Goal: Task Accomplishment & Management: Complete application form

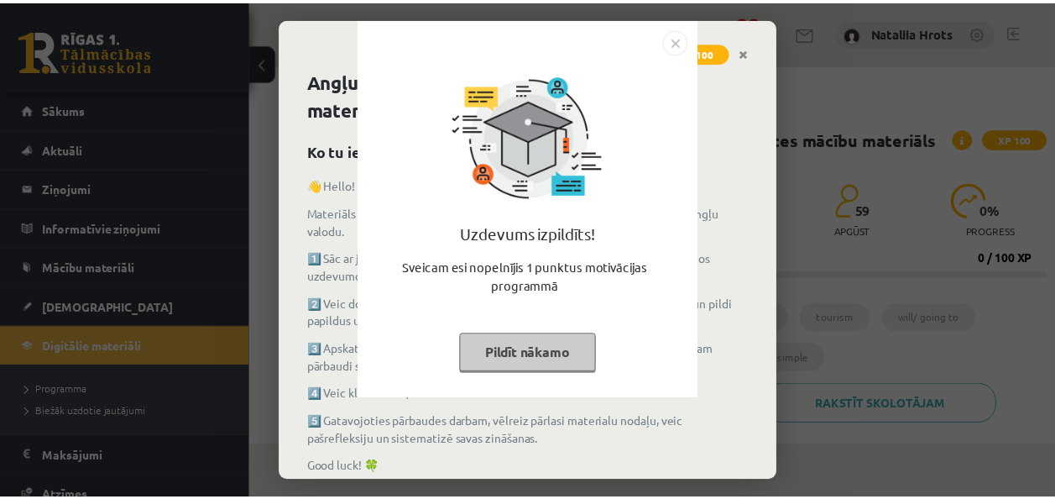
scroll to position [372, 0]
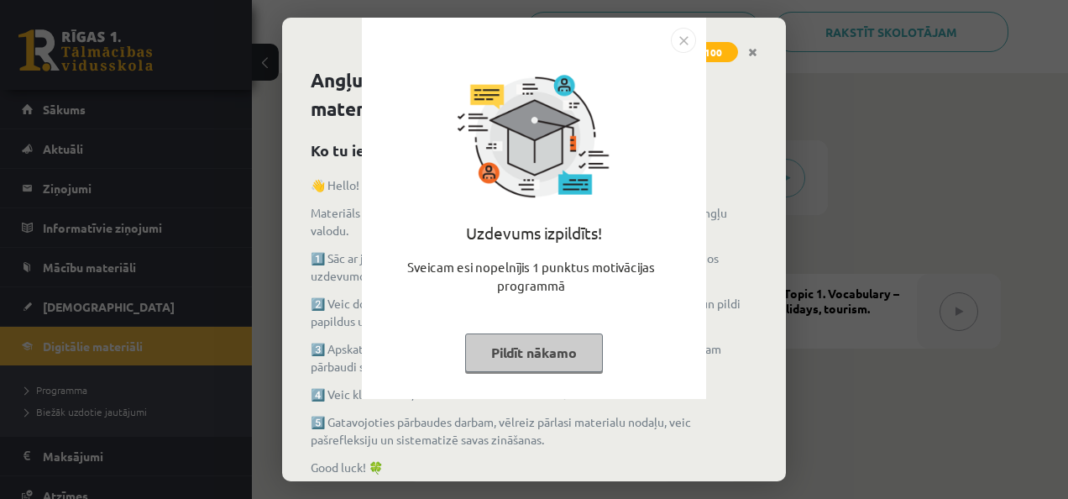
click at [680, 44] on img "Close" at bounding box center [683, 40] width 25 height 25
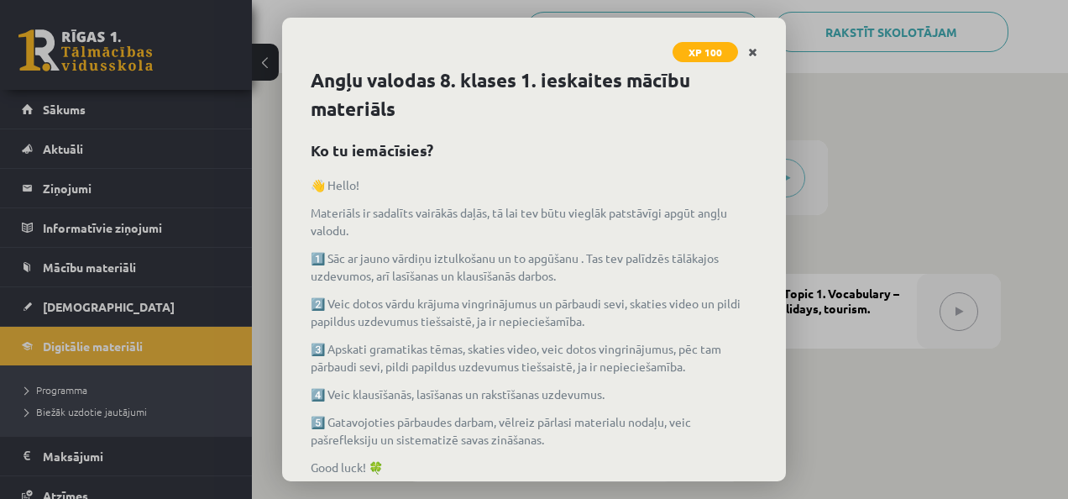
click at [750, 57] on link "Close" at bounding box center [752, 52] width 29 height 33
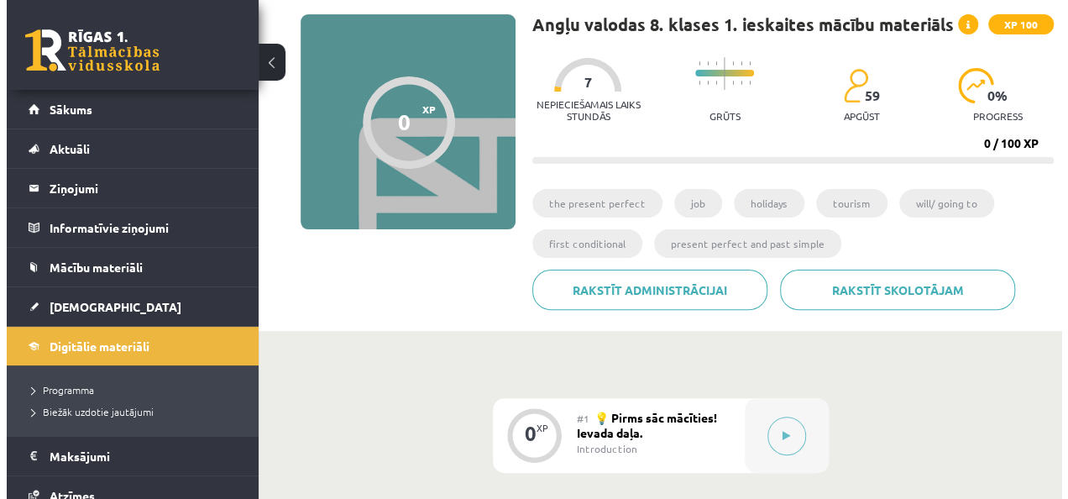
scroll to position [0, 0]
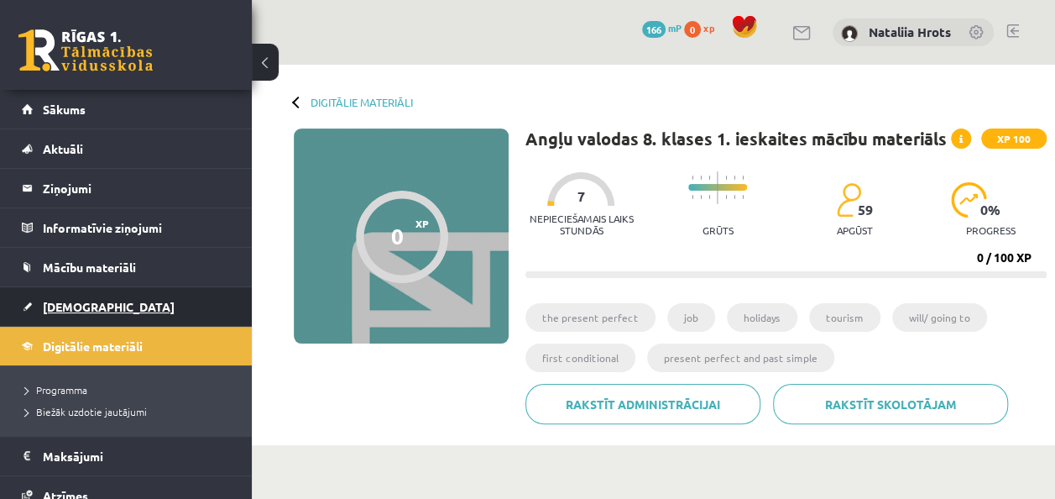
click at [133, 310] on link "[DEMOGRAPHIC_DATA]" at bounding box center [126, 306] width 209 height 39
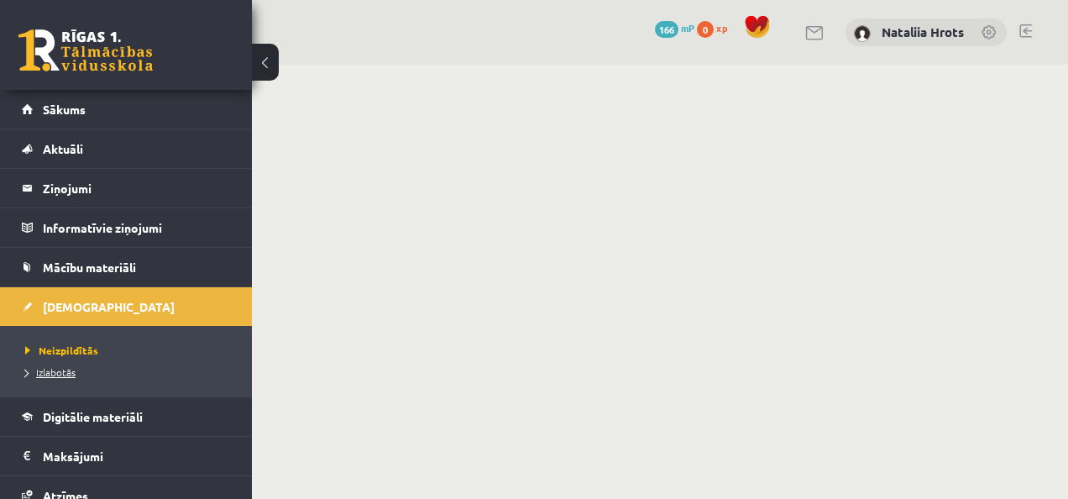
click at [115, 370] on link "Izlabotās" at bounding box center [130, 371] width 210 height 15
click at [102, 351] on link "Neizpildītās" at bounding box center [130, 349] width 210 height 15
click at [124, 109] on link "Sākums" at bounding box center [126, 109] width 209 height 39
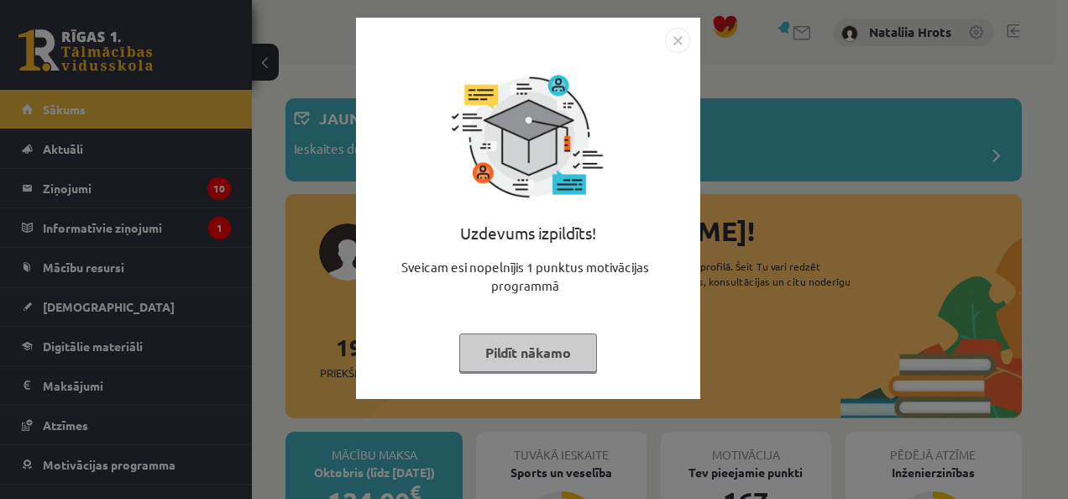
click at [634, 318] on body "0 Dāvanas 167 mP 27 xp Nataliia Hrots Sākums Aktuāli Kā mācīties eSKOLĀ Kontakt…" at bounding box center [534, 249] width 1068 height 499
click at [750, 321] on div "Uzdevums izpildīts! Sveicam esi nopelnījis 1 punktus motivācijas programmā Pild…" at bounding box center [534, 249] width 1068 height 499
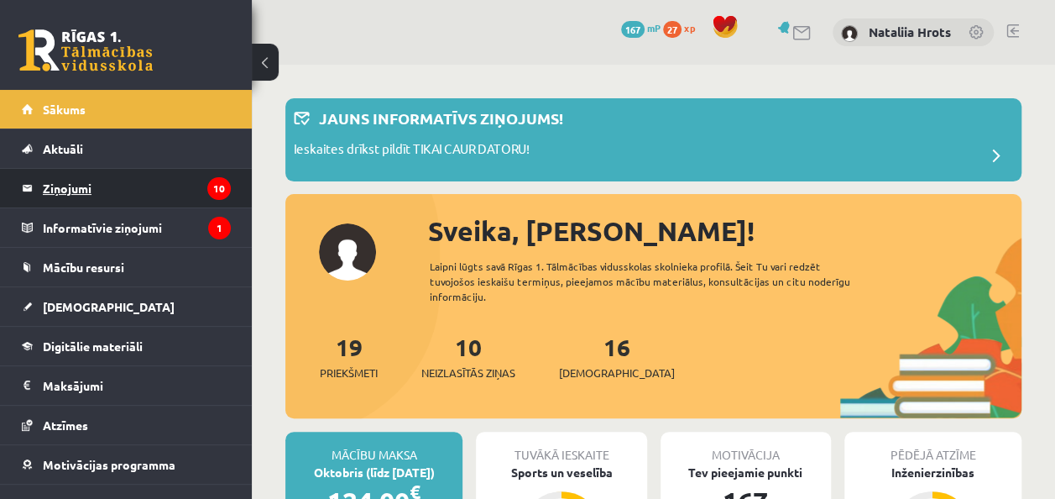
click at [207, 181] on icon "10" at bounding box center [219, 188] width 24 height 23
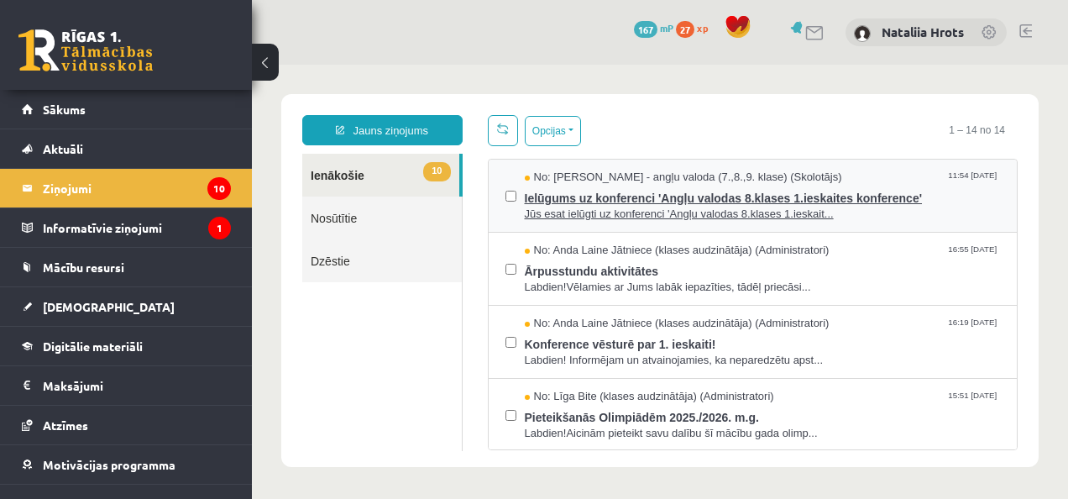
click at [754, 202] on span "Ielūgums uz konferenci 'Angļu valodas 8.klases 1.ieskaites konference'" at bounding box center [763, 196] width 476 height 21
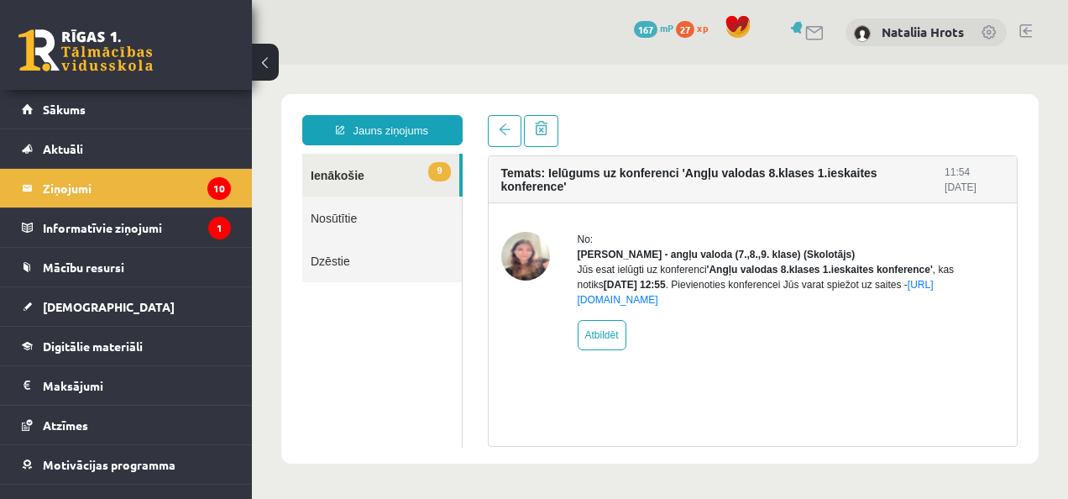
click at [361, 161] on link "9 Ienākošie" at bounding box center [380, 175] width 157 height 43
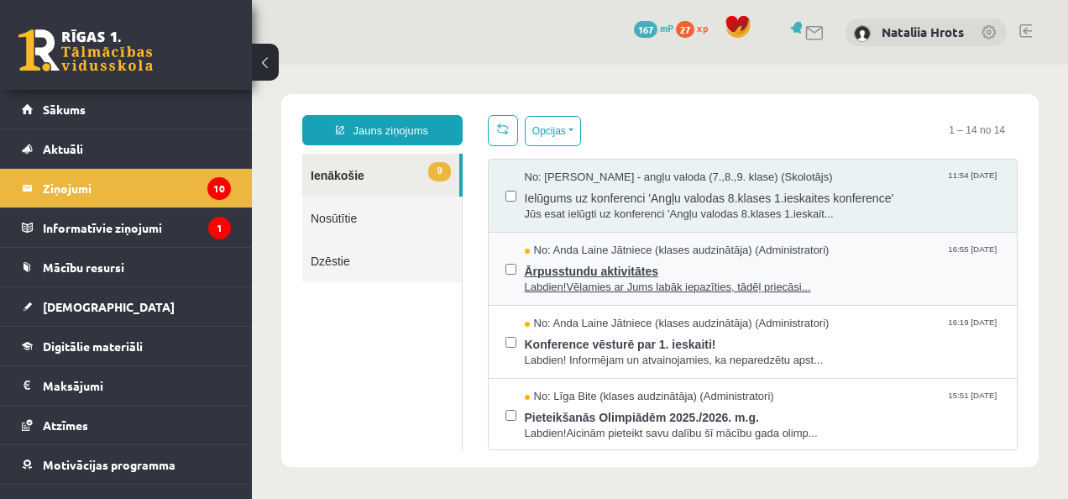
click at [615, 264] on span "Ārpusstundu aktivitātes" at bounding box center [763, 269] width 476 height 21
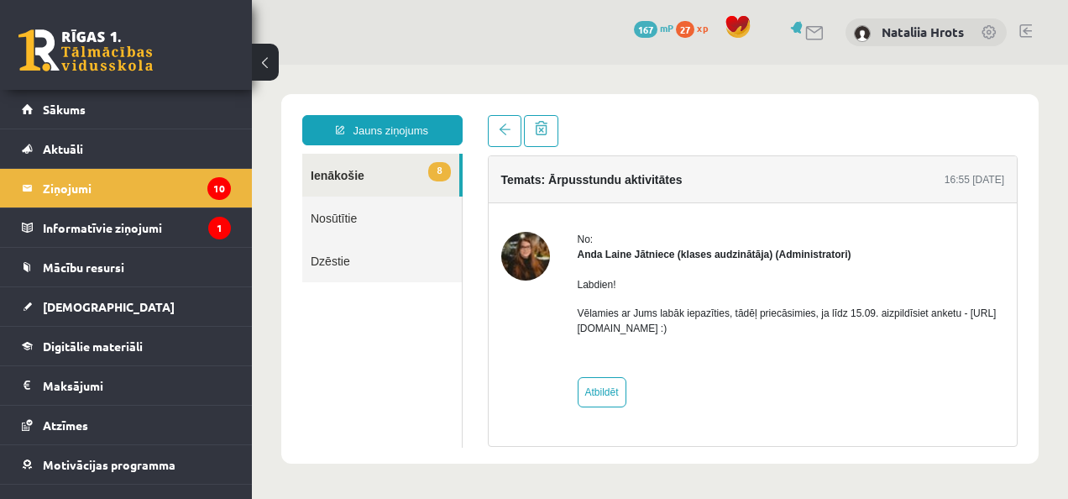
click at [334, 176] on link "8 Ienākošie" at bounding box center [380, 175] width 157 height 43
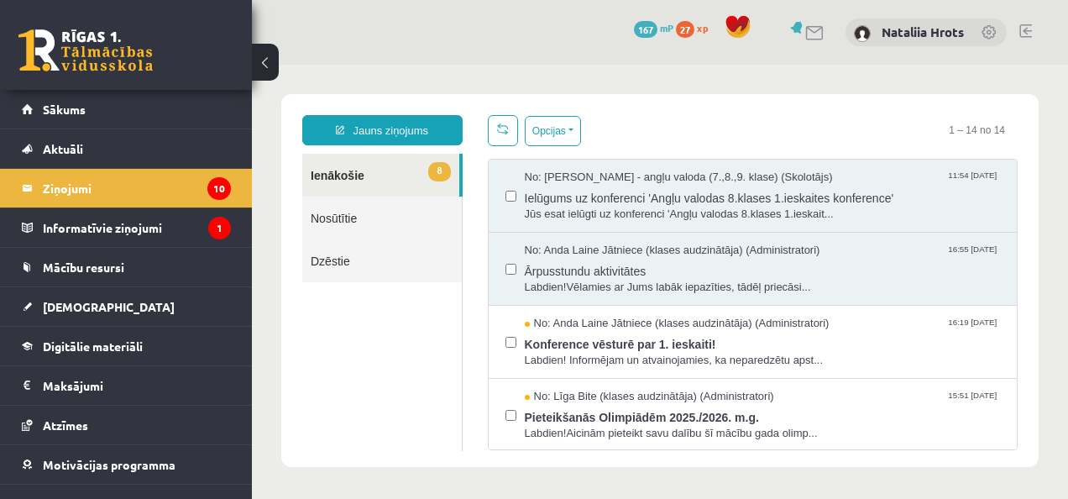
click at [343, 170] on link "8 Ienākošie" at bounding box center [380, 175] width 157 height 43
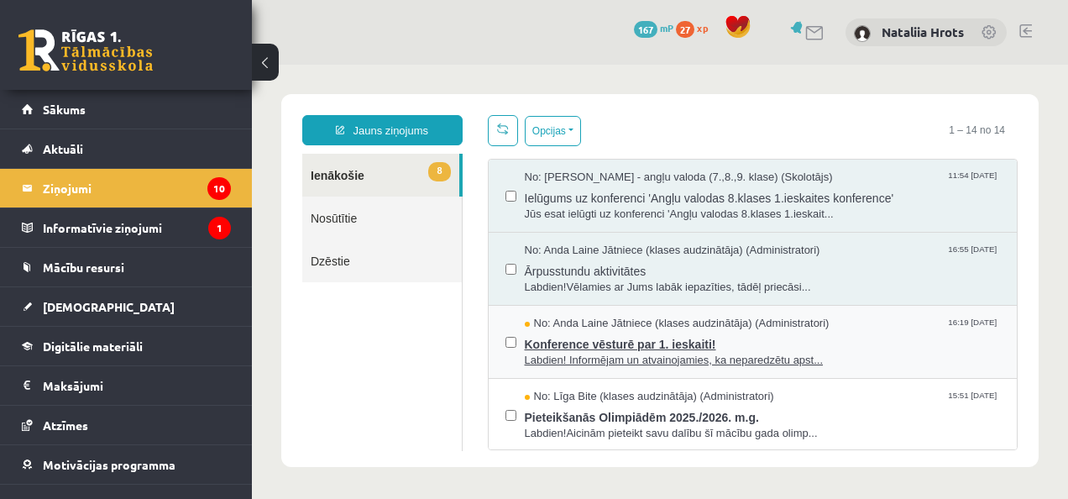
click at [576, 332] on span "Konference vēsturē par 1. ieskaiti!" at bounding box center [763, 342] width 476 height 21
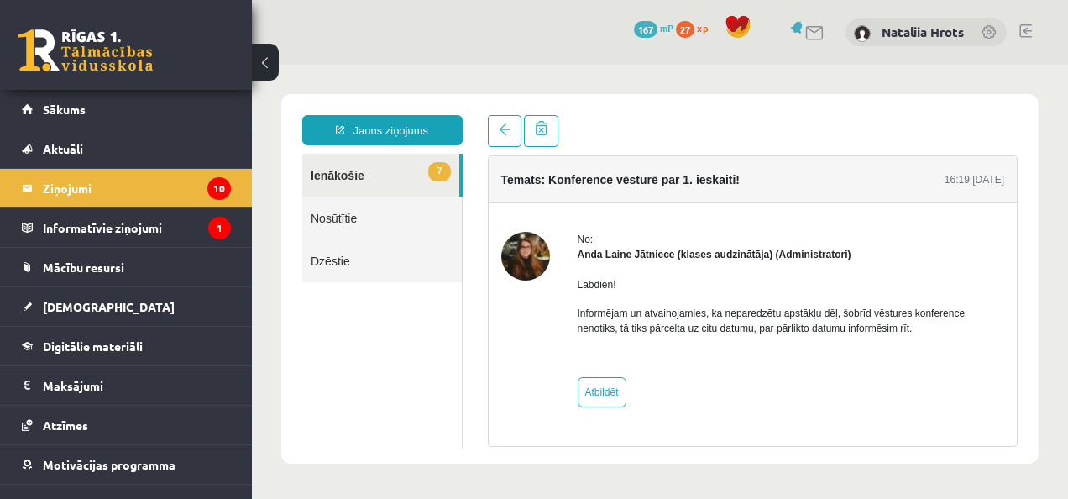
click at [378, 173] on link "7 Ienākošie" at bounding box center [380, 175] width 157 height 43
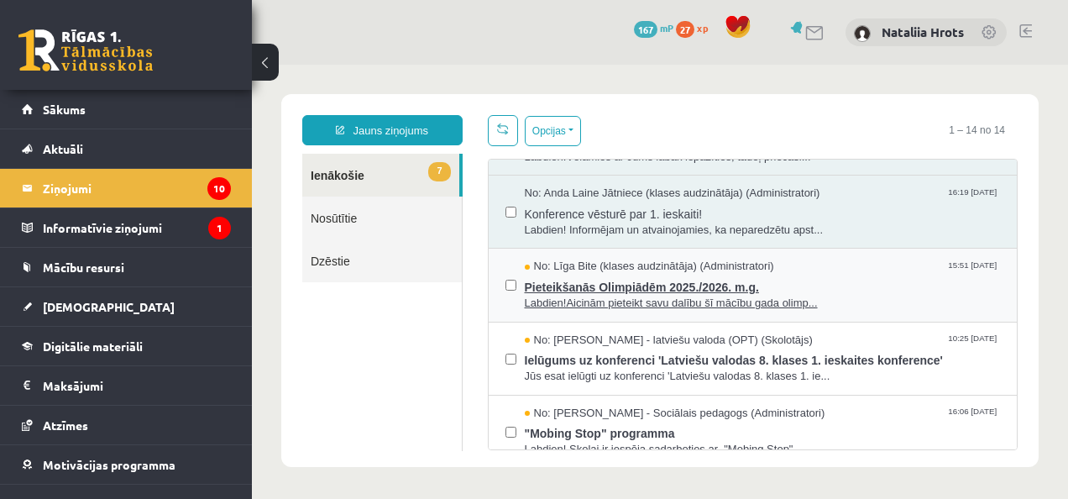
click at [663, 262] on span "No: Līga Bite (klases audzinātāja) (Administratori)" at bounding box center [649, 267] width 249 height 16
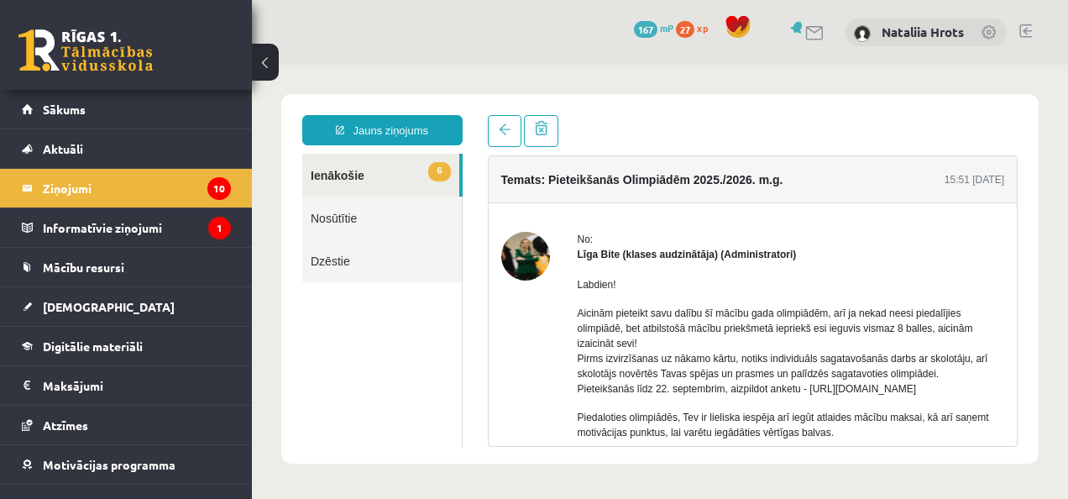
click at [376, 193] on link "6 Ienākošie" at bounding box center [380, 175] width 157 height 43
click at [373, 176] on link "6 Ienākošie" at bounding box center [380, 175] width 157 height 43
click at [368, 167] on link "6 Ienākošie" at bounding box center [380, 175] width 157 height 43
click at [372, 173] on link "6 Ienākošie" at bounding box center [380, 175] width 157 height 43
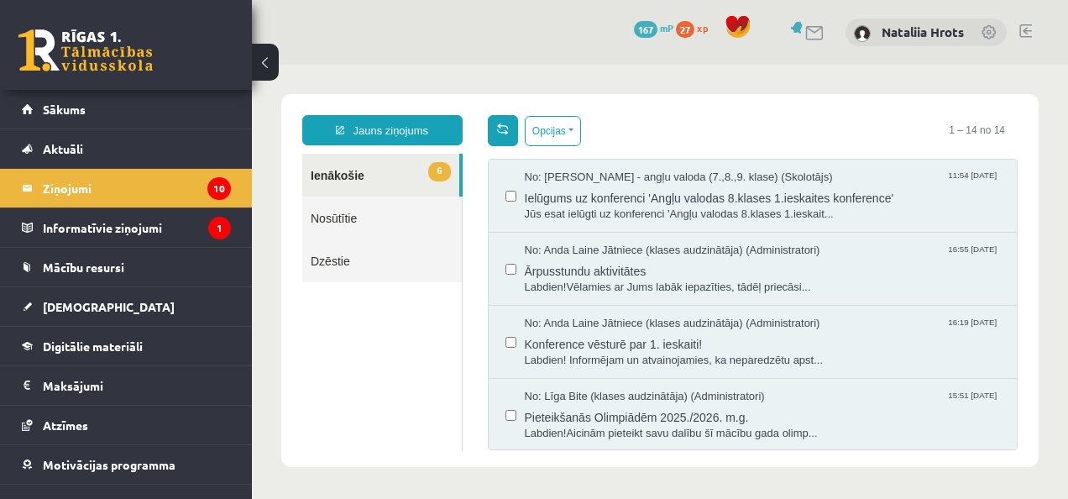
click at [497, 121] on link at bounding box center [503, 130] width 30 height 31
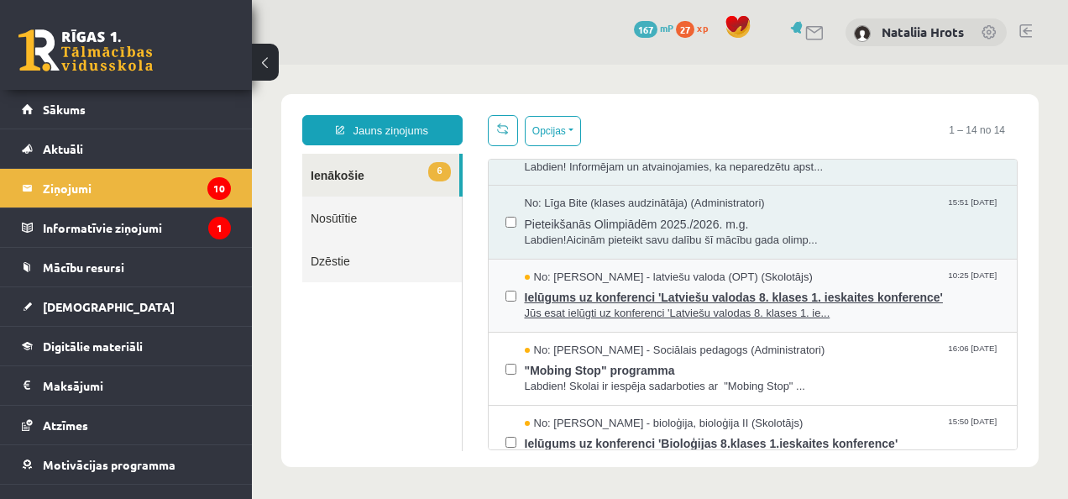
click at [589, 301] on span "Ielūgums uz konferenci 'Latviešu valodas 8. klases 1. ieskaites konference'" at bounding box center [763, 295] width 476 height 21
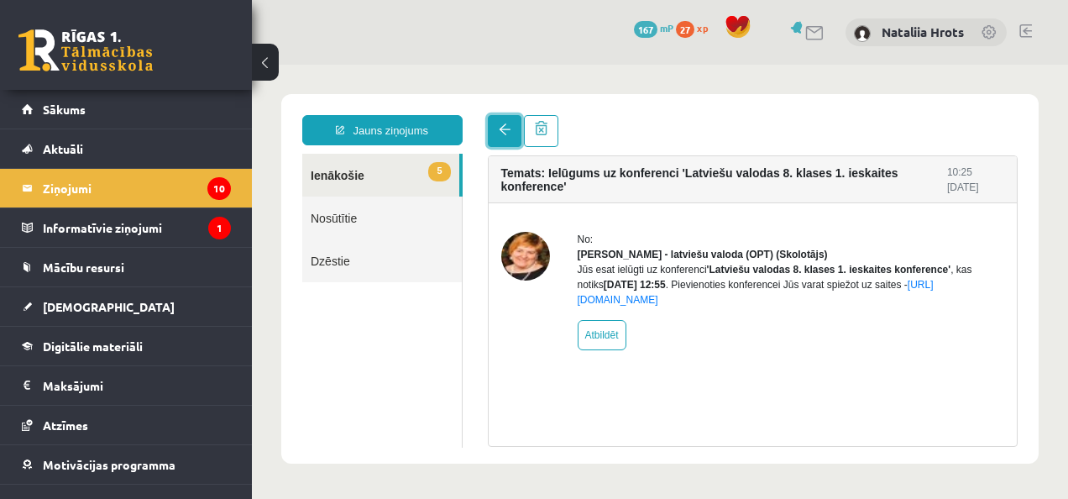
click at [510, 126] on link at bounding box center [505, 131] width 34 height 32
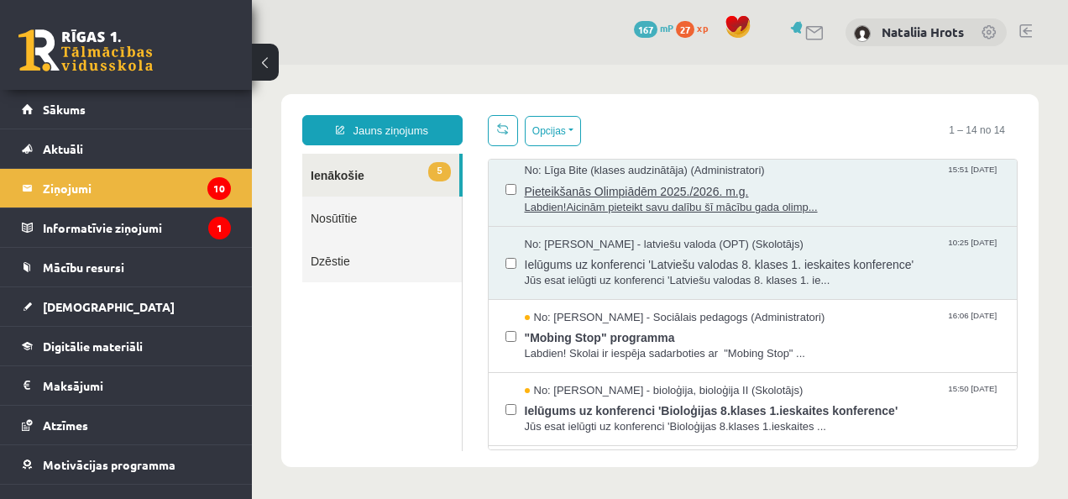
scroll to position [227, 0]
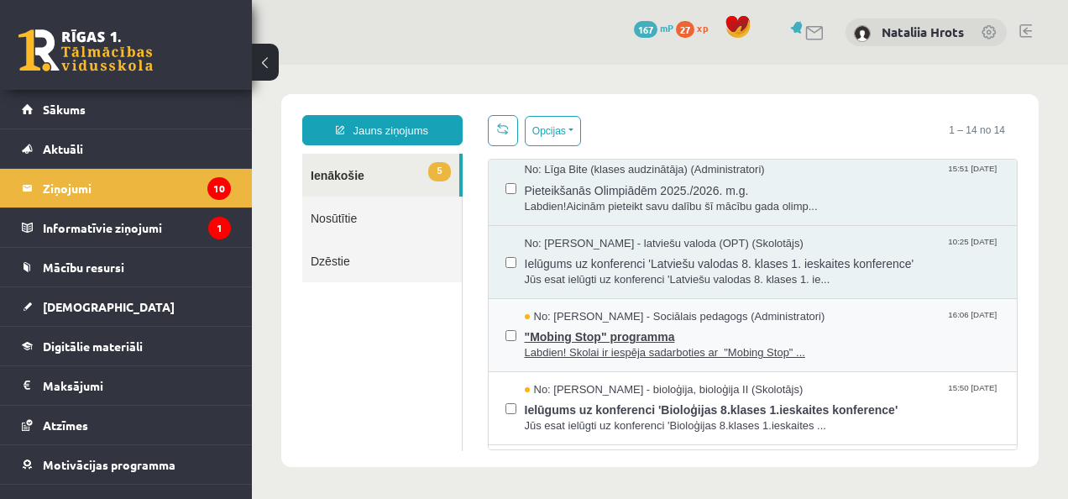
click at [646, 346] on span "Labdien! Skolai ir iespēja sadarboties ar "Mobing Stop" ..." at bounding box center [763, 353] width 476 height 16
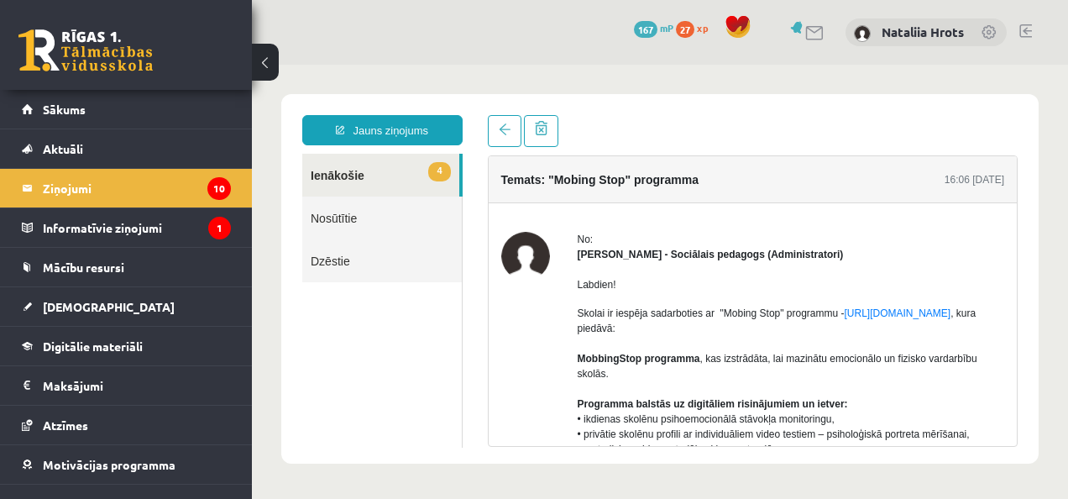
scroll to position [0, 0]
click at [492, 139] on link at bounding box center [505, 131] width 34 height 32
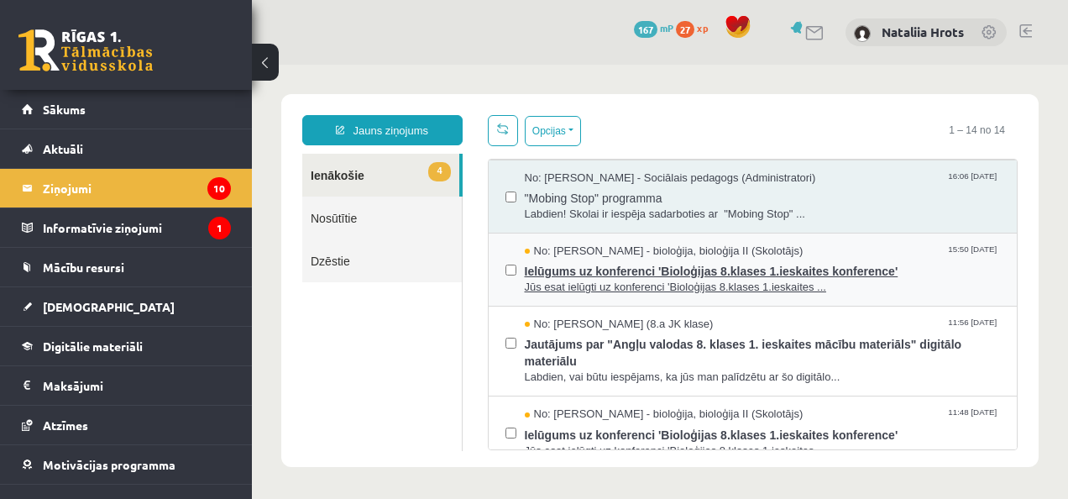
click at [677, 269] on span "Ielūgums uz konferenci 'Bioloģijas 8.klases 1.ieskaites konference'" at bounding box center [763, 269] width 476 height 21
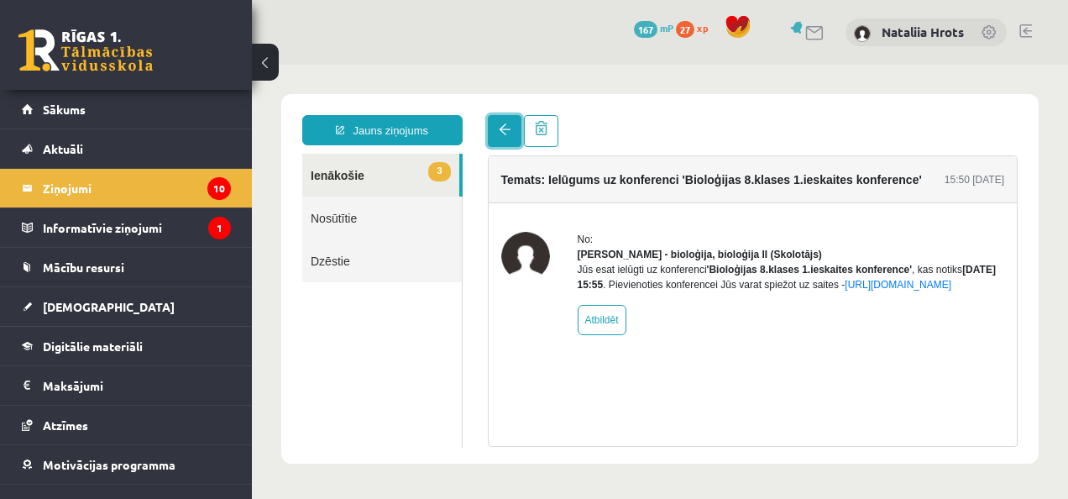
click at [502, 129] on span at bounding box center [505, 129] width 12 height 12
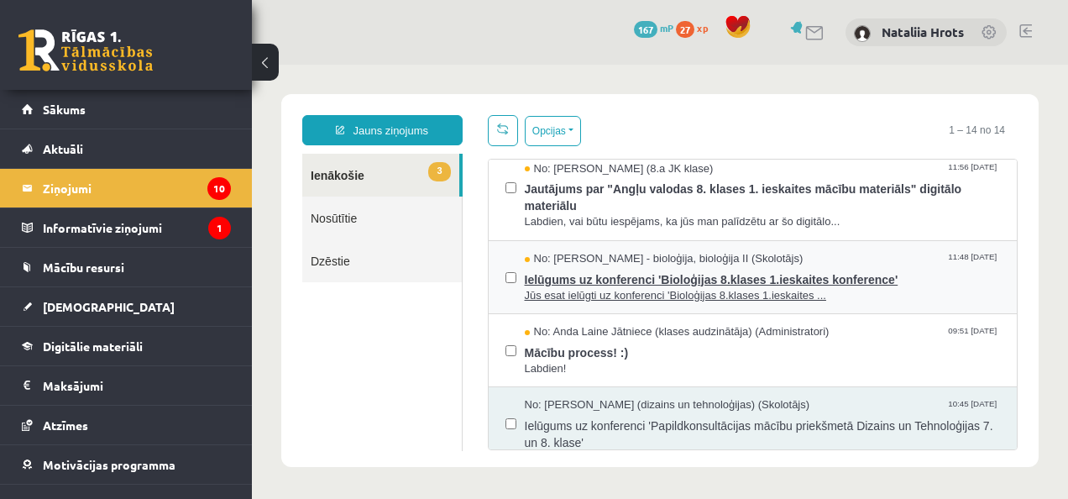
click at [674, 260] on span "No: Elza Saulīte - bioloģija, bioloģija II (Skolotājs)" at bounding box center [664, 259] width 279 height 16
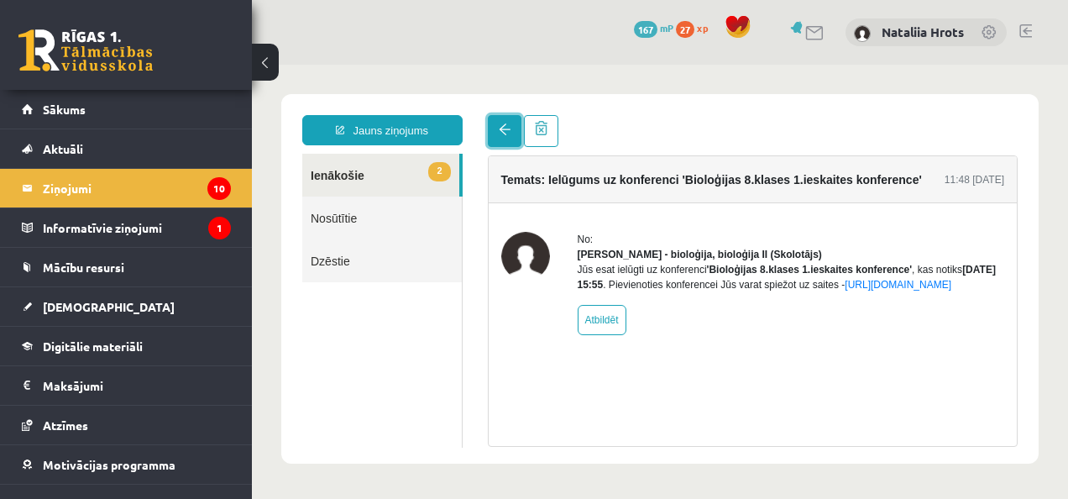
click at [506, 133] on span at bounding box center [505, 129] width 12 height 12
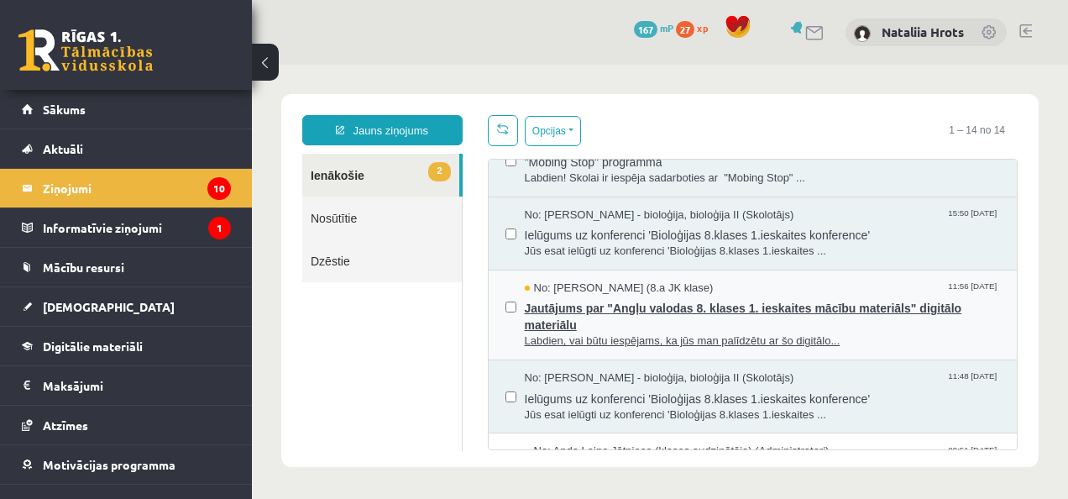
click at [628, 304] on span "Jautājums par "Angļu valodas 8. klases 1. ieskaites mācību materiāls" digitālo …" at bounding box center [763, 314] width 476 height 38
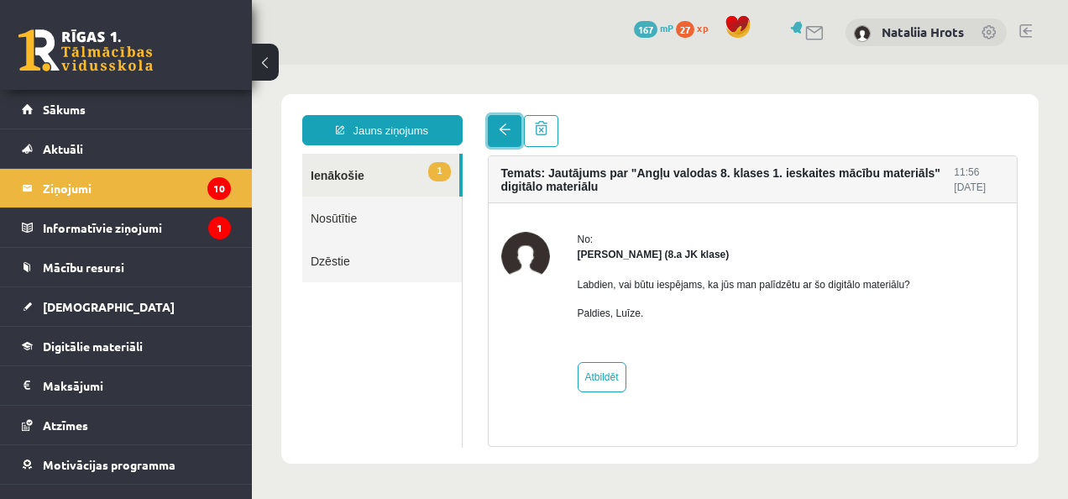
click at [500, 138] on link at bounding box center [505, 131] width 34 height 32
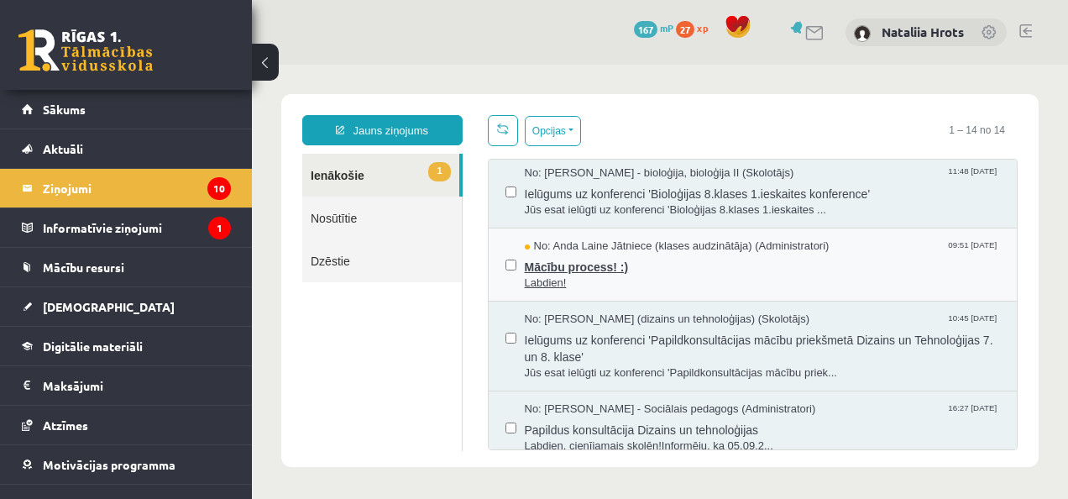
click at [688, 275] on span "Mācību process! :)" at bounding box center [763, 264] width 476 height 21
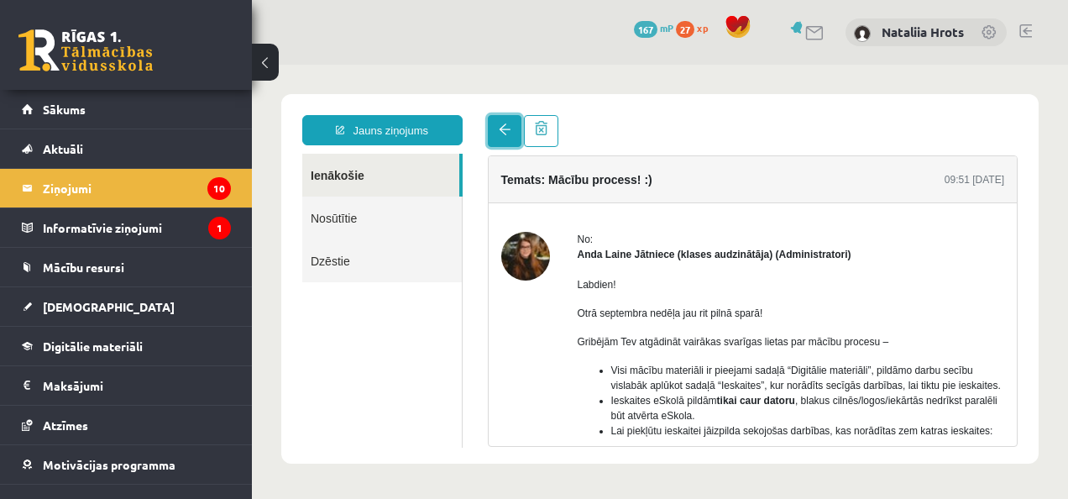
click at [502, 136] on link at bounding box center [505, 131] width 34 height 32
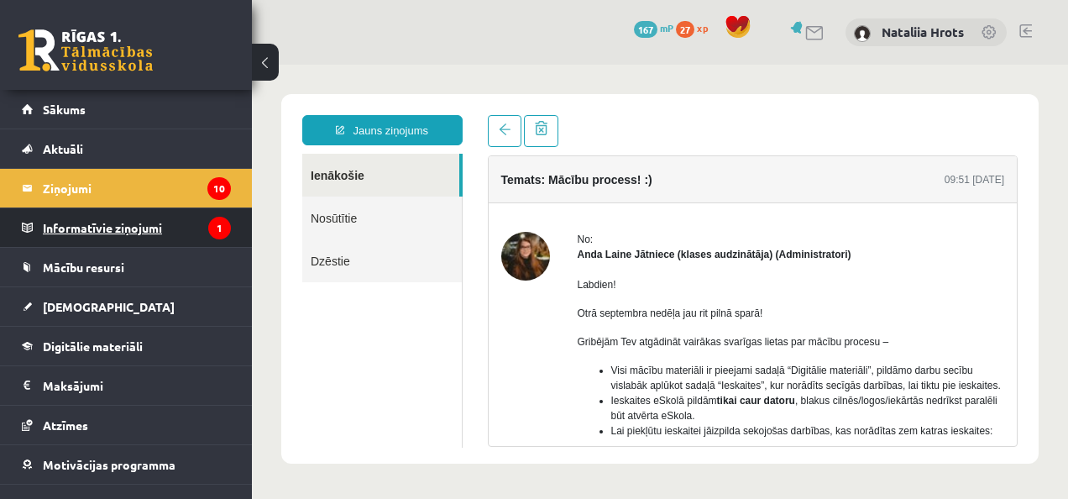
click at [175, 225] on legend "Informatīvie ziņojumi 1" at bounding box center [137, 227] width 188 height 39
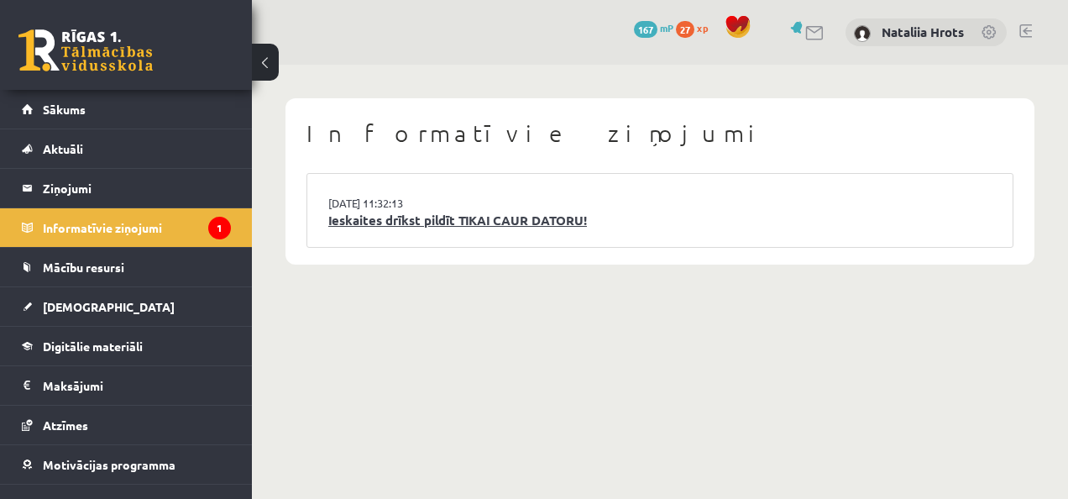
click at [354, 222] on link "Ieskaites drīkst pildīt TIKAI CAUR DATORU!" at bounding box center [659, 220] width 663 height 19
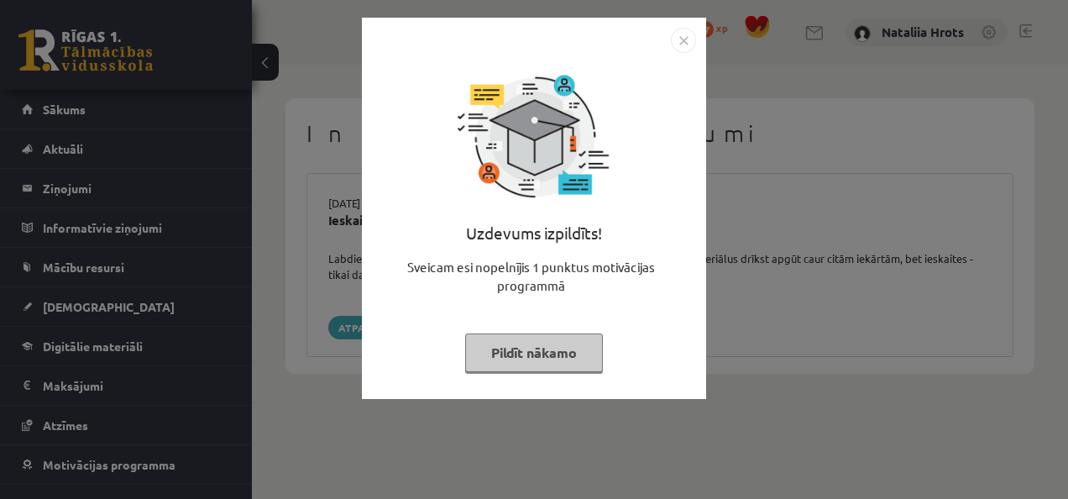
click at [682, 42] on img "Close" at bounding box center [683, 40] width 25 height 25
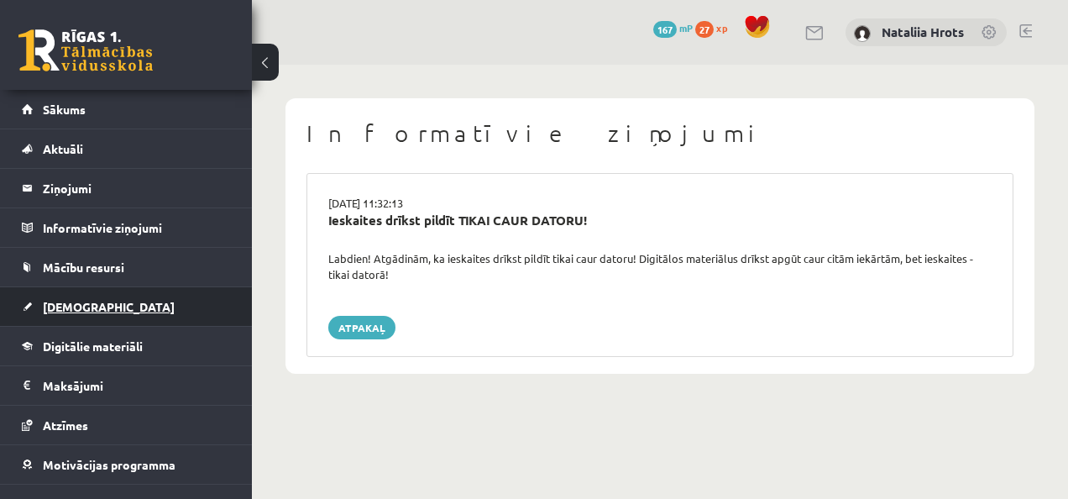
click at [122, 301] on link "[DEMOGRAPHIC_DATA]" at bounding box center [126, 306] width 209 height 39
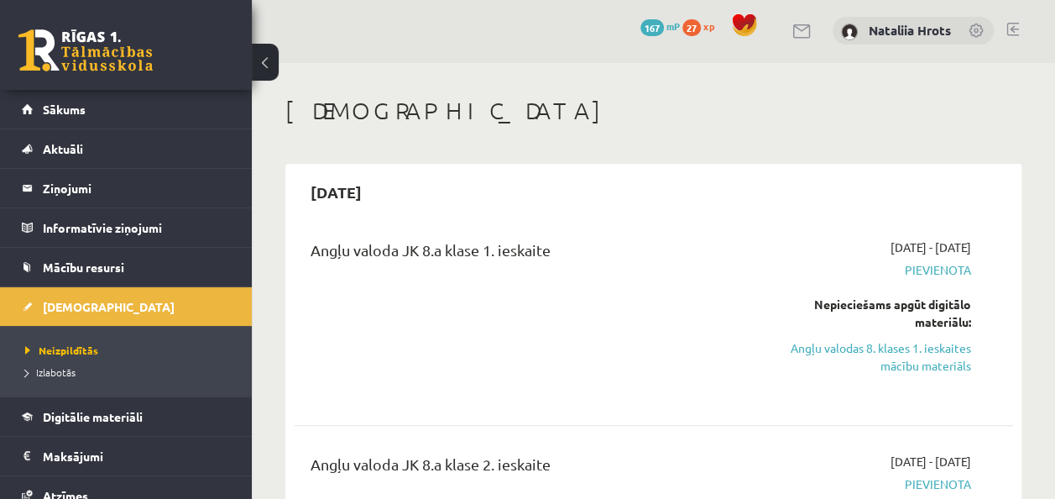
scroll to position [2, 0]
click at [950, 274] on span "Pievienota" at bounding box center [869, 270] width 203 height 18
click at [900, 272] on span "Pievienota" at bounding box center [869, 270] width 203 height 18
click at [915, 272] on span "Pievienota" at bounding box center [869, 270] width 203 height 18
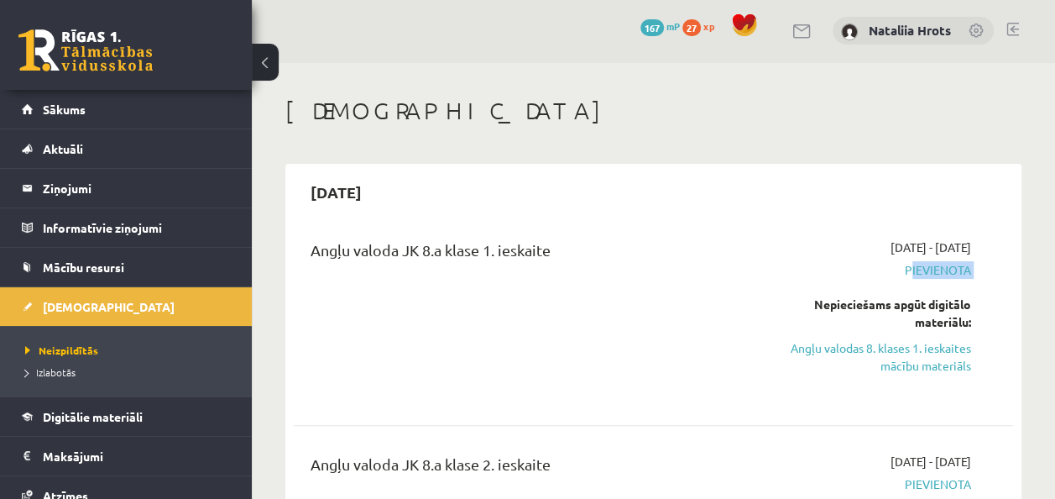
click at [915, 272] on span "Pievienota" at bounding box center [869, 270] width 203 height 18
click at [914, 272] on span "Pievienota" at bounding box center [869, 270] width 203 height 18
click at [815, 280] on div "2025-09-01 - 2025-09-30 Pievienota Nepieciešams apgūt digitālo materiālu: Angļu…" at bounding box center [869, 317] width 228 height 159
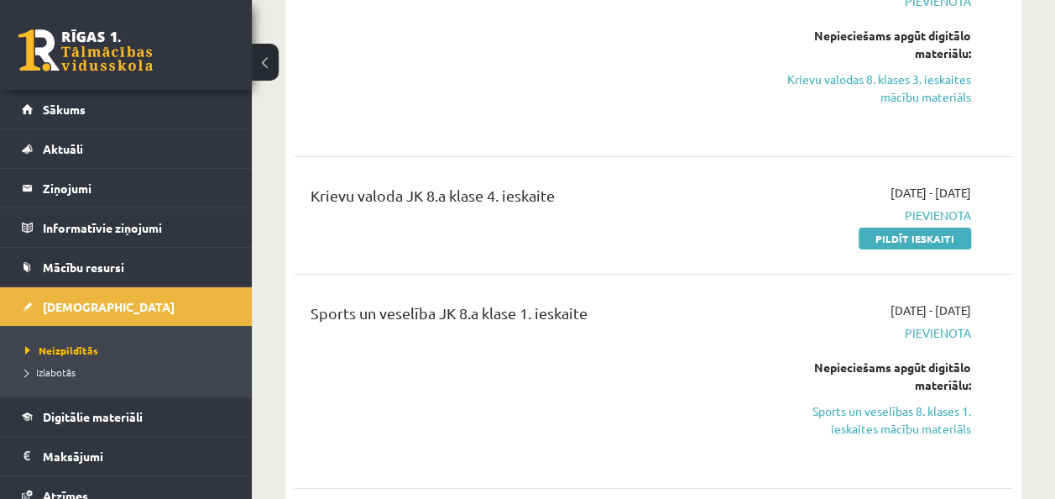
scroll to position [2674, 0]
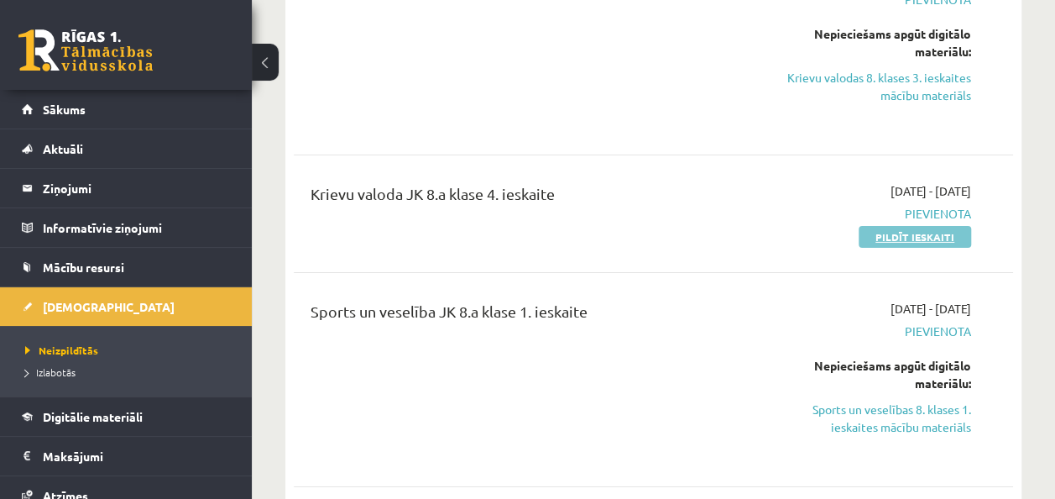
click at [947, 232] on link "Pildīt ieskaiti" at bounding box center [915, 237] width 112 height 22
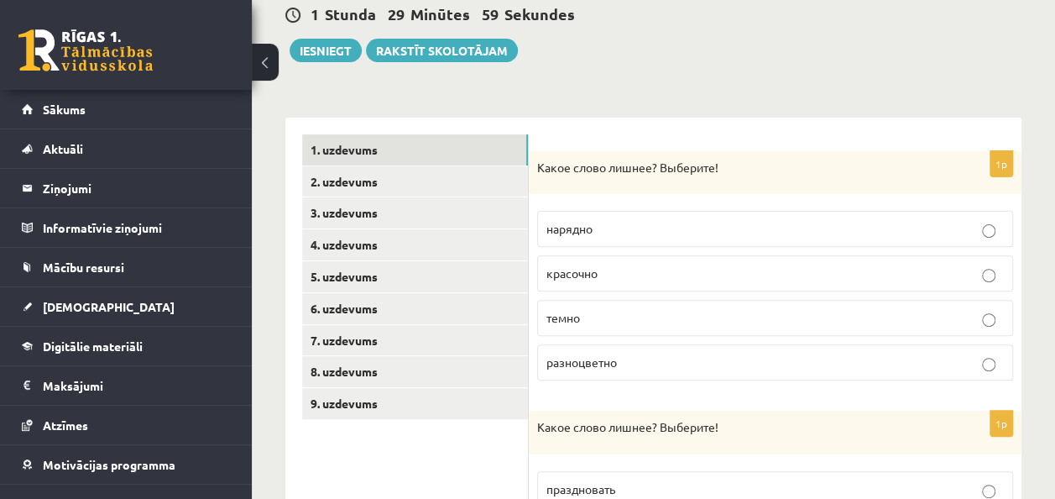
scroll to position [166, 0]
click at [996, 325] on p "темно" at bounding box center [774, 319] width 457 height 18
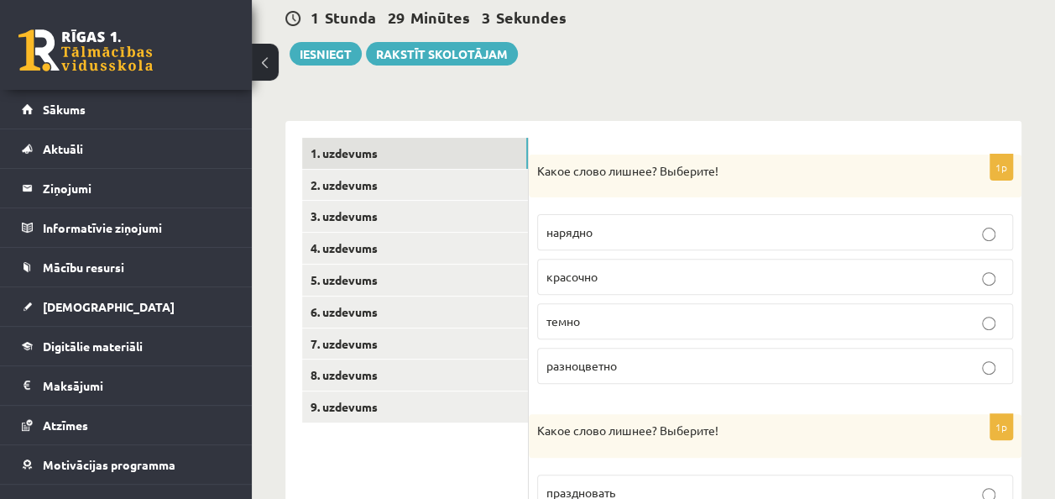
scroll to position [165, 0]
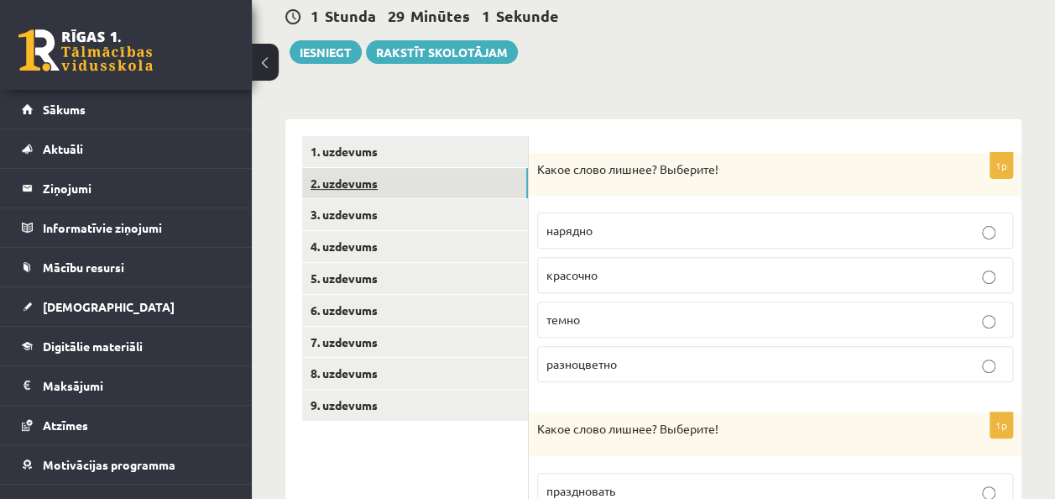
click at [410, 185] on link "2. uzdevums" at bounding box center [415, 183] width 226 height 31
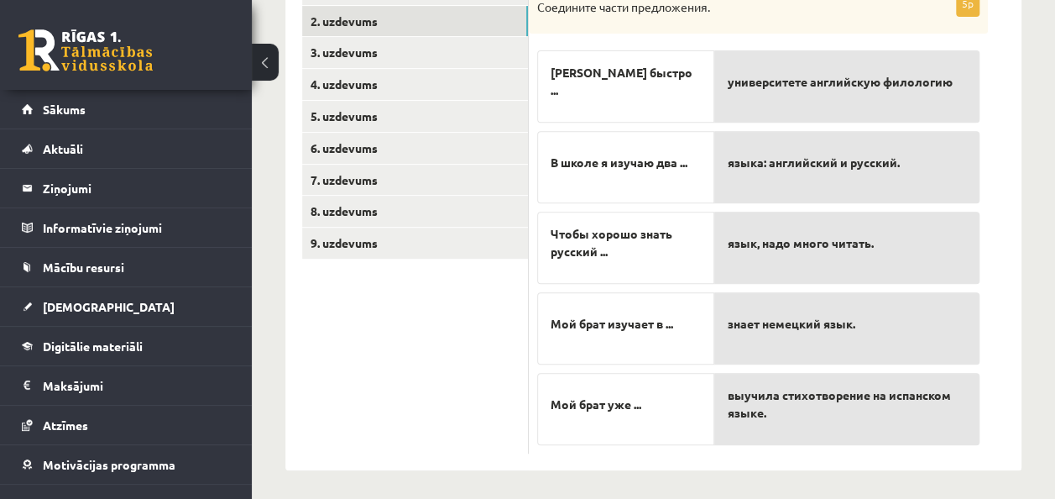
scroll to position [327, 0]
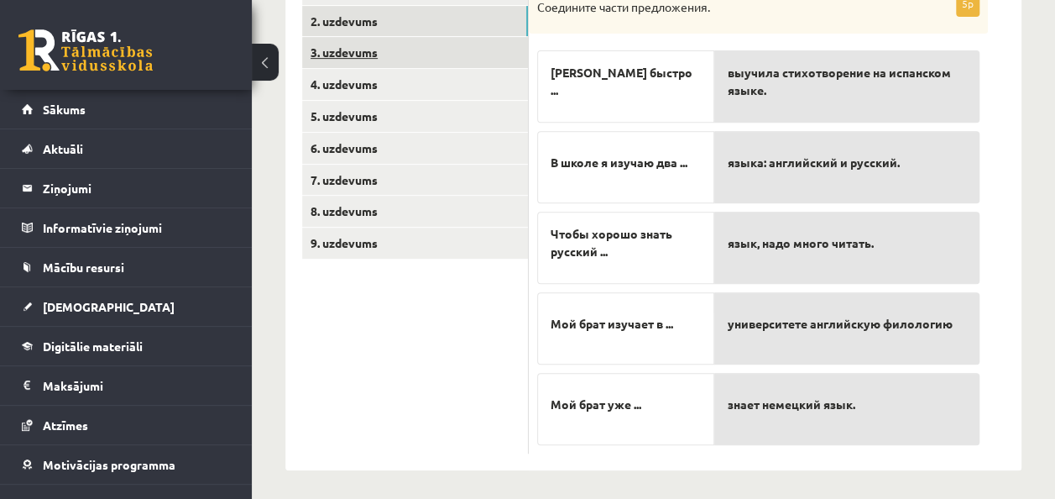
click at [424, 57] on link "3. uzdevums" at bounding box center [415, 52] width 226 height 31
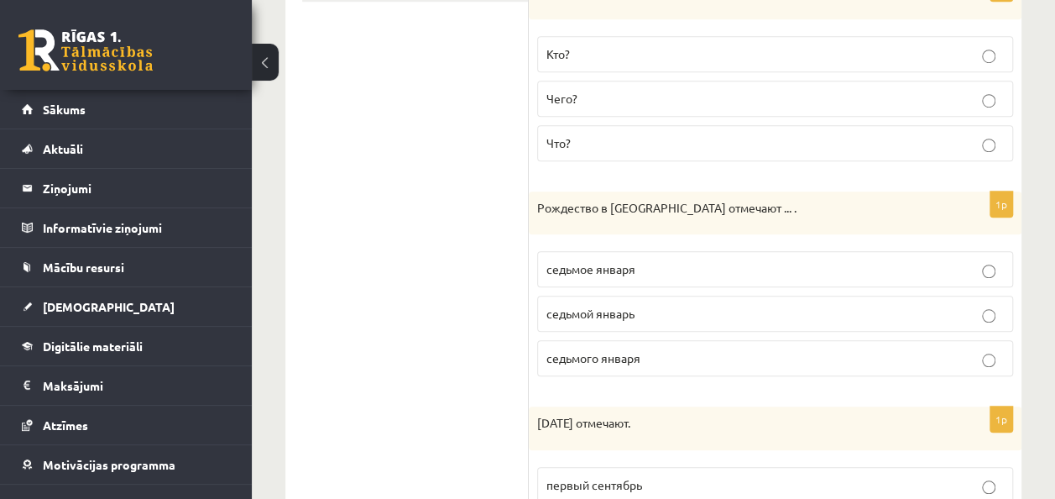
scroll to position [583, 0]
click at [685, 353] on p "седьмого января" at bounding box center [774, 360] width 457 height 18
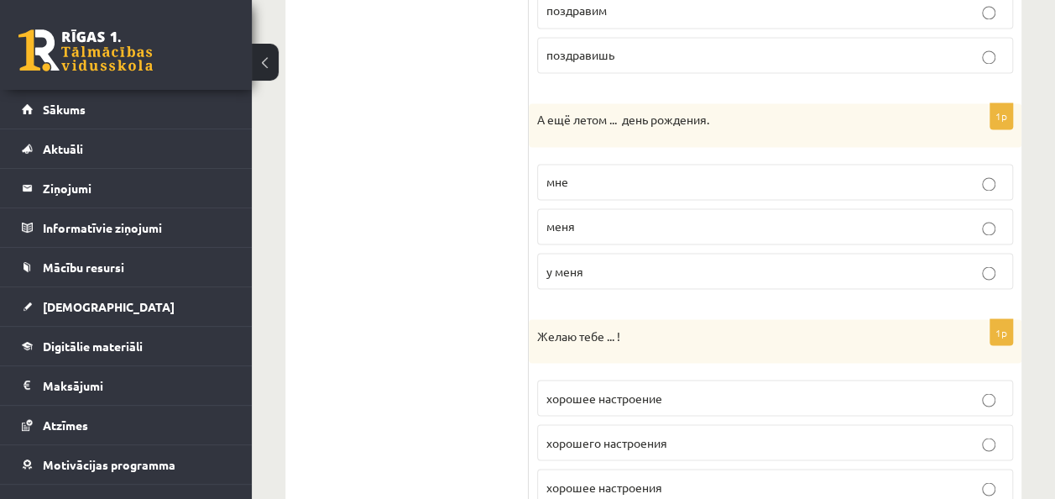
scroll to position [1318, 0]
click at [996, 262] on p "у меня" at bounding box center [774, 271] width 457 height 18
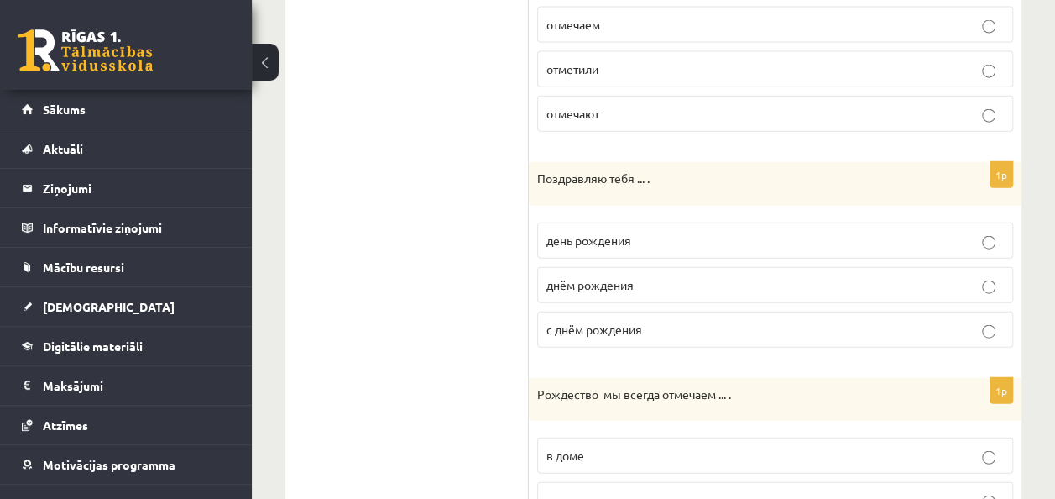
scroll to position [2016, 0]
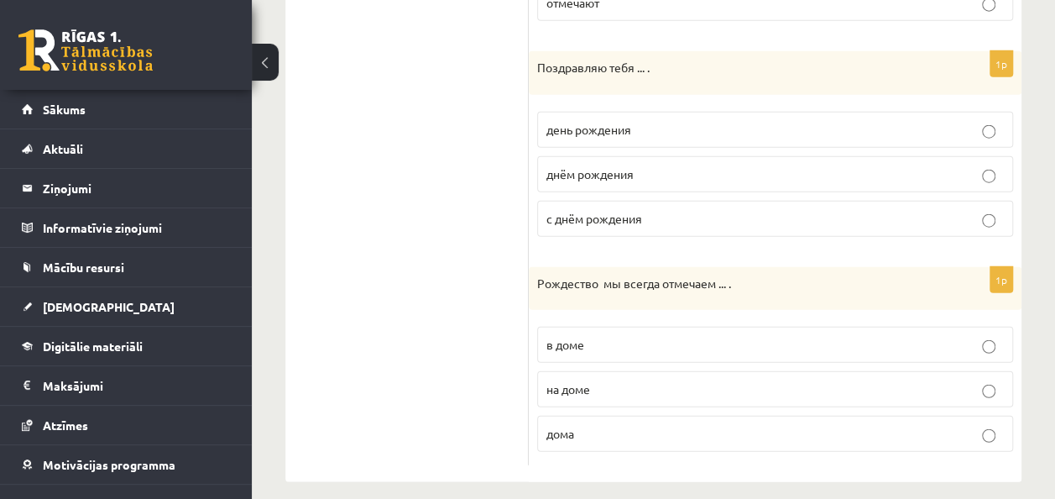
click at [992, 427] on label "дома" at bounding box center [775, 434] width 476 height 36
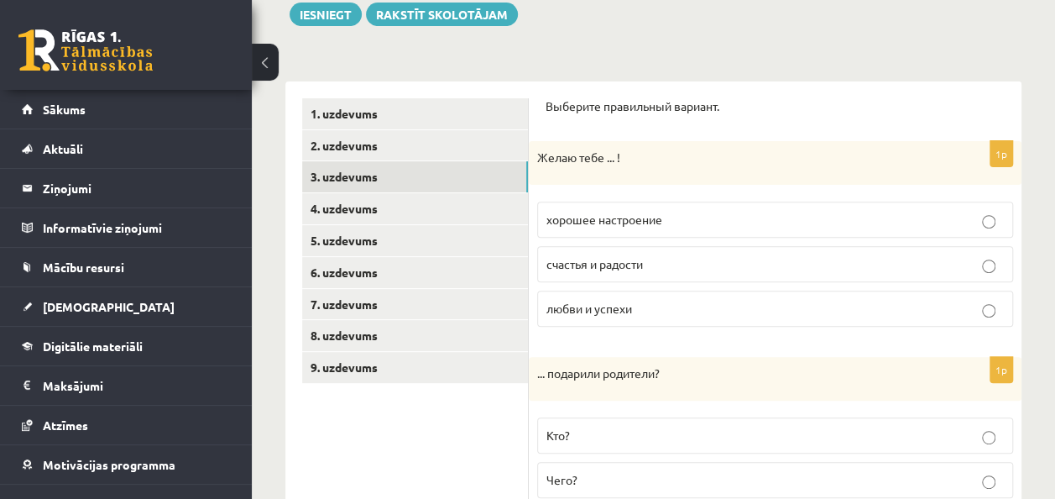
scroll to position [212, 0]
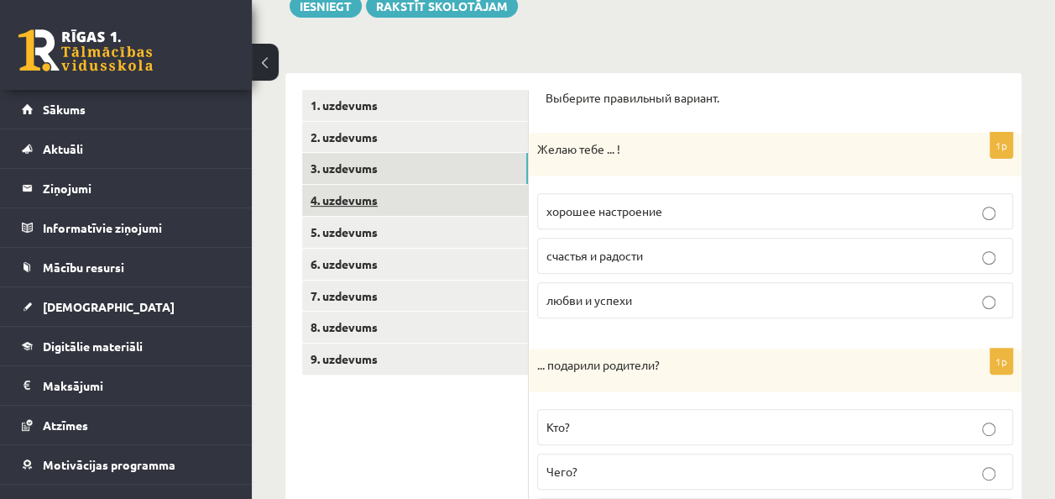
click at [395, 197] on link "4. uzdevums" at bounding box center [415, 200] width 226 height 31
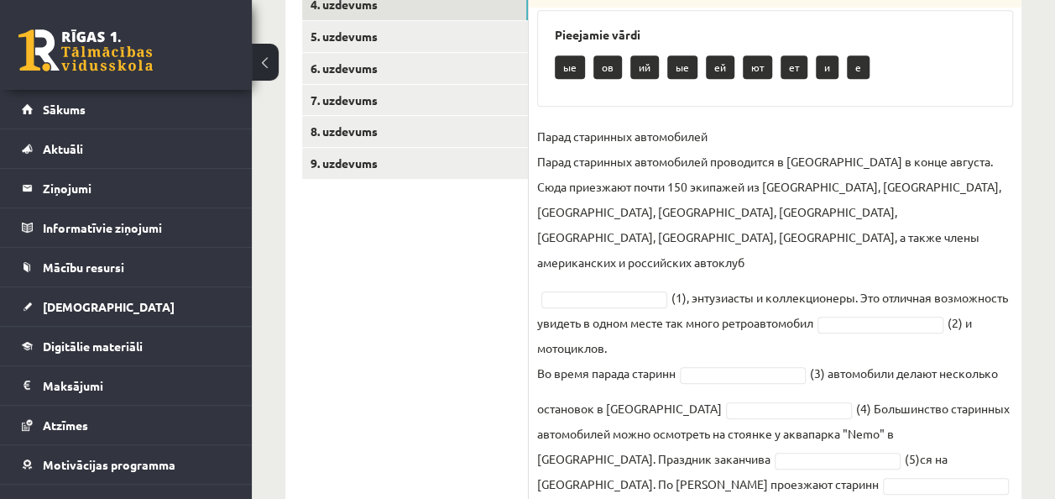
scroll to position [406, 0]
drag, startPoint x: 603, startPoint y: 86, endPoint x: 604, endPoint y: 121, distance: 35.3
click at [604, 108] on div "Pieejamie vārdi ые ов ий ые ей ют ет и е" at bounding box center [775, 59] width 476 height 97
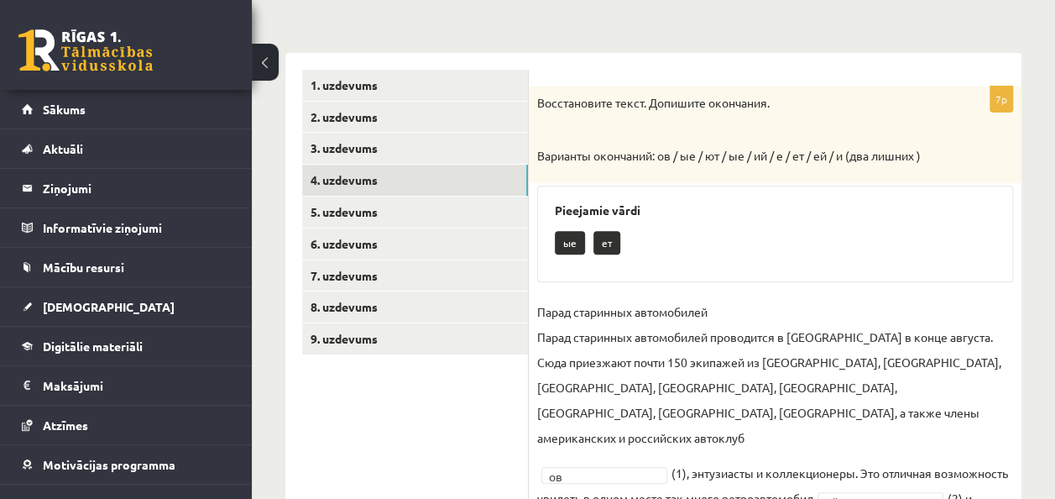
scroll to position [233, 0]
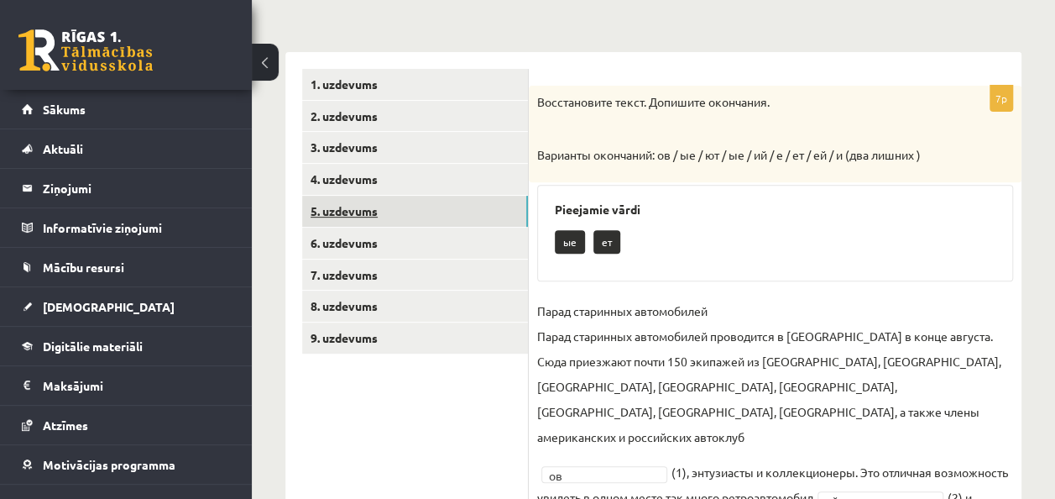
click at [418, 209] on link "5. uzdevums" at bounding box center [415, 211] width 226 height 31
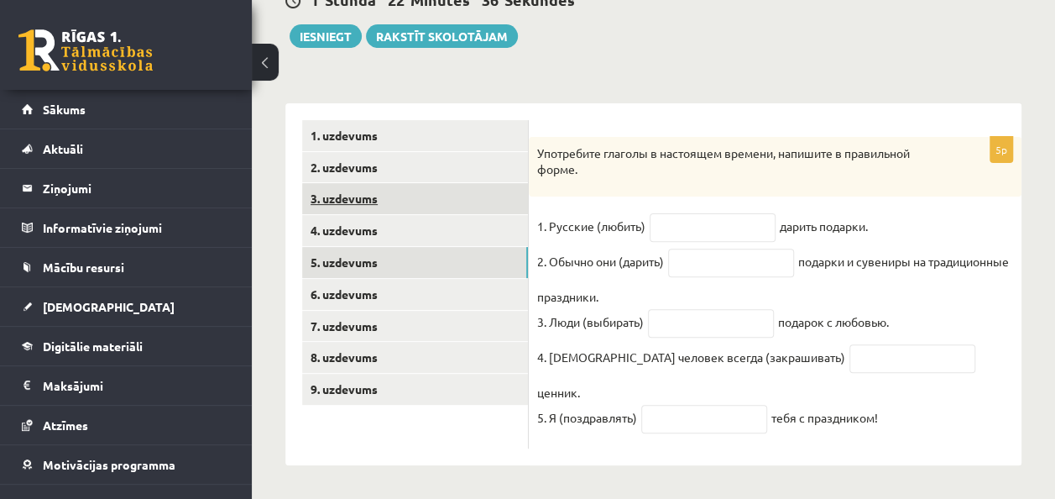
scroll to position [163, 0]
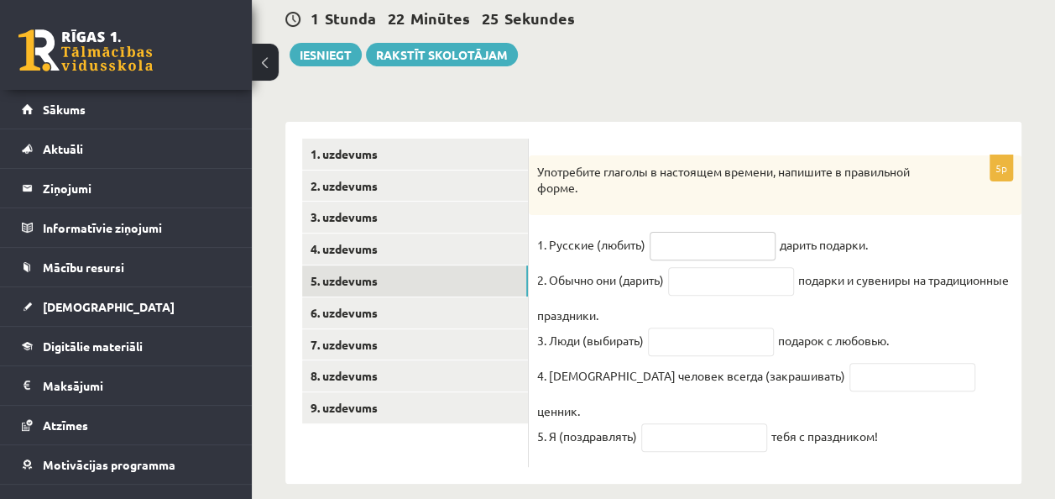
click at [703, 257] on input "text" at bounding box center [713, 246] width 126 height 29
type input "*"
type input "*****"
click at [708, 286] on input "text" at bounding box center [731, 281] width 126 height 29
type input "*****"
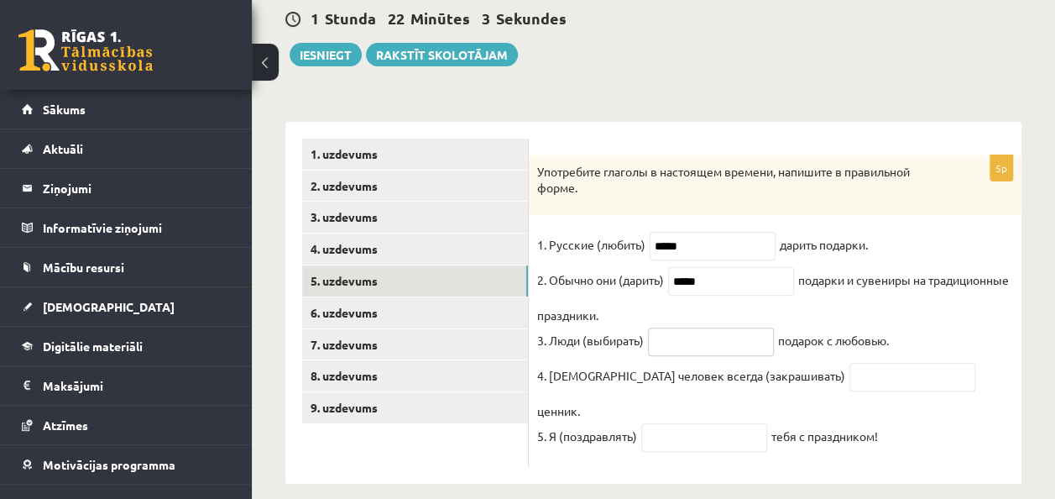
click at [665, 351] on input "text" at bounding box center [711, 341] width 126 height 29
type input "********"
click at [849, 381] on input "text" at bounding box center [912, 377] width 126 height 29
type input "**********"
click at [737, 423] on input "text" at bounding box center [704, 437] width 126 height 29
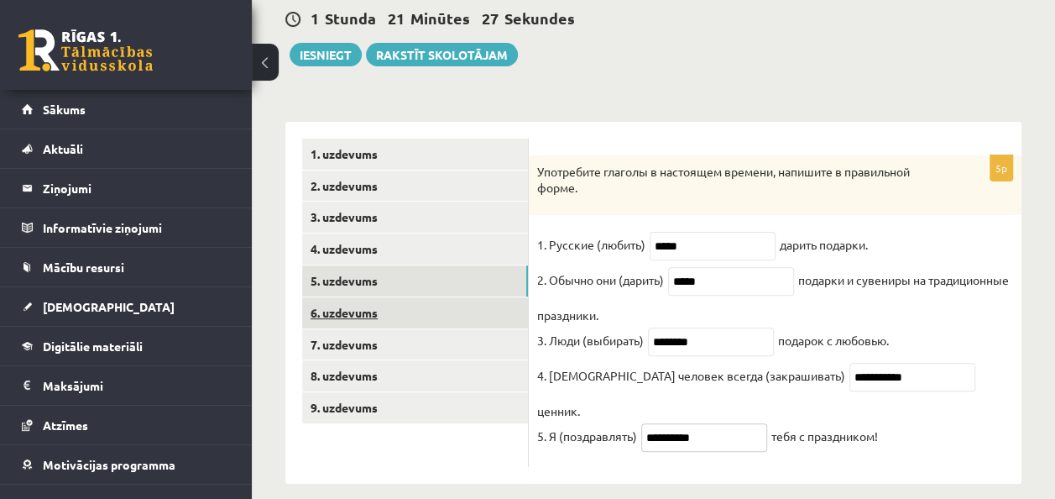
type input "**********"
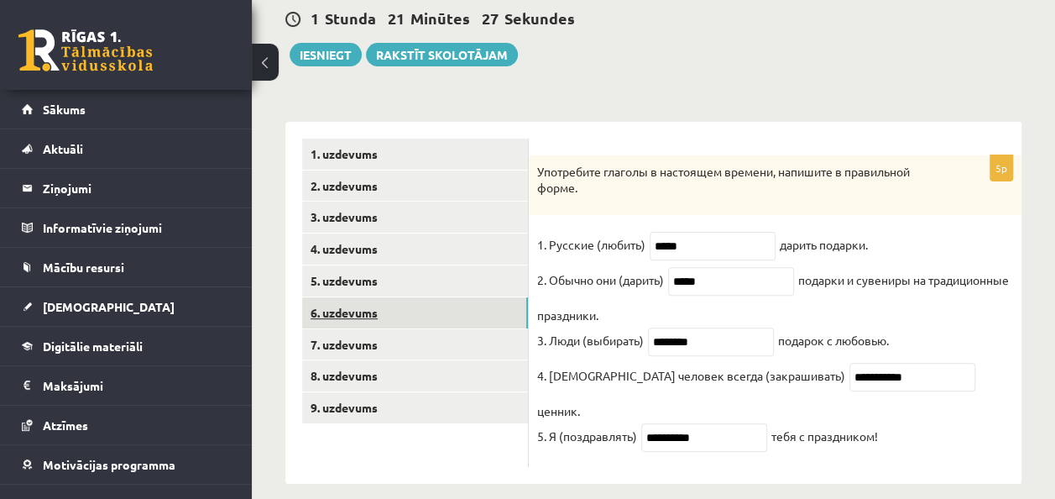
click at [470, 326] on link "6. uzdevums" at bounding box center [415, 312] width 226 height 31
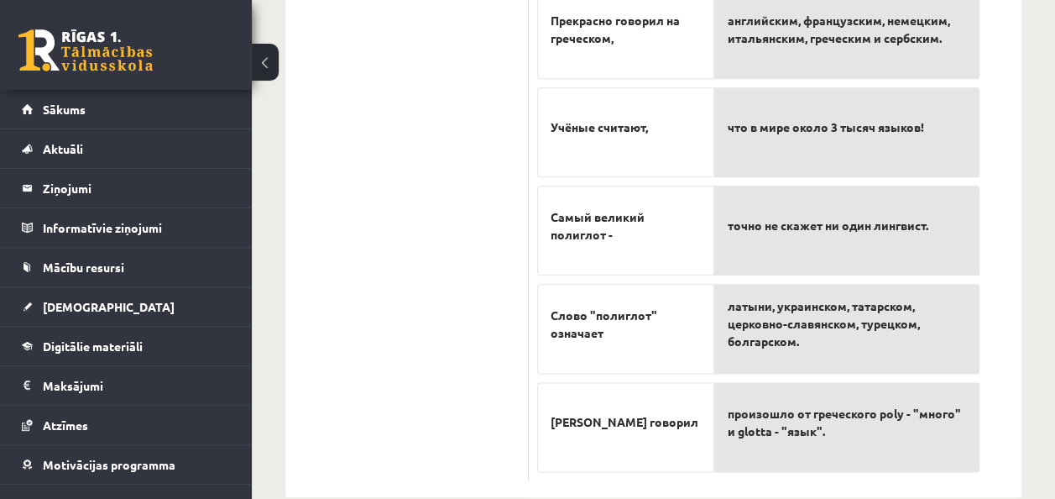
scroll to position [906, 0]
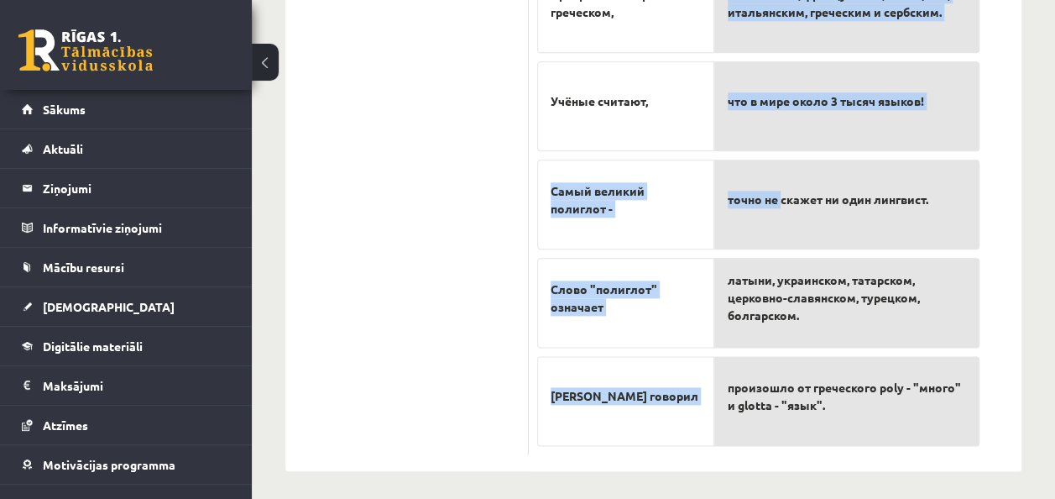
drag, startPoint x: 550, startPoint y: 184, endPoint x: 781, endPoint y: 163, distance: 232.6
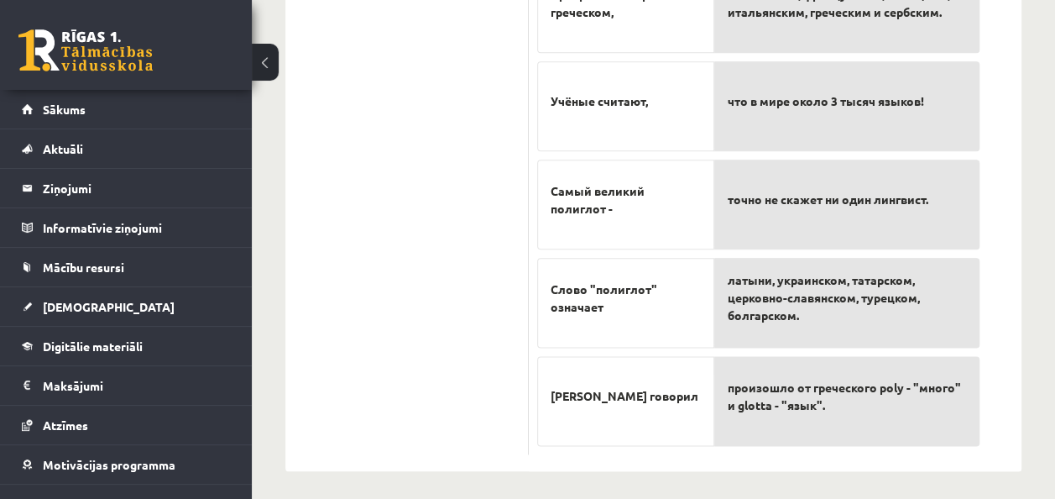
click at [781, 163] on div "точно не скажет ни один лингвист." at bounding box center [846, 204] width 265 height 90
drag, startPoint x: 546, startPoint y: 112, endPoint x: 661, endPoint y: 409, distance: 317.8
copy div "Лев Толстой в совершенстве владел Изучал В современном мире Сколько всего в мир…"
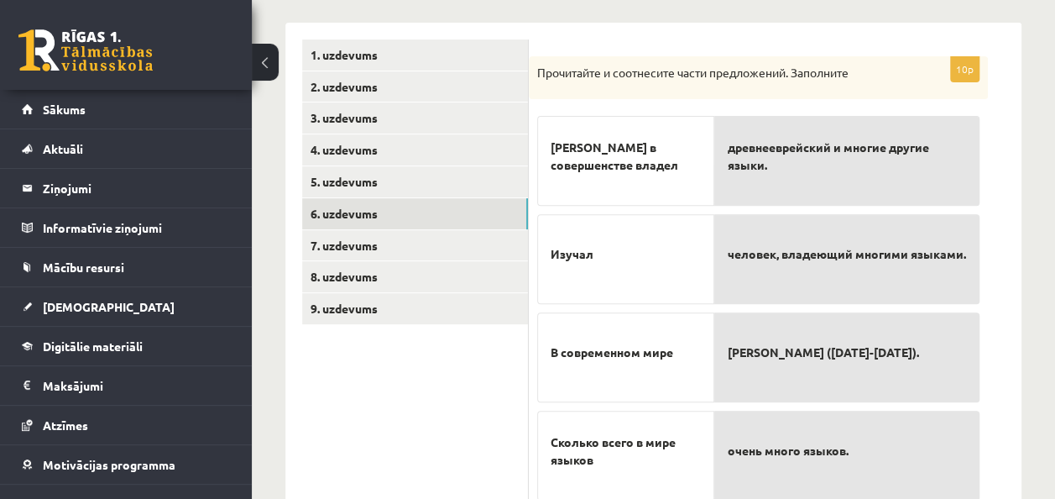
scroll to position [302, 0]
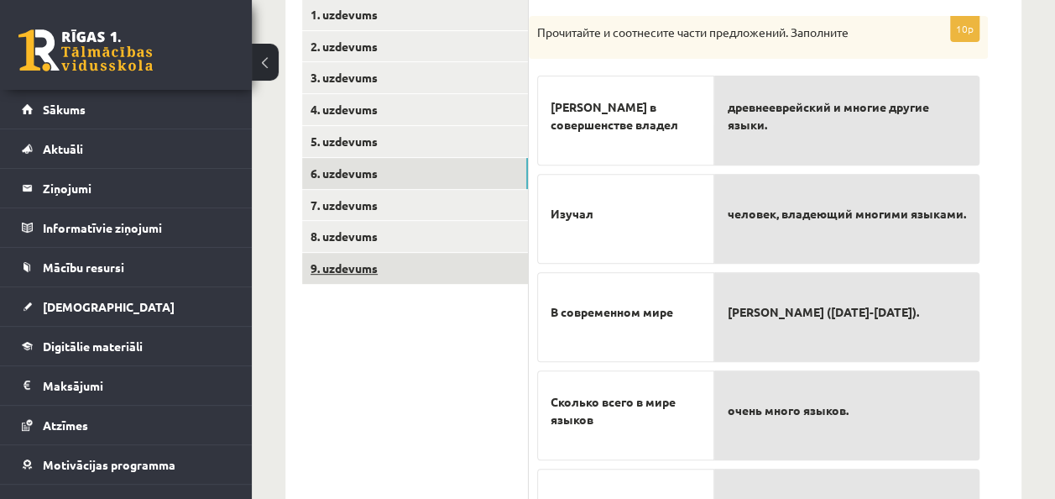
click at [466, 267] on link "9. uzdevums" at bounding box center [415, 268] width 226 height 31
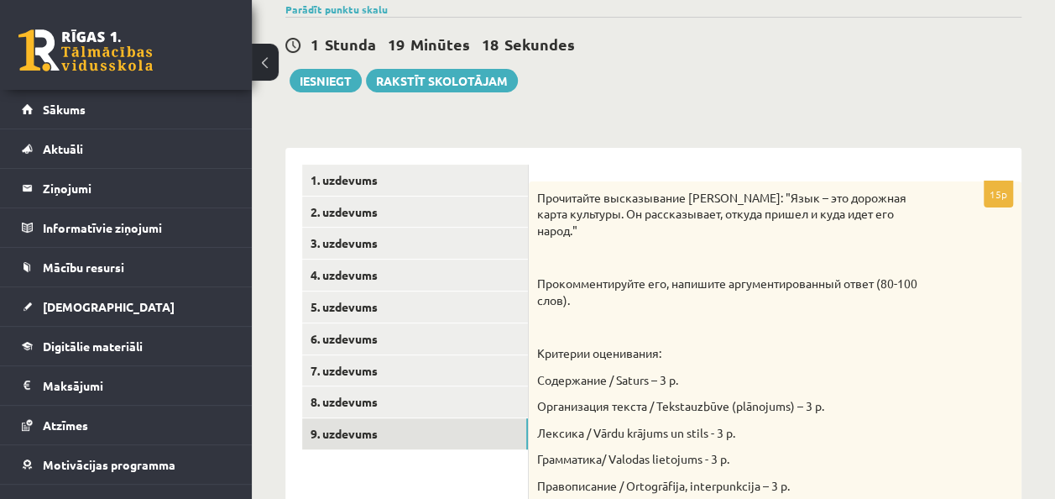
scroll to position [149, 0]
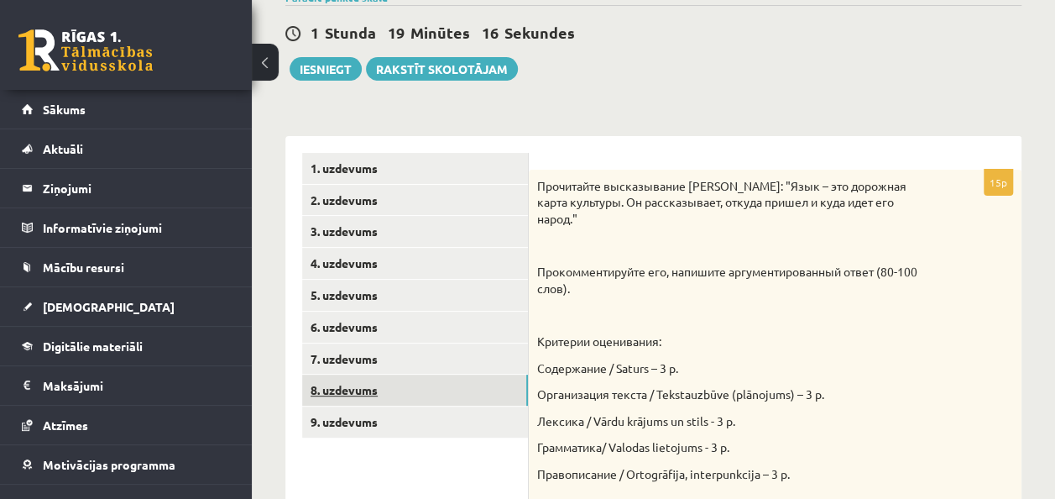
click at [436, 379] on link "8. uzdevums" at bounding box center [415, 389] width 226 height 31
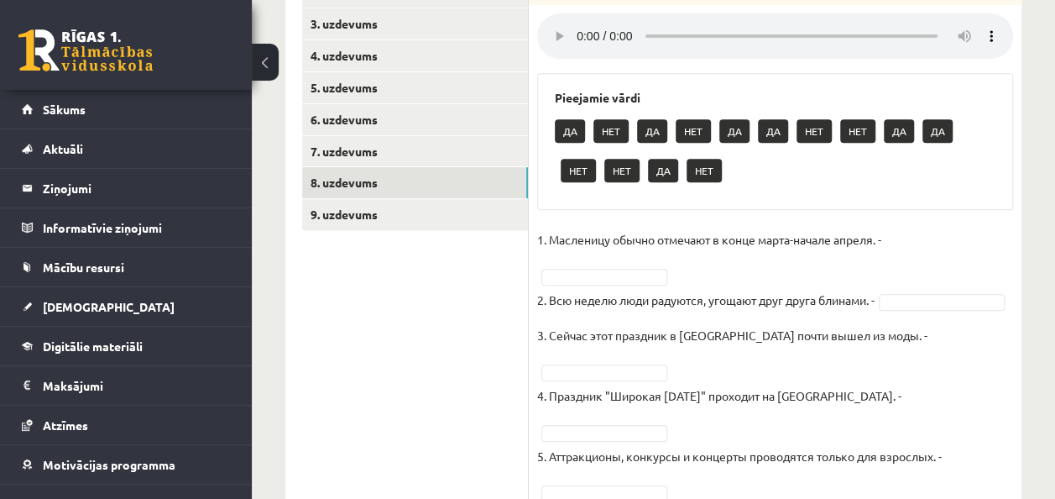
scroll to position [357, 0]
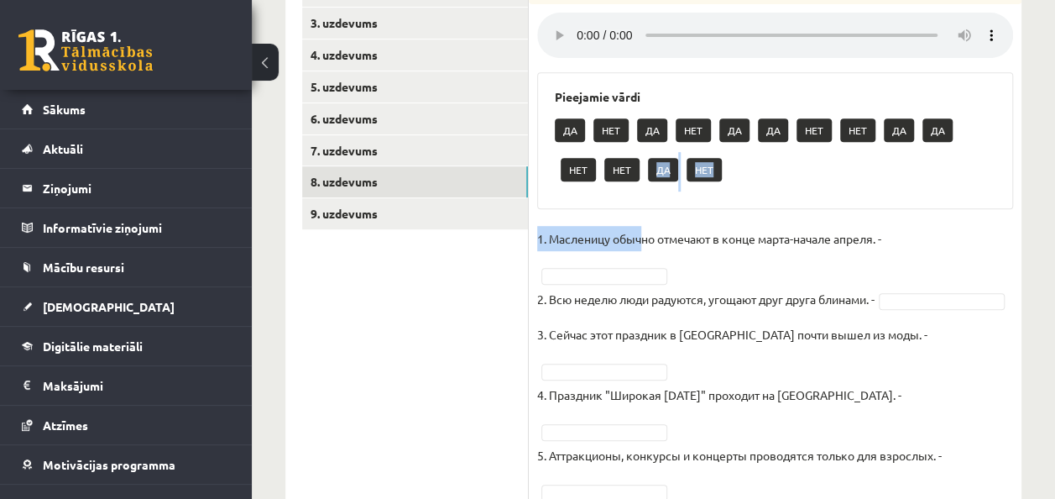
drag, startPoint x: 656, startPoint y: 178, endPoint x: 646, endPoint y: 227, distance: 50.7
click at [646, 227] on div "10p Прослушайте текст и отметьте ДА/НЕТ. Pieejamie vārdi ДА НЕТ ДА НЕТ ДА ДА НЕ…" at bounding box center [775, 387] width 493 height 852
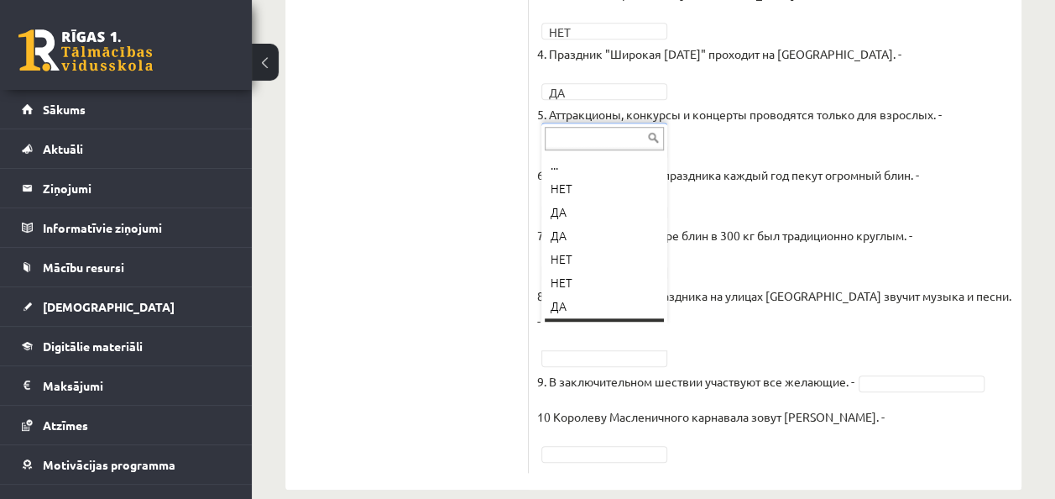
scroll to position [20, 0]
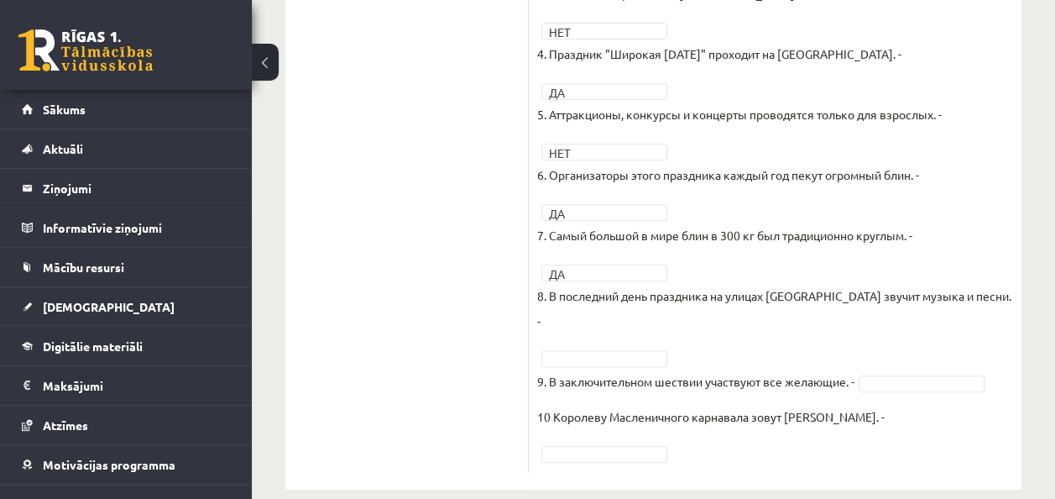
click at [573, 321] on fieldset "1. Масленицу обычно отмечают в конце марта-начале апреля. - ДА ** 2. Всю неделю…" at bounding box center [775, 174] width 476 height 579
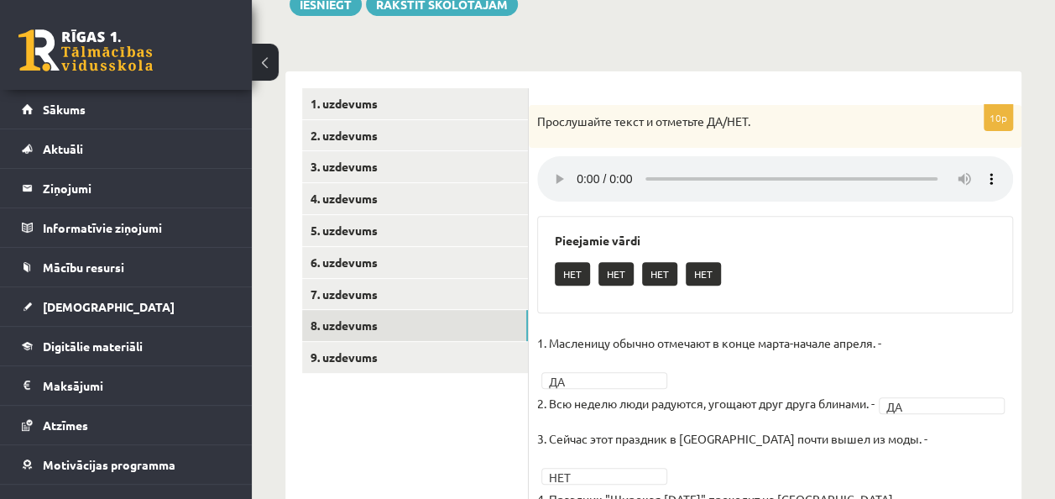
scroll to position [213, 0]
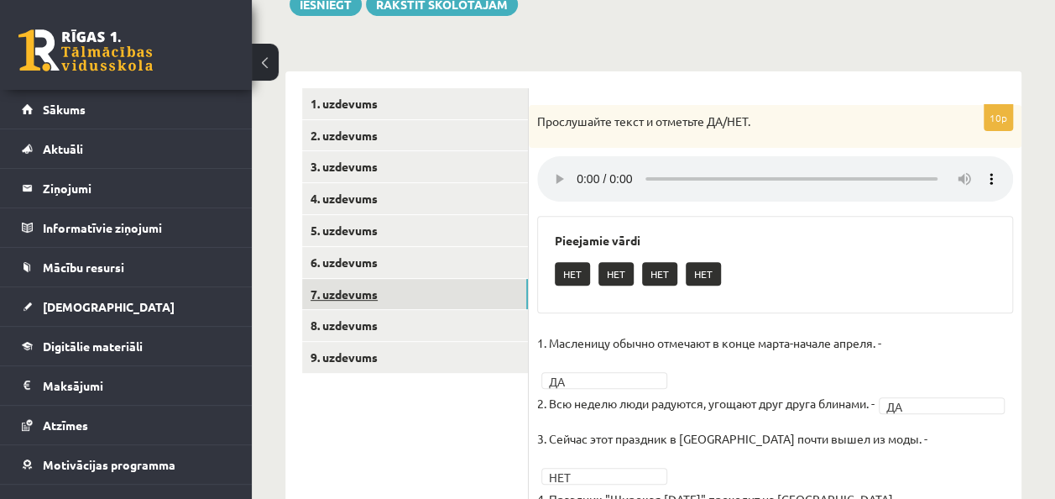
click at [378, 289] on link "7. uzdevums" at bounding box center [415, 294] width 226 height 31
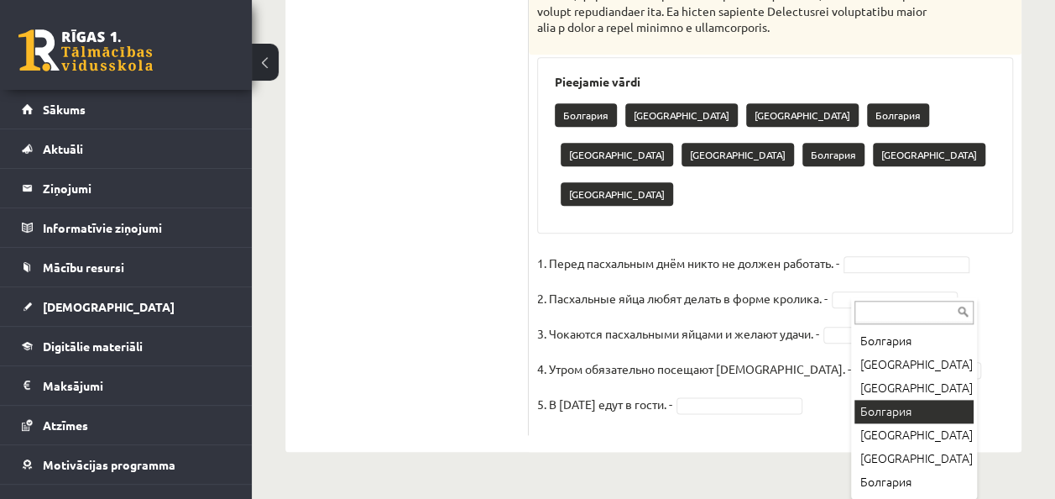
scroll to position [0, 0]
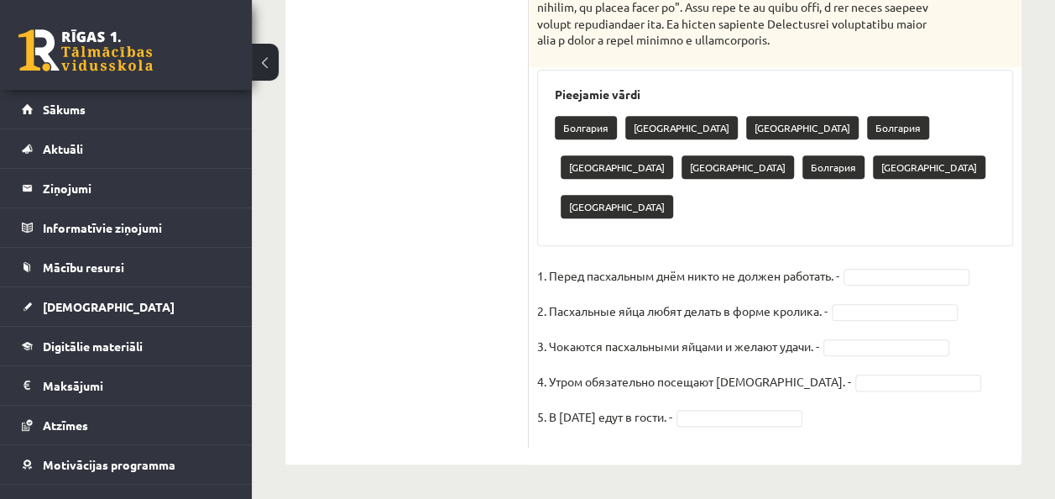
drag, startPoint x: 547, startPoint y: 269, endPoint x: 705, endPoint y: 462, distance: 248.7
copy fieldset "Перед пасхальным днём никто не должен работать. - 2. Пасхальные яйца любят дела…"
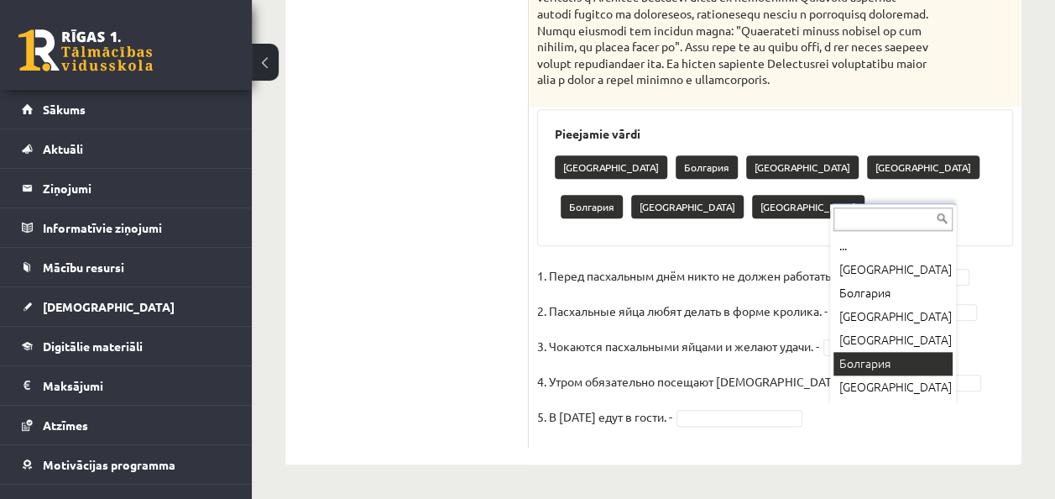
scroll to position [791, 0]
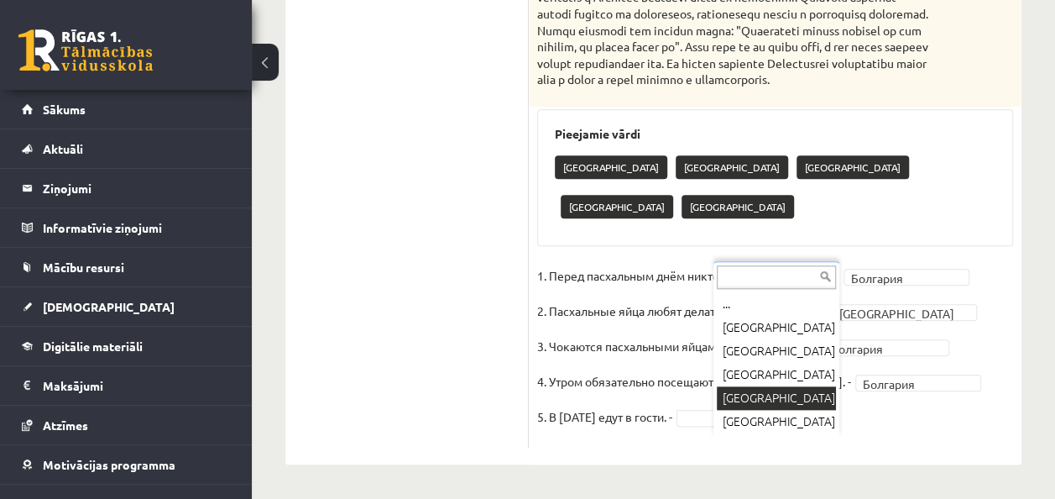
drag, startPoint x: 776, startPoint y: 389, endPoint x: 768, endPoint y: 375, distance: 16.1
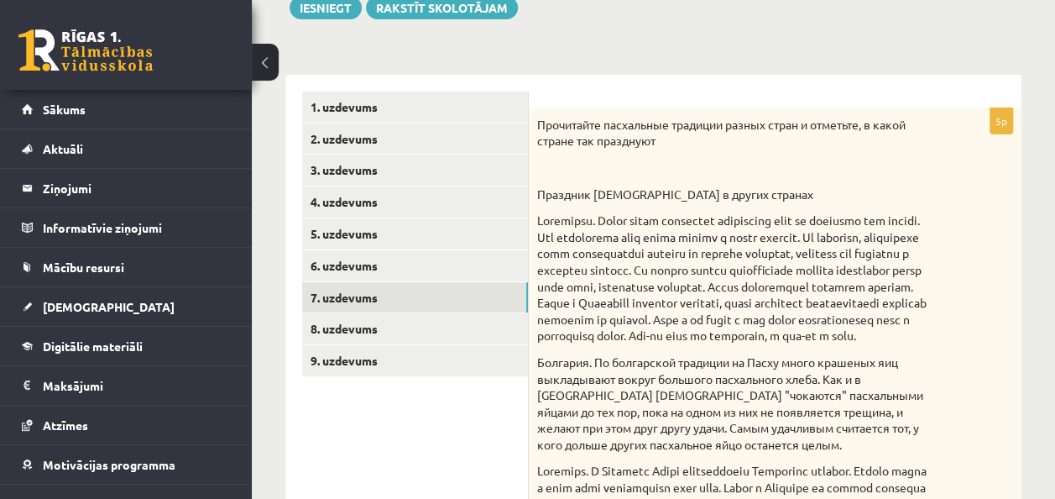
scroll to position [212, 0]
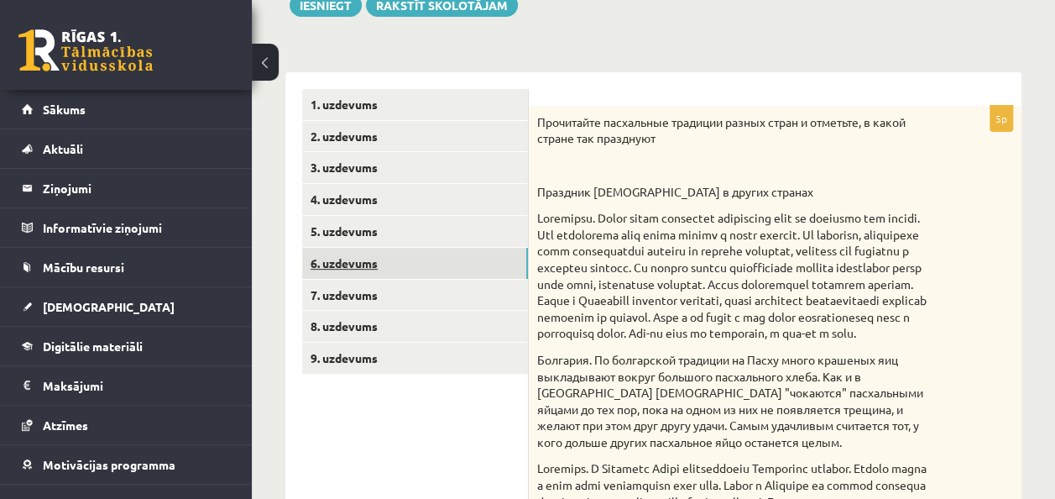
click at [448, 264] on link "6. uzdevums" at bounding box center [415, 263] width 226 height 31
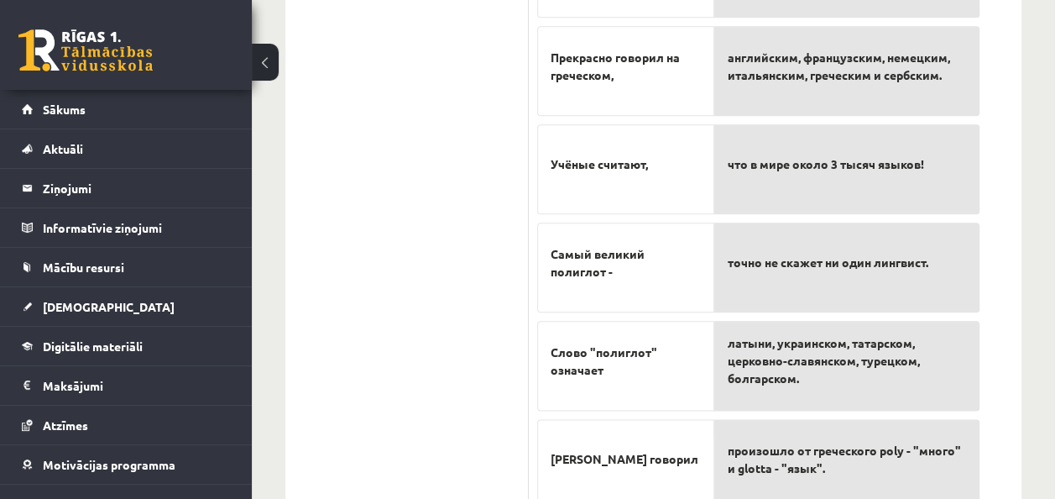
scroll to position [879, 0]
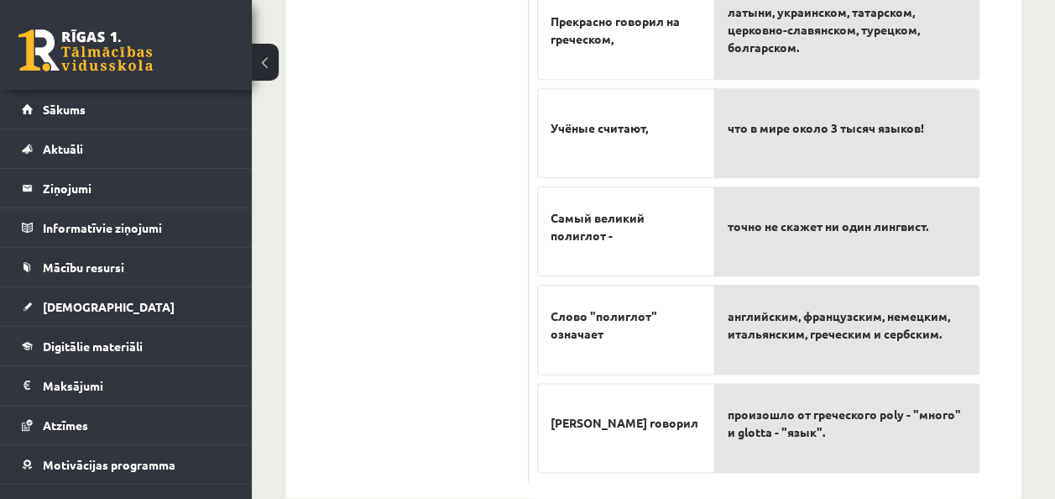
click at [800, 18] on span "латыни, украинском, татарском, церковно-славянском, турецком, болгарском." at bounding box center [847, 29] width 238 height 53
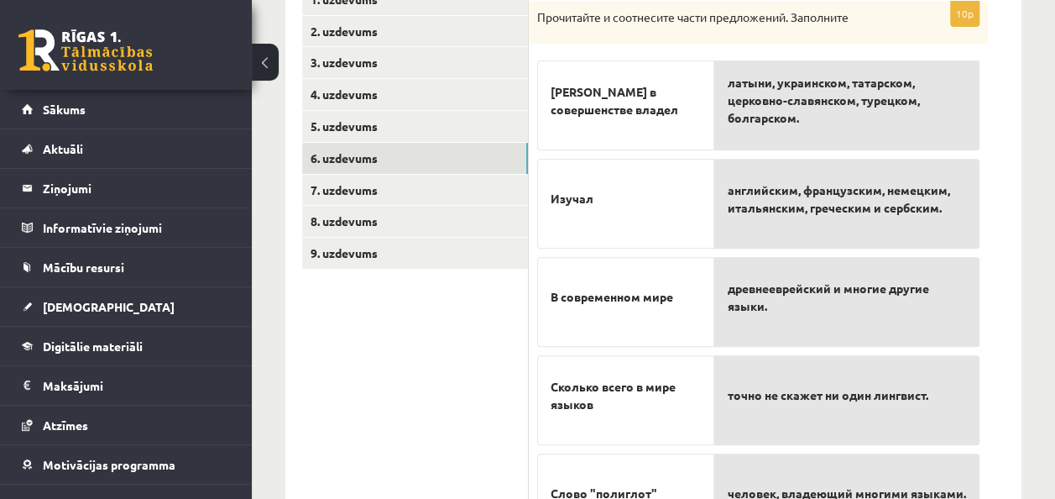
scroll to position [317, 0]
click at [365, 131] on link "5. uzdevums" at bounding box center [415, 126] width 226 height 31
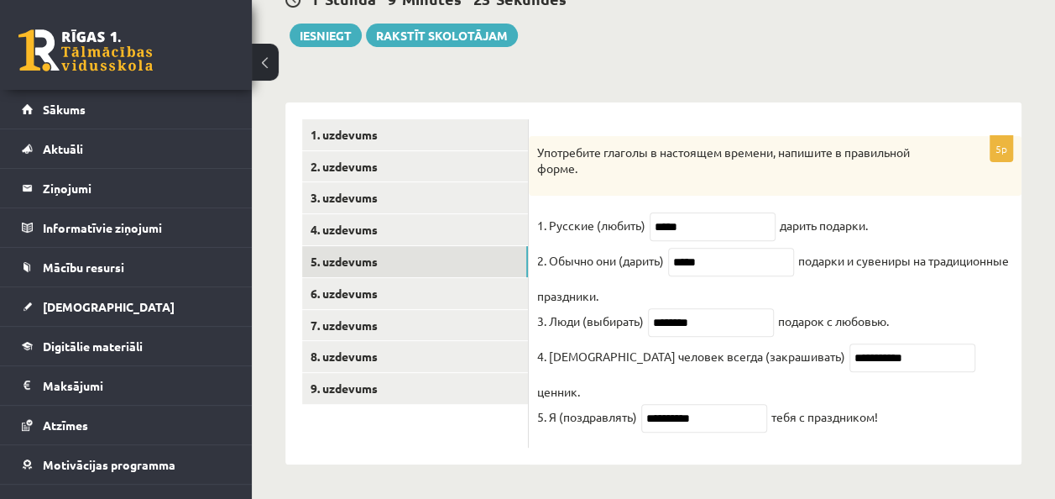
scroll to position [163, 0]
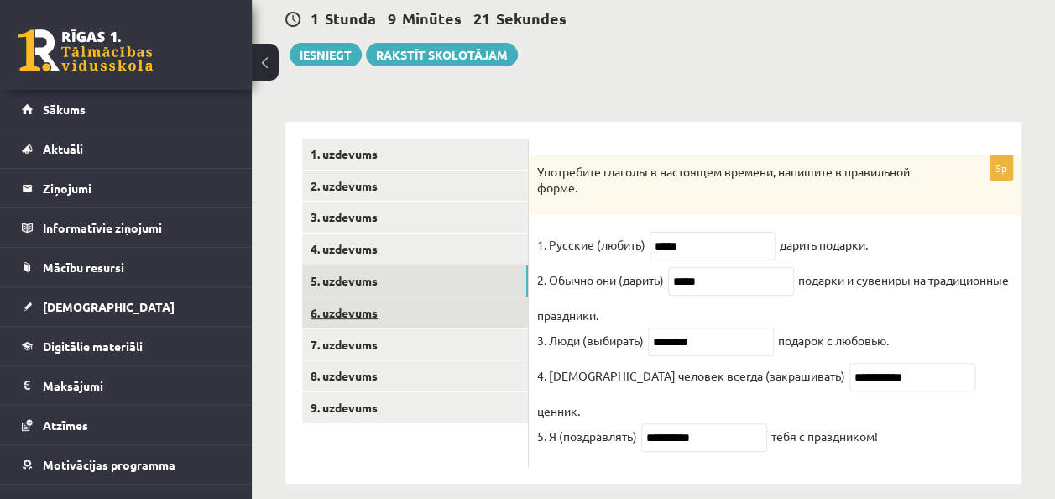
click at [411, 312] on link "6. uzdevums" at bounding box center [415, 312] width 226 height 31
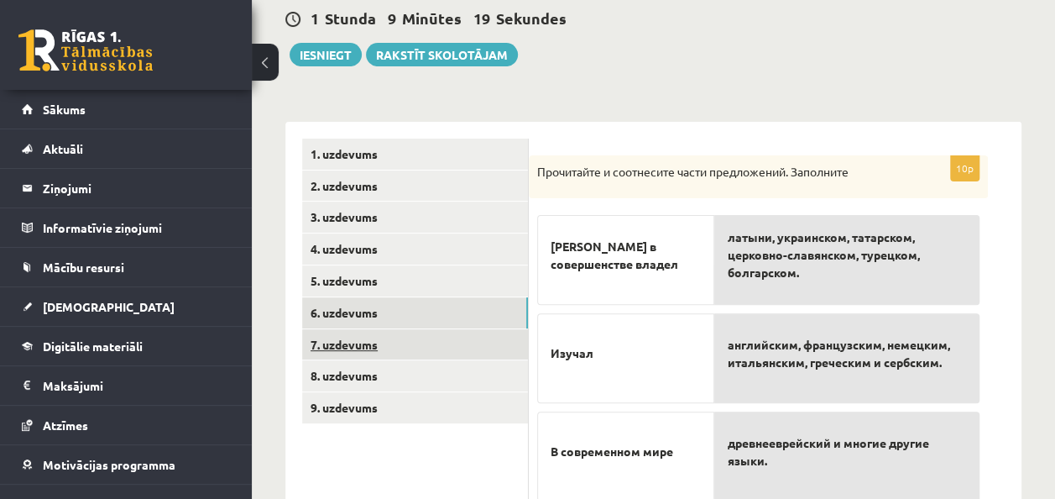
click at [471, 332] on link "7. uzdevums" at bounding box center [415, 344] width 226 height 31
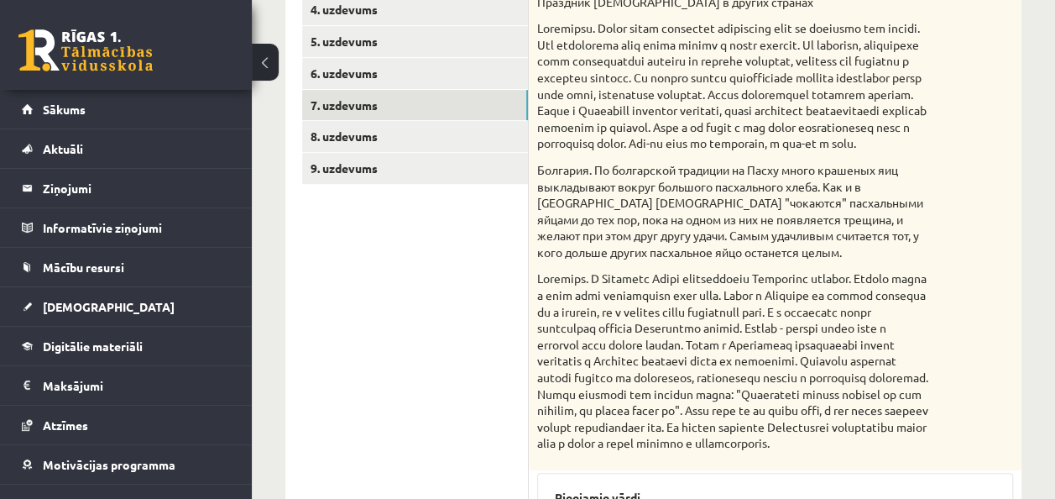
scroll to position [380, 0]
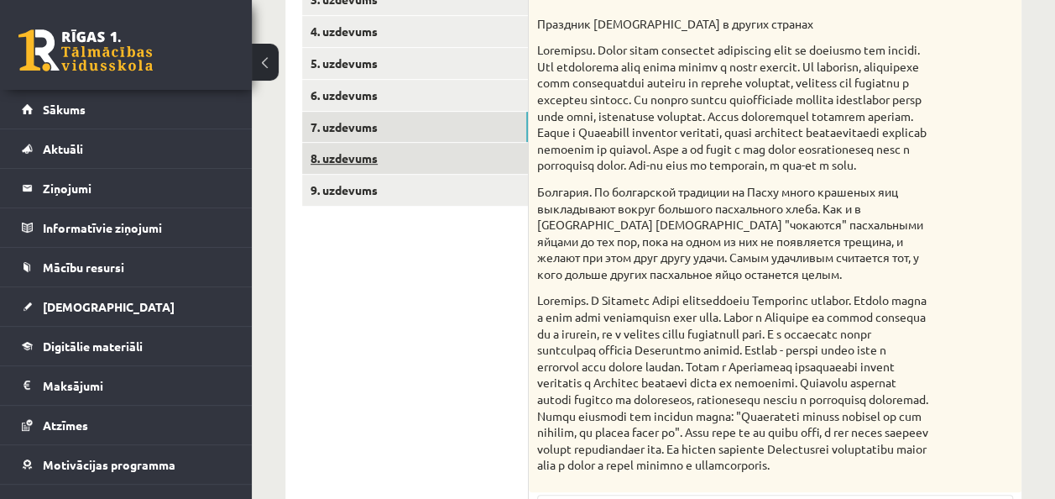
click at [492, 160] on link "8. uzdevums" at bounding box center [415, 158] width 226 height 31
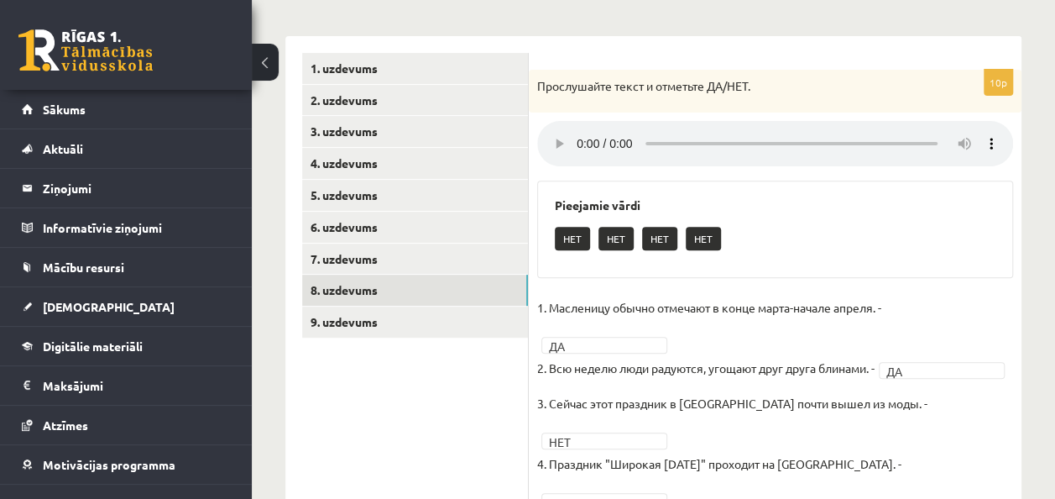
scroll to position [247, 0]
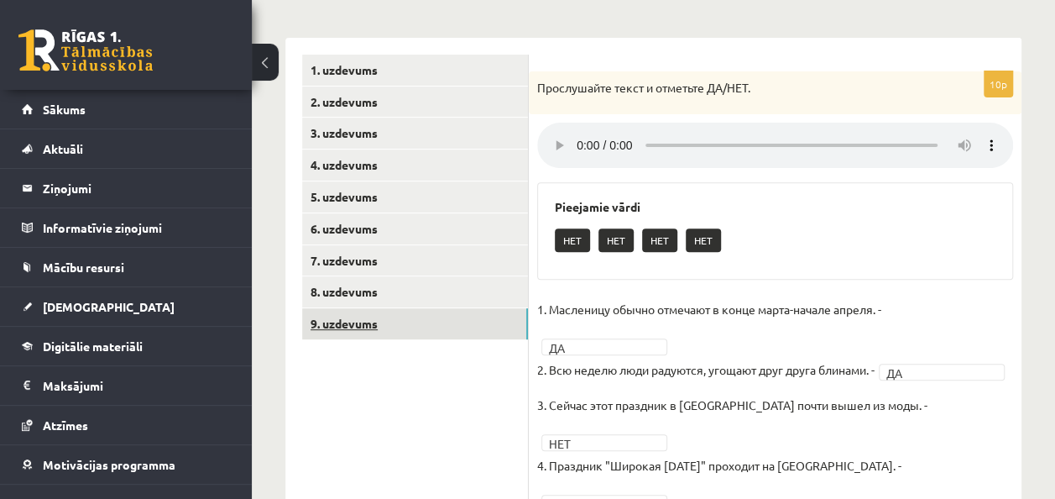
click at [470, 327] on link "9. uzdevums" at bounding box center [415, 323] width 226 height 31
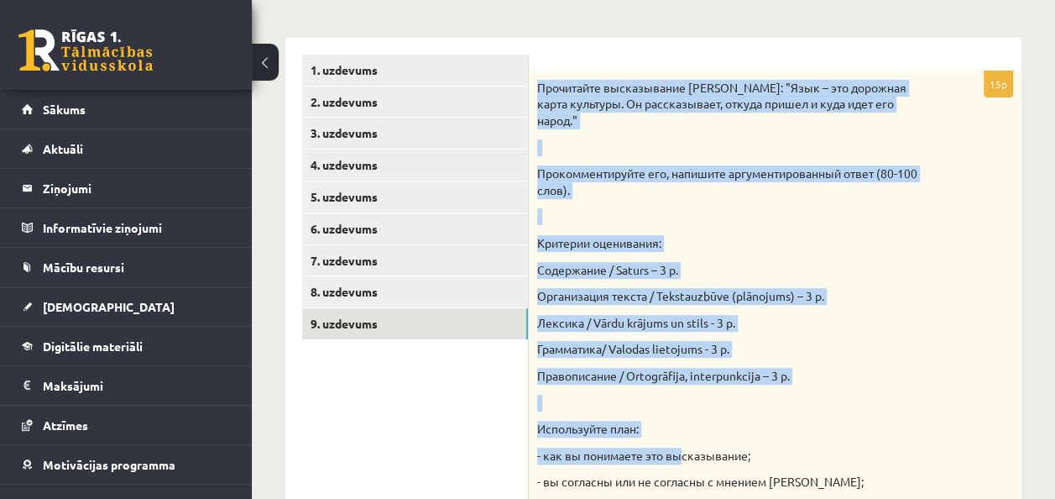
drag, startPoint x: 536, startPoint y: 81, endPoint x: 683, endPoint y: 454, distance: 401.4
click at [683, 454] on div "Прочитайте высказывание Риты Мэй Браун: "Язык – это дорожная карта культуры. Он…" at bounding box center [775, 316] width 493 height 490
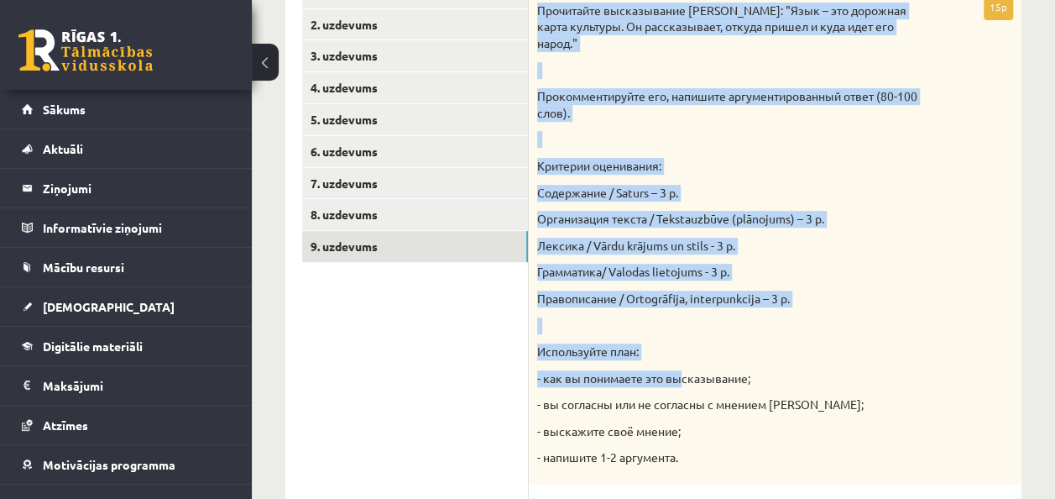
scroll to position [322, 0]
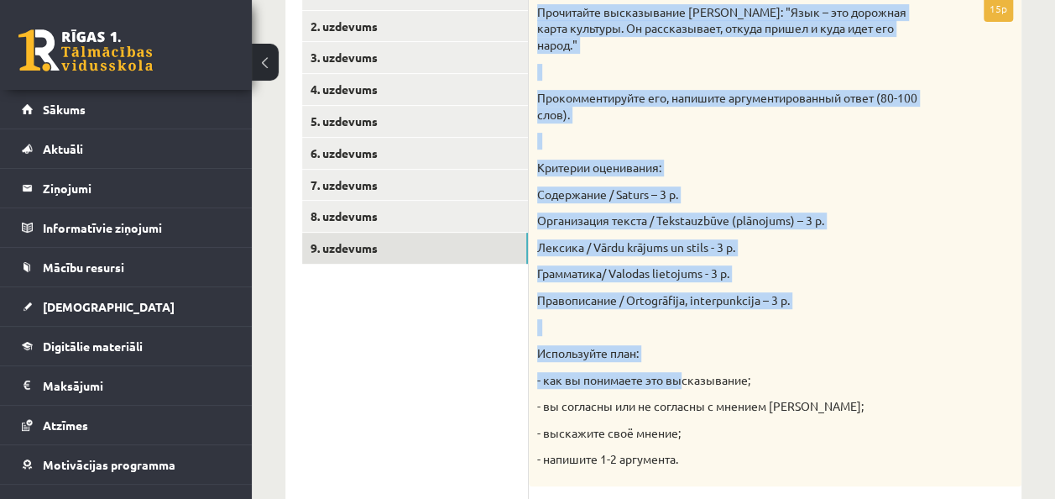
click at [532, 5] on div "Прочитайте высказывание Риты Мэй Браун: "Язык – это дорожная карта культуры. Он…" at bounding box center [775, 241] width 493 height 490
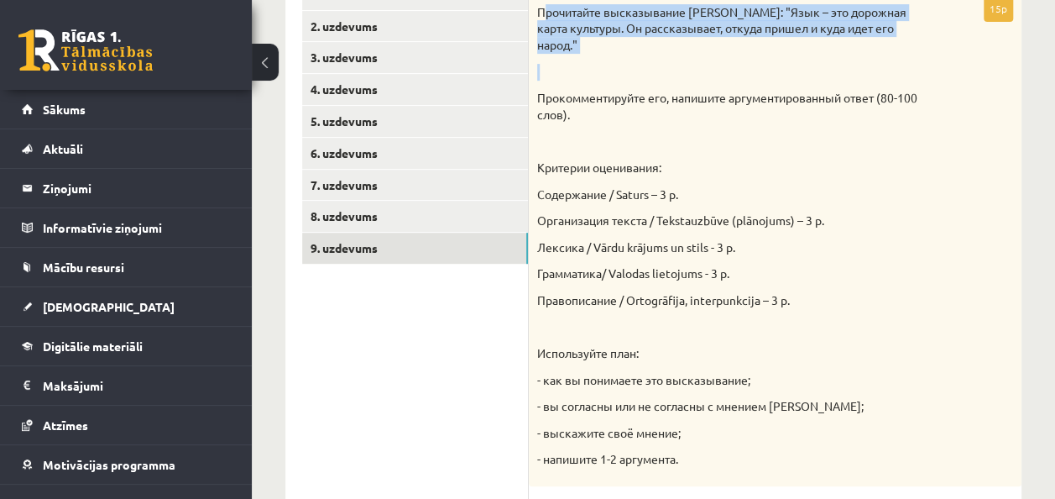
drag, startPoint x: 543, startPoint y: 5, endPoint x: 625, endPoint y: 64, distance: 100.4
click at [625, 64] on div "Прочитайте высказывание Риты Мэй Браун: "Язык – это дорожная карта культуры. Он…" at bounding box center [775, 241] width 493 height 490
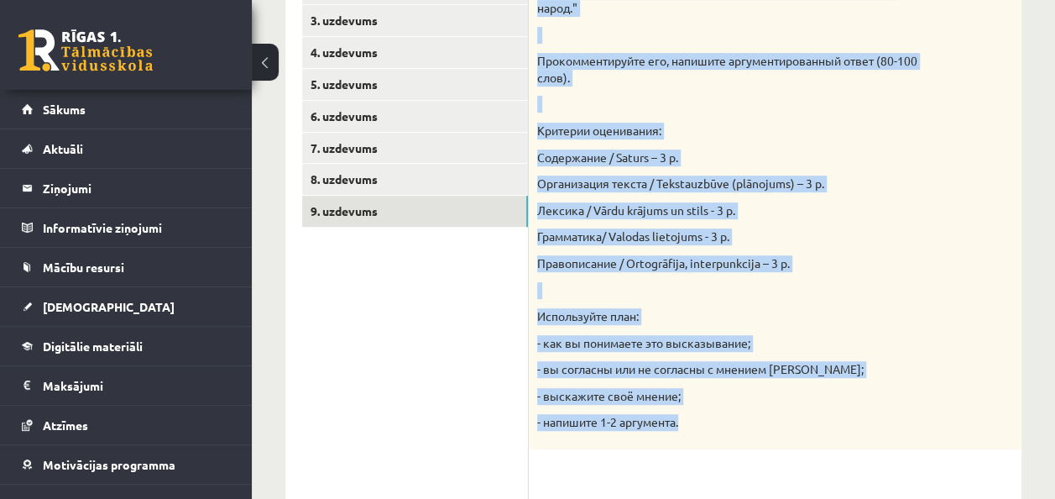
drag, startPoint x: 538, startPoint y: 13, endPoint x: 757, endPoint y: 489, distance: 523.2
click at [757, 489] on div "15p Прочитайте высказывание Риты Мэй Браун: "Язык – это дорожная карта культуры…" at bounding box center [775, 311] width 493 height 705
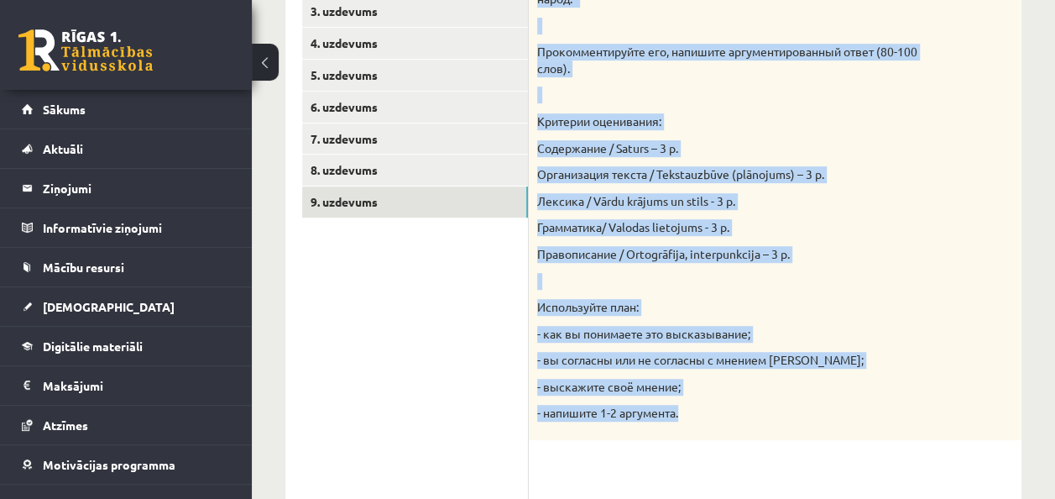
copy div "Прочитайте высказывание Риты Мэй Браун: "Язык – это дорожная карта культуры. Он…"
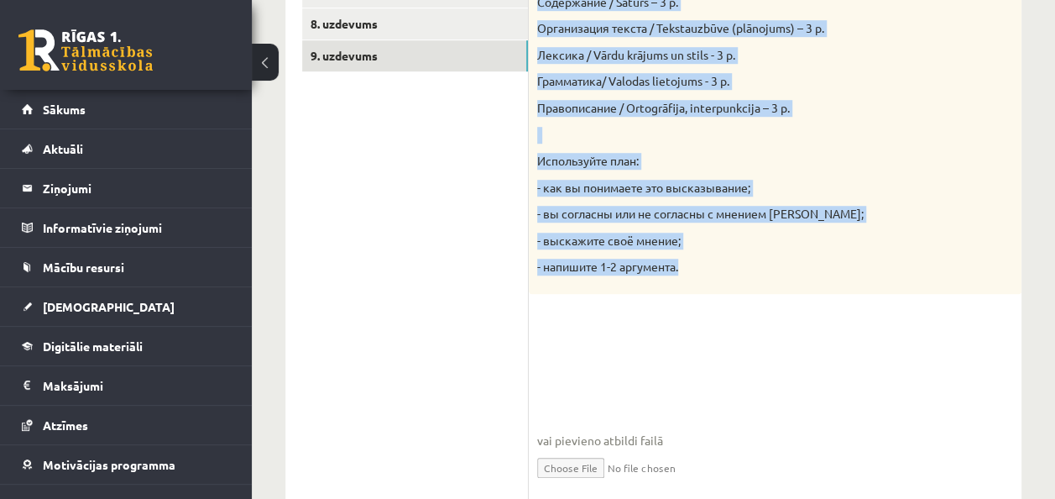
scroll to position [576, 0]
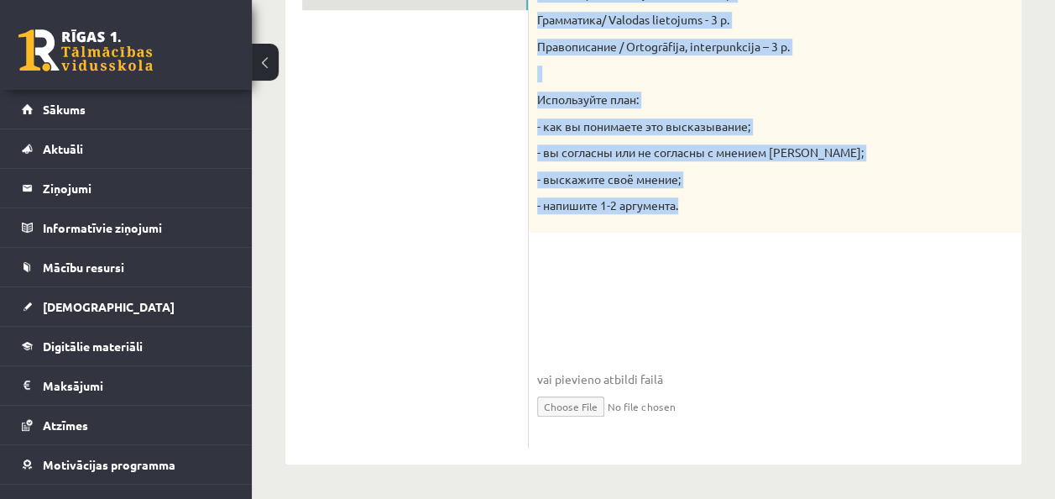
click at [567, 405] on input "file" at bounding box center [775, 405] width 476 height 34
type input "**********"
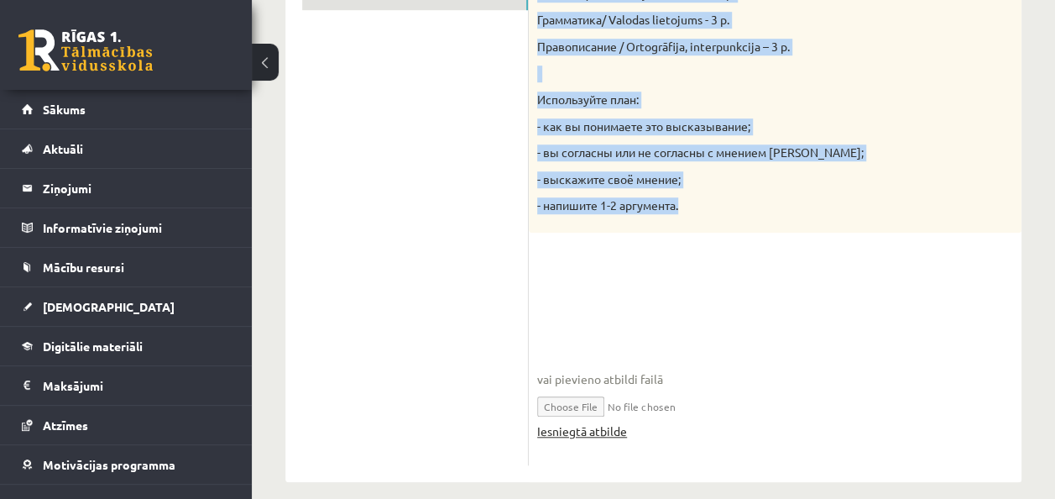
click at [581, 422] on link "Iesniegtā atbilde" at bounding box center [582, 431] width 90 height 18
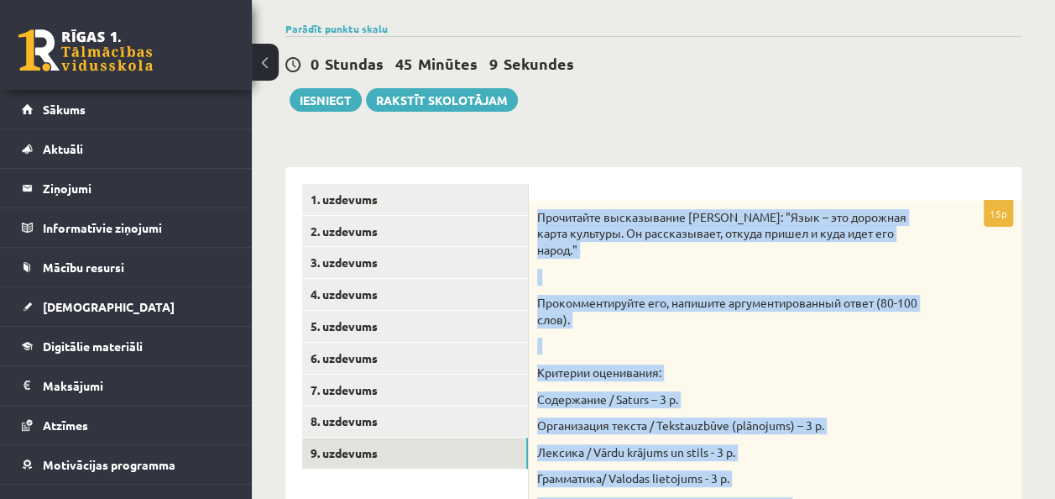
scroll to position [0, 0]
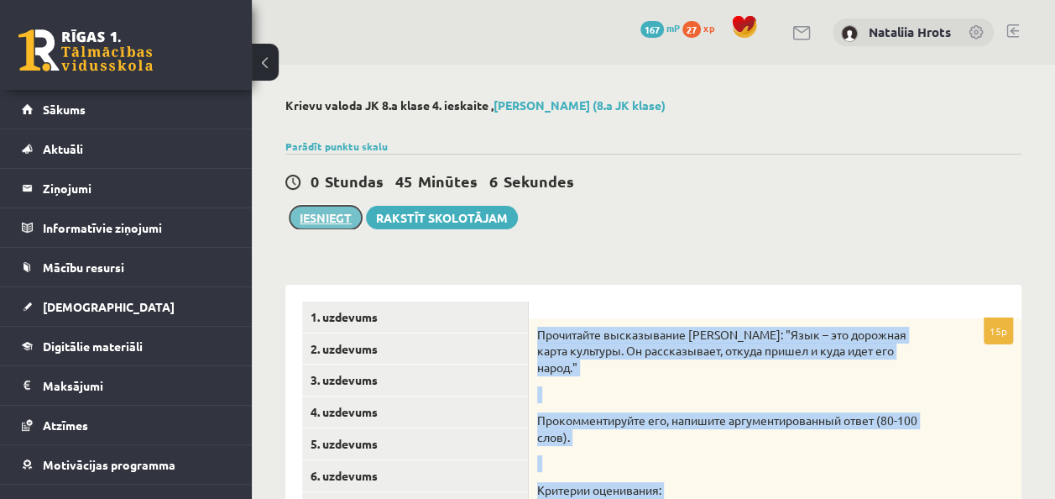
click at [334, 213] on button "Iesniegt" at bounding box center [326, 218] width 72 height 24
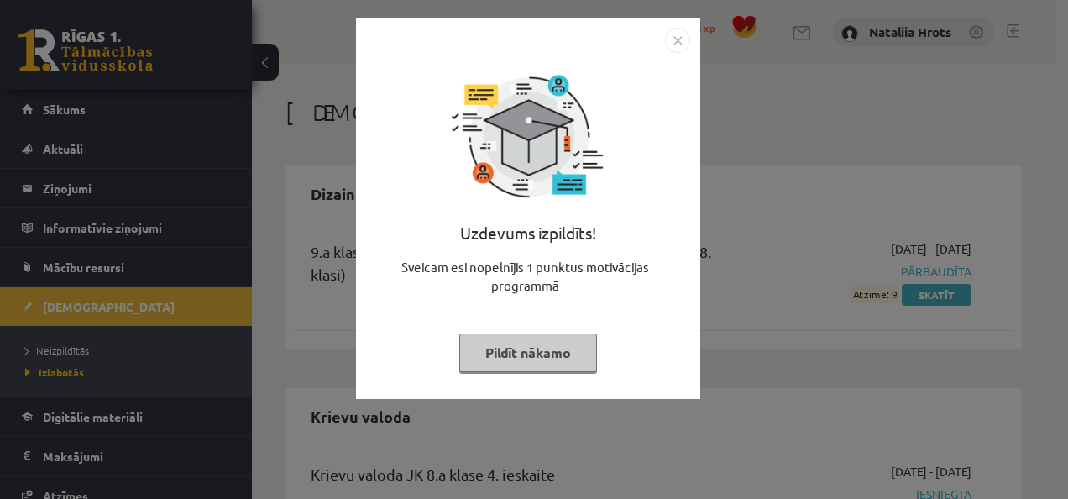
click at [670, 26] on div "Uzdevums izpildīts! Sveicam esi nopelnījis 1 punktus motivācijas programmā Pild…" at bounding box center [528, 208] width 344 height 381
click at [672, 39] on img "Close" at bounding box center [677, 40] width 25 height 25
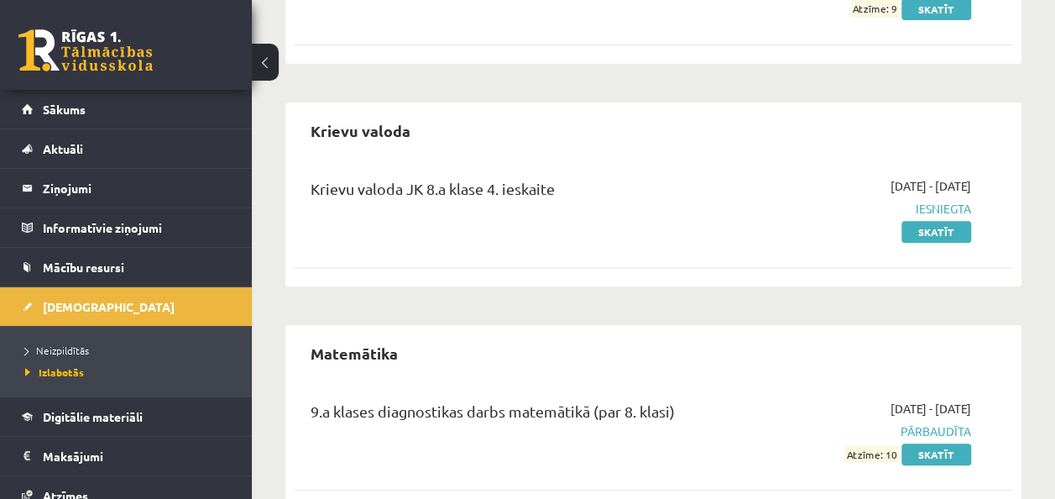
scroll to position [284, 0]
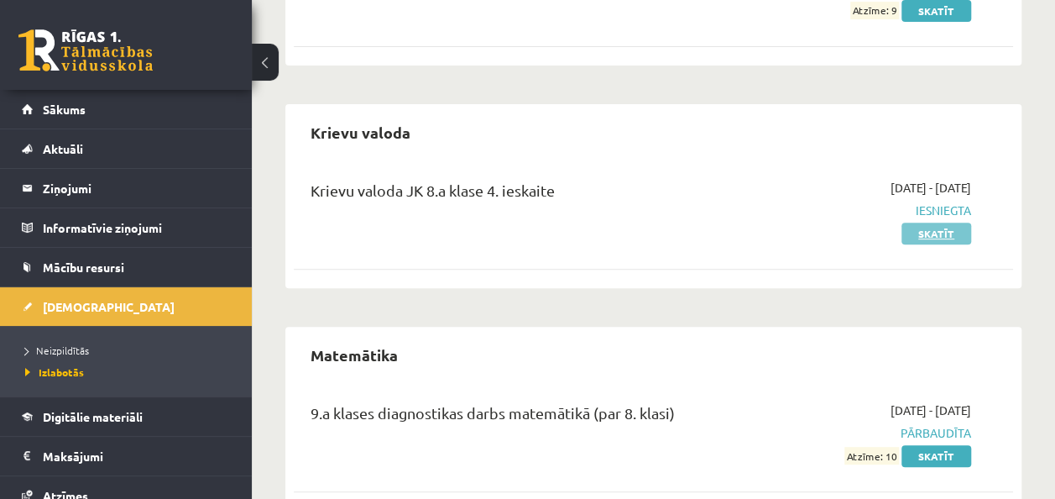
click at [928, 235] on link "Skatīt" at bounding box center [937, 233] width 70 height 22
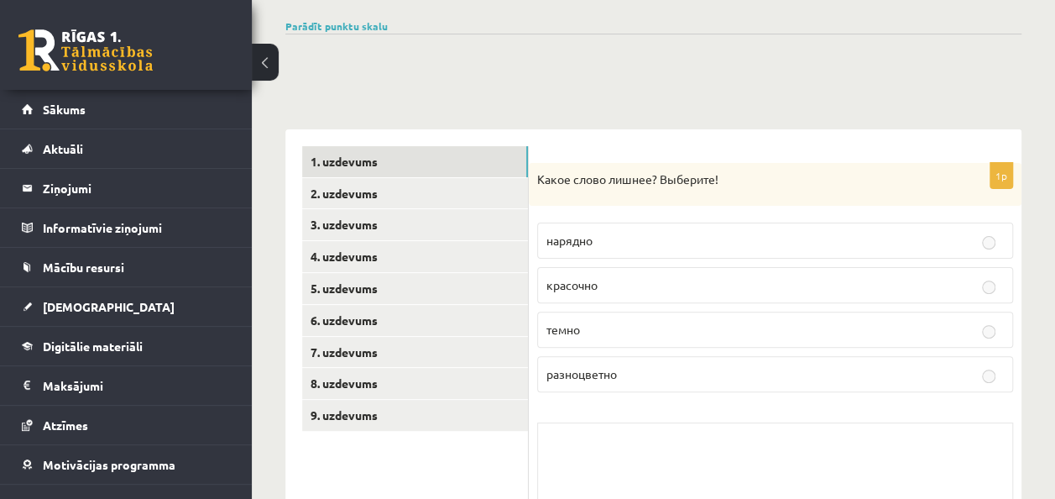
scroll to position [119, 0]
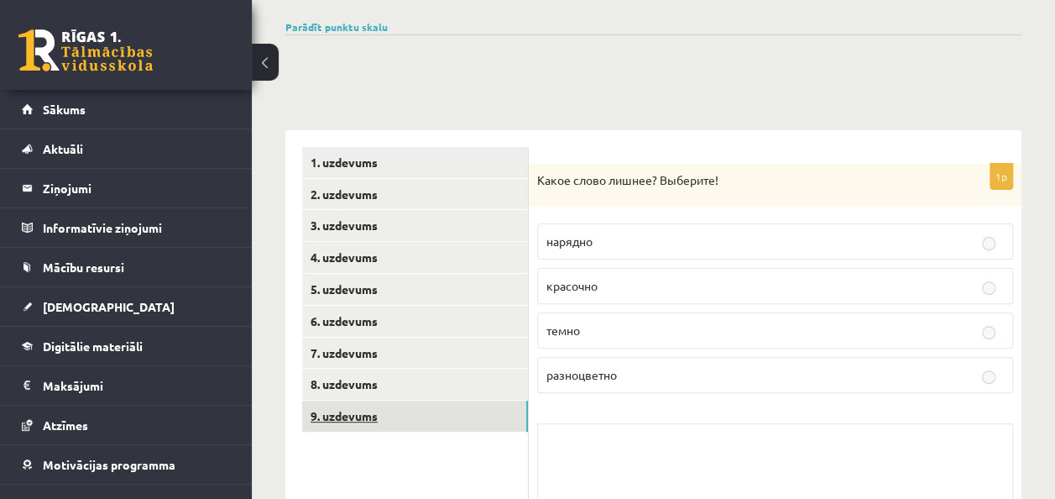
click at [483, 418] on link "9. uzdevums" at bounding box center [415, 415] width 226 height 31
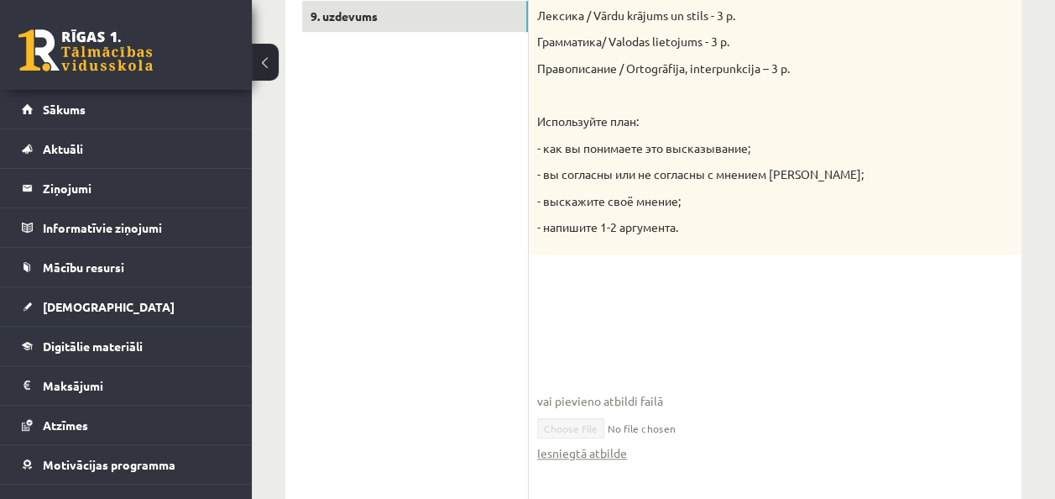
scroll to position [0, 0]
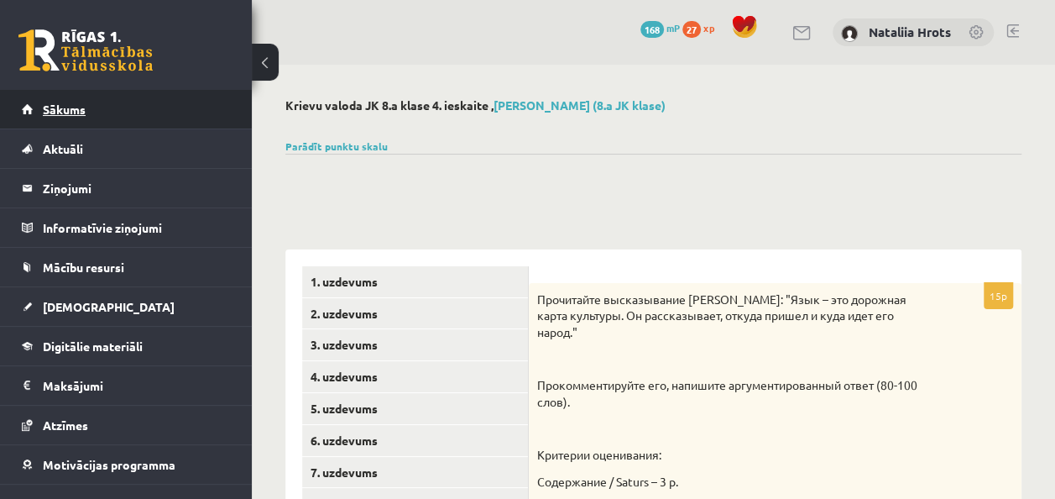
click at [120, 124] on link "Sākums" at bounding box center [126, 109] width 209 height 39
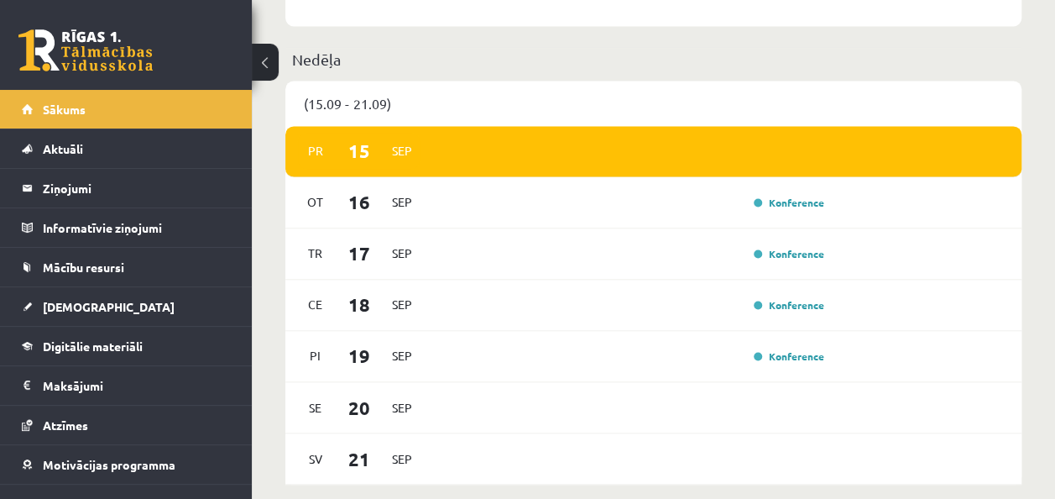
scroll to position [1176, 0]
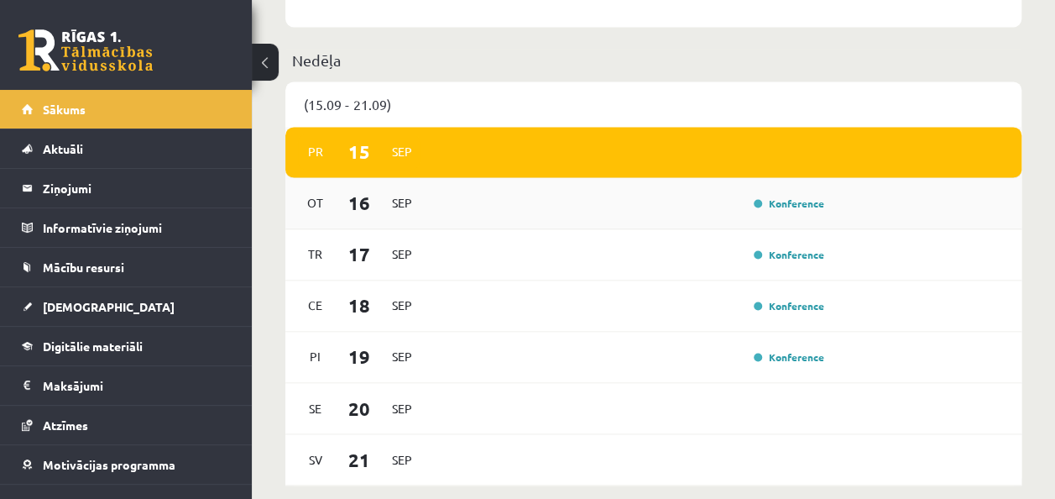
click at [468, 207] on div "Konference" at bounding box center [631, 203] width 398 height 18
click at [122, 306] on link "[DEMOGRAPHIC_DATA]" at bounding box center [126, 306] width 209 height 39
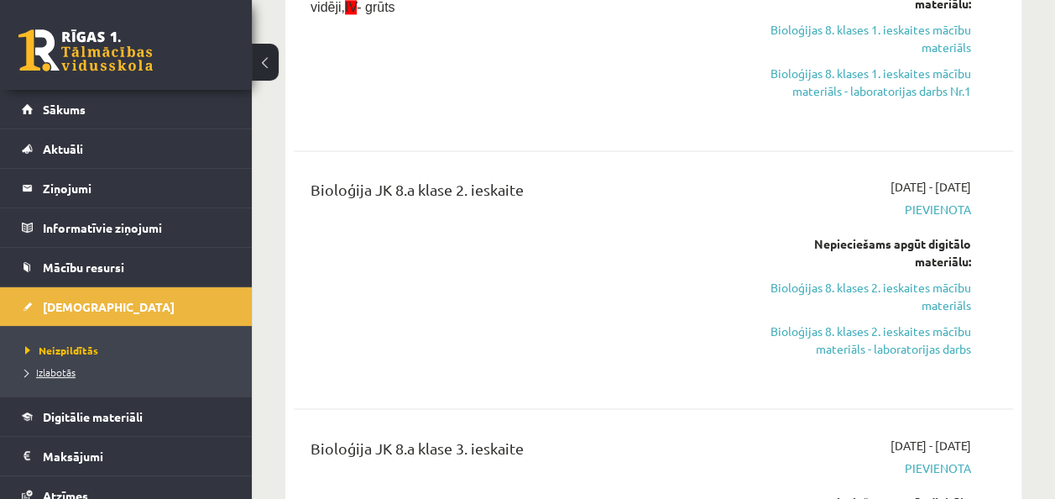
click at [142, 374] on link "Izlabotās" at bounding box center [130, 371] width 210 height 15
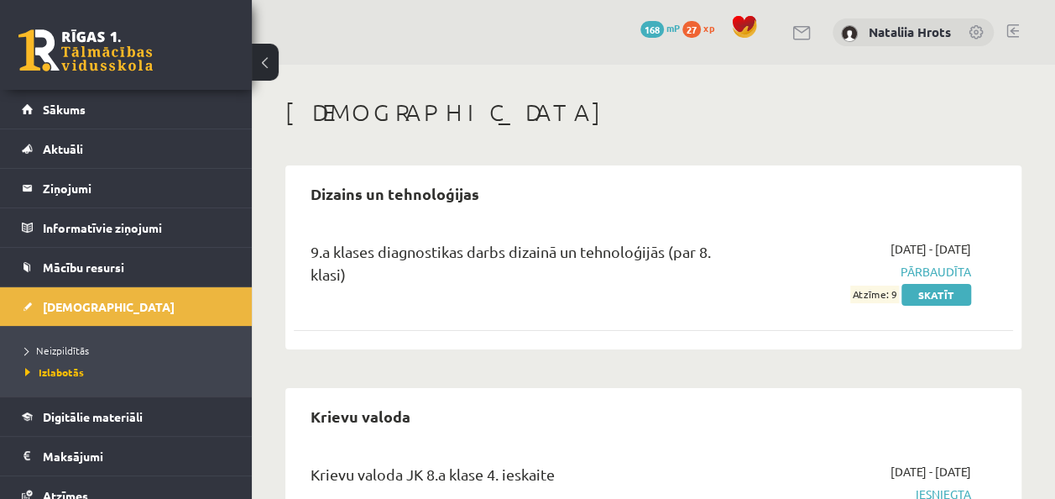
scroll to position [327, 0]
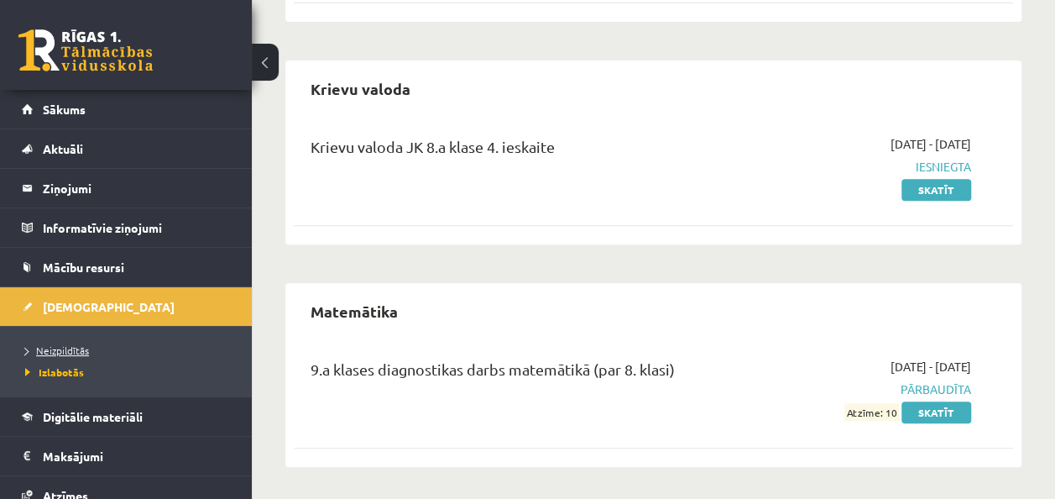
click at [118, 347] on link "Neizpildītās" at bounding box center [130, 349] width 210 height 15
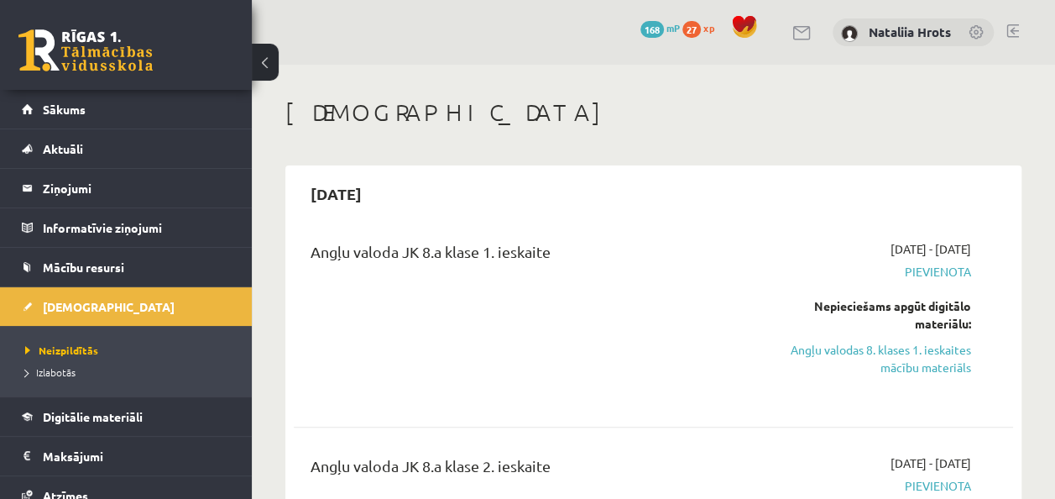
click at [950, 269] on span "Pievienota" at bounding box center [869, 272] width 203 height 18
click at [575, 327] on div "Angļu valoda JK 8.a klase 1. ieskaite" at bounding box center [526, 319] width 457 height 159
click at [928, 356] on link "Angļu valodas 8. klases 1. ieskaites mācību materiāls" at bounding box center [869, 358] width 203 height 35
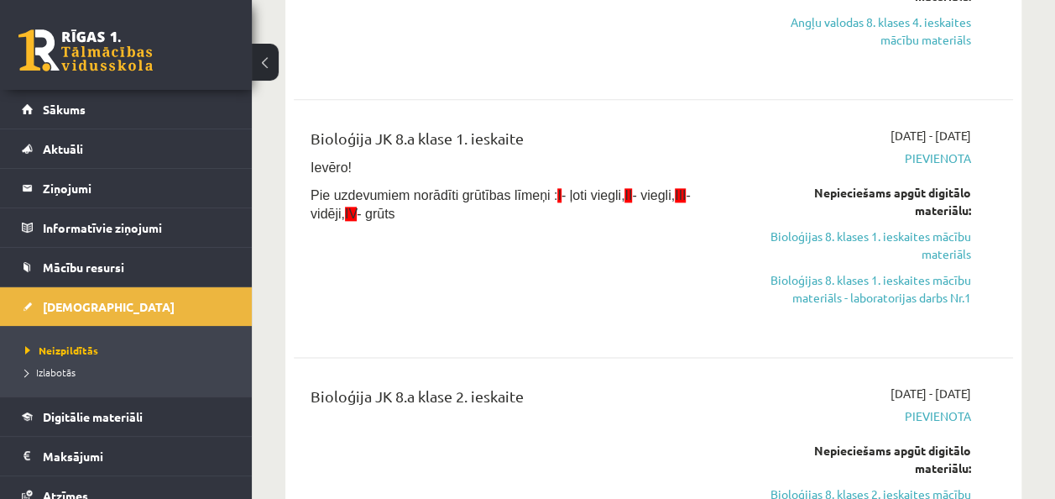
scroll to position [969, 0]
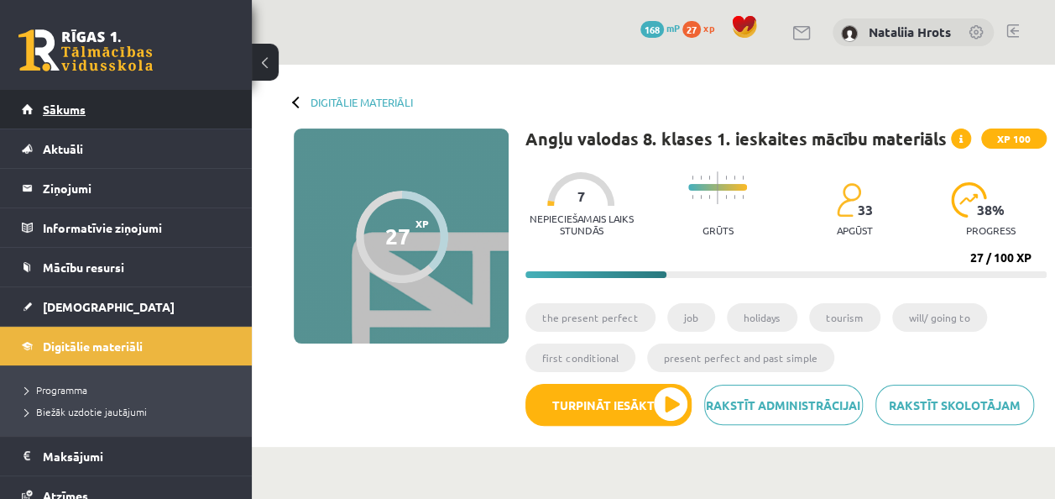
click at [97, 119] on link "Sākums" at bounding box center [126, 109] width 209 height 39
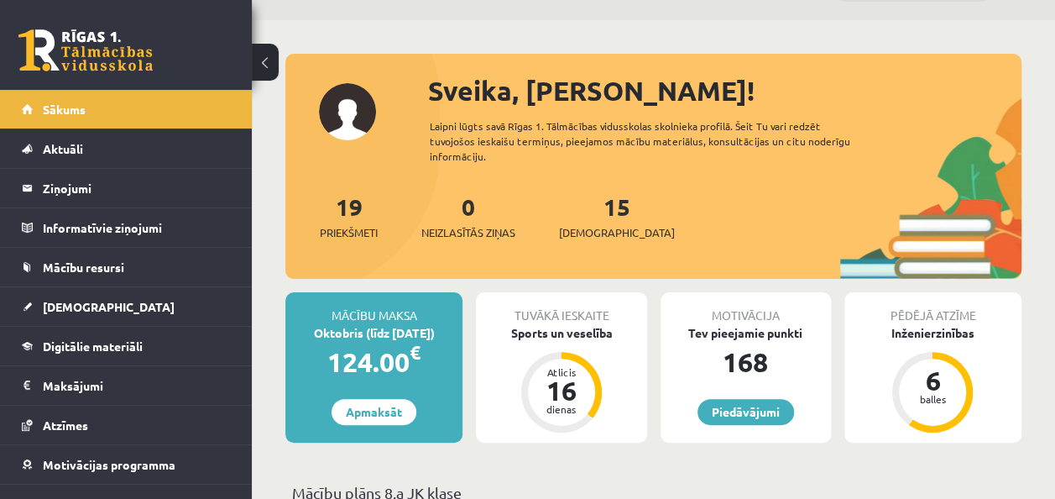
scroll to position [43, 0]
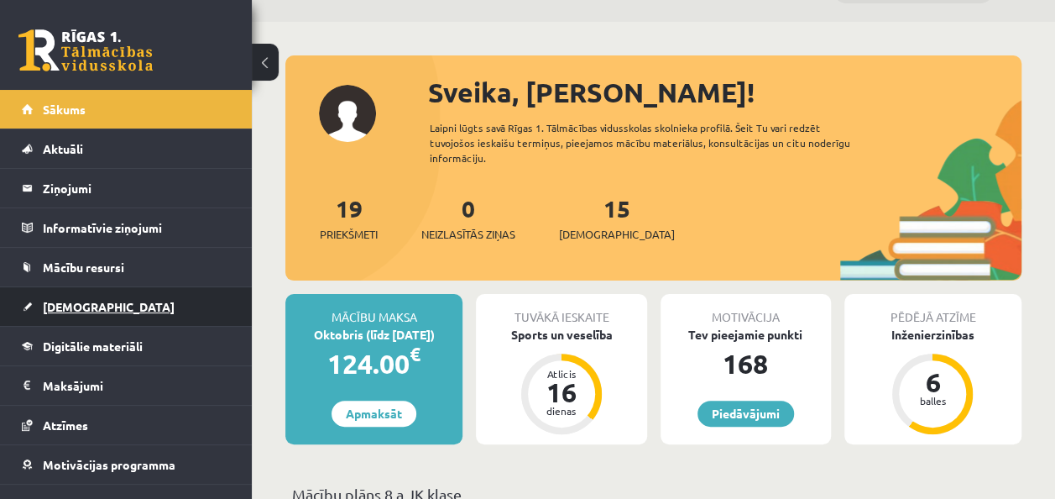
click at [151, 307] on link "[DEMOGRAPHIC_DATA]" at bounding box center [126, 306] width 209 height 39
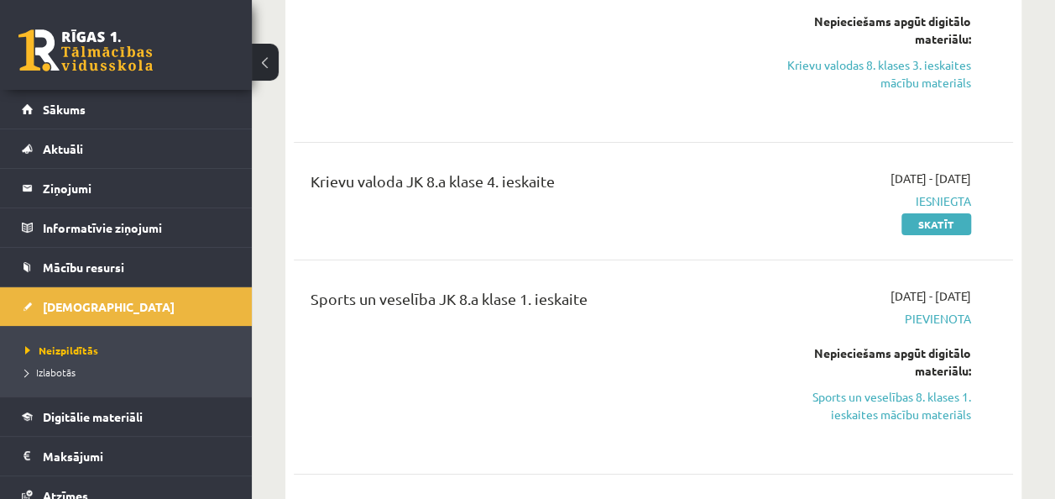
scroll to position [2688, 0]
click at [917, 222] on link "Skatīt" at bounding box center [937, 223] width 70 height 22
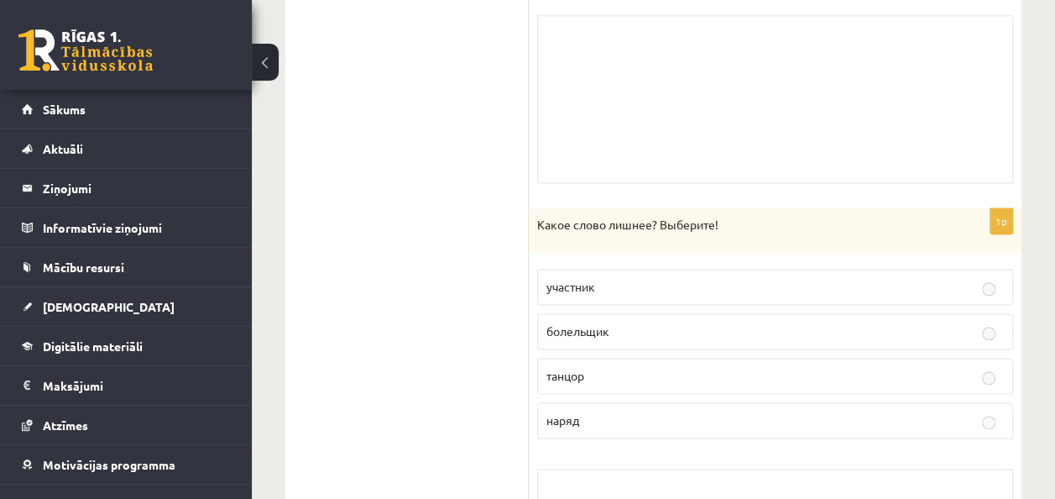
scroll to position [982, 0]
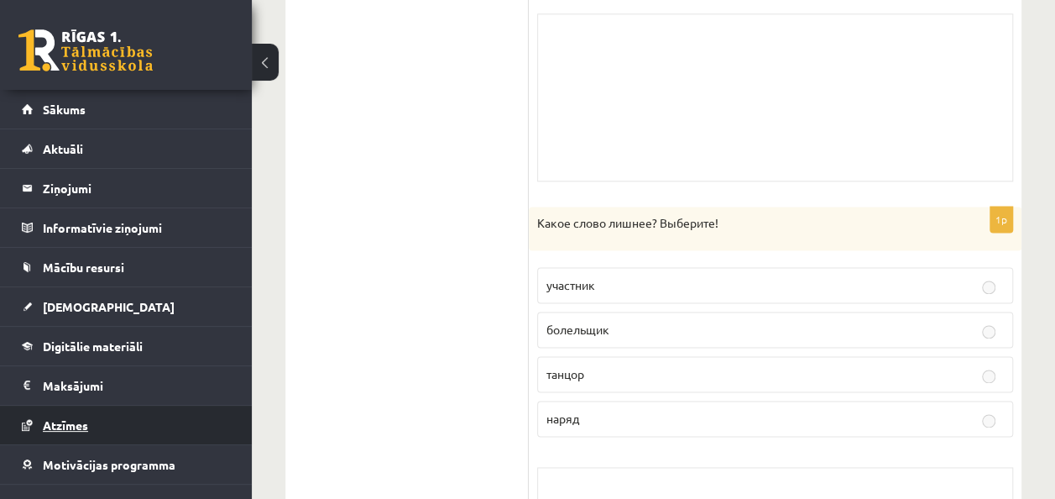
click at [169, 431] on link "Atzīmes" at bounding box center [126, 424] width 209 height 39
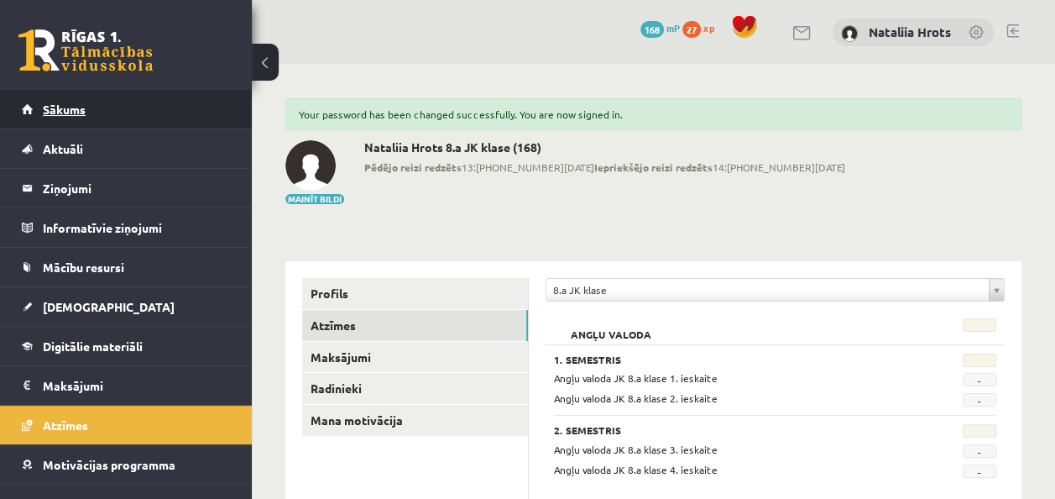
click at [206, 104] on link "Sākums" at bounding box center [126, 109] width 209 height 39
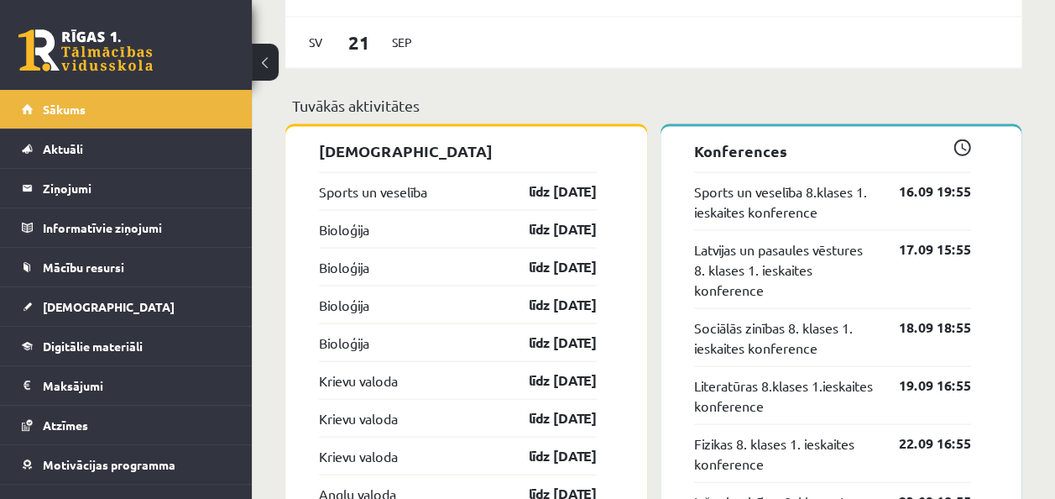
scroll to position [1675, 0]
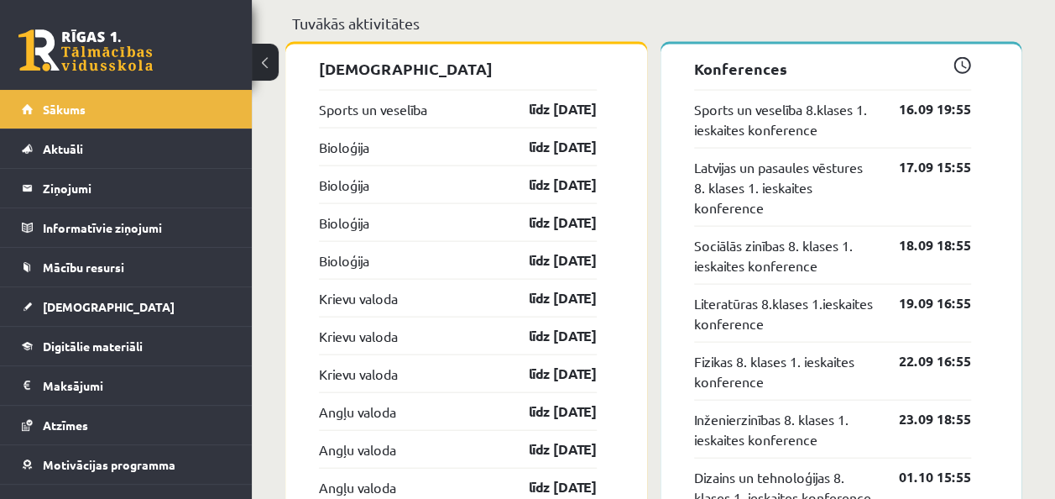
click at [525, 121] on div "Sports un veselība līdz [DATE]" at bounding box center [458, 109] width 278 height 38
click at [527, 114] on link "līdz [DATE]" at bounding box center [547, 109] width 97 height 20
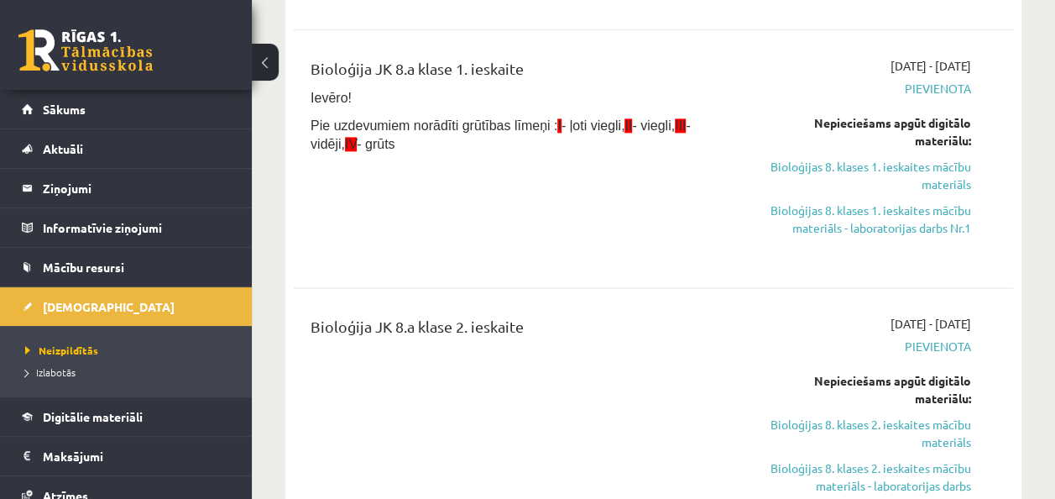
scroll to position [1038, 0]
drag, startPoint x: 929, startPoint y: 227, endPoint x: 623, endPoint y: 74, distance: 342.7
click at [929, 227] on link "Bioloģijas 8. klases 1. ieskaites mācību materiāls - laboratorijas darbs Nr.1" at bounding box center [869, 219] width 203 height 35
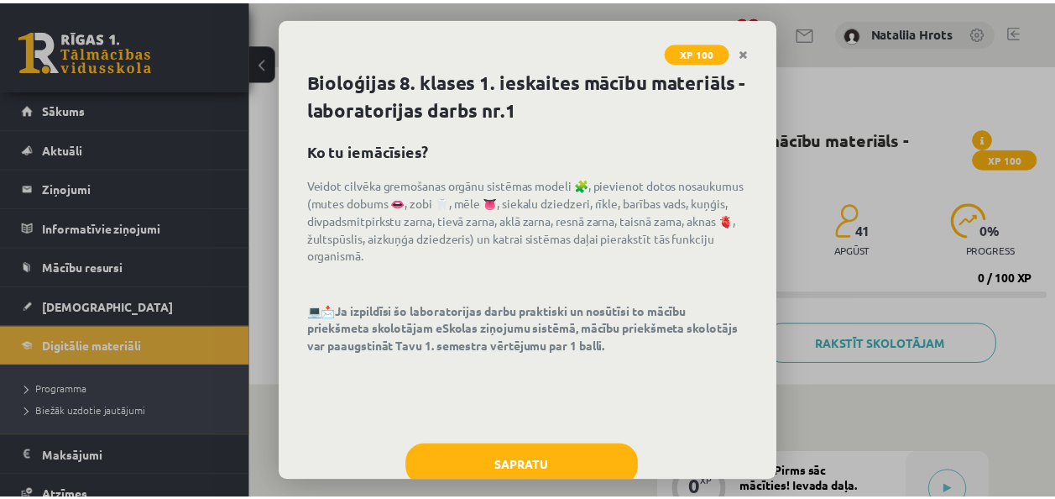
scroll to position [45, 0]
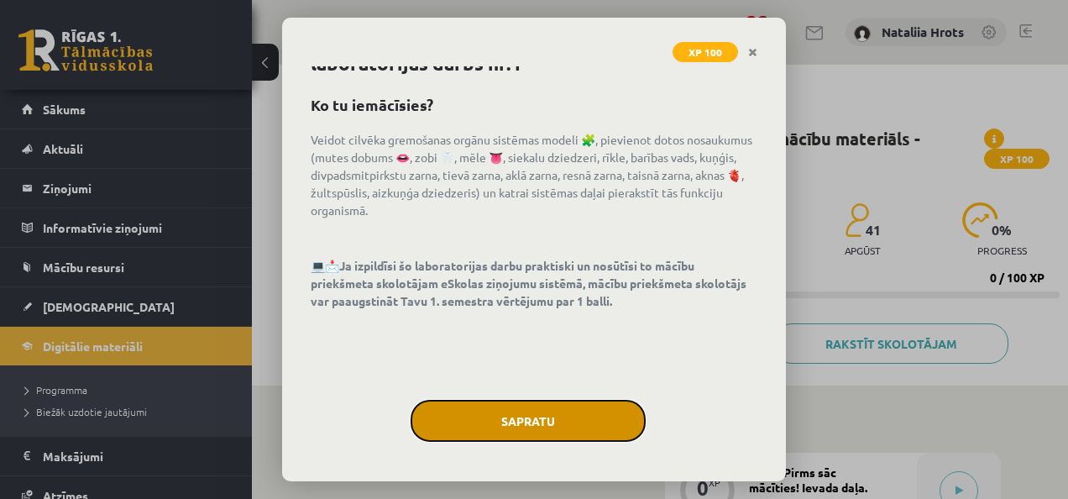
click at [596, 425] on button "Sapratu" at bounding box center [527, 421] width 235 height 42
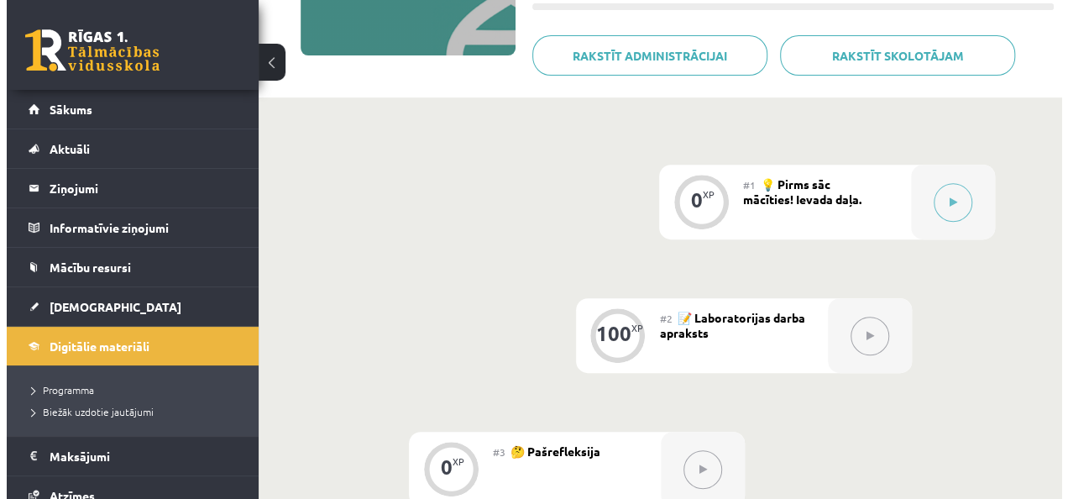
scroll to position [278, 0]
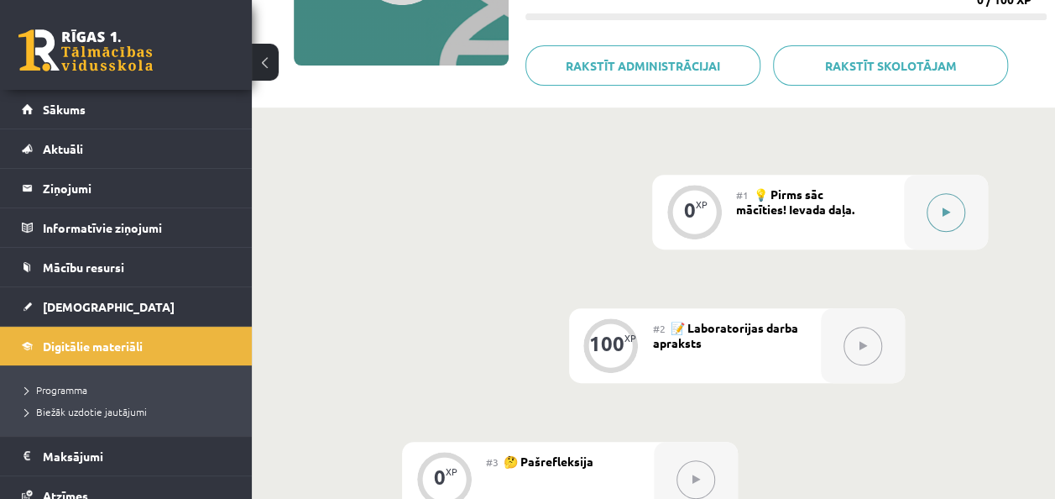
click at [947, 212] on icon at bounding box center [947, 212] width 8 height 10
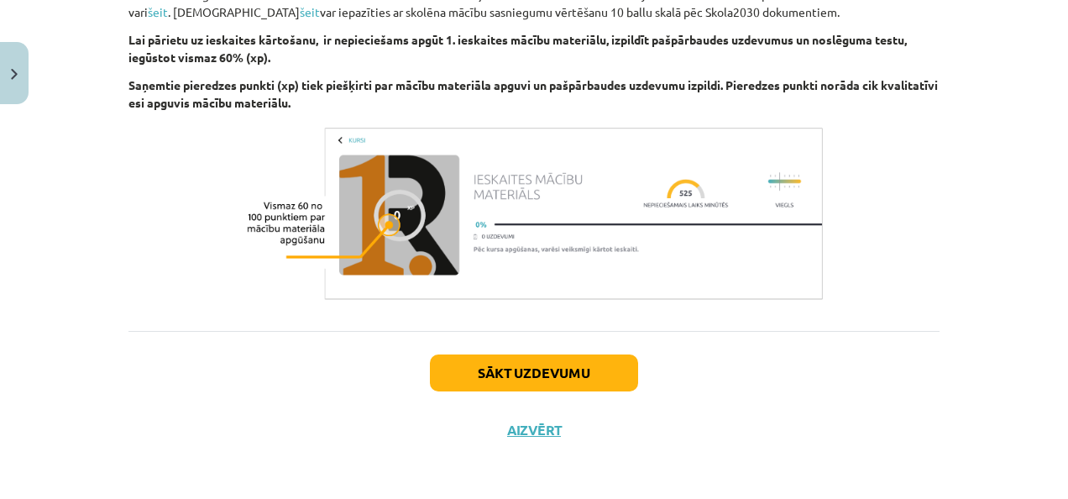
scroll to position [660, 0]
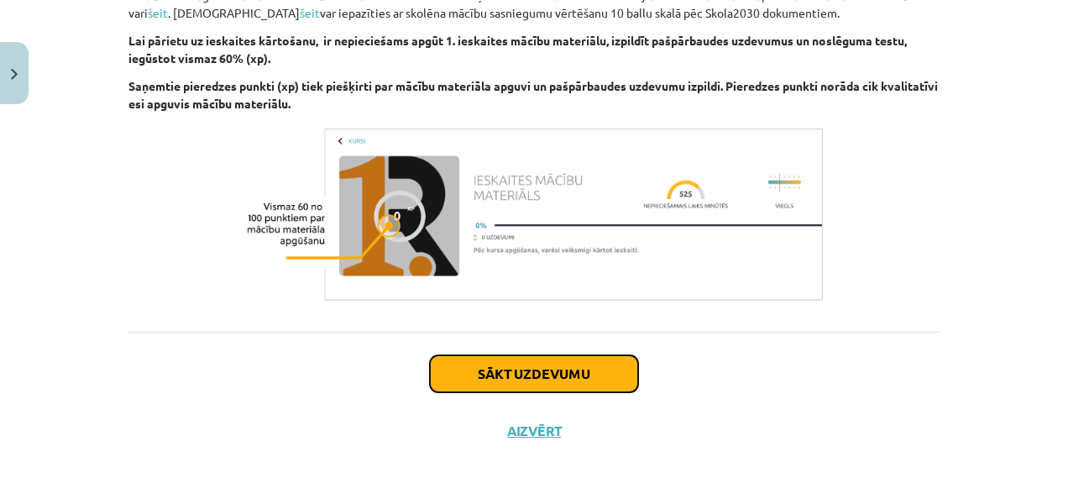
click at [556, 379] on button "Sākt uzdevumu" at bounding box center [534, 373] width 208 height 37
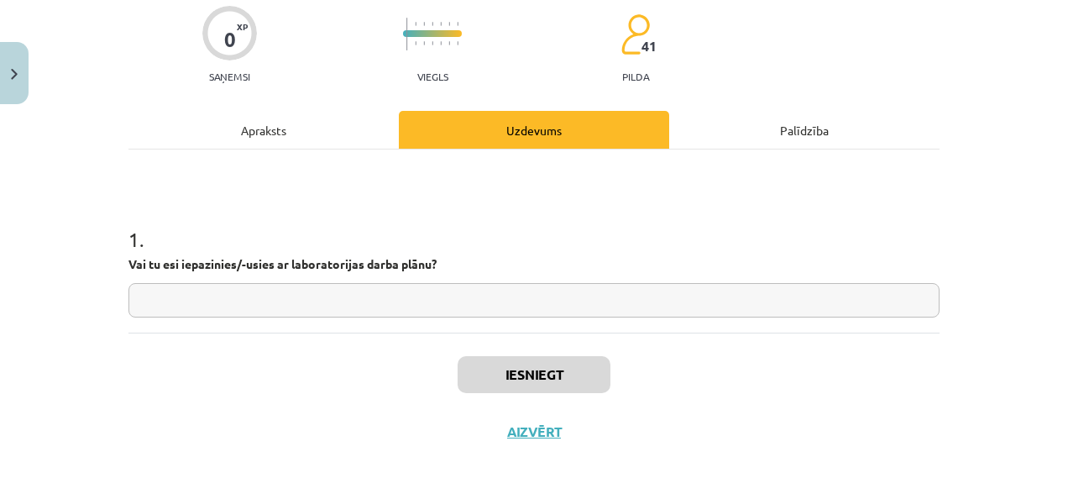
scroll to position [136, 0]
click at [499, 283] on input "text" at bounding box center [533, 300] width 811 height 34
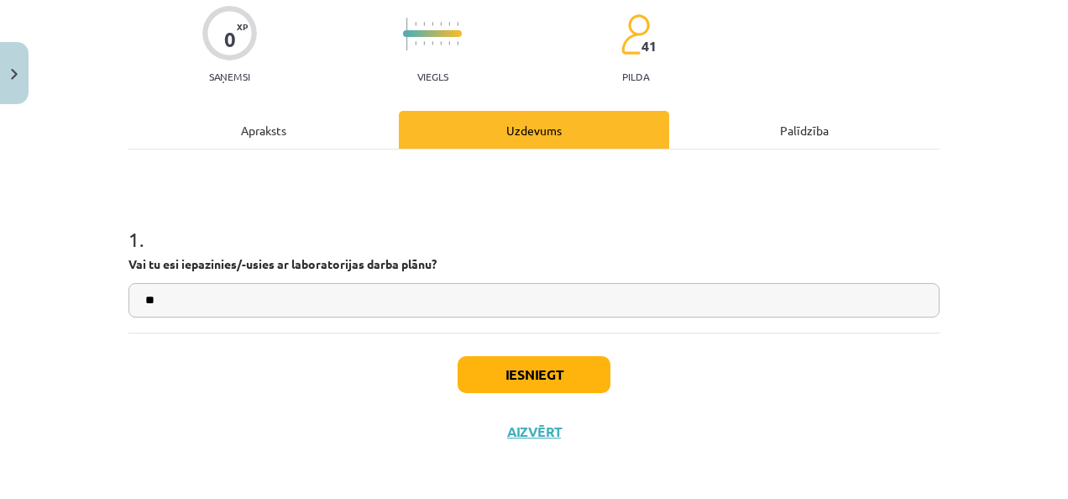
type input "**"
click at [557, 376] on button "Iesniegt" at bounding box center [533, 374] width 153 height 37
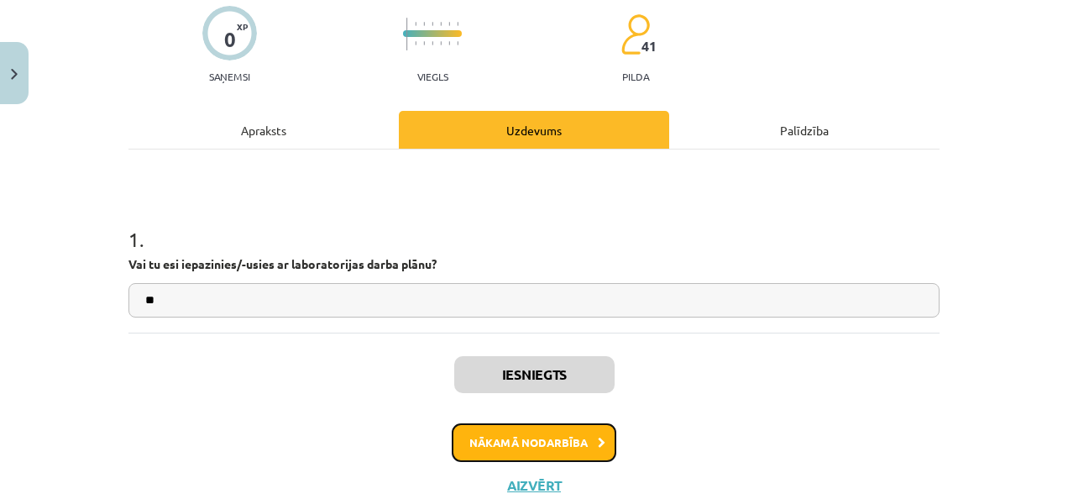
click at [578, 443] on button "Nākamā nodarbība" at bounding box center [534, 442] width 165 height 39
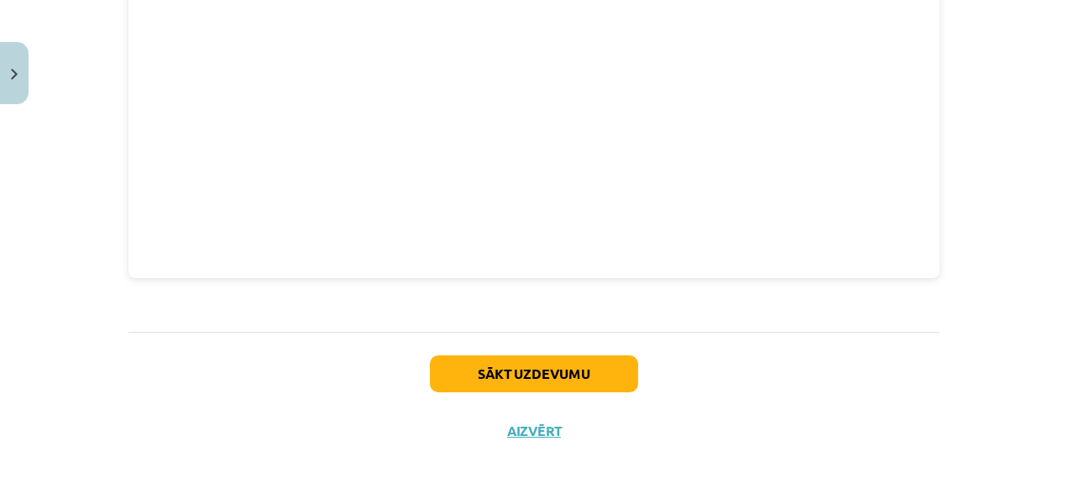
scroll to position [989, 0]
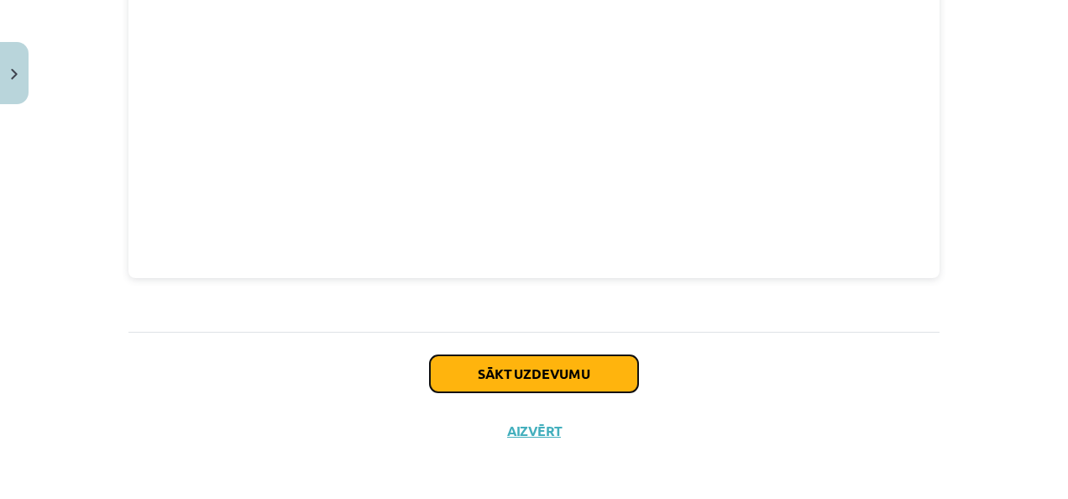
click at [598, 374] on button "Sākt uzdevumu" at bounding box center [534, 373] width 208 height 37
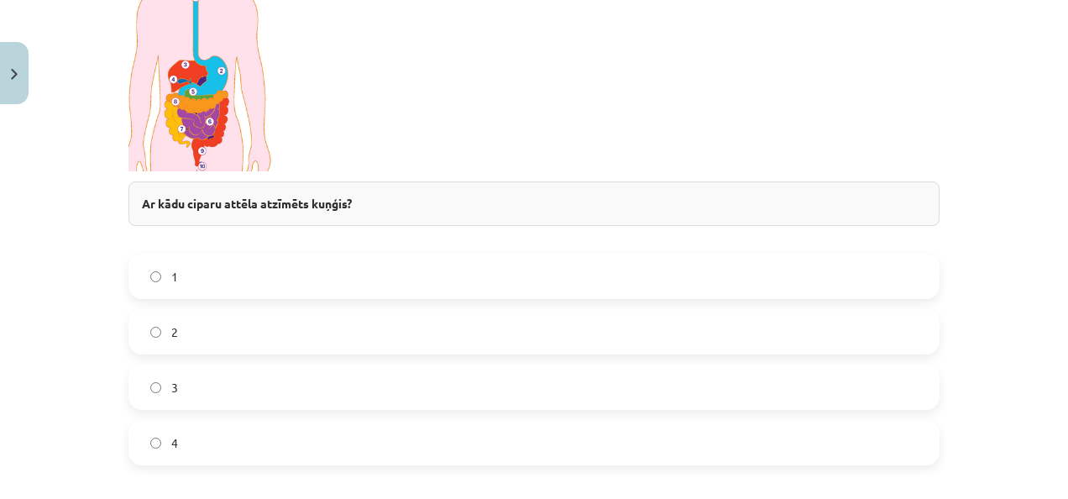
scroll to position [475, 0]
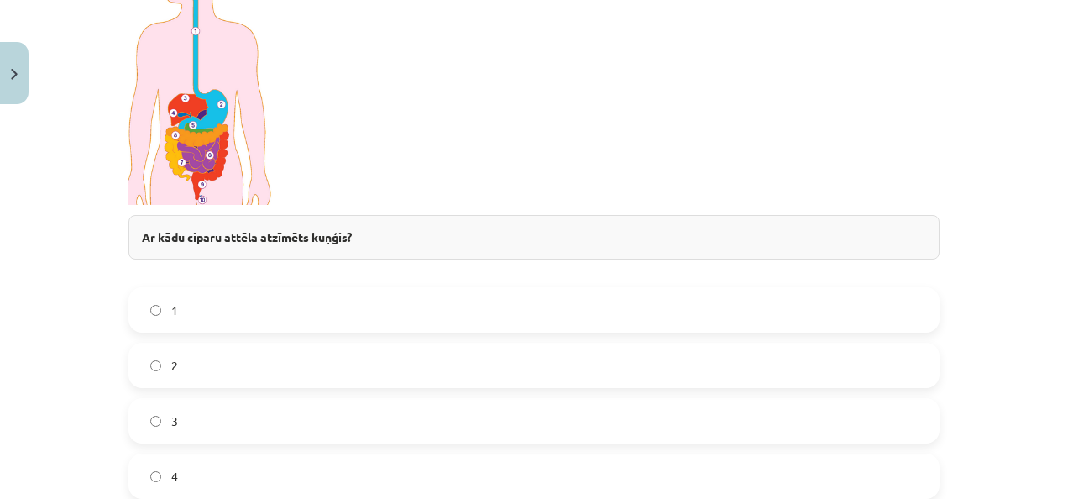
click at [148, 361] on label "2" at bounding box center [534, 365] width 808 height 42
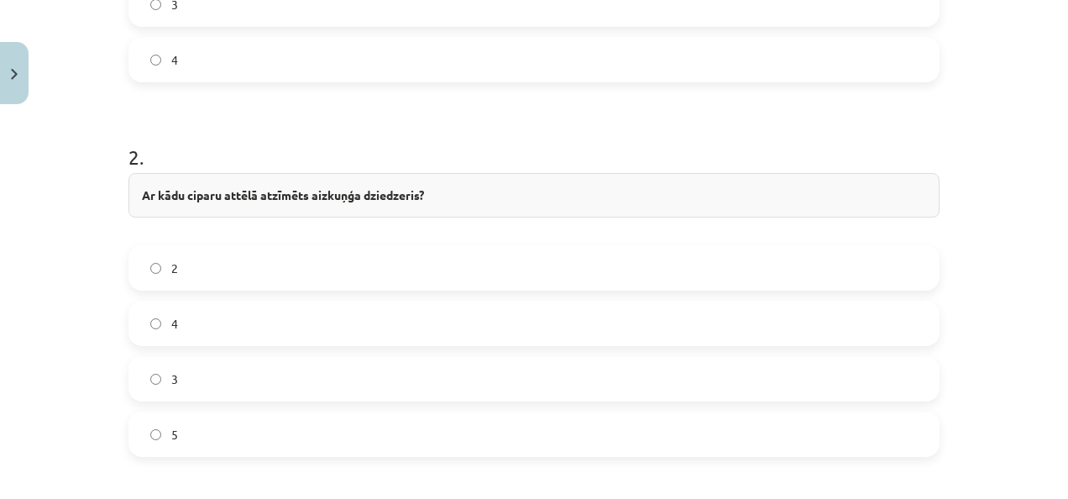
scroll to position [891, 0]
click at [143, 436] on label "5" at bounding box center [534, 435] width 808 height 42
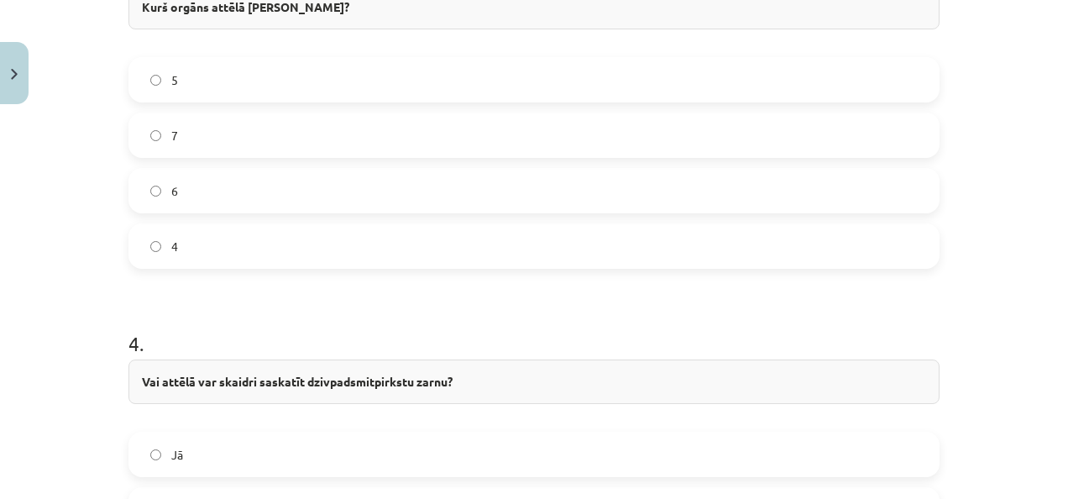
scroll to position [1781, 0]
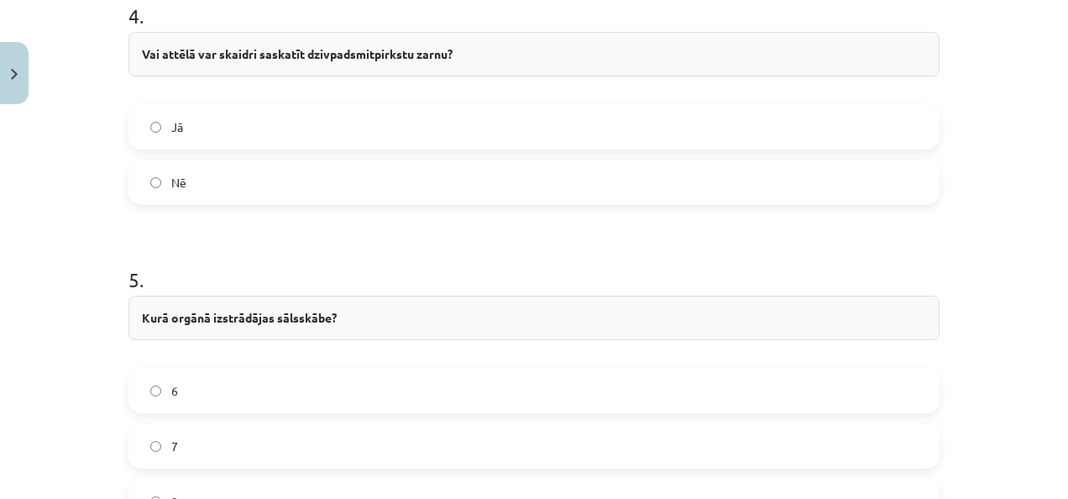
click at [148, 185] on label "Nē" at bounding box center [534, 182] width 808 height 42
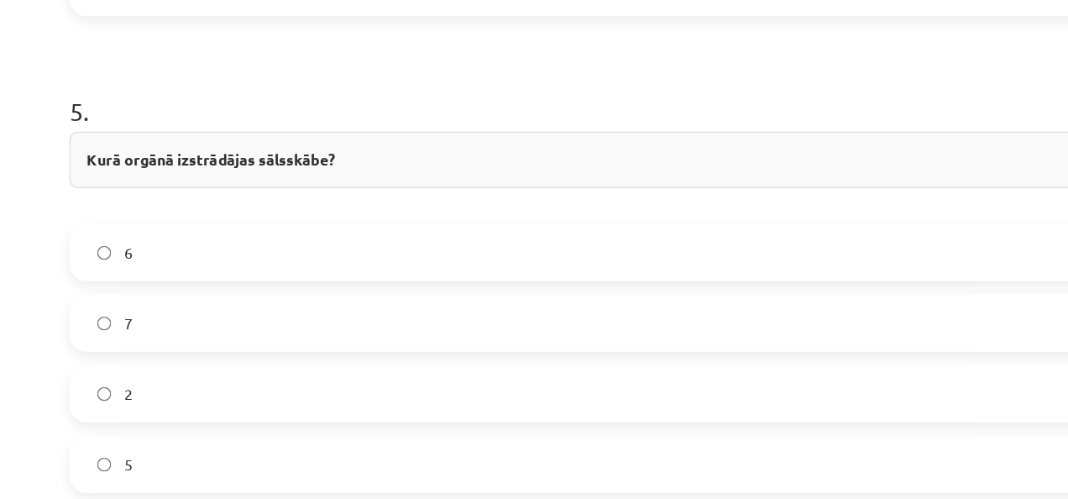
scroll to position [1964, 0]
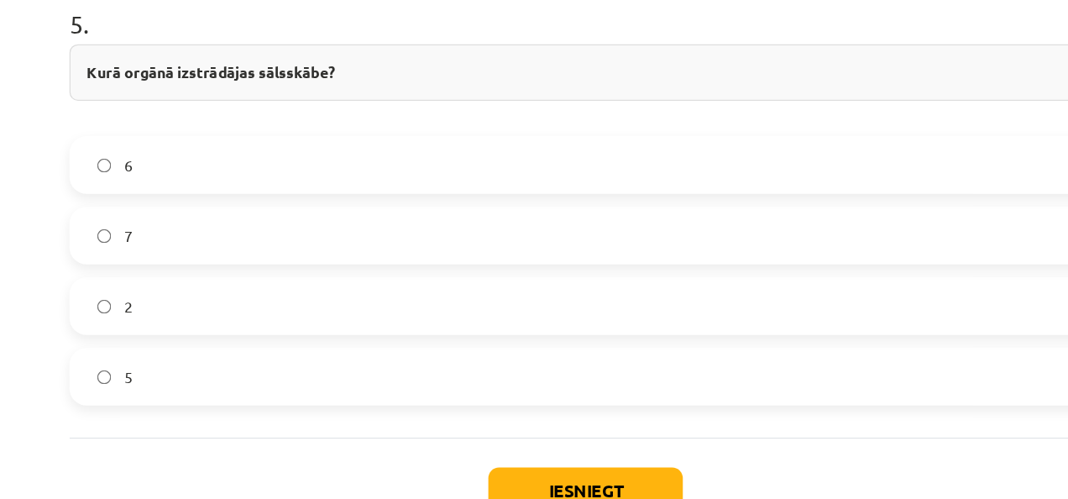
click at [239, 320] on label "2" at bounding box center [534, 318] width 808 height 42
click at [519, 452] on button "Iesniegt" at bounding box center [533, 463] width 153 height 37
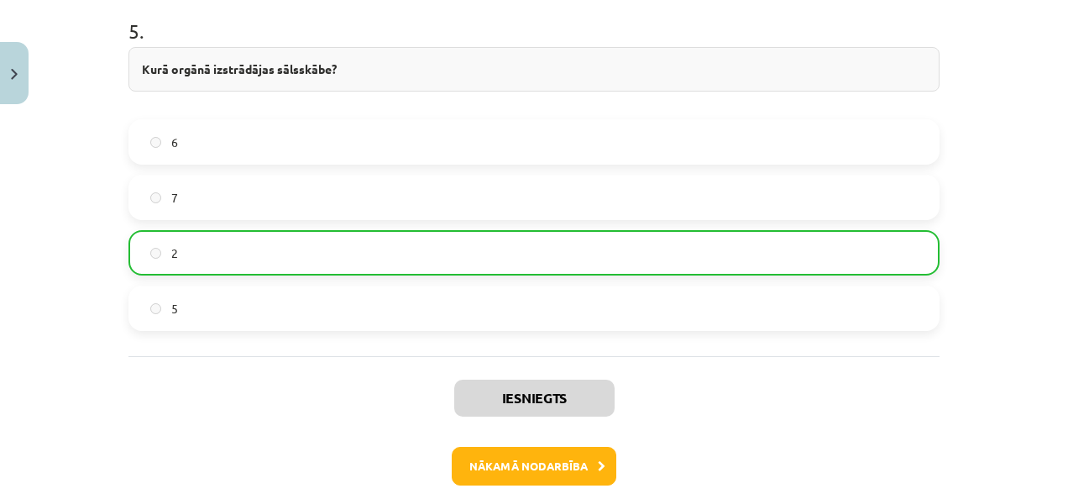
scroll to position [2105, 0]
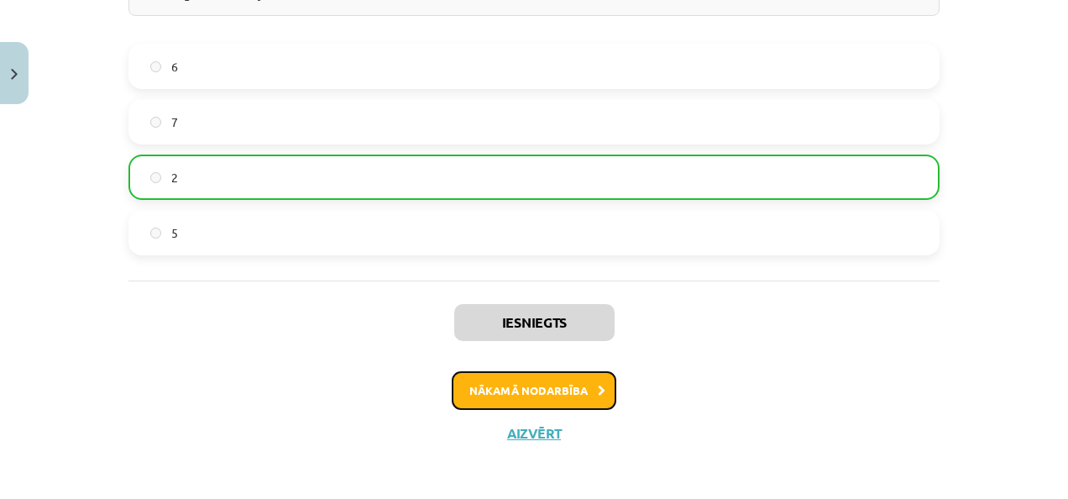
click at [573, 395] on button "Nākamā nodarbība" at bounding box center [534, 390] width 165 height 39
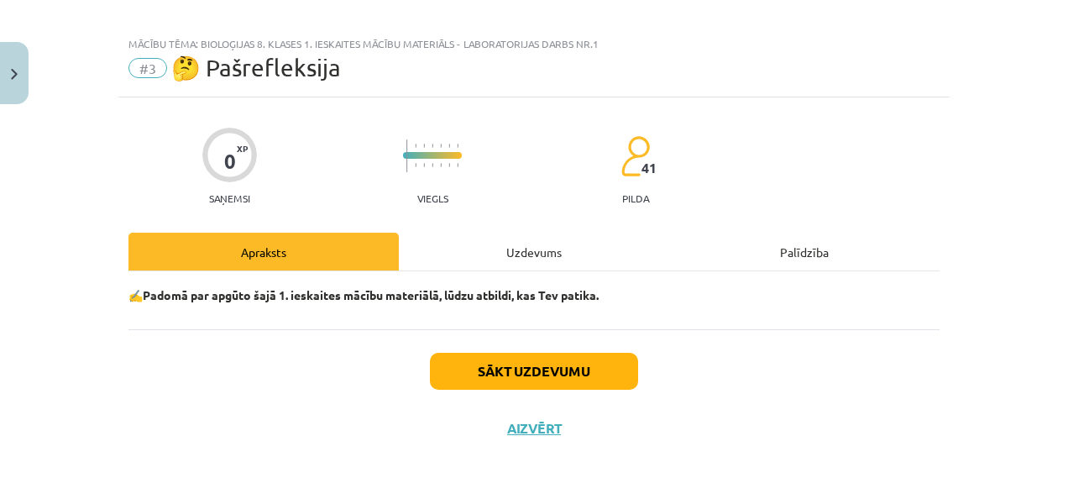
scroll to position [13, 0]
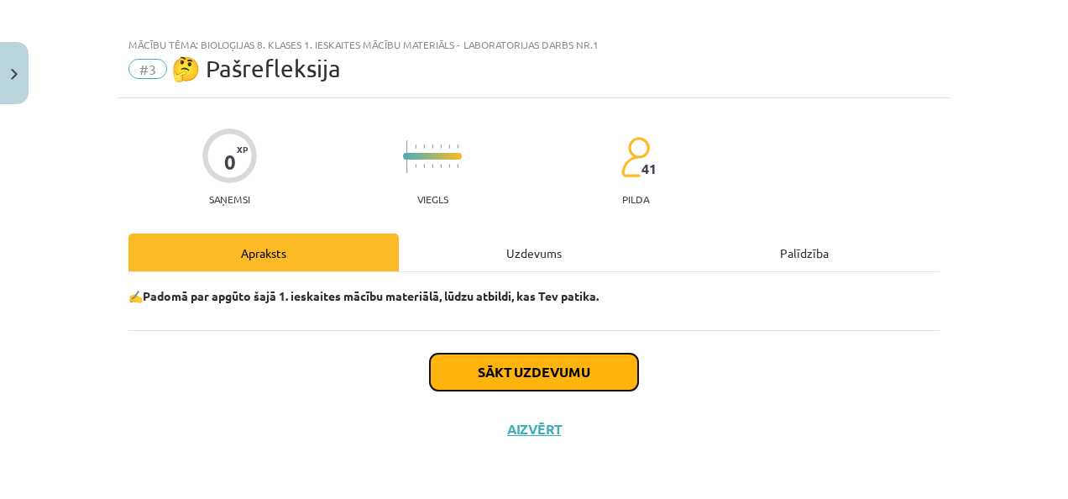
click at [565, 384] on button "Sākt uzdevumu" at bounding box center [534, 371] width 208 height 37
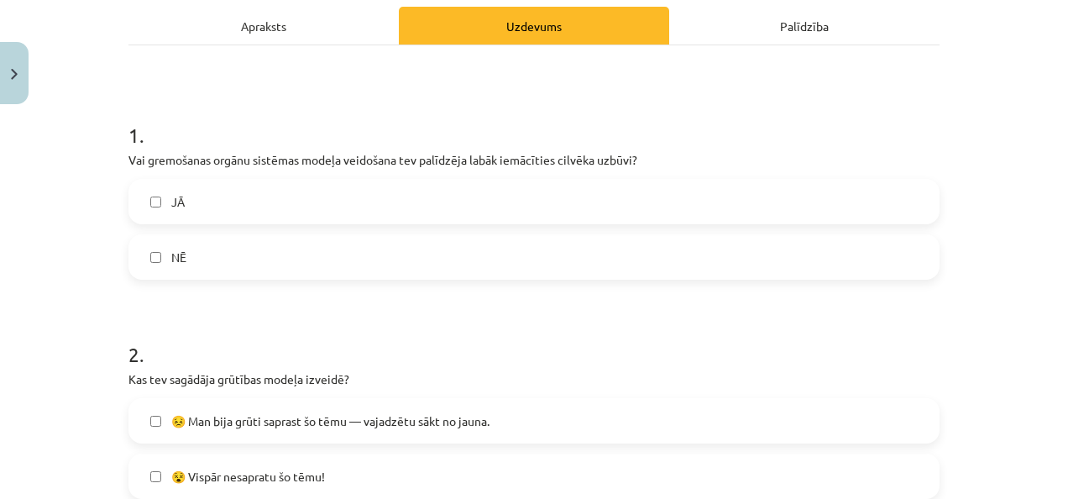
scroll to position [242, 0]
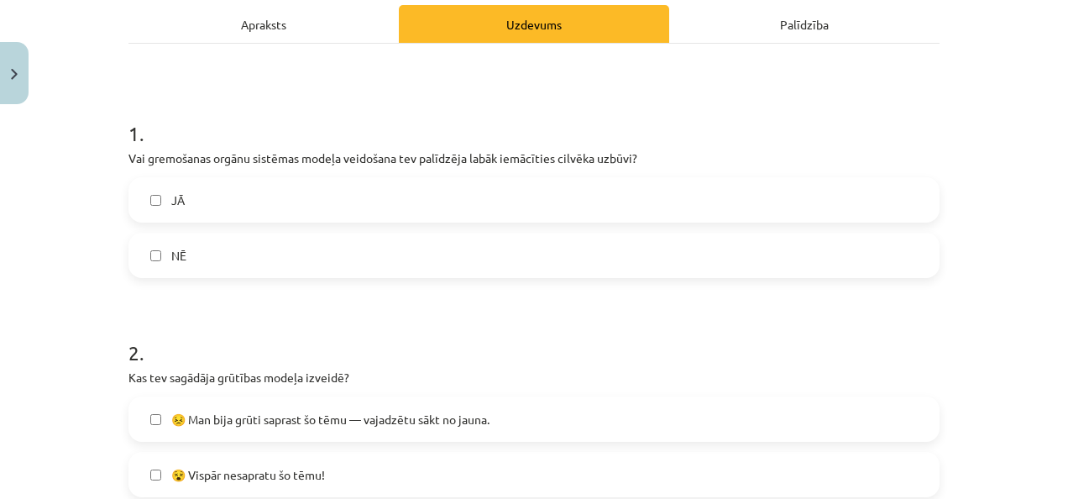
click at [276, 186] on label "JĀ" at bounding box center [534, 200] width 808 height 42
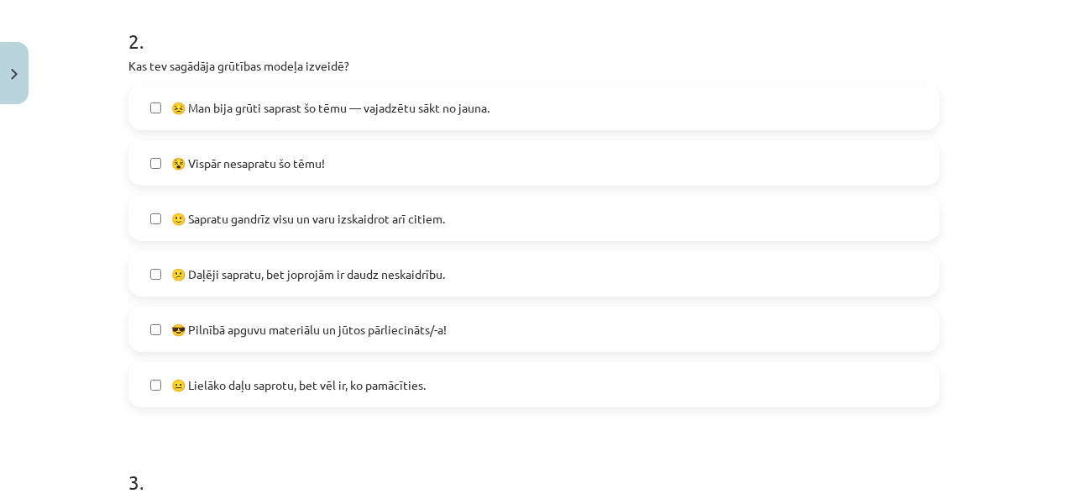
scroll to position [552, 0]
click at [147, 226] on label "🙂 Sapratu gandrīz visu un varu izskaidrot arī citiem." at bounding box center [534, 219] width 808 height 42
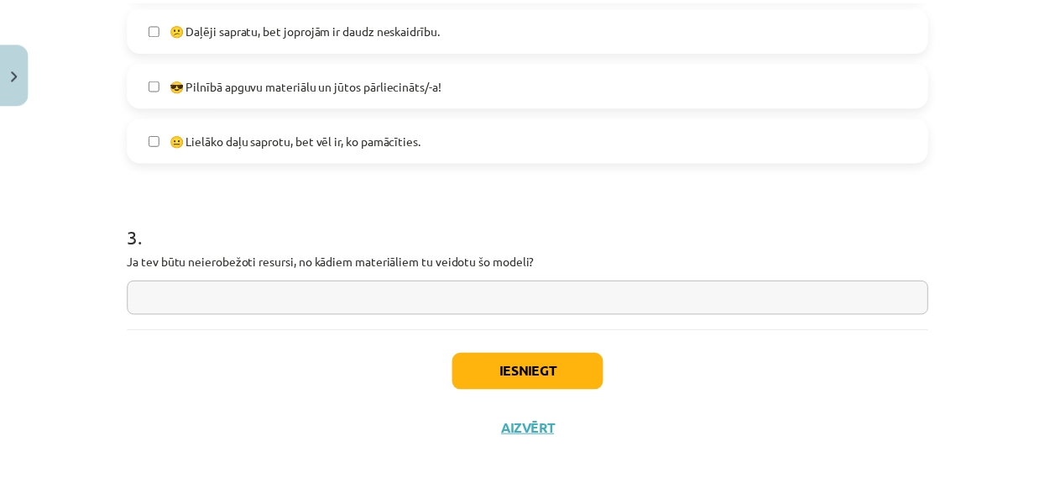
scroll to position [797, 0]
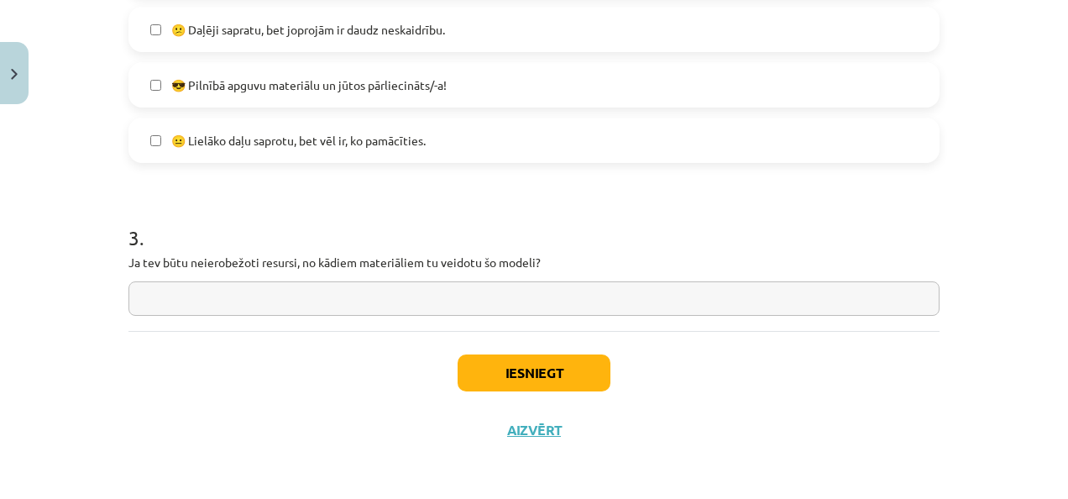
click at [273, 304] on input "text" at bounding box center [533, 298] width 811 height 34
click at [265, 298] on input "text" at bounding box center [533, 298] width 811 height 34
type input "**********"
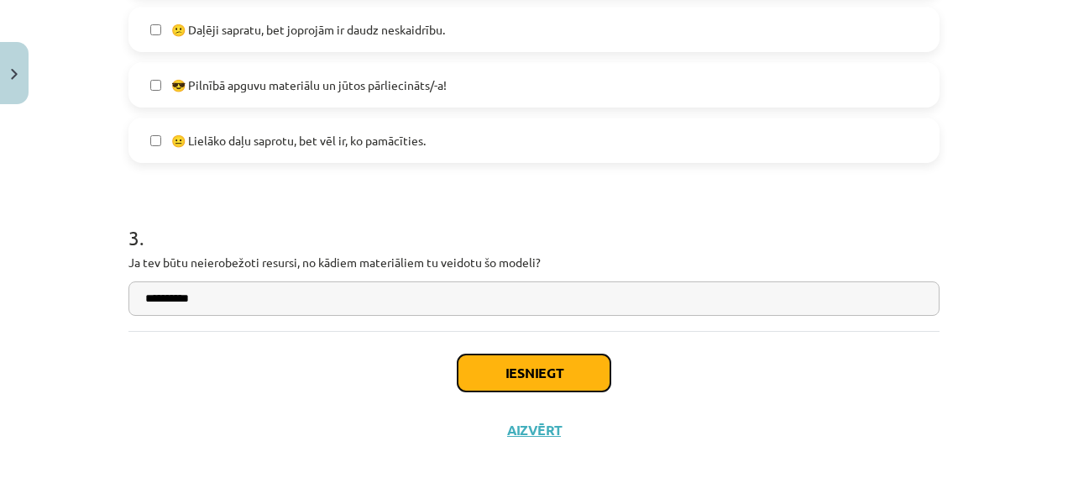
click at [512, 374] on button "Iesniegt" at bounding box center [533, 372] width 153 height 37
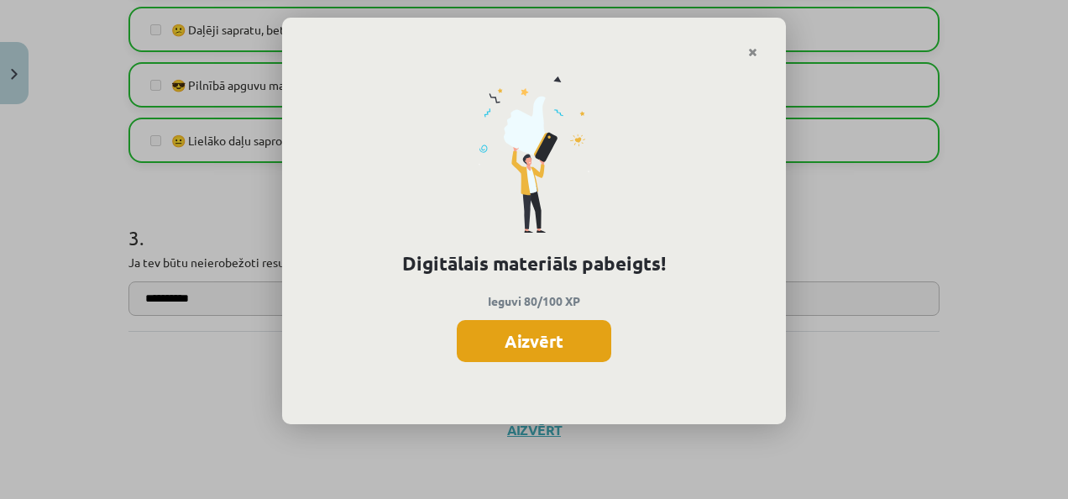
click at [555, 349] on button "Aizvērt" at bounding box center [534, 341] width 154 height 42
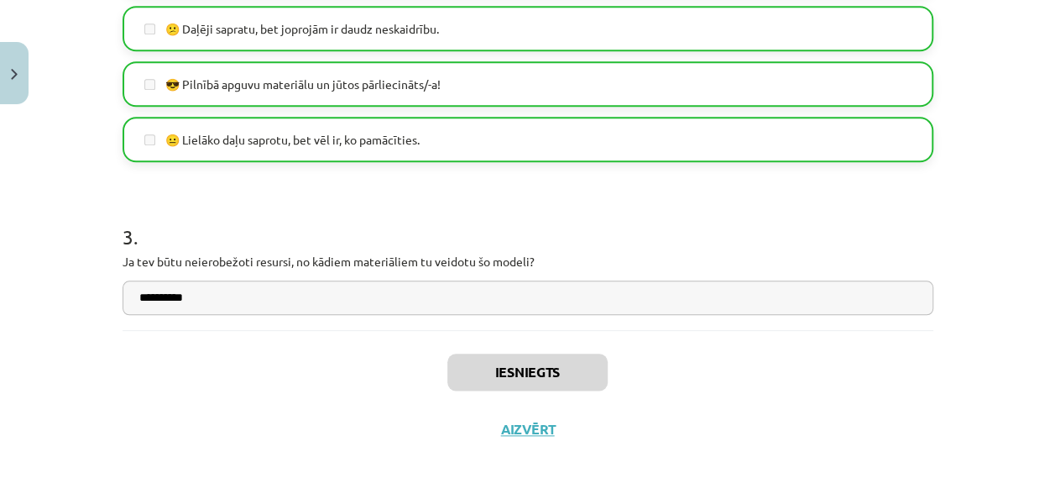
scroll to position [0, 0]
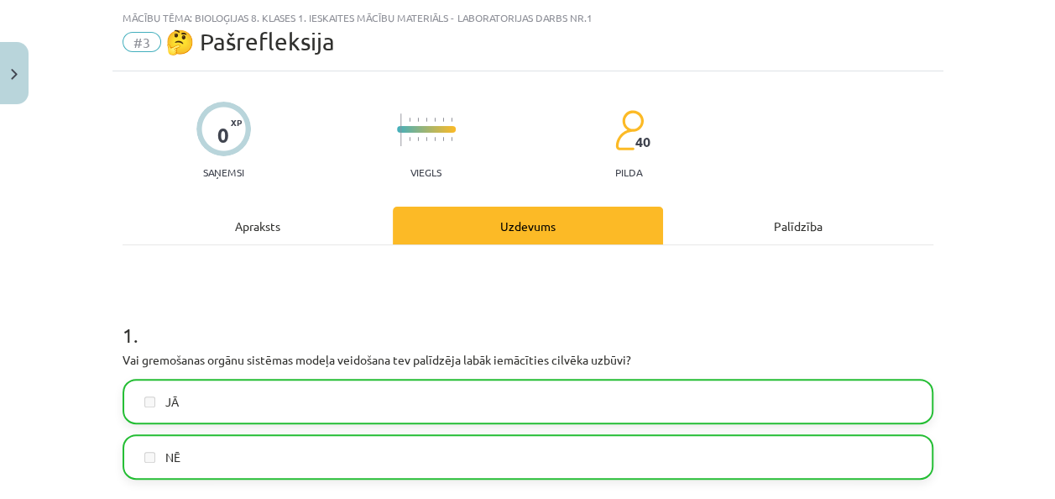
click at [494, 222] on div "Uzdevums" at bounding box center [528, 225] width 270 height 38
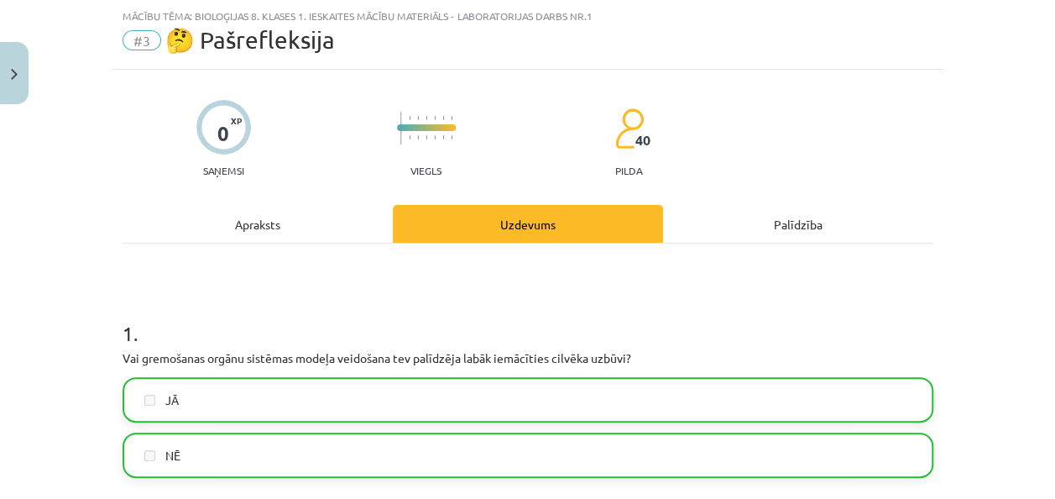
click at [562, 222] on div "Uzdevums" at bounding box center [528, 224] width 270 height 38
click at [552, 221] on div "Uzdevums" at bounding box center [528, 224] width 270 height 38
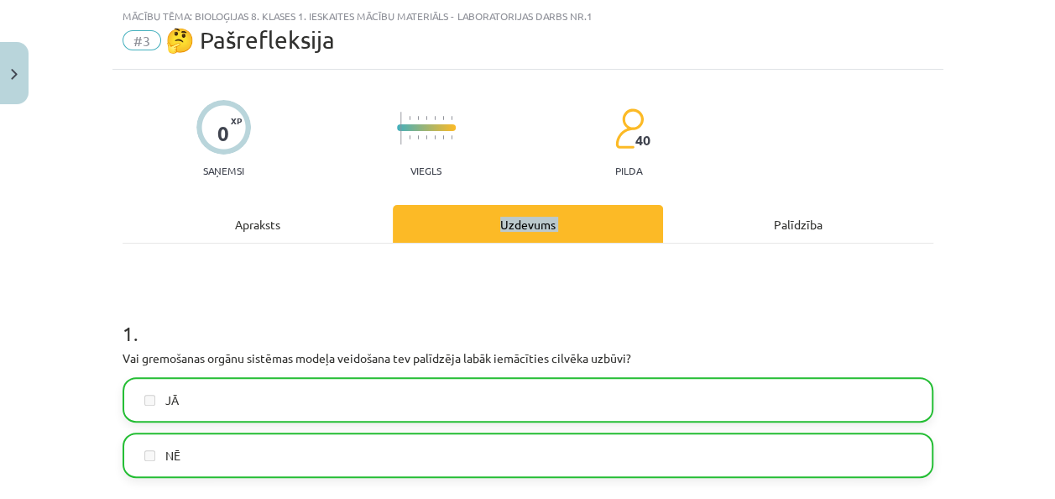
click at [549, 221] on div "Uzdevums" at bounding box center [528, 224] width 270 height 38
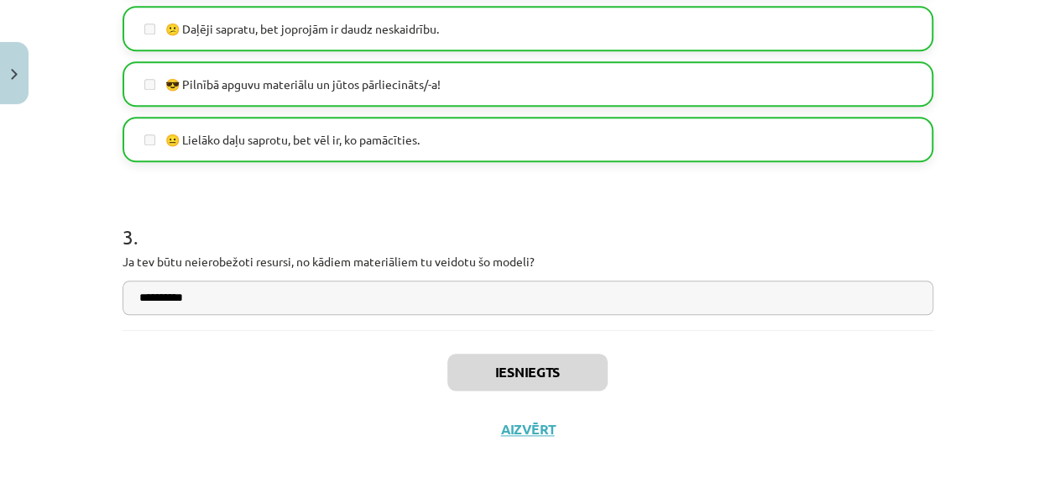
scroll to position [354, 0]
click at [529, 432] on button "Aizvērt" at bounding box center [528, 429] width 64 height 17
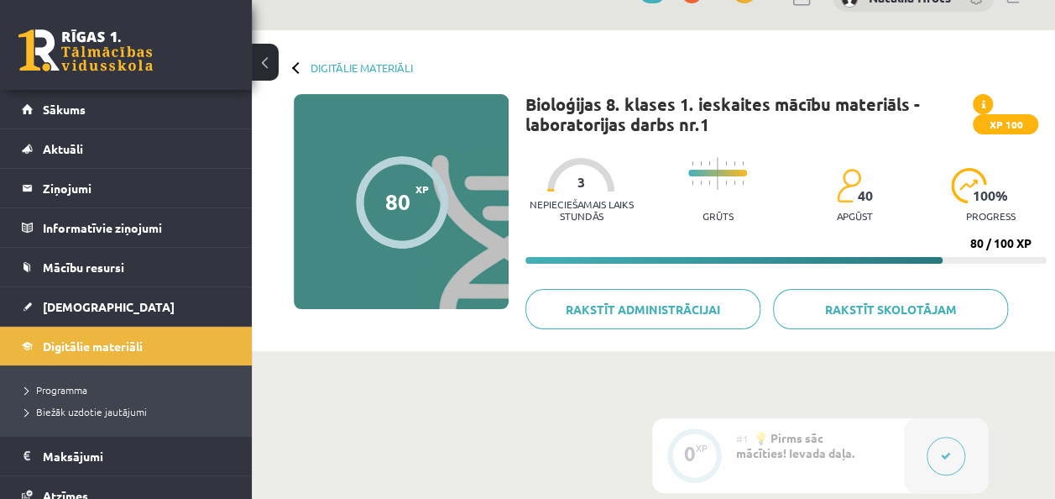
scroll to position [0, 0]
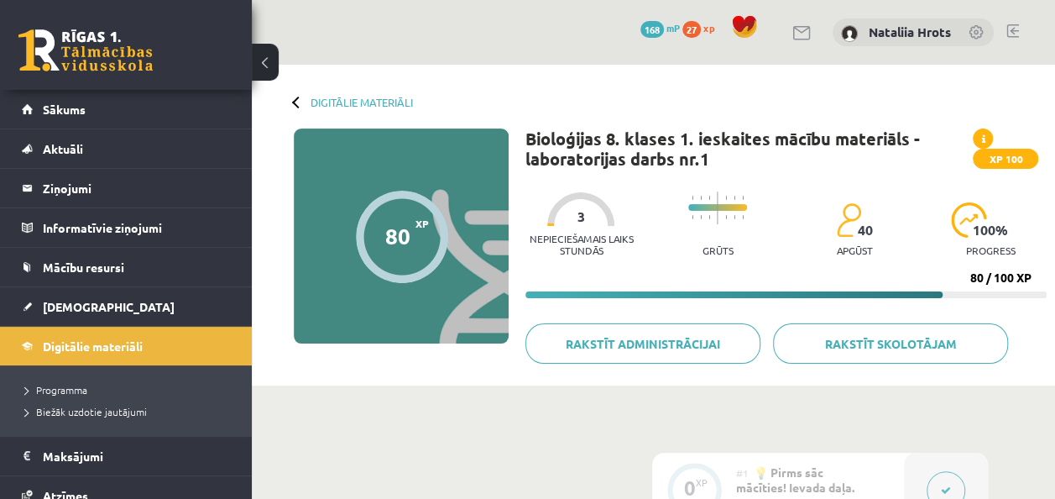
click at [293, 98] on div "Digitālie materiāli 80 XP XP 100 80 / 100 XP Bioloģijas 8. klases 1. ieskaites …" at bounding box center [653, 225] width 803 height 321
click at [299, 102] on div at bounding box center [298, 102] width 12 height 12
click at [358, 99] on link "Digitālie materiāli" at bounding box center [362, 102] width 102 height 13
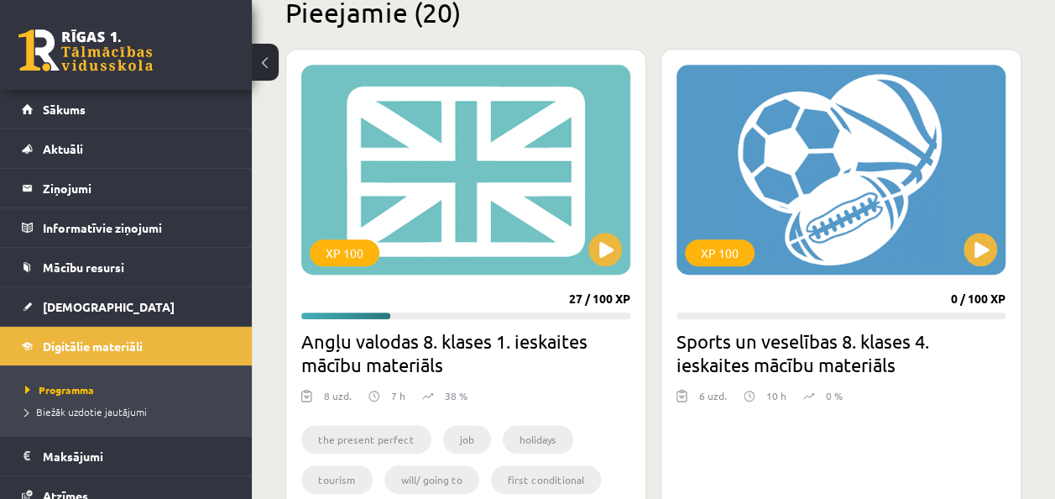
scroll to position [429, 0]
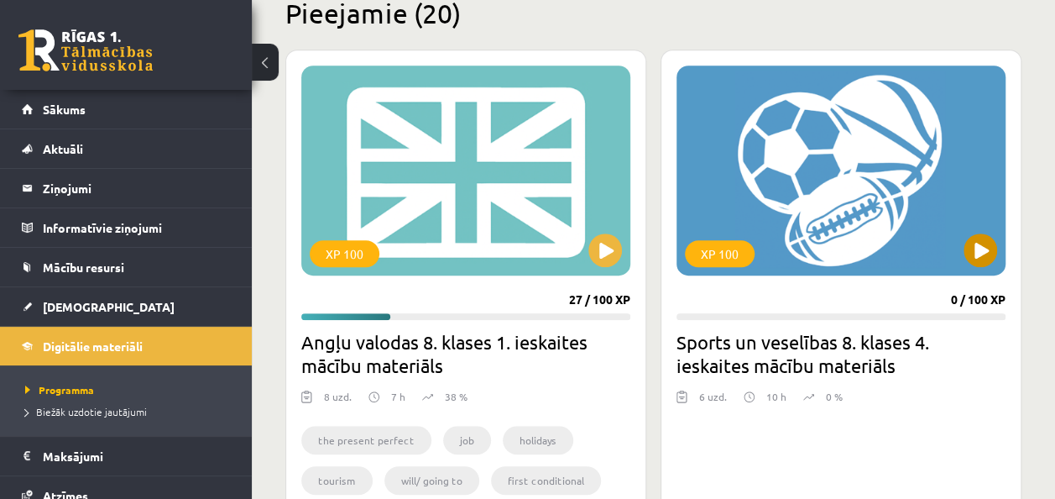
click at [997, 248] on div "XP 100" at bounding box center [841, 170] width 329 height 210
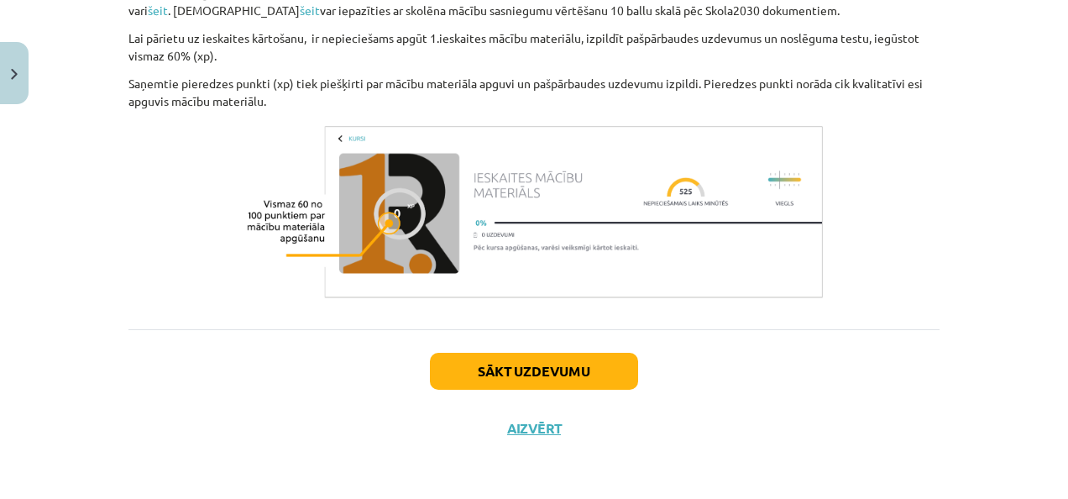
scroll to position [1461, 0]
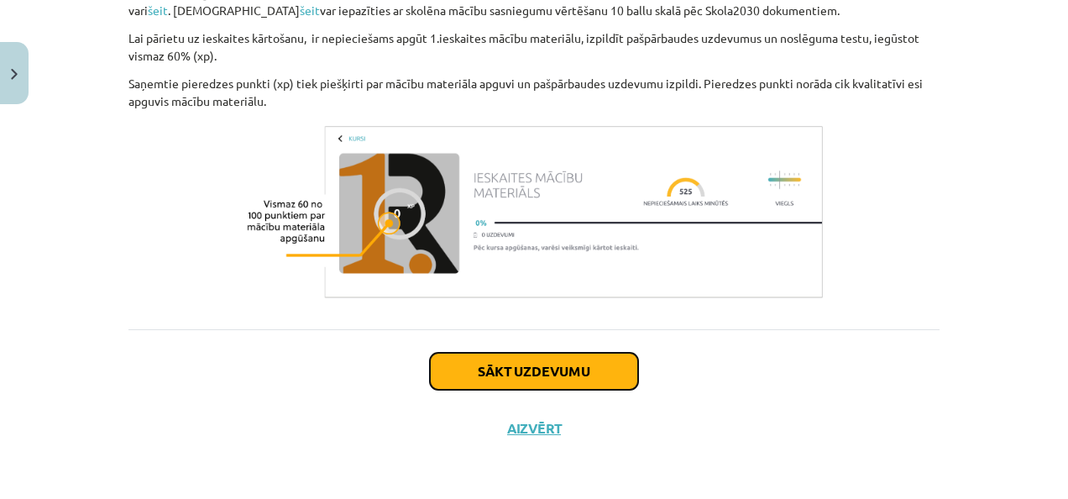
click at [515, 375] on button "Sākt uzdevumu" at bounding box center [534, 371] width 208 height 37
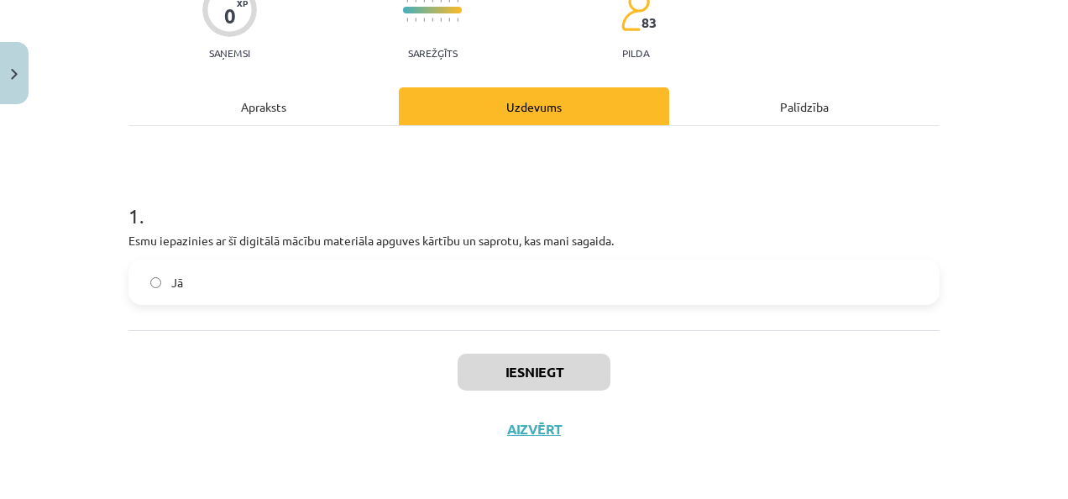
scroll to position [159, 0]
click at [142, 277] on label "Jā" at bounding box center [534, 283] width 808 height 42
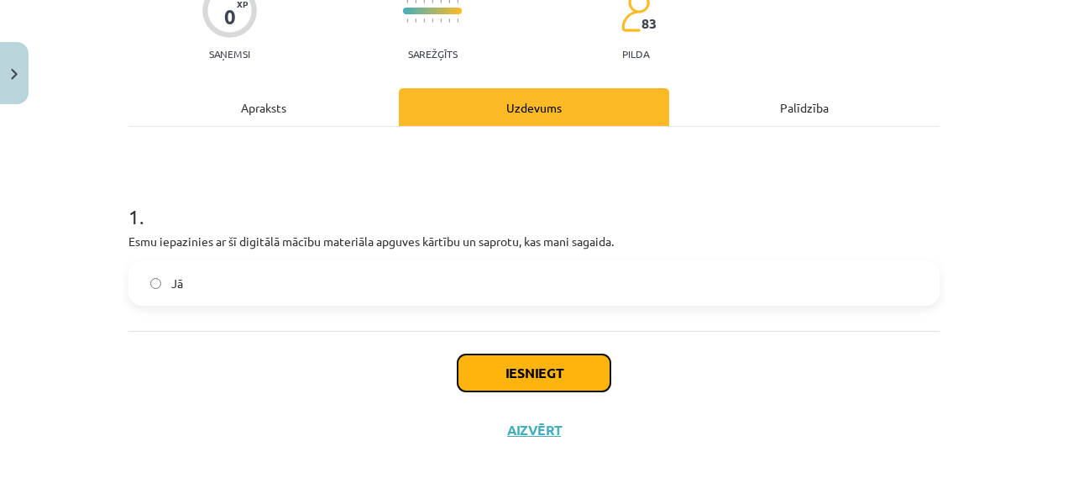
click at [520, 380] on button "Iesniegt" at bounding box center [533, 372] width 153 height 37
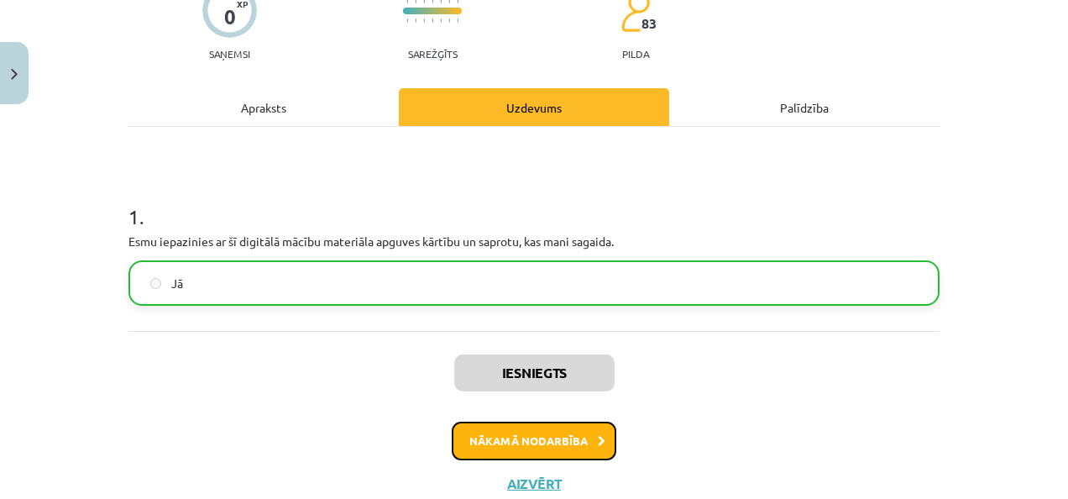
click at [510, 434] on button "Nākamā nodarbība" at bounding box center [534, 440] width 165 height 39
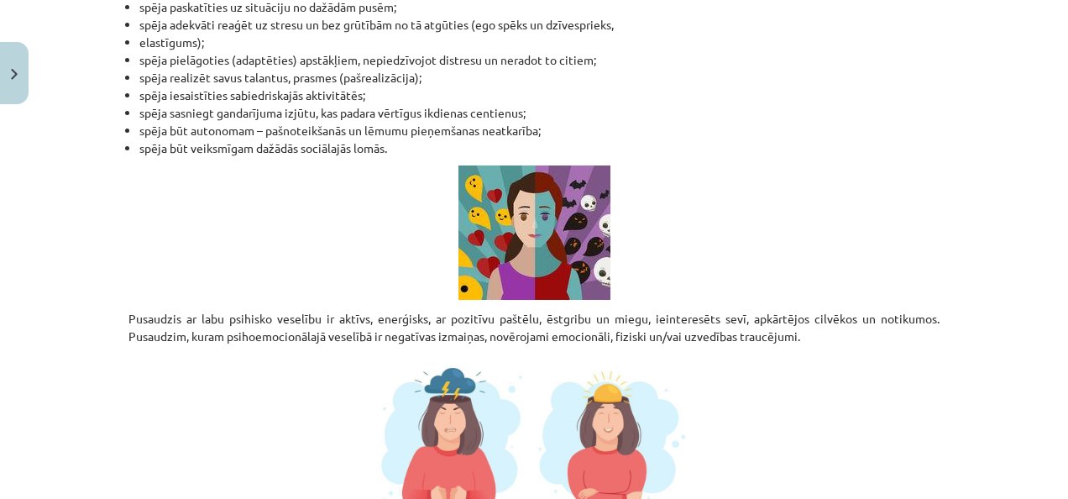
scroll to position [1396, 0]
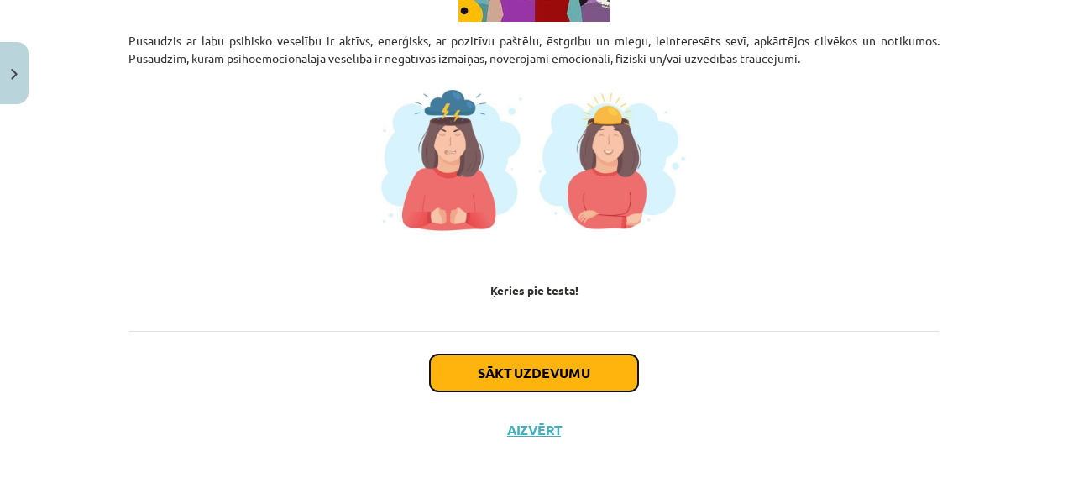
click at [545, 363] on button "Sākt uzdevumu" at bounding box center [534, 372] width 208 height 37
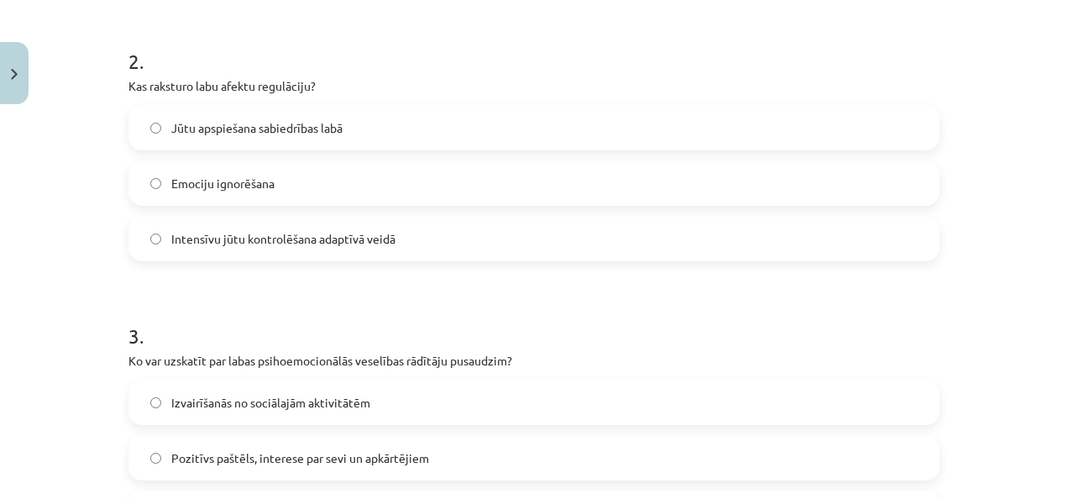
scroll to position [589, 0]
click at [153, 243] on label "Intensīvu jūtu kontrolēšana adaptīvā veidā" at bounding box center [534, 238] width 808 height 42
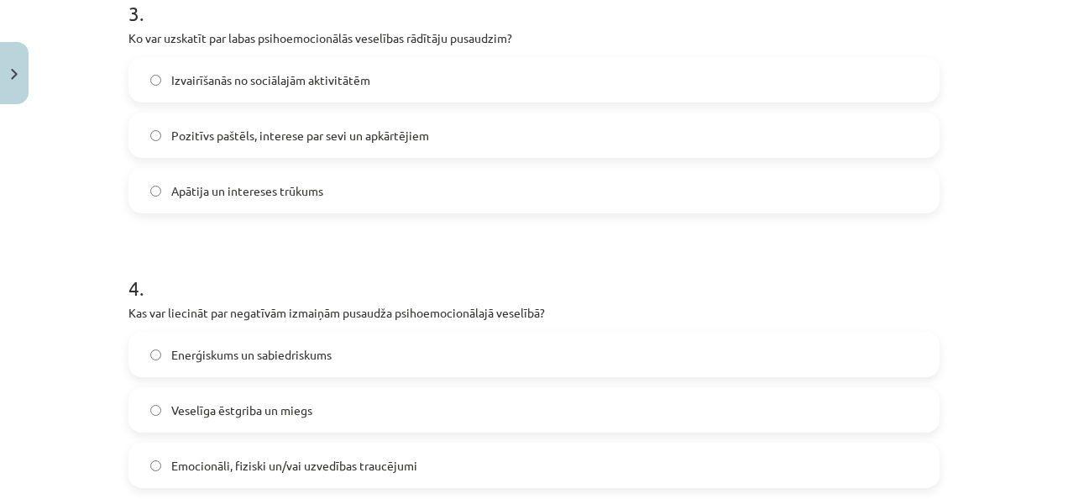
scroll to position [912, 0]
click at [132, 128] on label "Pozitīvs paštēls, interese par sevi un apkārtējiem" at bounding box center [534, 134] width 808 height 42
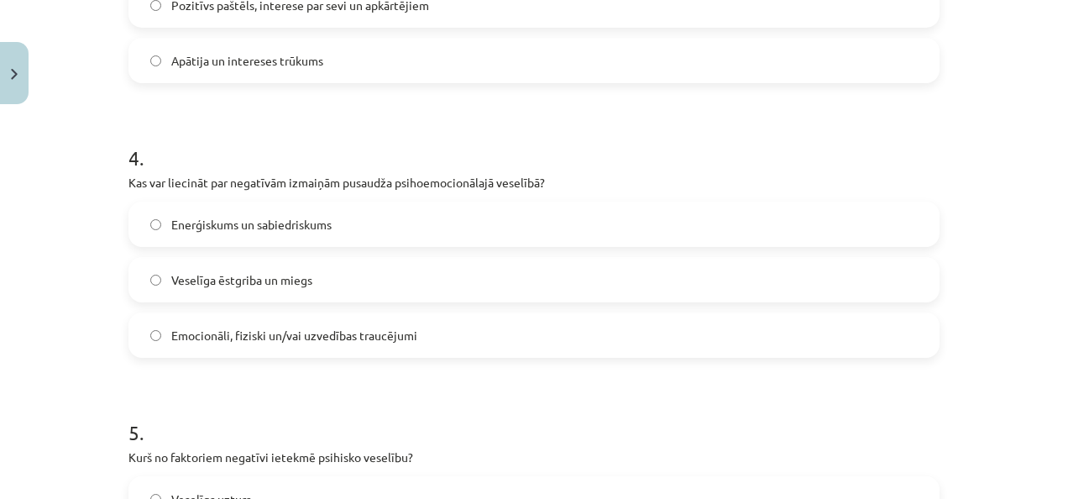
scroll to position [1118, 0]
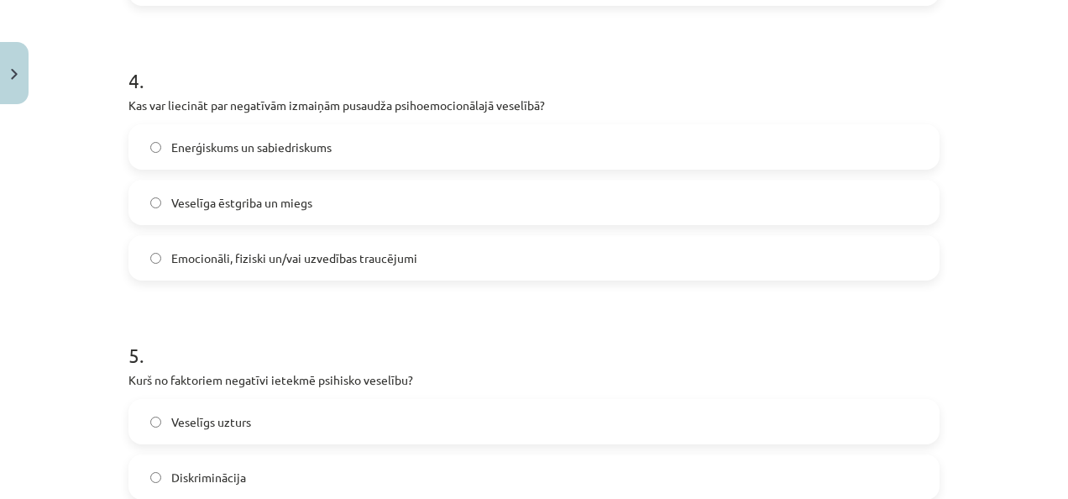
click at [139, 260] on label "Emocionāli, fiziski un/vai uzvedības traucējumi" at bounding box center [534, 258] width 808 height 42
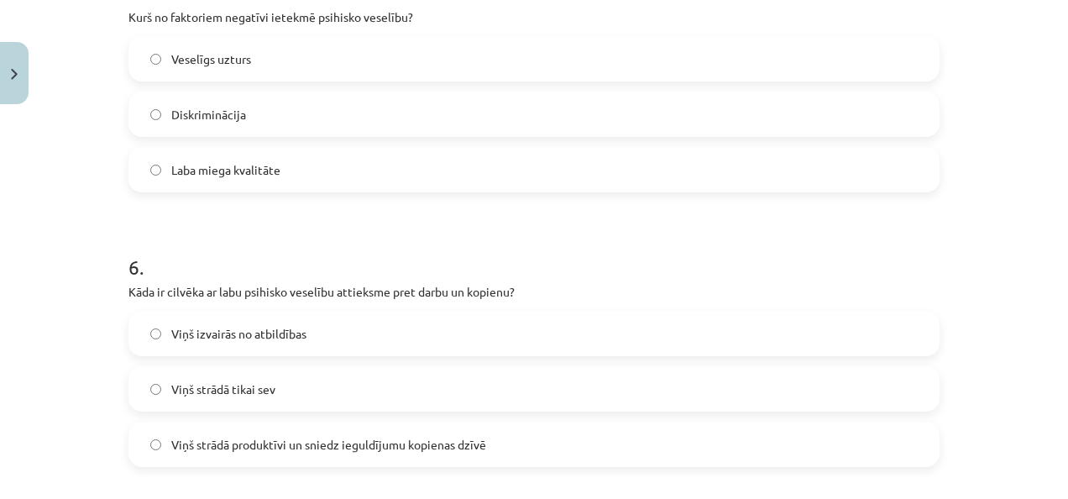
scroll to position [1481, 0]
drag, startPoint x: 123, startPoint y: 15, endPoint x: 280, endPoint y: 156, distance: 211.6
click at [280, 156] on div "5 . Kurš no faktoriem negatīvi ietekmē psihisko veselību? Veselīgs uzturs Diskr…" at bounding box center [533, 71] width 811 height 241
copy div "Kurš no faktoriem negatīvi ietekmē psihisko veselību? Veselīgs uzturs Diskrimin…"
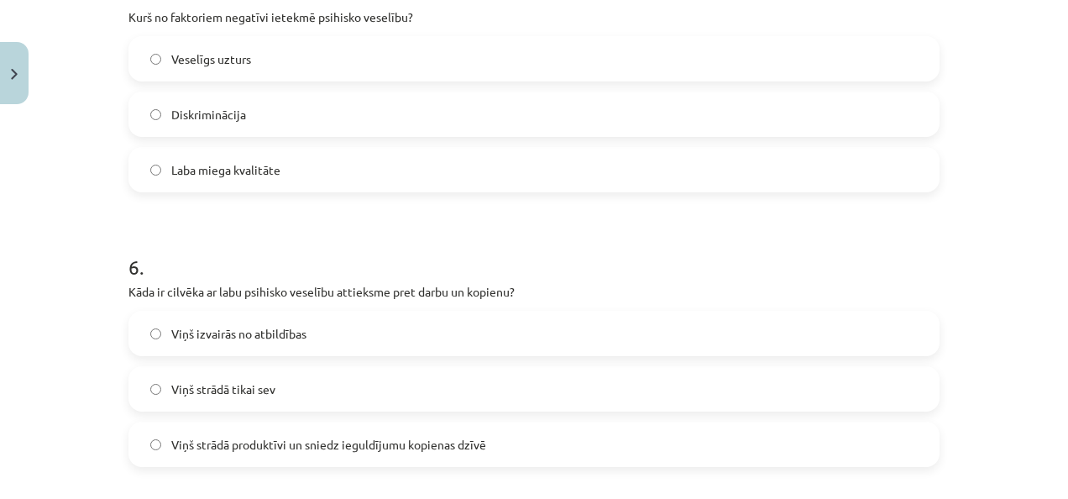
click at [156, 113] on label "Diskriminācija" at bounding box center [534, 114] width 808 height 42
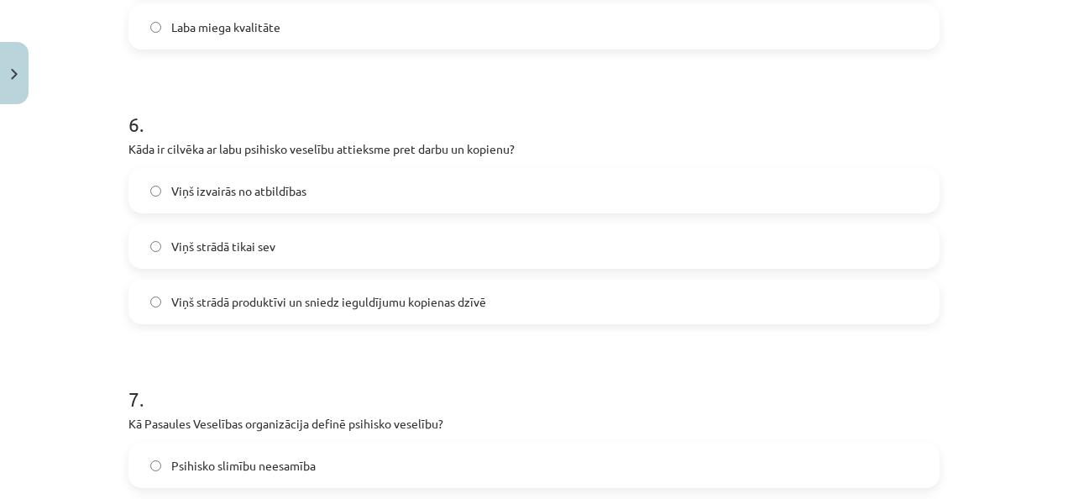
scroll to position [1627, 0]
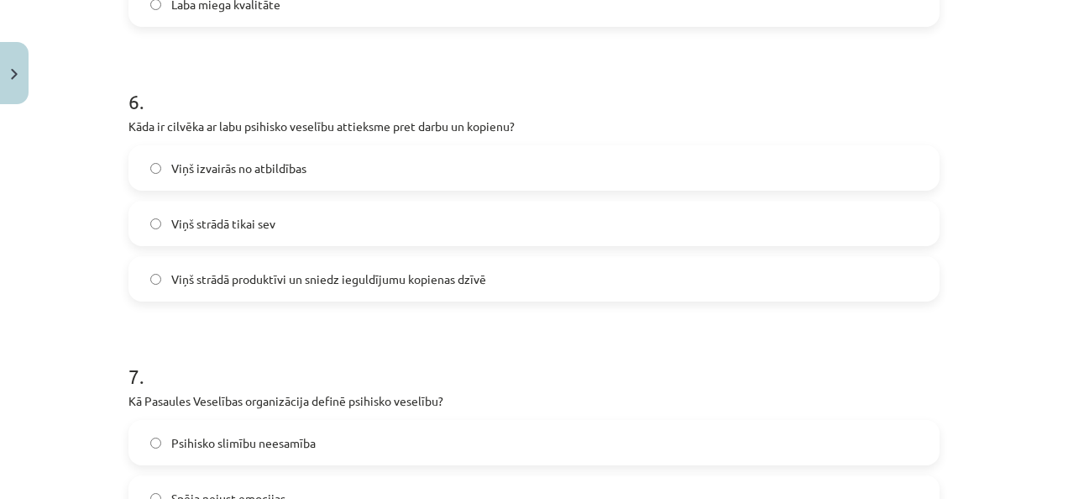
drag, startPoint x: 121, startPoint y: 141, endPoint x: 598, endPoint y: 488, distance: 589.5
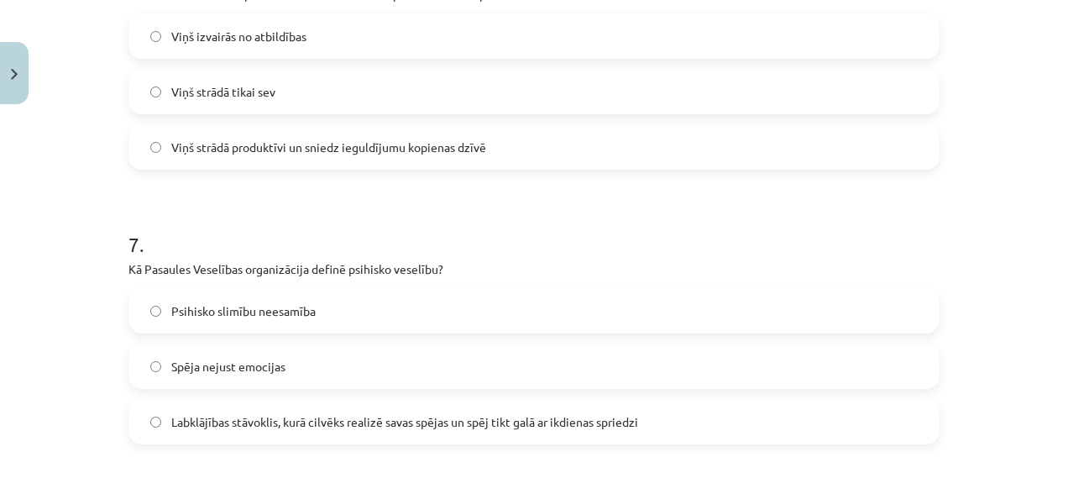
scroll to position [1677, 0]
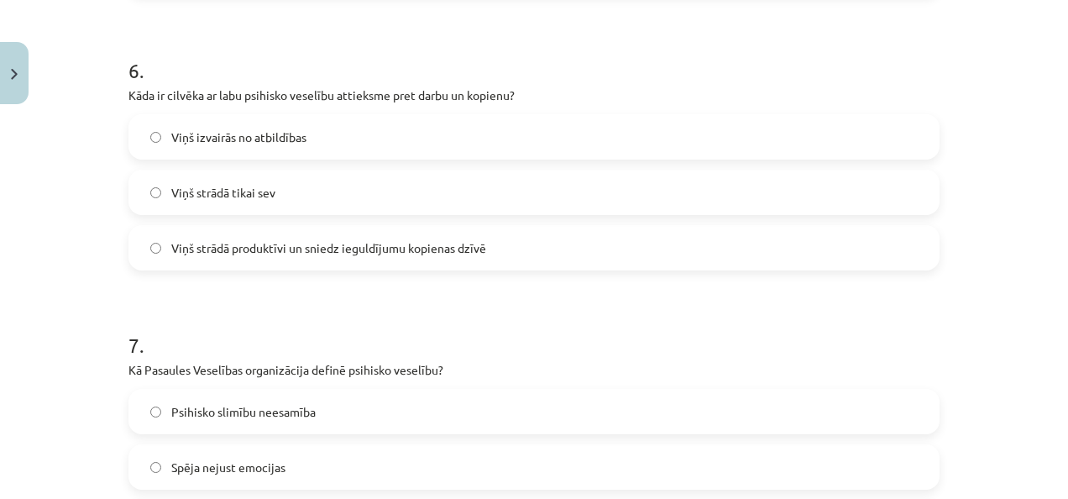
click at [134, 117] on label "Viņš izvairās no atbildības" at bounding box center [534, 137] width 808 height 42
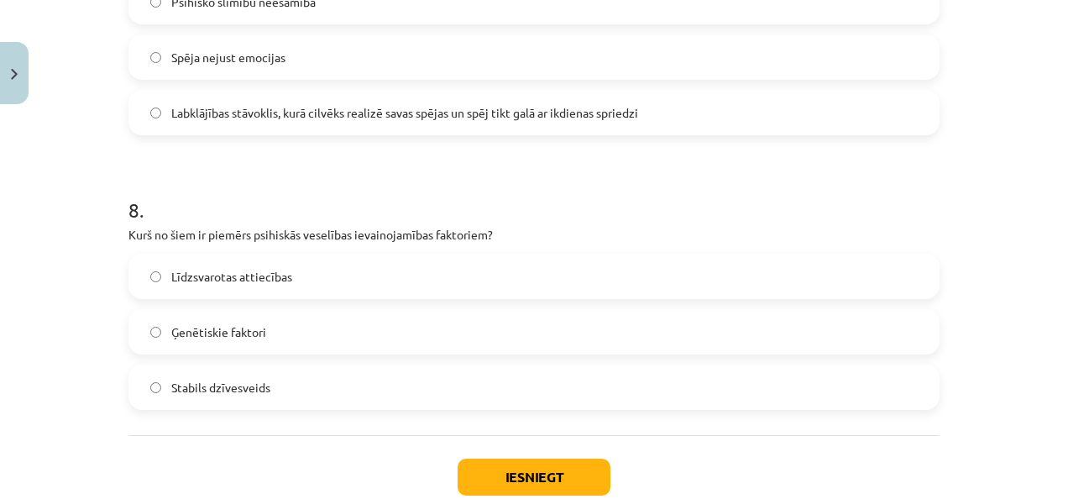
scroll to position [2192, 0]
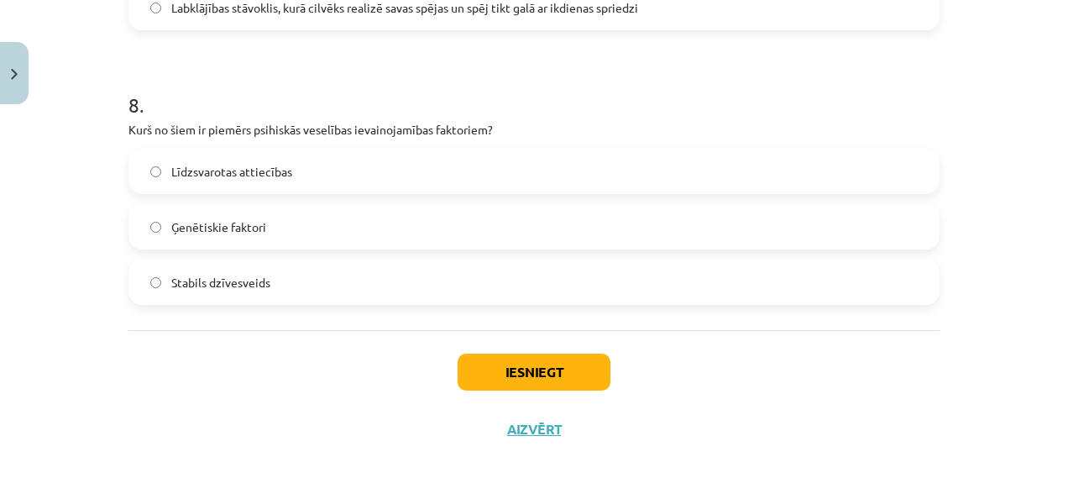
drag, startPoint x: 121, startPoint y: 86, endPoint x: 494, endPoint y: 270, distance: 416.7
copy form "Kāda ir cilvēka ar labu psihisko veselību attieksme pret darbu un kopienu? Viņš…"
click at [462, 229] on label "Ģenētiskie faktori" at bounding box center [534, 227] width 808 height 42
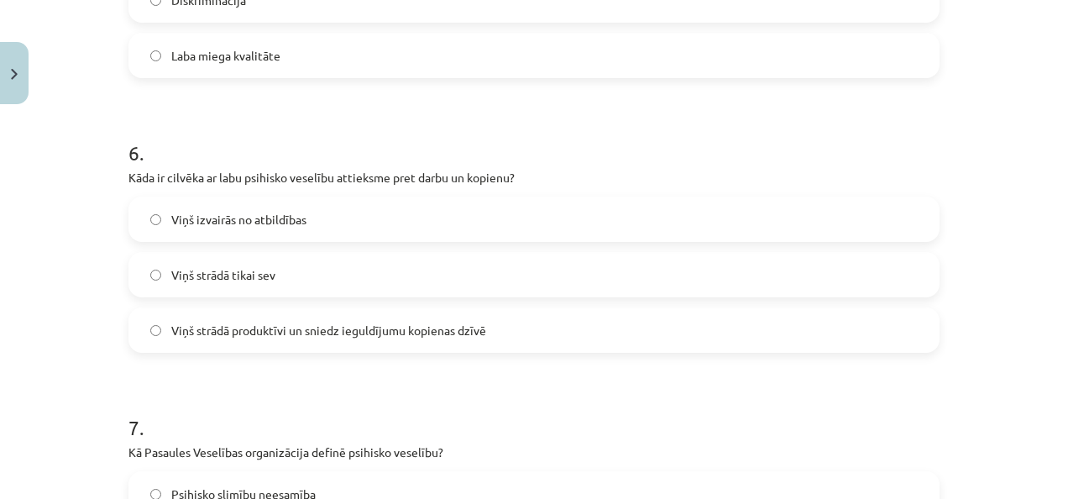
scroll to position [1594, 0]
click at [208, 322] on span "Viņš strādā produktīvi un sniedz ieguldījumu kopienas dzīvē" at bounding box center [328, 331] width 315 height 18
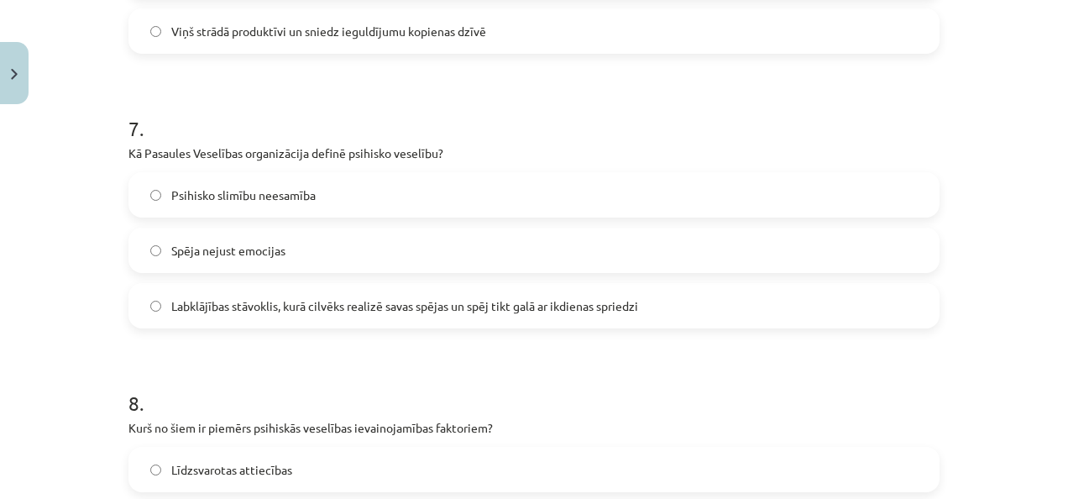
scroll to position [1893, 0]
click at [388, 317] on label "Labklājības stāvoklis, kurā cilvēks realizē savas spējas un spēj tikt galā ar i…" at bounding box center [534, 306] width 808 height 42
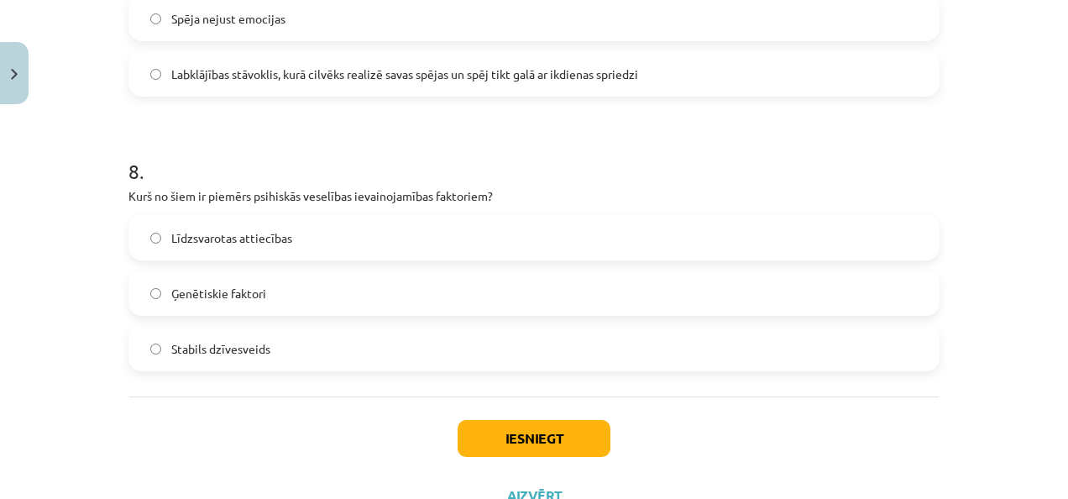
scroll to position [2126, 0]
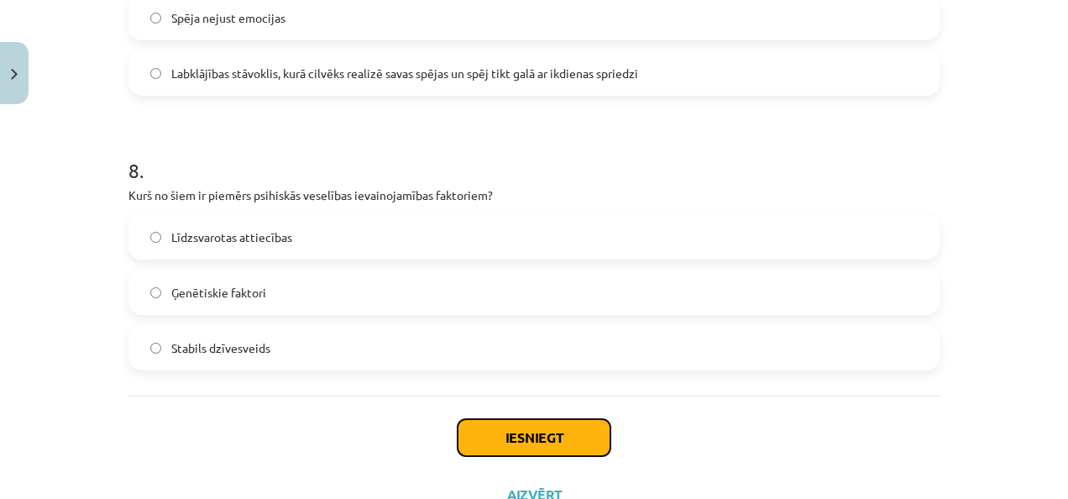
click at [489, 431] on button "Iesniegt" at bounding box center [533, 437] width 153 height 37
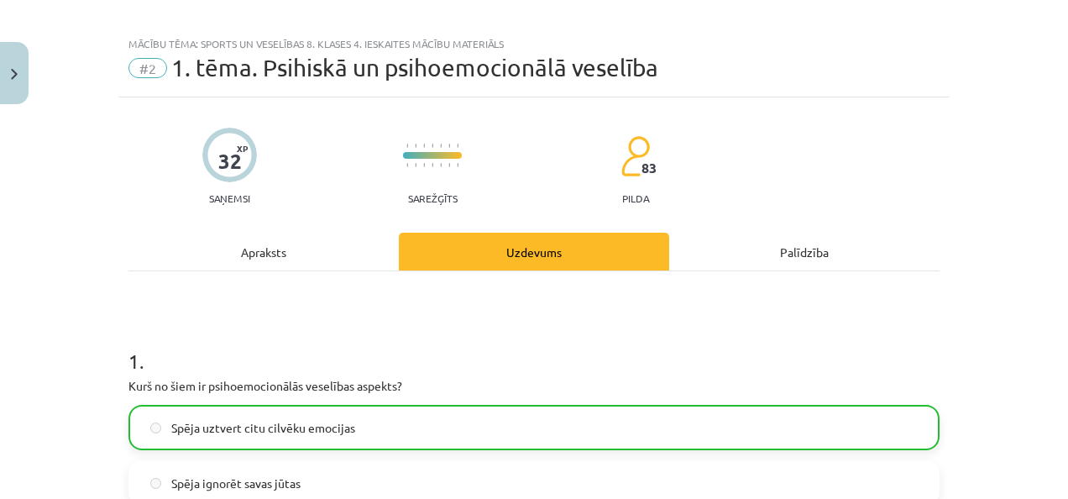
scroll to position [0, 0]
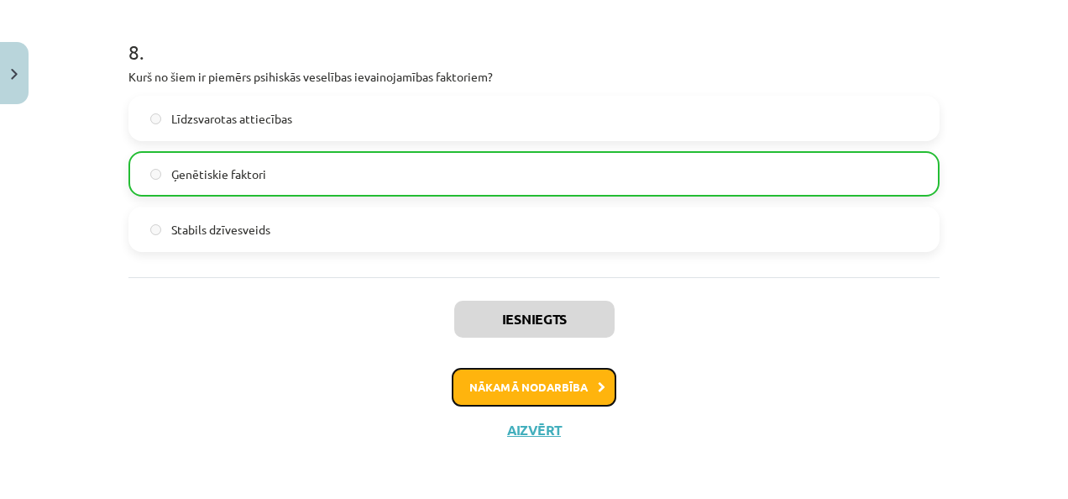
click at [566, 378] on button "Nākamā nodarbība" at bounding box center [534, 387] width 165 height 39
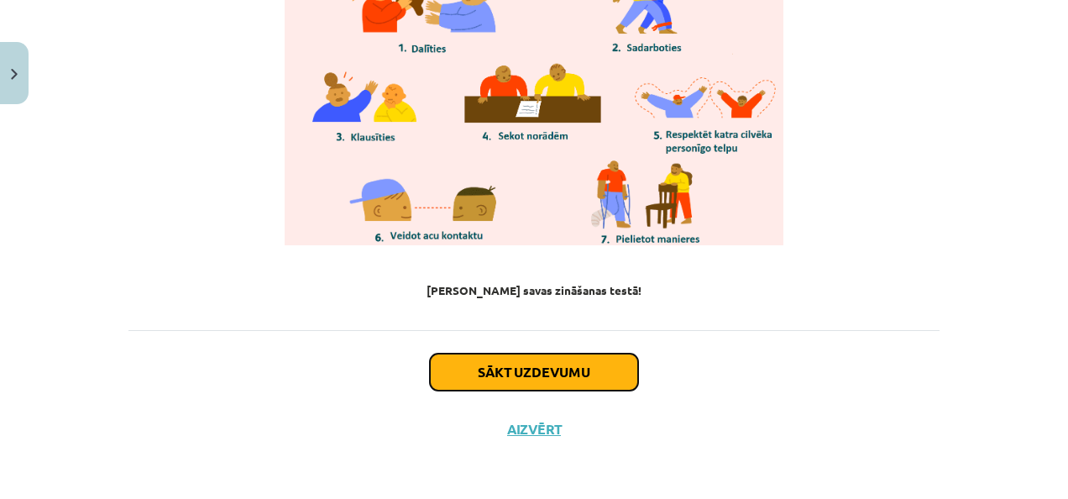
click at [562, 373] on button "Sākt uzdevumu" at bounding box center [534, 371] width 208 height 37
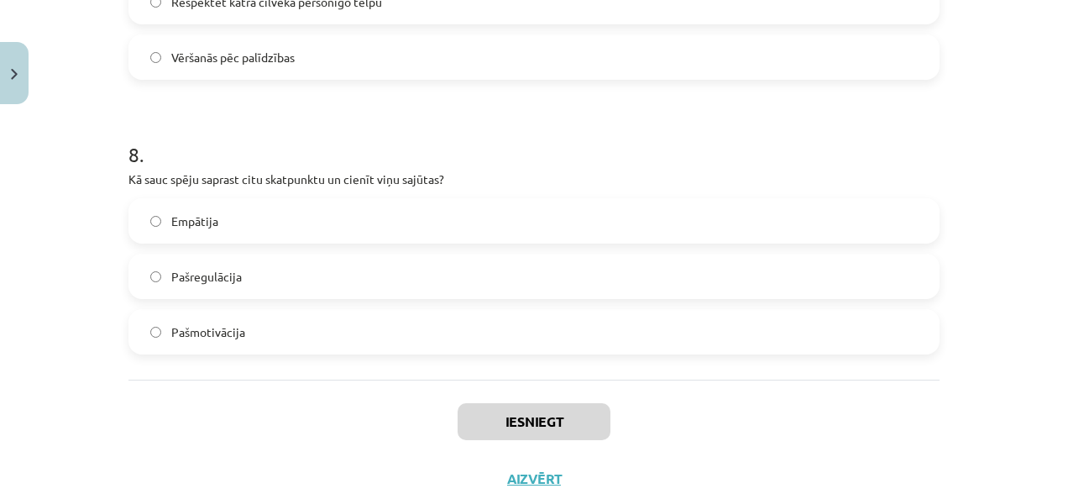
scroll to position [2192, 0]
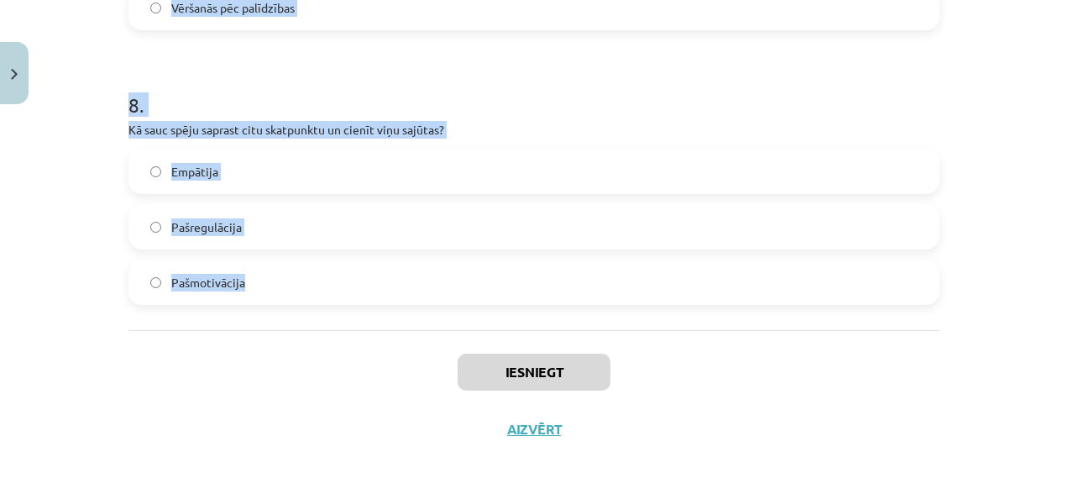
drag, startPoint x: 118, startPoint y: 352, endPoint x: 415, endPoint y: 290, distance: 303.4
copy form "Lorem ipsumdo sitame consectetu adipiscinge? Seddoe temporincid, utlabore et do…"
click at [579, 138] on div "8 . Kā sauc spēju saprast citu skatpunktu un cienīt viņu sajūtas? Empātija Pašr…" at bounding box center [533, 184] width 811 height 241
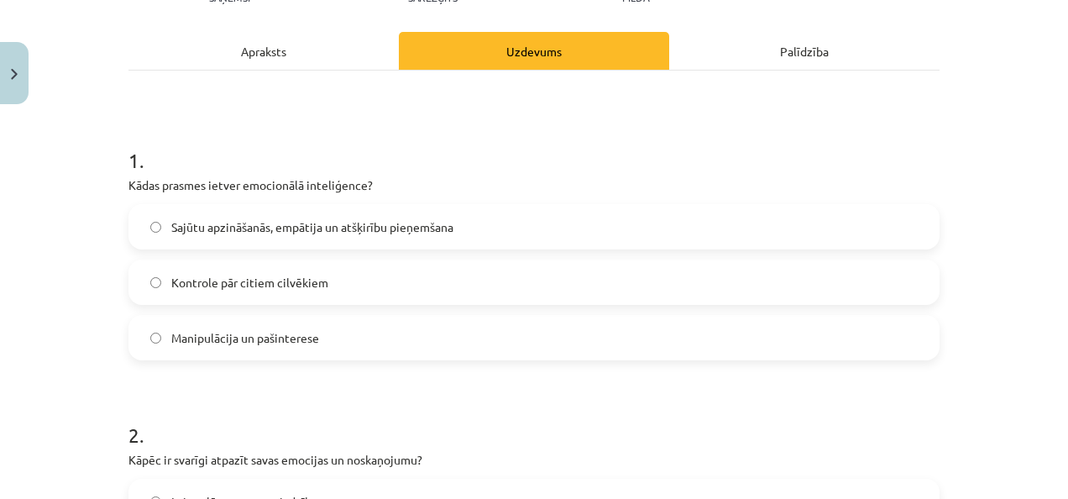
scroll to position [239, 0]
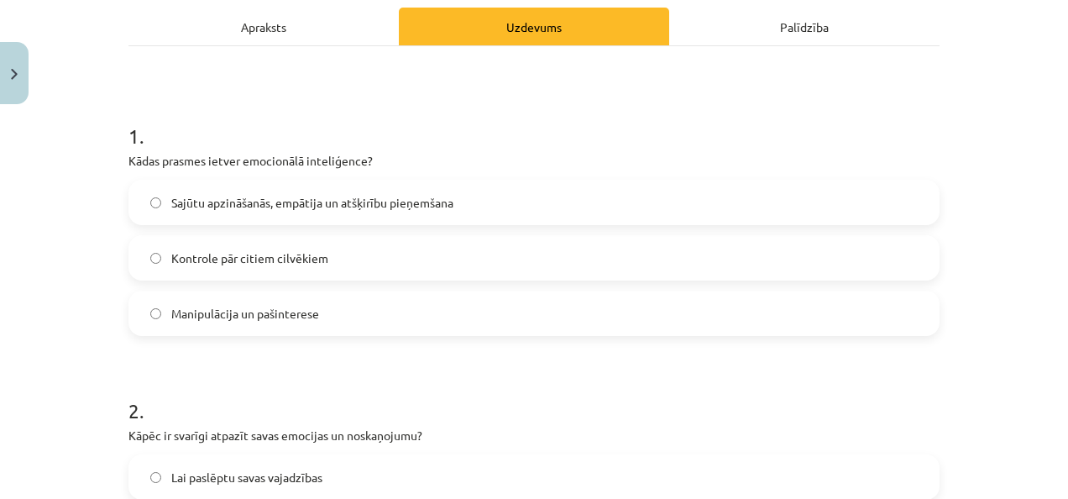
click at [477, 193] on label "Sajūtu apzināšanās, empātija un atšķirību pieņemšana" at bounding box center [534, 202] width 808 height 42
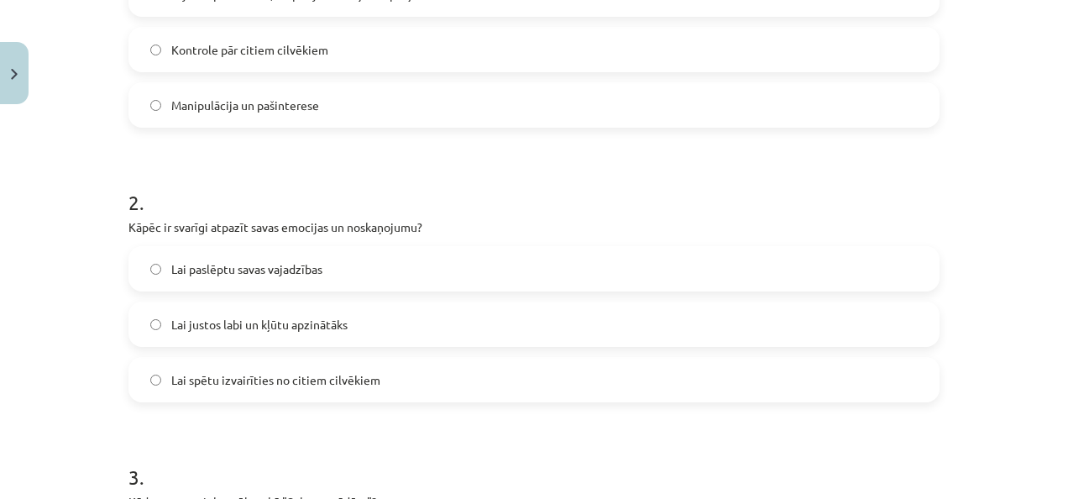
scroll to position [447, 0]
click at [368, 327] on label "Lai justos labi un kļūtu apzinātāks" at bounding box center [534, 325] width 808 height 42
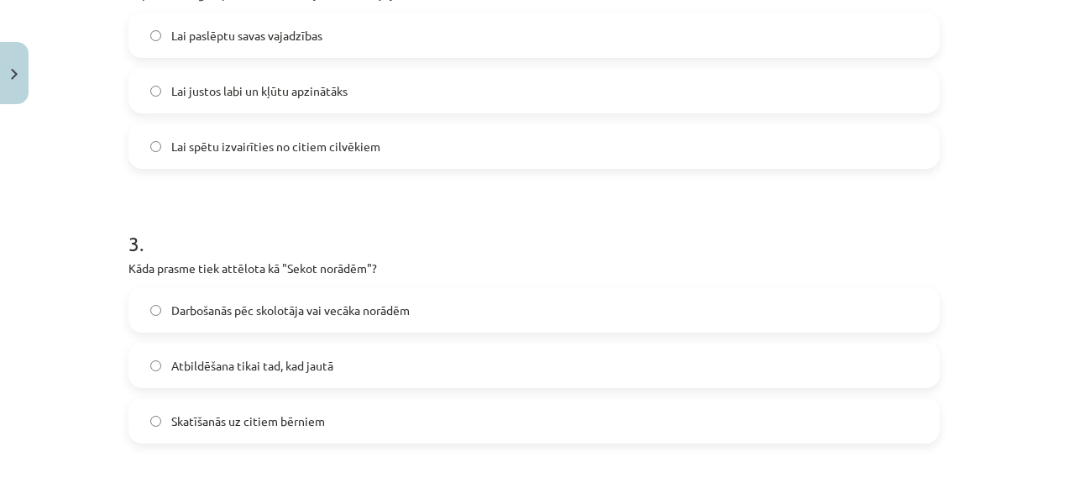
scroll to position [743, 0]
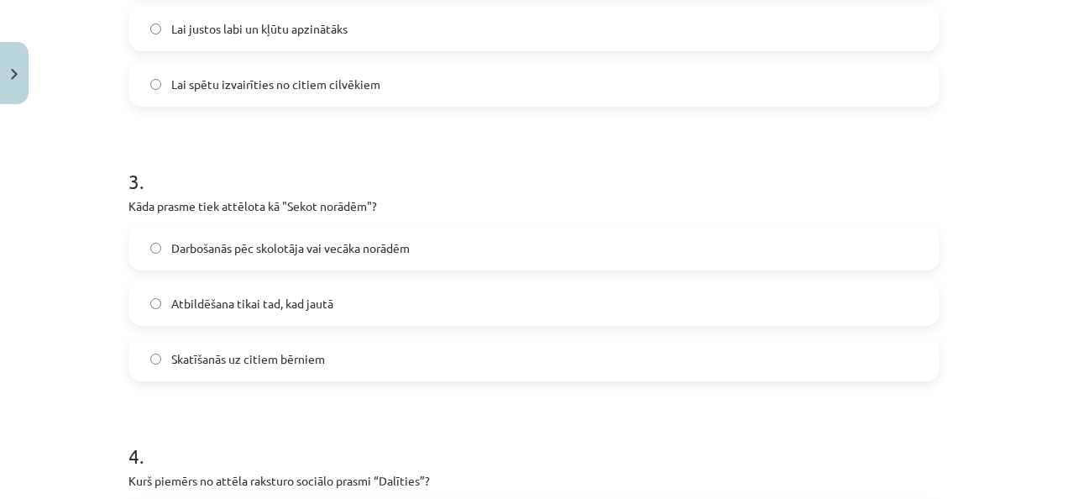
click at [312, 261] on label "Darbošanās pēc skolotāja vai vecāka norādēm" at bounding box center [534, 248] width 808 height 42
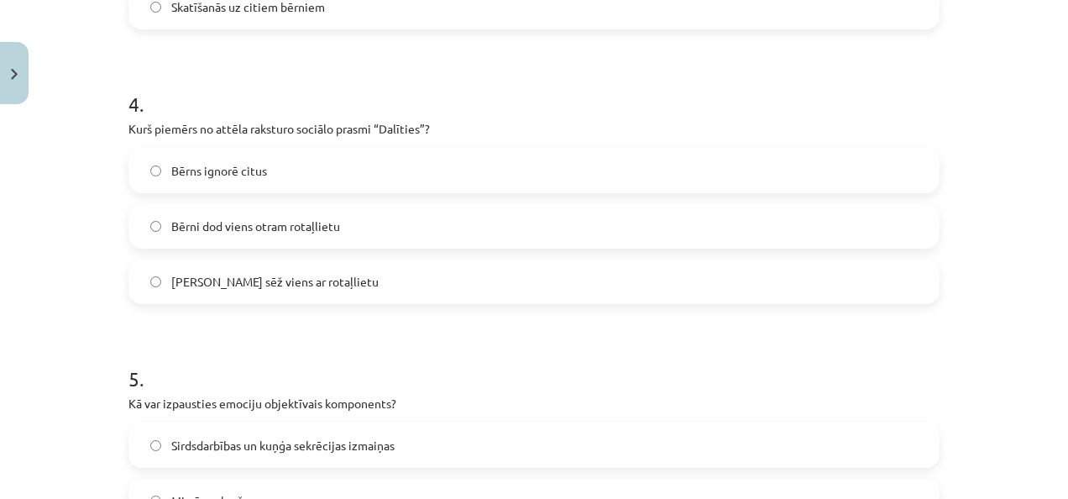
scroll to position [1094, 0]
click at [299, 219] on span "Bērni dod viens otram rotaļlietu" at bounding box center [255, 227] width 169 height 18
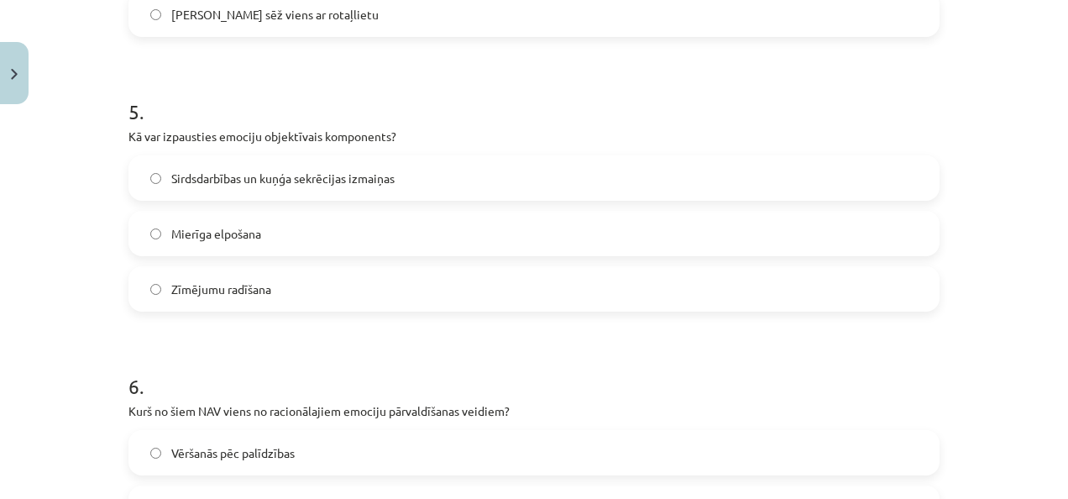
scroll to position [1364, 0]
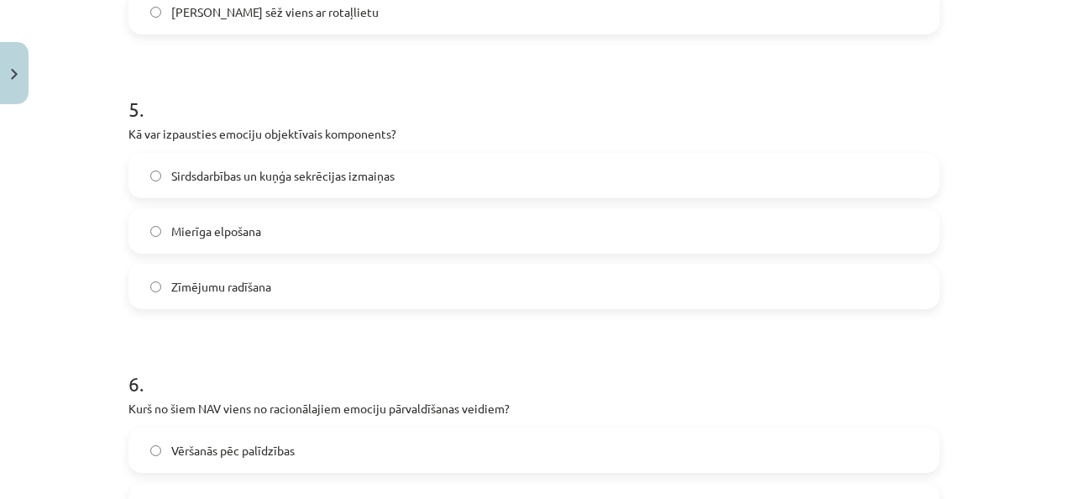
click at [308, 157] on label "Sirdsdarbības un kuņģa sekrēcijas izmaiņas" at bounding box center [534, 175] width 808 height 42
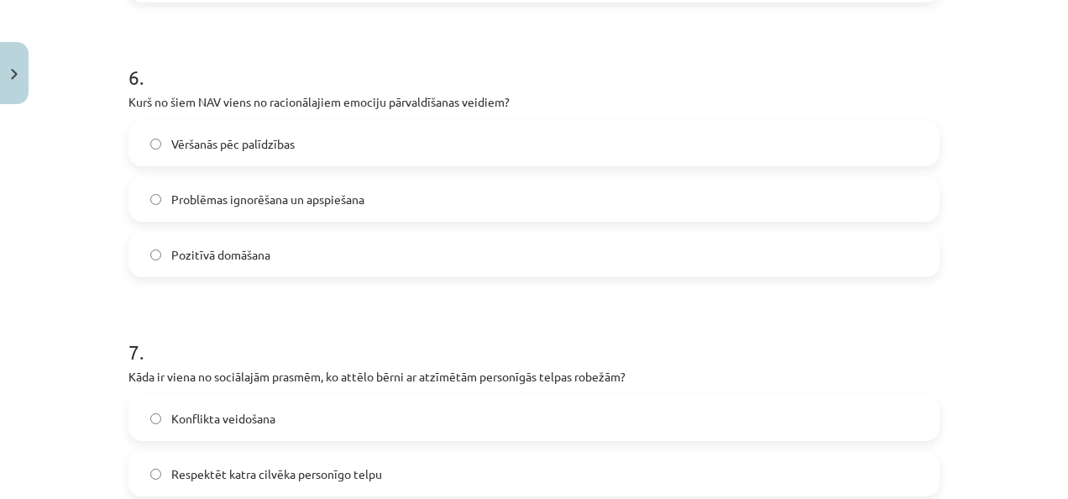
scroll to position [1671, 0]
click at [363, 205] on label "Problēmas ignorēšana un apspiešana" at bounding box center [534, 198] width 808 height 42
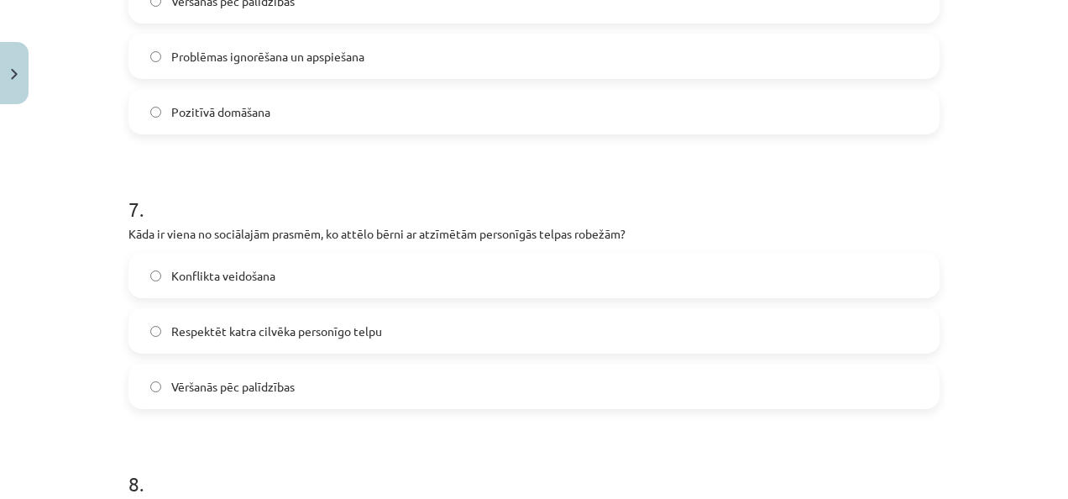
scroll to position [1863, 0]
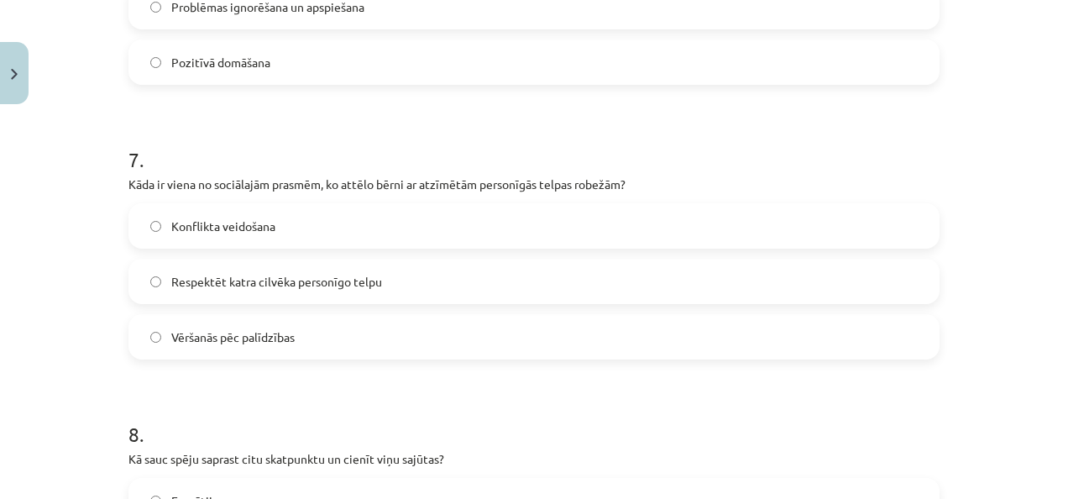
click at [369, 275] on span "Respektēt katra cilvēka personīgo telpu" at bounding box center [276, 282] width 211 height 18
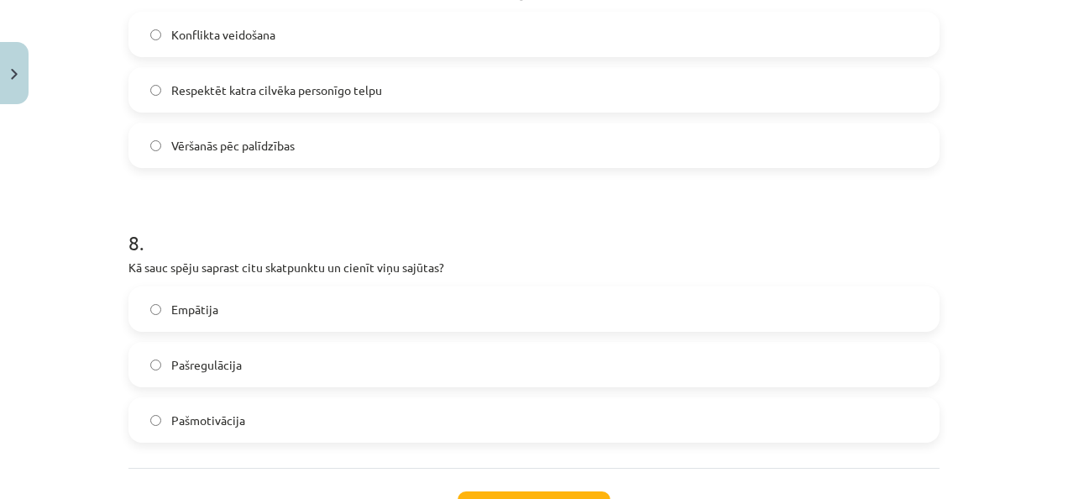
scroll to position [2138, 0]
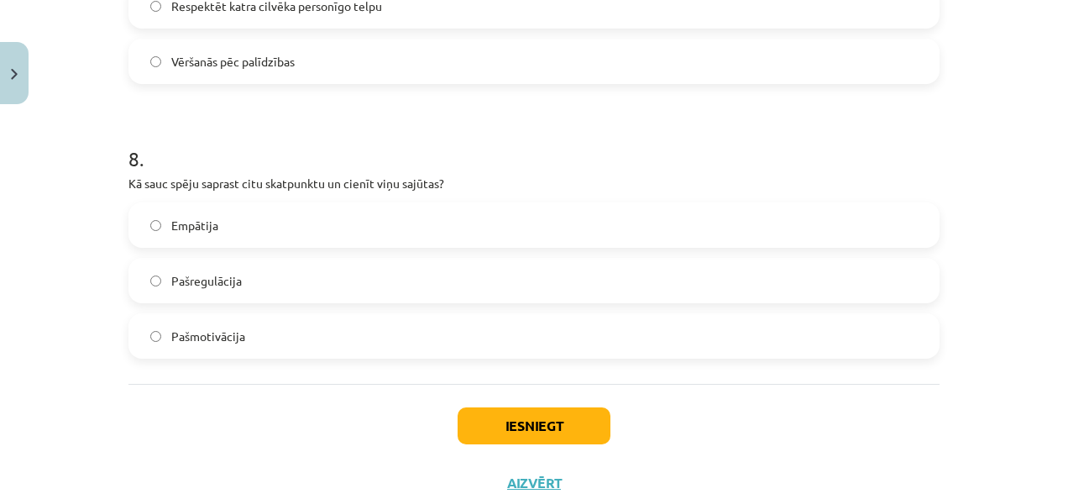
click at [321, 228] on label "Empātija" at bounding box center [534, 225] width 808 height 42
click at [480, 417] on button "Iesniegt" at bounding box center [533, 425] width 153 height 37
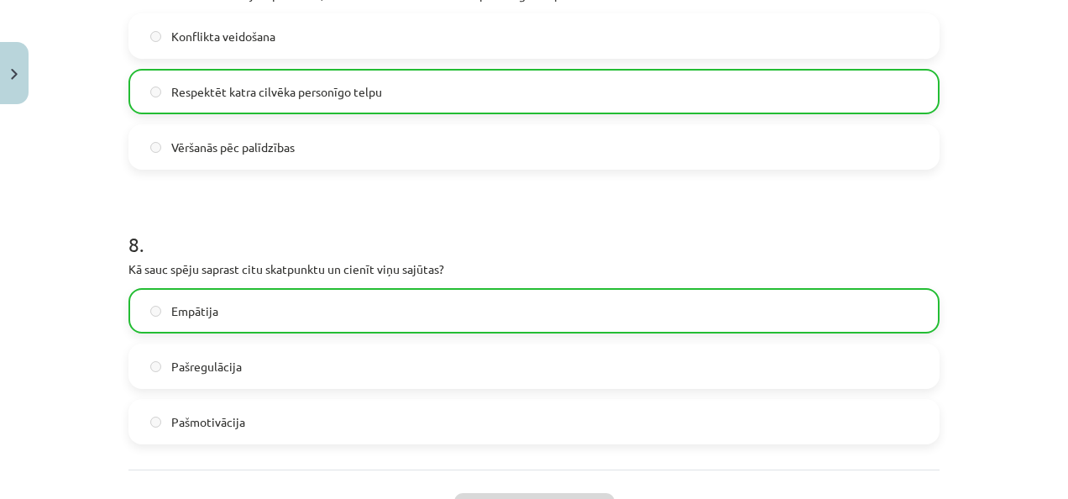
scroll to position [2245, 0]
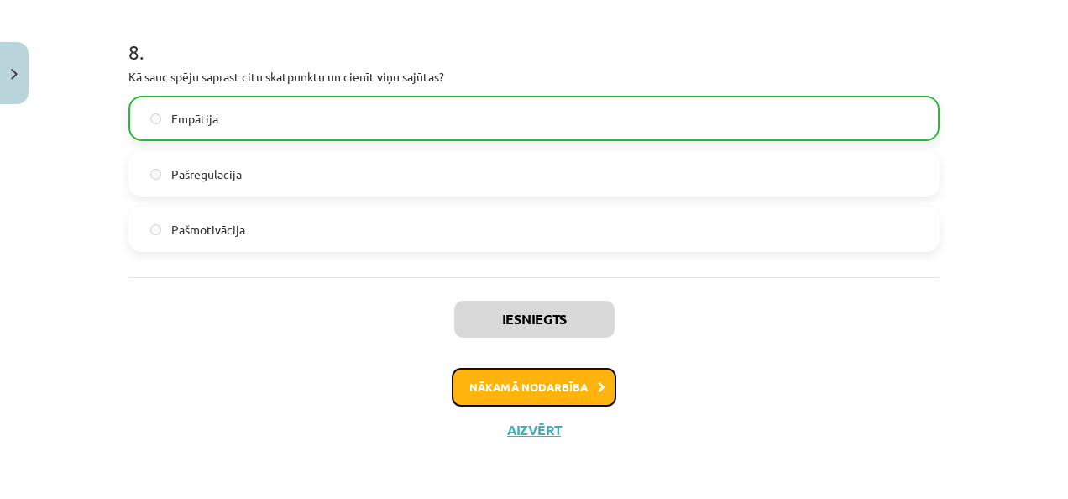
click at [550, 390] on button "Nākamā nodarbība" at bounding box center [534, 387] width 165 height 39
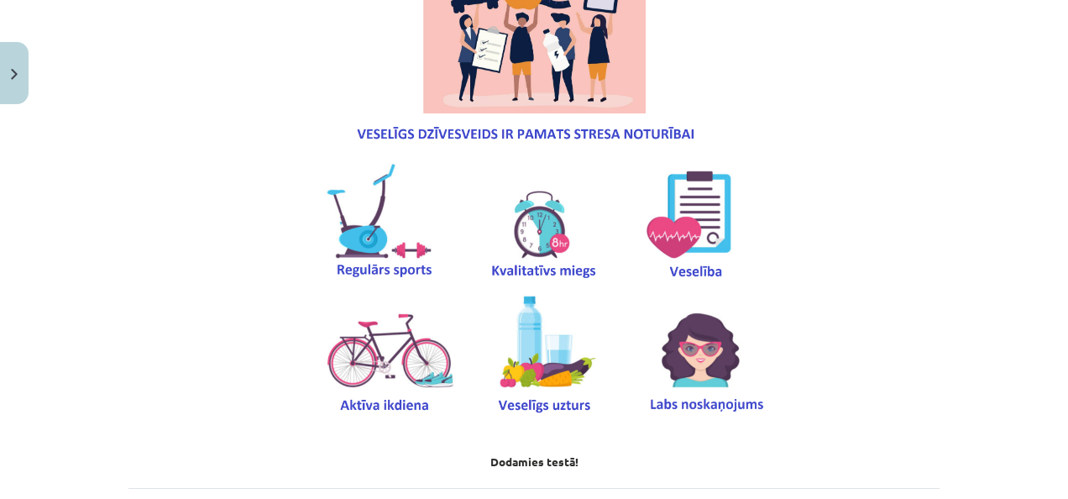
scroll to position [4373, 0]
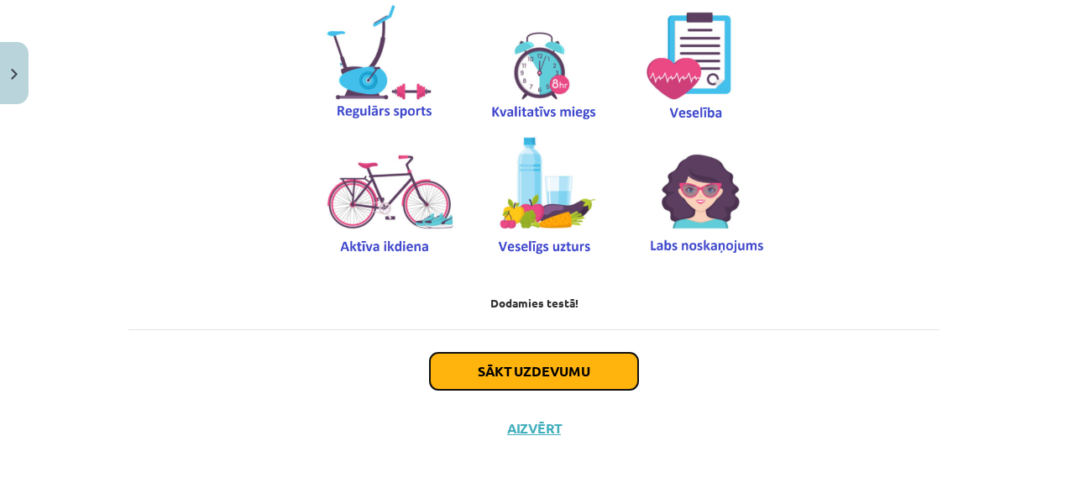
click at [527, 361] on button "Sākt uzdevumu" at bounding box center [534, 371] width 208 height 37
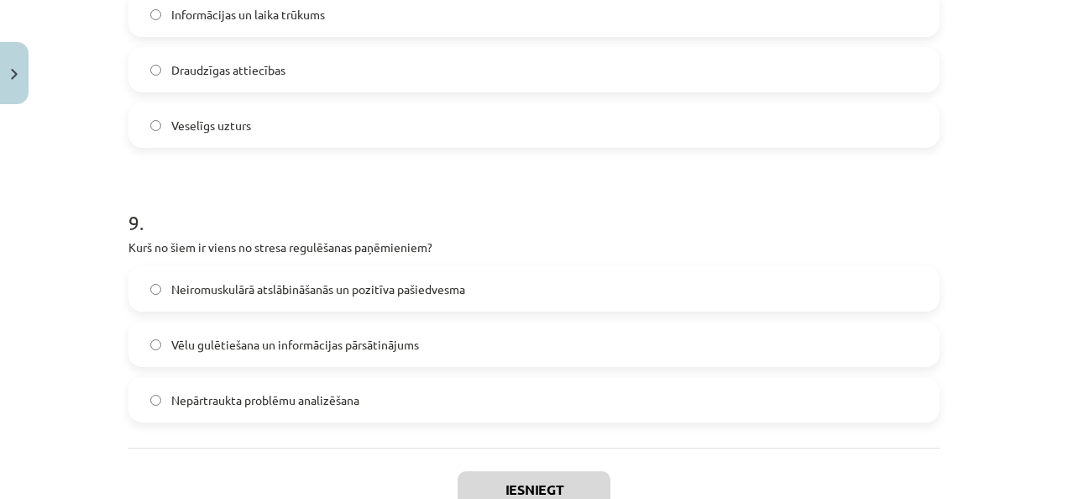
scroll to position [2466, 0]
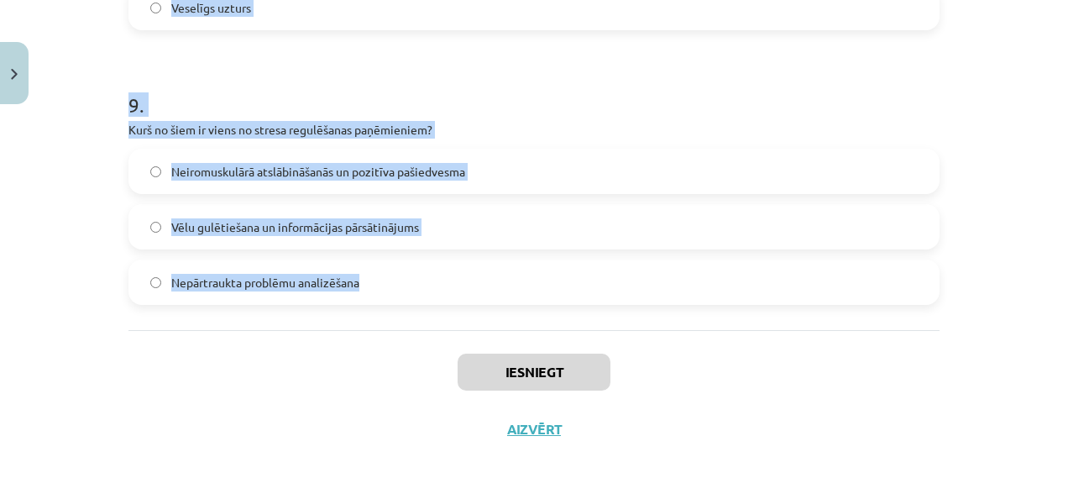
drag, startPoint x: 118, startPoint y: 353, endPoint x: 396, endPoint y: 311, distance: 282.0
copy form "Lore ip dolo si ametcons adipis (elitsedd) eiusmo? Temporin utlaboreet do magna…"
click at [586, 263] on label "Nepārtraukta problēmu analizēšana" at bounding box center [534, 282] width 808 height 42
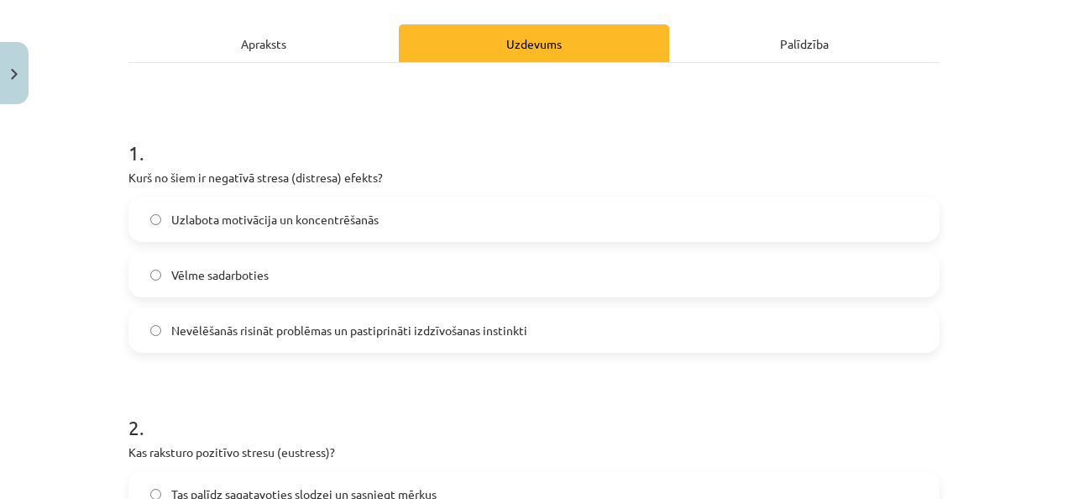
scroll to position [259, 0]
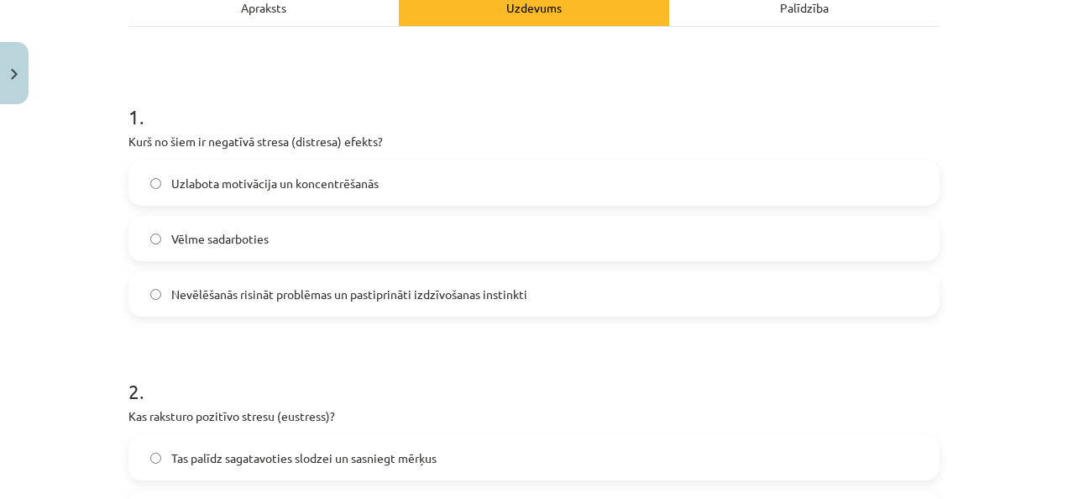
click at [151, 287] on label "Nevēlēšanās risināt problēmas un pastiprināti izdzīvošanas instinkti" at bounding box center [534, 294] width 808 height 42
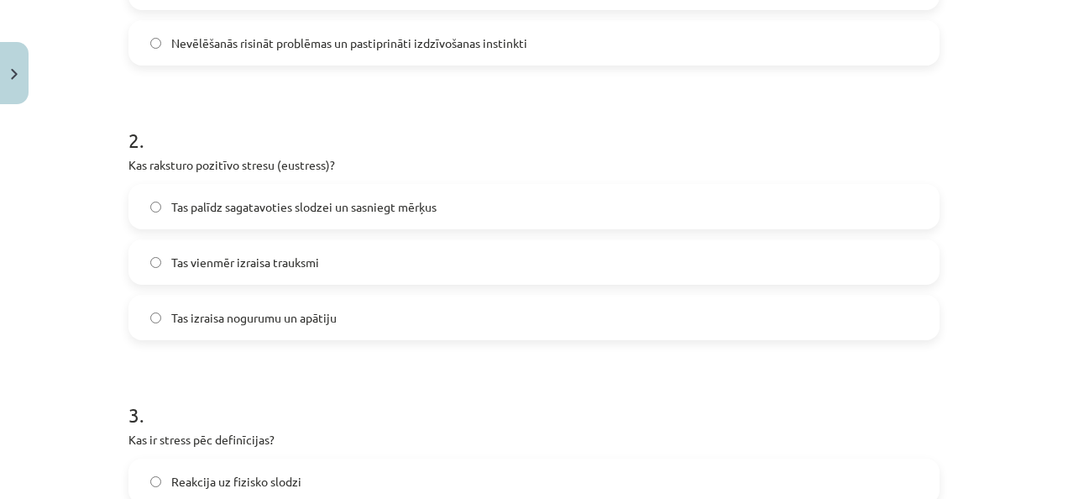
scroll to position [509, 0]
click at [255, 212] on span "Tas palīdz sagatavoties slodzei un sasniegt mērķus" at bounding box center [303, 208] width 265 height 18
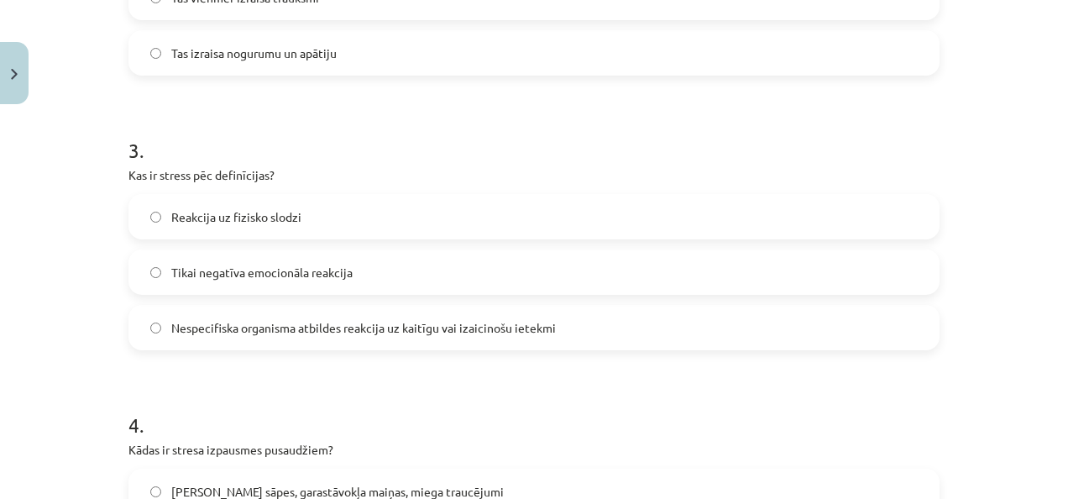
scroll to position [775, 0]
click at [433, 300] on div "Reakcija uz fizisko slodzi  Tikai negatīva emocionāla reakcija  Nespecifiska or…" at bounding box center [533, 271] width 811 height 156
click at [438, 334] on label "Nespecifiska organisma atbildes reakcija uz kaitīgu vai izaicinošu ietekmi" at bounding box center [534, 327] width 808 height 42
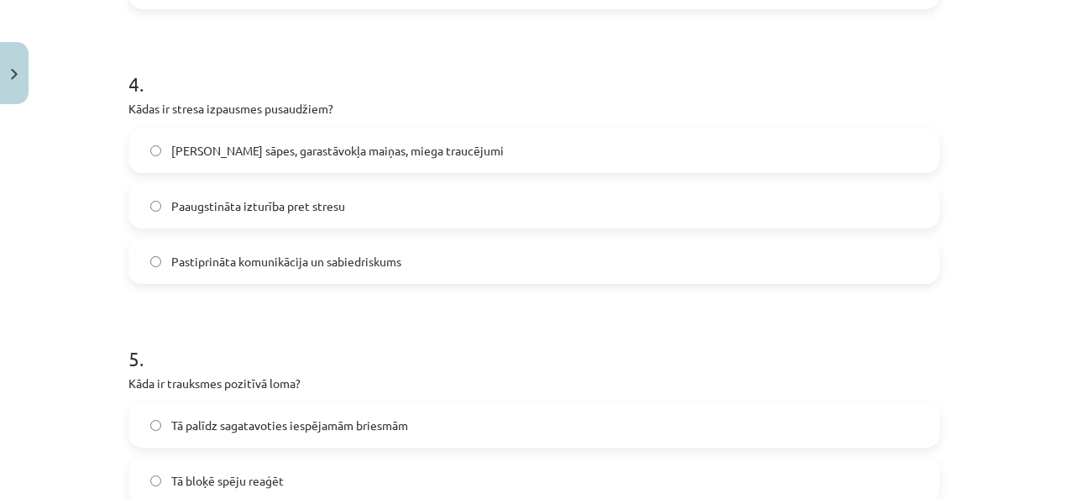
scroll to position [1116, 0]
click at [354, 159] on label "[PERSON_NAME] sāpes, garastāvokļa maiņas, miega traucējumi" at bounding box center [534, 149] width 808 height 42
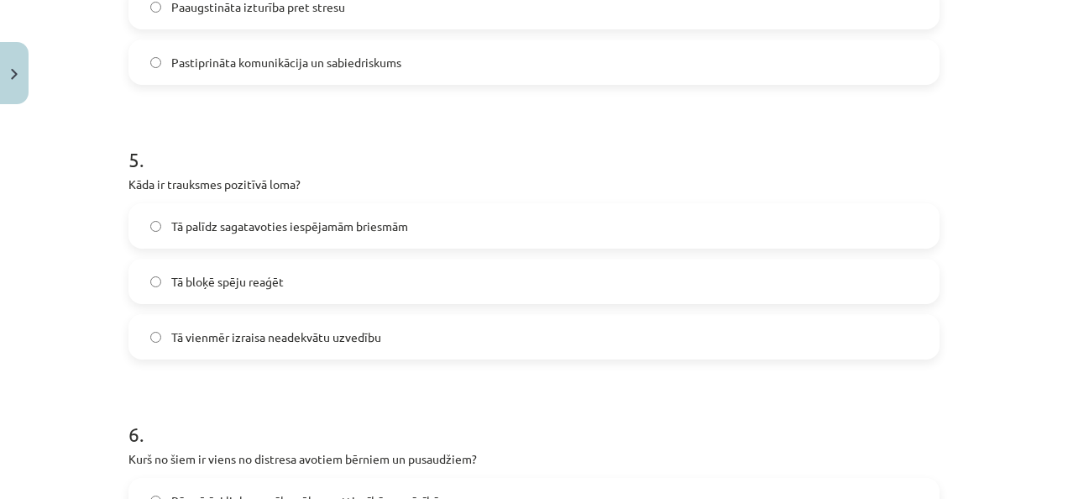
scroll to position [1316, 0]
click at [341, 224] on span "Tā palīdz sagatavoties iespējamām briesmām" at bounding box center [289, 224] width 237 height 18
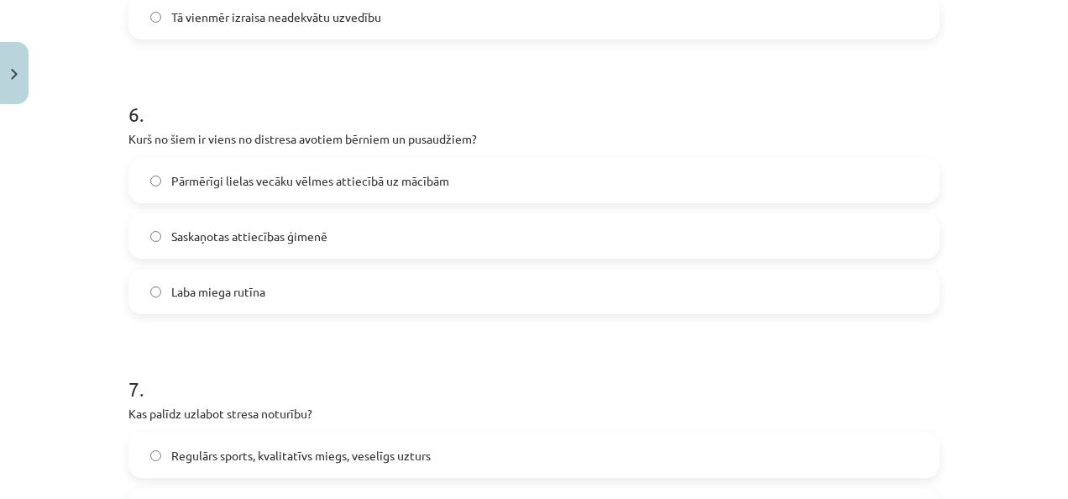
scroll to position [1644, 0]
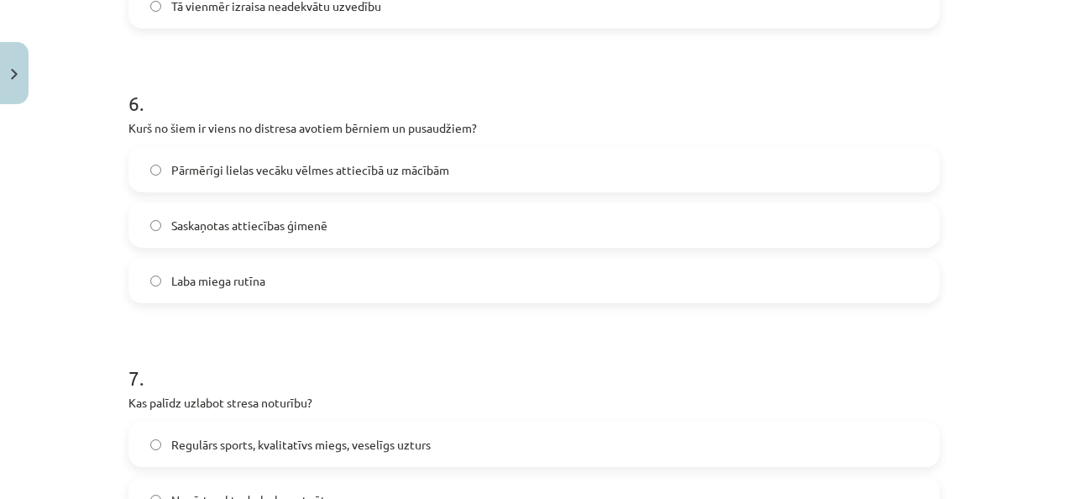
click at [421, 177] on span "Pārmērīgi lielas vecāku vēlmes attiecībā uz mācībām" at bounding box center [310, 170] width 278 height 18
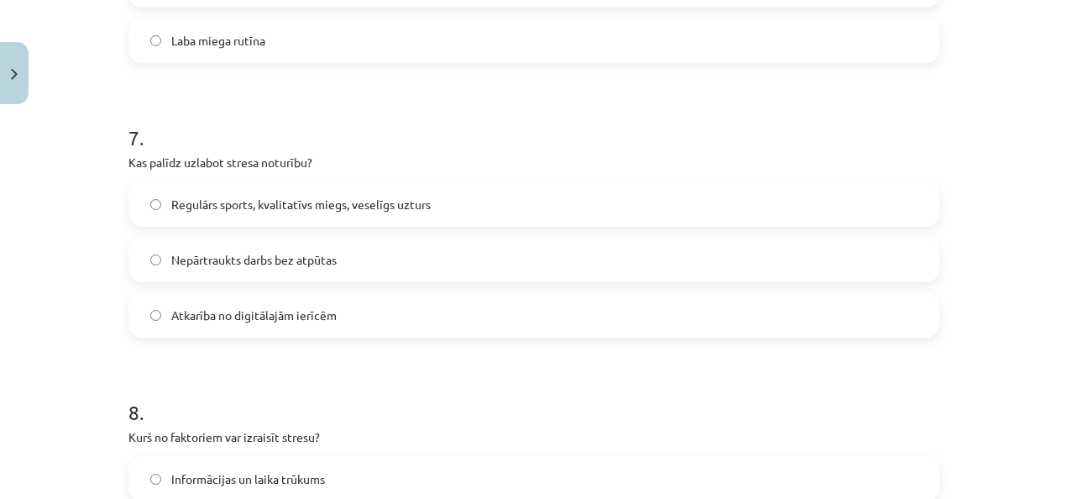
scroll to position [1884, 0]
click at [381, 210] on span "Regulārs sports, kvalitatīvs miegs, veselīgs uzturs" at bounding box center [300, 205] width 259 height 18
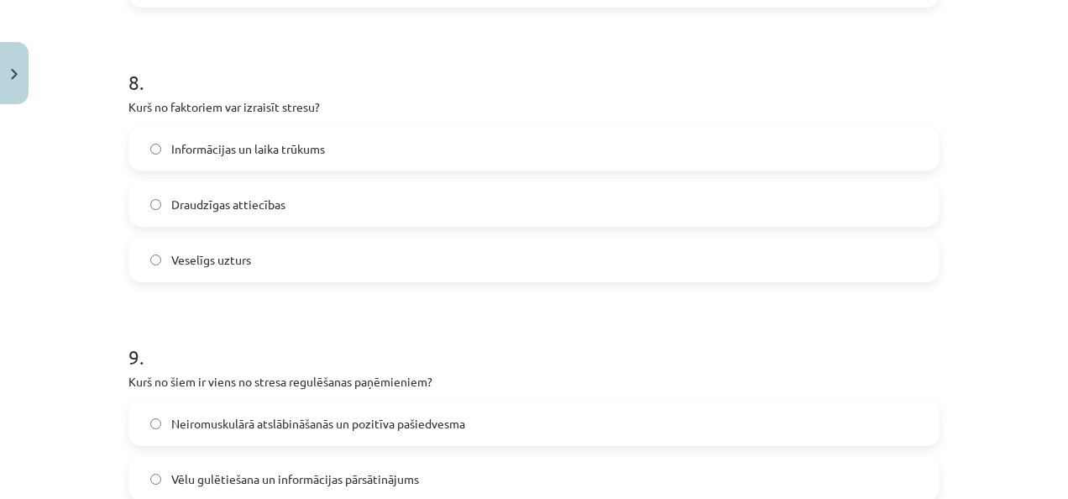
scroll to position [2214, 0]
click at [342, 158] on label "Informācijas un laika trūkums" at bounding box center [534, 149] width 808 height 42
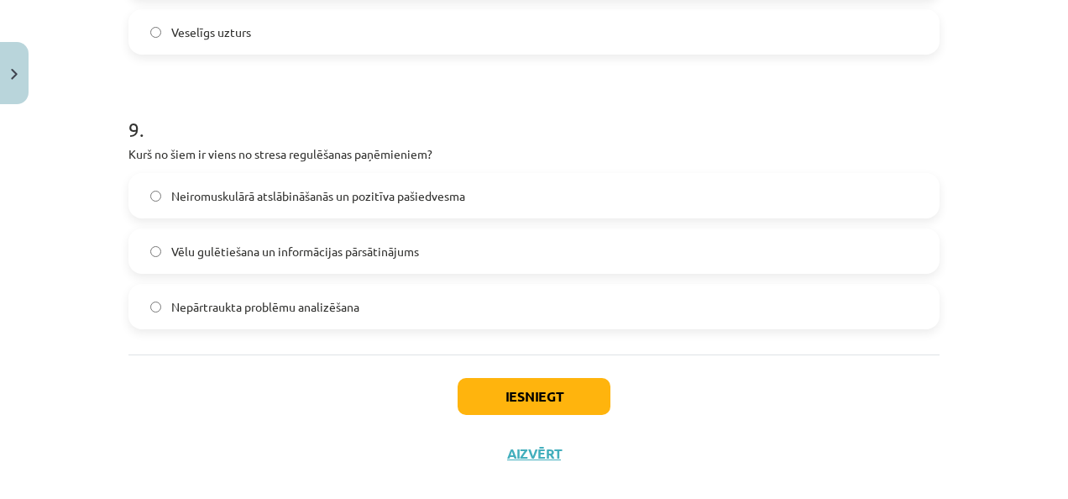
scroll to position [2442, 0]
click at [366, 190] on span "Neiromuskulārā atslābināšanās un pozitīva pašiedvesma" at bounding box center [318, 196] width 294 height 18
click at [524, 402] on button "Iesniegt" at bounding box center [533, 396] width 153 height 37
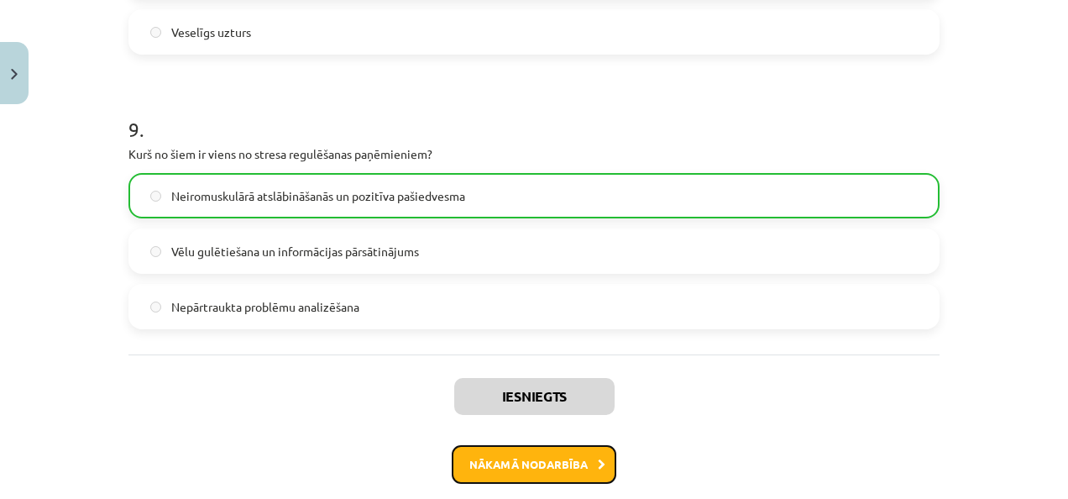
click at [581, 464] on button "Nākamā nodarbība" at bounding box center [534, 464] width 165 height 39
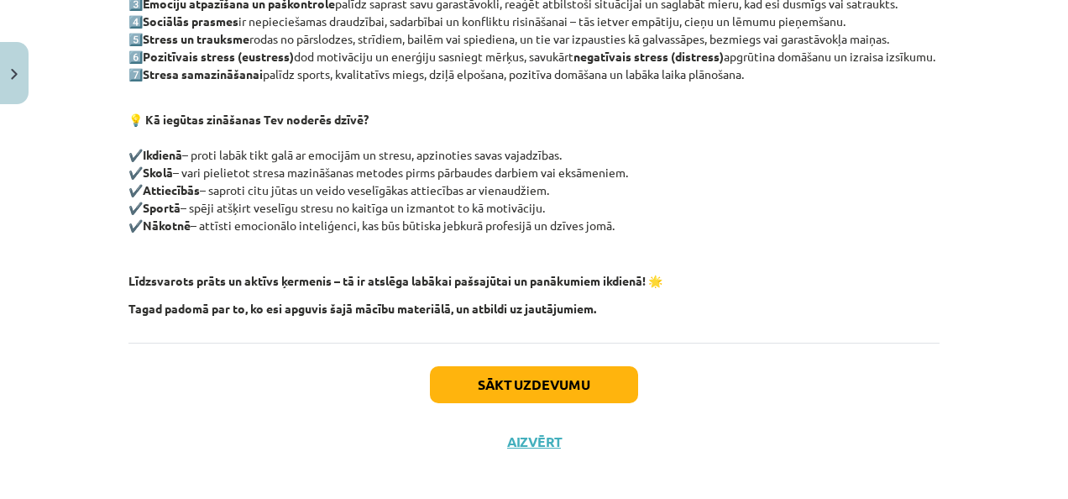
scroll to position [472, 0]
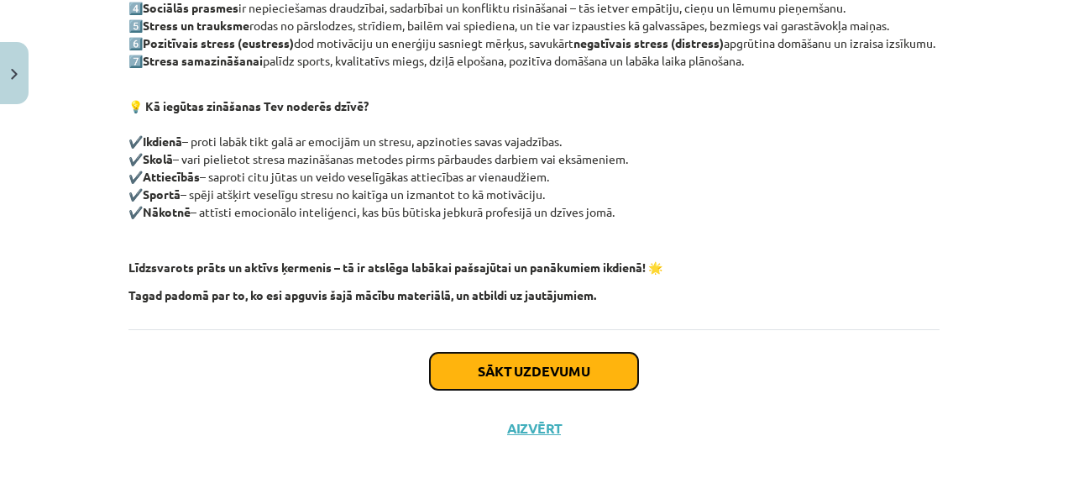
click at [538, 375] on button "Sākt uzdevumu" at bounding box center [534, 371] width 208 height 37
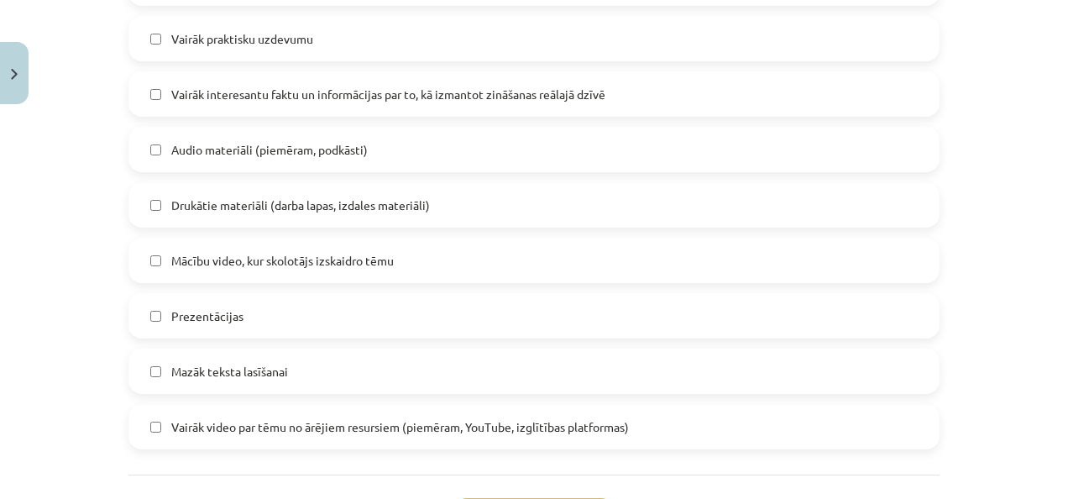
scroll to position [1477, 0]
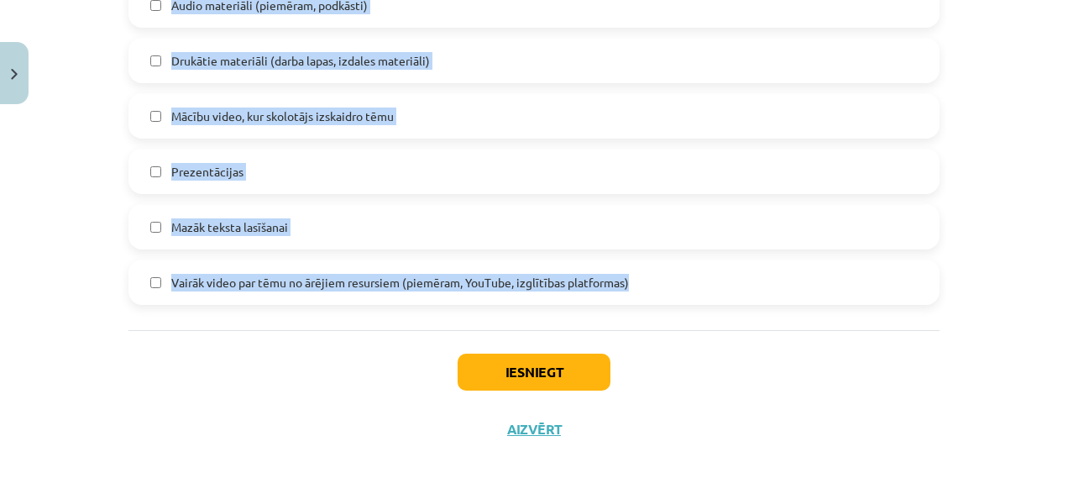
drag, startPoint x: 120, startPoint y: 254, endPoint x: 651, endPoint y: 306, distance: 533.1
copy form "Kas, tavuprāt, ir efektīvākie veidi, kā pārvaldīt stresu ikdienā? Vai tu kādu n…"
click at [520, 259] on div "Vairāk video par tēmu no ārējiem resursiem (piemēram, YouTube, izglītības platf…" at bounding box center [533, 281] width 811 height 45
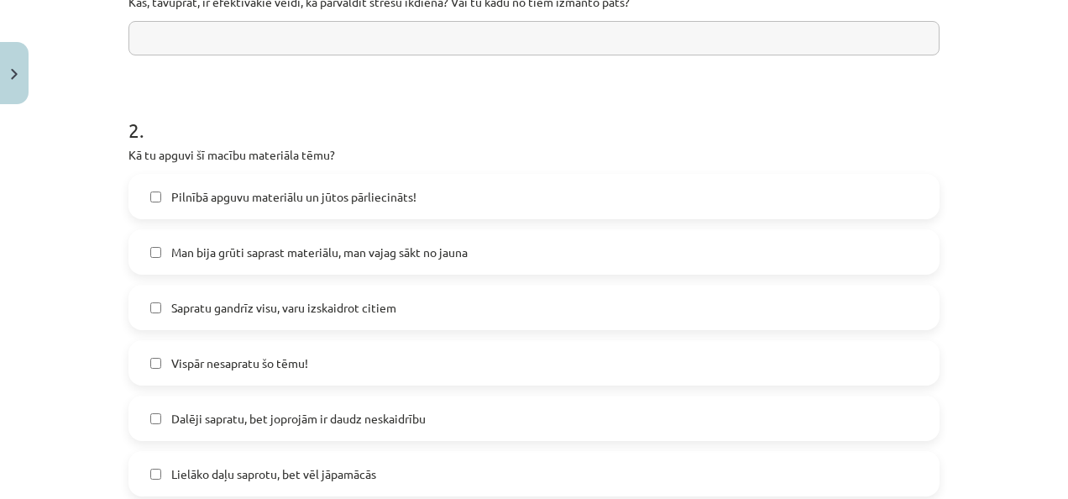
scroll to position [417, 0]
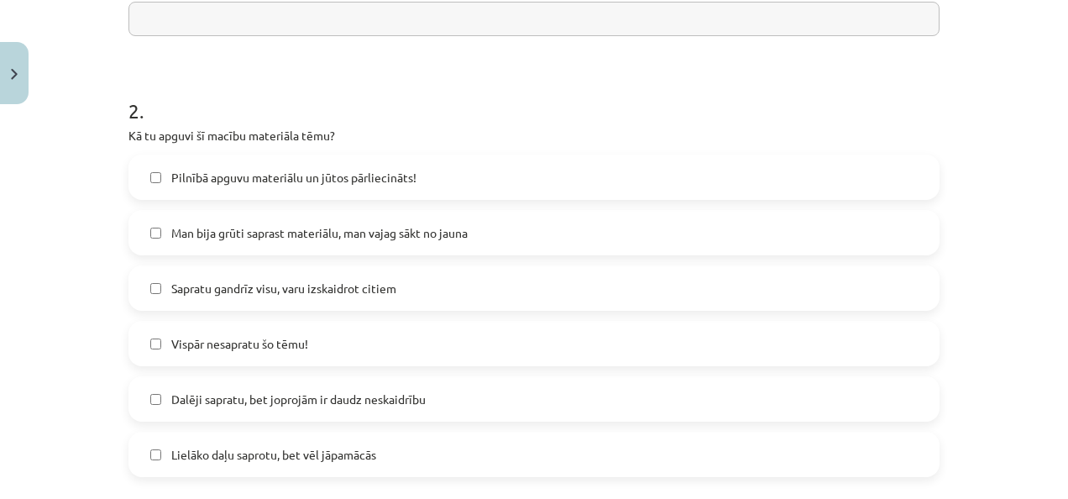
click at [154, 280] on label "Sapratu gandrīz visu, varu izskaidrot citiem" at bounding box center [534, 288] width 808 height 42
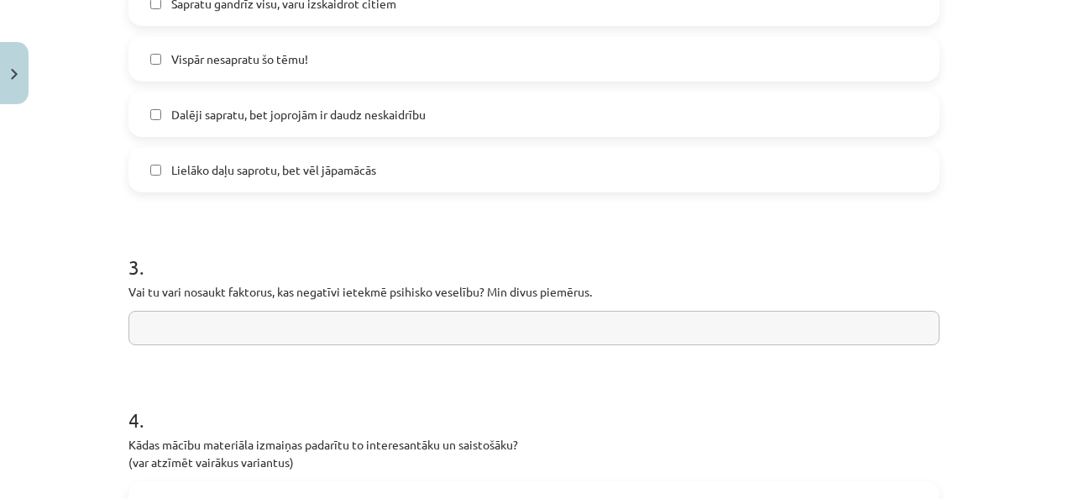
scroll to position [703, 0]
click at [306, 306] on div "3 . Vai tu vari nosaukt faktorus, kas negatīvi ietekmē psihisko veselību? Min d…" at bounding box center [533, 283] width 811 height 119
click at [316, 332] on input "text" at bounding box center [533, 326] width 811 height 34
type input "*"
paste input "**********"
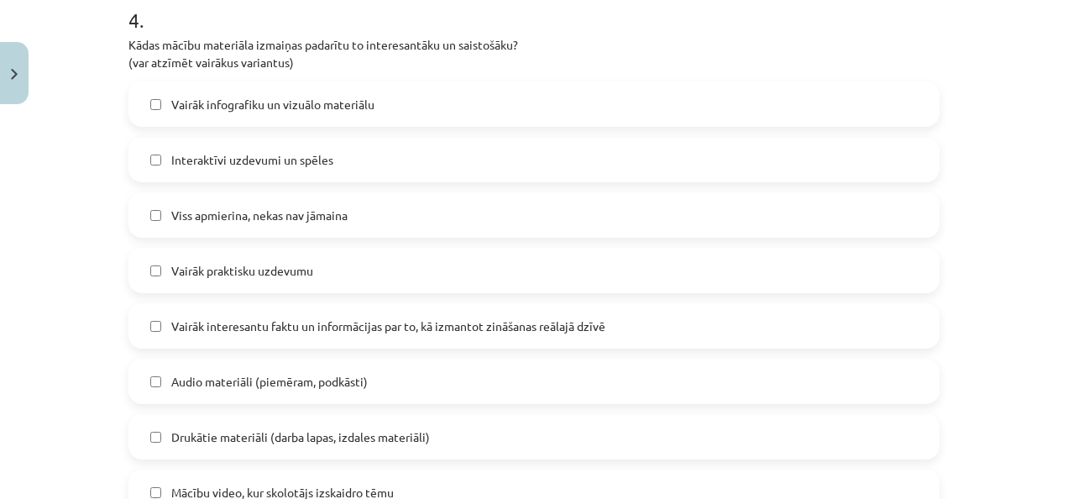
scroll to position [1102, 0]
type input "**********"
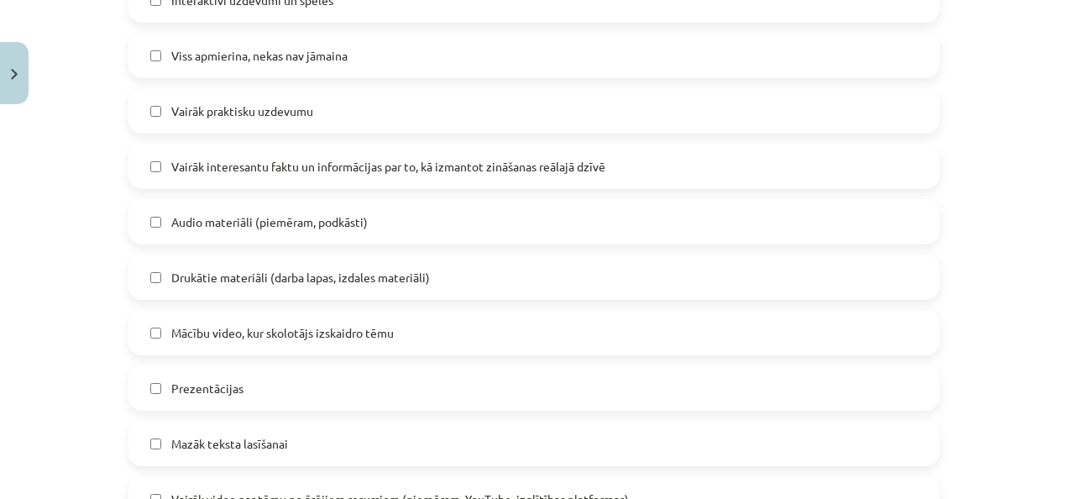
scroll to position [1307, 0]
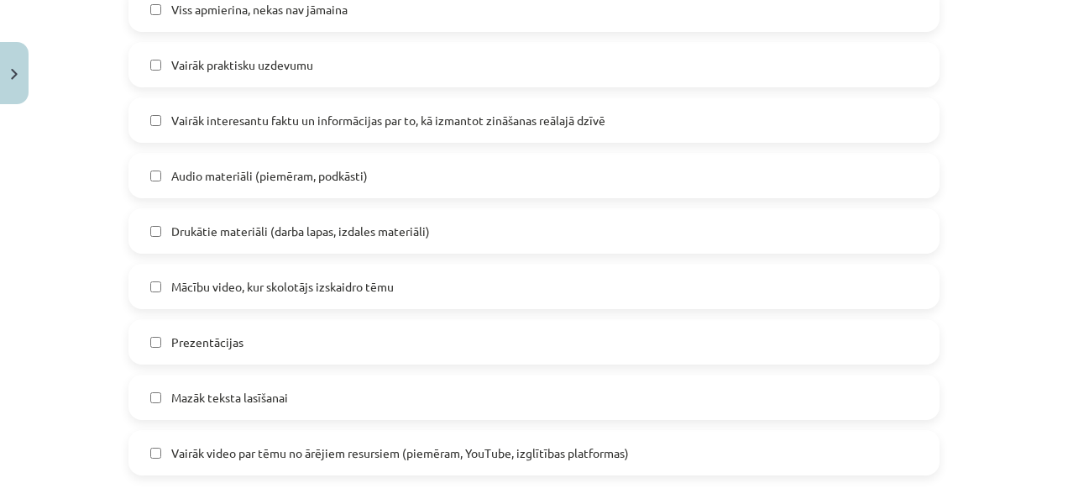
click at [151, 411] on label "Mazāk teksta lasīšanai" at bounding box center [534, 397] width 808 height 42
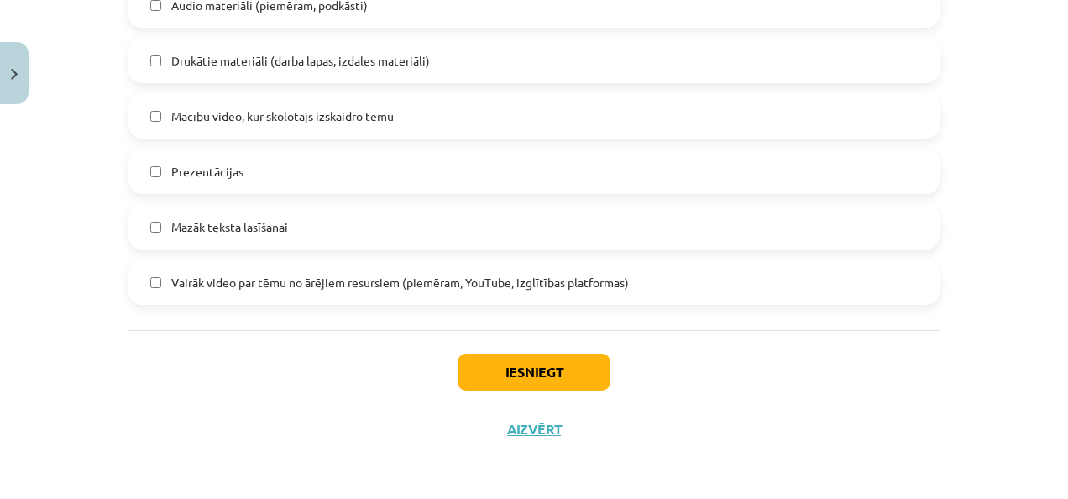
scroll to position [1477, 0]
click at [524, 360] on button "Iesniegt" at bounding box center [533, 372] width 153 height 37
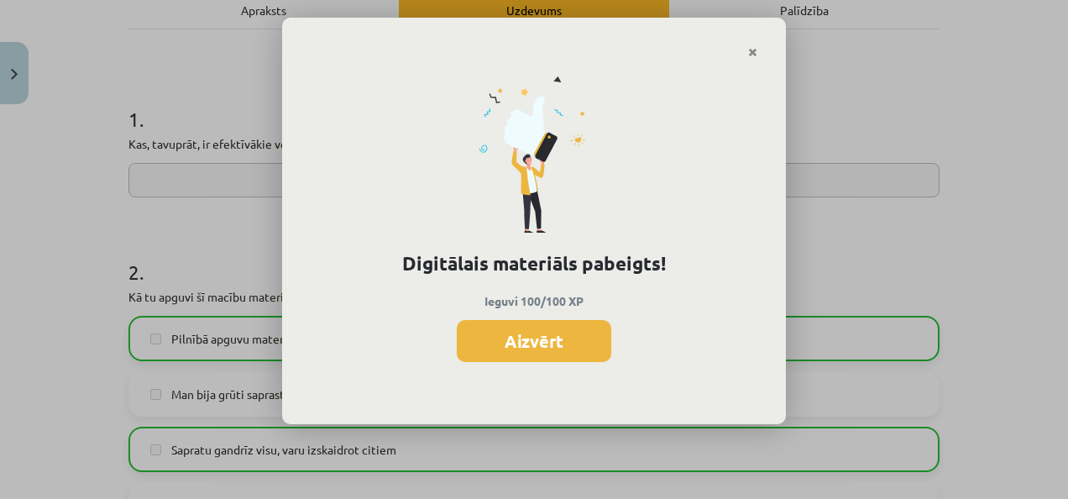
scroll to position [241, 0]
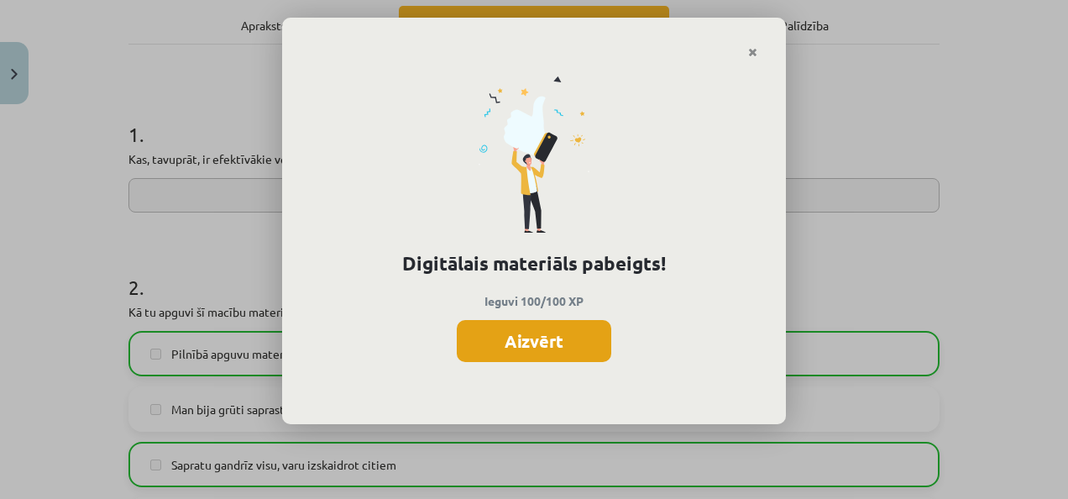
click at [536, 351] on button "Aizvērt" at bounding box center [534, 341] width 154 height 42
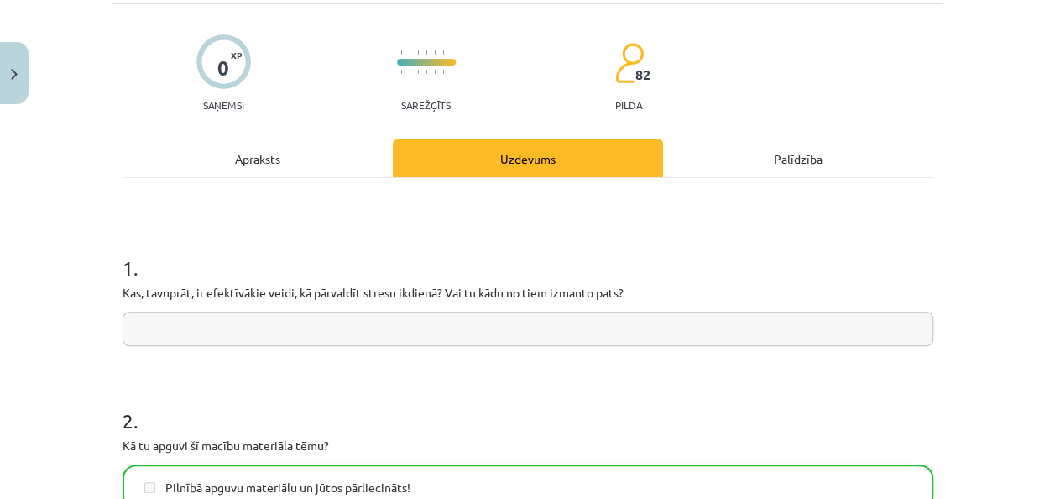
scroll to position [0, 0]
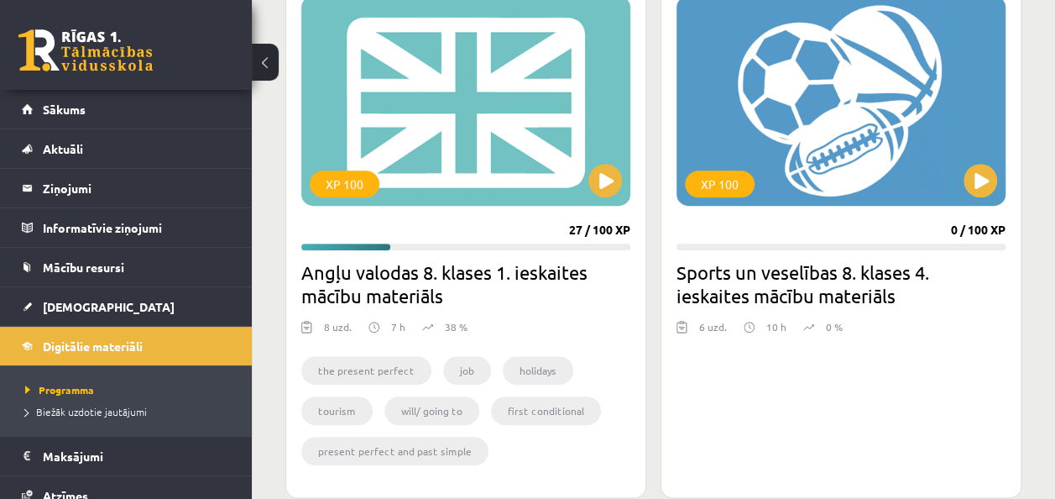
scroll to position [498, 0]
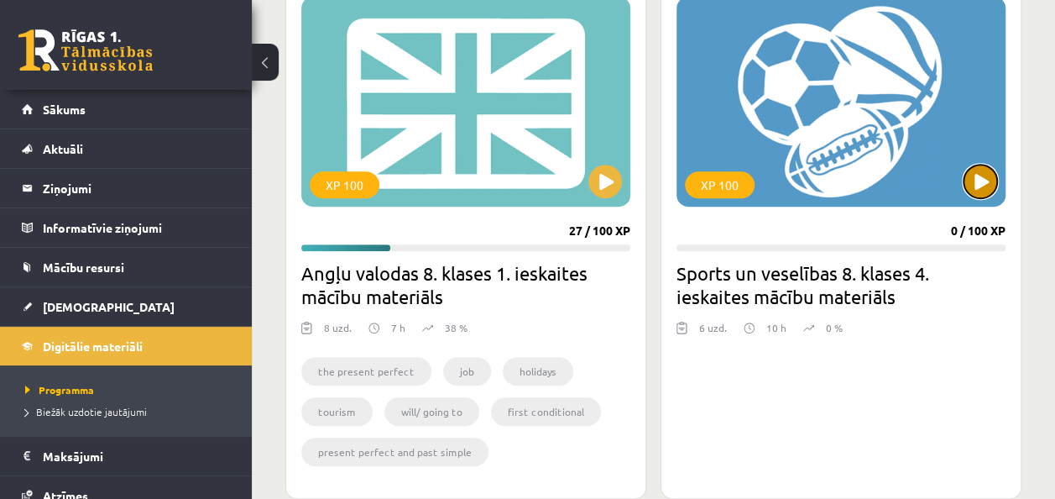
click at [985, 176] on button at bounding box center [981, 182] width 34 height 34
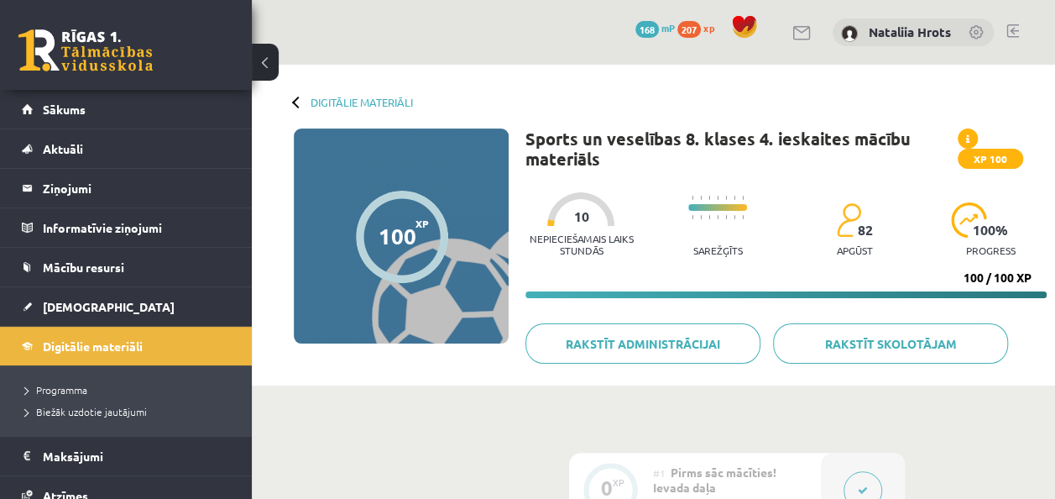
click at [295, 91] on div "Digitālie materiāli 100 XP XP 100 100 / 100 XP Sports un veselības 8. klases 4.…" at bounding box center [653, 225] width 803 height 321
click at [296, 104] on div at bounding box center [298, 102] width 12 height 12
click at [397, 245] on div "100" at bounding box center [398, 235] width 38 height 25
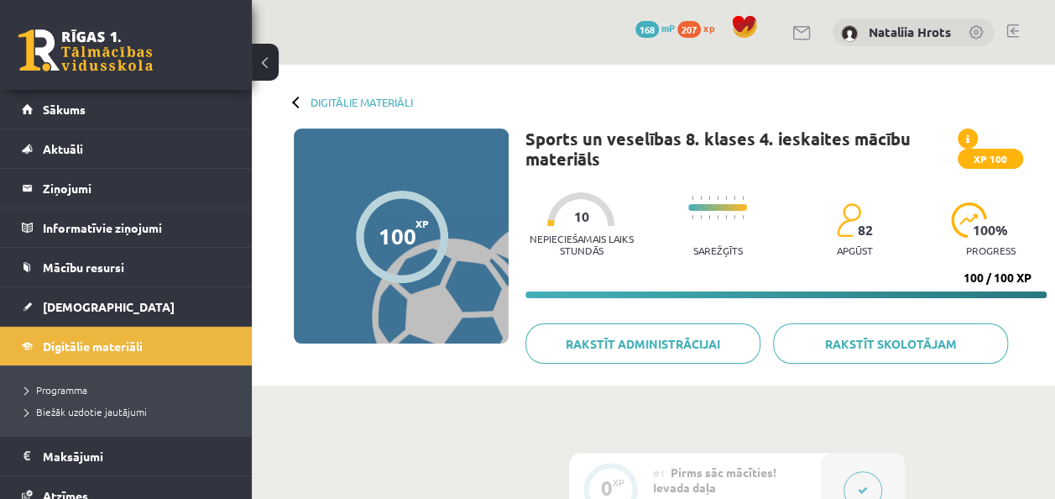
click at [294, 101] on div at bounding box center [298, 102] width 12 height 12
click at [319, 102] on link "Digitālie materiāli" at bounding box center [362, 102] width 102 height 13
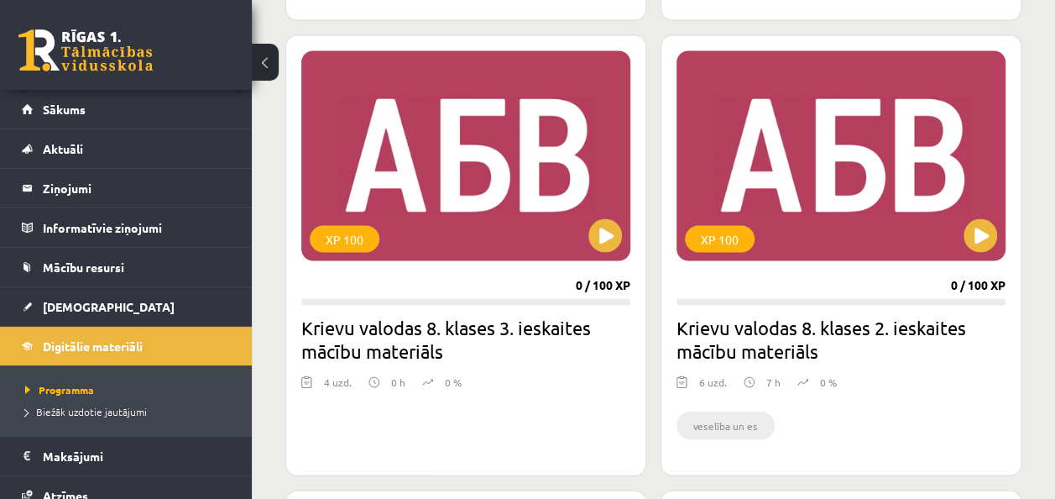
scroll to position [1544, 0]
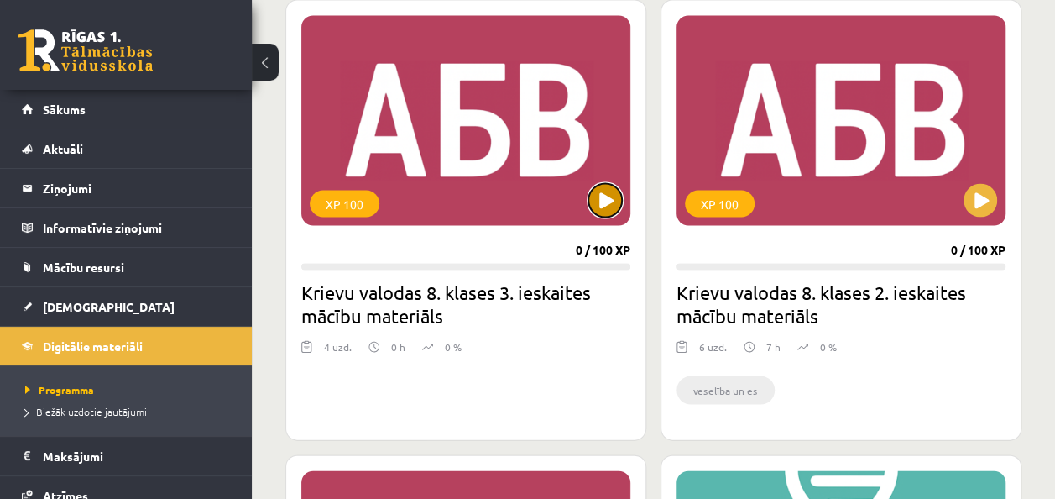
click at [607, 201] on button at bounding box center [605, 200] width 34 height 34
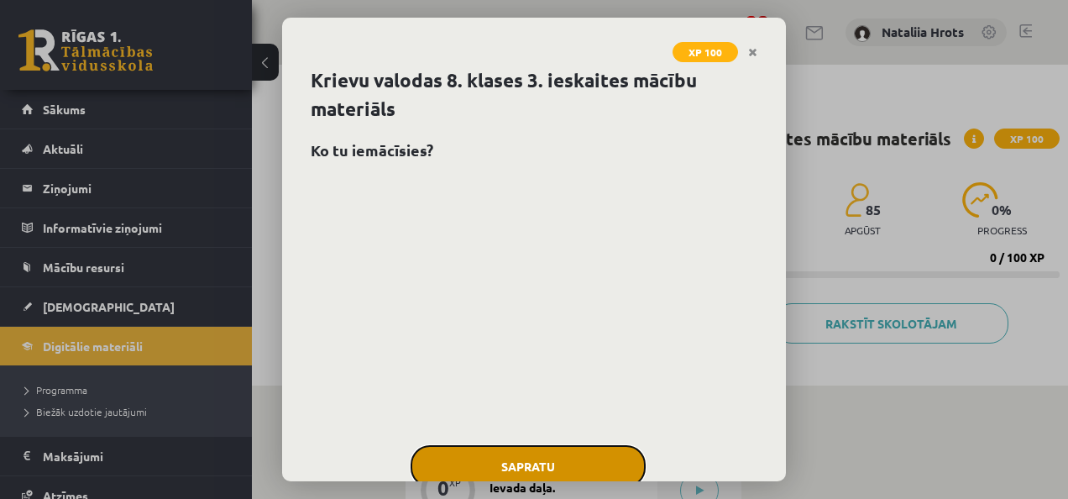
click at [564, 457] on button "Sapratu" at bounding box center [527, 466] width 235 height 42
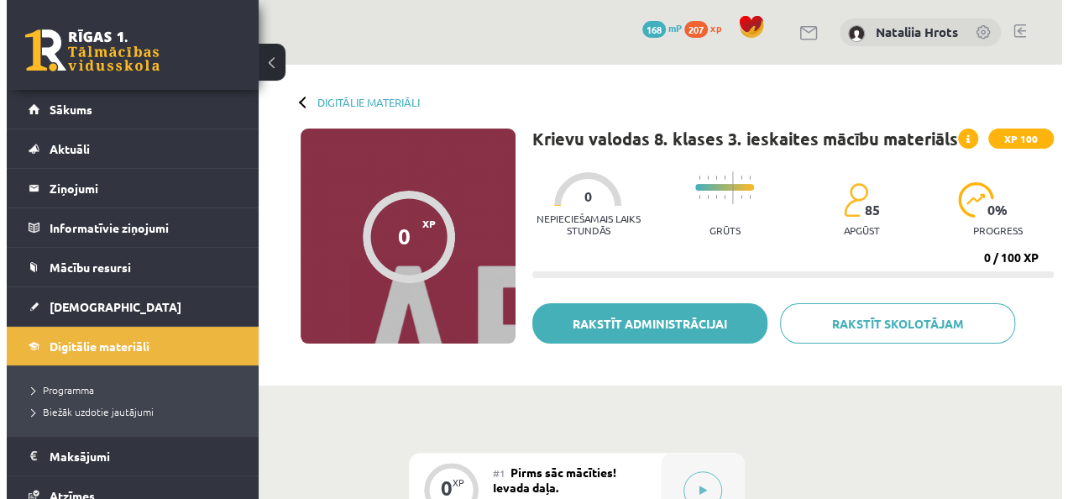
scroll to position [77, 0]
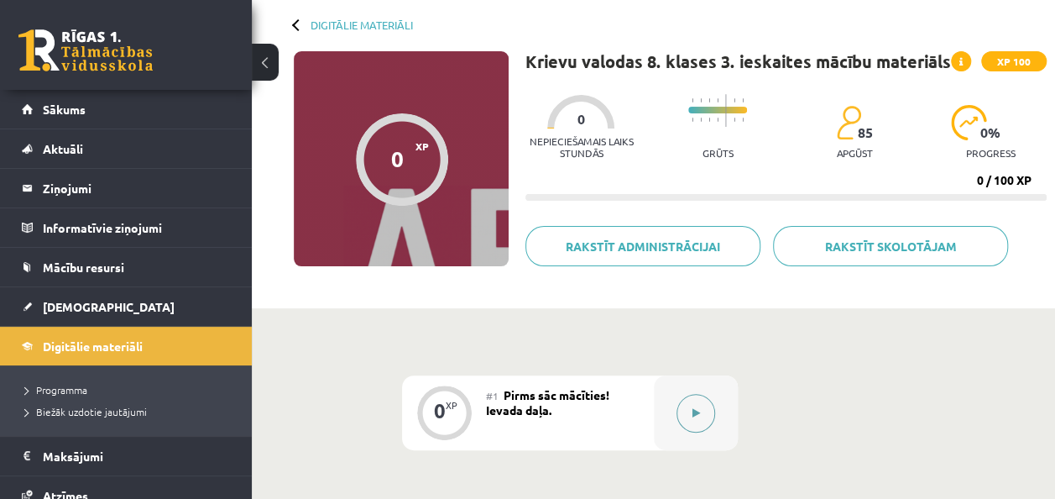
click at [697, 405] on button at bounding box center [696, 413] width 39 height 39
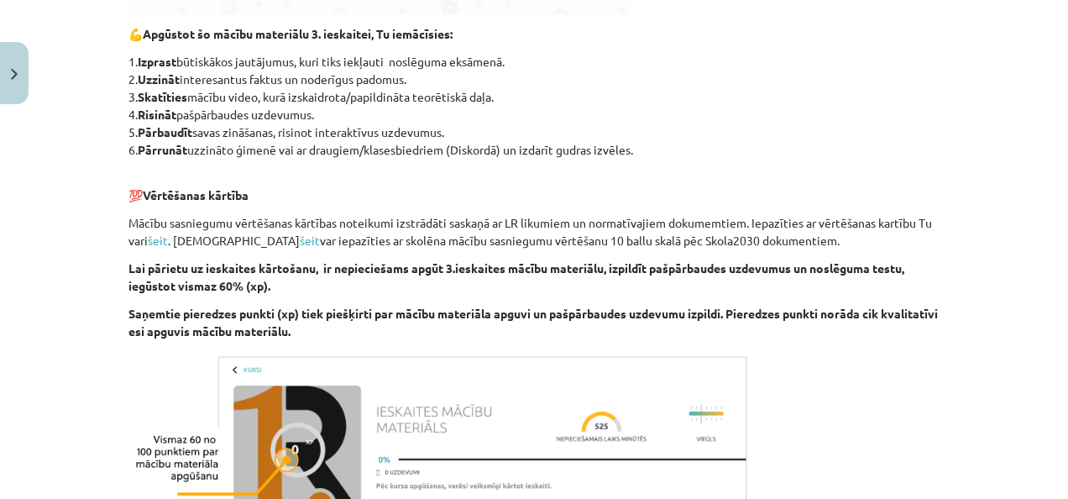
scroll to position [980, 0]
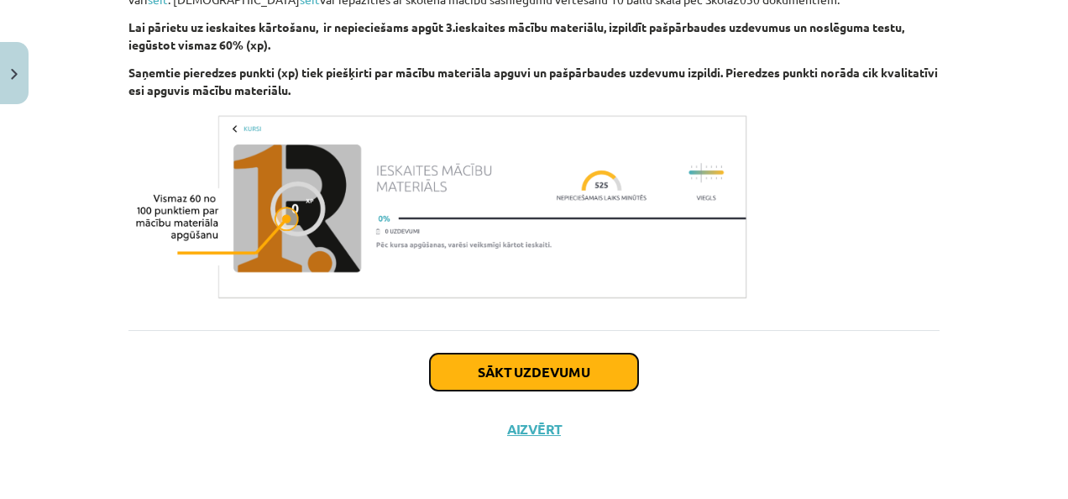
click at [504, 383] on button "Sākt uzdevumu" at bounding box center [534, 371] width 208 height 37
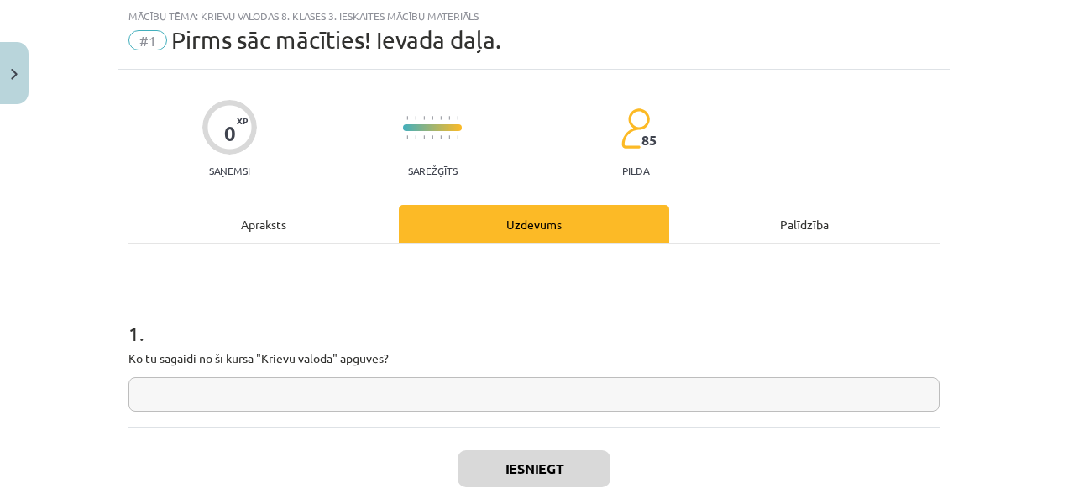
scroll to position [139, 0]
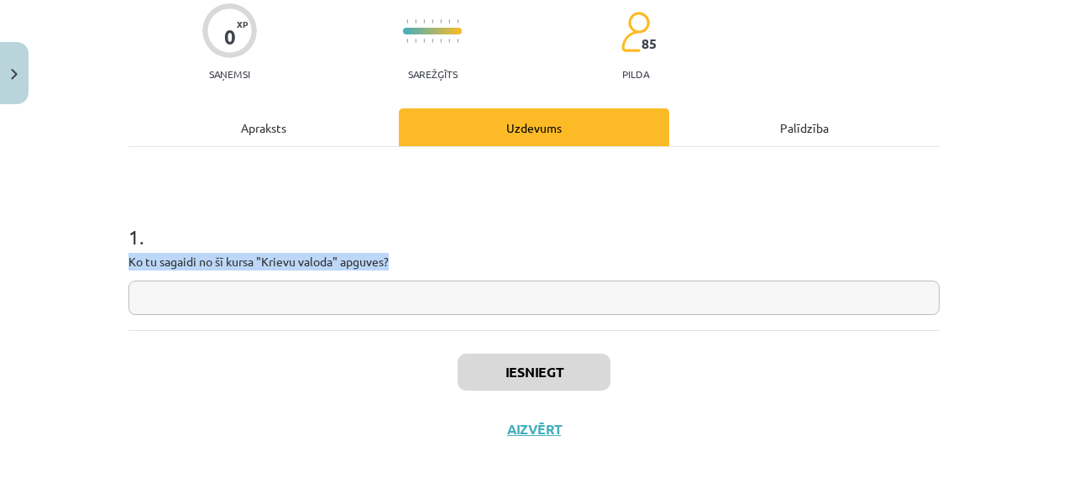
drag, startPoint x: 124, startPoint y: 250, endPoint x: 395, endPoint y: 258, distance: 270.4
click at [395, 258] on div "1 . Ko tu sagaidi no šī kursa "Krievu valoda" apguves?" at bounding box center [533, 255] width 811 height 119
copy p "Ko tu sagaidi no šī kursa "Krievu valoda" apguves?"
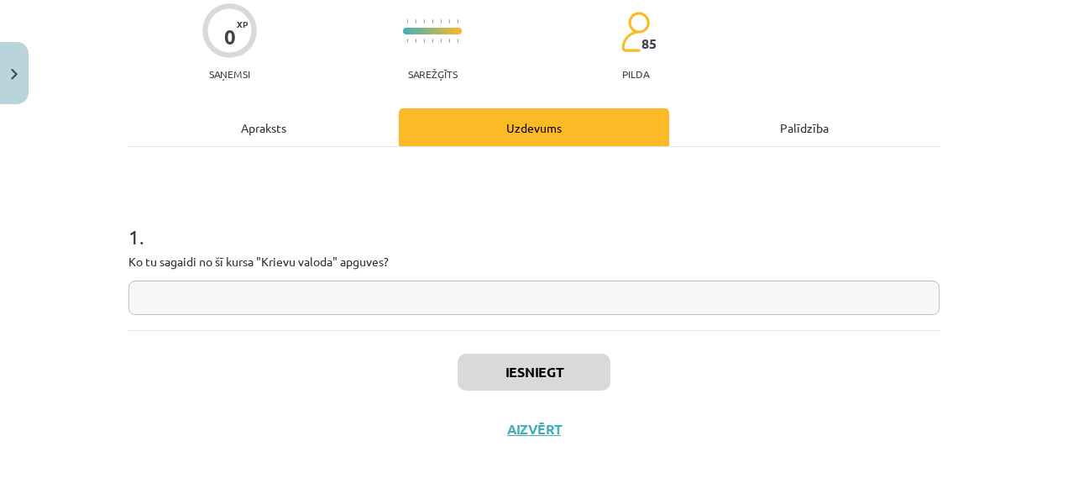
click at [525, 302] on input "text" at bounding box center [533, 297] width 811 height 34
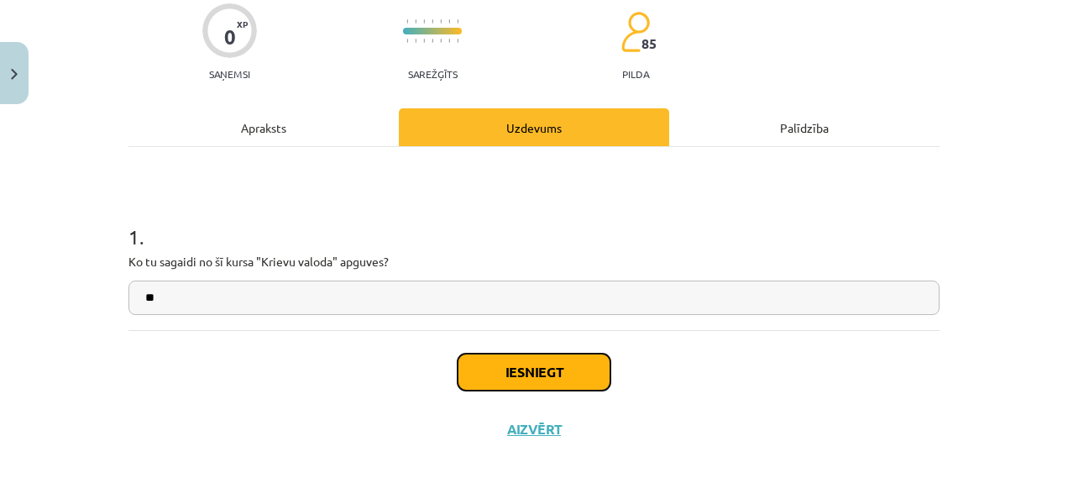
click at [532, 367] on button "Iesniegt" at bounding box center [533, 371] width 153 height 37
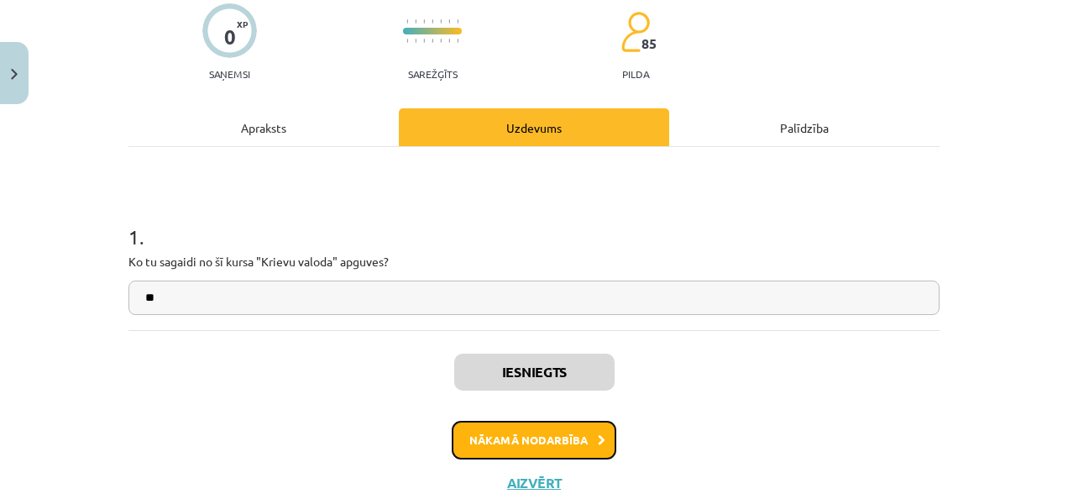
click at [546, 442] on button "Nākamā nodarbība" at bounding box center [534, 440] width 165 height 39
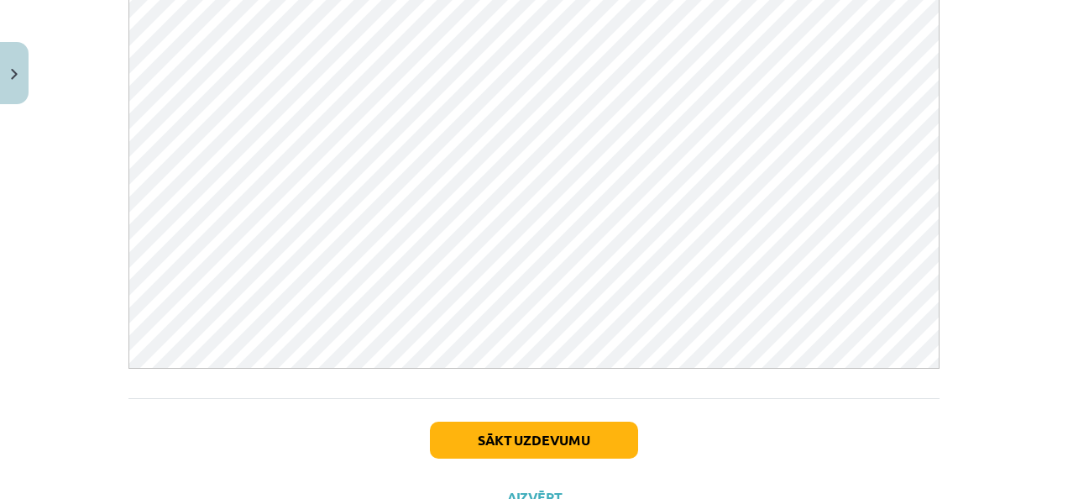
scroll to position [586, 0]
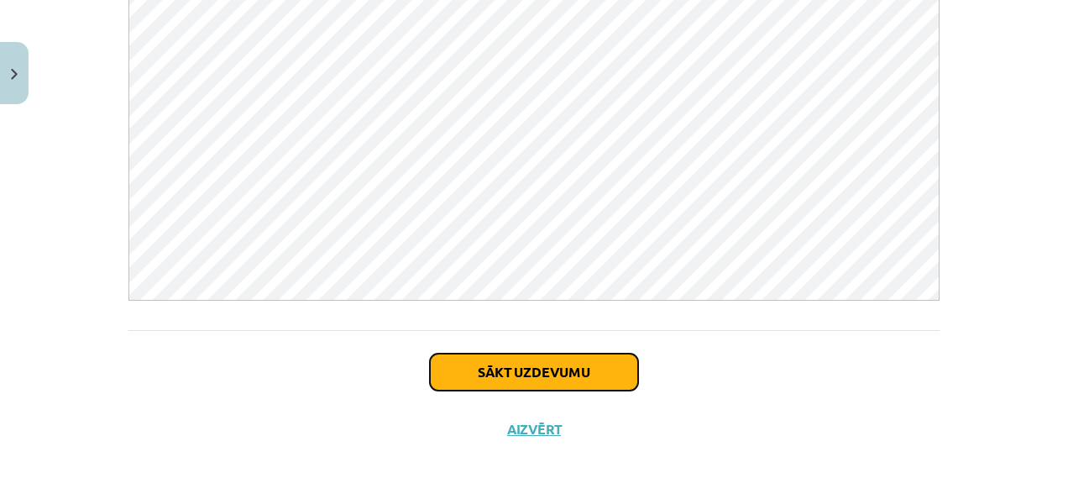
click at [508, 373] on button "Sākt uzdevumu" at bounding box center [534, 371] width 208 height 37
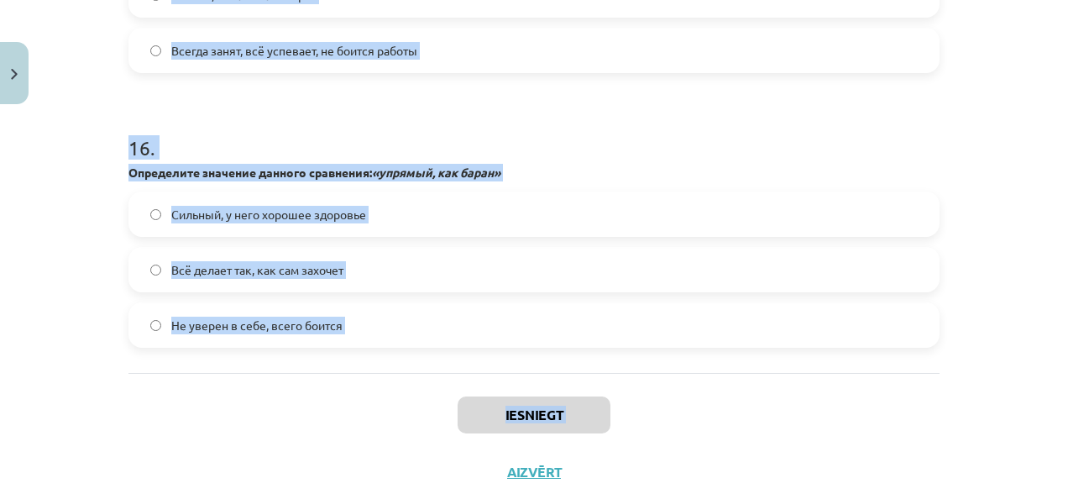
scroll to position [4711, 0]
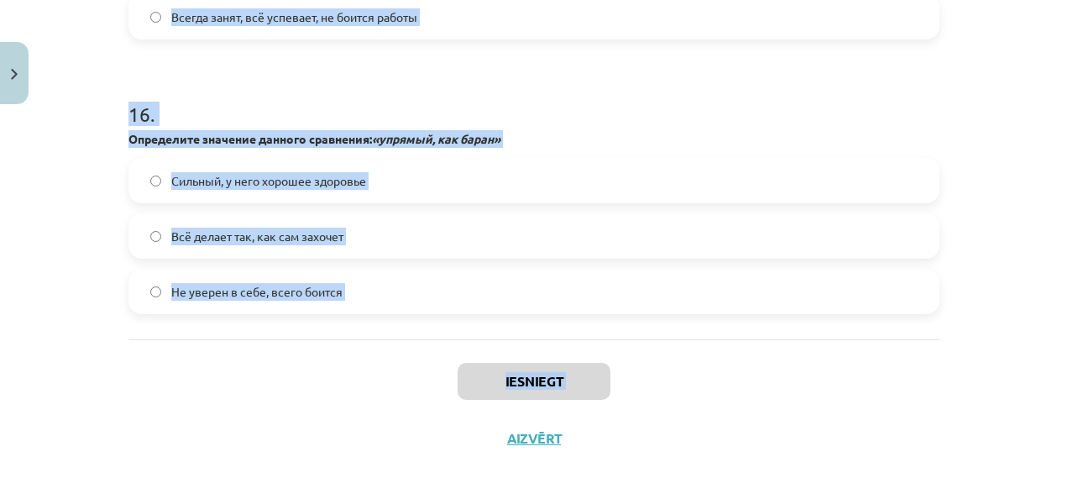
drag, startPoint x: 123, startPoint y: 300, endPoint x: 468, endPoint y: 494, distance: 396.5
click at [468, 494] on div "Mācību tēma: Krievu valodas 8. klases 3. ieskaites mācību materiāls #2 Mācību m…" at bounding box center [534, 249] width 1068 height 499
copy div "Lorem ipsum dolors? amet, cons, adip, elits, doei temp incid utla etdo magn 6 .…"
click at [613, 295] on label "Не уверен в себе, всего боится" at bounding box center [534, 291] width 808 height 42
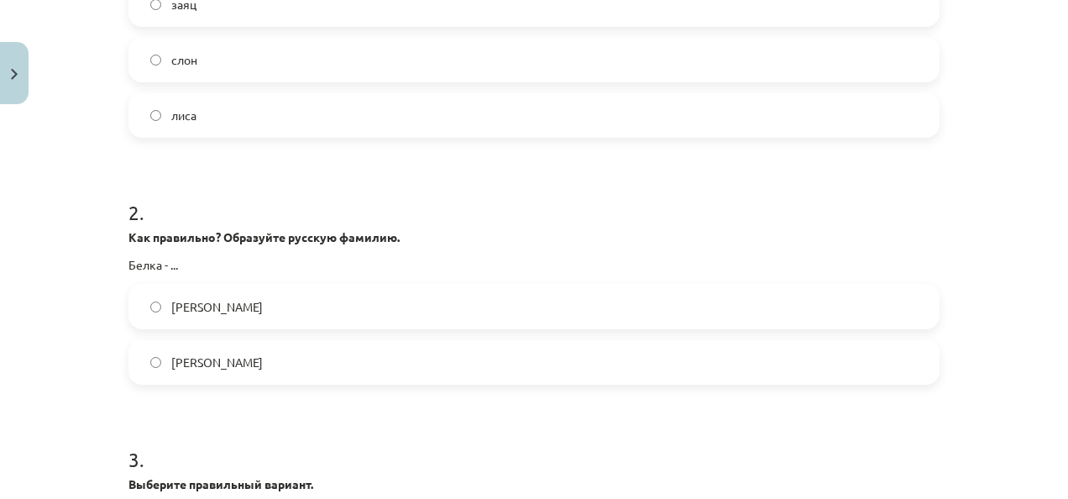
scroll to position [577, 0]
click at [139, 297] on label "[PERSON_NAME]" at bounding box center [534, 306] width 808 height 42
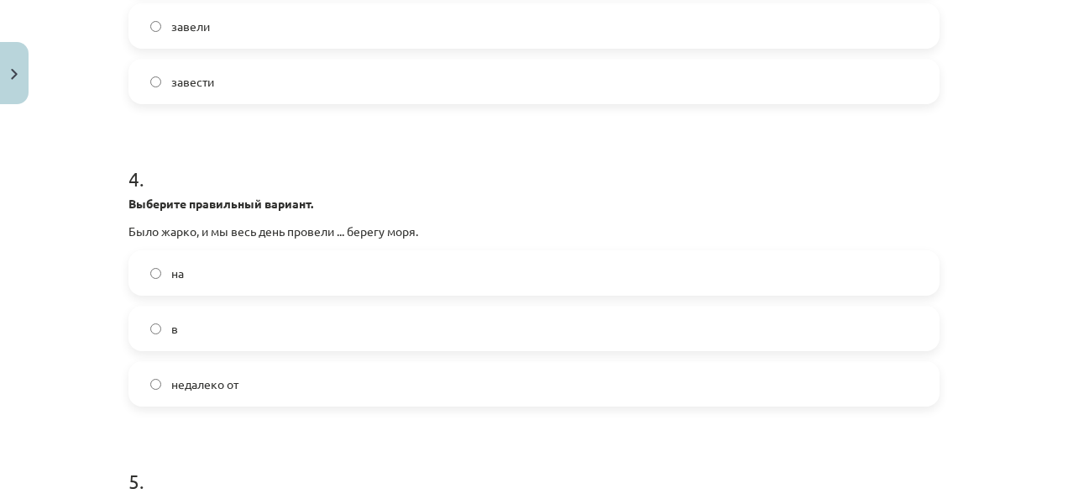
scroll to position [1159, 0]
click at [141, 262] on label "на" at bounding box center [534, 272] width 808 height 42
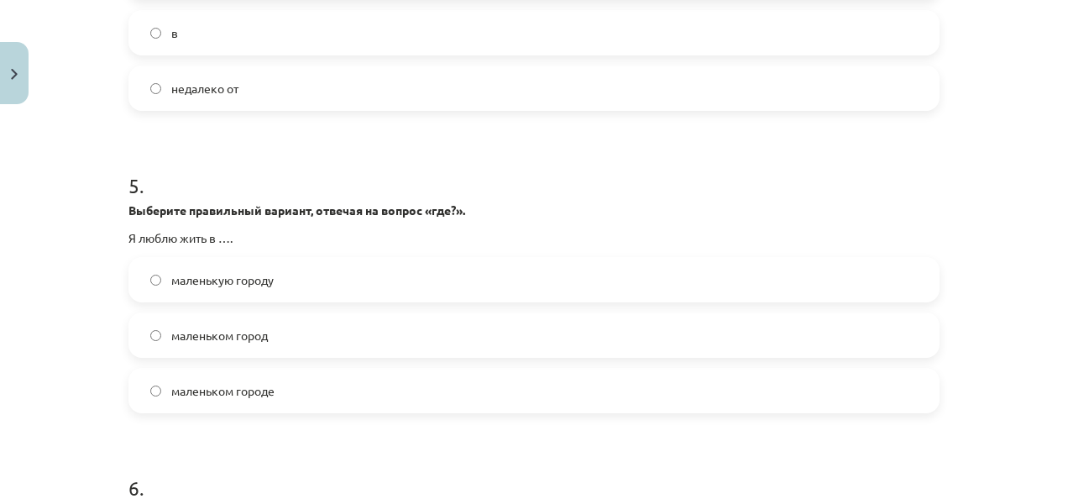
scroll to position [1480, 0]
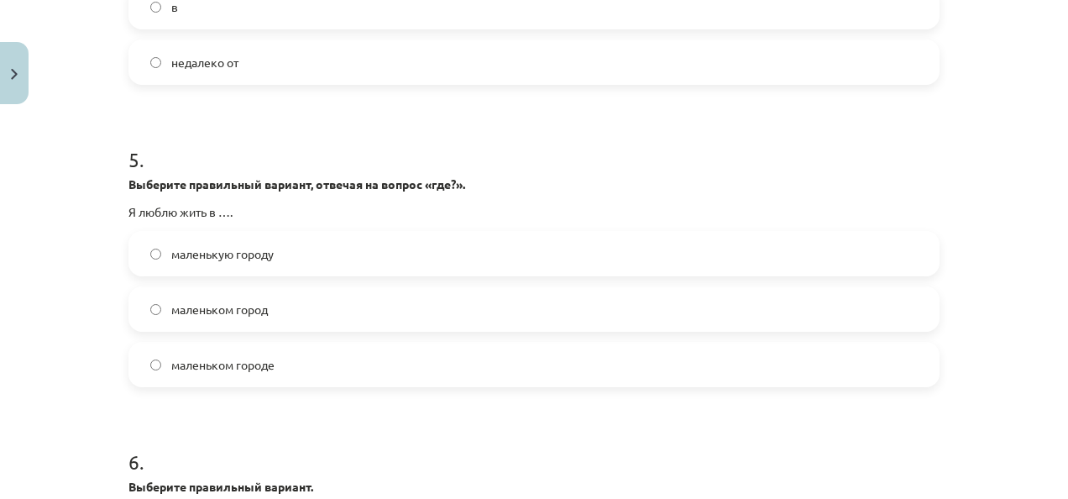
click at [158, 303] on label "маленьком город" at bounding box center [534, 309] width 808 height 42
click at [158, 344] on label "маленьком городе" at bounding box center [534, 364] width 808 height 42
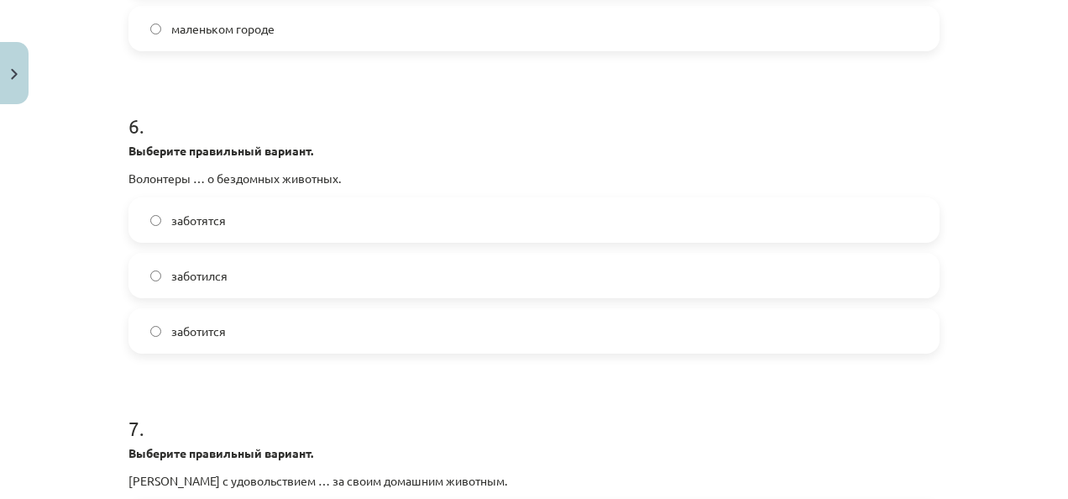
scroll to position [1818, 0]
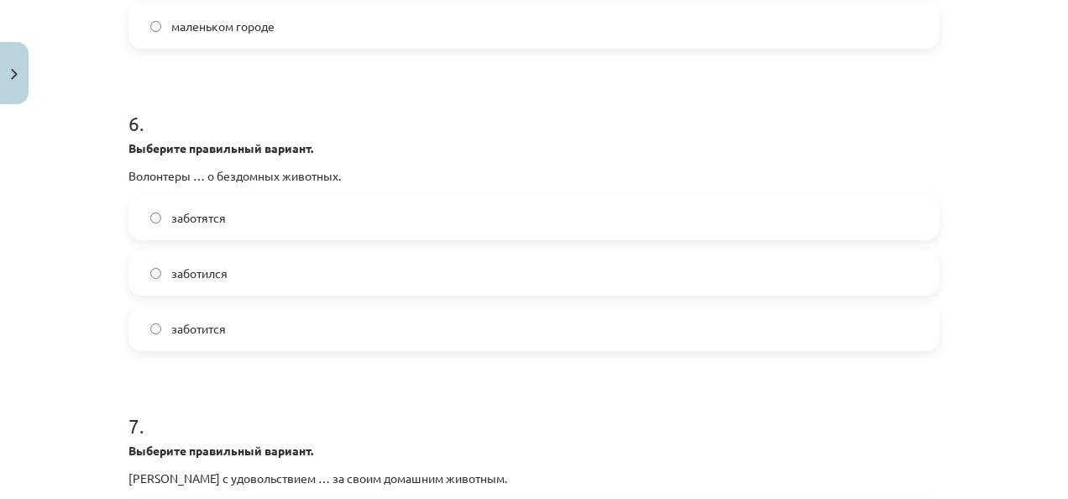
click at [217, 219] on span "заботятся" at bounding box center [198, 218] width 55 height 18
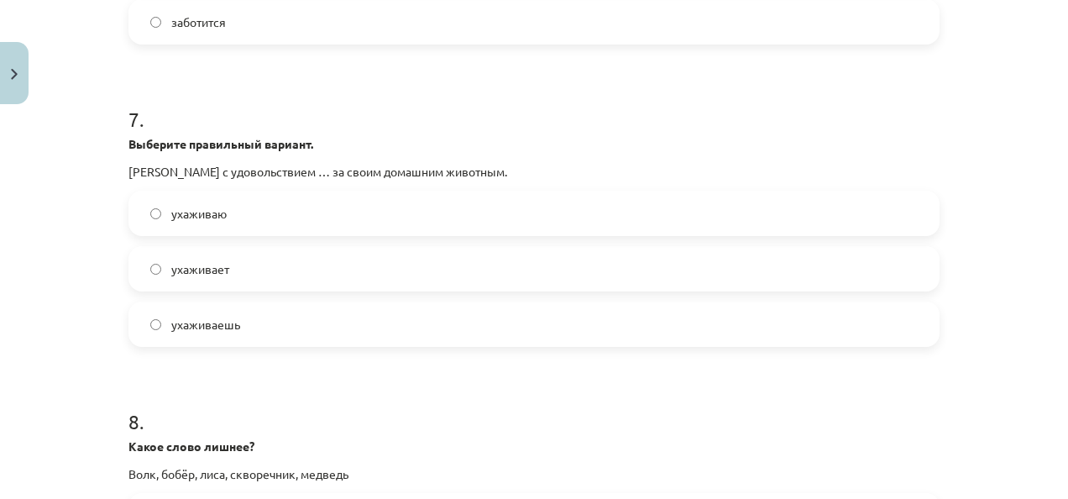
scroll to position [2125, 0]
click at [250, 259] on label "ухаживает" at bounding box center [534, 268] width 808 height 42
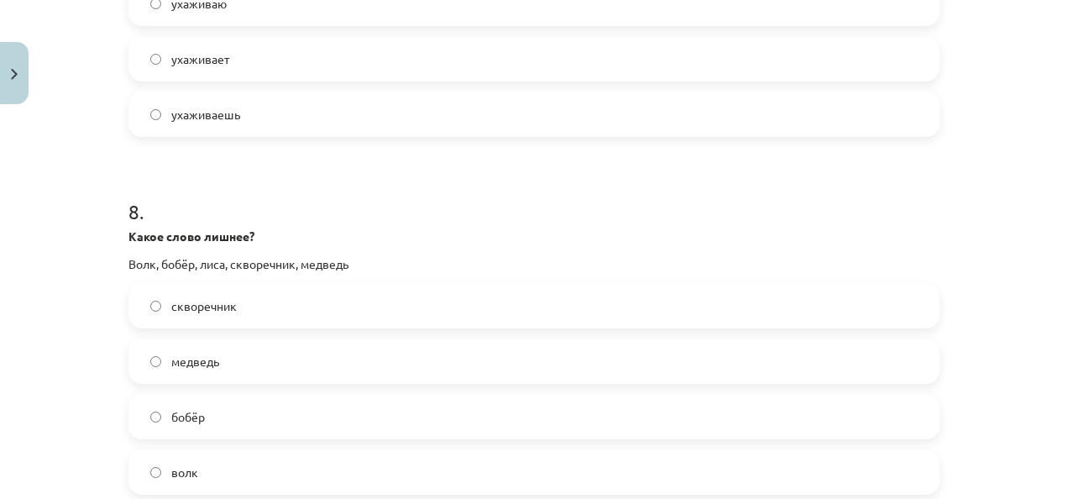
scroll to position [2375, 0]
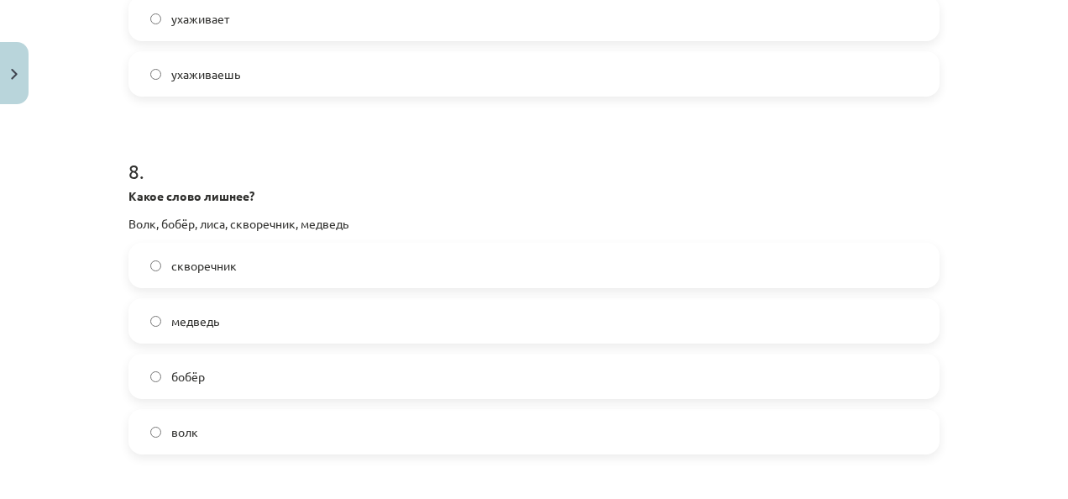
click at [213, 244] on label "скворечник" at bounding box center [534, 265] width 808 height 42
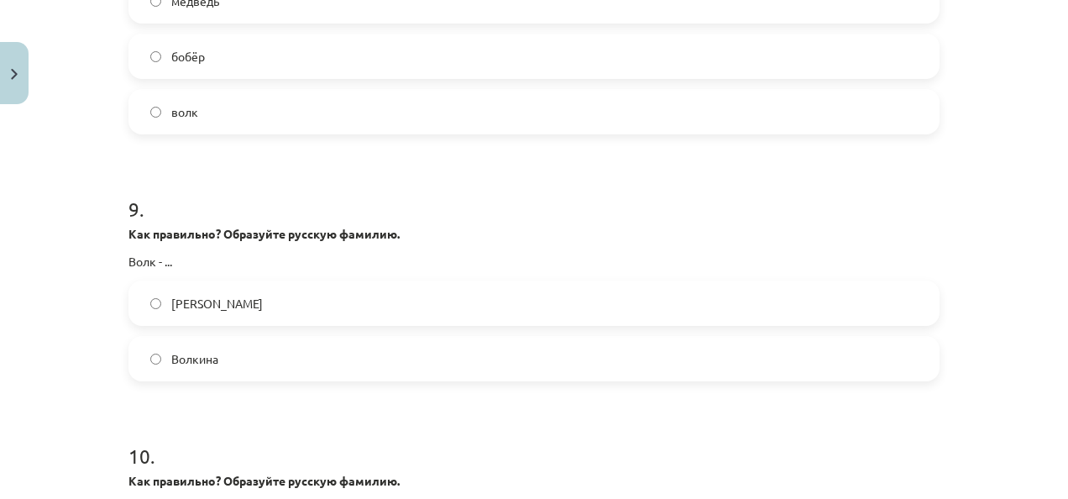
scroll to position [2704, 0]
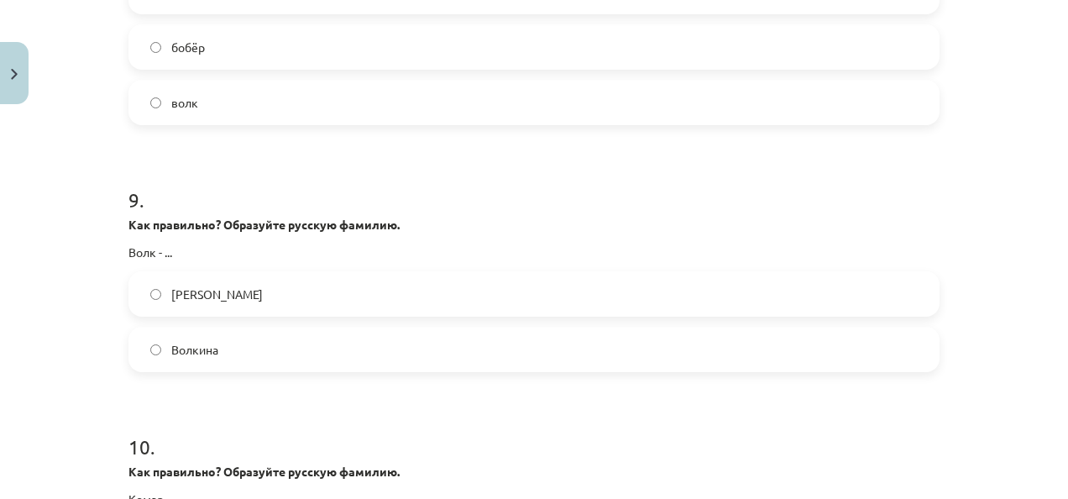
click at [269, 297] on label "Волкова" at bounding box center [534, 294] width 808 height 42
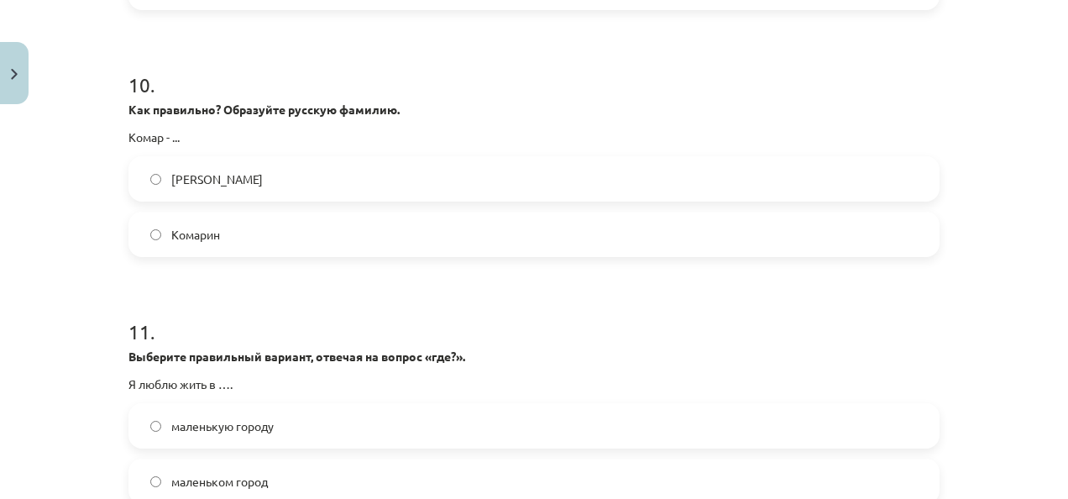
scroll to position [3066, 0]
click at [325, 182] on label "Комаров" at bounding box center [534, 178] width 808 height 42
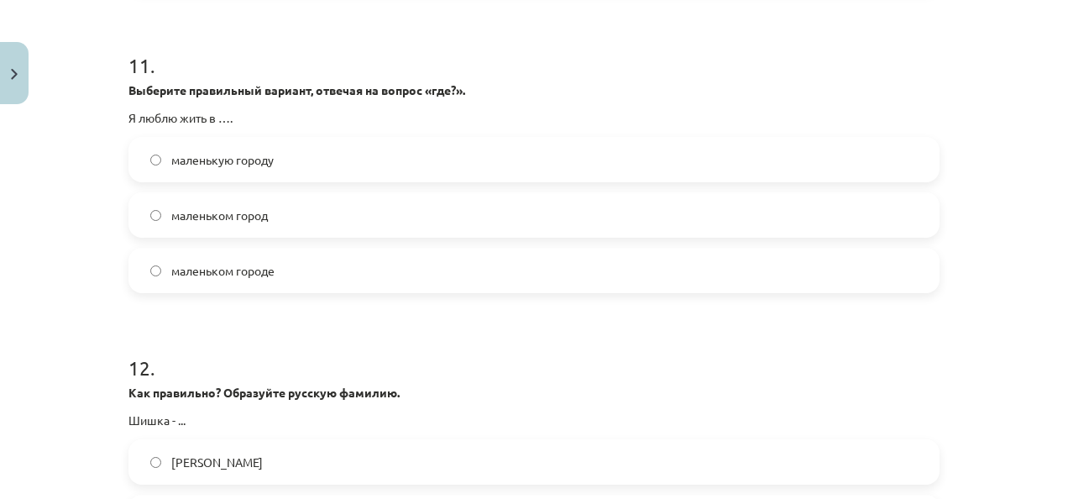
scroll to position [3337, 0]
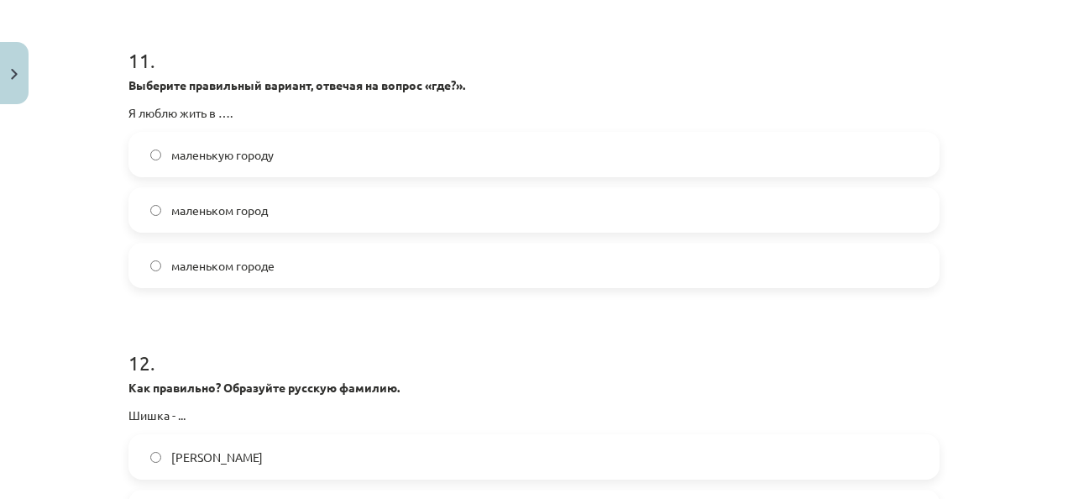
click at [384, 267] on label "маленьком городе" at bounding box center [534, 265] width 808 height 42
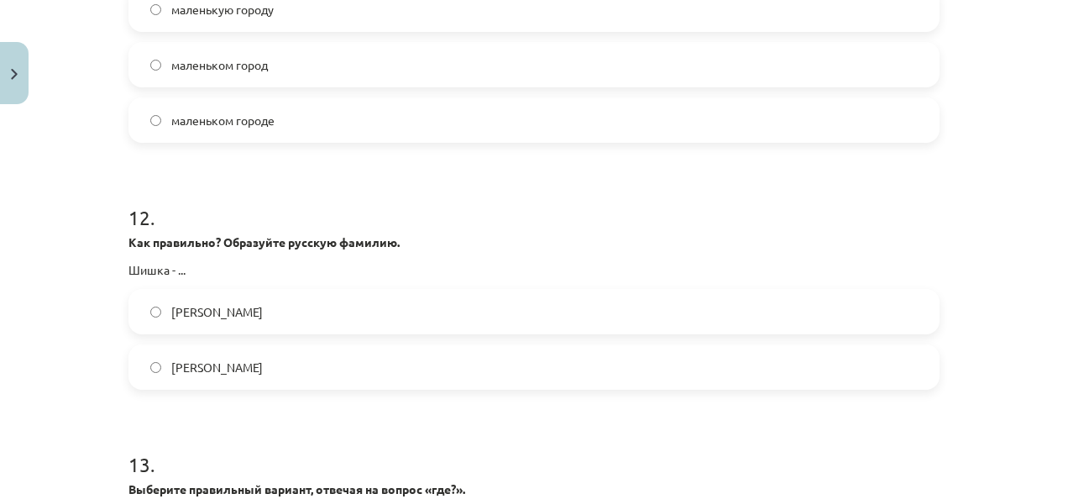
scroll to position [3484, 0]
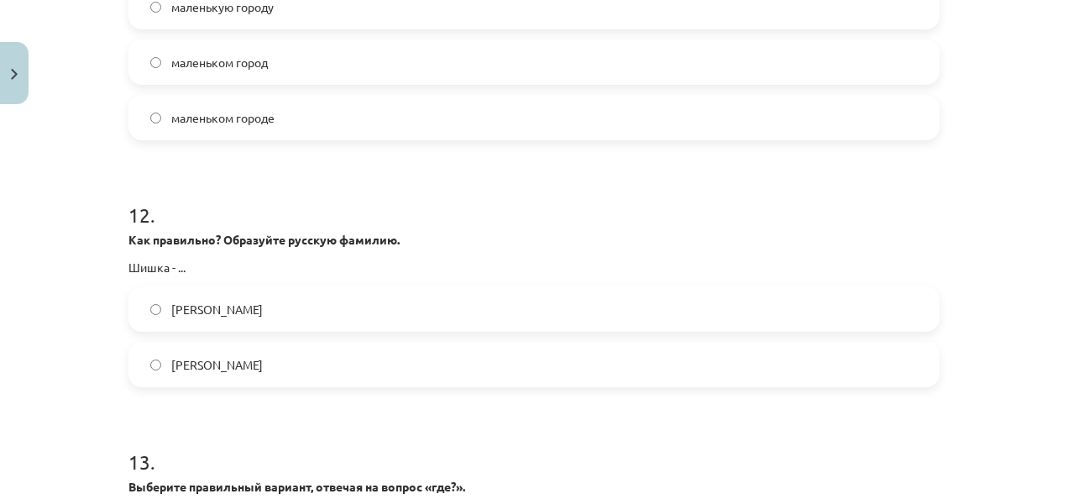
click at [362, 295] on label "Шишкин" at bounding box center [534, 309] width 808 height 42
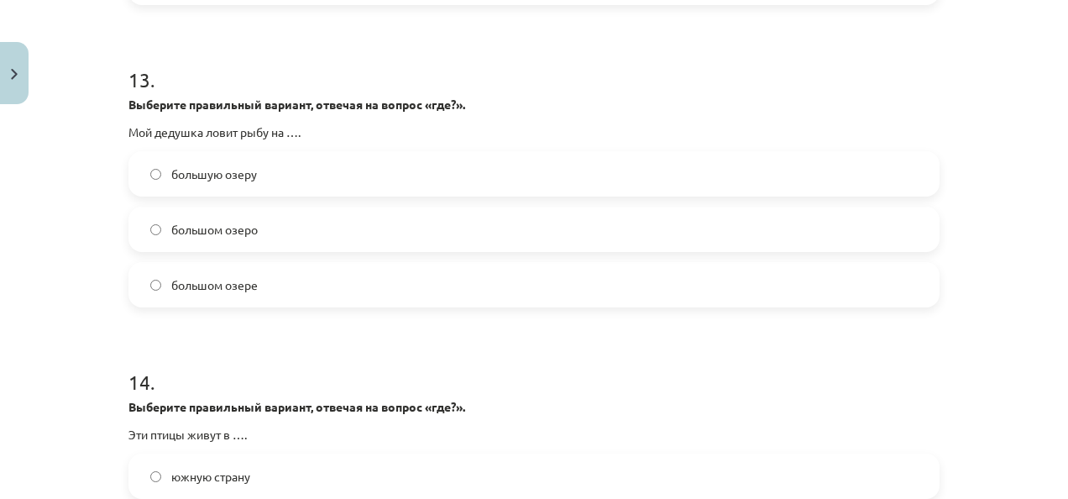
scroll to position [3880, 0]
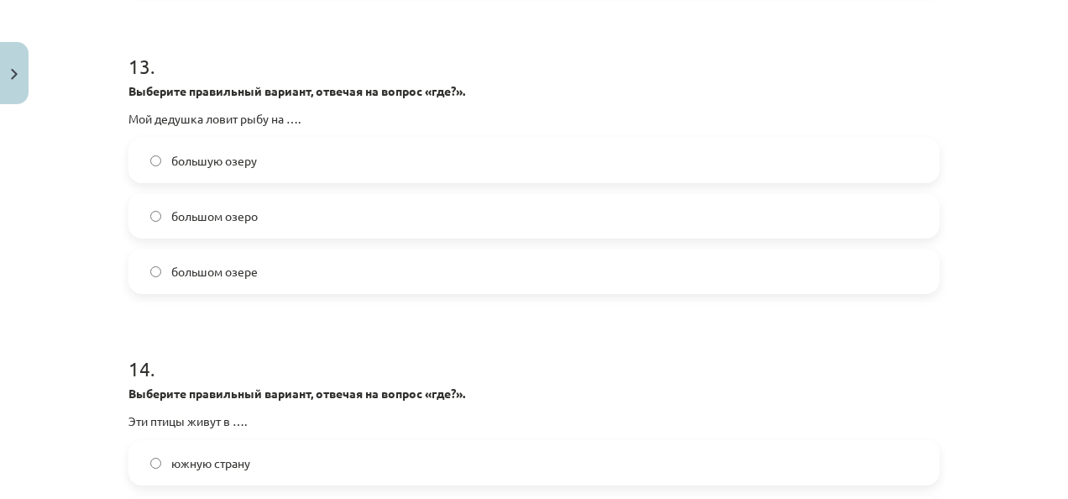
click at [351, 260] on label "большом озере" at bounding box center [534, 271] width 808 height 42
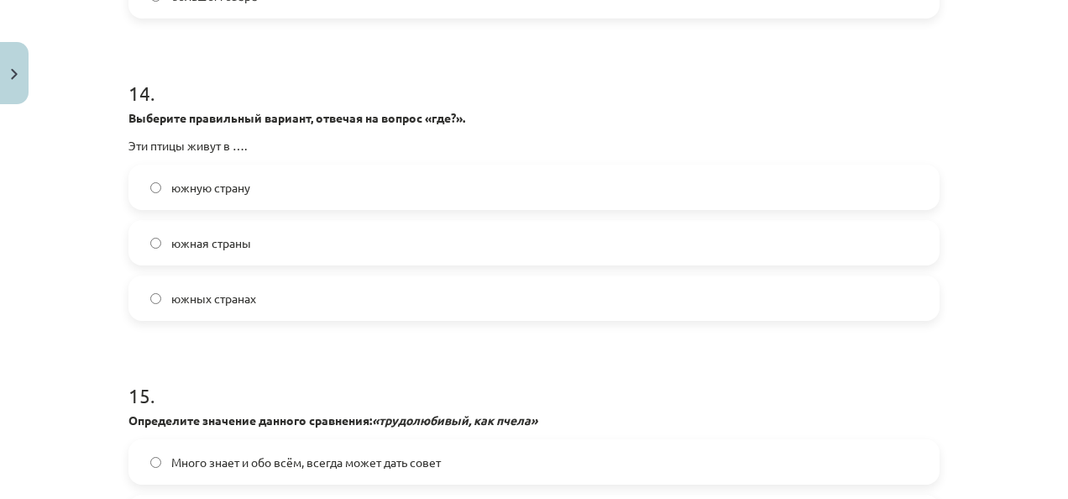
scroll to position [4170, 0]
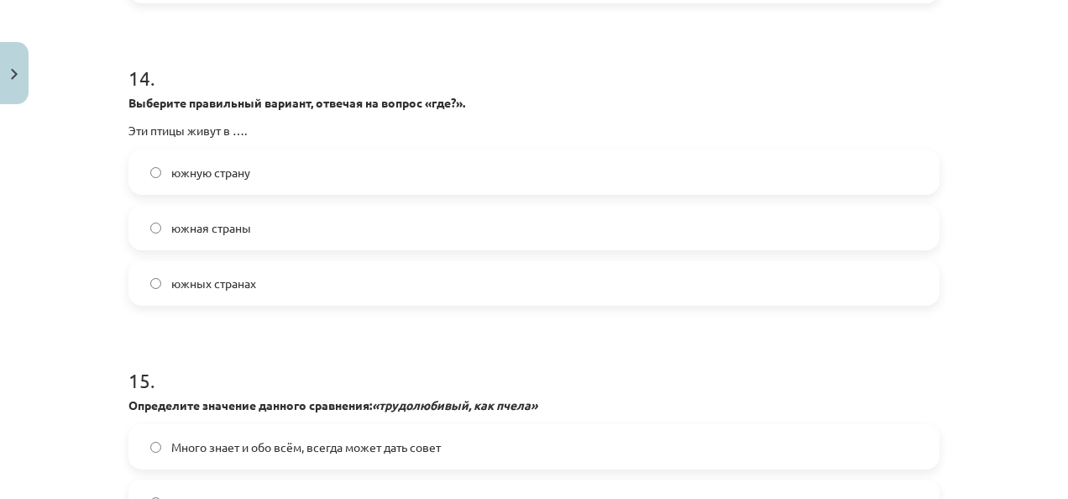
click at [259, 282] on label "южных странах" at bounding box center [534, 283] width 808 height 42
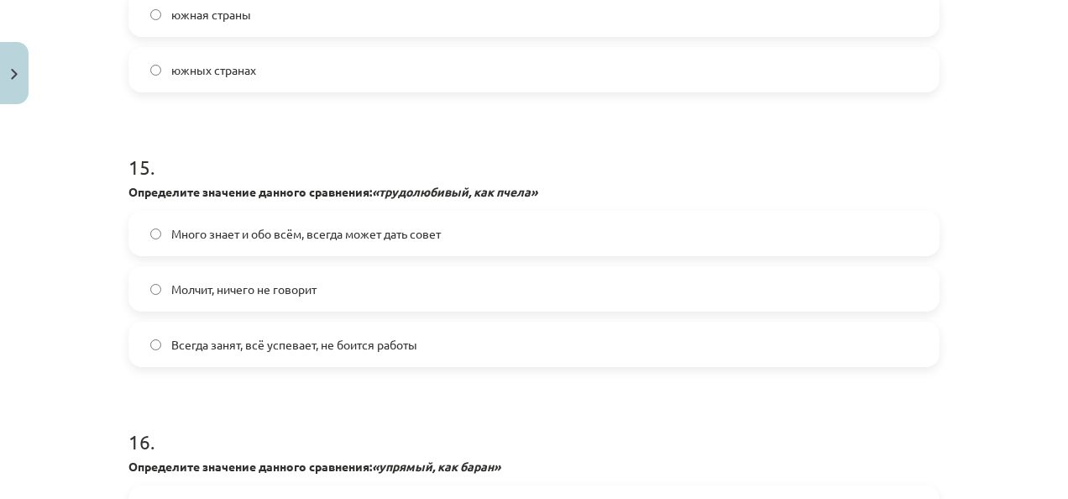
scroll to position [4385, 0]
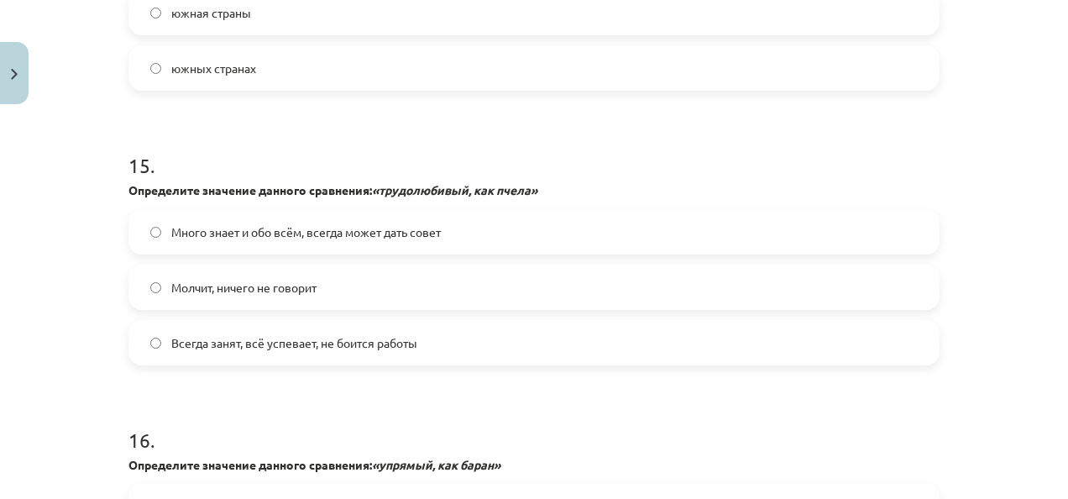
click at [295, 337] on span "Всегда занят, всё успевает, не боится работы" at bounding box center [294, 343] width 246 height 18
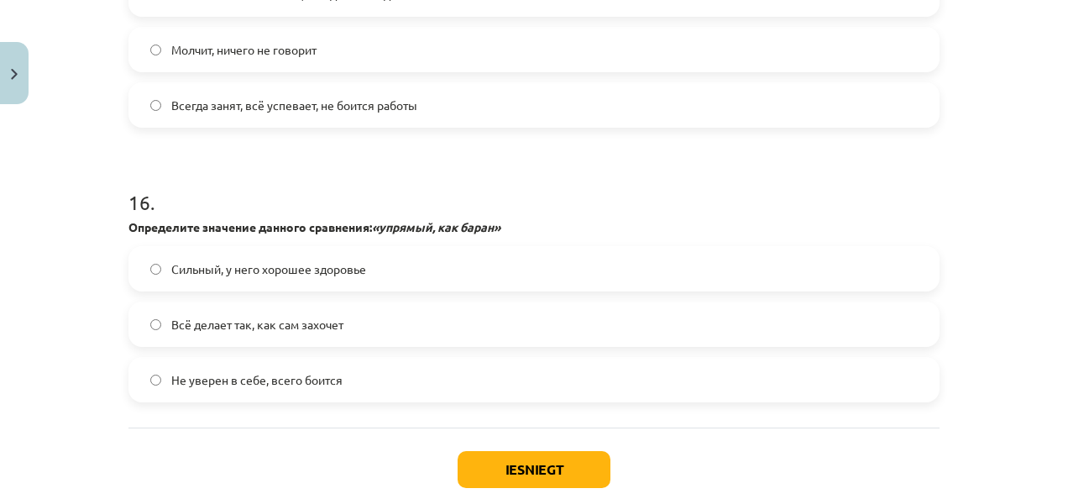
scroll to position [4625, 0]
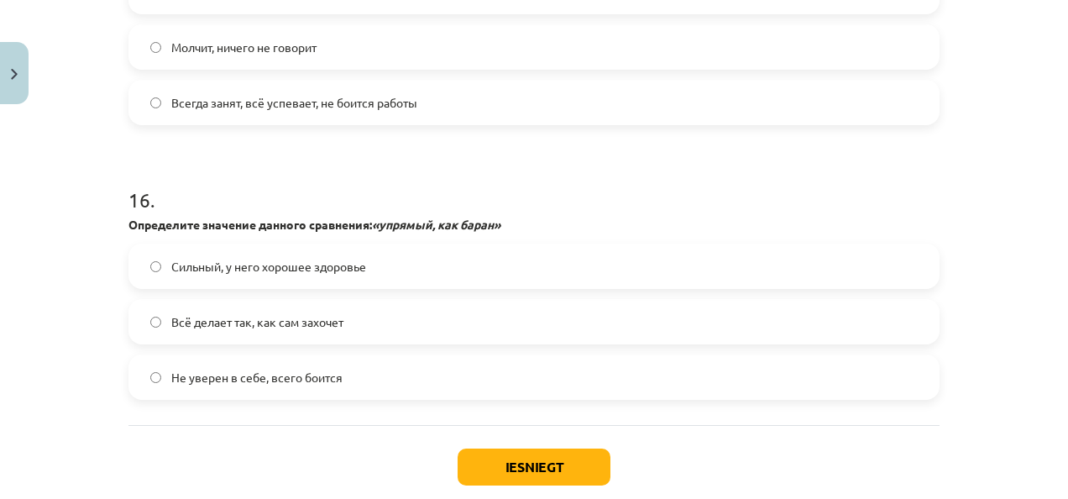
click at [353, 332] on label "Всё делает так, как сам захочет" at bounding box center [534, 322] width 808 height 42
click at [488, 470] on button "Iesniegt" at bounding box center [533, 466] width 153 height 37
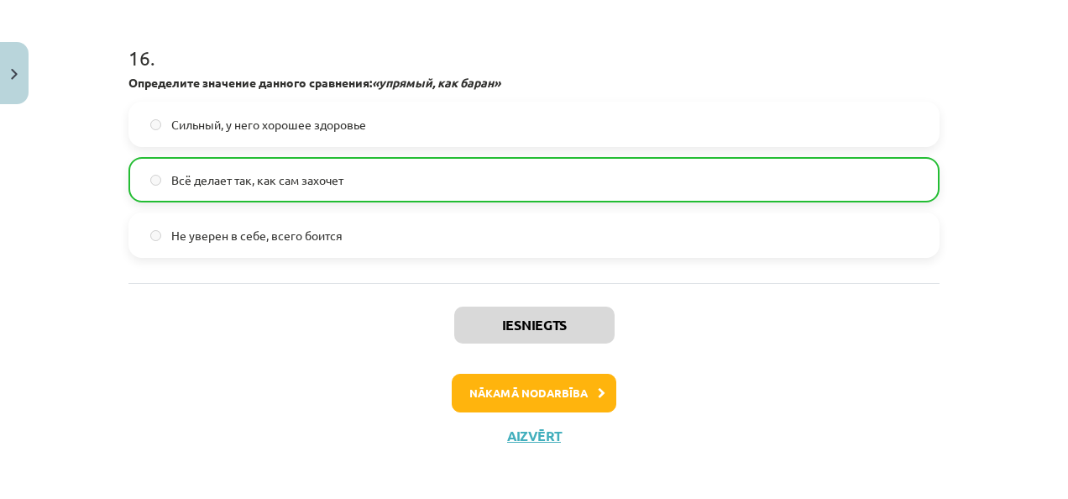
scroll to position [4773, 0]
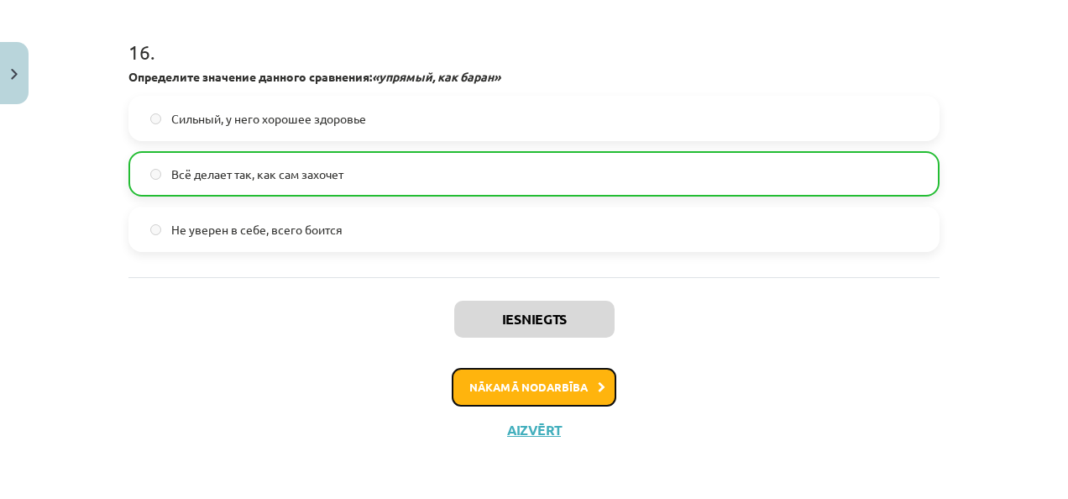
click at [475, 380] on button "Nākamā nodarbība" at bounding box center [534, 387] width 165 height 39
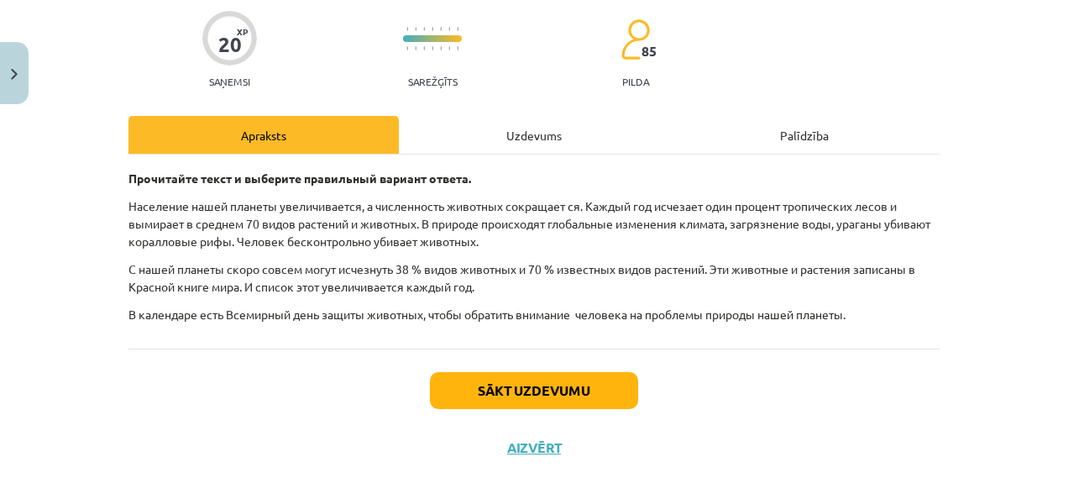
scroll to position [42, 0]
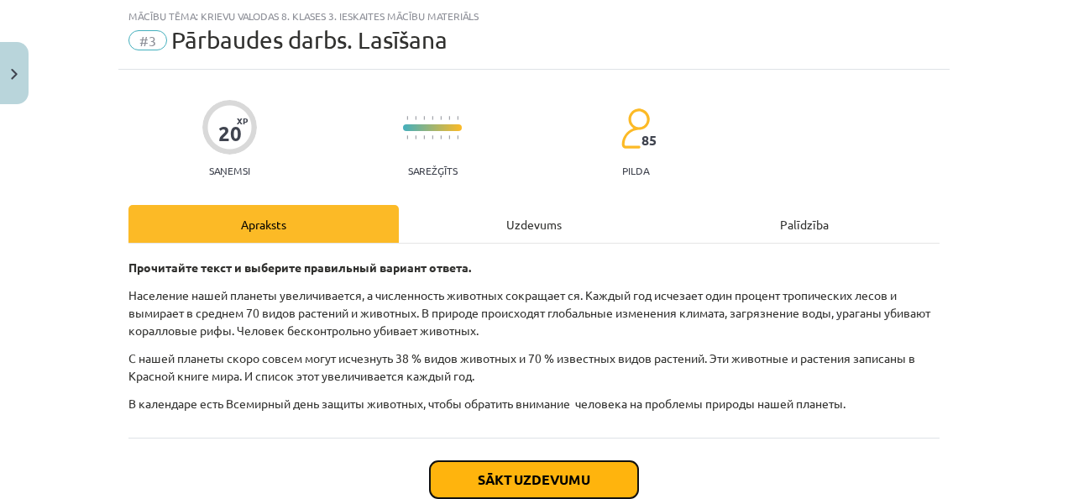
click at [576, 473] on button "Sākt uzdevumu" at bounding box center [534, 479] width 208 height 37
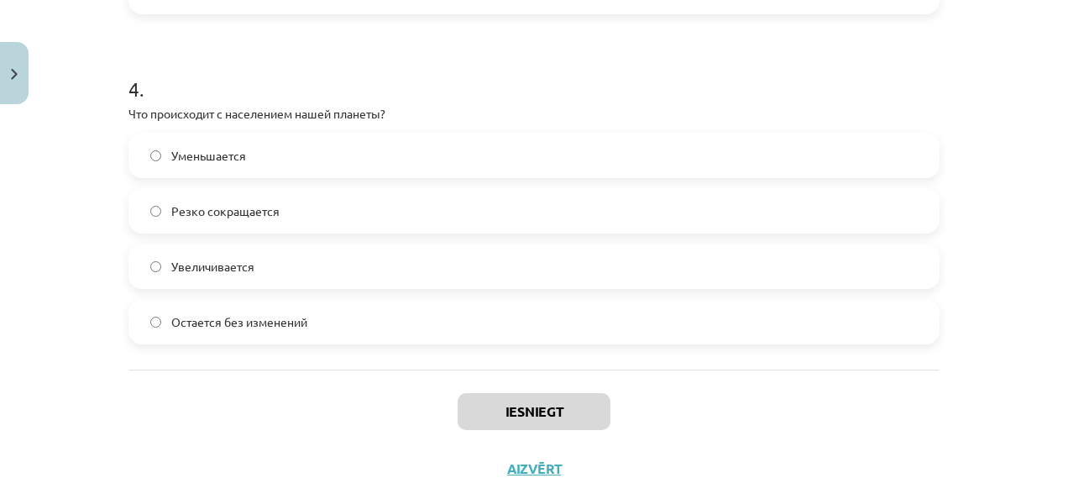
scroll to position [1315, 0]
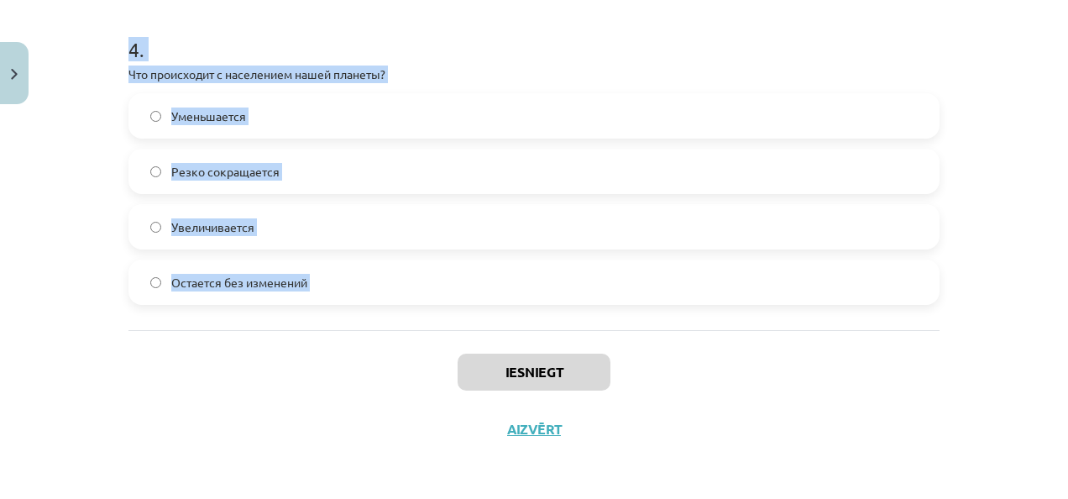
drag, startPoint x: 111, startPoint y: 232, endPoint x: 365, endPoint y: 364, distance: 286.8
click at [365, 364] on div "Mācību tēma: Krievu valodas 8. klases 3. ieskaites mācību materiāls #3 Pārbaude…" at bounding box center [534, 249] width 1068 height 499
copy form "Что угрожает природе планеты? Только ураганы Загрязнение воды и изменение клима…"
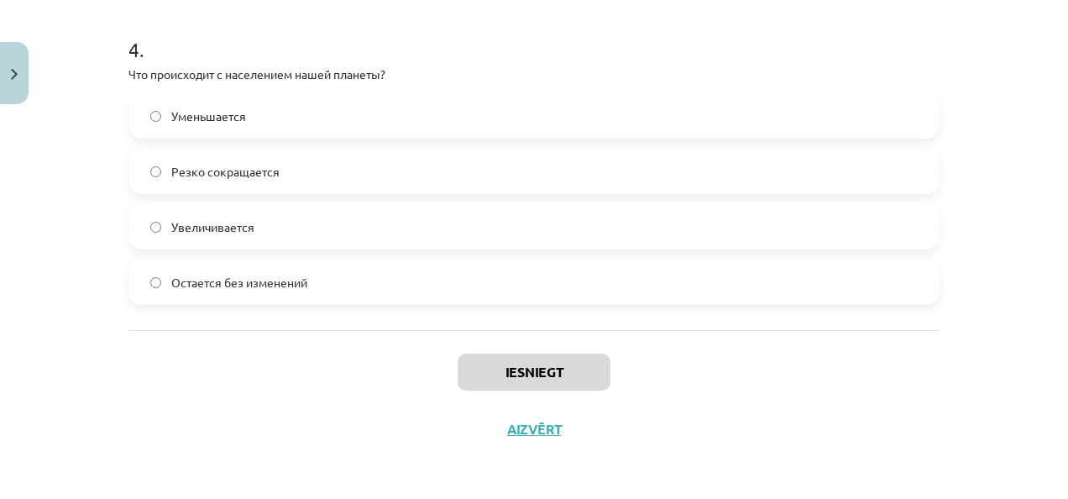
click at [823, 444] on div "Iesniegt Aizvērt" at bounding box center [533, 389] width 811 height 118
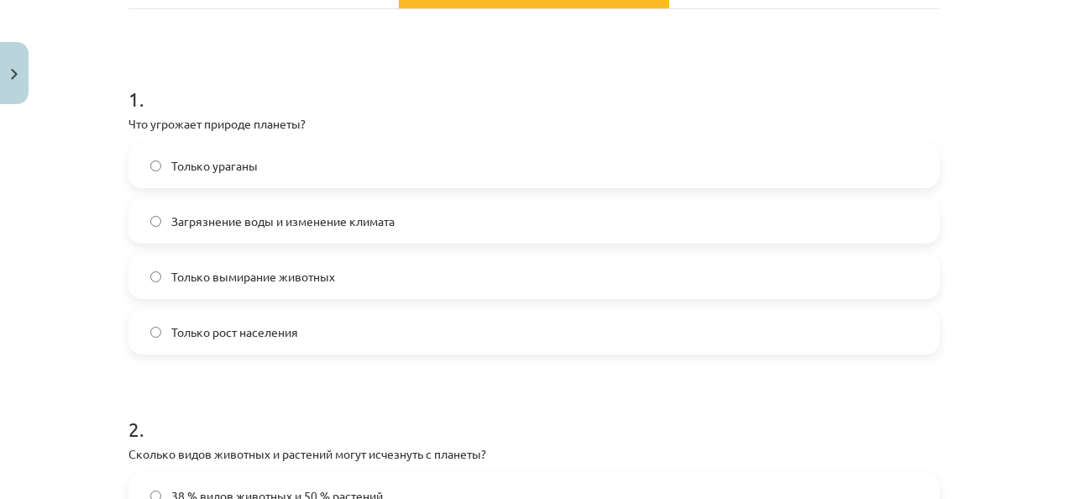
scroll to position [277, 0]
click at [332, 205] on label "Загрязнение воды и изменение климата" at bounding box center [534, 220] width 808 height 42
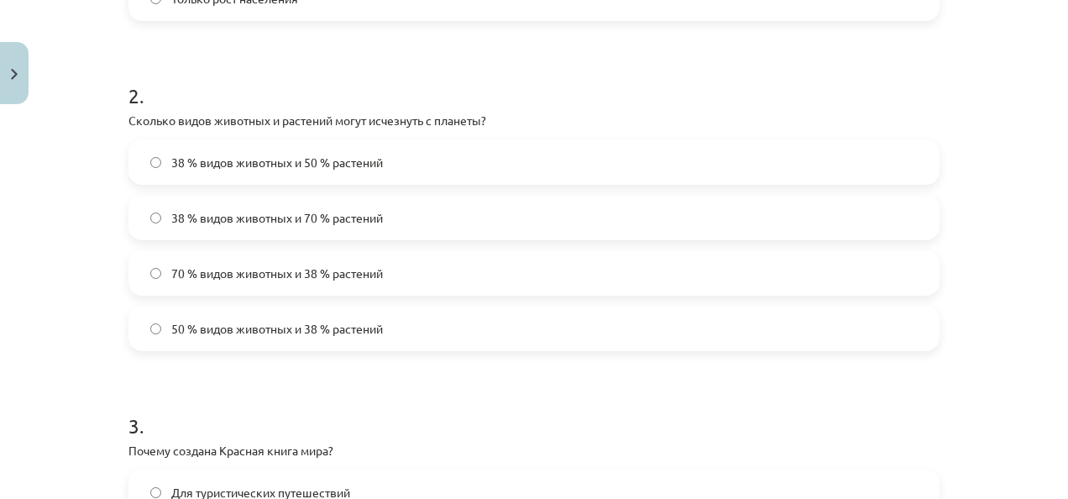
scroll to position [613, 0]
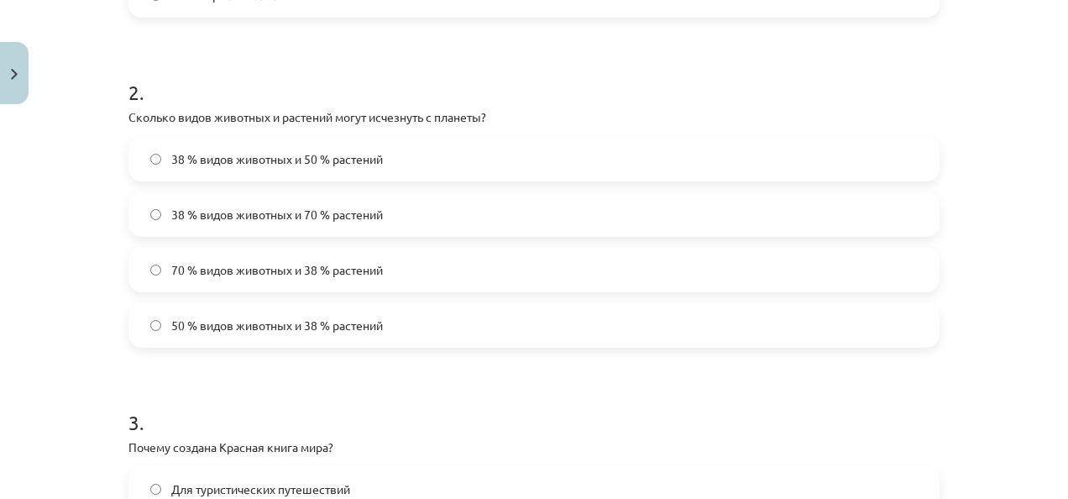
click at [230, 213] on span "38 % видов животных и 70 % растений" at bounding box center [277, 215] width 212 height 18
click at [272, 158] on span "38 % видов животных и 50 % растений" at bounding box center [277, 159] width 212 height 18
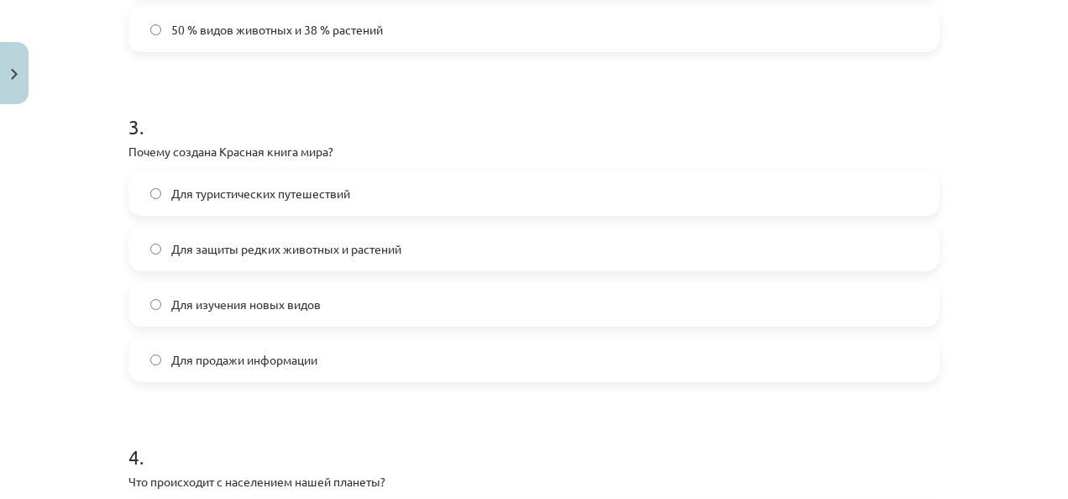
scroll to position [908, 0]
click at [358, 249] on span "Для защиты редких животных и растений" at bounding box center [286, 249] width 230 height 18
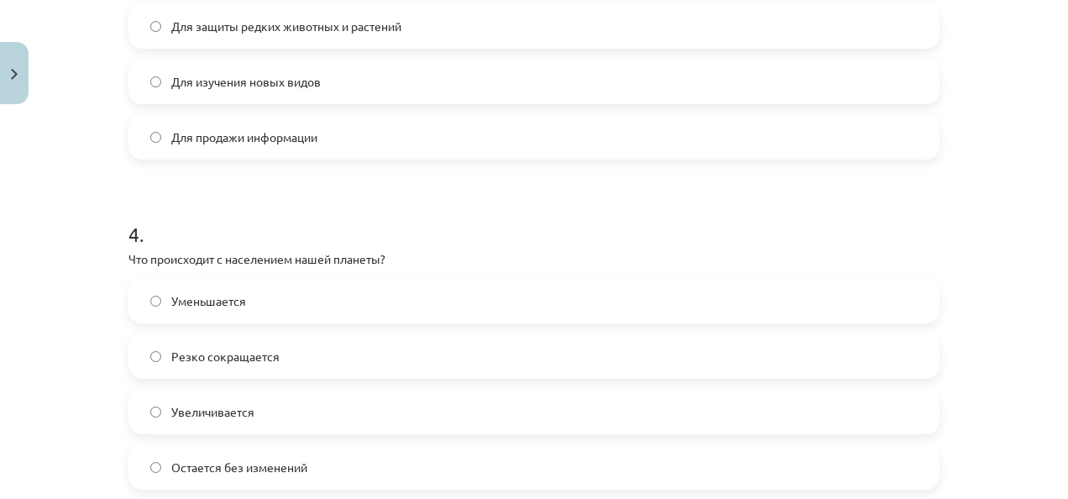
scroll to position [1135, 0]
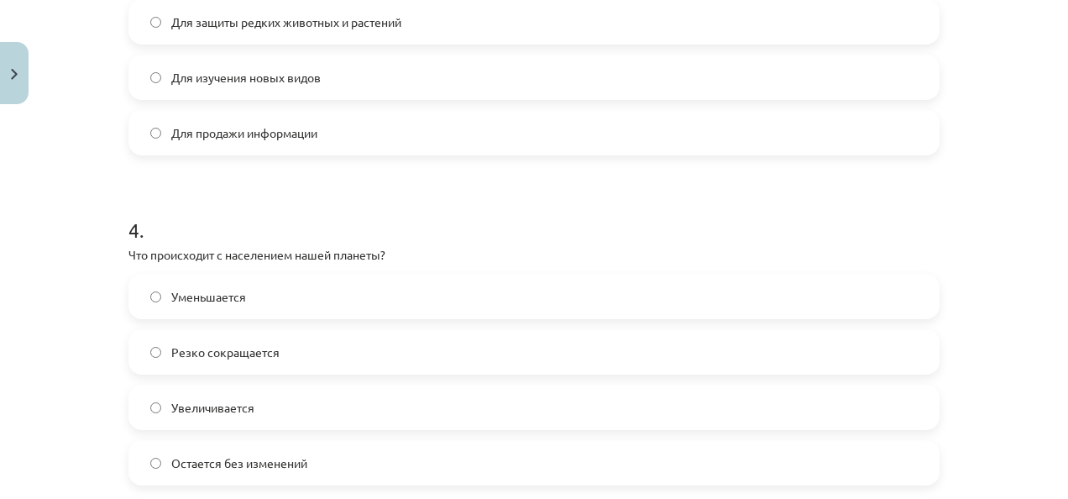
click at [138, 293] on label "Уменьшается" at bounding box center [534, 296] width 808 height 42
click at [224, 413] on span "Увеличивается" at bounding box center [212, 408] width 83 height 18
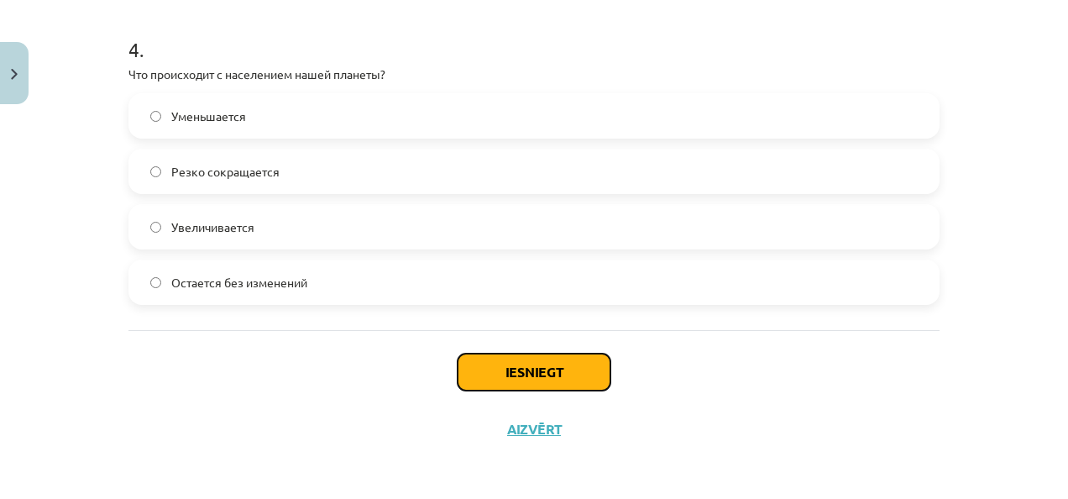
click at [489, 366] on button "Iesniegt" at bounding box center [533, 371] width 153 height 37
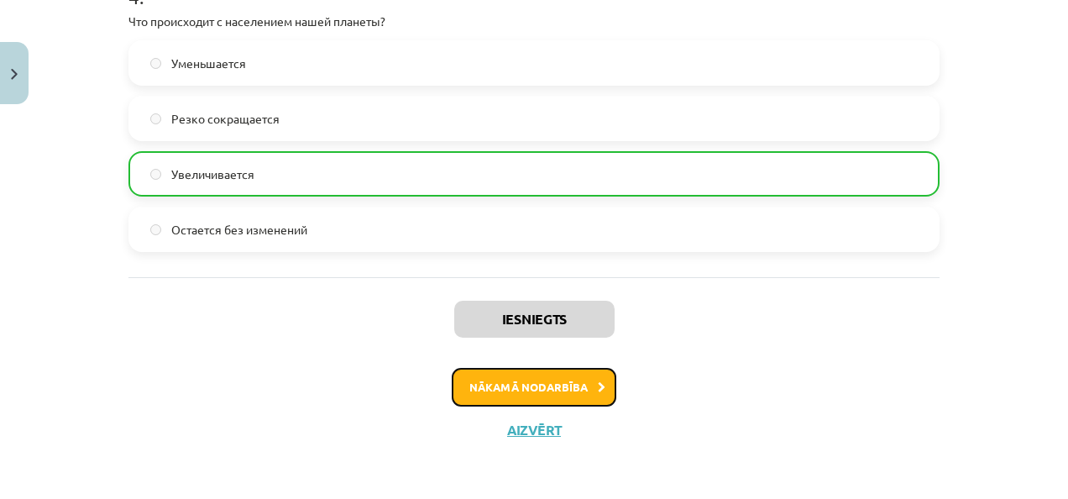
click at [554, 378] on button "Nākamā nodarbība" at bounding box center [534, 387] width 165 height 39
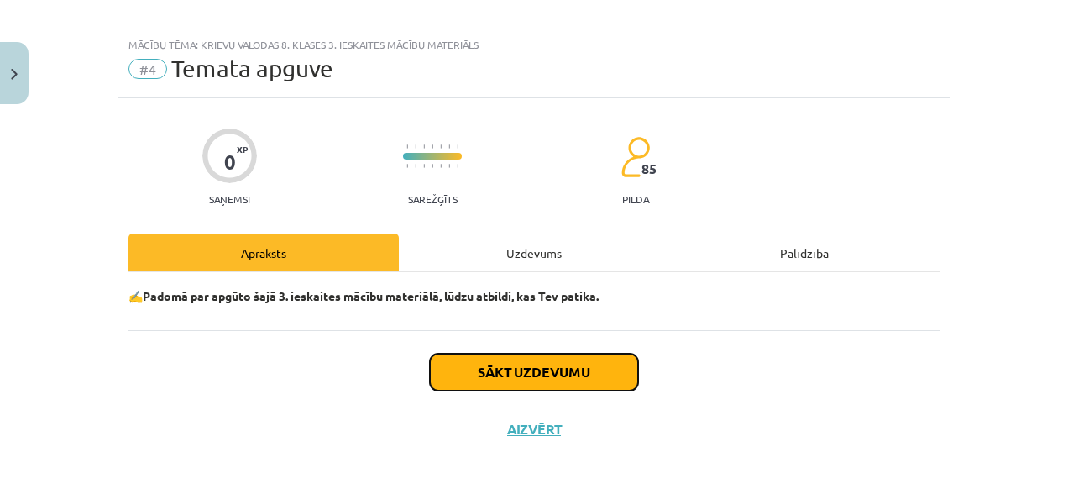
click at [554, 378] on button "Sākt uzdevumu" at bounding box center [534, 371] width 208 height 37
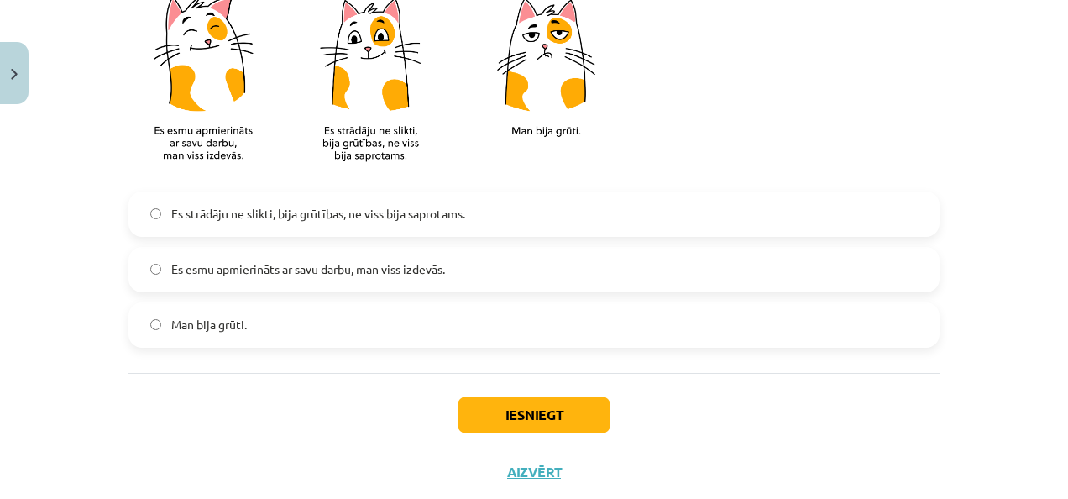
scroll to position [1358, 0]
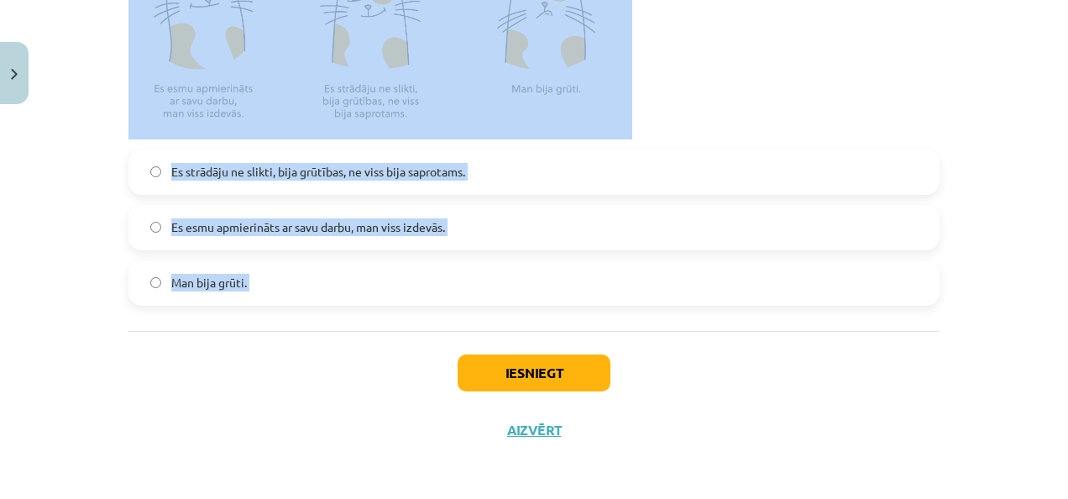
drag, startPoint x: 123, startPoint y: 233, endPoint x: 342, endPoint y: 335, distance: 242.6
copy form "Kas jums nepatika? (var izvēlēties vairākus variantus) Maz papildu materiālu Sa…"
click at [828, 123] on p at bounding box center [533, 40] width 811 height 197
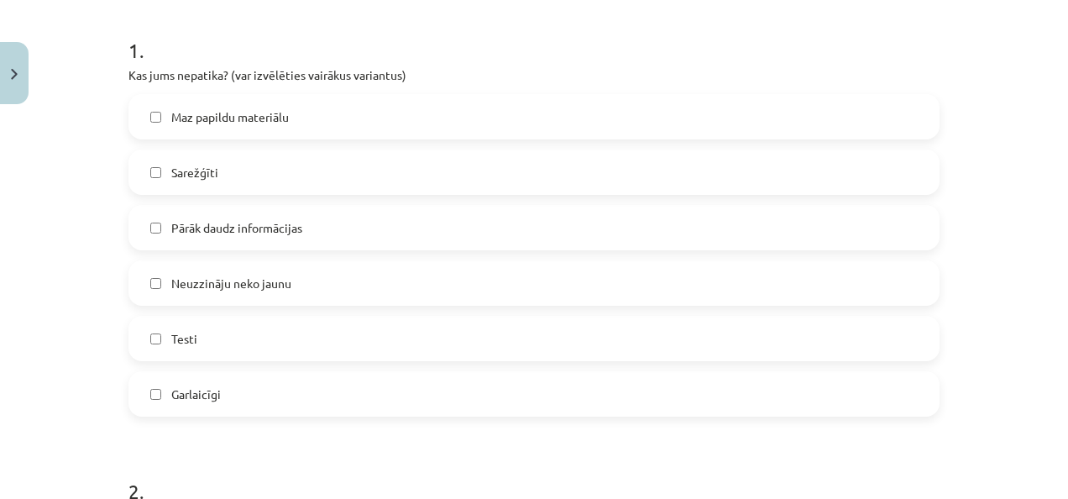
scroll to position [327, 0]
click at [272, 166] on label "Sarežģīti" at bounding box center [534, 170] width 808 height 42
click at [299, 233] on label "Pārāk daudz informācijas" at bounding box center [534, 226] width 808 height 42
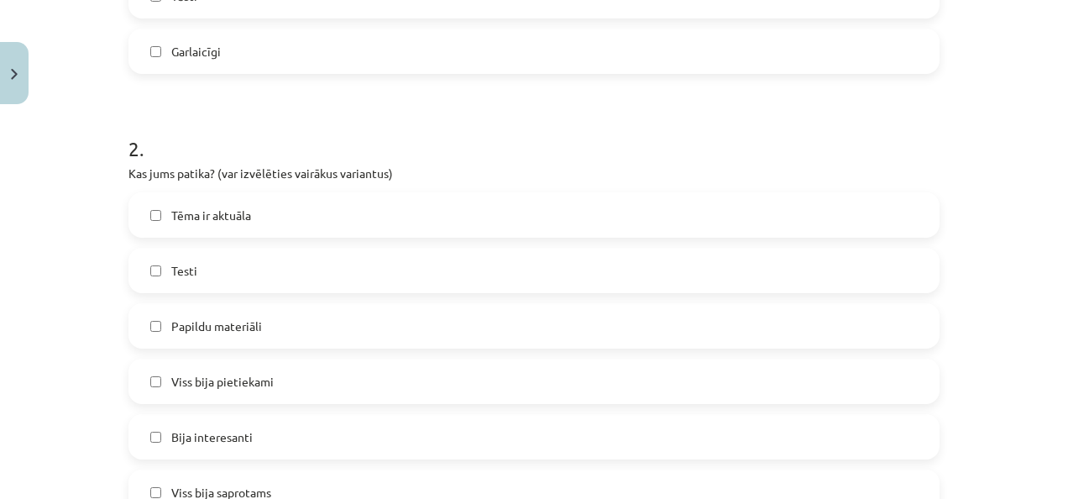
scroll to position [666, 0]
click at [349, 223] on label "Tēma ir aktuāla" at bounding box center [534, 217] width 808 height 42
click at [334, 269] on label "Testi" at bounding box center [534, 272] width 808 height 42
click at [339, 421] on label "Bija interesanti" at bounding box center [534, 438] width 808 height 42
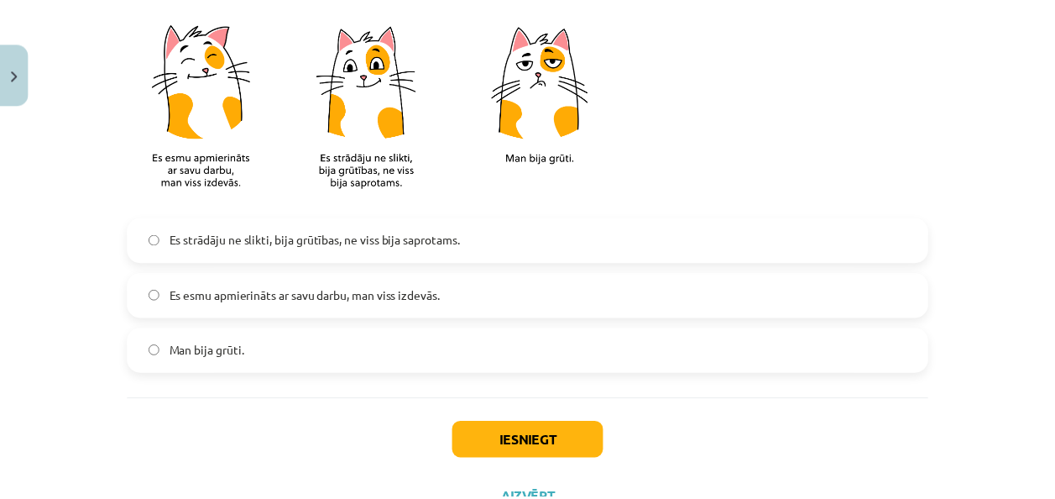
scroll to position [1300, 0]
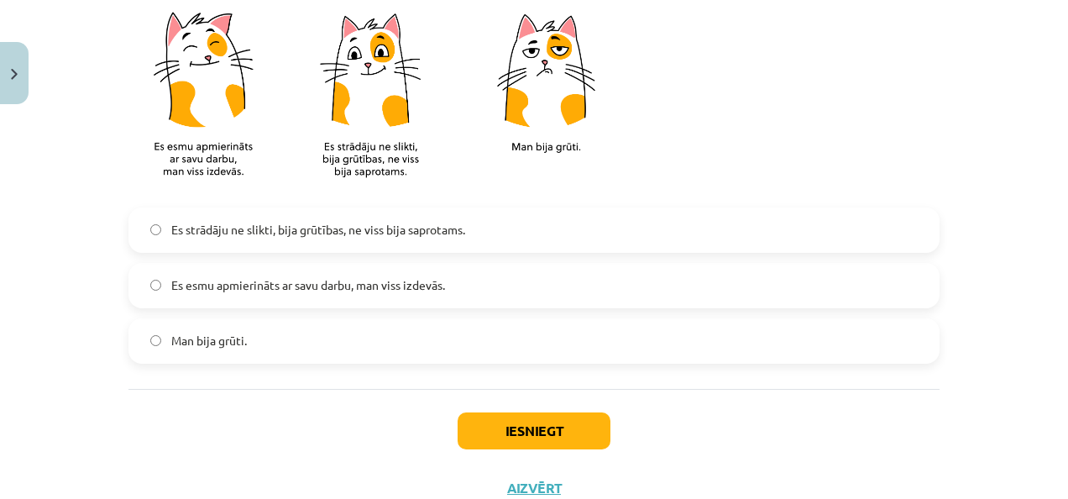
click at [155, 282] on label "Es esmu apmierināts ar savu darbu, man viss izdevās." at bounding box center [534, 285] width 808 height 42
click at [565, 418] on button "Iesniegt" at bounding box center [533, 430] width 153 height 37
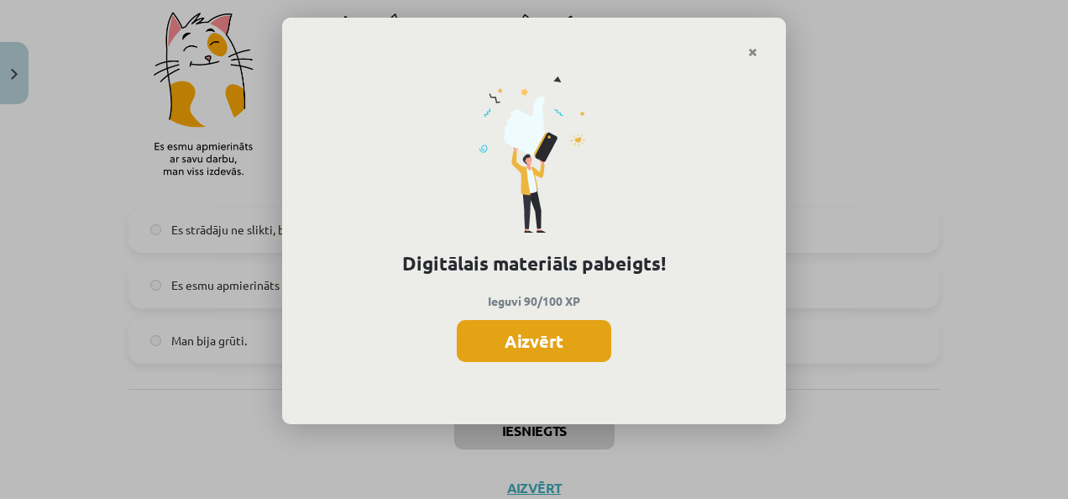
click at [579, 342] on button "Aizvērt" at bounding box center [534, 341] width 154 height 42
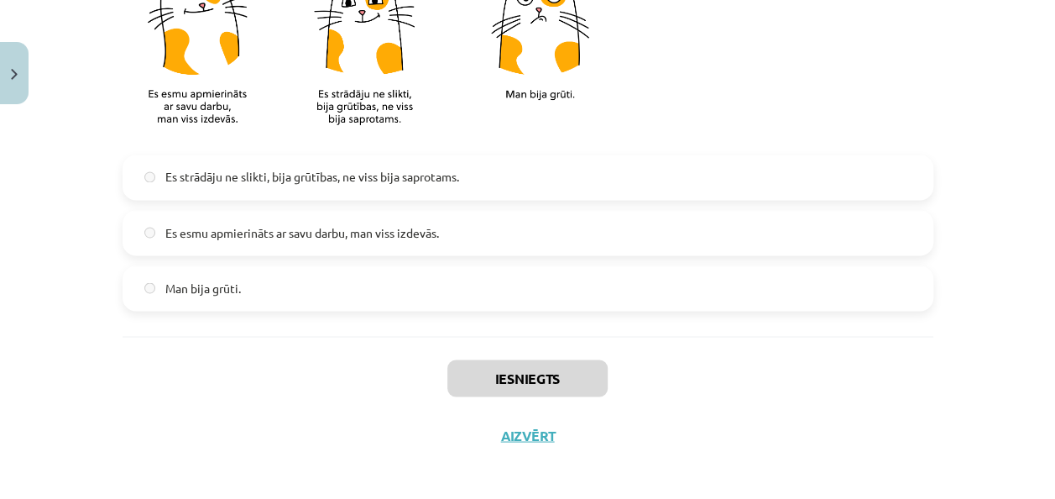
scroll to position [1358, 0]
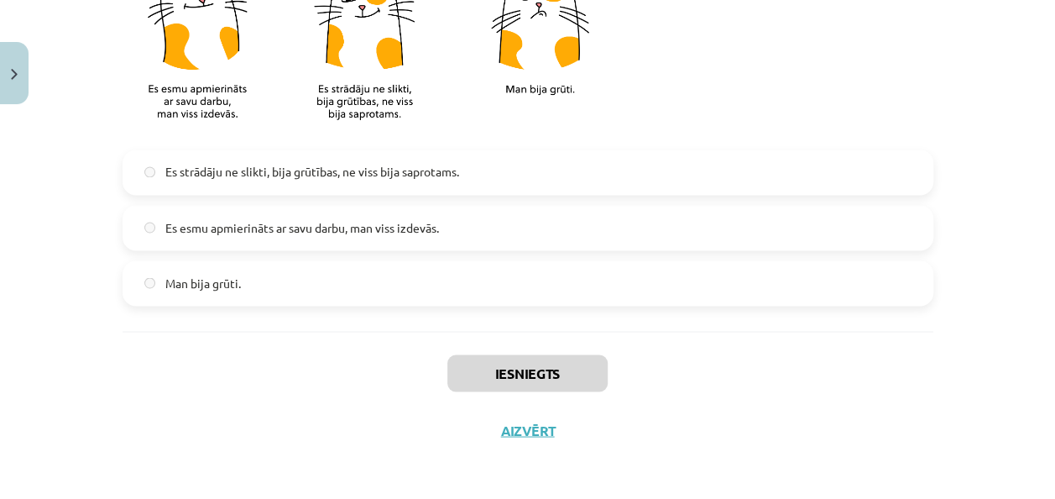
click at [519, 437] on div "Iesniegts Aizvērt" at bounding box center [528, 390] width 811 height 118
click at [519, 423] on button "Aizvērt" at bounding box center [528, 429] width 64 height 17
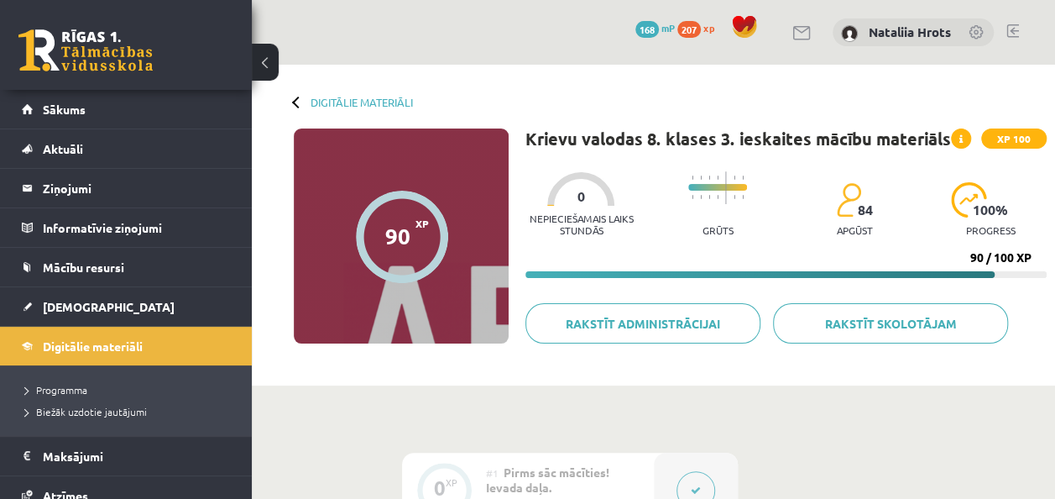
scroll to position [18, 0]
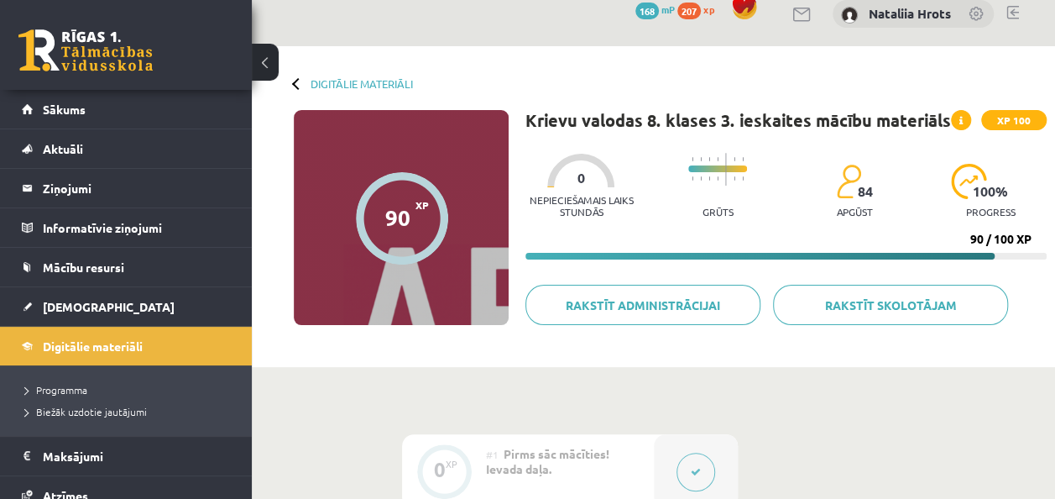
click at [401, 213] on div "90" at bounding box center [397, 217] width 25 height 25
click at [997, 118] on span "XP 100" at bounding box center [1013, 120] width 65 height 20
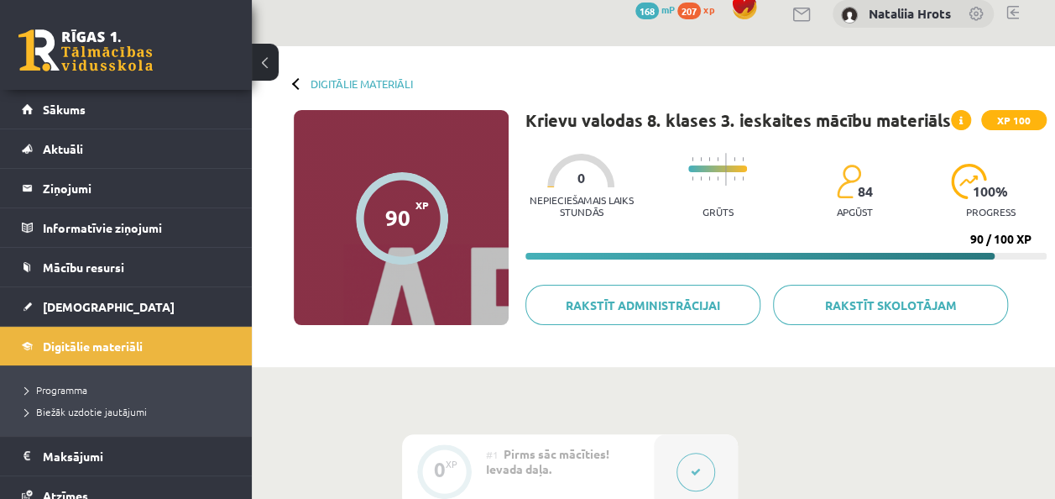
click at [996, 120] on span "XP 100" at bounding box center [1013, 120] width 65 height 20
click at [973, 196] on span "100 %" at bounding box center [991, 191] width 36 height 15
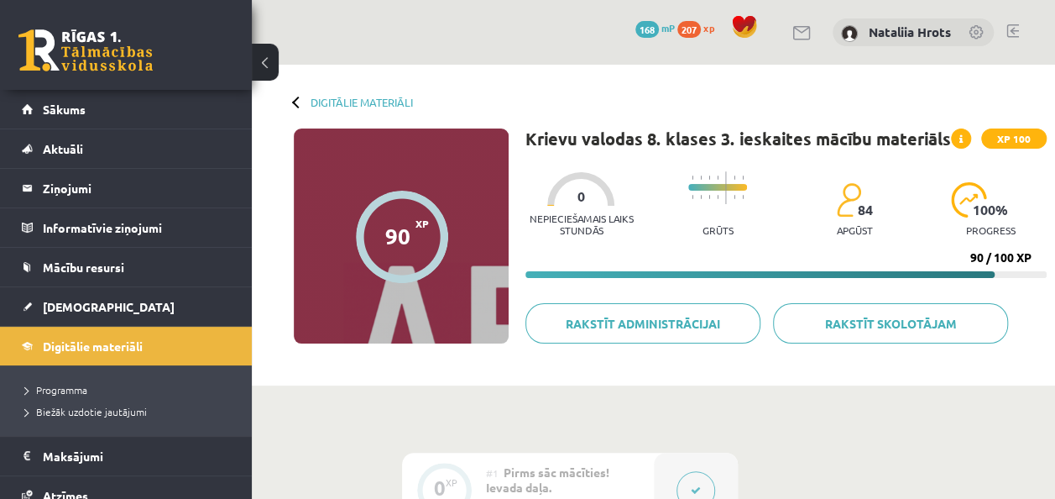
click at [289, 101] on div "Digitālie materiāli 90 XP XP 100 90 / 100 XP Krievu valodas 8. klases 3. ieskai…" at bounding box center [653, 225] width 803 height 321
click at [290, 101] on div "Digitālie materiāli 90 XP XP 100 90 / 100 XP Krievu valodas 8. klases 3. ieskai…" at bounding box center [653, 225] width 803 height 321
click at [300, 101] on div at bounding box center [298, 102] width 12 height 12
click at [320, 101] on link "Digitālie materiāli" at bounding box center [362, 102] width 102 height 13
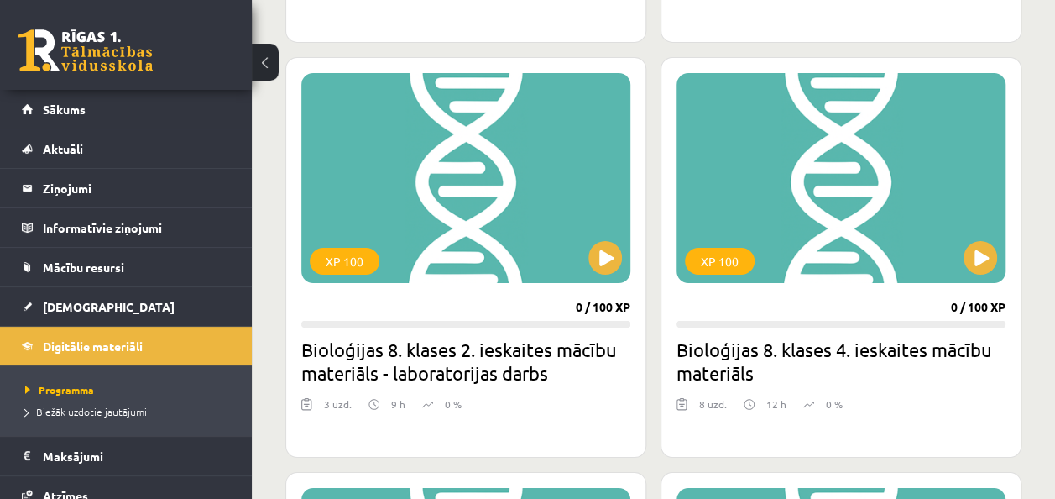
scroll to position [2848, 0]
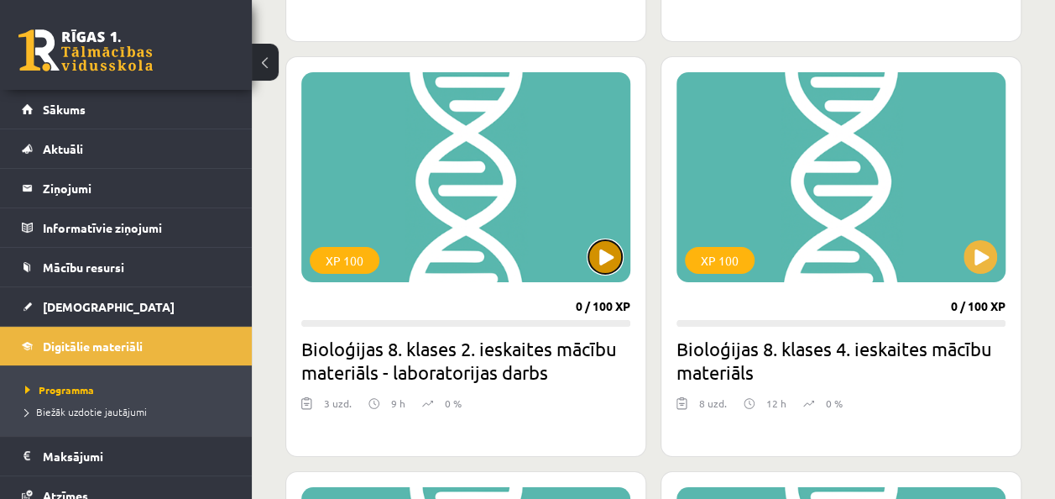
click at [604, 250] on button at bounding box center [605, 257] width 34 height 34
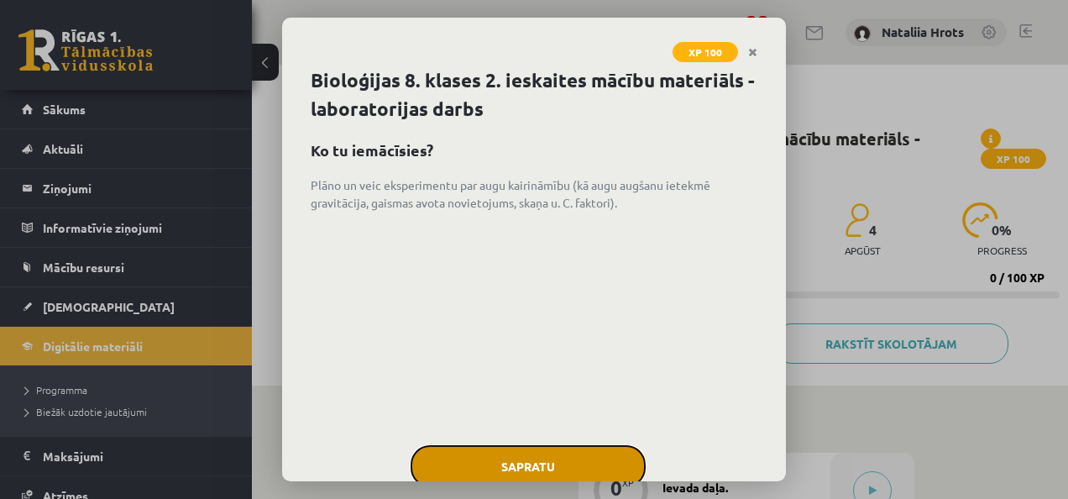
click at [519, 457] on button "Sapratu" at bounding box center [527, 466] width 235 height 42
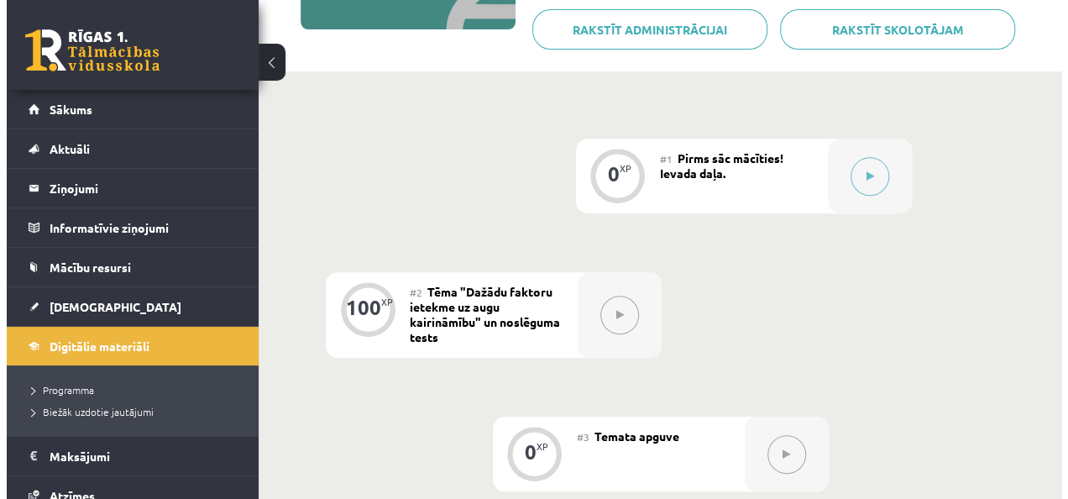
scroll to position [459, 0]
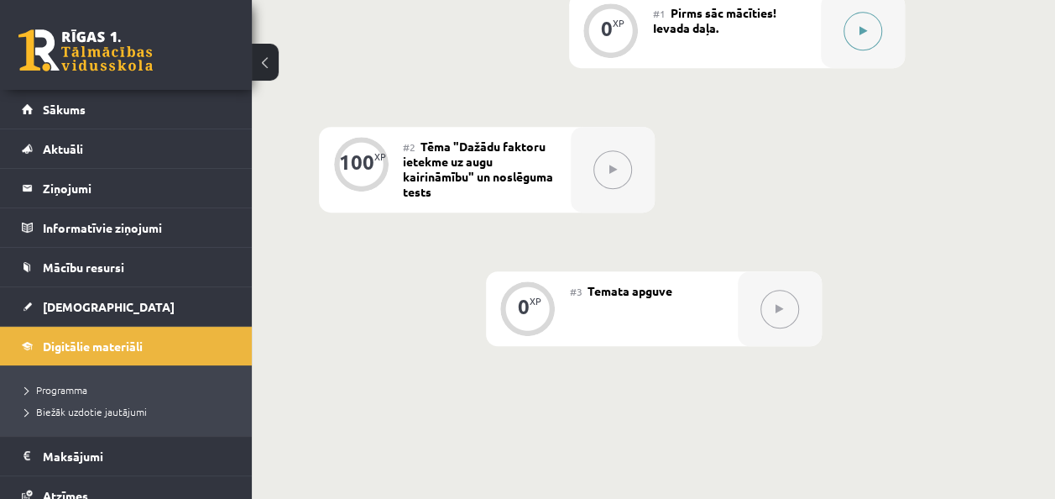
click at [859, 27] on icon at bounding box center [863, 31] width 8 height 10
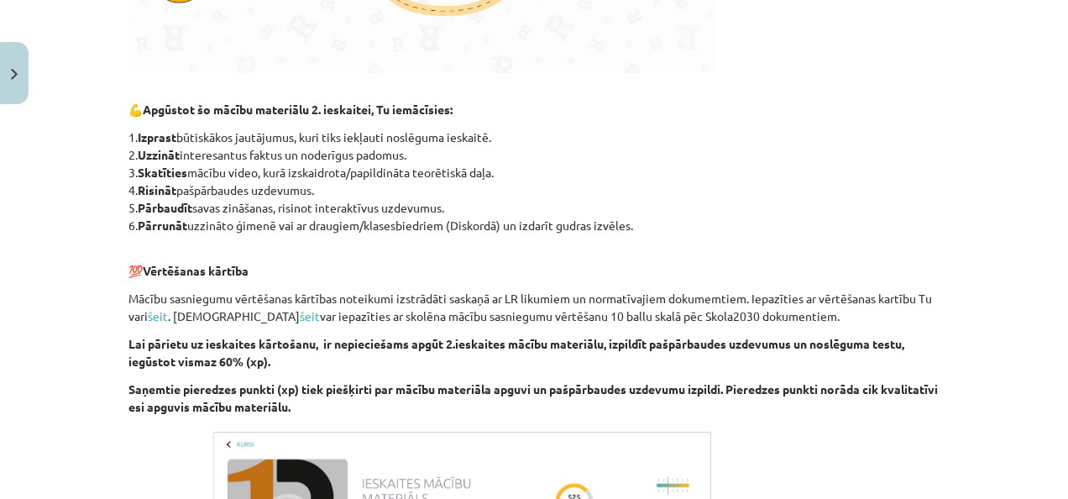
scroll to position [987, 0]
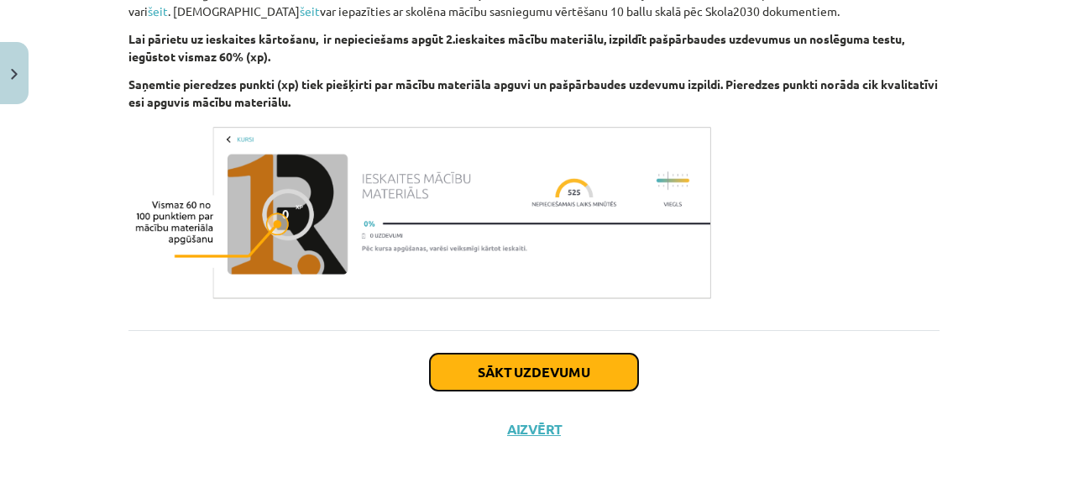
click at [511, 371] on button "Sākt uzdevumu" at bounding box center [534, 371] width 208 height 37
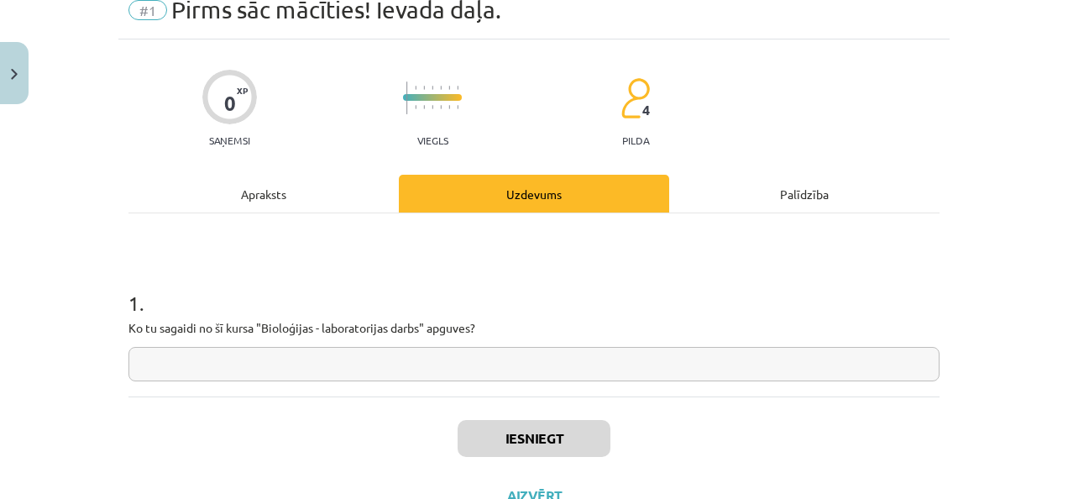
scroll to position [42, 0]
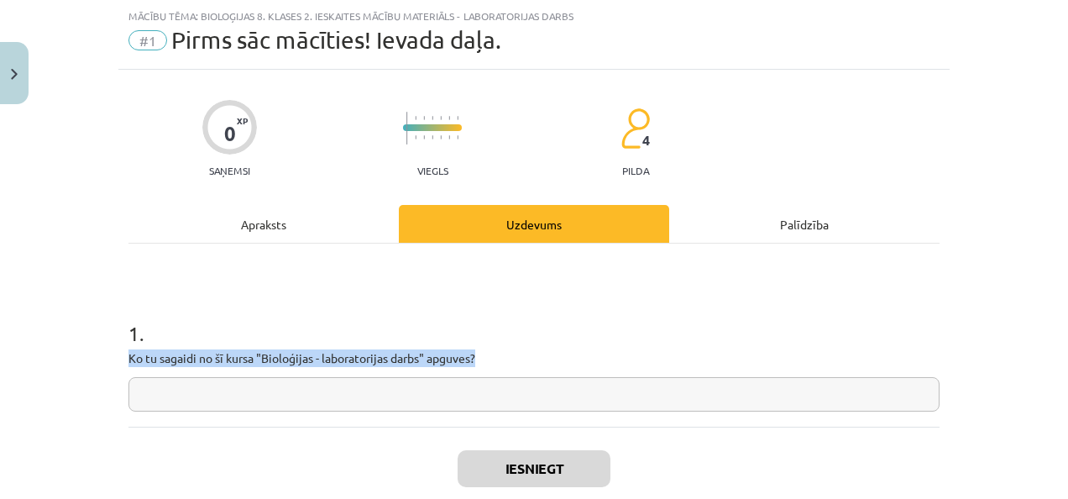
drag, startPoint x: 123, startPoint y: 358, endPoint x: 522, endPoint y: 353, distance: 399.6
click at [522, 353] on p "Ko tu sagaidi no šī kursa "Bioloģijas - laboratorijas darbs" apguves?" at bounding box center [533, 358] width 811 height 18
copy p "Ko tu sagaidi no šī kursa "Bioloģijas - laboratorijas darbs" apguves?"
click at [552, 395] on input "text" at bounding box center [533, 394] width 811 height 34
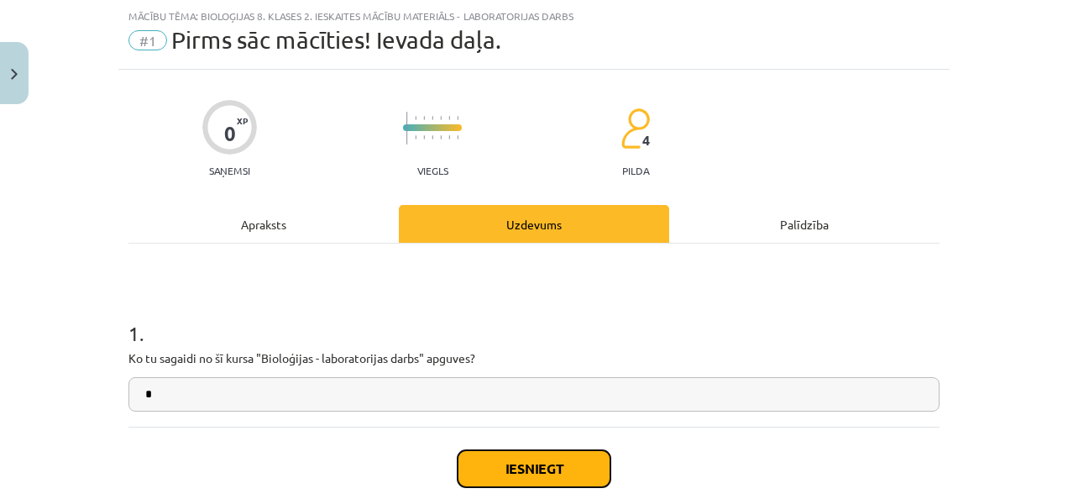
click at [541, 467] on button "Iesniegt" at bounding box center [533, 468] width 153 height 37
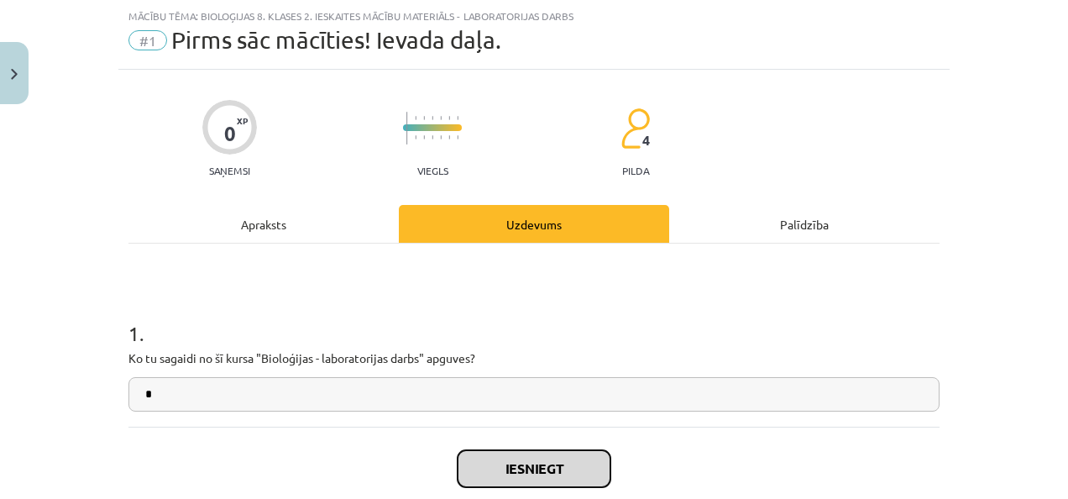
scroll to position [139, 0]
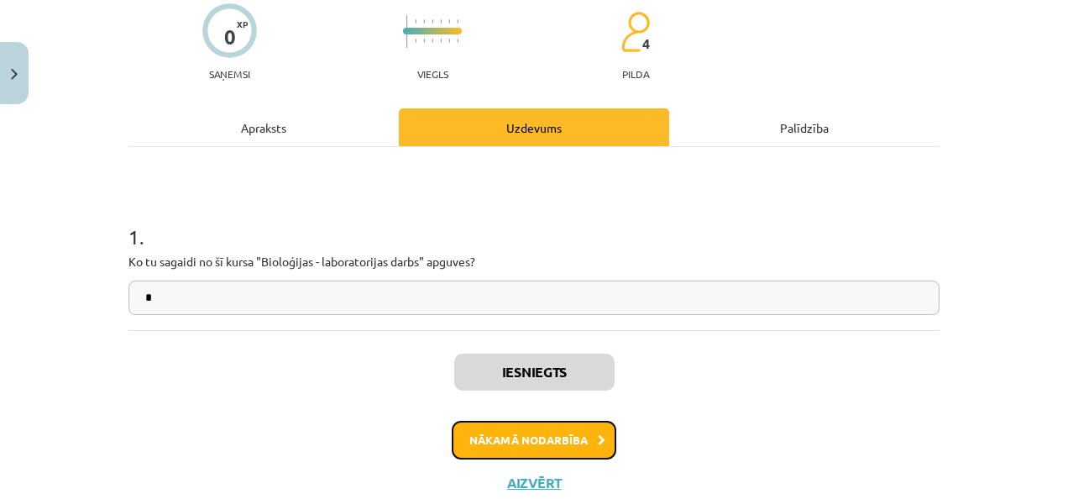
click at [532, 440] on button "Nākamā nodarbība" at bounding box center [534, 440] width 165 height 39
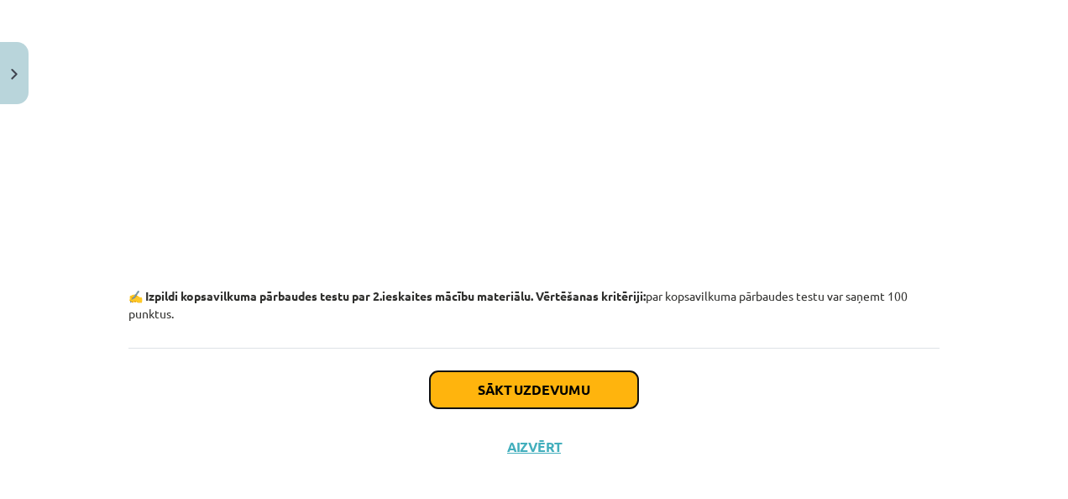
click at [499, 371] on button "Sākt uzdevumu" at bounding box center [534, 389] width 208 height 37
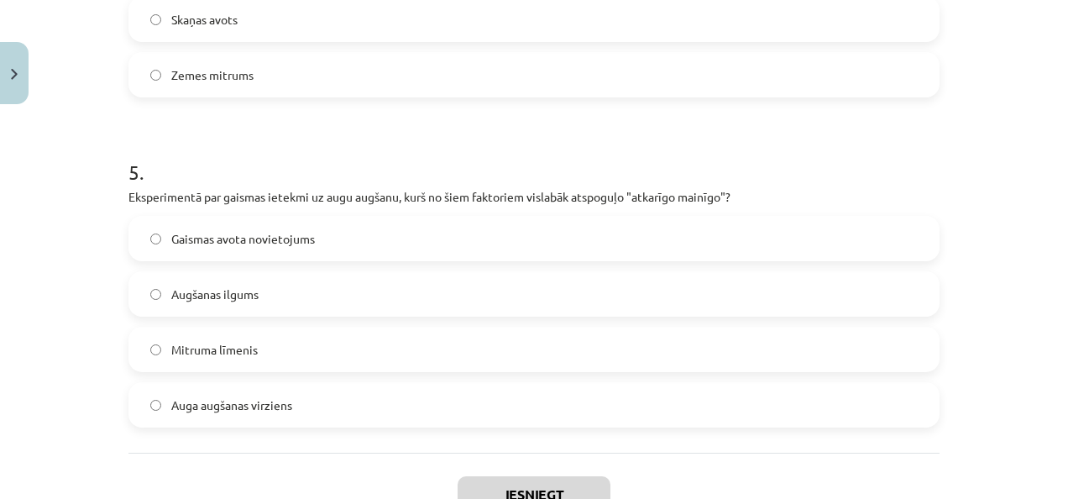
scroll to position [1672, 0]
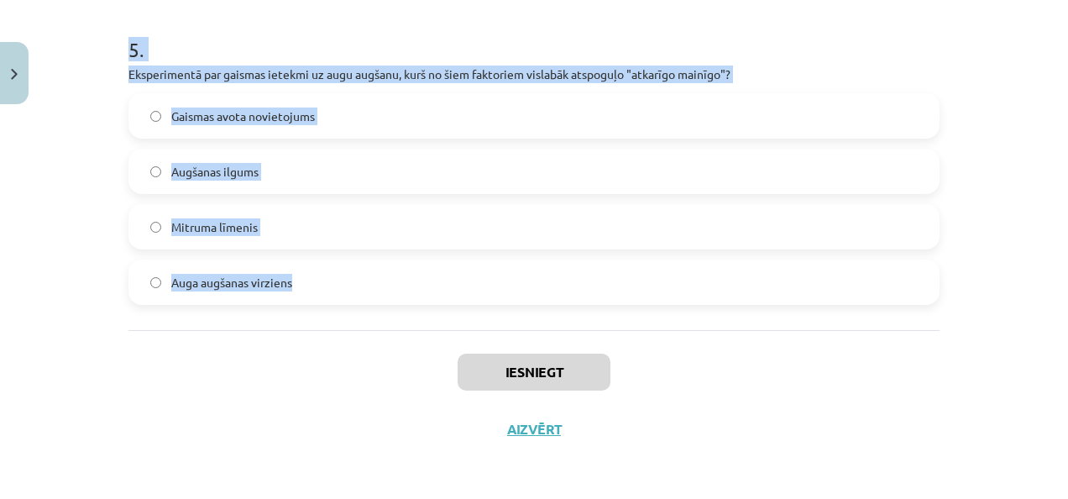
drag, startPoint x: 122, startPoint y: 379, endPoint x: 357, endPoint y: 284, distance: 253.8
copy form "Kas notiks ar pupiņu dīgstu, kas 3 dienas audzēts tumsā? Stumbrs aug lejup, sak…"
click at [640, 295] on label "Auga augšanas virziens" at bounding box center [534, 282] width 808 height 42
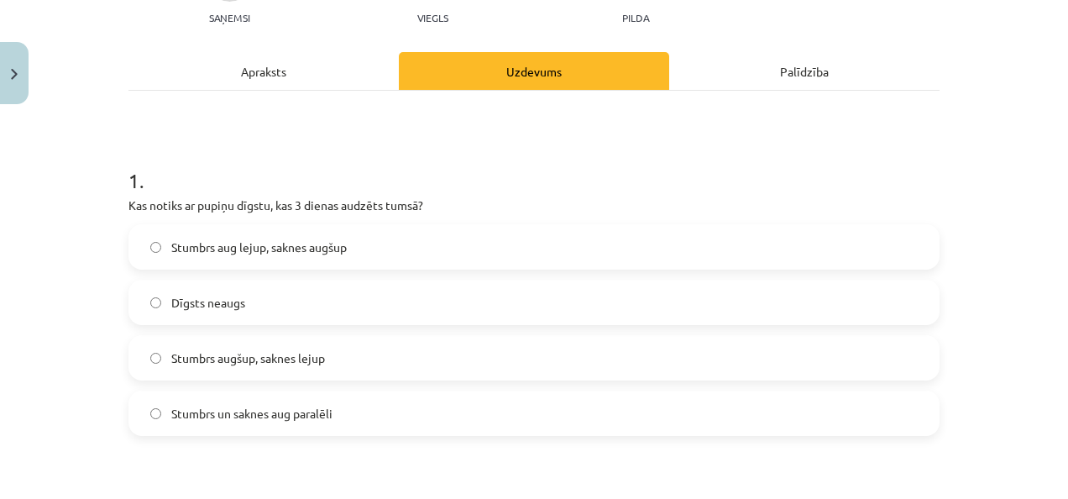
scroll to position [224, 0]
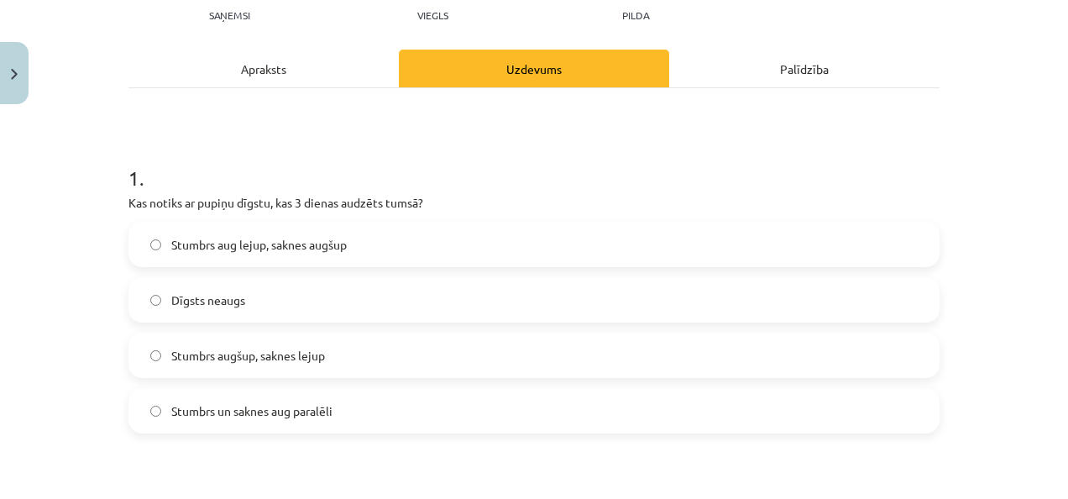
click at [398, 361] on label "Stumbrs augšup, saknes lejup" at bounding box center [534, 355] width 808 height 42
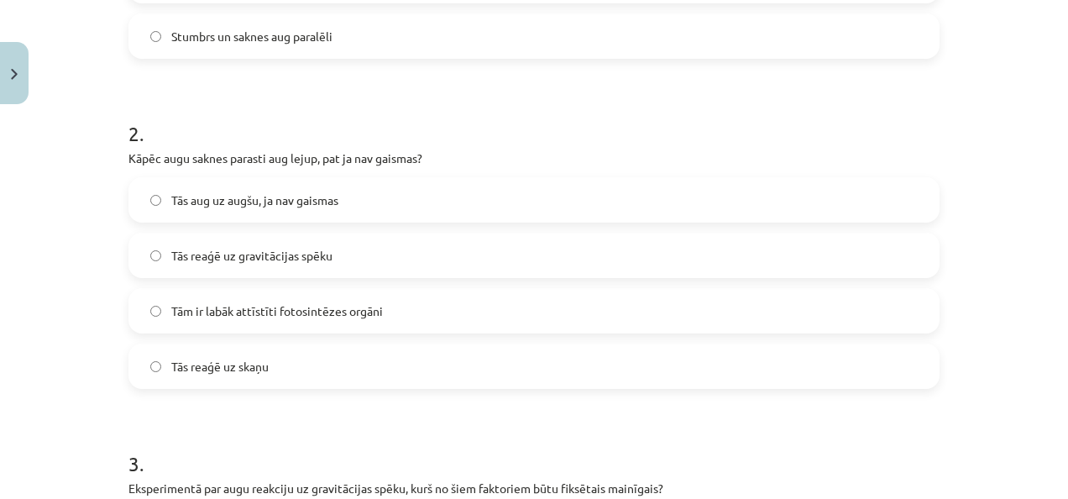
scroll to position [598, 0]
click at [394, 259] on label "Tās reaģē uz gravitācijas spēku" at bounding box center [534, 256] width 808 height 42
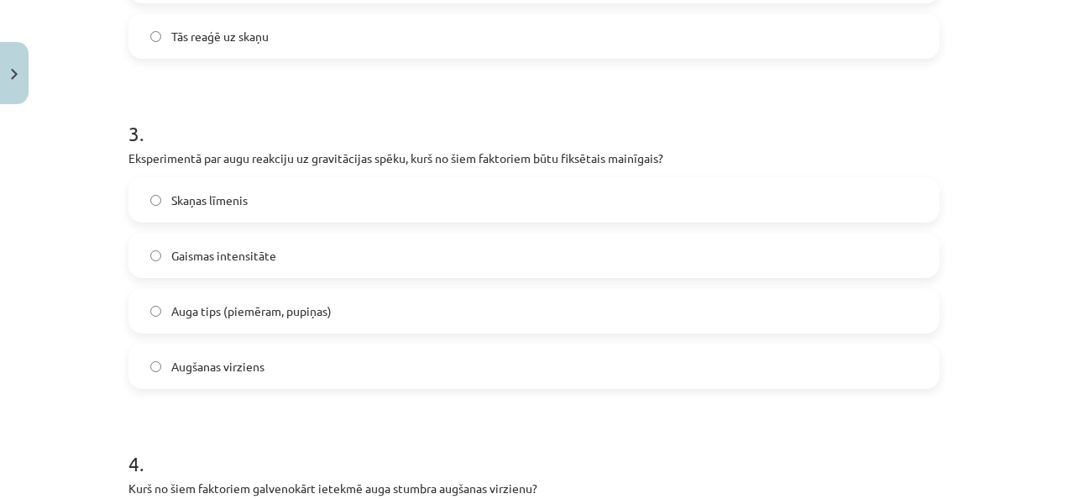
scroll to position [928, 0]
click at [412, 314] on label "Auga tips (piemēram, pupiņas)" at bounding box center [534, 311] width 808 height 42
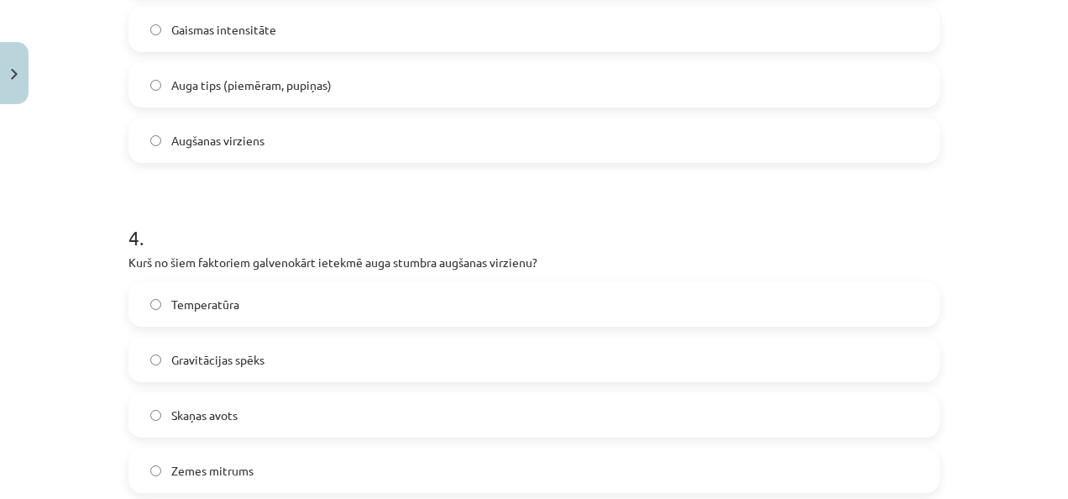
scroll to position [1237, 0]
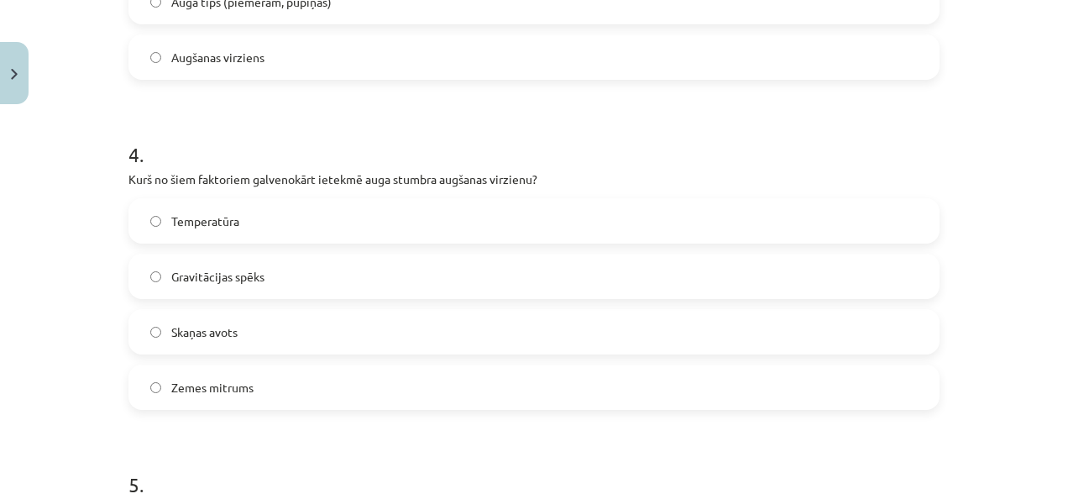
click at [177, 272] on span "Gravitācijas spēks" at bounding box center [217, 277] width 93 height 18
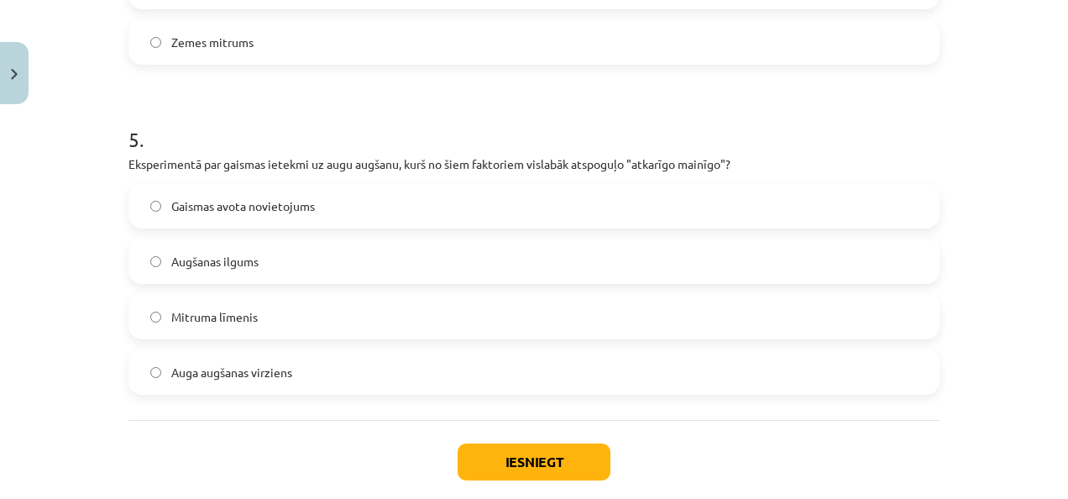
scroll to position [1582, 0]
click at [504, 462] on button "Iesniegt" at bounding box center [533, 461] width 153 height 37
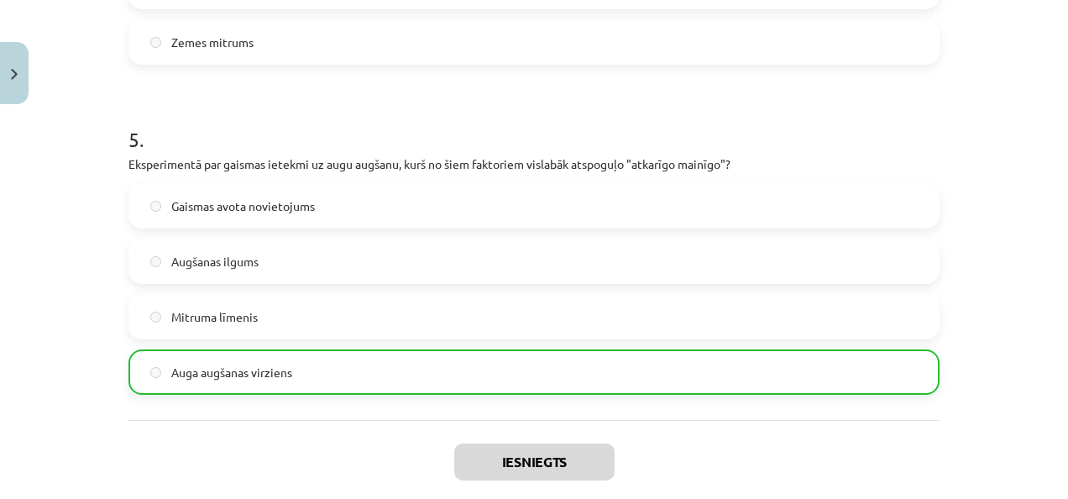
scroll to position [1724, 0]
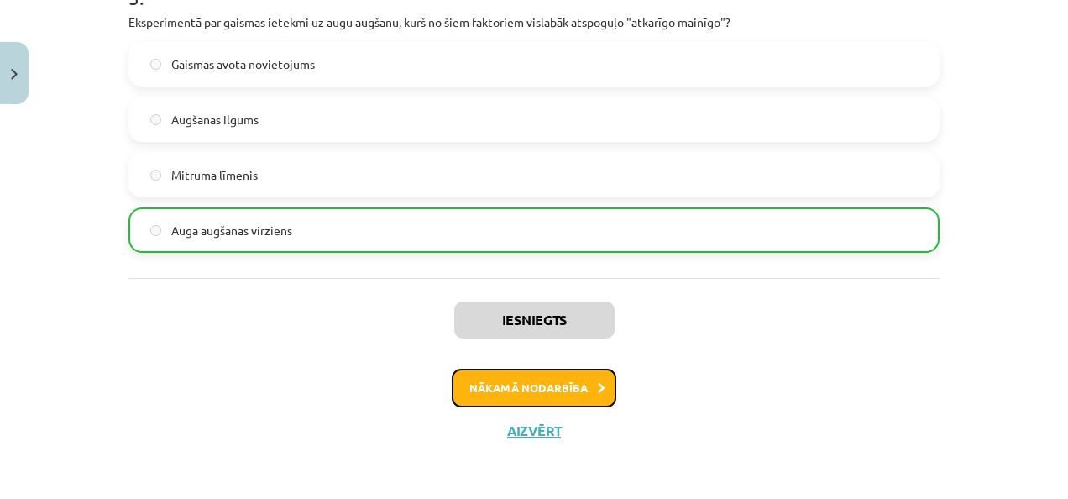
click at [515, 389] on button "Nākamā nodarbība" at bounding box center [534, 387] width 165 height 39
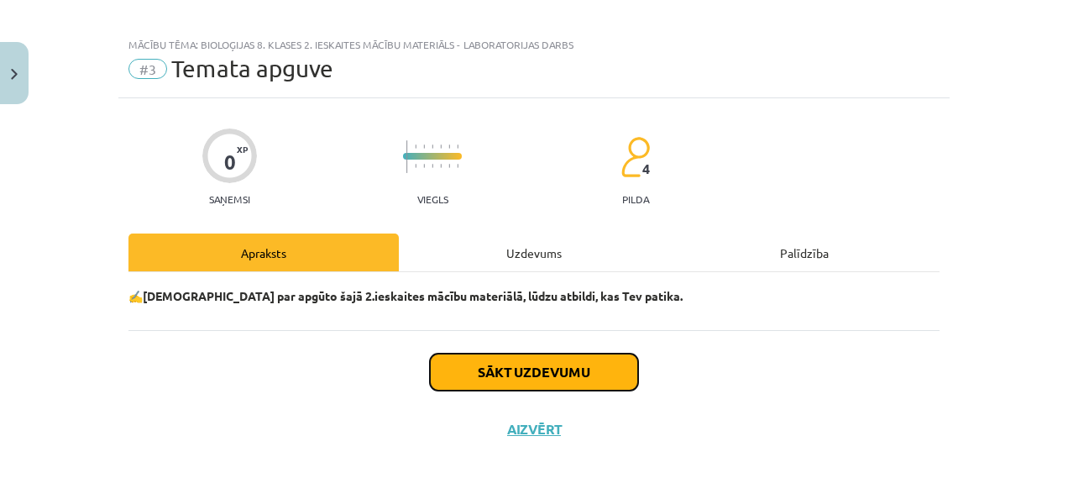
click at [553, 358] on button "Sākt uzdevumu" at bounding box center [534, 371] width 208 height 37
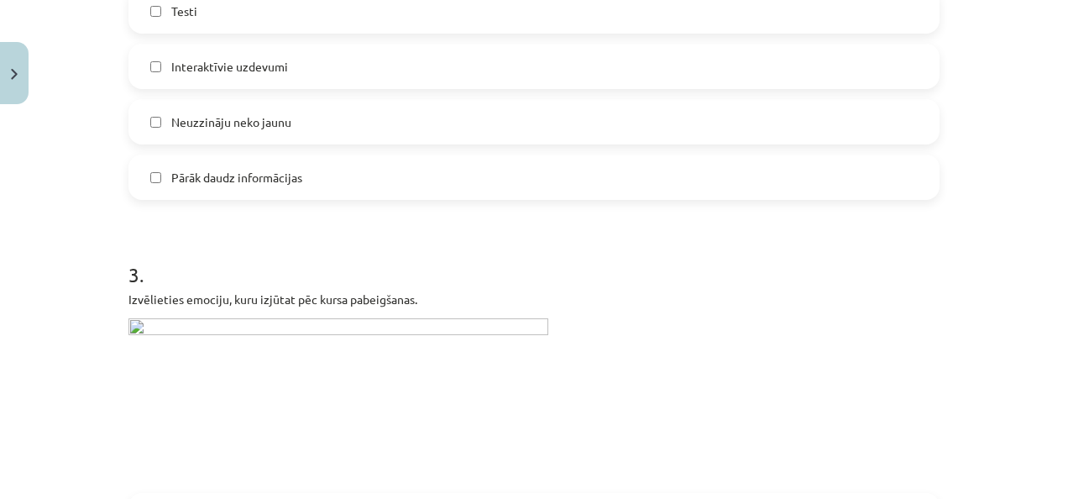
scroll to position [1096, 0]
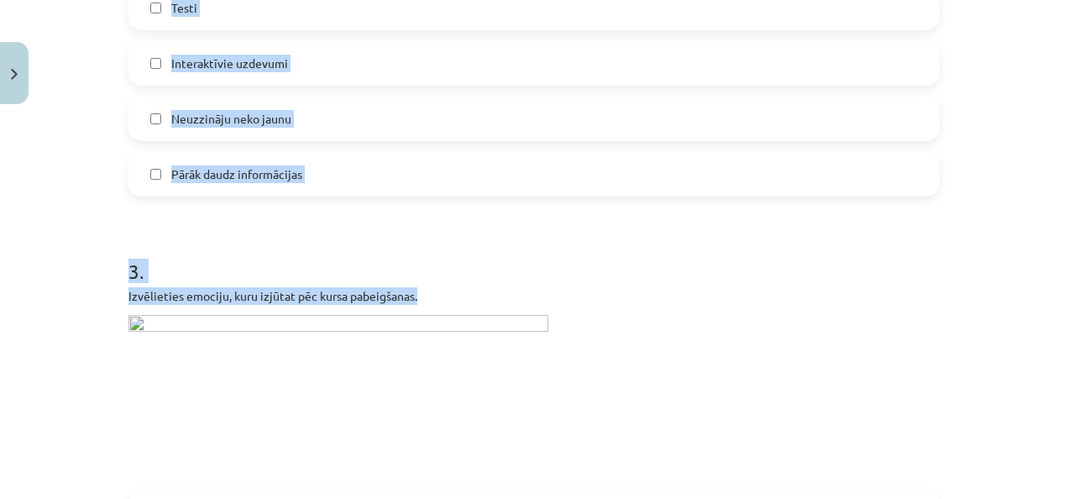
drag, startPoint x: 121, startPoint y: 139, endPoint x: 443, endPoint y: 307, distance: 363.4
copy form "Kas jums patika? (var izvēlēties vairākus variantus) Viss bija saprotams Bija i…"
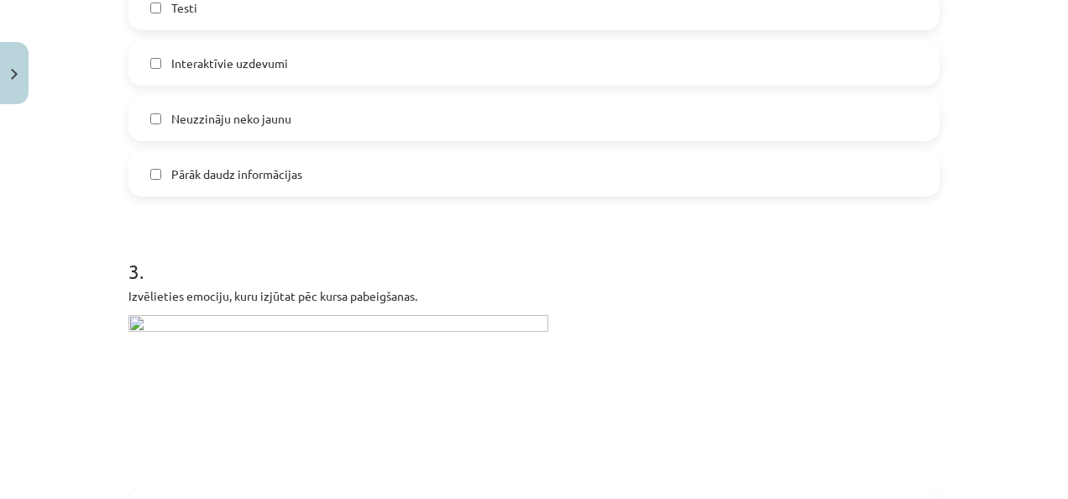
click at [597, 316] on p at bounding box center [533, 397] width 811 height 165
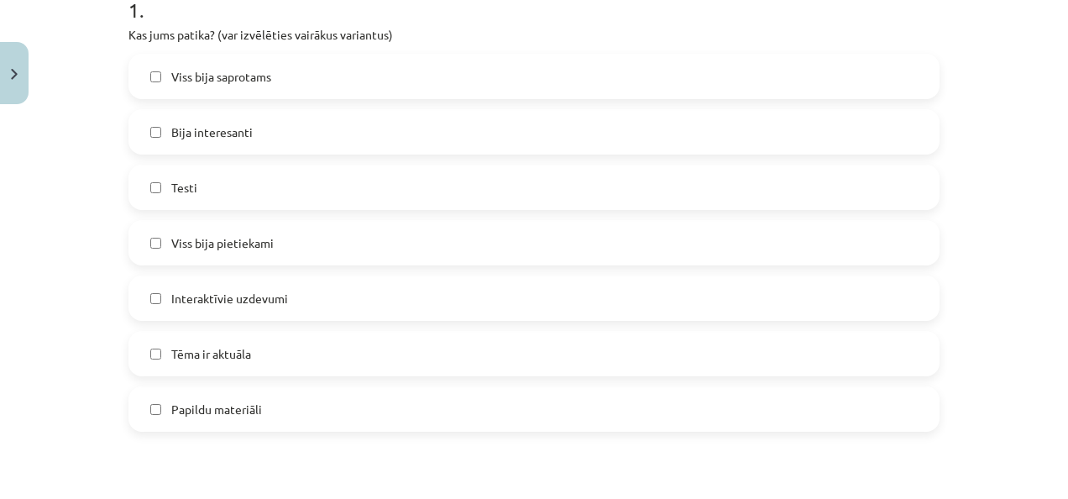
scroll to position [367, 0]
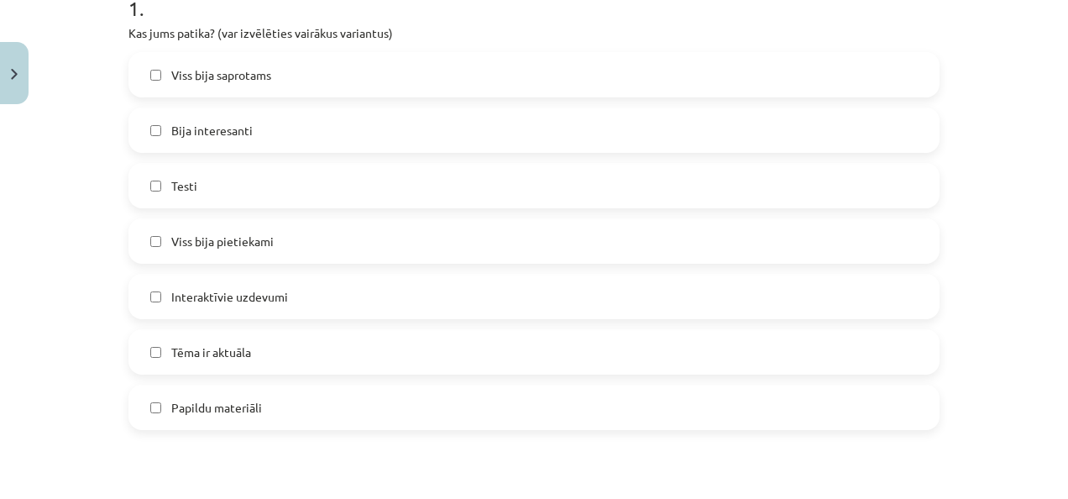
click at [182, 80] on span "Viss bija saprotams" at bounding box center [221, 75] width 100 height 18
click at [211, 122] on span "Bija interesanti" at bounding box center [211, 131] width 81 height 18
click at [248, 379] on div "Viss bija saprotams Bija interesanti Testi Viss bija pietiekami Interaktīvie uz…" at bounding box center [533, 241] width 811 height 378
click at [275, 353] on label "Tēma ir aktuāla" at bounding box center [534, 352] width 808 height 42
click at [273, 294] on span "Interaktīvie uzdevumi" at bounding box center [229, 297] width 117 height 18
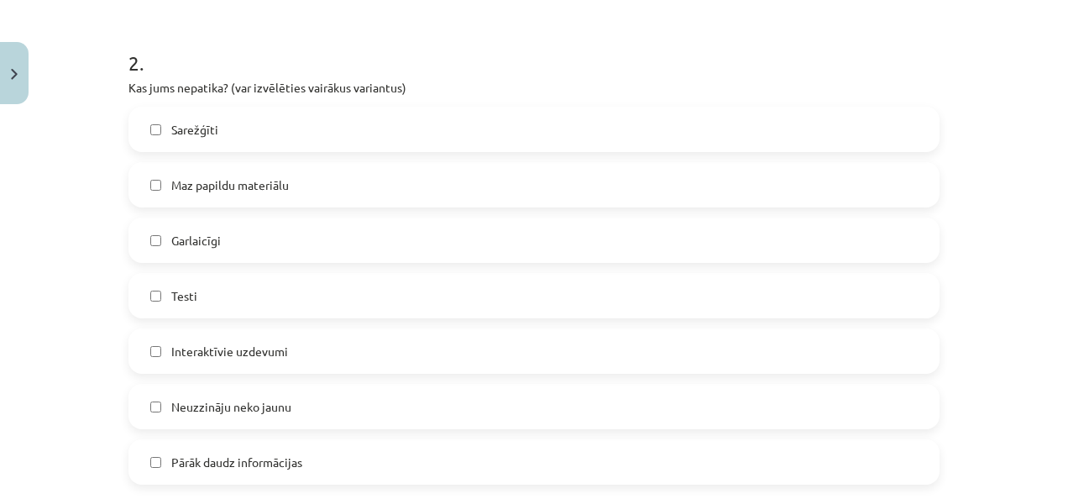
scroll to position [823, 0]
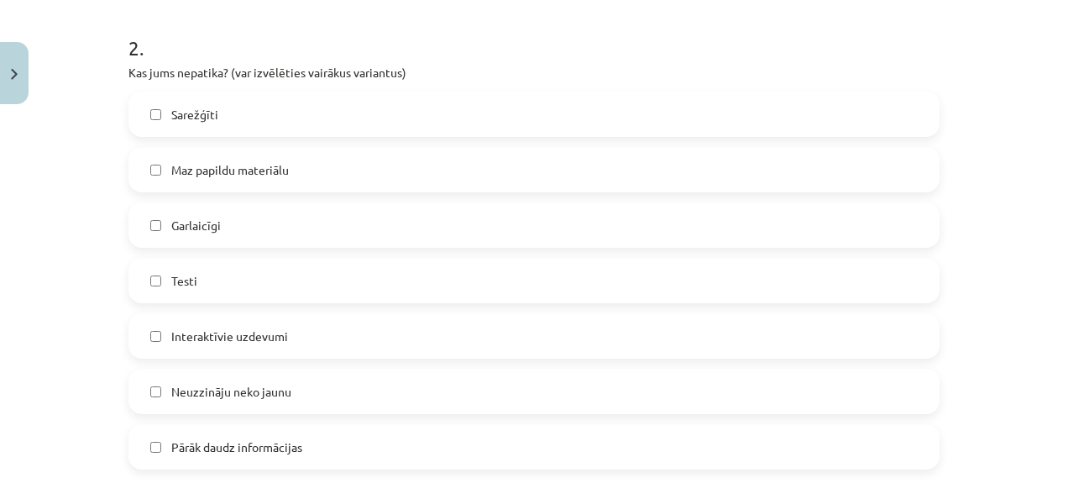
click at [235, 112] on label "Sarežģīti" at bounding box center [534, 114] width 808 height 42
click at [233, 440] on span "Pārāk daudz informācijas" at bounding box center [236, 447] width 131 height 18
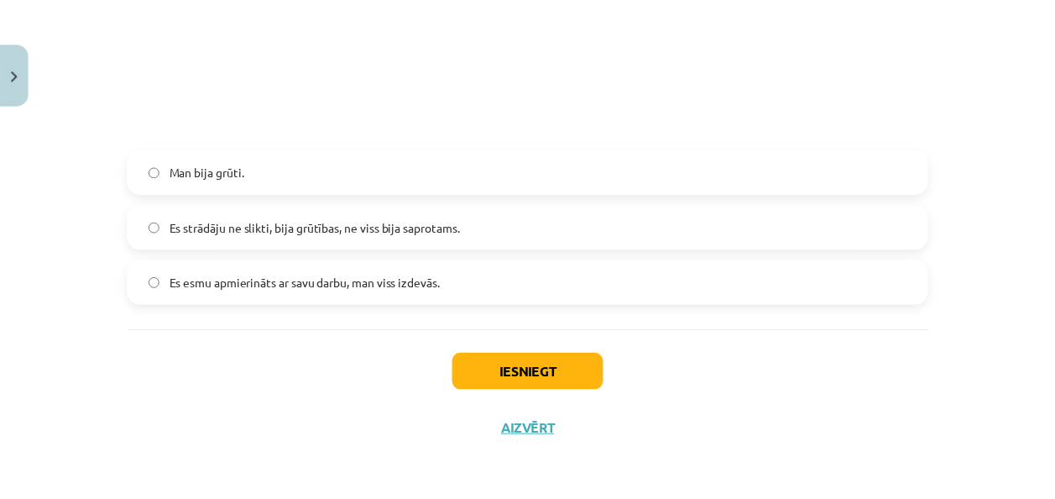
scroll to position [1436, 0]
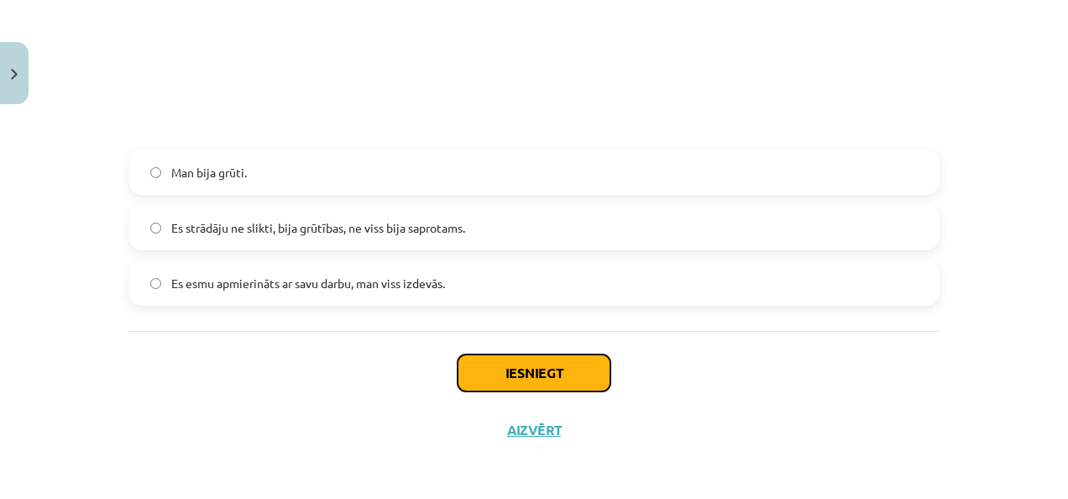
click at [543, 362] on button "Iesniegt" at bounding box center [533, 372] width 153 height 37
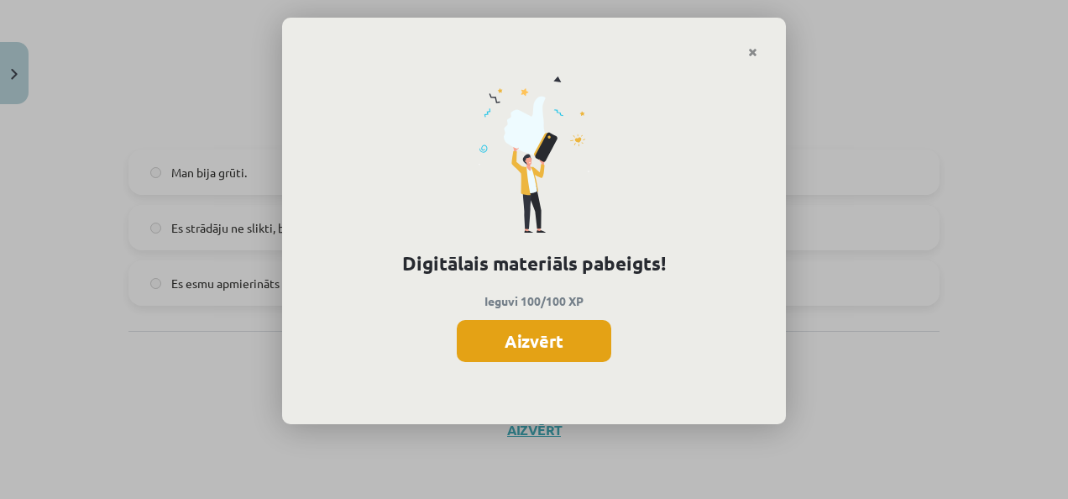
click at [564, 358] on button "Aizvērt" at bounding box center [534, 341] width 154 height 42
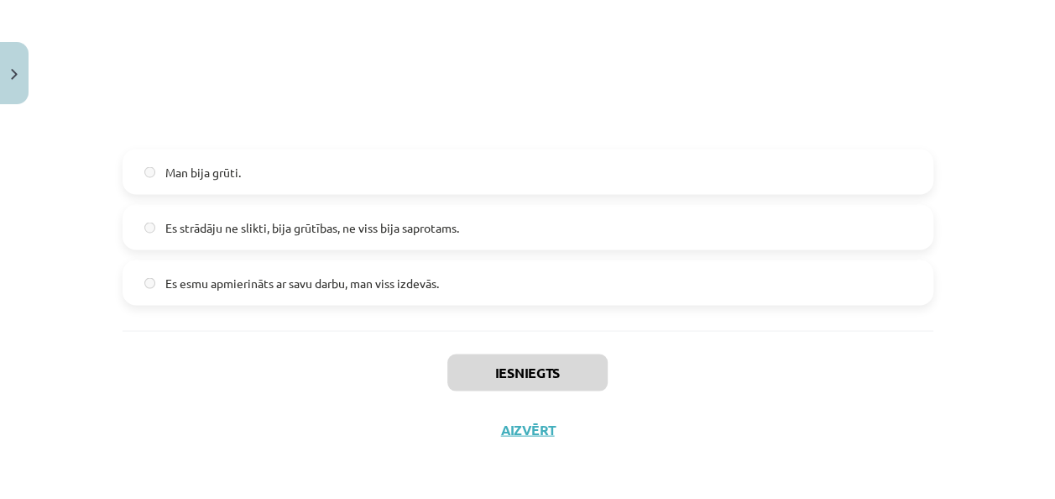
scroll to position [600, 0]
click at [527, 434] on button "Aizvērt" at bounding box center [528, 429] width 64 height 17
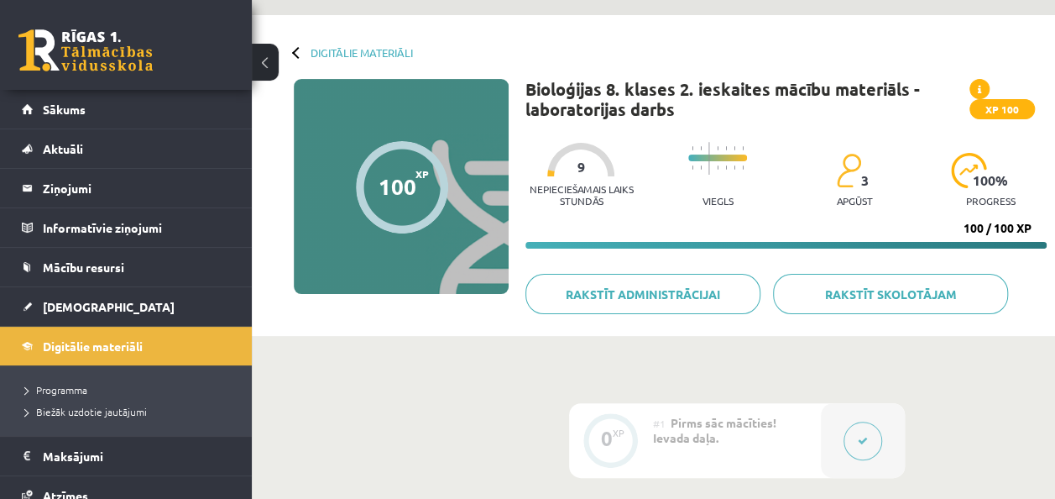
scroll to position [0, 0]
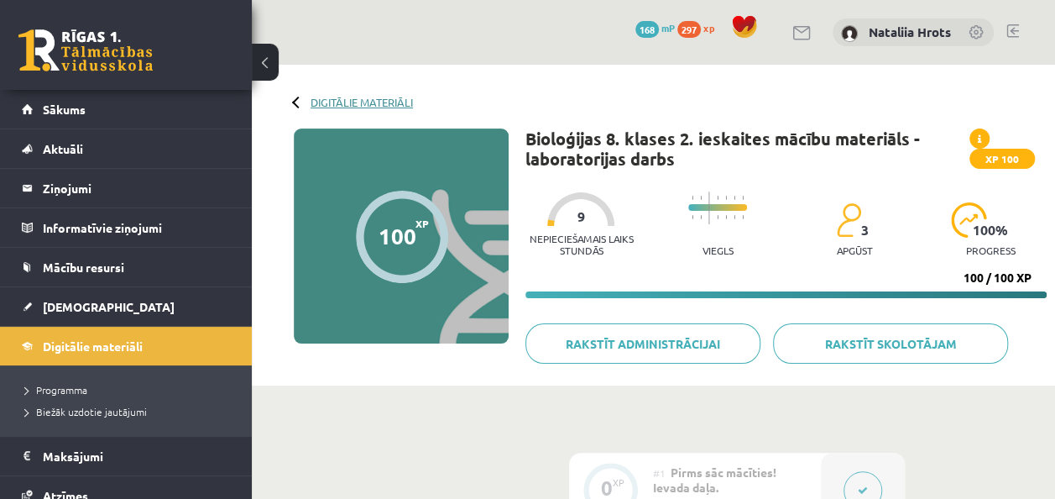
click at [384, 99] on link "Digitālie materiāli" at bounding box center [362, 102] width 102 height 13
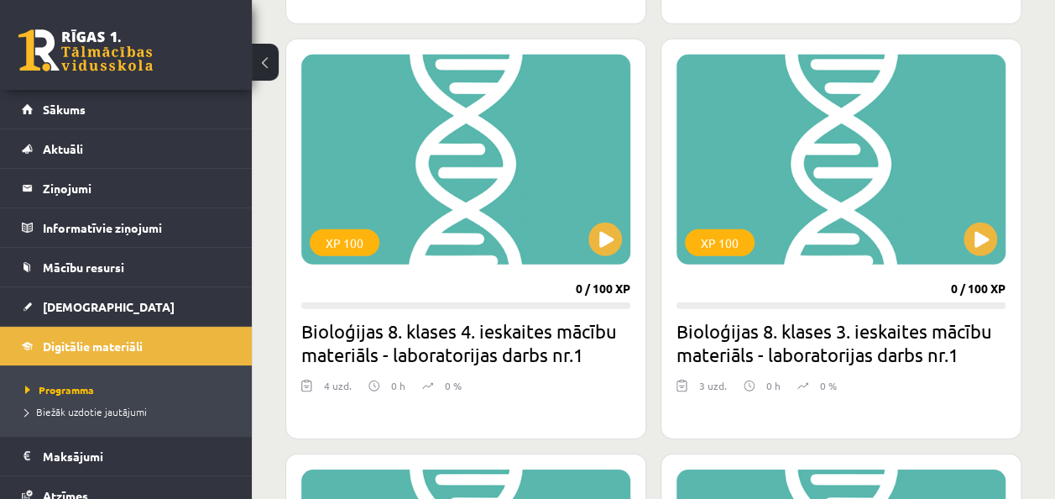
scroll to position [2451, 0]
click at [979, 232] on button at bounding box center [981, 239] width 34 height 34
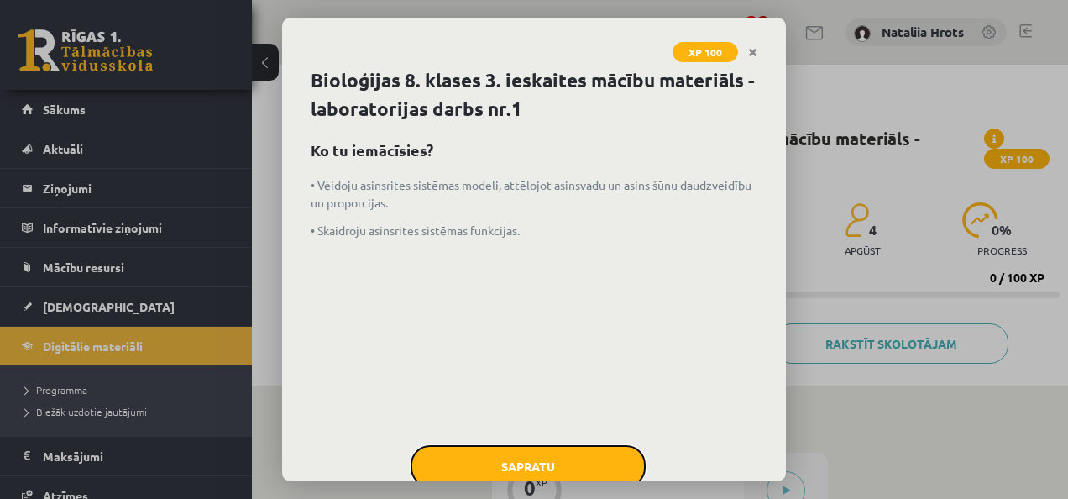
drag, startPoint x: 509, startPoint y: 450, endPoint x: 447, endPoint y: 473, distance: 65.6
click at [447, 473] on button "Sapratu" at bounding box center [527, 466] width 235 height 42
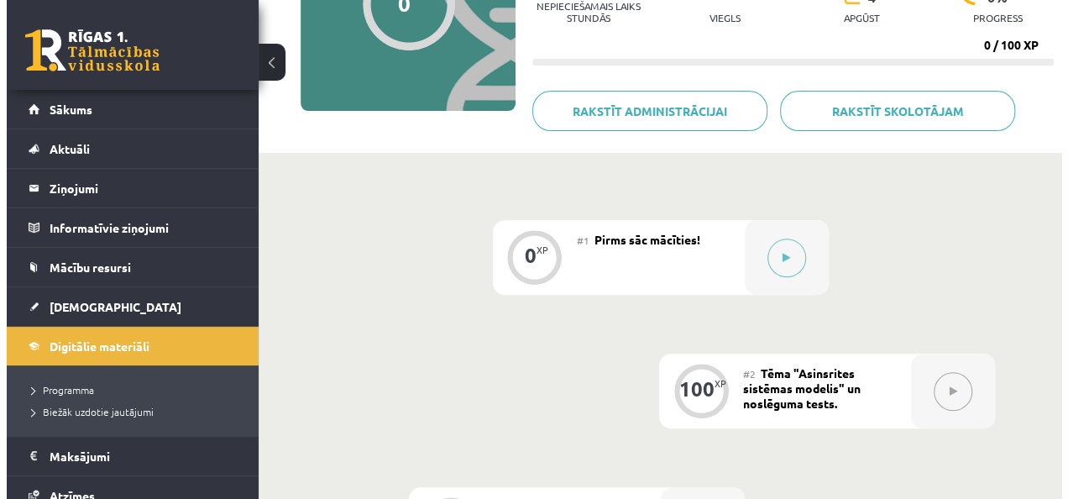
scroll to position [209, 0]
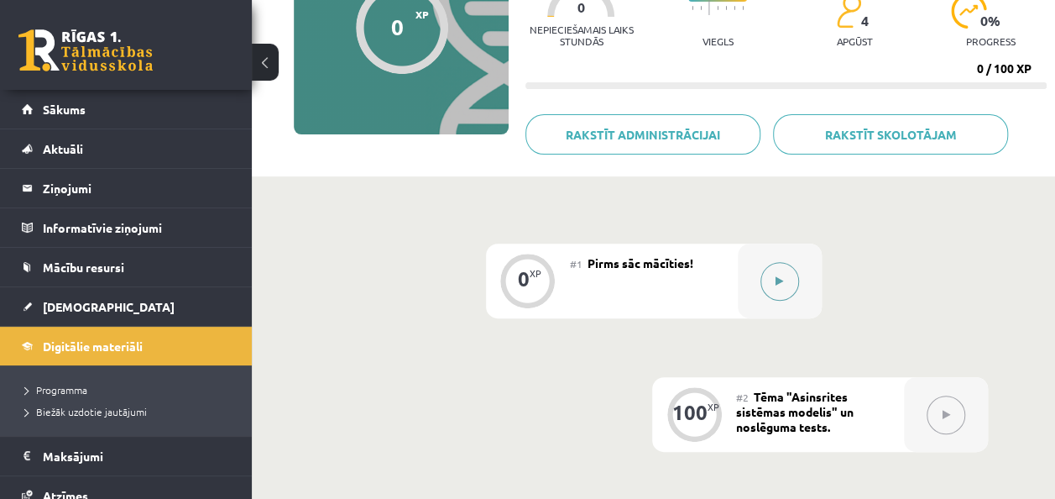
click at [788, 285] on button at bounding box center [780, 281] width 39 height 39
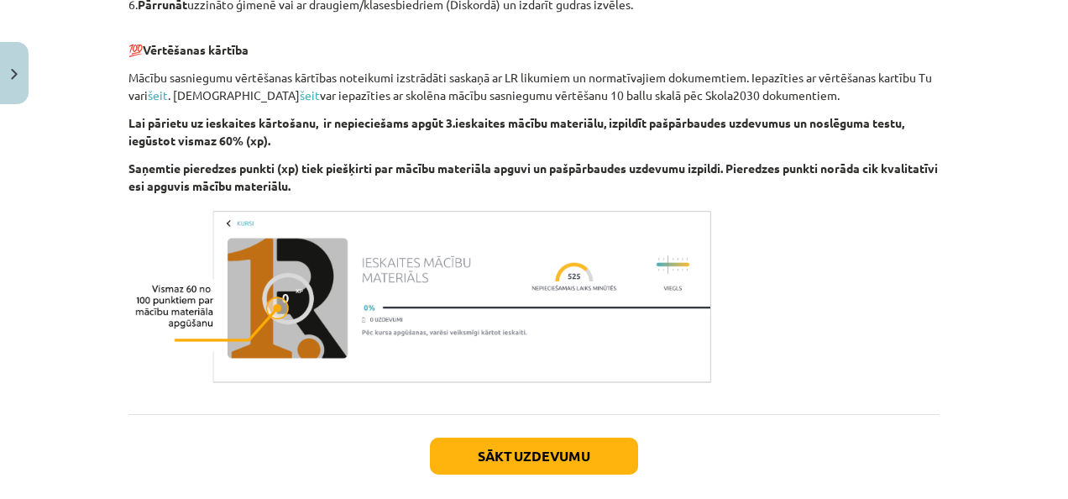
scroll to position [987, 0]
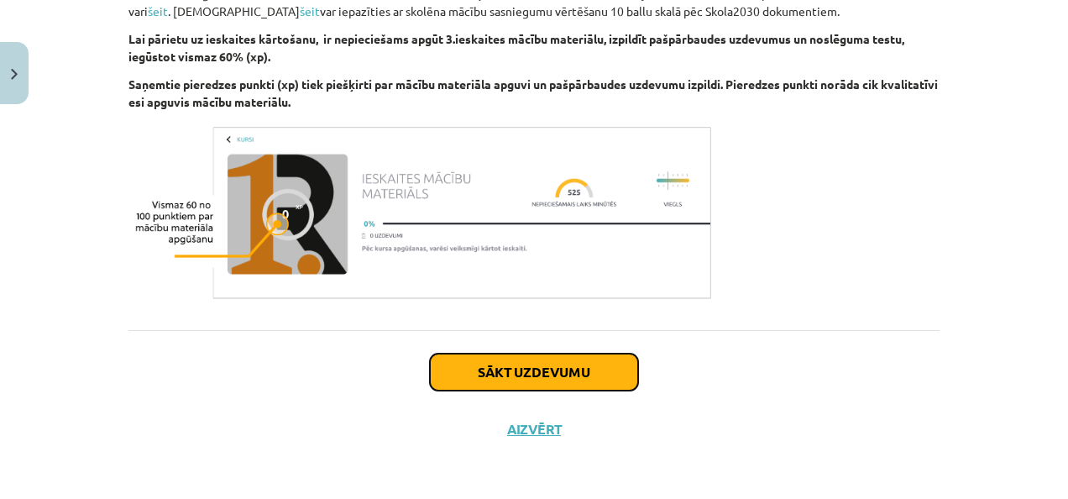
click at [564, 368] on button "Sākt uzdevumu" at bounding box center [534, 371] width 208 height 37
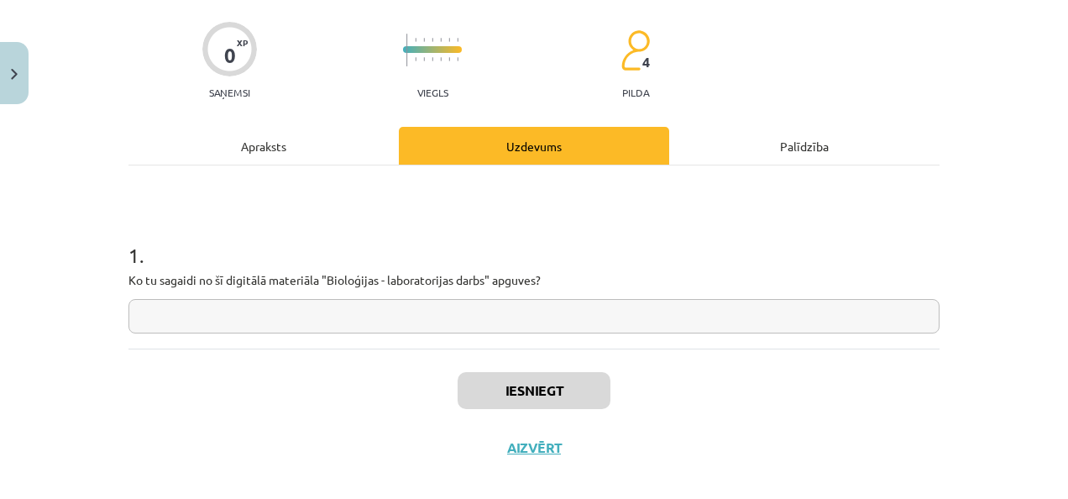
scroll to position [42, 0]
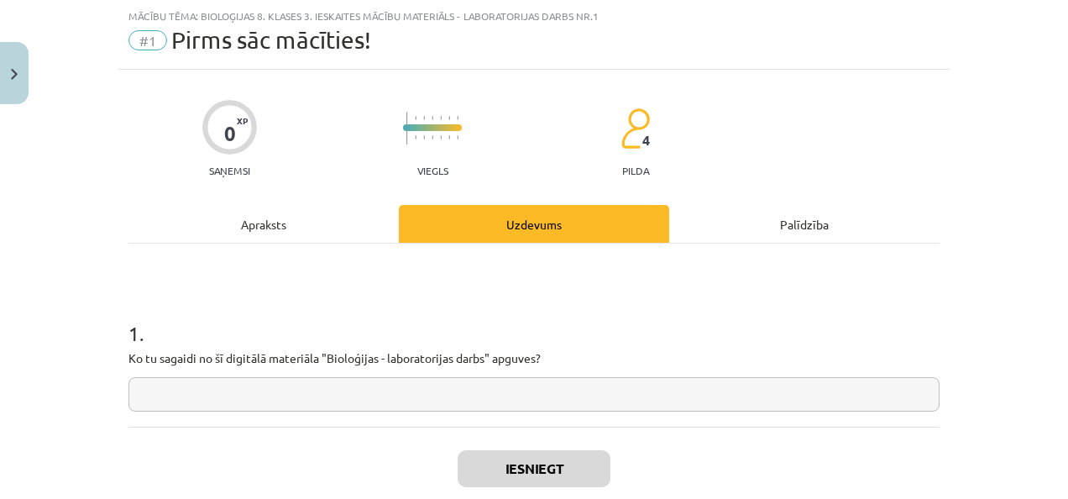
click at [252, 408] on input "text" at bounding box center [533, 394] width 811 height 34
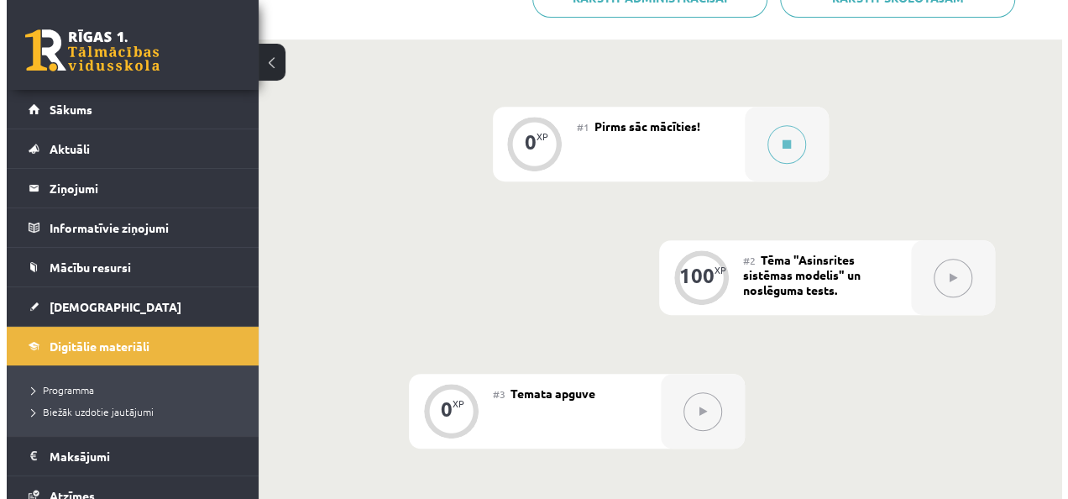
scroll to position [347, 0]
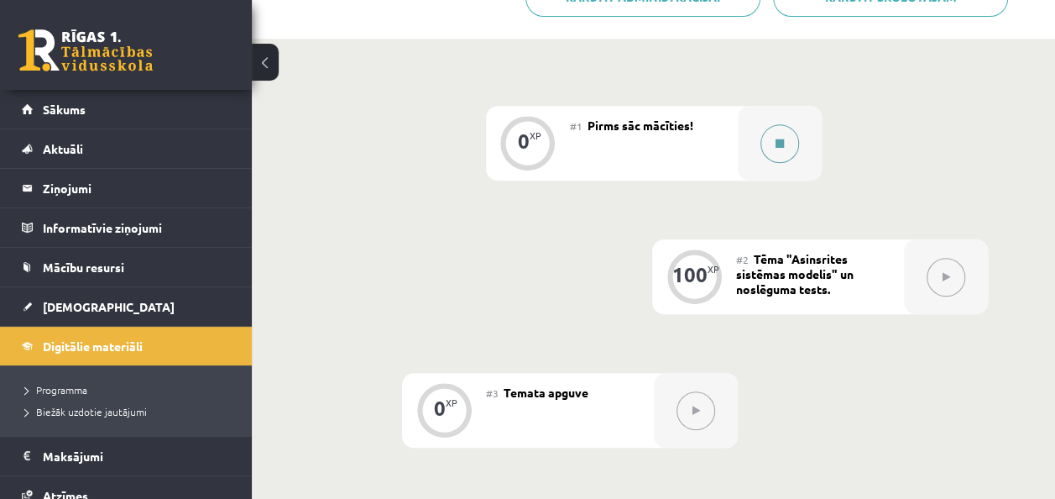
click at [771, 148] on button at bounding box center [780, 143] width 39 height 39
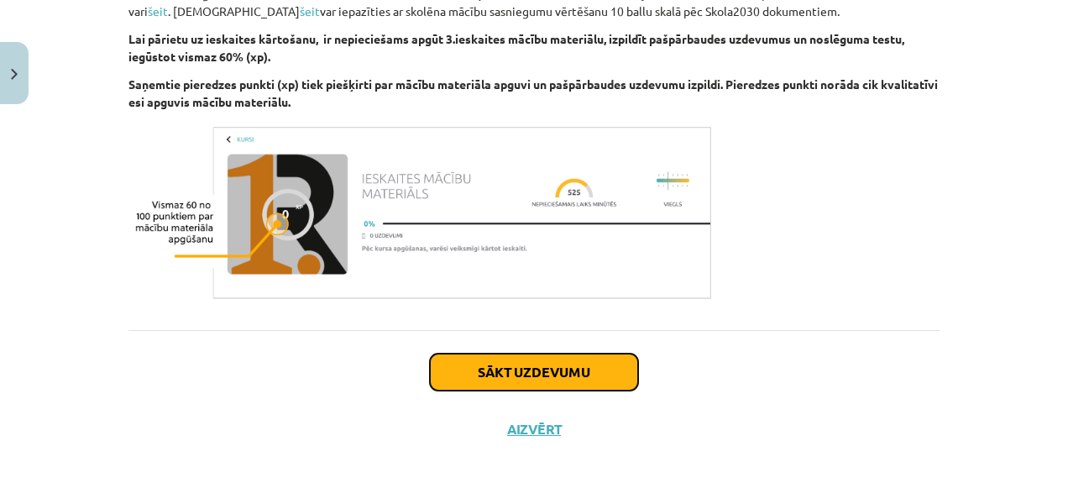
click at [495, 358] on button "Sākt uzdevumu" at bounding box center [534, 371] width 208 height 37
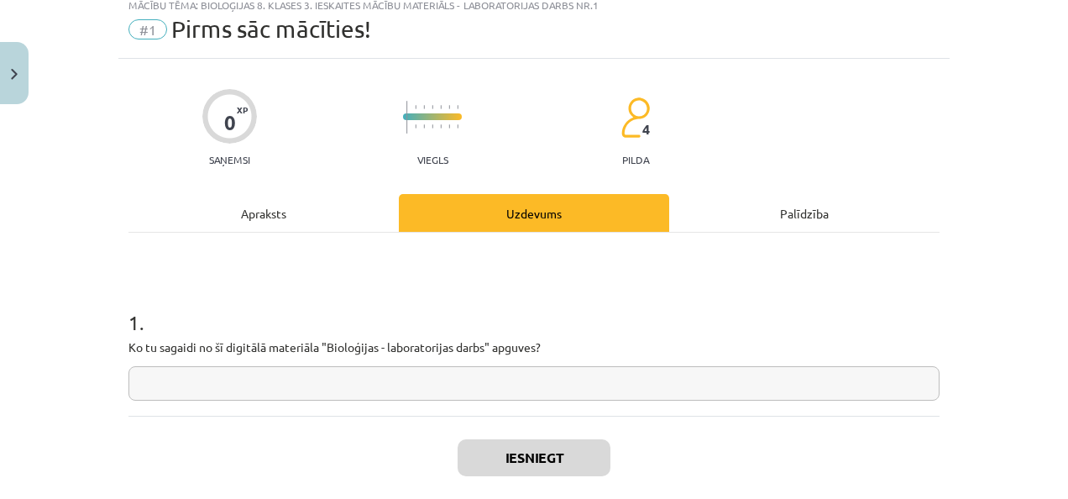
scroll to position [42, 0]
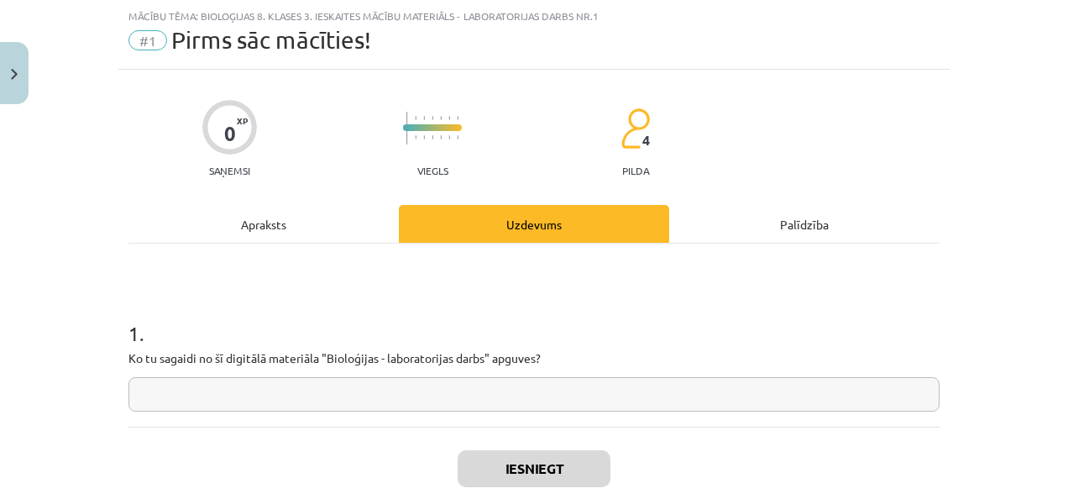
click at [513, 400] on input "text" at bounding box center [533, 394] width 811 height 34
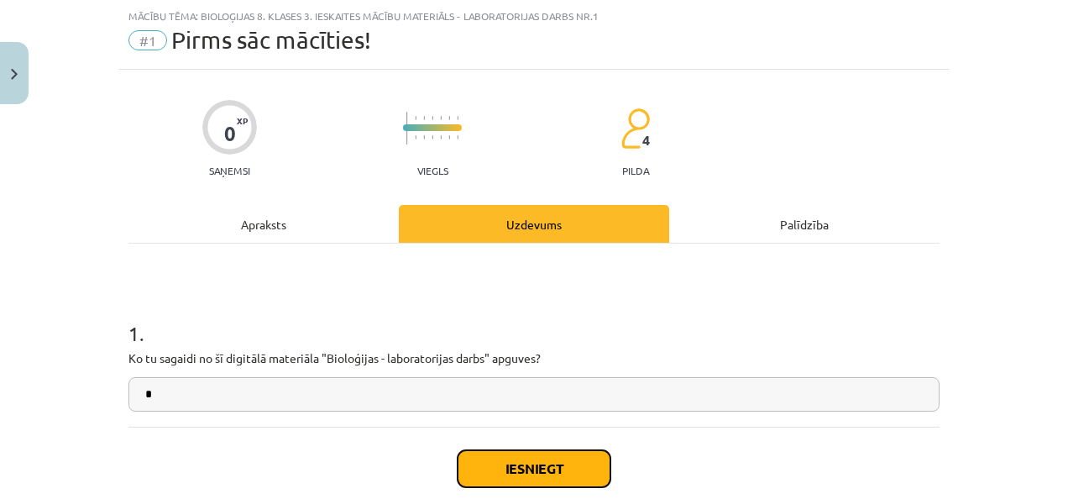
click at [541, 468] on button "Iesniegt" at bounding box center [533, 468] width 153 height 37
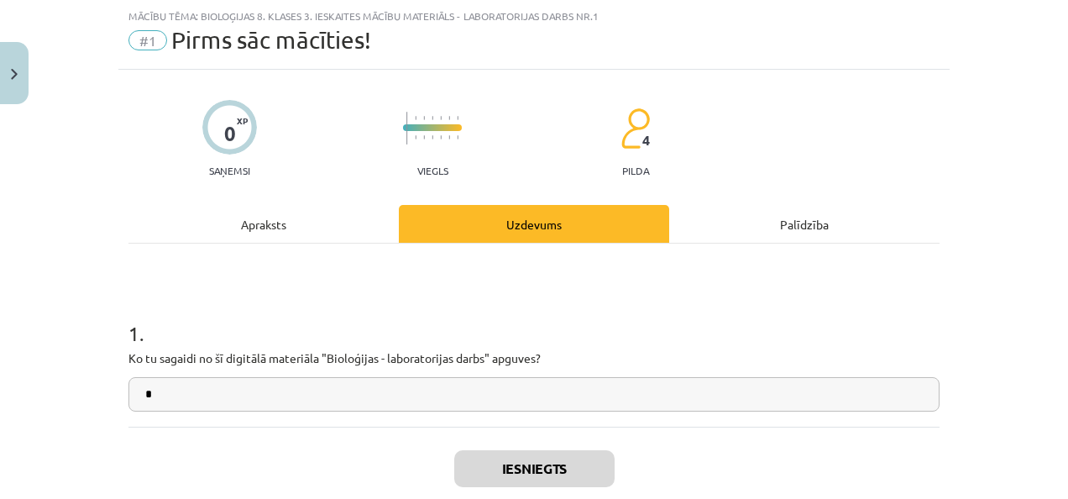
scroll to position [191, 0]
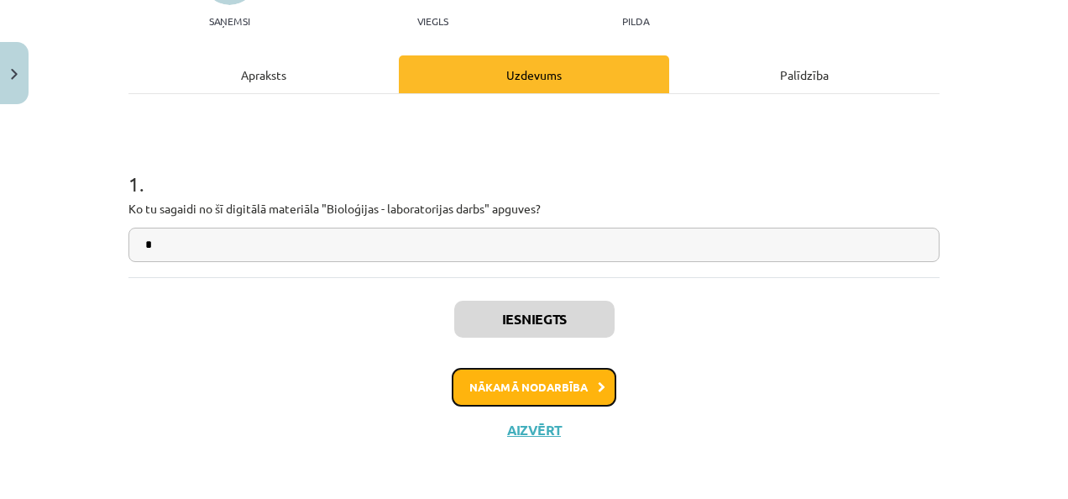
click at [539, 371] on button "Nākamā nodarbība" at bounding box center [534, 387] width 165 height 39
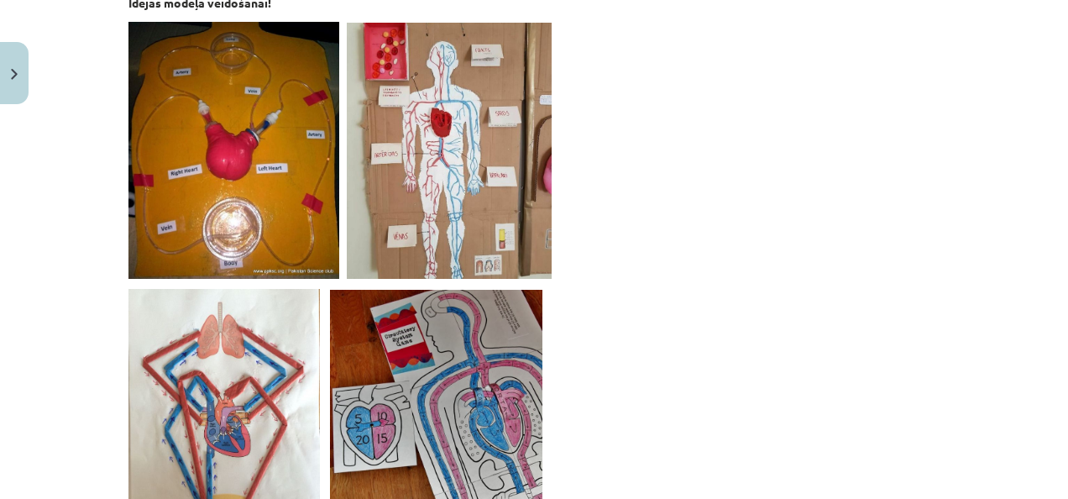
scroll to position [740, 0]
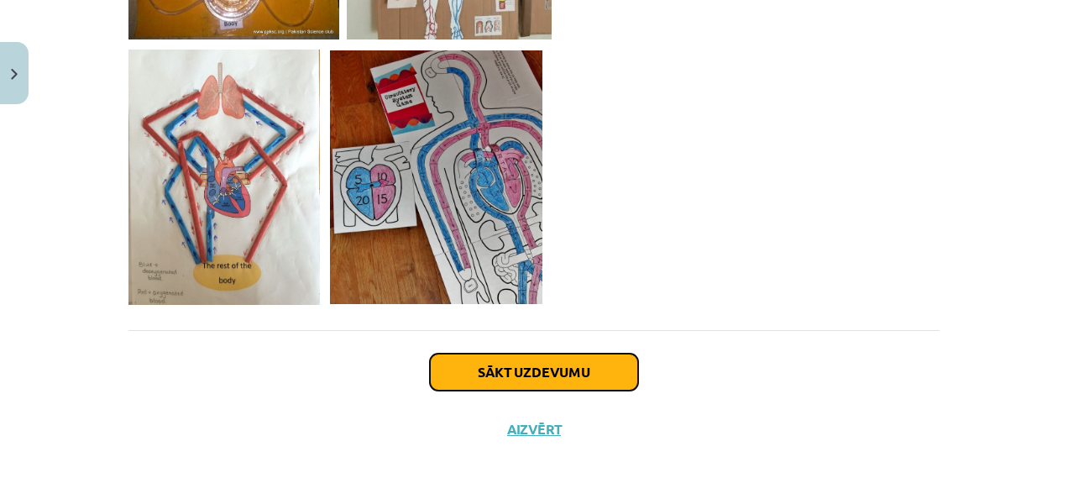
click at [482, 368] on button "Sākt uzdevumu" at bounding box center [534, 371] width 208 height 37
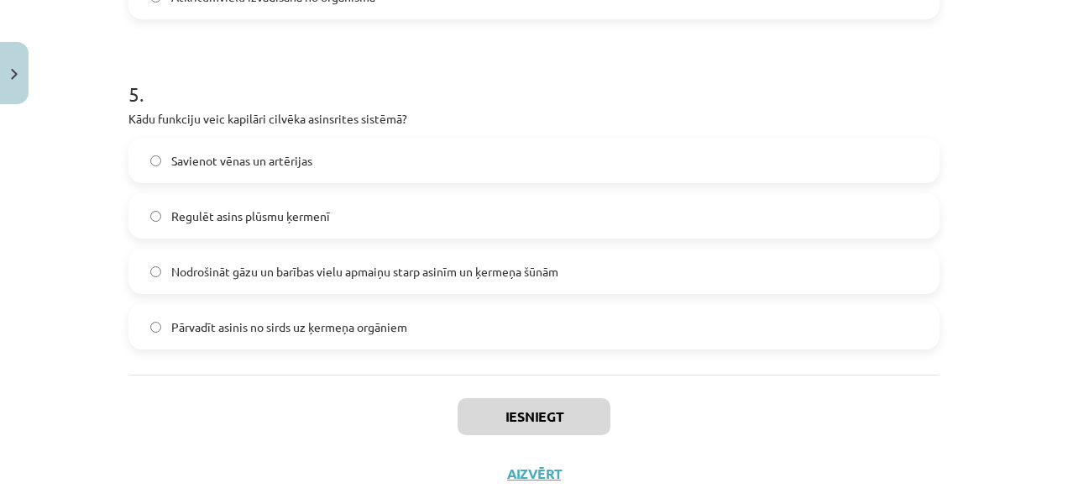
scroll to position [1645, 0]
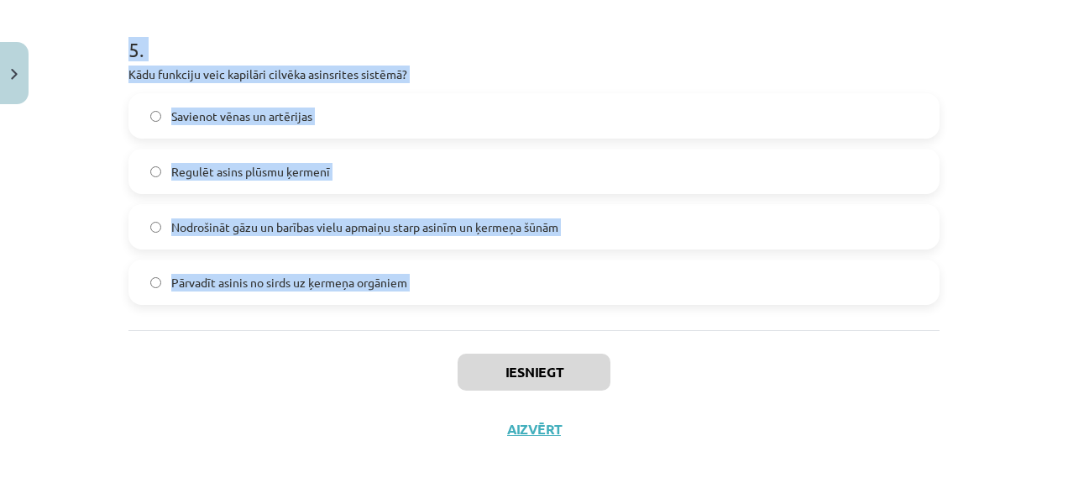
drag, startPoint x: 121, startPoint y: 353, endPoint x: 436, endPoint y: 342, distance: 315.8
copy form "Lorem ip dolorsit ametconse adipis elitsed doeiusmod? Temporin, utlab, etdolor …"
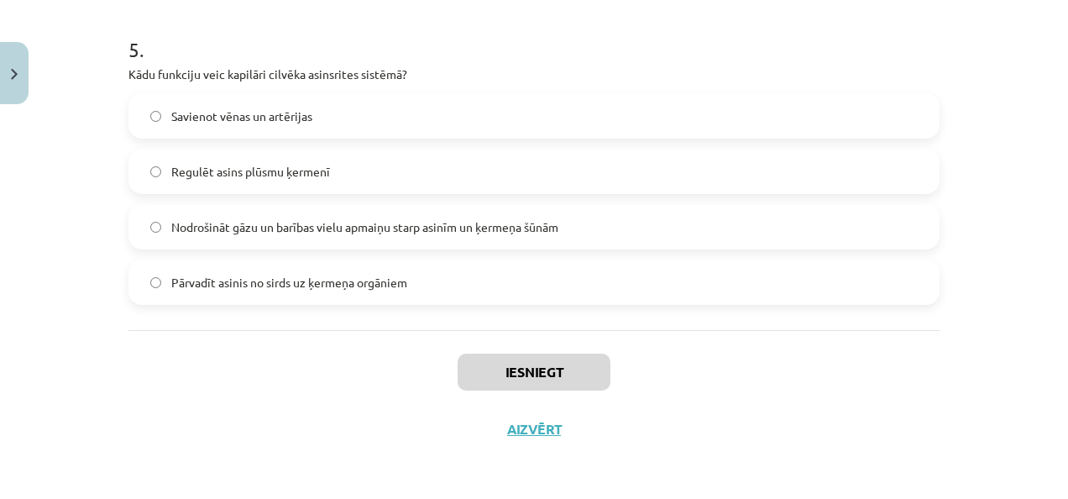
click at [798, 337] on div "Iesniegt Aizvērt" at bounding box center [533, 389] width 811 height 118
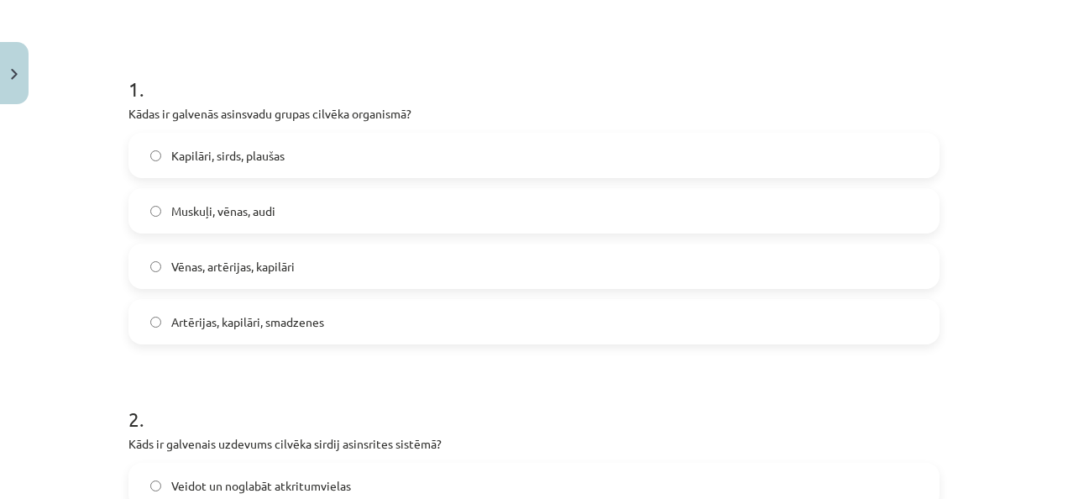
scroll to position [287, 0]
click at [337, 264] on label "Vēnas, artērijas, kapilāri" at bounding box center [534, 265] width 808 height 42
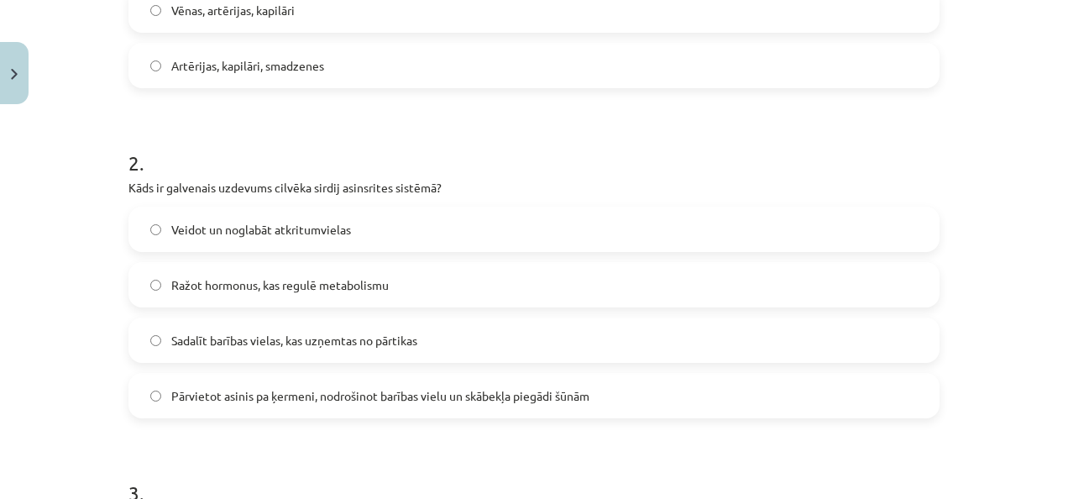
scroll to position [541, 0]
click at [390, 406] on label "Pārvietot asinis pa ķermeni, nodrošinot barības vielu un skābekļa piegādi šūnām" at bounding box center [534, 396] width 808 height 42
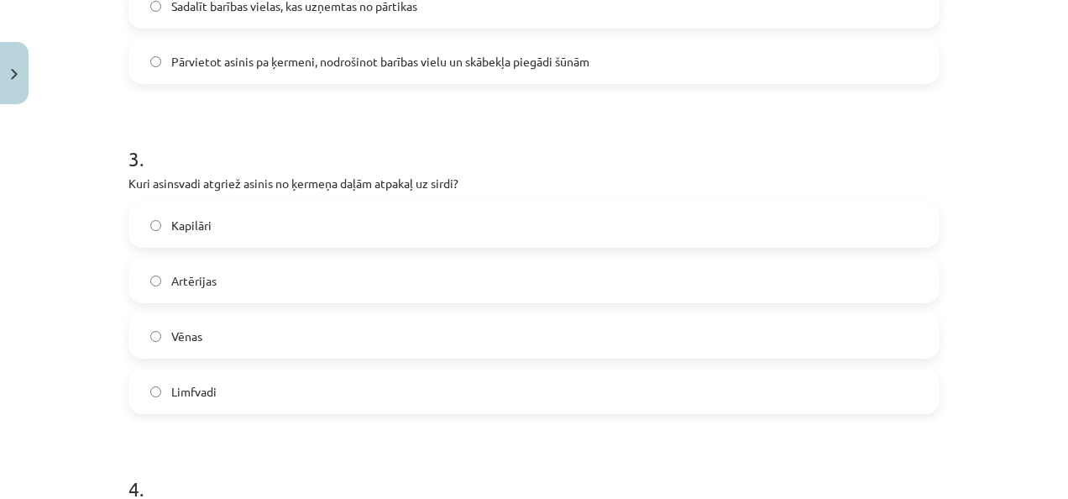
scroll to position [877, 0]
click at [301, 315] on label "Vēnas" at bounding box center [534, 335] width 808 height 42
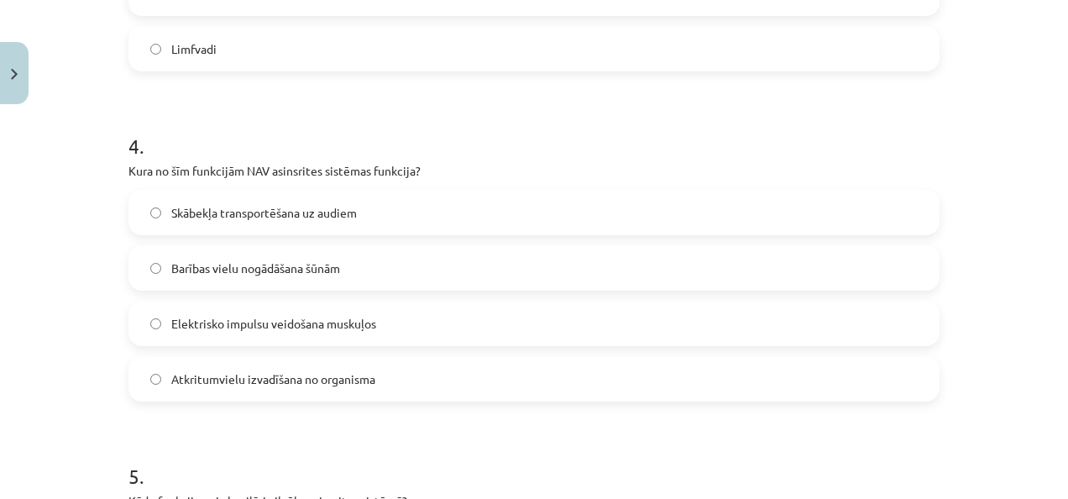
scroll to position [1220, 0]
click at [389, 309] on label "Elektrisko impulsu veidošana muskuļos" at bounding box center [534, 322] width 808 height 42
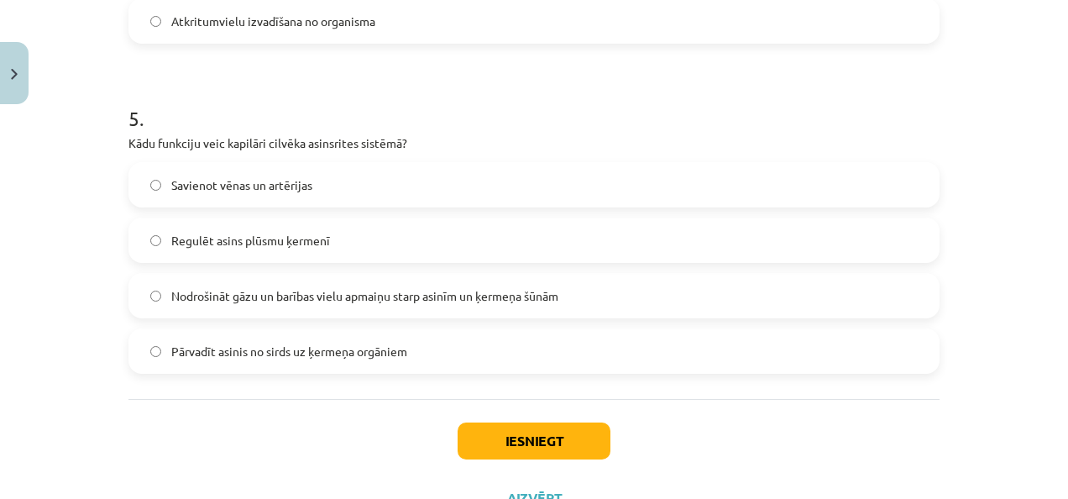
scroll to position [1577, 0]
click at [482, 303] on label "Nodrošināt gāzu un barības vielu apmaiņu starp asinīm un ķermeņa šūnām" at bounding box center [534, 295] width 808 height 42
click at [571, 440] on button "Iesniegt" at bounding box center [533, 439] width 153 height 37
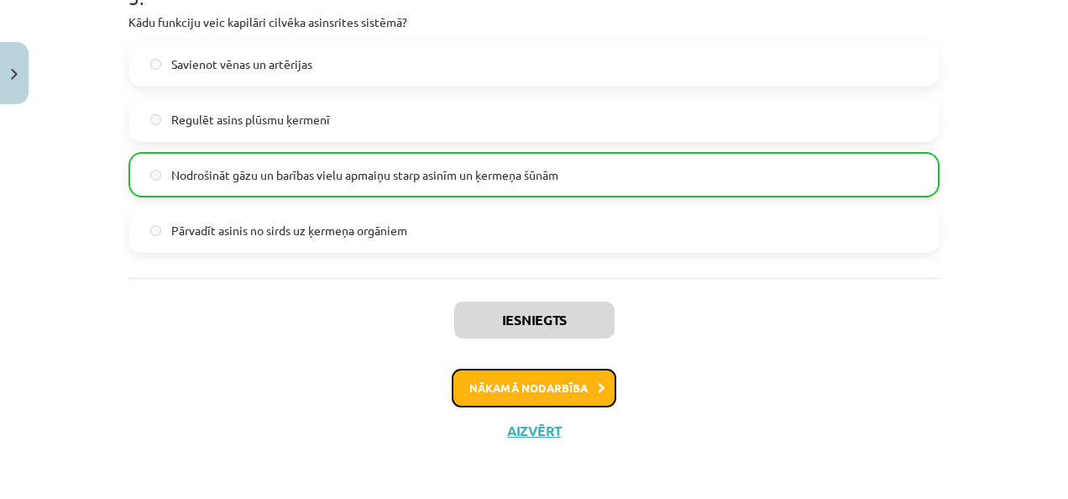
click at [589, 398] on button "Nākamā nodarbība" at bounding box center [534, 387] width 165 height 39
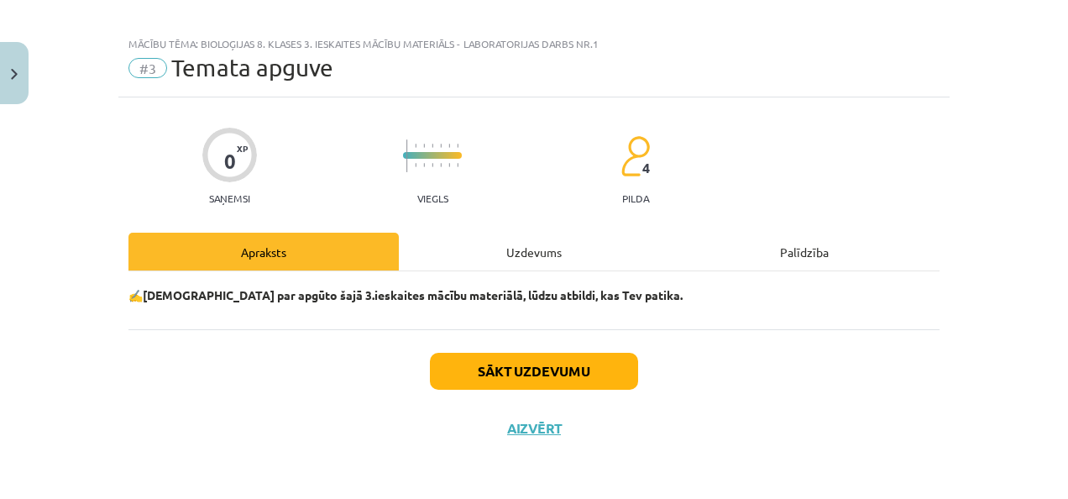
scroll to position [13, 0]
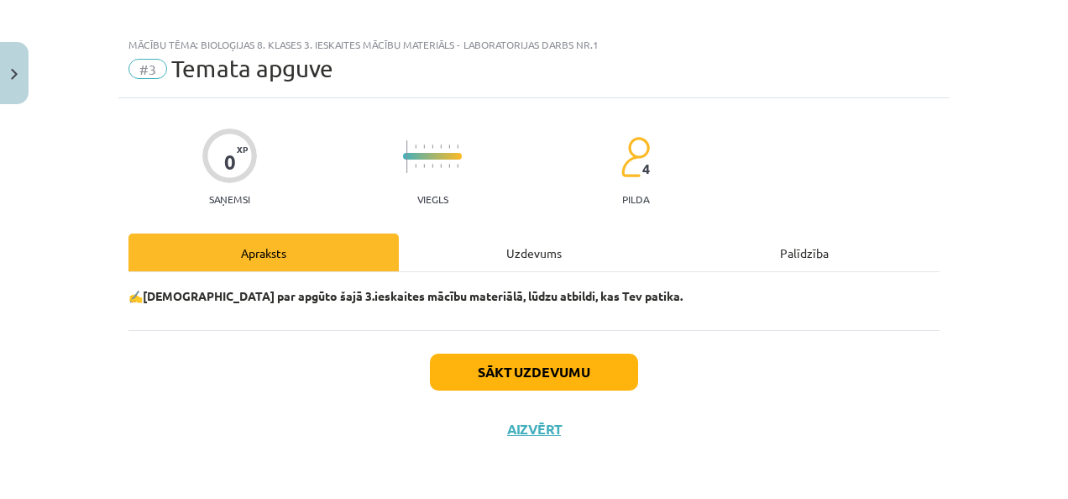
click at [572, 349] on div "Sākt uzdevumu Aizvērt" at bounding box center [533, 389] width 811 height 118
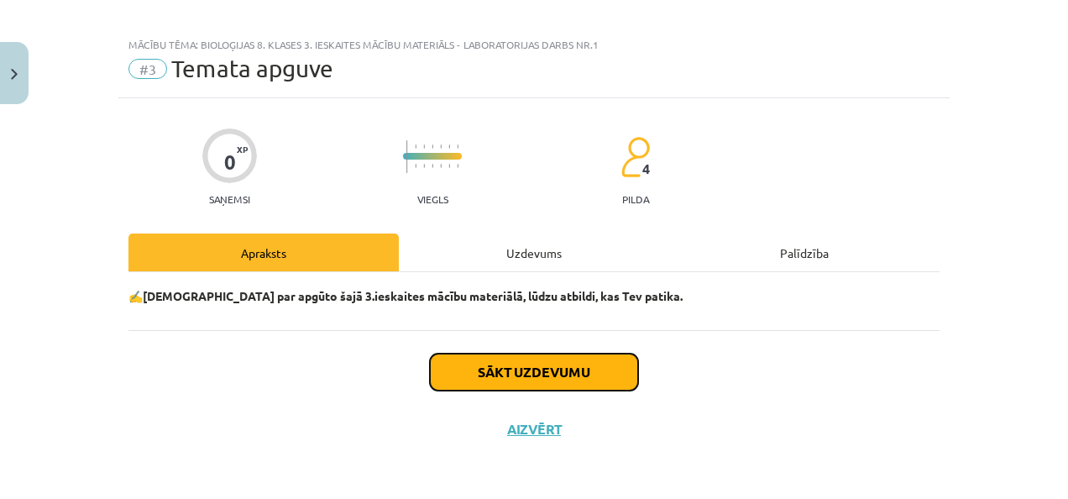
click at [576, 371] on button "Sākt uzdevumu" at bounding box center [534, 371] width 208 height 37
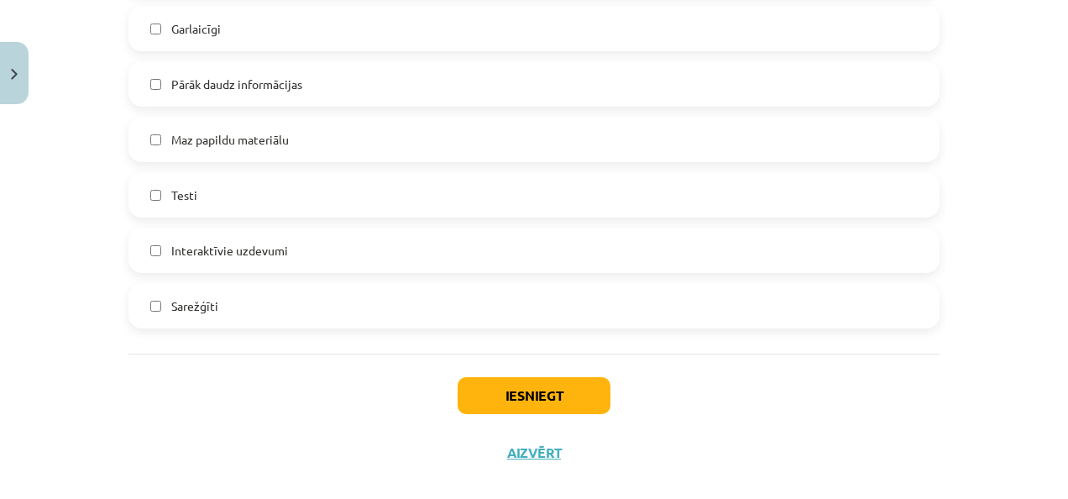
scroll to position [1437, 0]
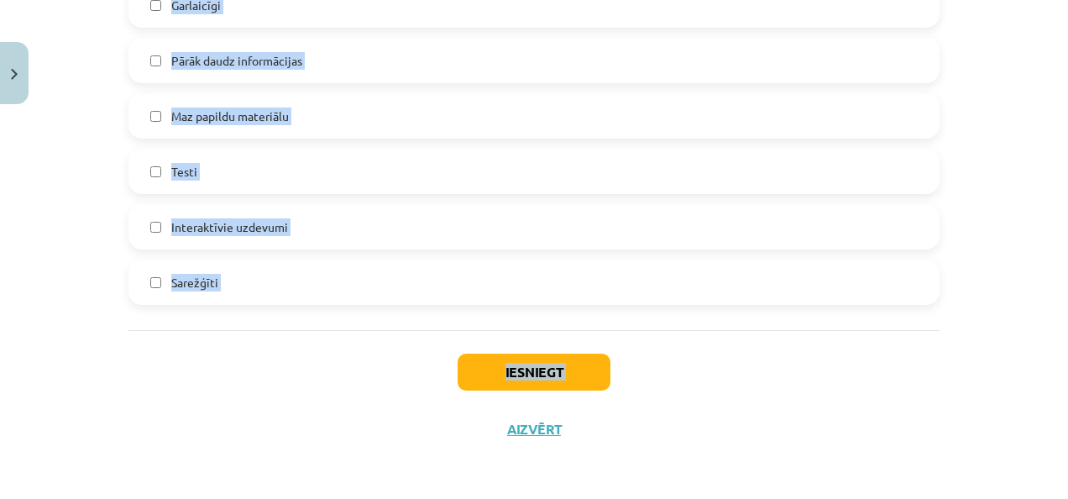
drag, startPoint x: 122, startPoint y: 102, endPoint x: 378, endPoint y: 384, distance: 380.9
copy form "Kas jums patika? (var izvēlēties vairākus variantus) Viss bija pietiekami Bija …"
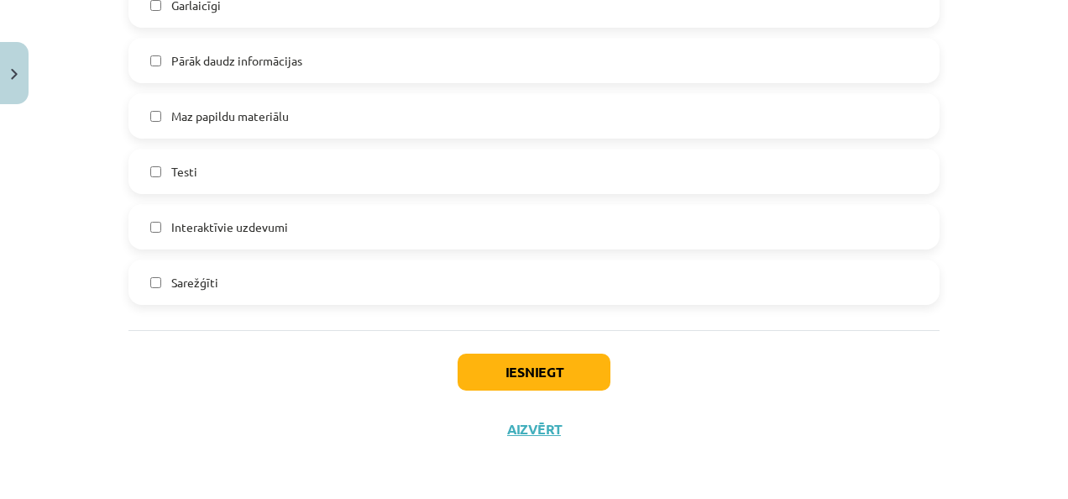
click at [858, 417] on div "Iesniegt Aizvērt" at bounding box center [533, 389] width 811 height 118
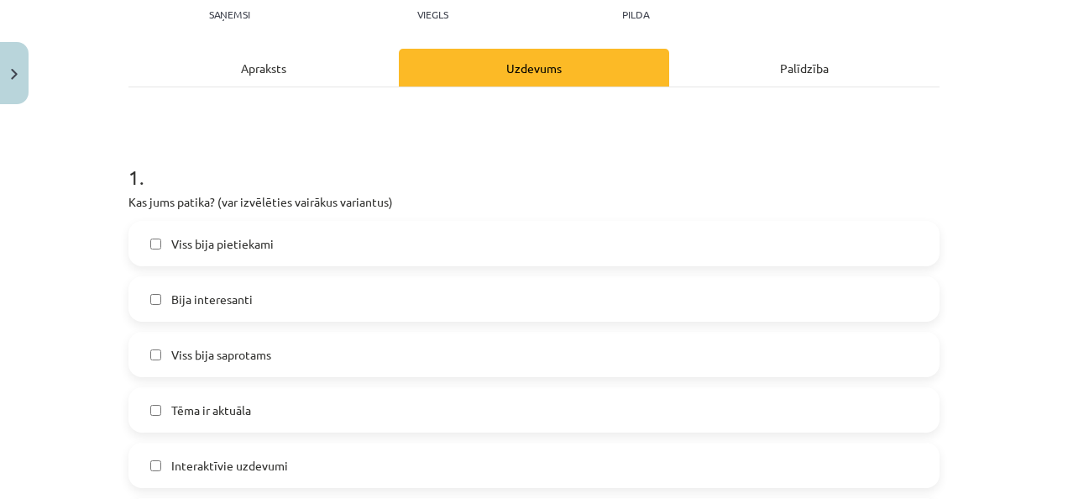
scroll to position [199, 0]
click at [381, 306] on label "Bija interesanti" at bounding box center [534, 298] width 808 height 42
click at [309, 352] on label "Viss bija saprotams" at bounding box center [534, 353] width 808 height 42
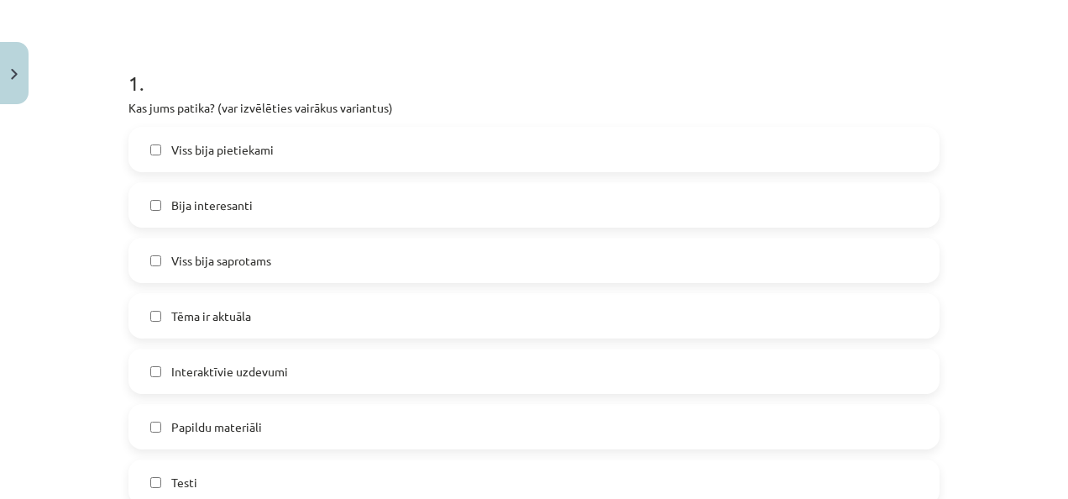
scroll to position [294, 0]
click at [410, 332] on label "Tēma ir aktuāla" at bounding box center [534, 314] width 808 height 42
click at [324, 368] on label "Interaktīvie uzdevumi" at bounding box center [534, 369] width 808 height 42
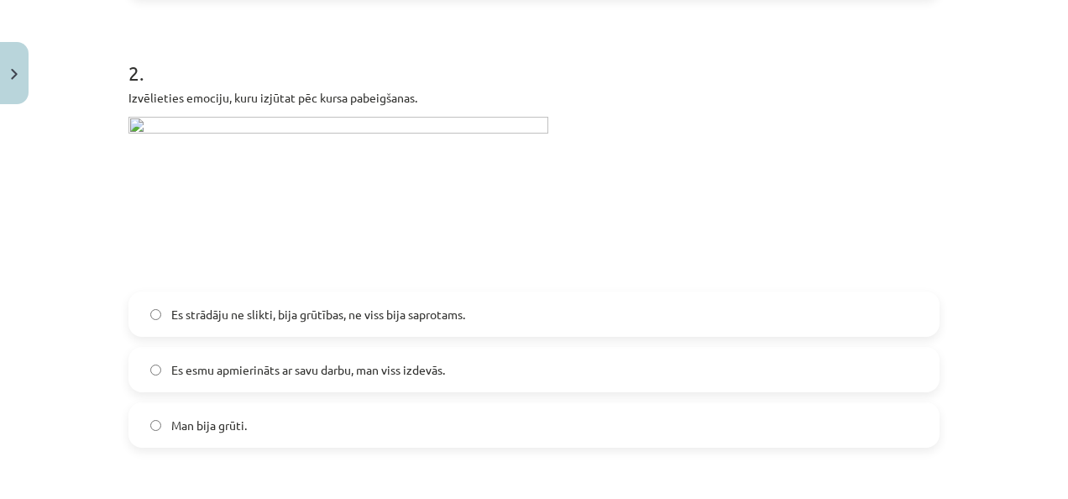
scroll to position [813, 0]
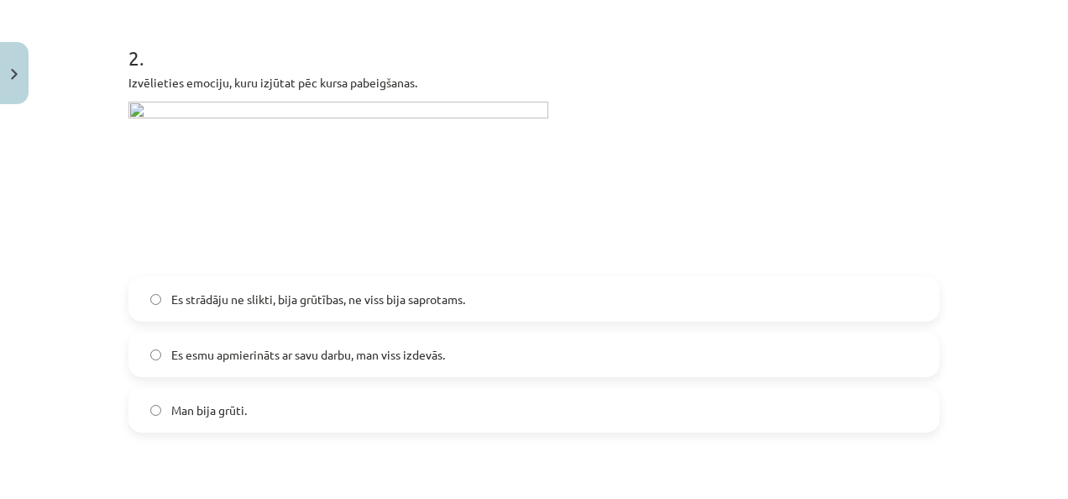
click at [232, 363] on label "Es esmu apmierināts ar savu darbu, man viss izdevās." at bounding box center [534, 354] width 808 height 42
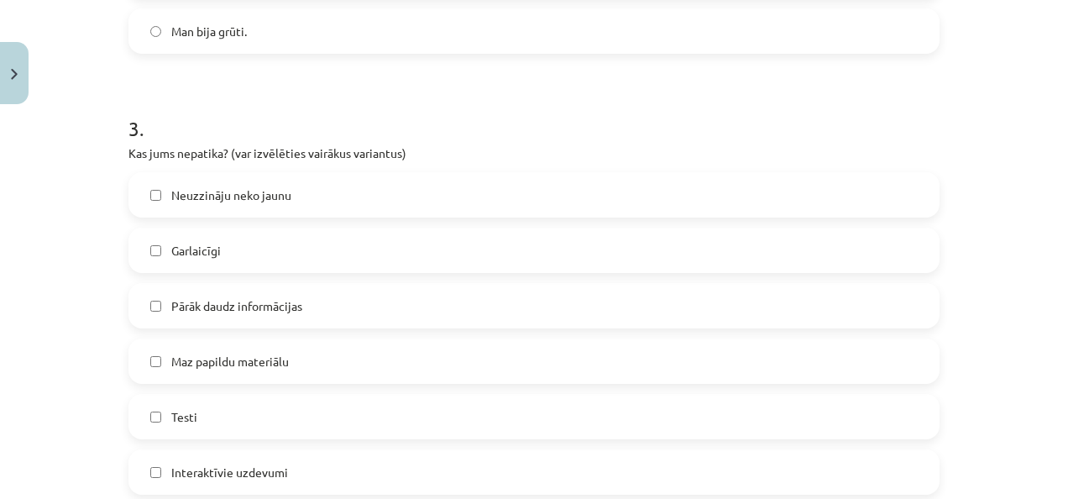
scroll to position [1288, 0]
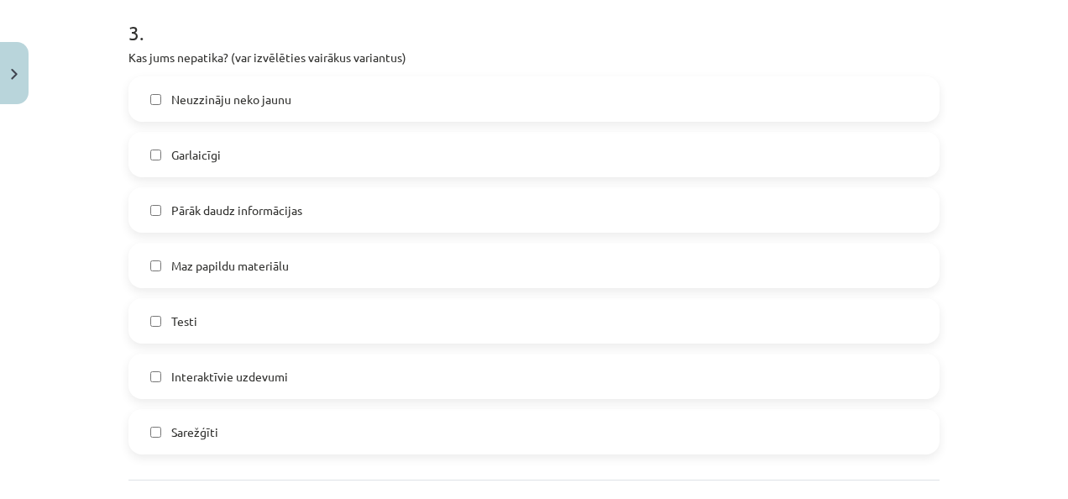
click at [250, 435] on label "Sarežģīti" at bounding box center [534, 431] width 808 height 42
click at [228, 211] on span "Pārāk daudz informācijas" at bounding box center [236, 210] width 131 height 18
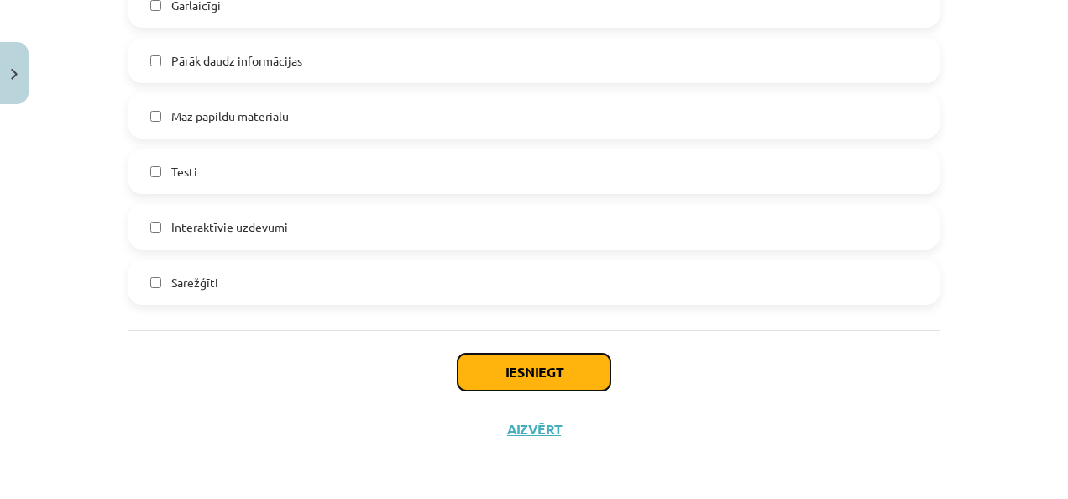
click at [518, 370] on button "Iesniegt" at bounding box center [533, 371] width 153 height 37
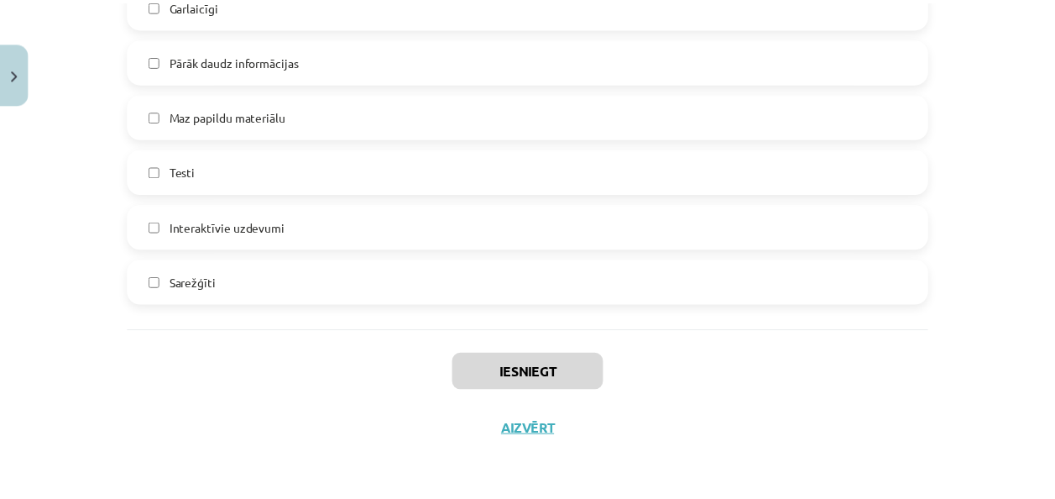
scroll to position [347, 0]
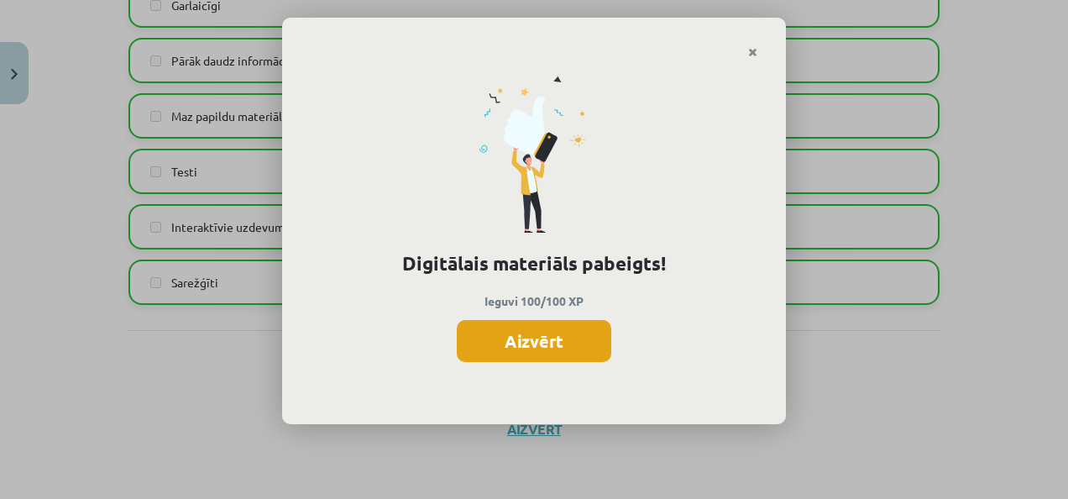
click at [583, 342] on button "Aizvērt" at bounding box center [534, 341] width 154 height 42
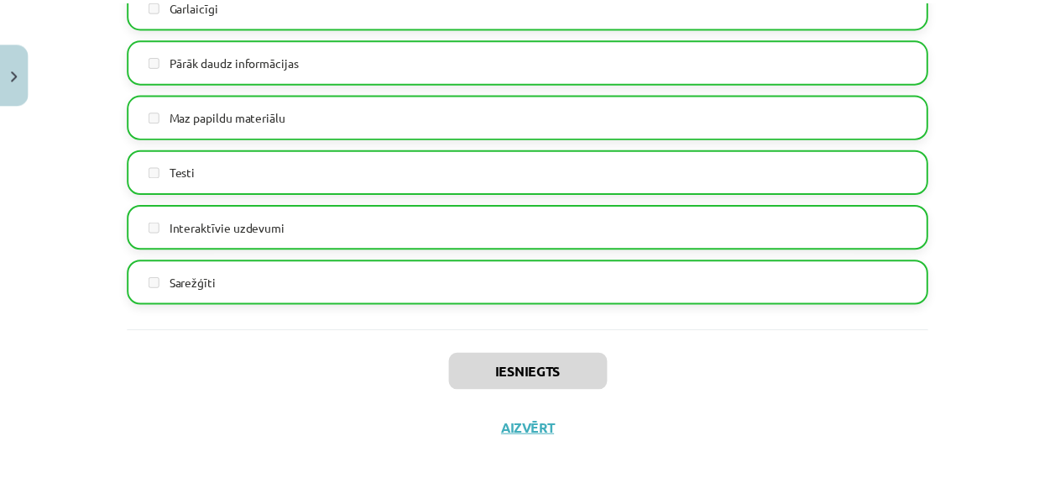
scroll to position [1437, 0]
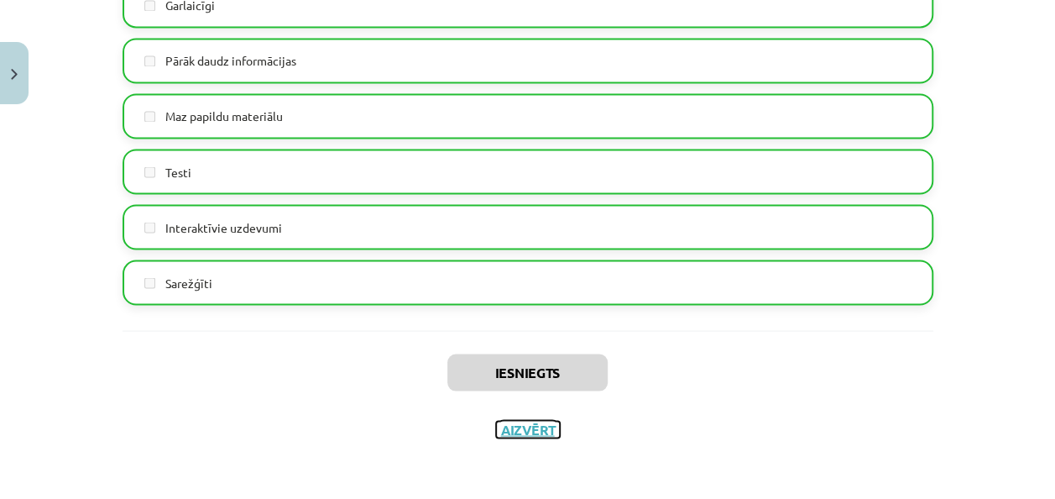
click at [516, 421] on button "Aizvērt" at bounding box center [528, 429] width 64 height 17
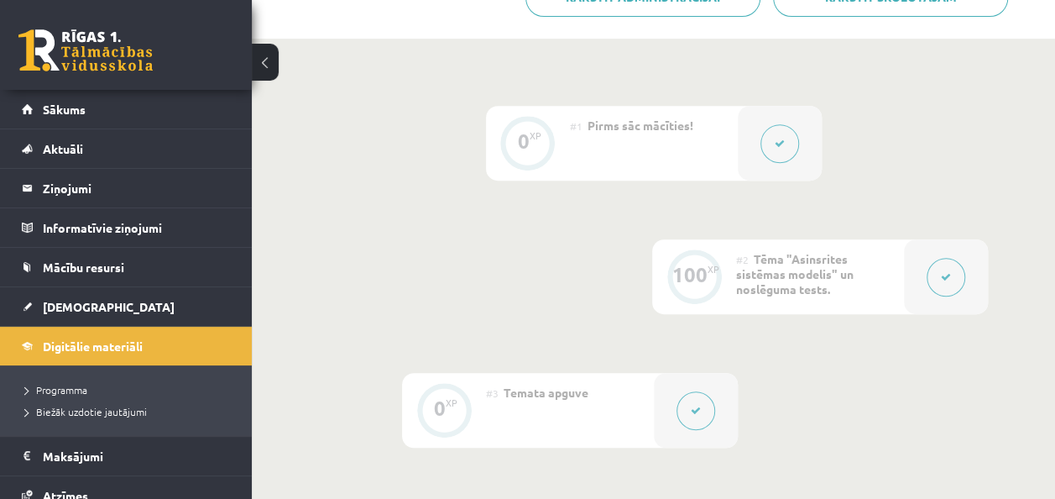
scroll to position [0, 0]
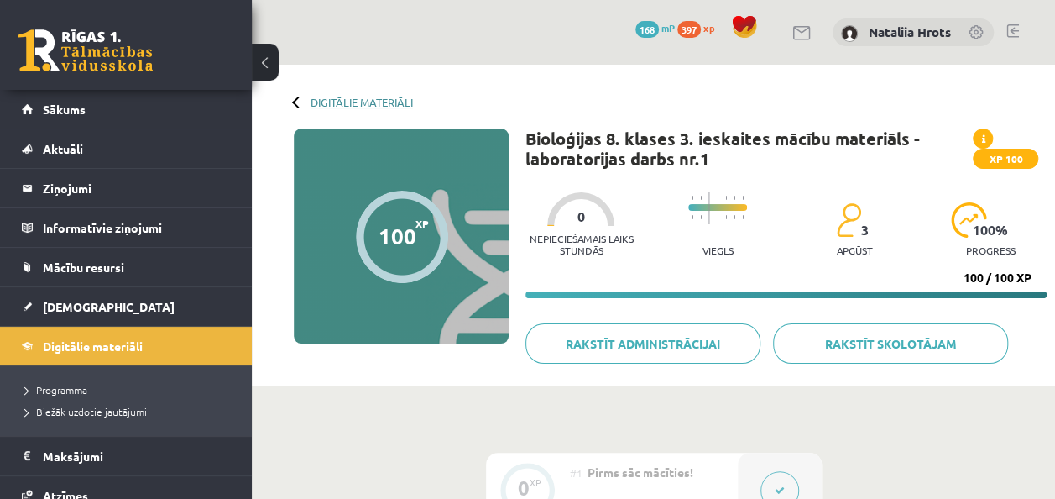
click at [370, 99] on link "Digitālie materiāli" at bounding box center [362, 102] width 102 height 13
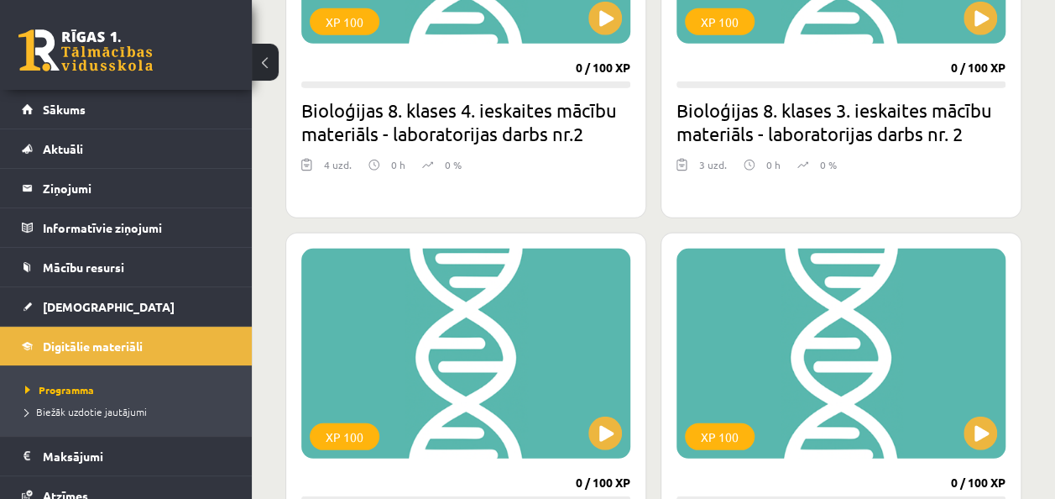
scroll to position [2089, 0]
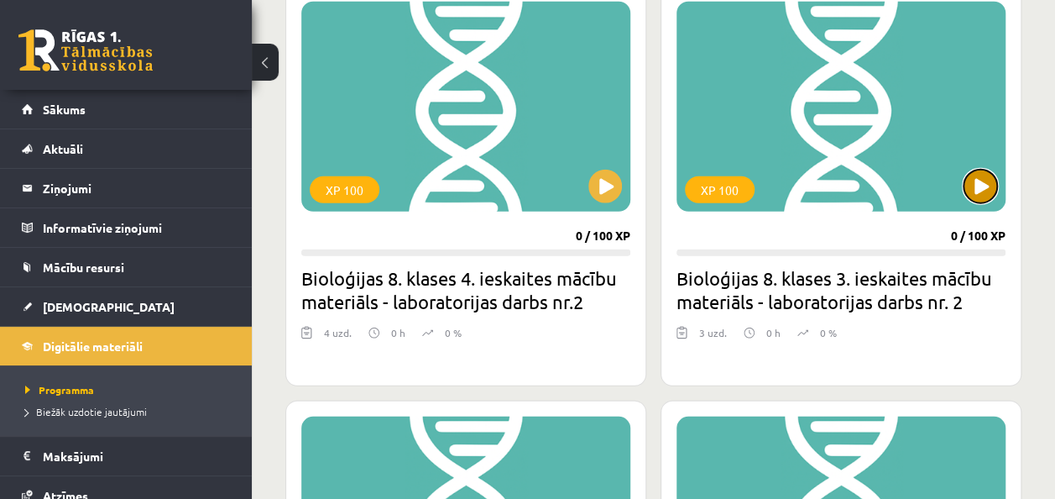
click at [985, 187] on button at bounding box center [981, 187] width 34 height 34
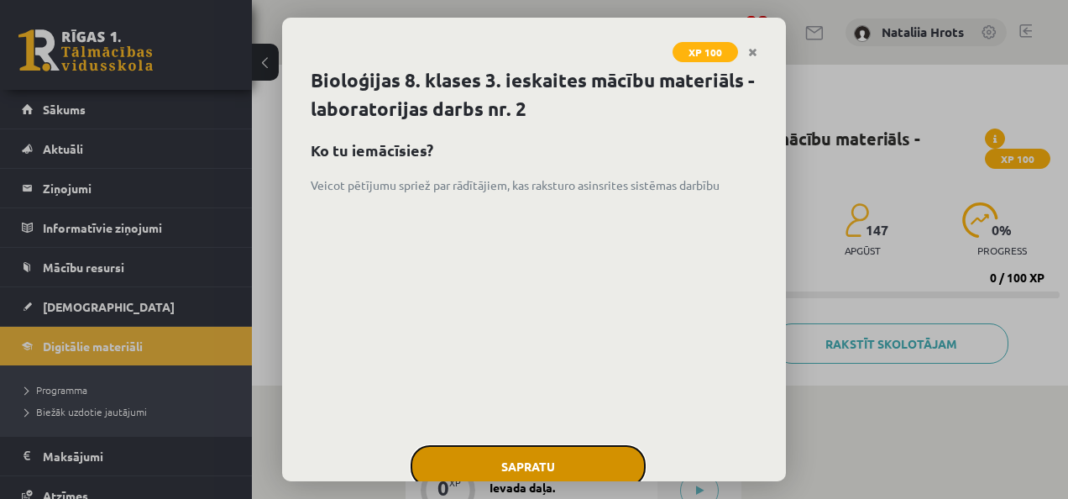
click at [562, 457] on button "Sapratu" at bounding box center [527, 466] width 235 height 42
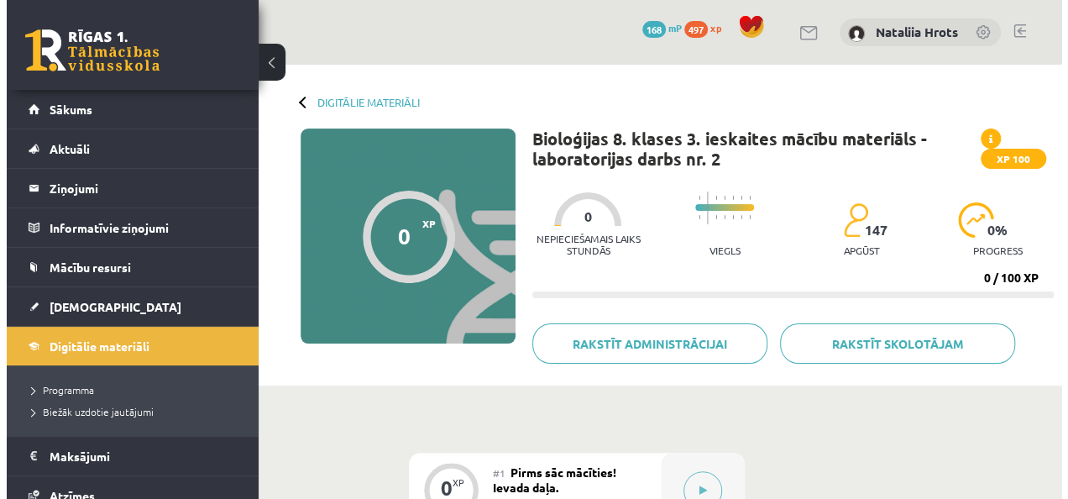
scroll to position [262, 0]
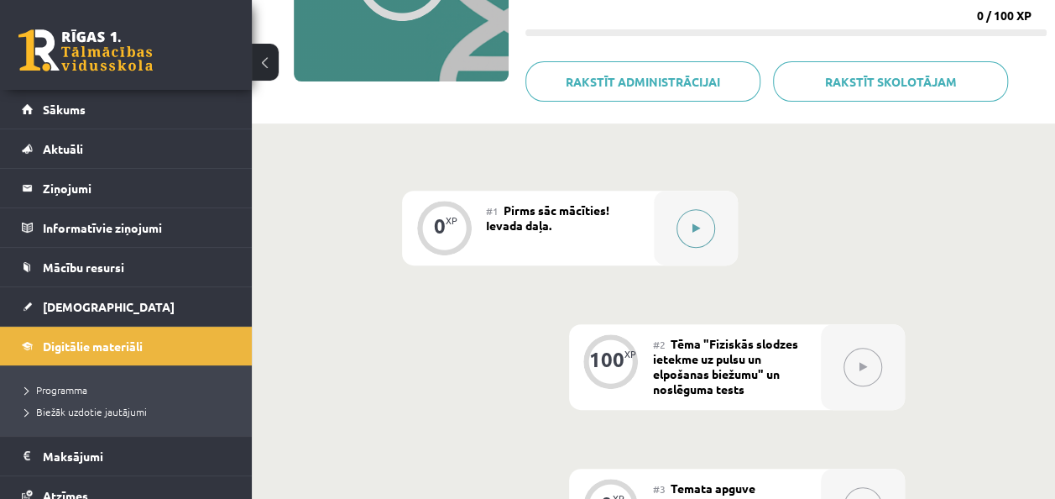
click at [699, 230] on icon at bounding box center [697, 228] width 8 height 10
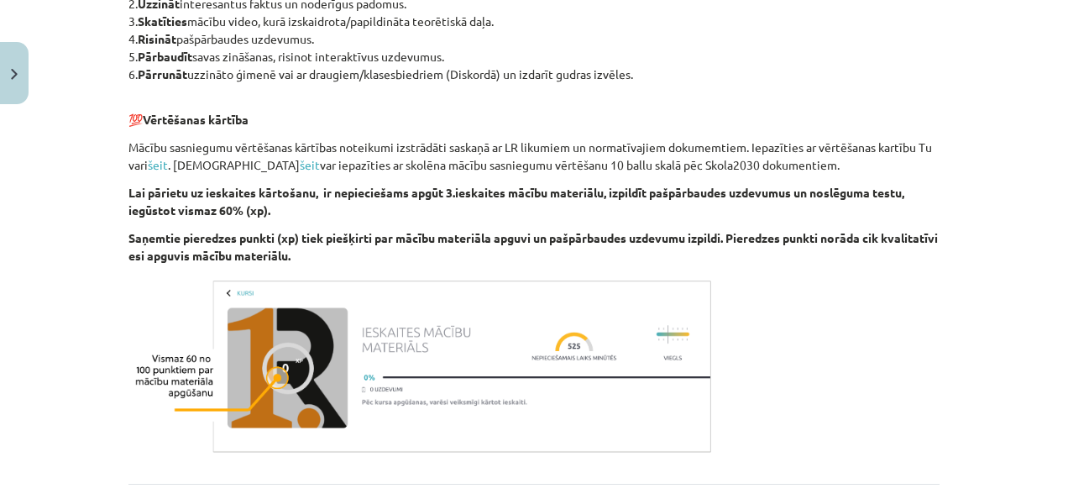
scroll to position [987, 0]
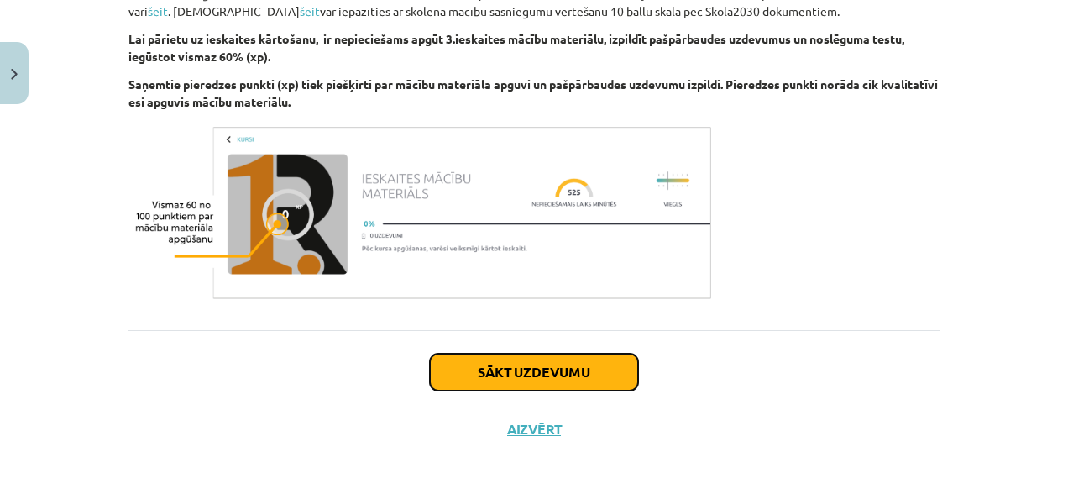
click at [574, 363] on button "Sākt uzdevumu" at bounding box center [534, 371] width 208 height 37
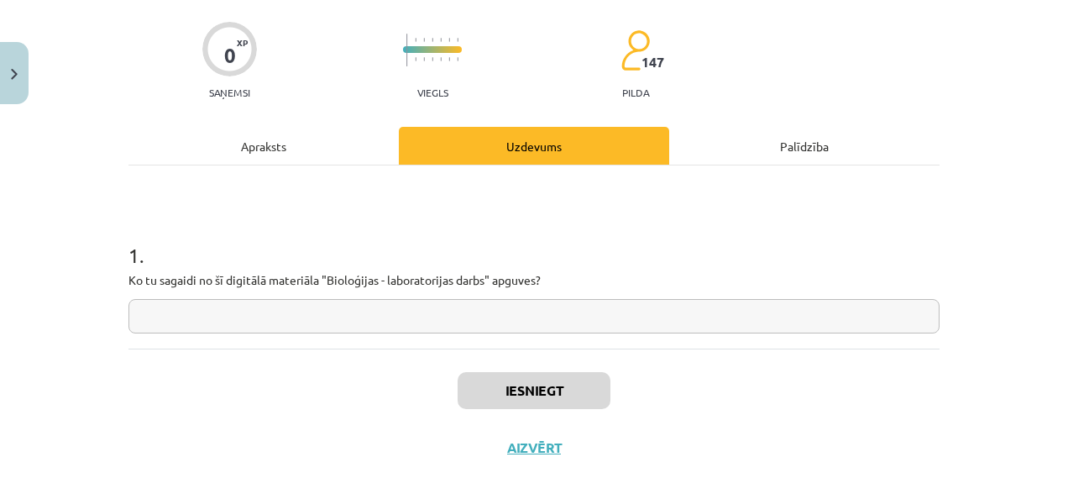
scroll to position [42, 0]
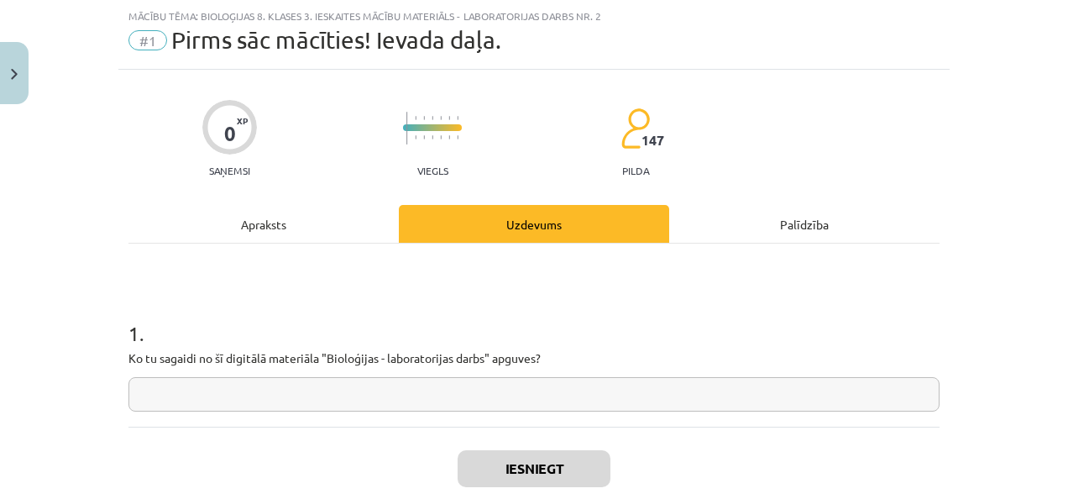
click at [512, 384] on input "text" at bounding box center [533, 394] width 811 height 34
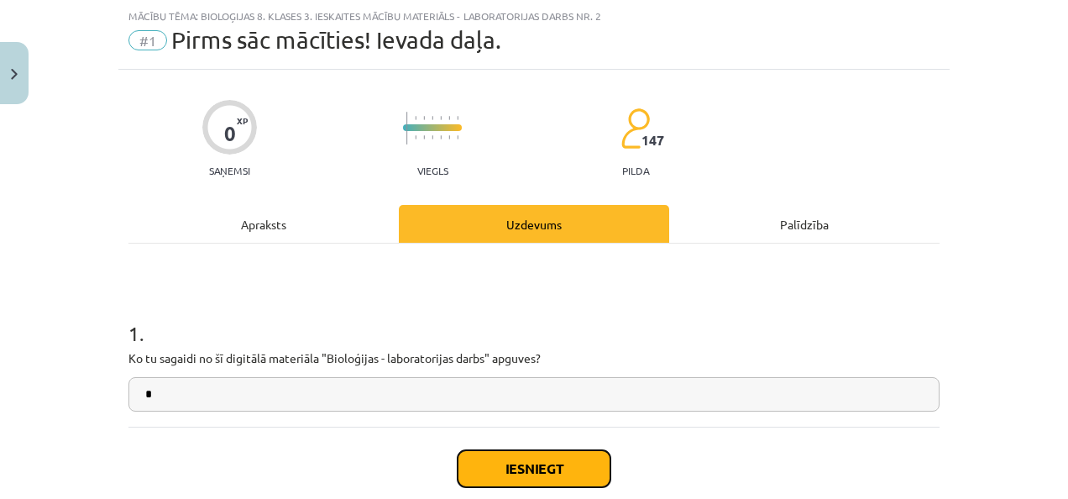
click at [546, 455] on button "Iesniegt" at bounding box center [533, 468] width 153 height 37
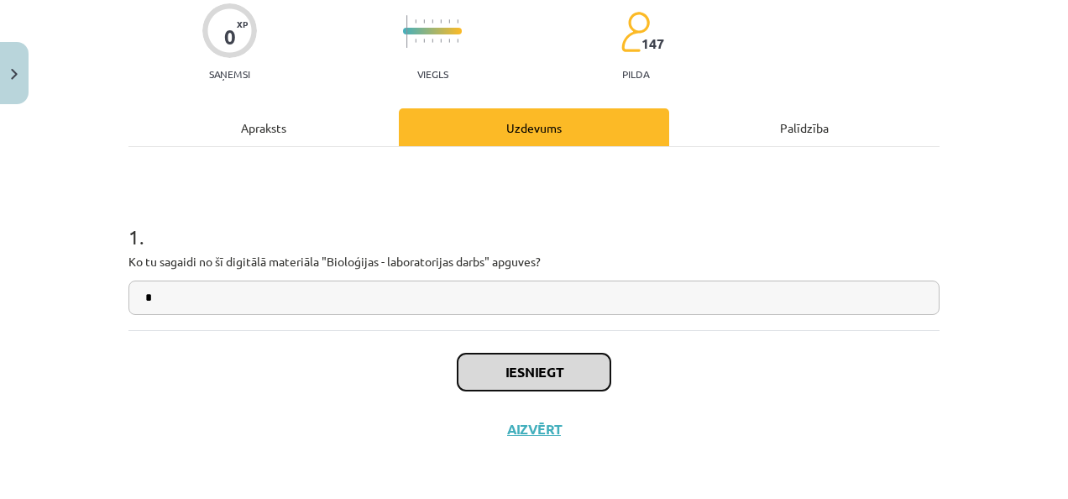
scroll to position [139, 0]
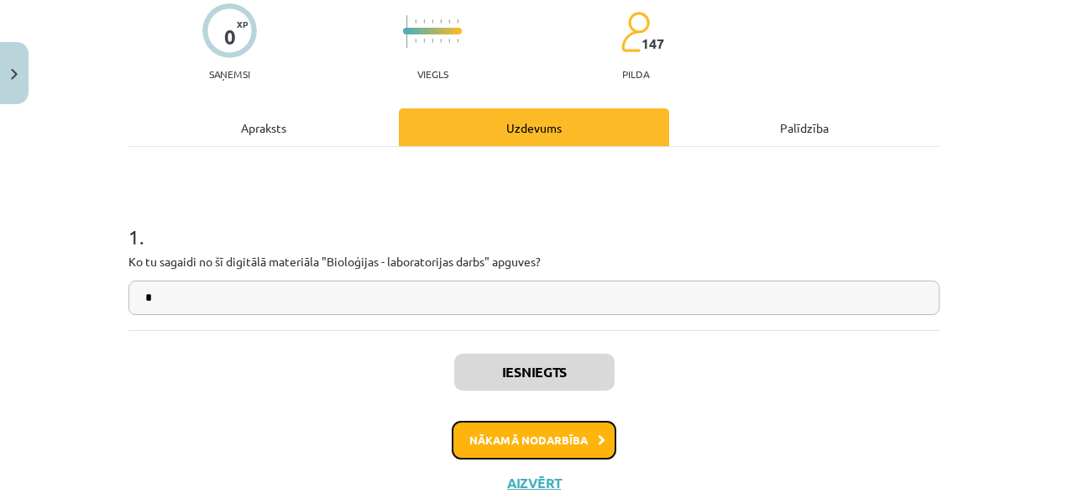
click at [562, 436] on button "Nākamā nodarbība" at bounding box center [534, 440] width 165 height 39
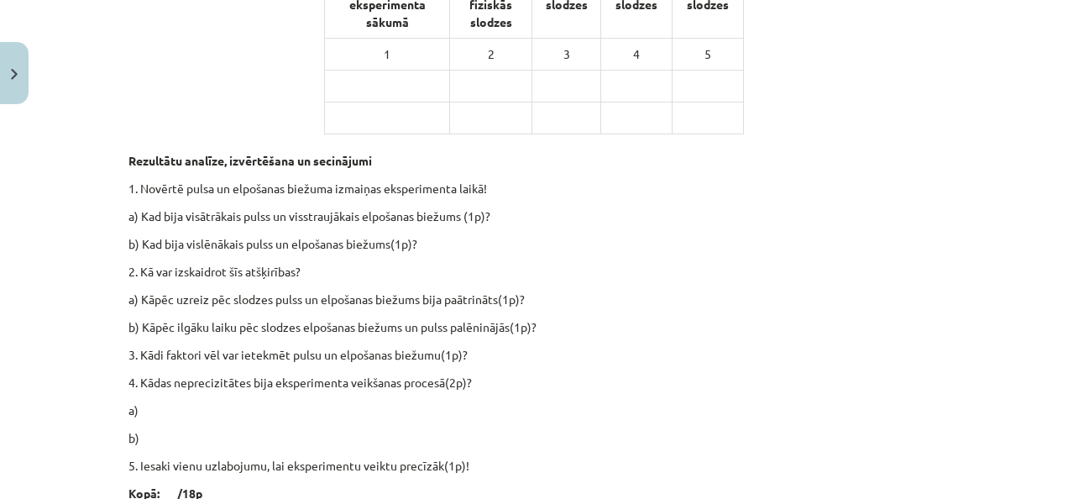
scroll to position [1442, 0]
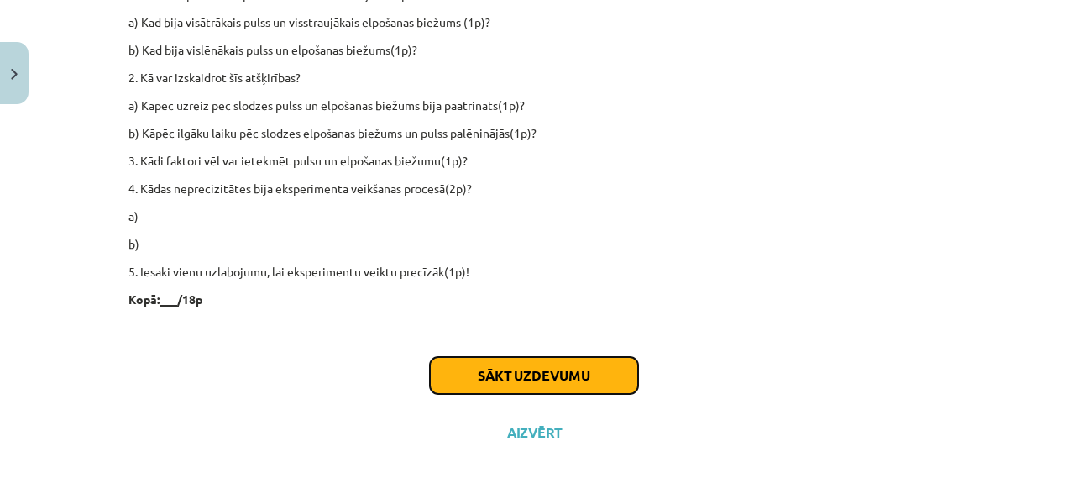
click at [469, 374] on button "Sākt uzdevumu" at bounding box center [534, 375] width 208 height 37
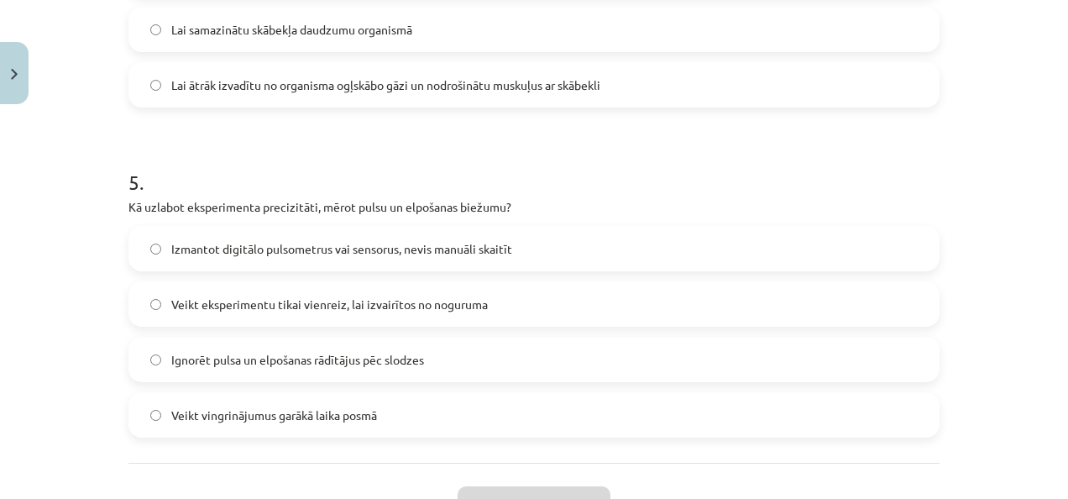
scroll to position [1672, 0]
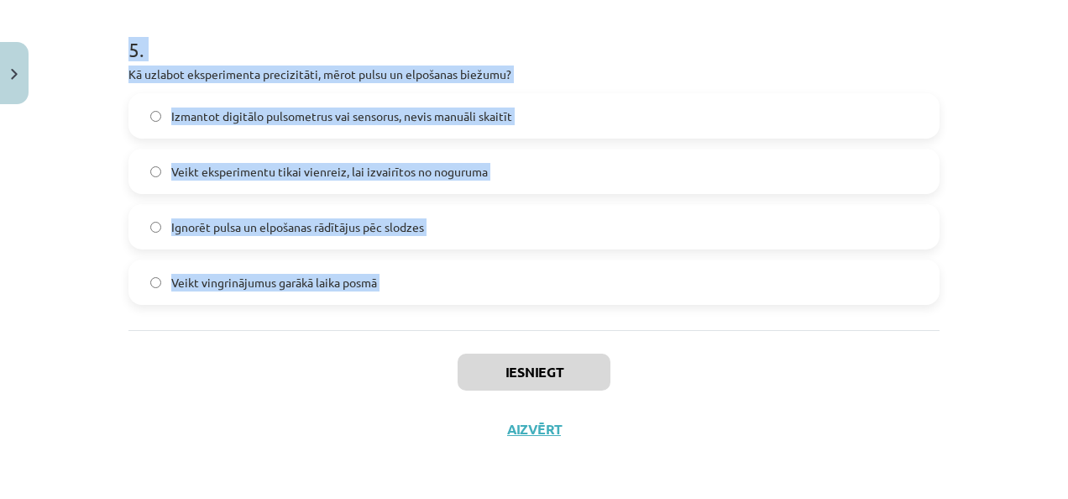
drag, startPoint x: 112, startPoint y: 383, endPoint x: 368, endPoint y: 358, distance: 256.4
copy form "Kuri faktori var ietekmēt pulsa un elpošanas biežuma rādītājus eksperimenta lai…"
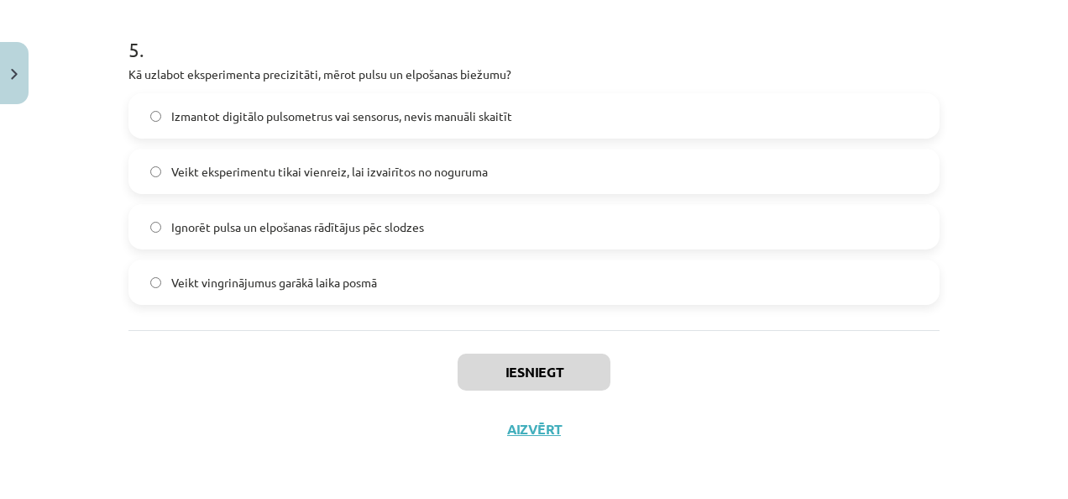
click at [685, 359] on div "Iesniegt Aizvērt" at bounding box center [533, 389] width 811 height 118
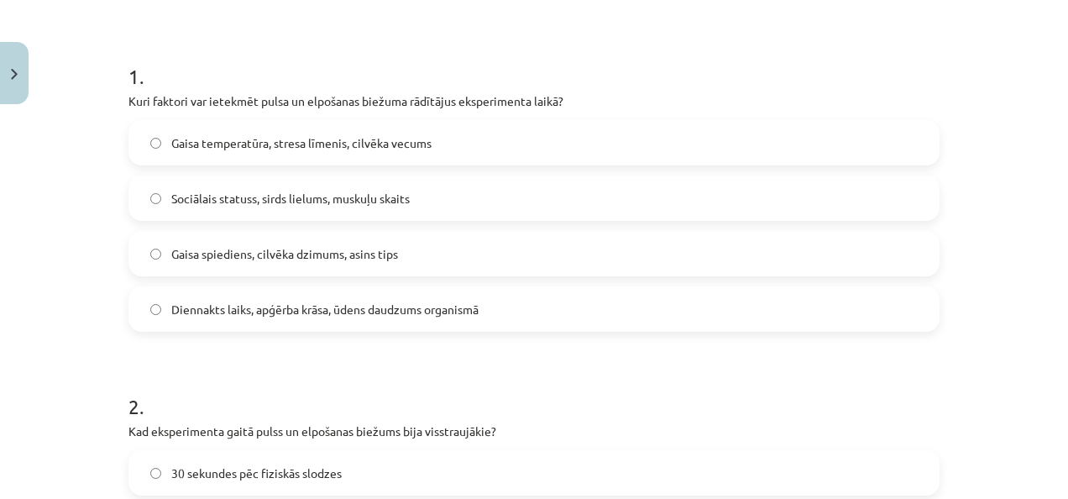
scroll to position [326, 0]
click at [446, 160] on label "Gaisa temperatūra, stresa līmenis, cilvēka vecums" at bounding box center [534, 143] width 808 height 42
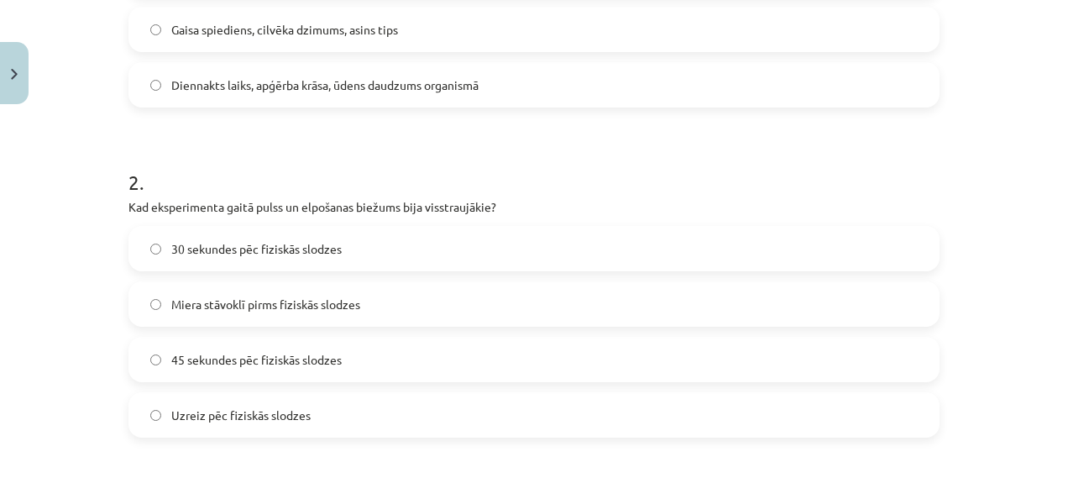
scroll to position [563, 0]
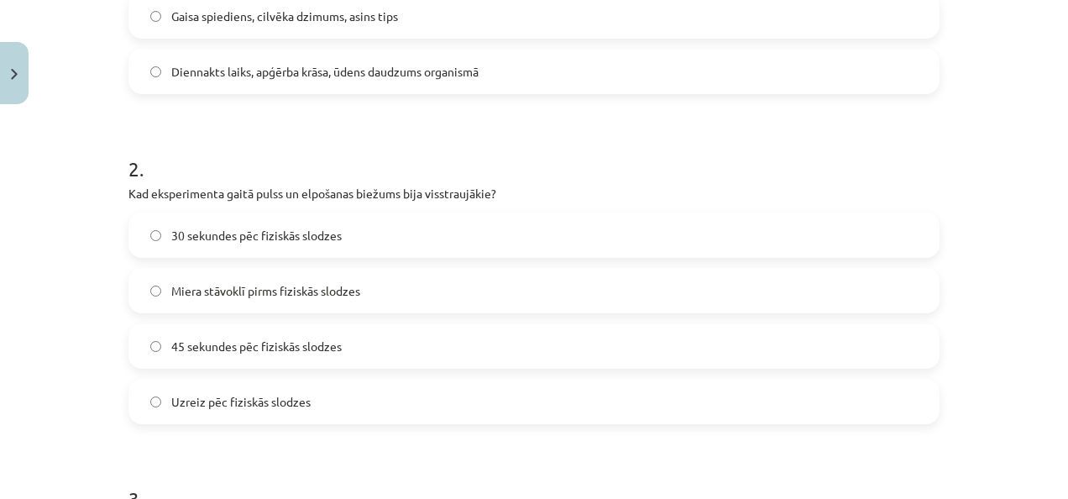
drag, startPoint x: 343, startPoint y: 394, endPoint x: 393, endPoint y: 421, distance: 56.7
click at [343, 394] on label "Uzreiz pēc fiziskās slodzes" at bounding box center [534, 401] width 808 height 42
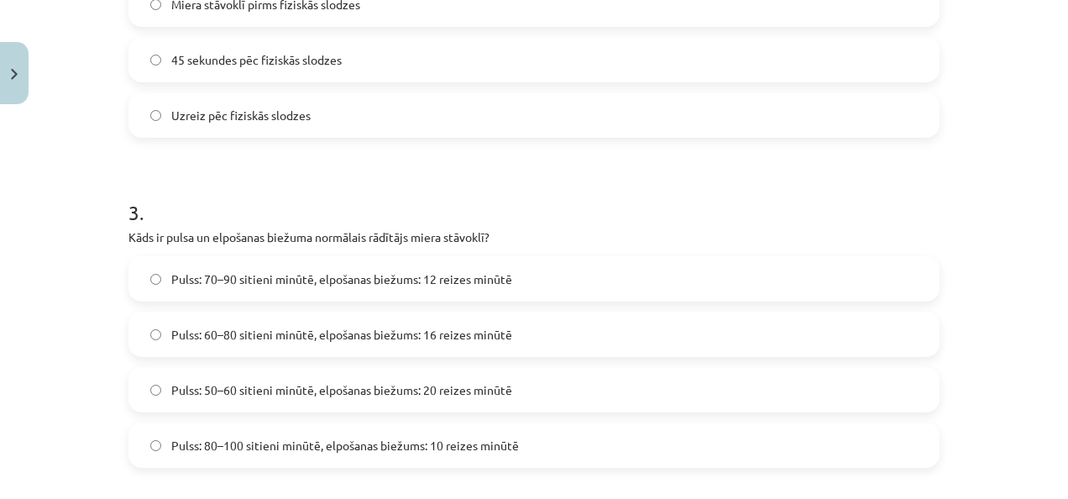
scroll to position [850, 0]
click at [344, 327] on span "Pulss: 60–80 sitieni minūtē, elpošanas biežums: 16 reizes minūtē" at bounding box center [341, 334] width 341 height 18
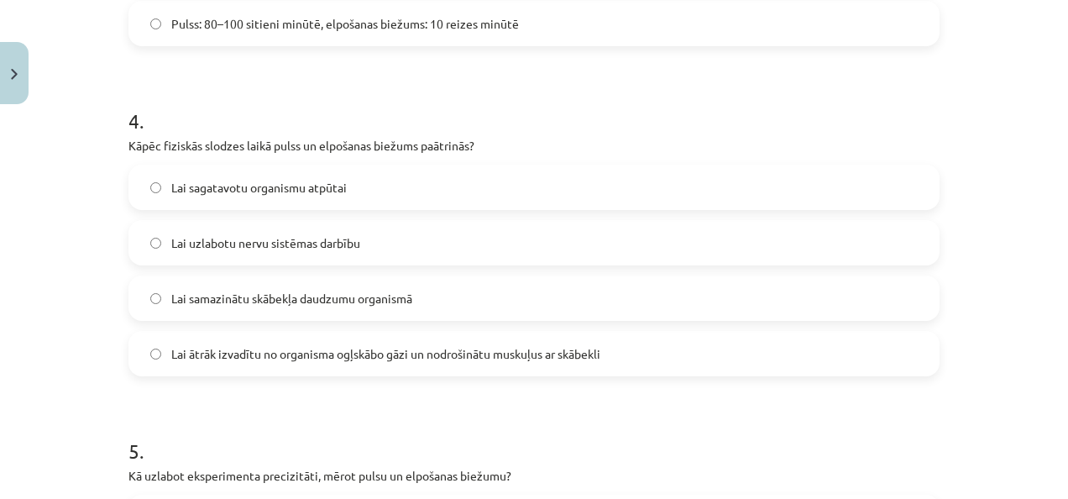
scroll to position [1270, 0]
click at [415, 335] on label "Lai ātrāk izvadītu no organisma ogļskābo gāzi un nodrošinātu muskuļus ar skābek…" at bounding box center [534, 354] width 808 height 42
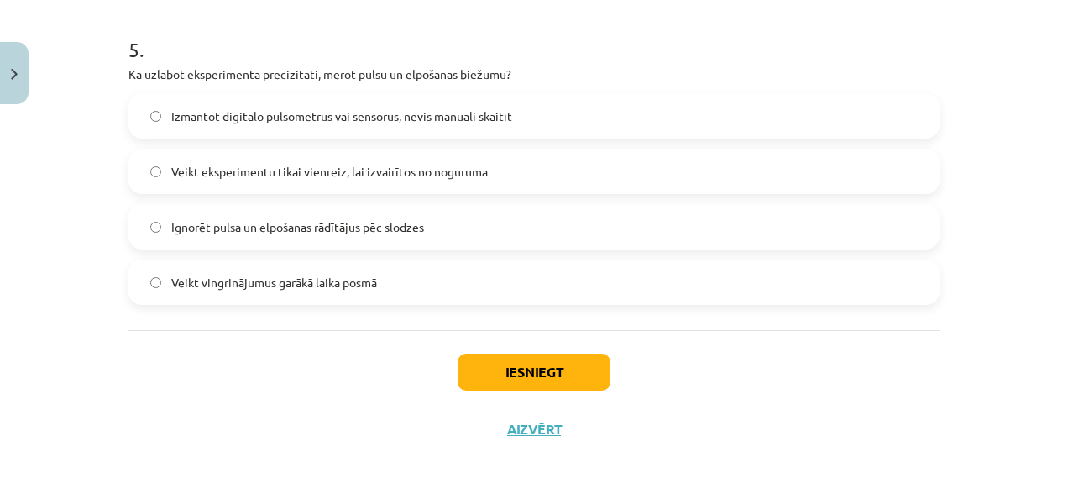
scroll to position [1671, 0]
click at [286, 106] on label "Izmantot digitālo pulsometrus vai sensorus, nevis manuāli skaitīt" at bounding box center [534, 117] width 808 height 42
click at [531, 369] on button "Iesniegt" at bounding box center [533, 372] width 153 height 37
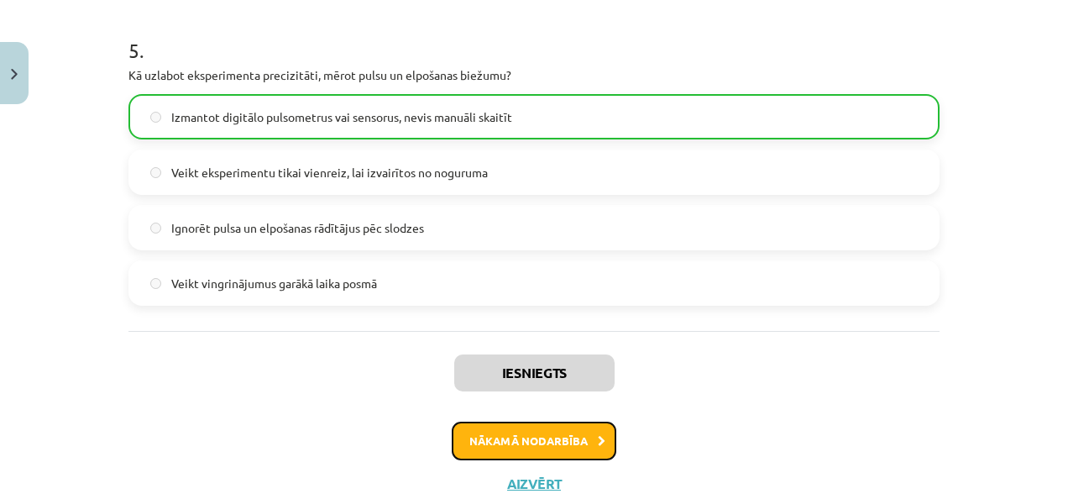
click at [588, 442] on button "Nākamā nodarbība" at bounding box center [534, 440] width 165 height 39
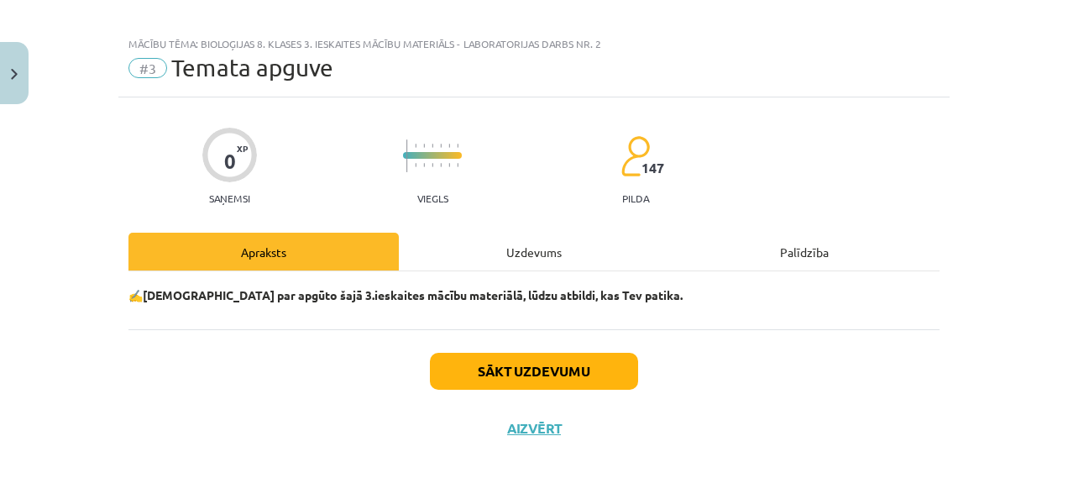
scroll to position [13, 0]
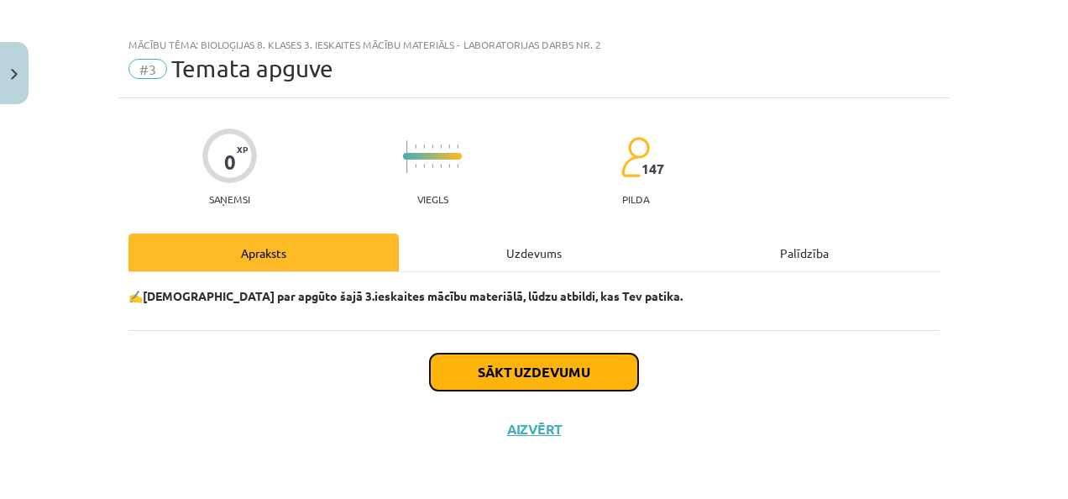
click at [505, 373] on button "Sākt uzdevumu" at bounding box center [534, 371] width 208 height 37
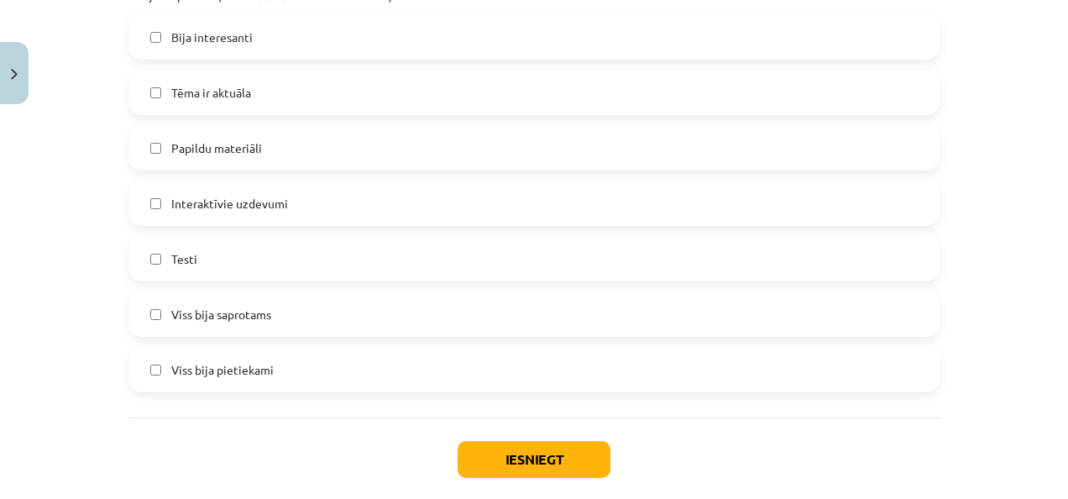
scroll to position [1437, 0]
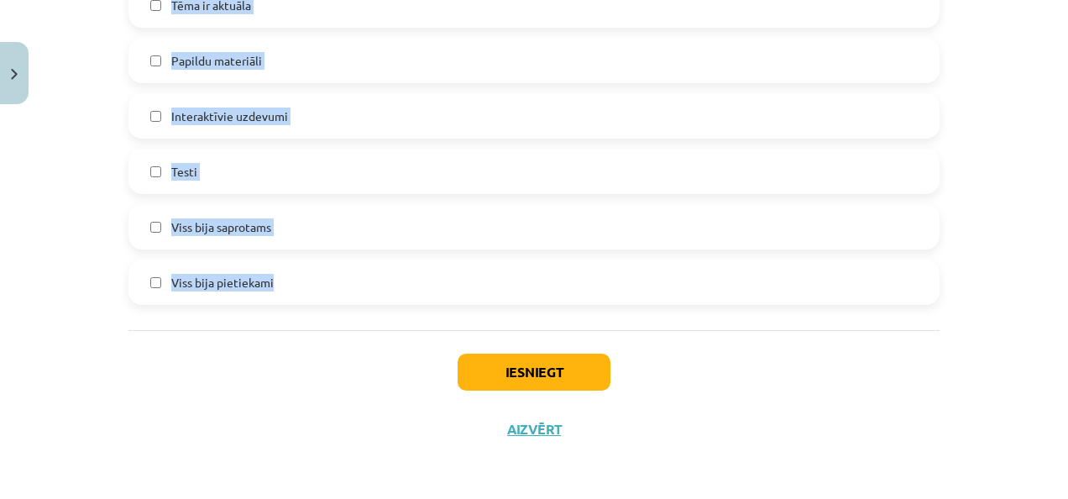
drag, startPoint x: 117, startPoint y: 226, endPoint x: 356, endPoint y: 305, distance: 251.9
copy form "Izvēlieties emociju, kuru izjūtat pēc kursa pabeigšanas. Es strādāju ne slikti,…"
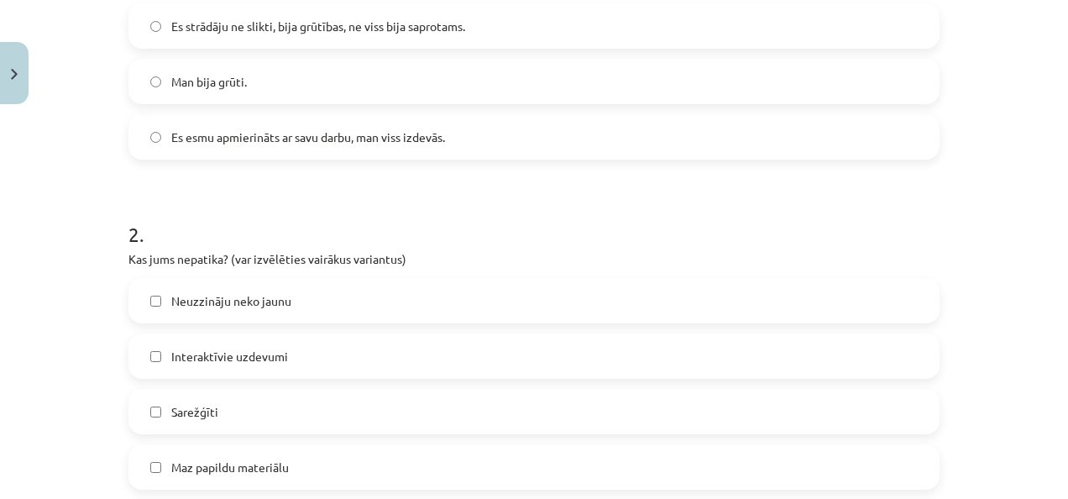
scroll to position [683, 0]
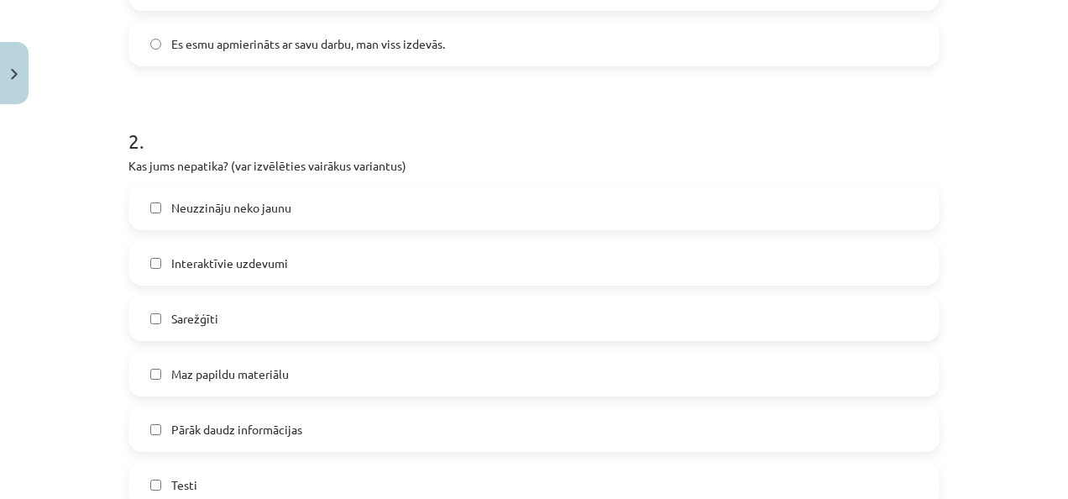
click at [437, 321] on label "Sarežģīti" at bounding box center [534, 318] width 808 height 42
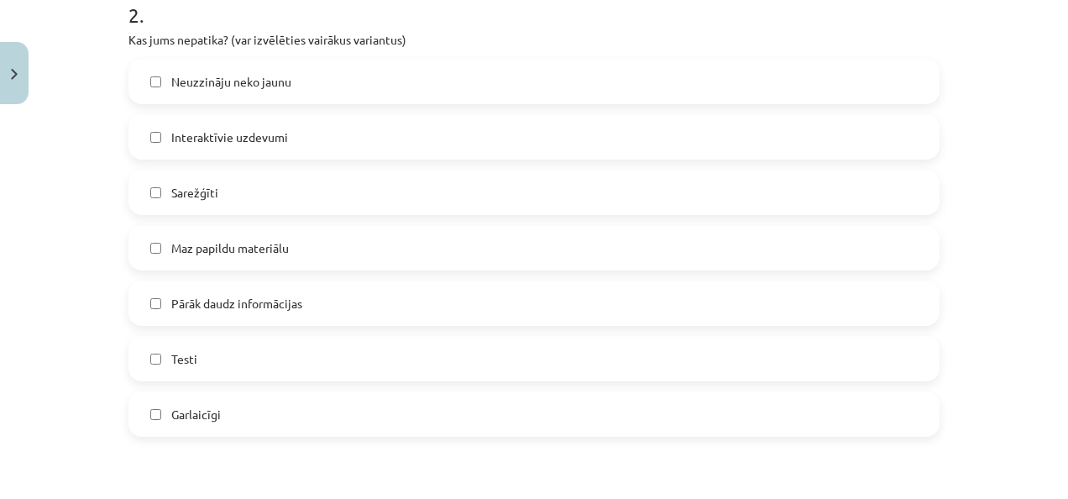
click at [527, 319] on label "Pārāk daudz informācijas" at bounding box center [534, 303] width 808 height 42
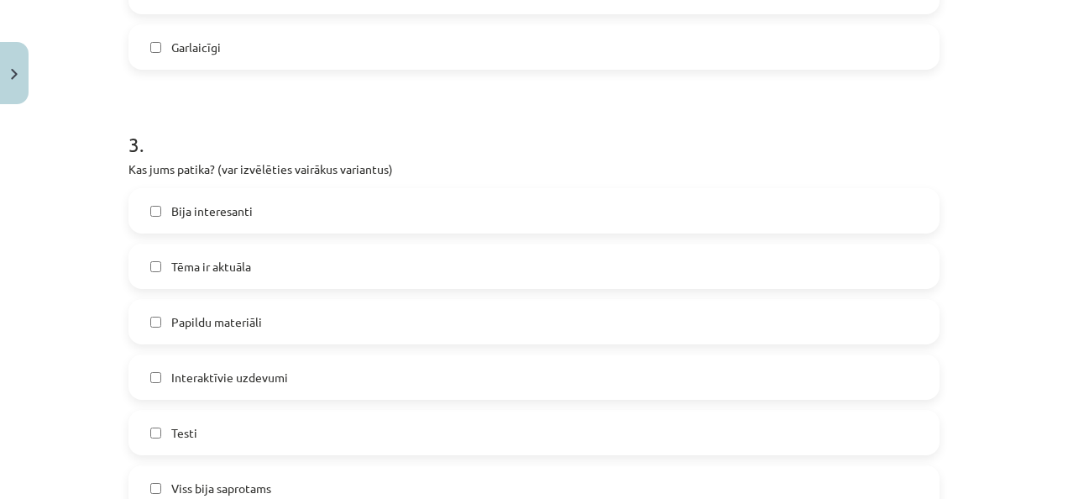
scroll to position [1261, 0]
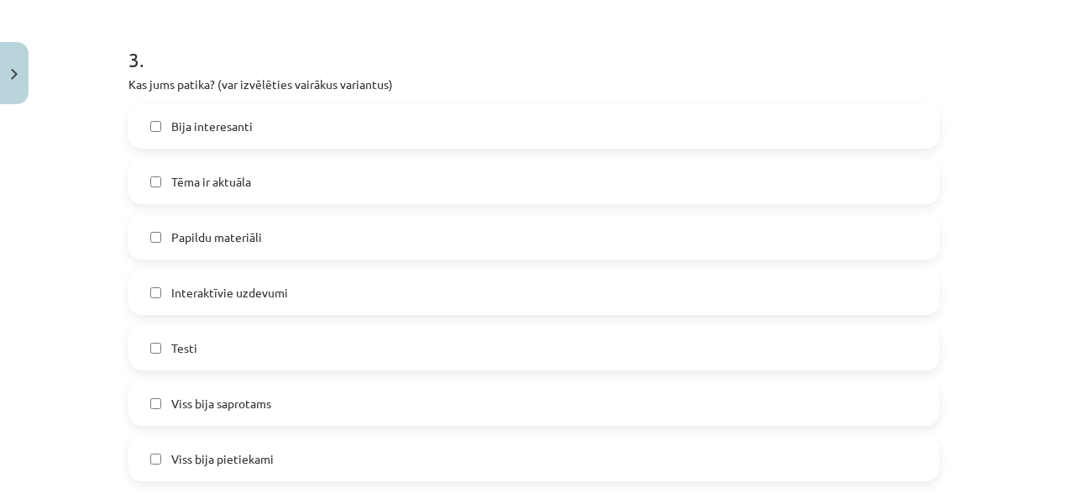
click at [325, 134] on label "Bija interesanti" at bounding box center [534, 126] width 808 height 42
click at [347, 205] on div "Bija interesanti Tēma ir aktuāla Papildu materiāli Interaktīvie uzdevumi Testi …" at bounding box center [533, 292] width 811 height 378
click at [327, 187] on label "Tēma ir aktuāla" at bounding box center [534, 181] width 808 height 42
click at [334, 394] on label "Viss bija saprotams" at bounding box center [534, 403] width 808 height 42
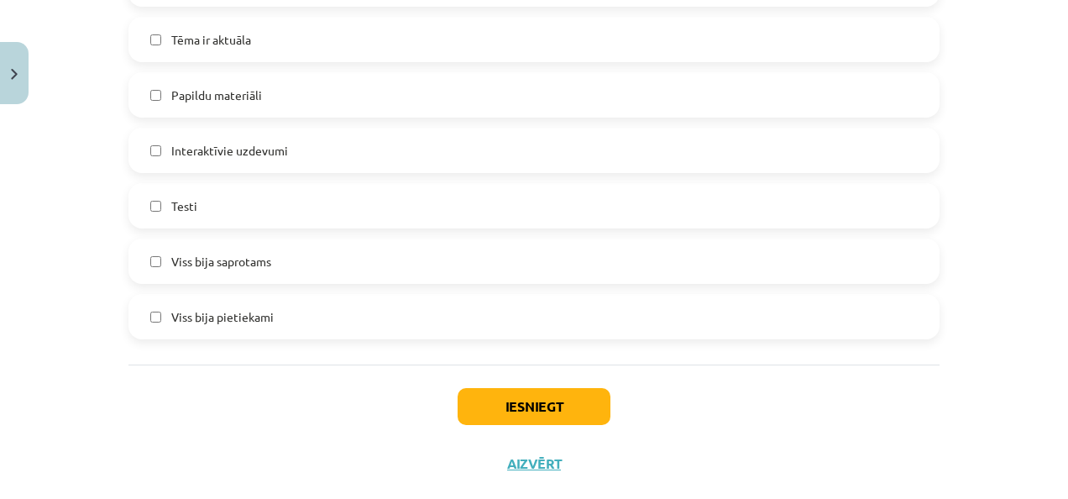
scroll to position [1409, 0]
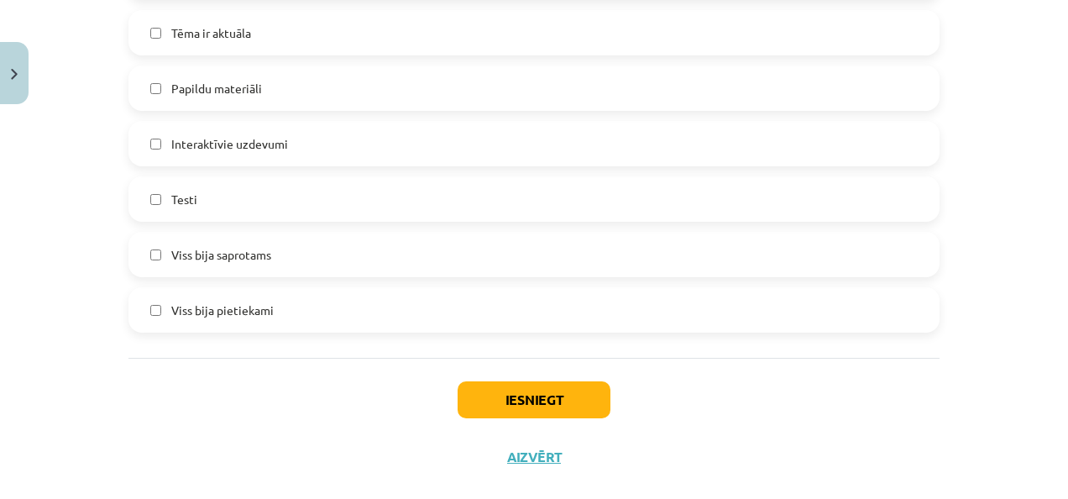
click at [259, 149] on span "Interaktīvie uzdevumi" at bounding box center [229, 144] width 117 height 18
click at [515, 403] on button "Iesniegt" at bounding box center [533, 399] width 153 height 37
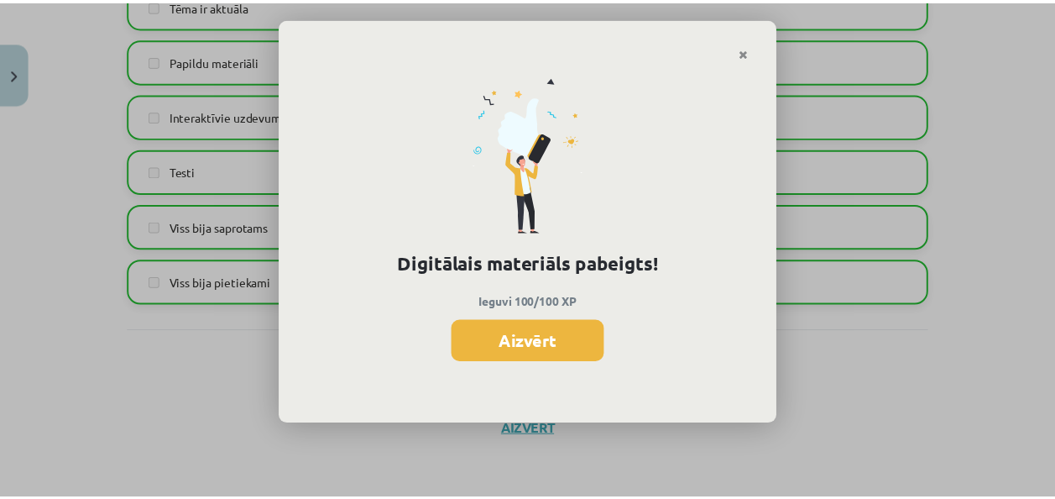
scroll to position [1435, 0]
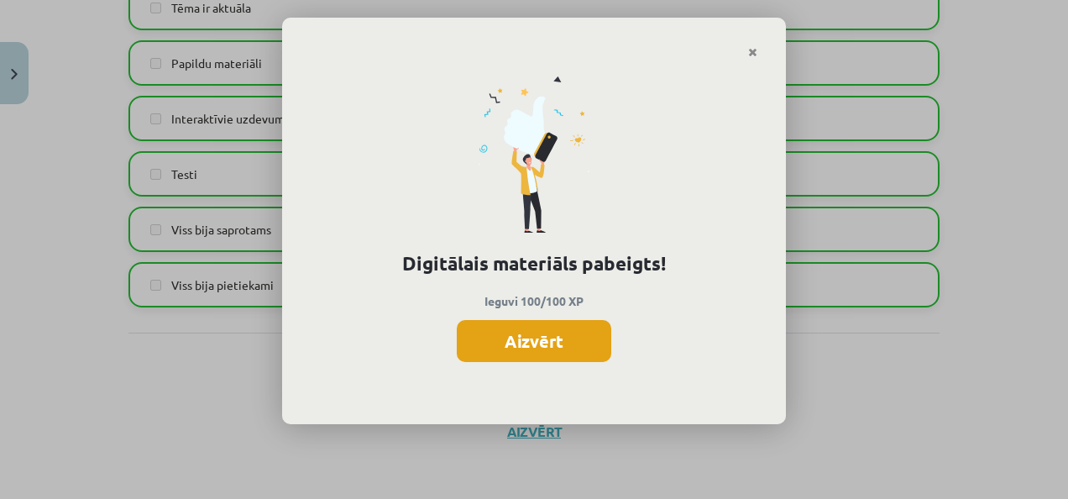
click at [533, 337] on button "Aizvērt" at bounding box center [534, 341] width 154 height 42
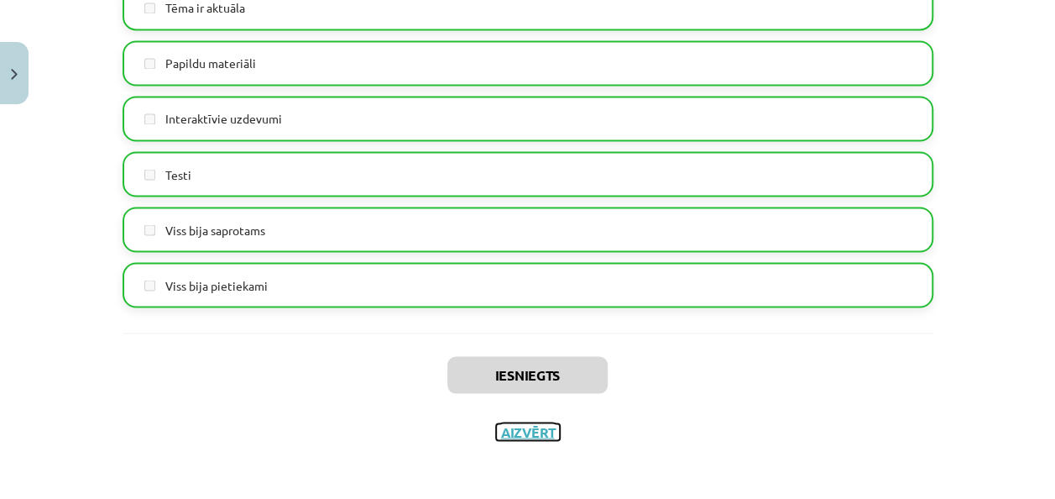
click at [536, 431] on button "Aizvērt" at bounding box center [528, 431] width 64 height 17
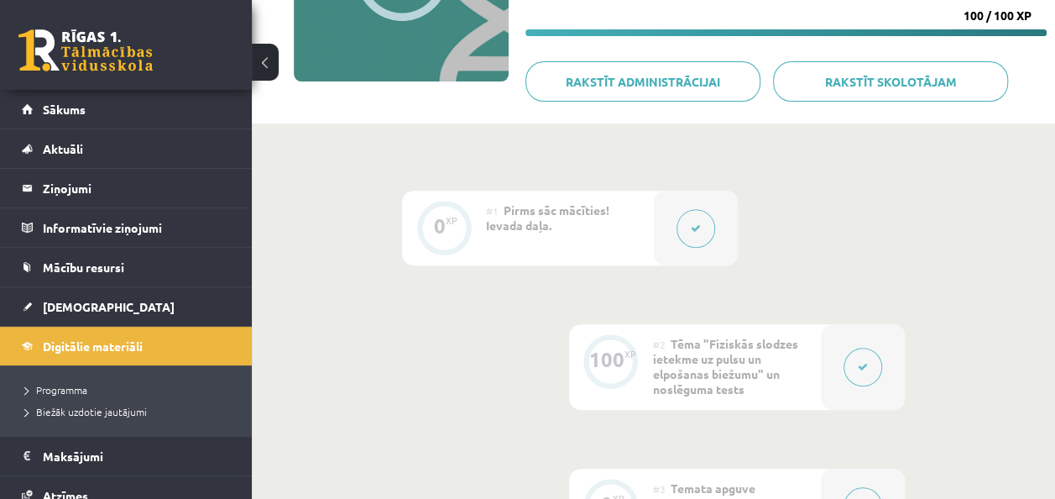
scroll to position [0, 0]
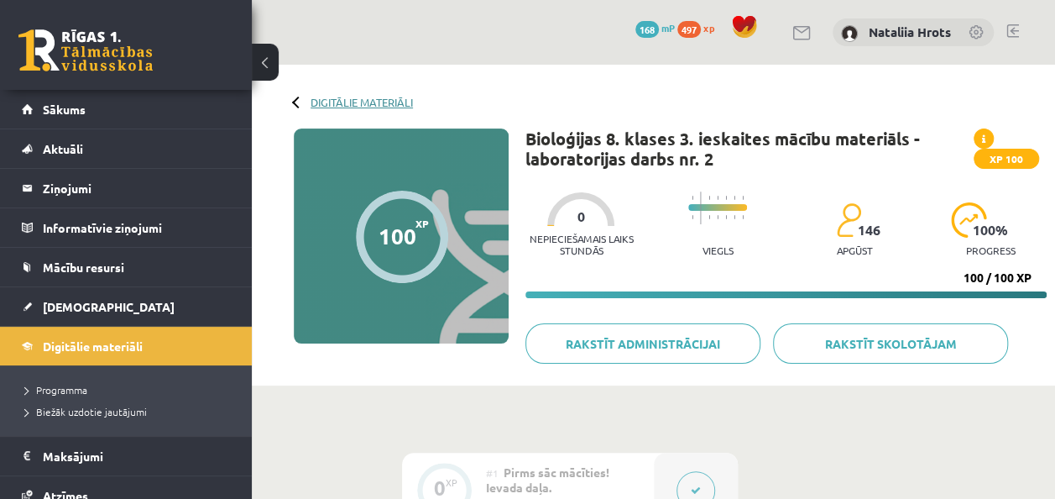
click at [344, 104] on link "Digitālie materiāli" at bounding box center [362, 102] width 102 height 13
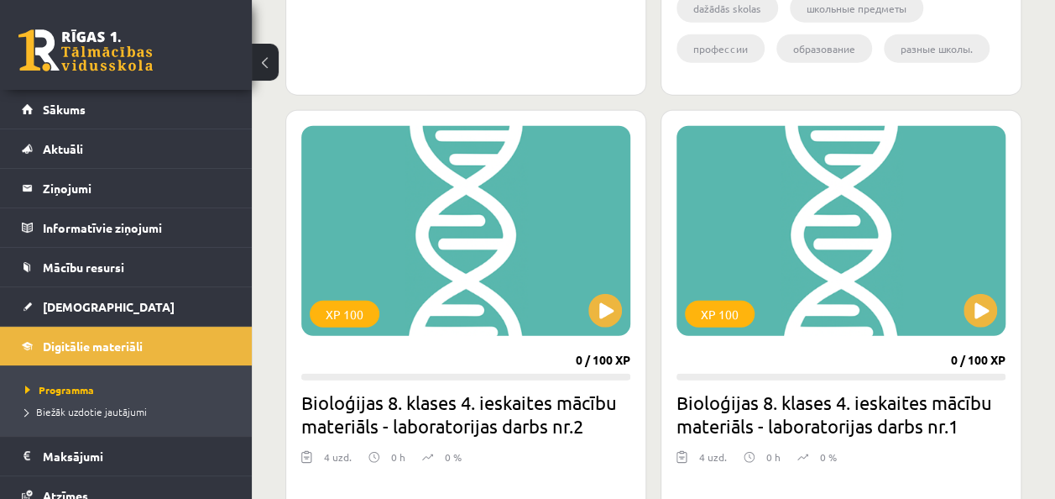
scroll to position [1998, 0]
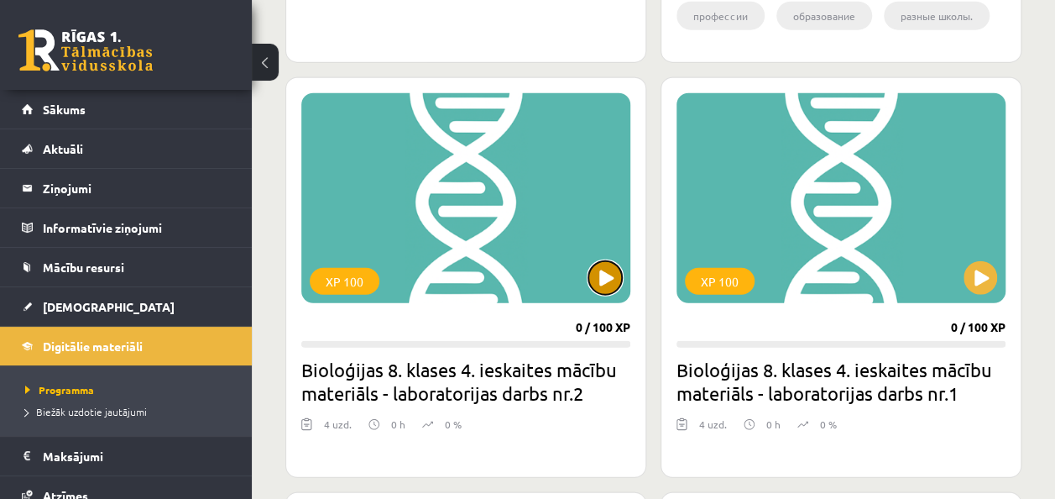
click at [606, 278] on button at bounding box center [605, 278] width 34 height 34
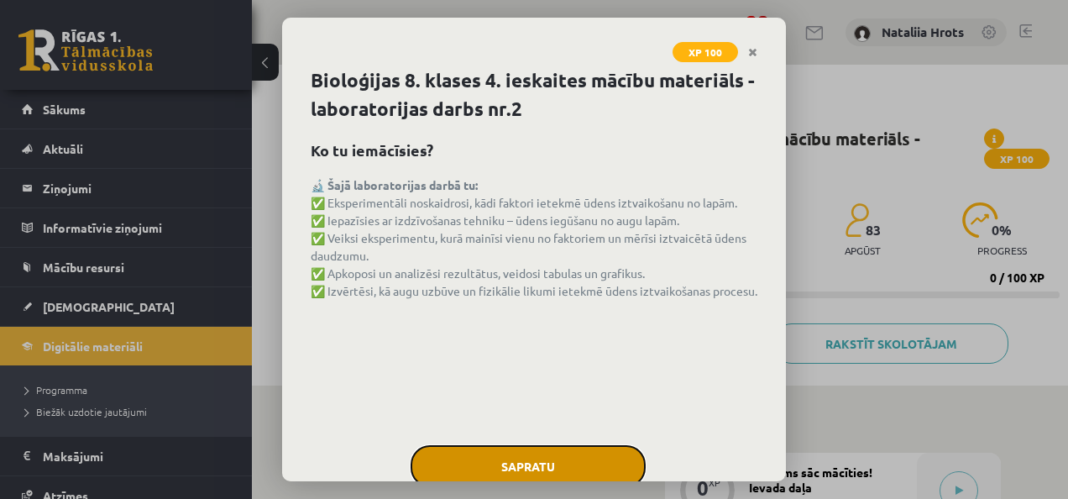
click at [531, 457] on button "Sapratu" at bounding box center [527, 466] width 235 height 42
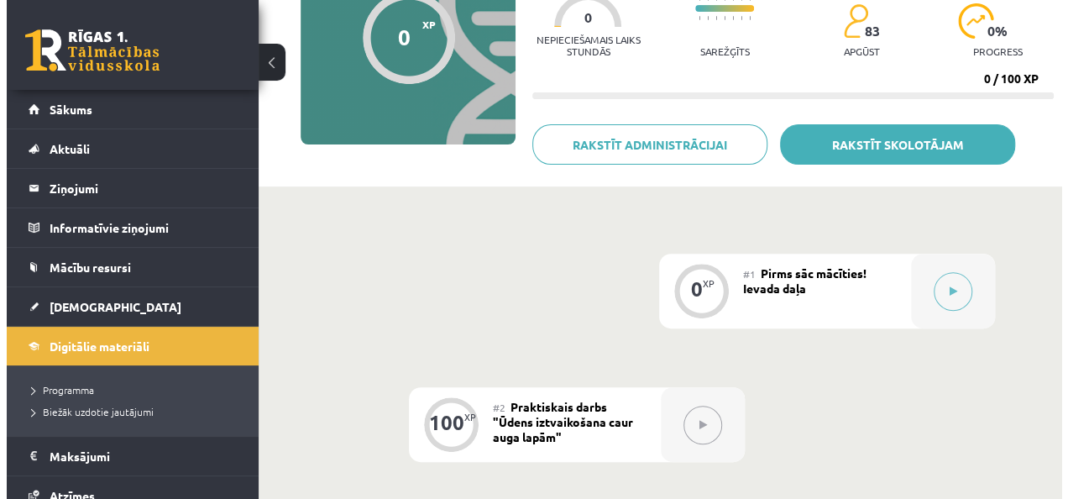
scroll to position [198, 0]
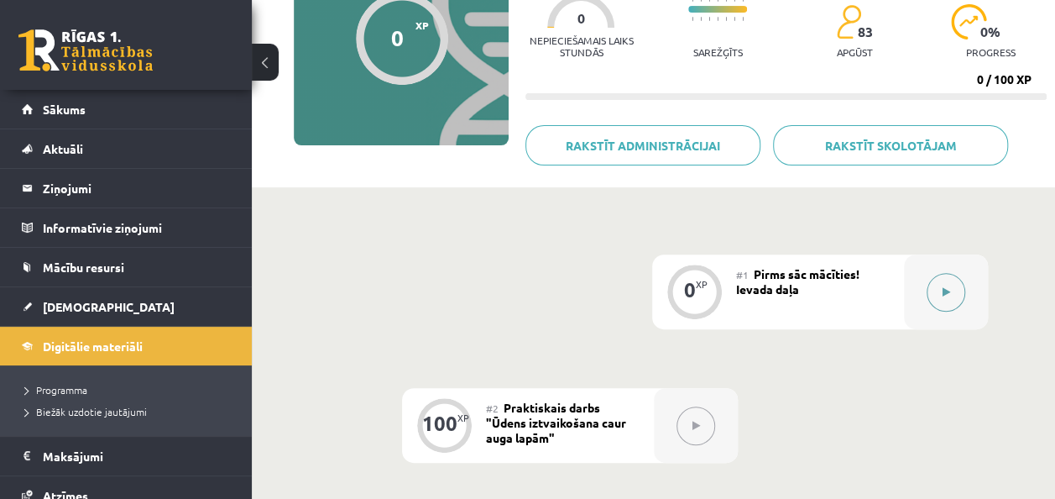
click at [944, 285] on button at bounding box center [946, 292] width 39 height 39
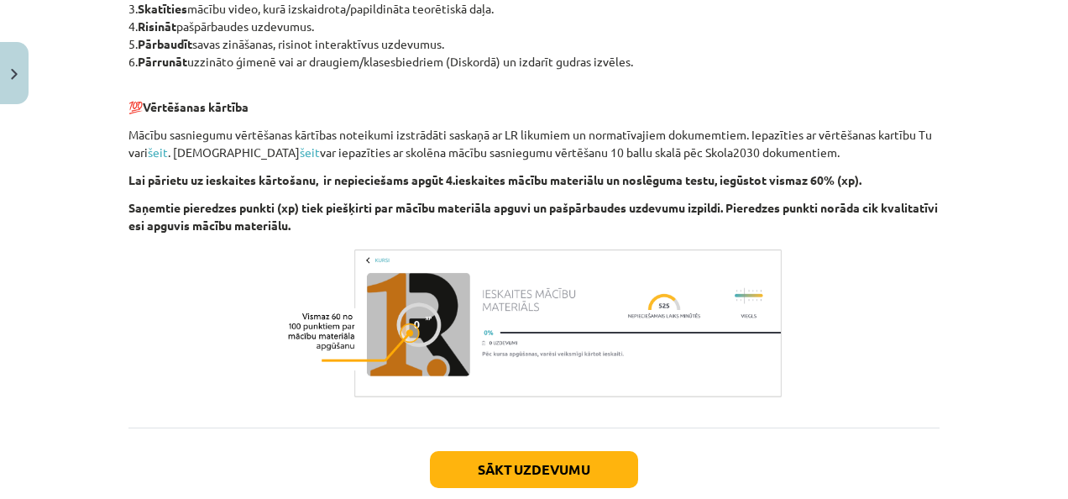
scroll to position [889, 0]
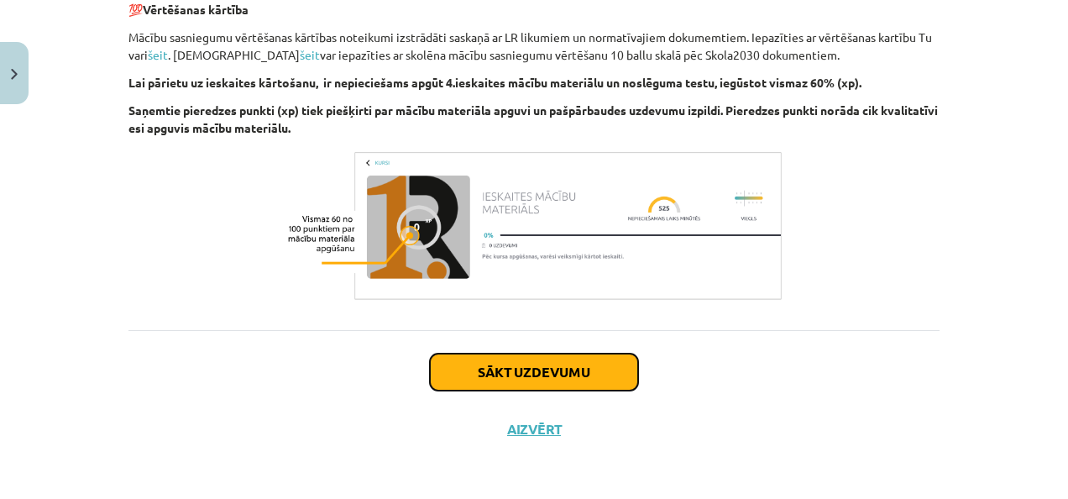
click at [566, 368] on button "Sākt uzdevumu" at bounding box center [534, 371] width 208 height 37
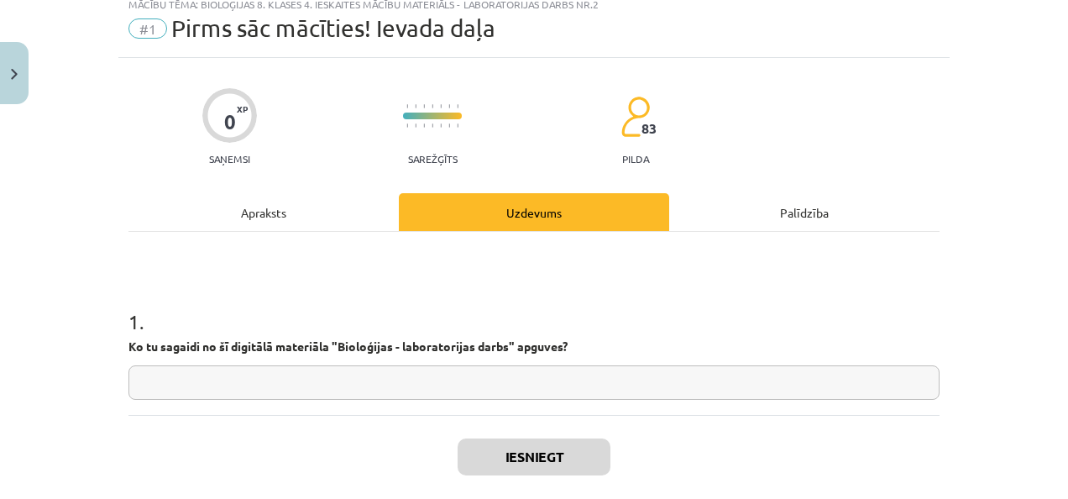
scroll to position [42, 0]
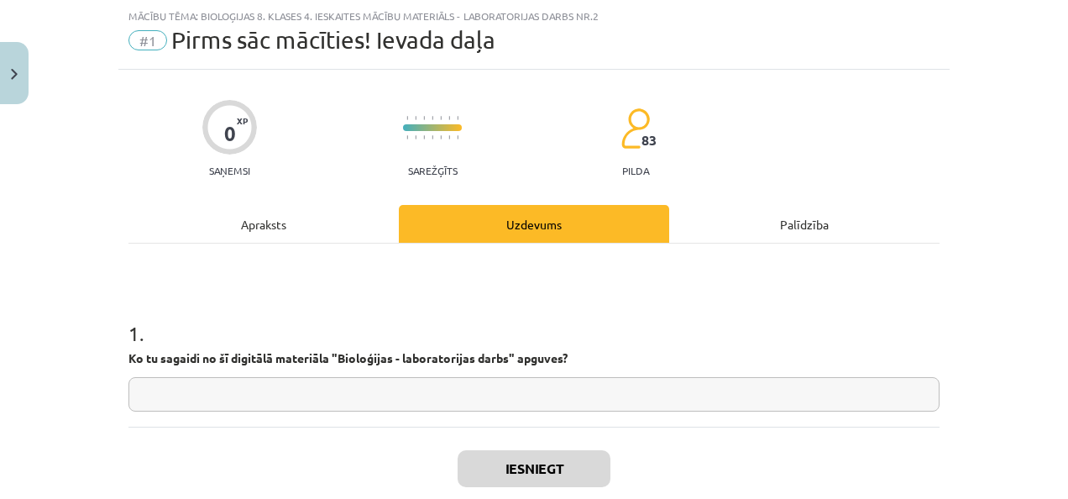
click at [544, 384] on input "text" at bounding box center [533, 394] width 811 height 34
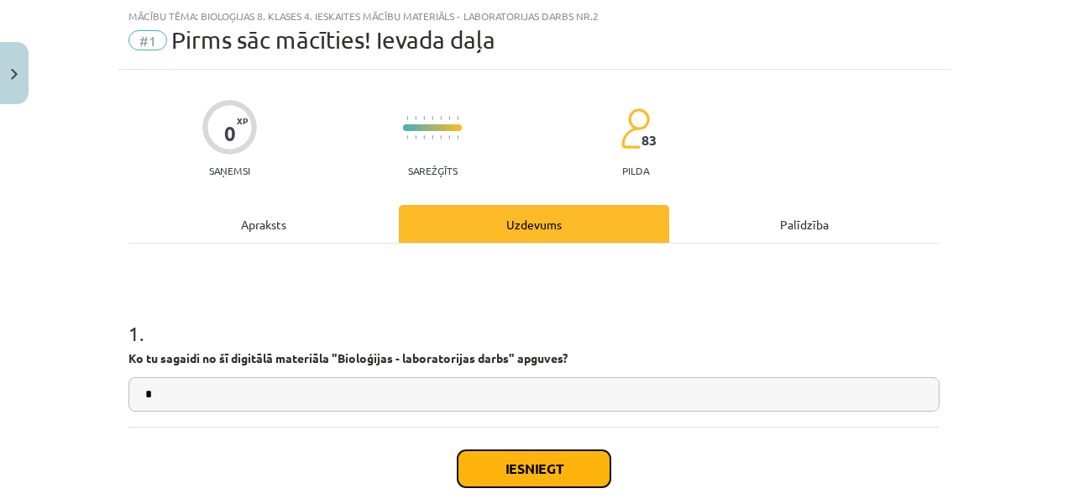
click at [541, 464] on button "Iesniegt" at bounding box center [533, 468] width 153 height 37
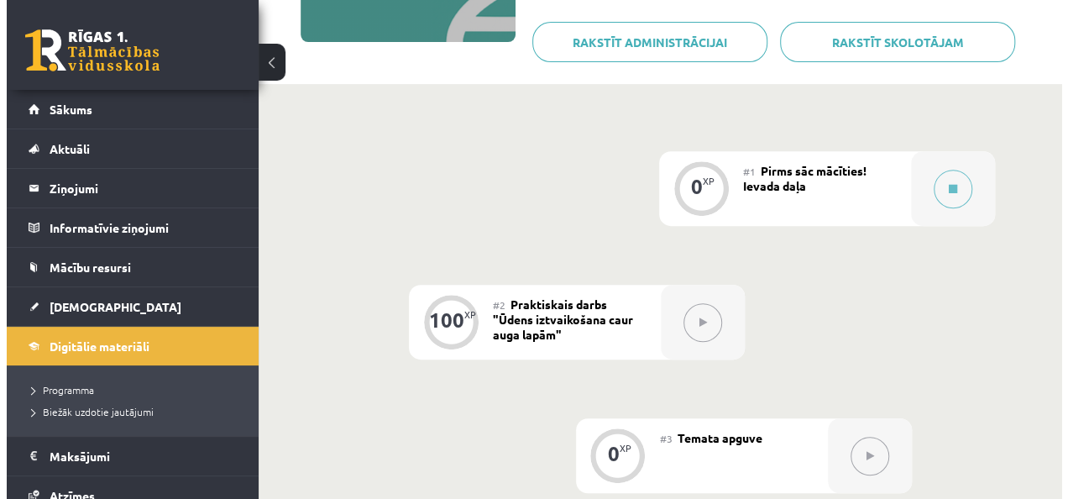
scroll to position [363, 0]
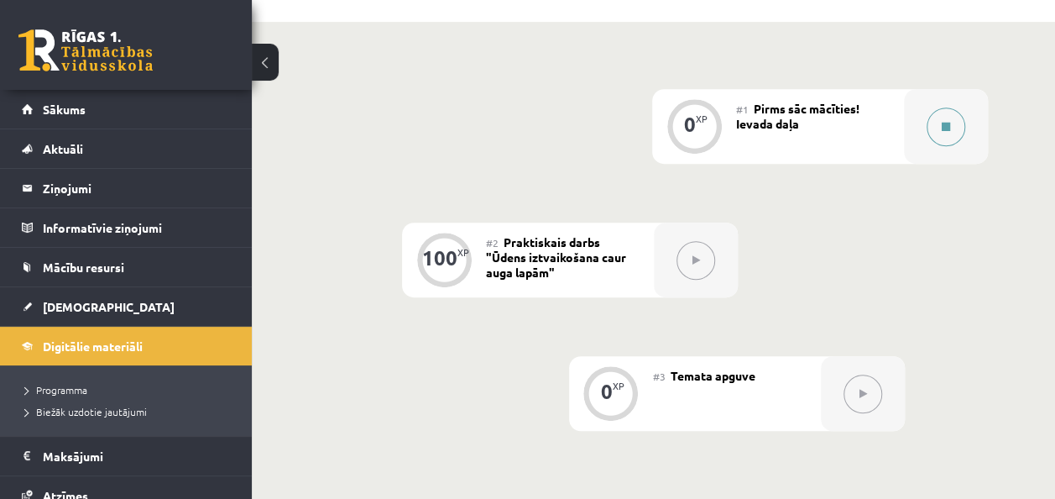
click at [951, 128] on button at bounding box center [946, 126] width 39 height 39
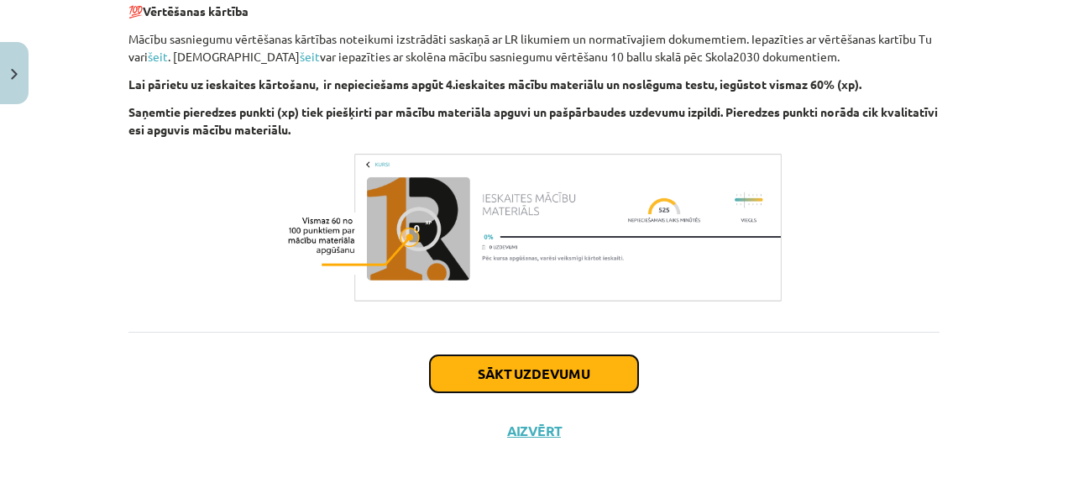
click at [478, 381] on button "Sākt uzdevumu" at bounding box center [534, 373] width 208 height 37
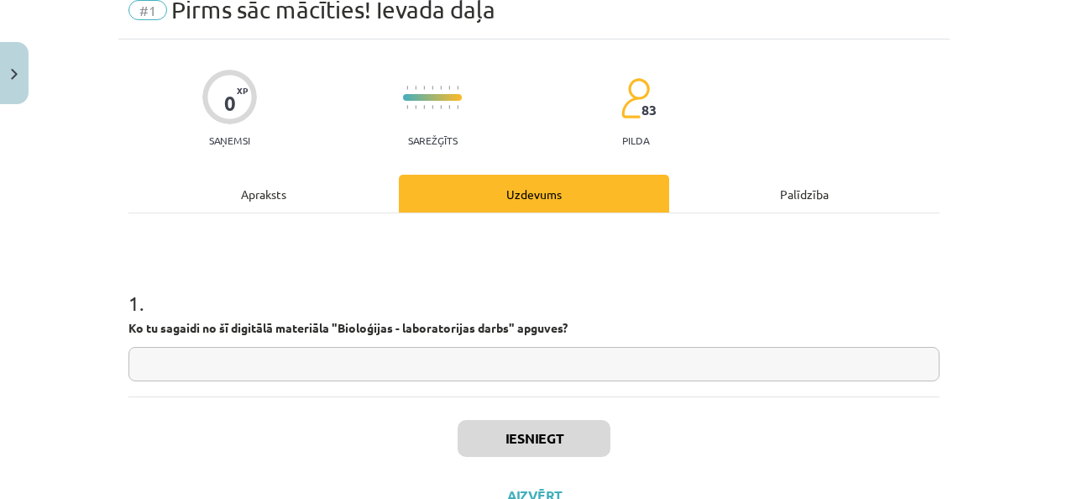
scroll to position [42, 0]
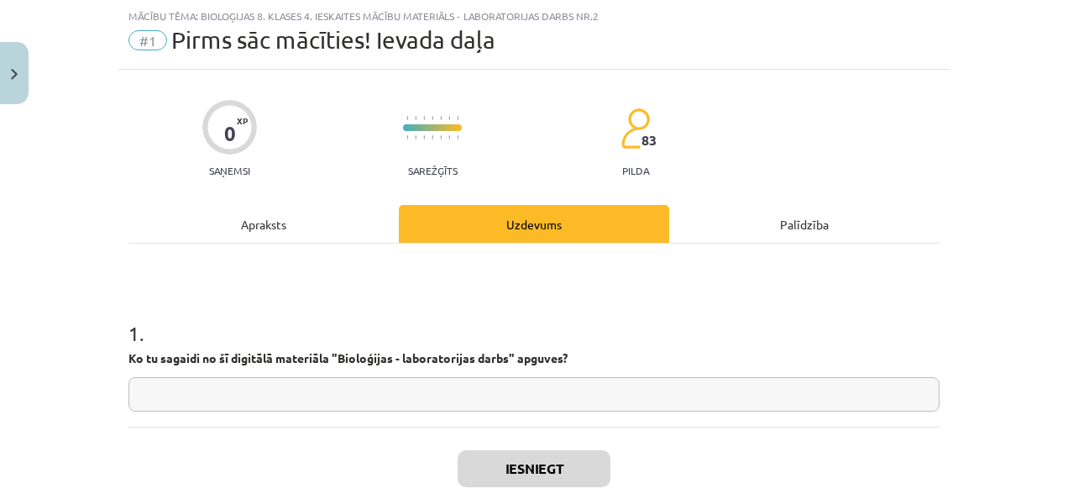
click at [535, 390] on input "text" at bounding box center [533, 394] width 811 height 34
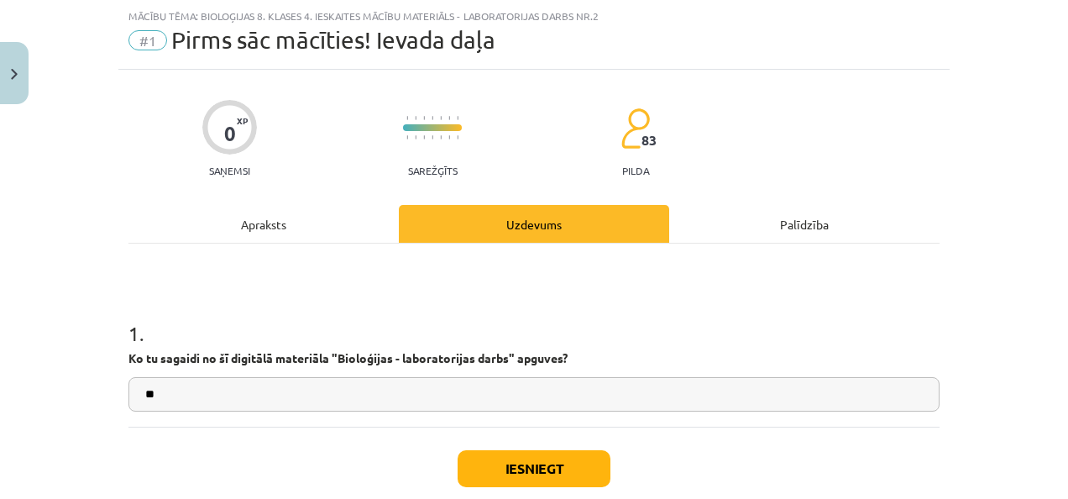
type input "*"
click at [544, 470] on button "Iesniegt" at bounding box center [533, 468] width 153 height 37
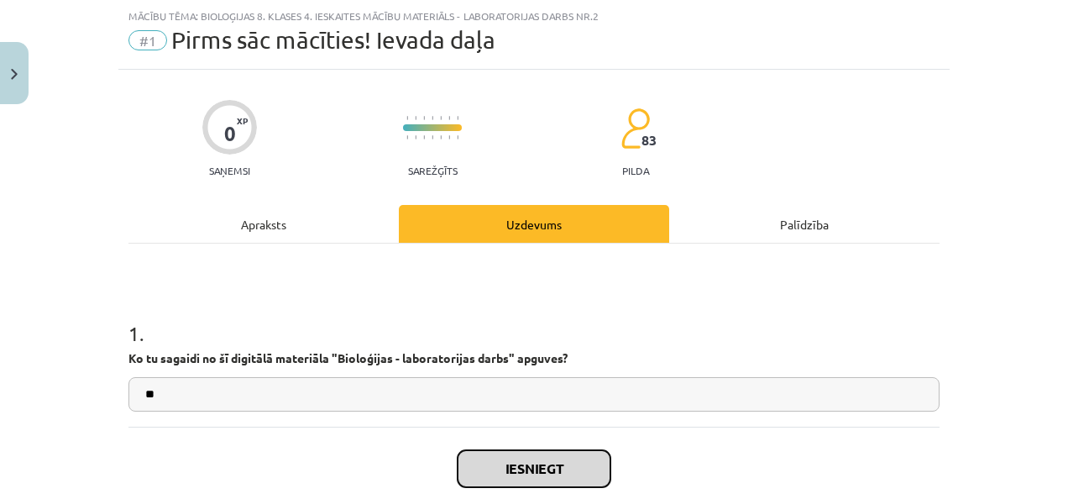
scroll to position [139, 0]
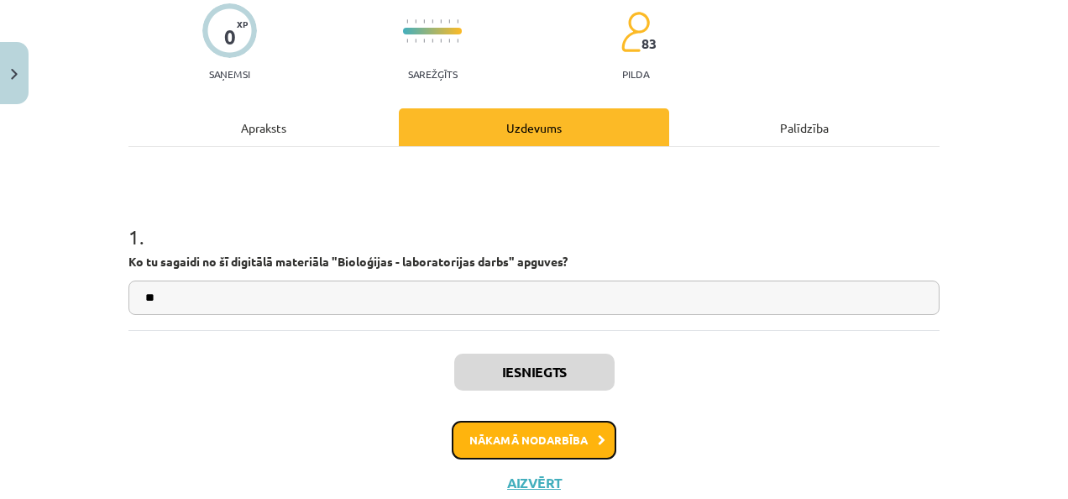
click at [535, 436] on button "Nākamā nodarbība" at bounding box center [534, 440] width 165 height 39
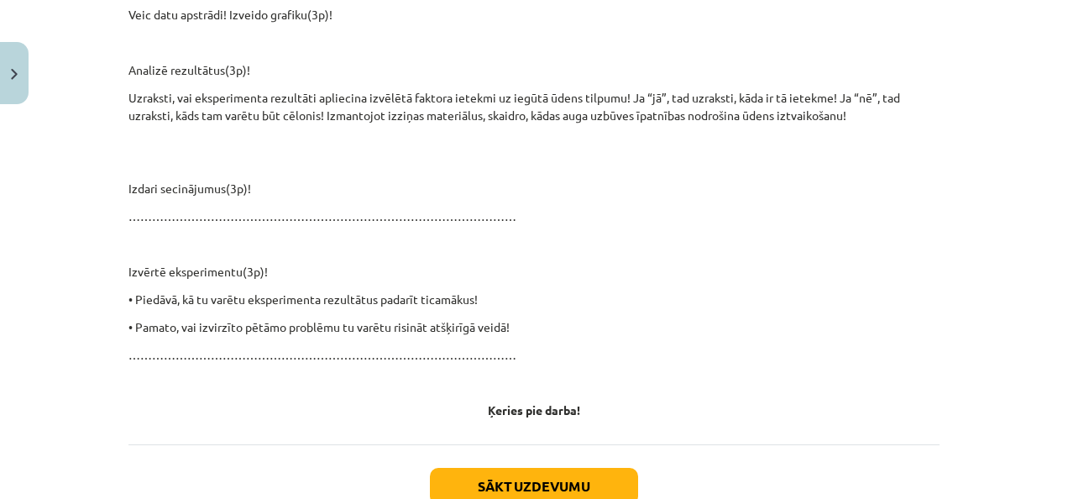
scroll to position [1729, 0]
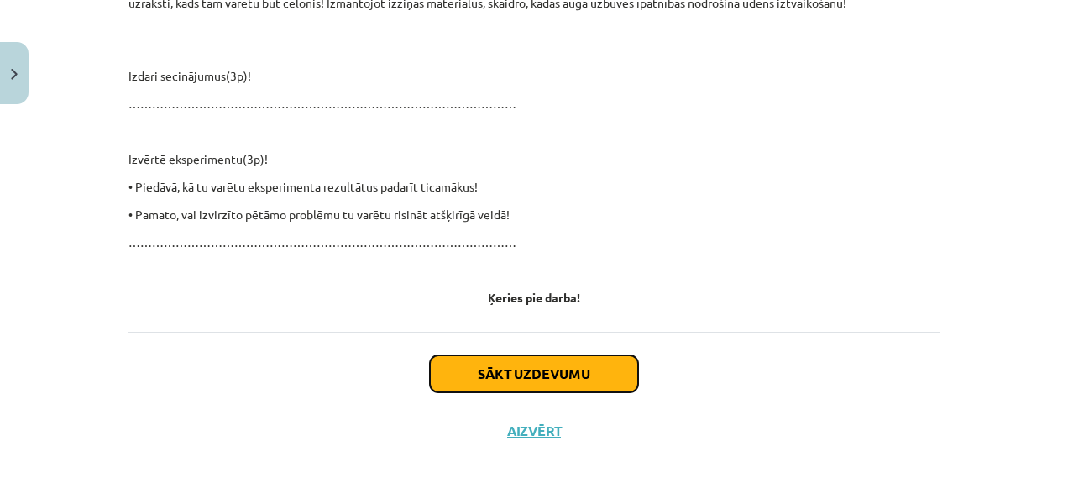
click at [474, 378] on button "Sākt uzdevumu" at bounding box center [534, 373] width 208 height 37
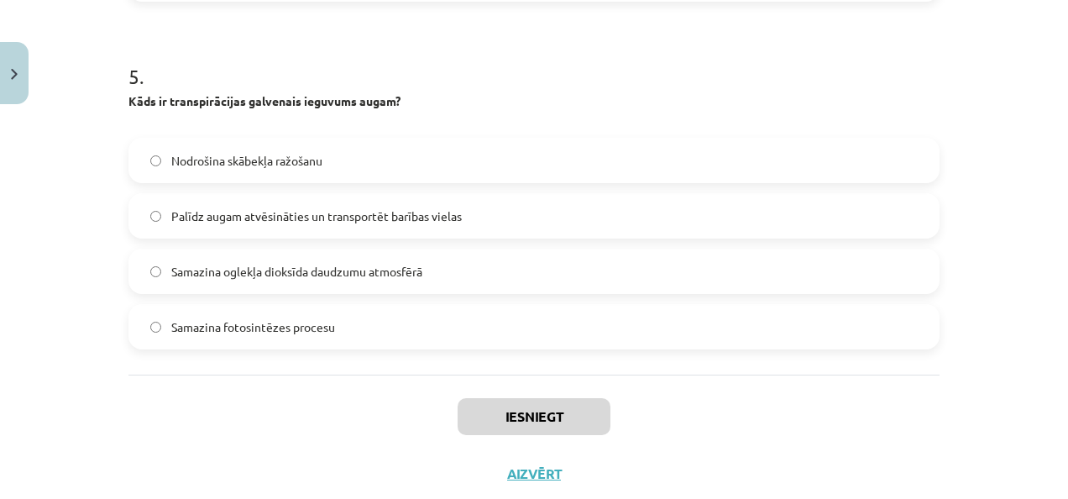
scroll to position [1733, 0]
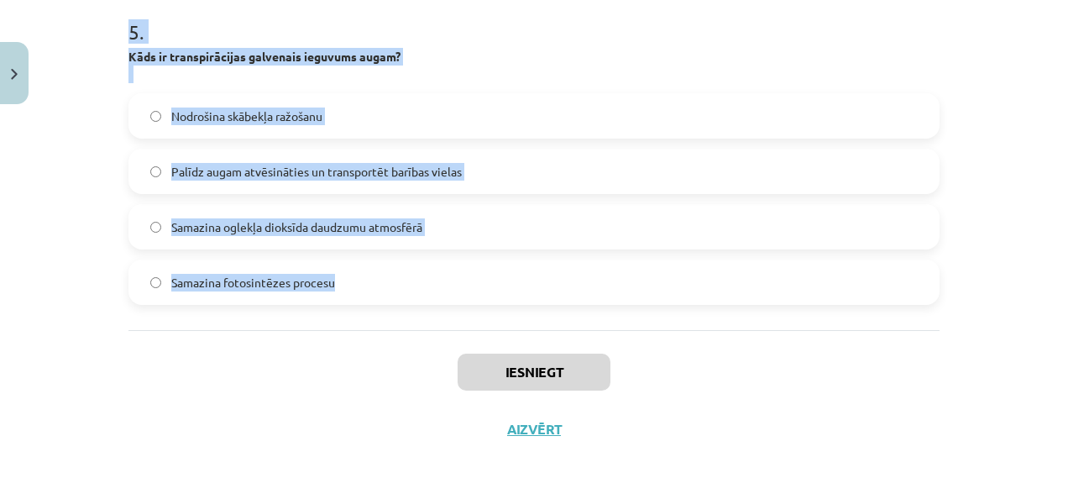
drag, startPoint x: 128, startPoint y: 348, endPoint x: 341, endPoint y: 313, distance: 215.1
copy form "Kāpēc atvārsnīšu skaits sausos apvidos augošiem augiem ir mazāks? Lai ražotu va…"
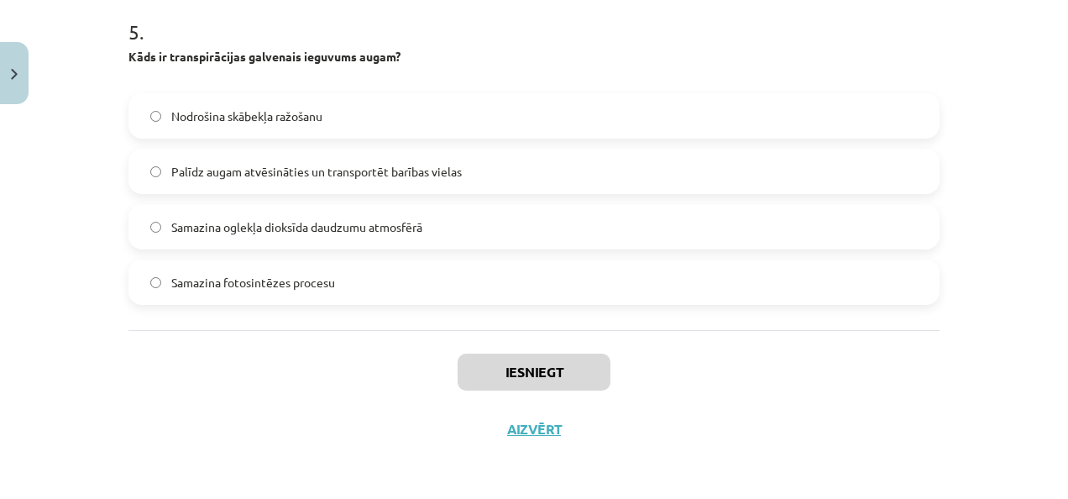
click at [312, 383] on div "Iesniegt Aizvērt" at bounding box center [533, 389] width 811 height 118
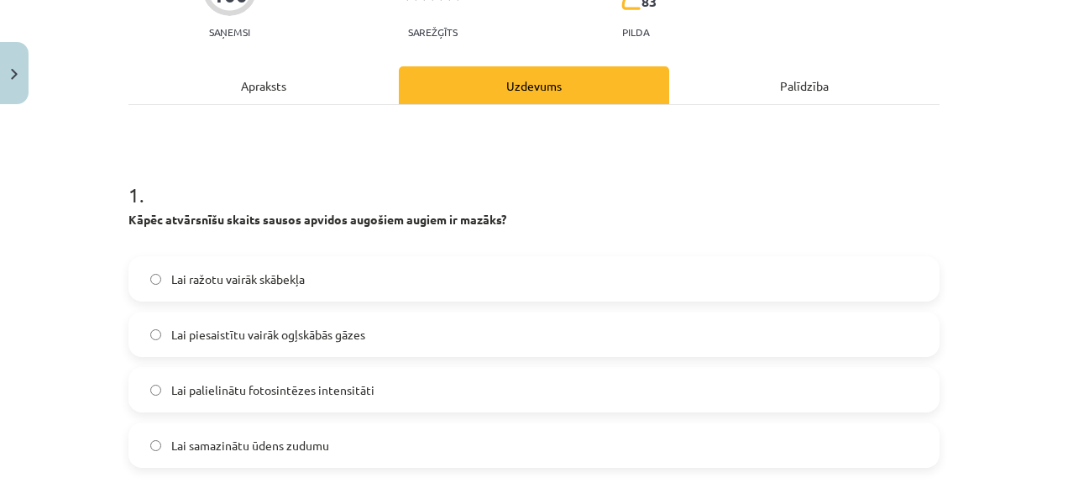
scroll to position [226, 0]
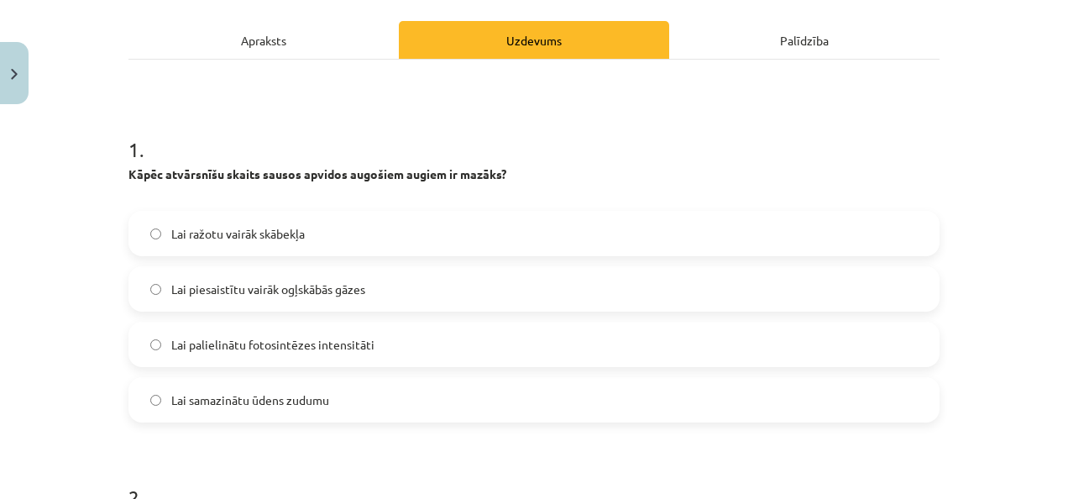
click at [359, 363] on label "Lai palielinātu fotosintēzes intensitāti" at bounding box center [534, 344] width 808 height 42
click at [366, 402] on label "Lai samazinātu ūdens zudumu" at bounding box center [534, 400] width 808 height 42
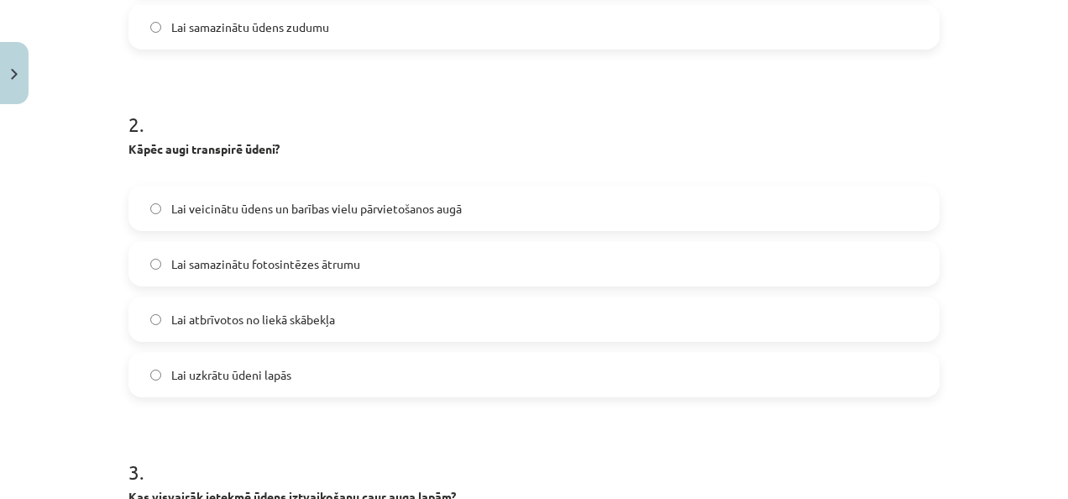
scroll to position [598, 0]
click at [368, 197] on label "Lai veicinātu ūdens un barības vielu pārvietošanos augā" at bounding box center [534, 209] width 808 height 42
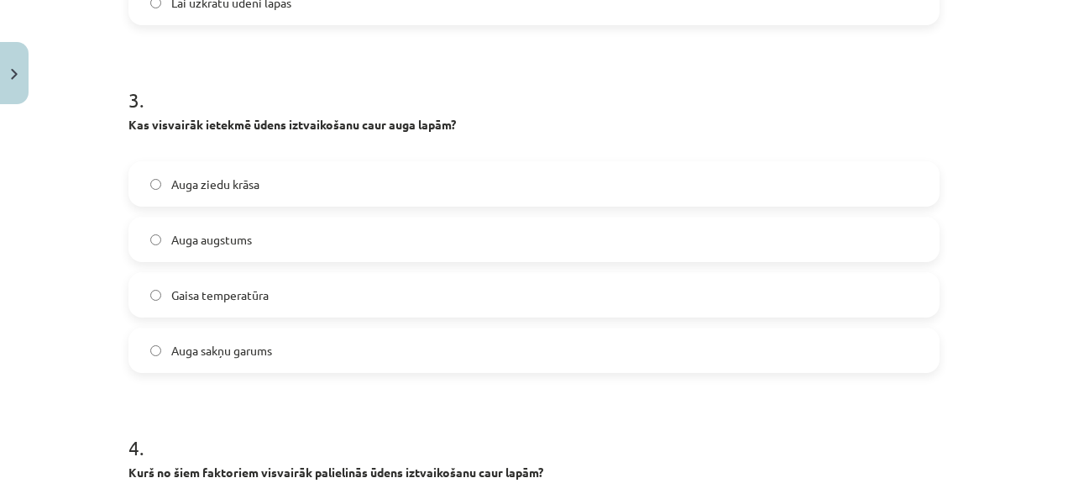
scroll to position [1013, 0]
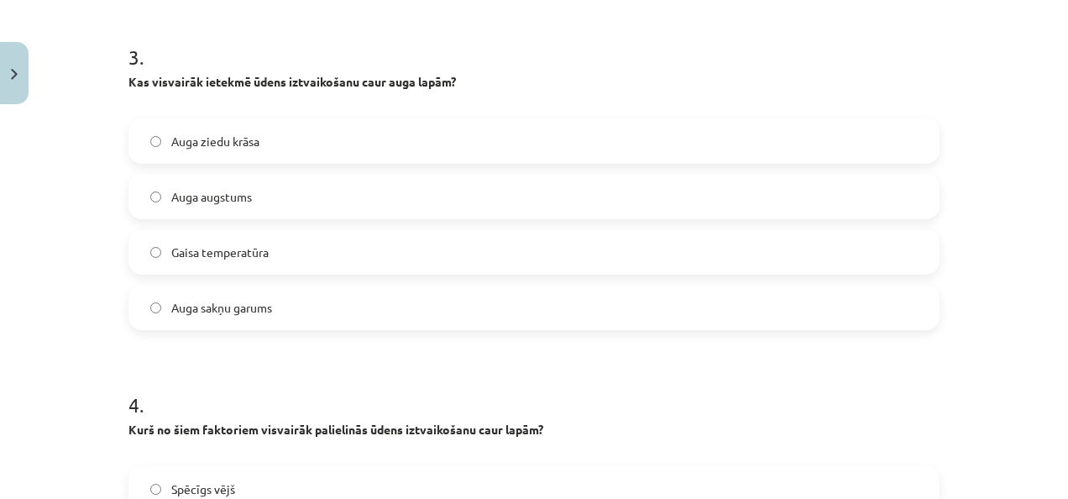
click at [289, 247] on label "Gaisa temperatūra" at bounding box center [534, 252] width 808 height 42
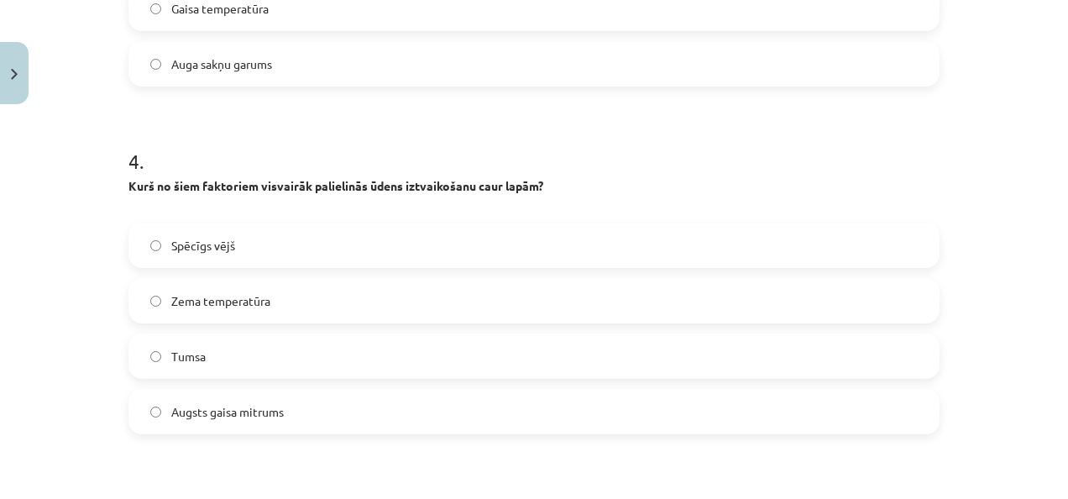
click at [301, 247] on label "Spēcīgs vējš" at bounding box center [534, 245] width 808 height 42
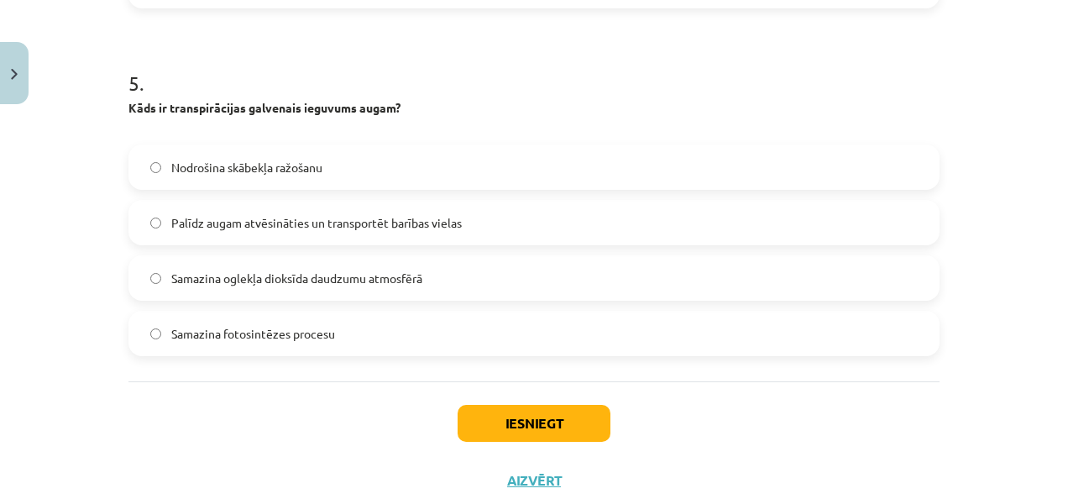
scroll to position [1684, 0]
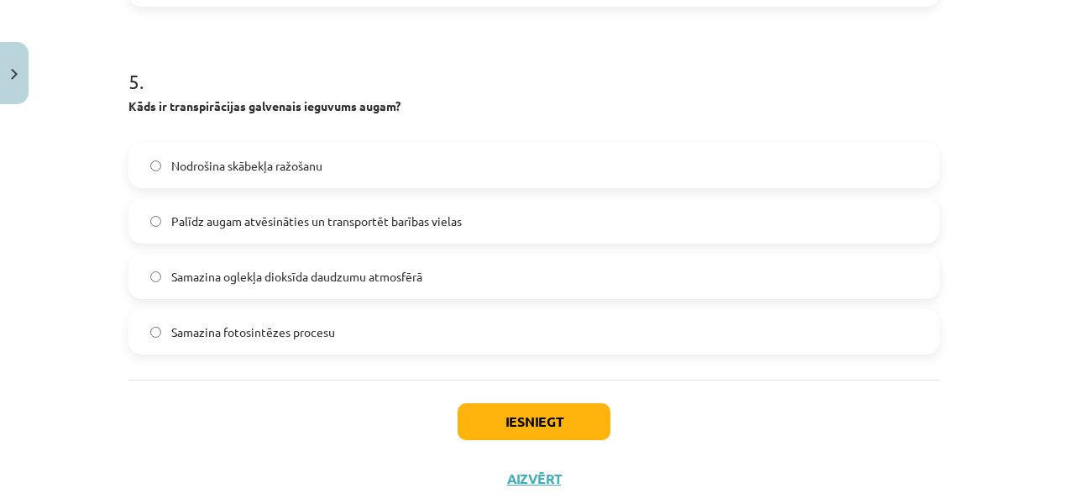
click at [257, 220] on span "Palīdz augam atvēsināties un transportēt barības vielas" at bounding box center [316, 221] width 290 height 18
click at [505, 426] on button "Iesniegt" at bounding box center [533, 421] width 153 height 37
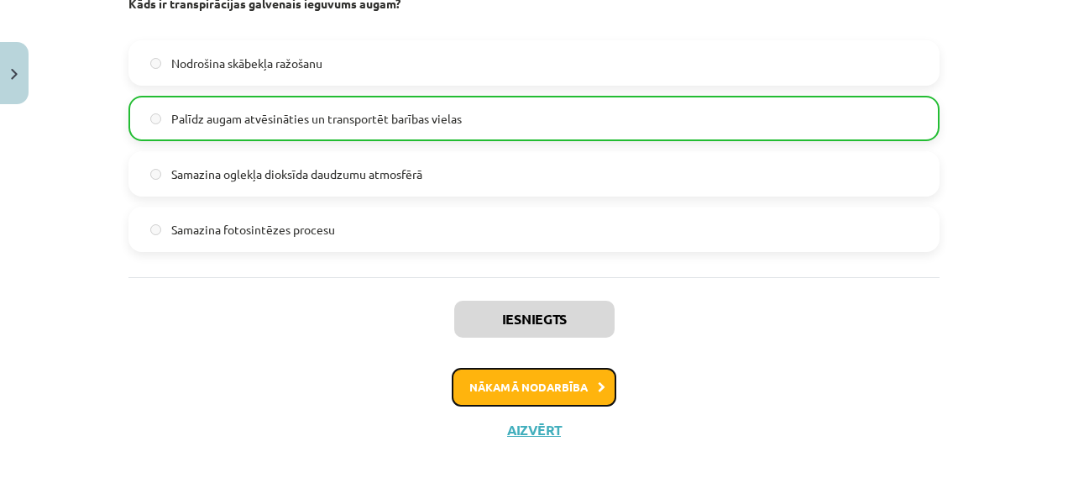
click at [485, 383] on button "Nākamā nodarbība" at bounding box center [534, 387] width 165 height 39
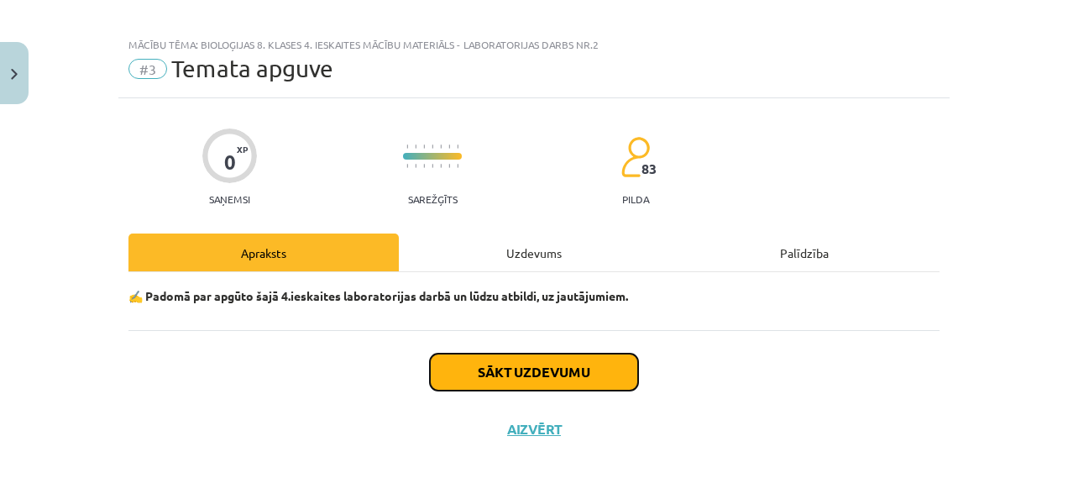
click at [482, 379] on button "Sākt uzdevumu" at bounding box center [534, 371] width 208 height 37
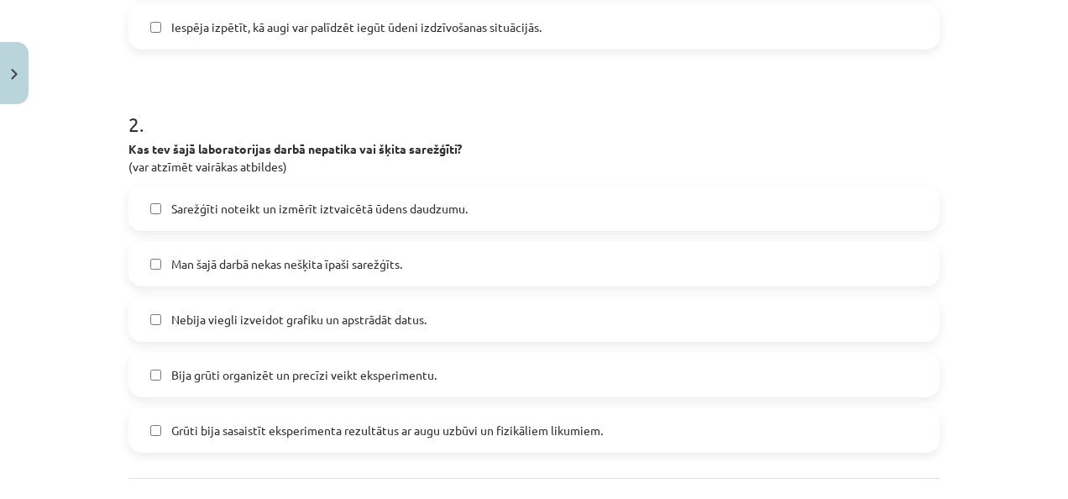
scroll to position [802, 0]
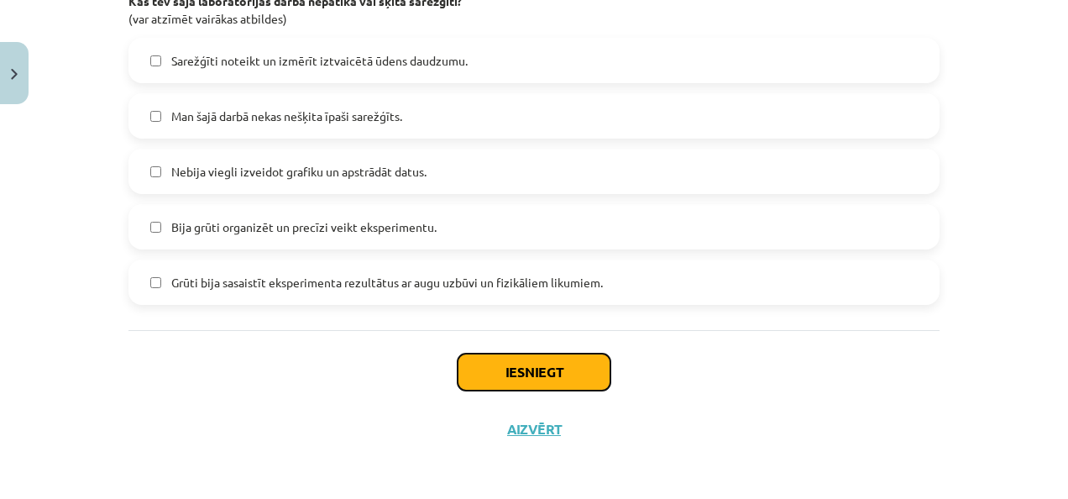
click at [520, 359] on button "Iesniegt" at bounding box center [533, 371] width 153 height 37
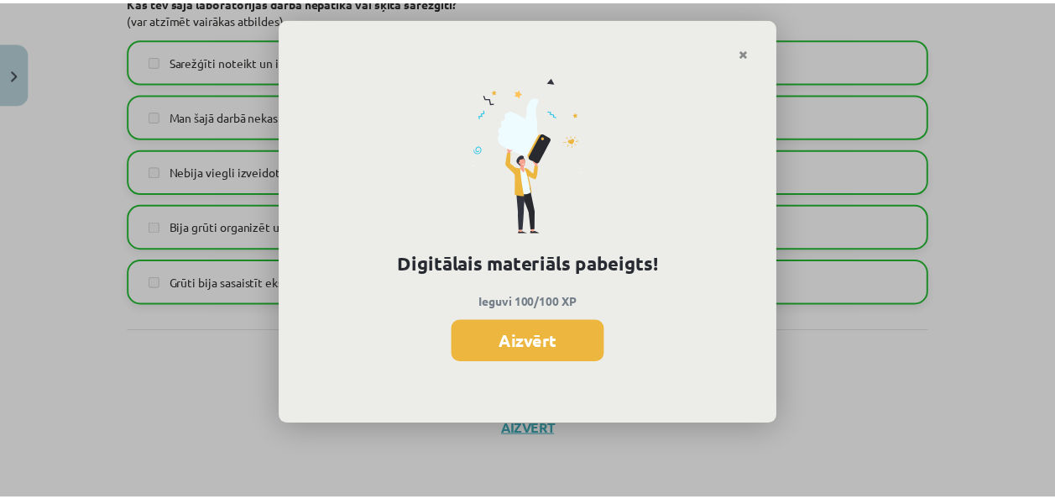
scroll to position [363, 0]
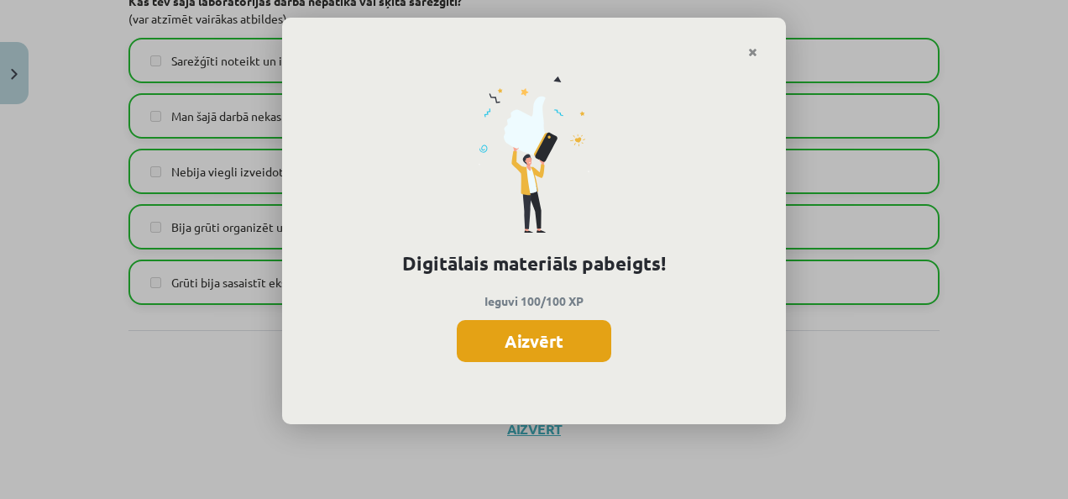
click at [551, 346] on button "Aizvērt" at bounding box center [534, 341] width 154 height 42
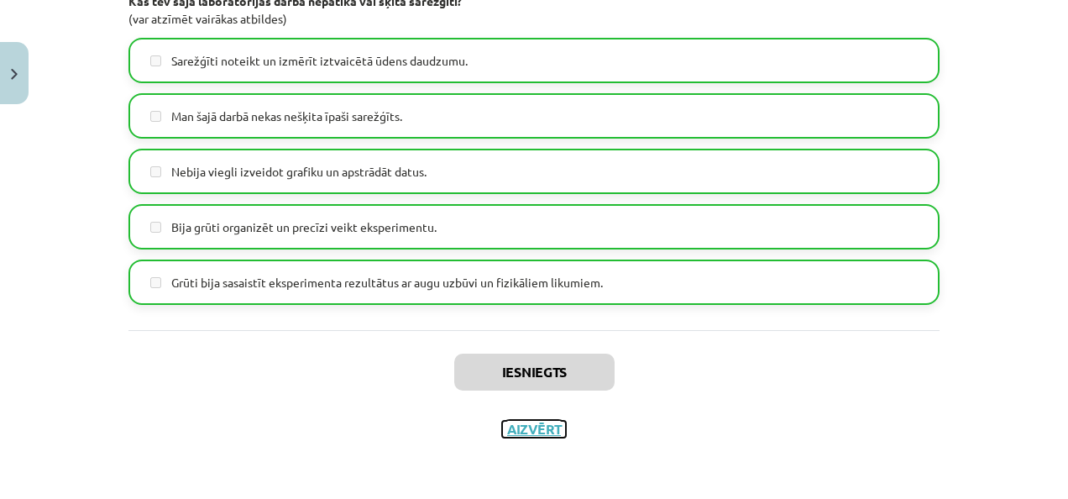
click at [536, 426] on button "Aizvērt" at bounding box center [534, 429] width 64 height 17
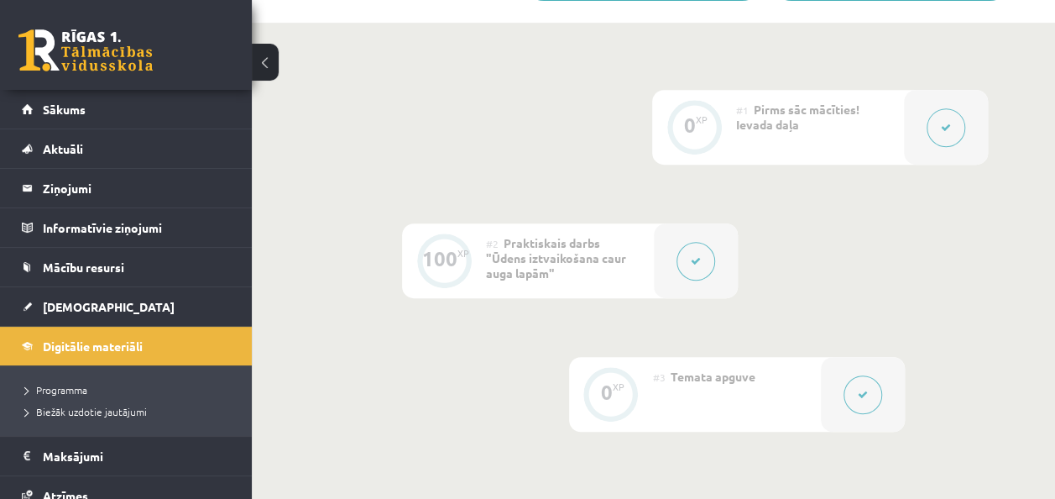
scroll to position [0, 0]
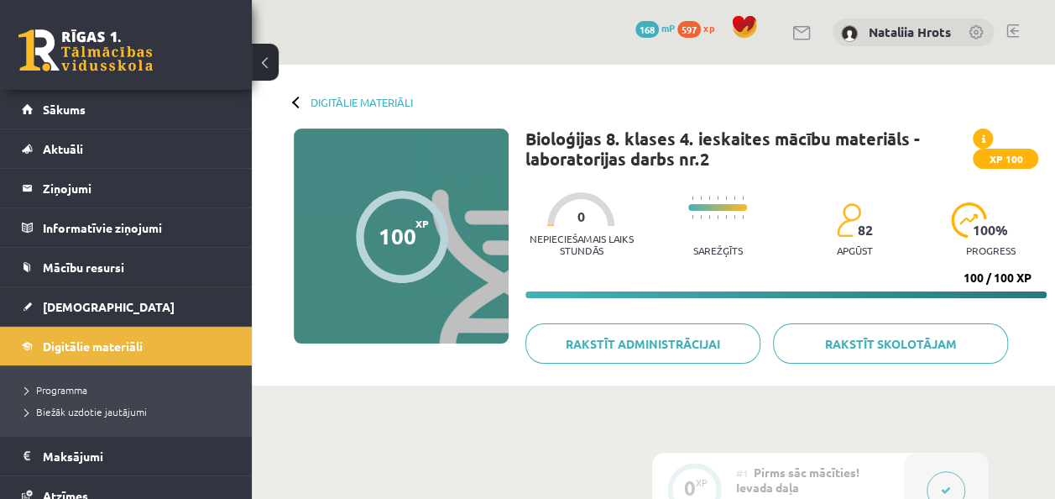
click at [356, 94] on div "Digitālie materiāli 100 XP XP 100 100 / 100 XP Bioloģijas 8. klases 4. ieskaite…" at bounding box center [653, 225] width 803 height 321
click at [371, 97] on link "Digitālie materiāli" at bounding box center [362, 102] width 102 height 13
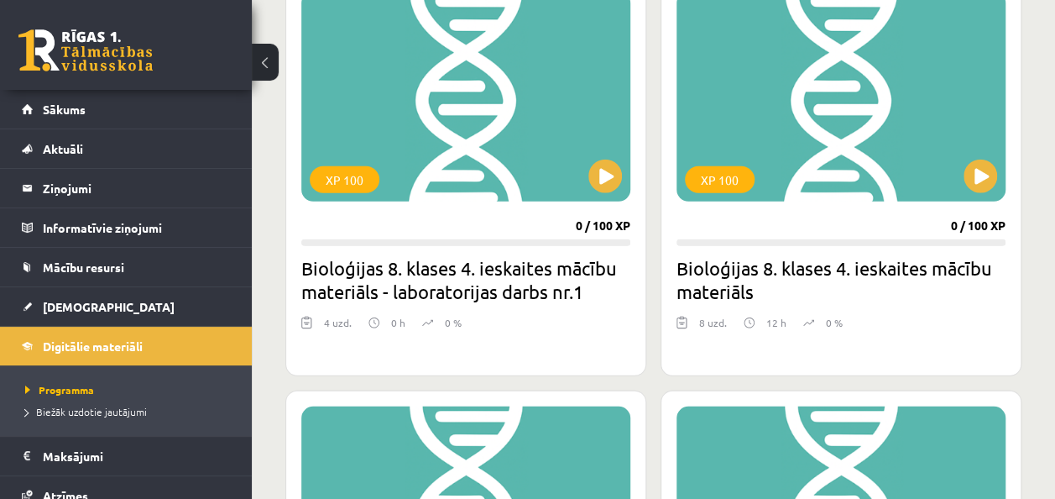
scroll to position [2095, 0]
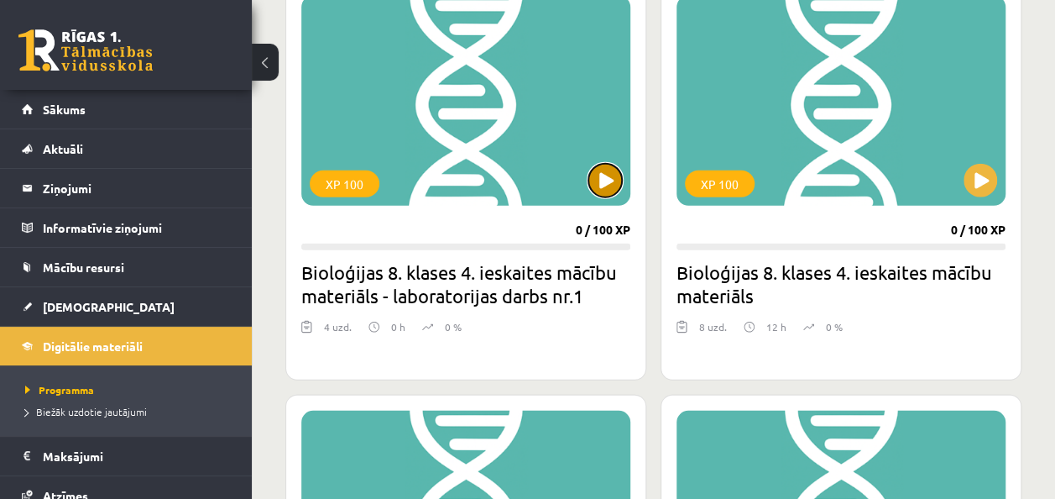
click at [598, 174] on button at bounding box center [605, 181] width 34 height 34
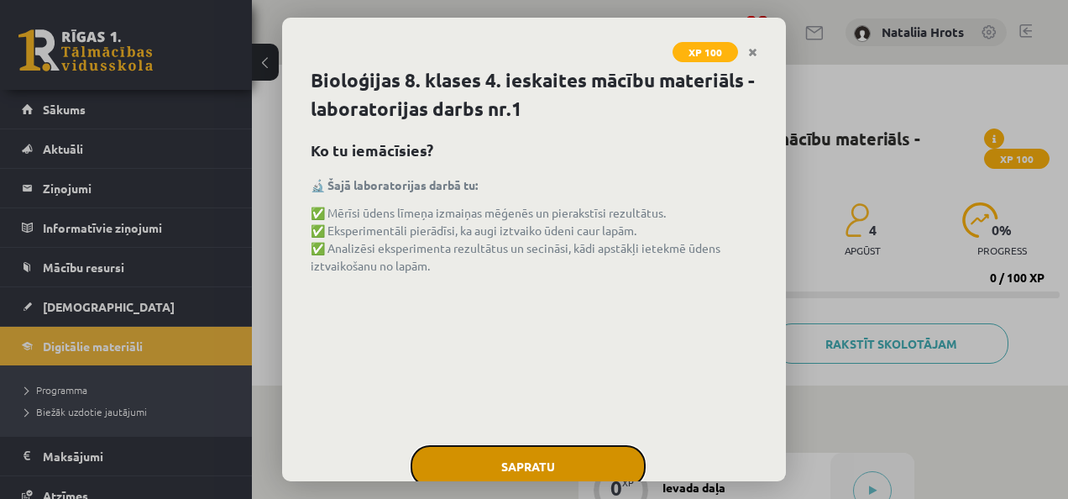
click at [524, 472] on button "Sapratu" at bounding box center [527, 466] width 235 height 42
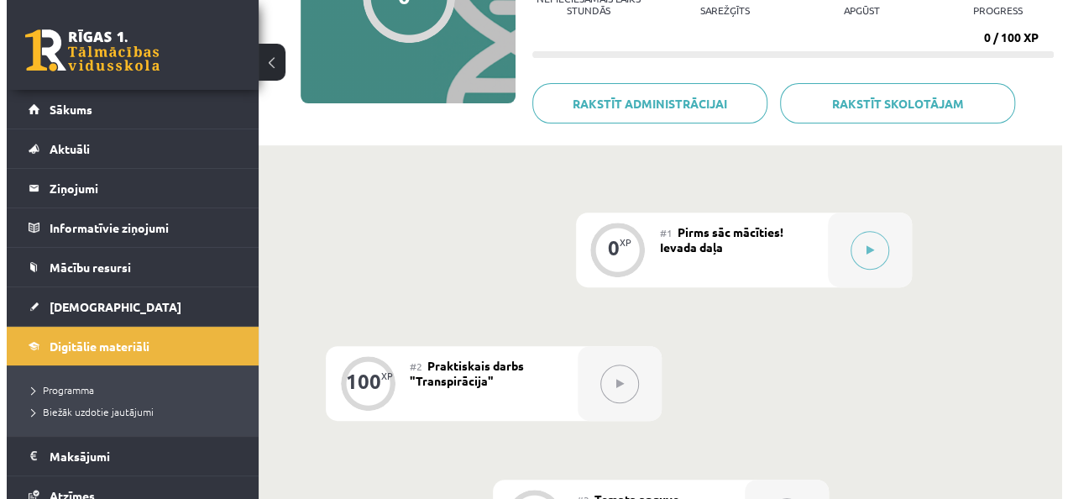
scroll to position [301, 0]
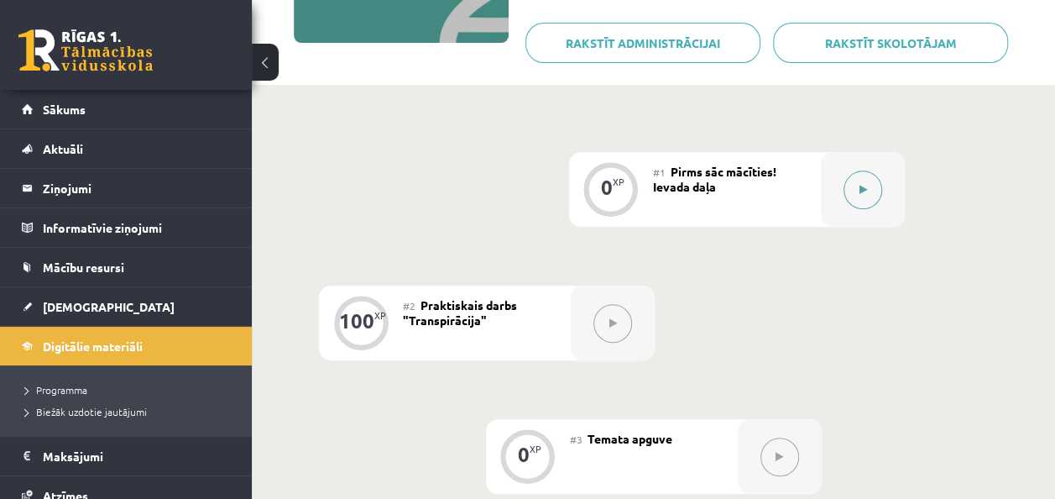
click at [855, 198] on button at bounding box center [863, 189] width 39 height 39
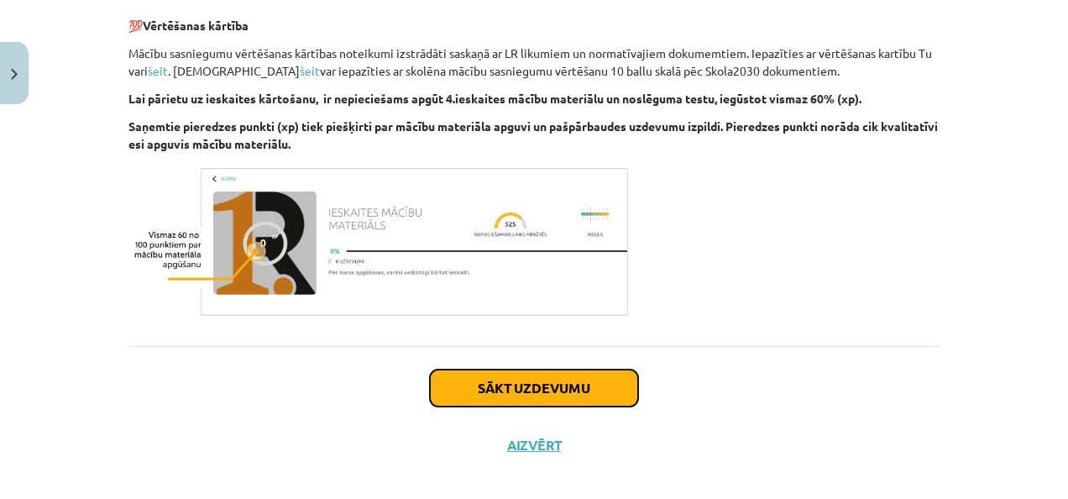
click at [575, 381] on button "Sākt uzdevumu" at bounding box center [534, 387] width 208 height 37
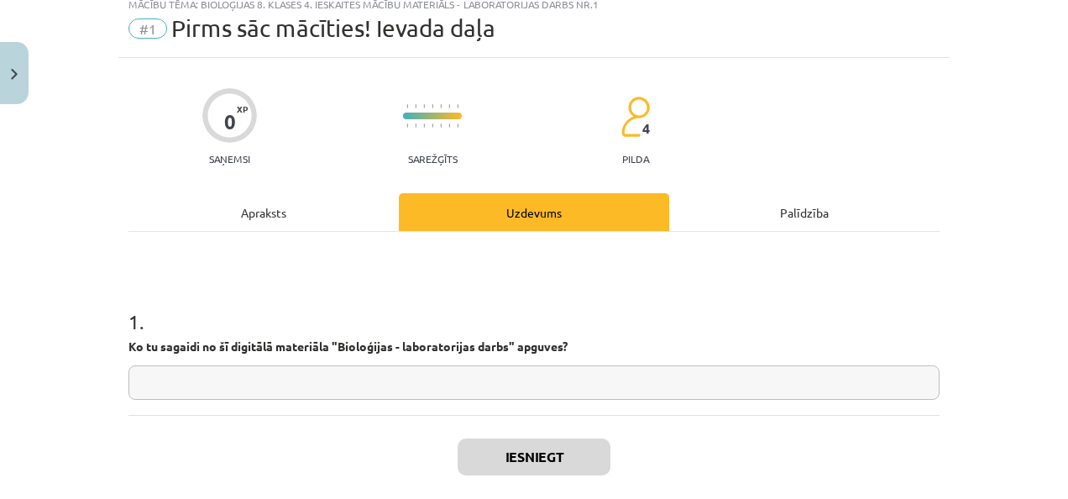
scroll to position [42, 0]
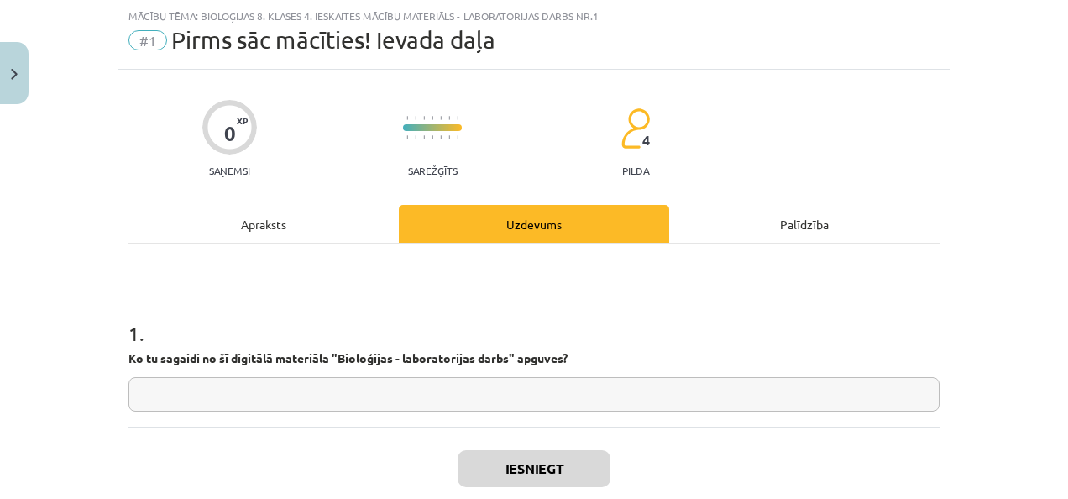
click at [626, 391] on input "text" at bounding box center [533, 394] width 811 height 34
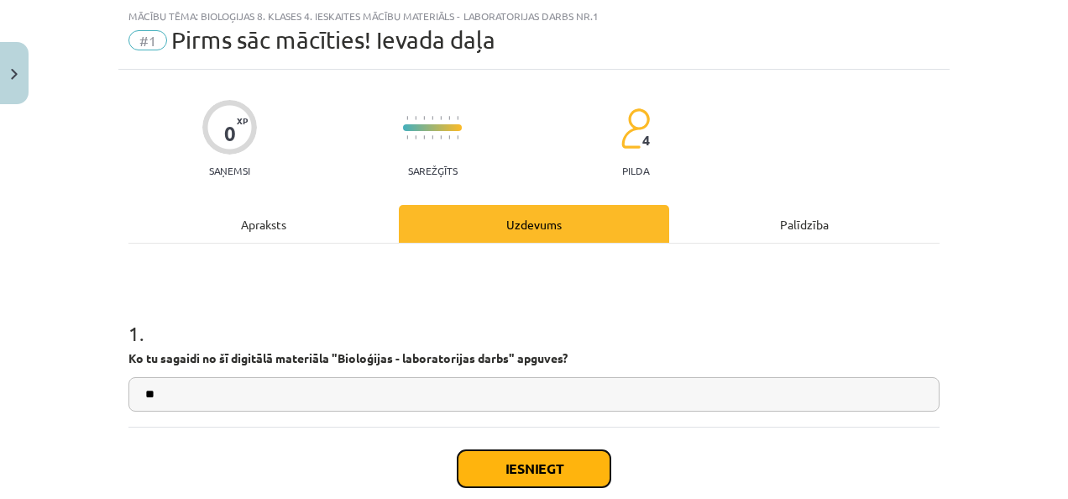
click at [546, 465] on button "Iesniegt" at bounding box center [533, 468] width 153 height 37
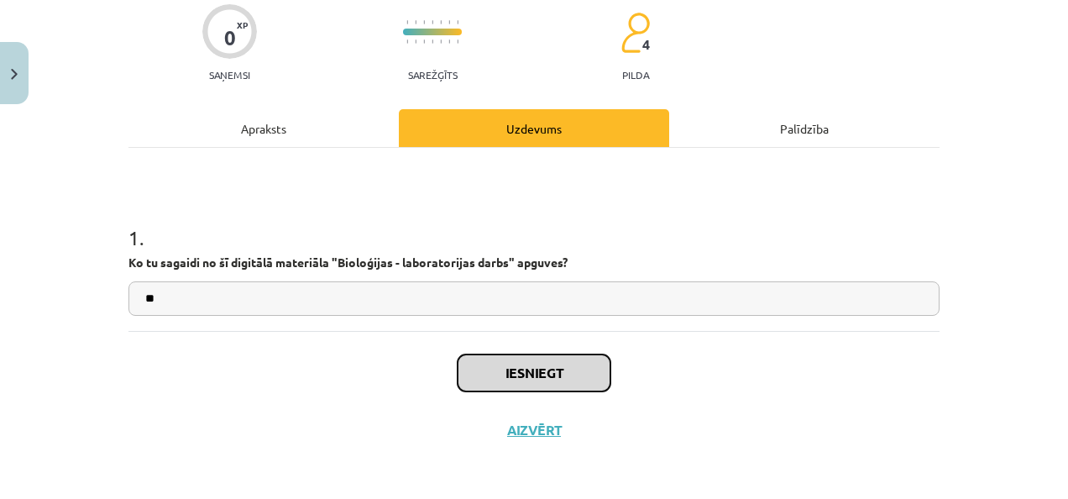
scroll to position [139, 0]
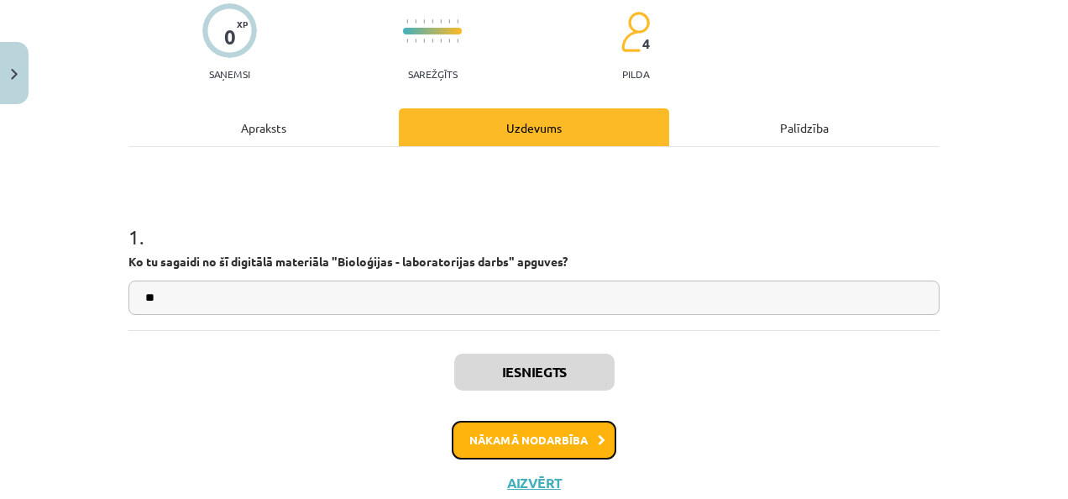
click at [557, 436] on button "Nākamā nodarbība" at bounding box center [534, 440] width 165 height 39
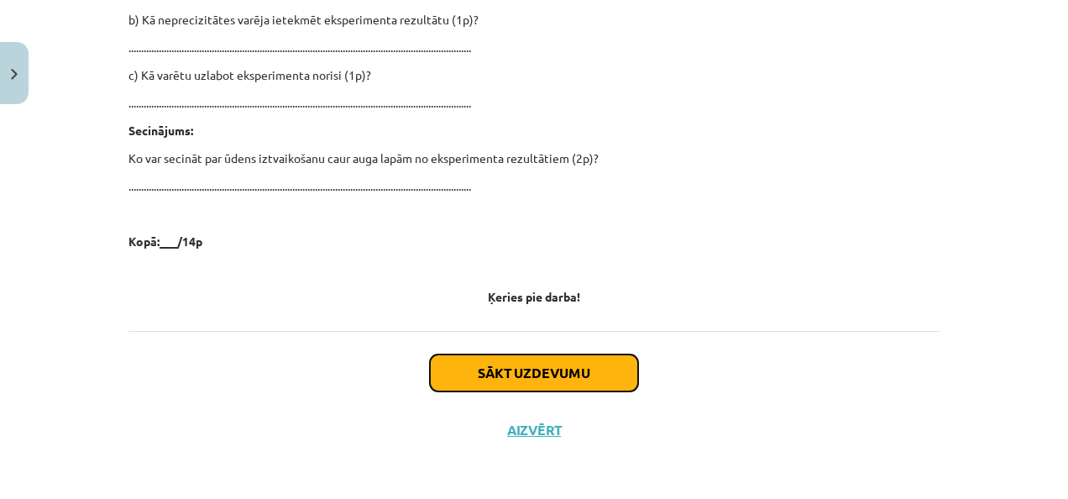
click at [495, 386] on button "Sākt uzdevumu" at bounding box center [534, 372] width 208 height 37
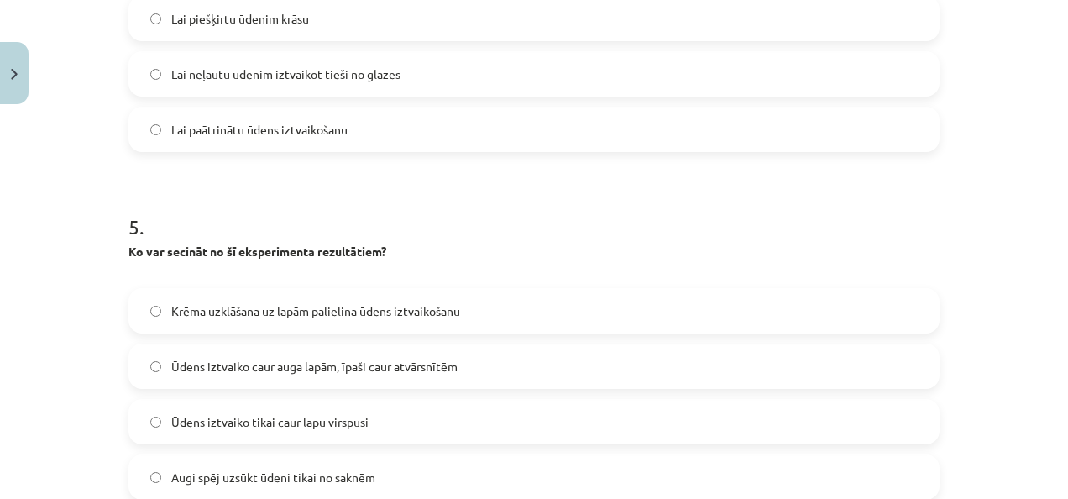
scroll to position [1716, 0]
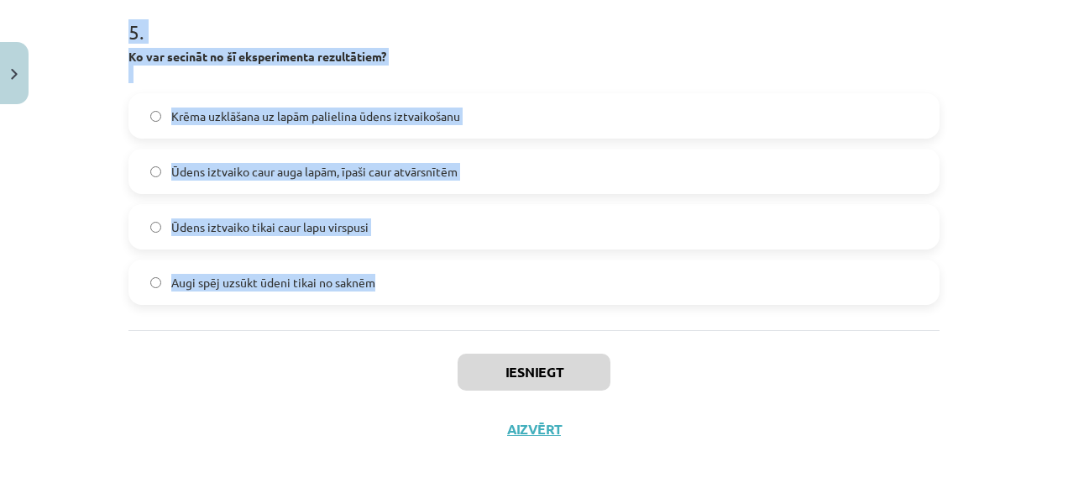
drag, startPoint x: 112, startPoint y: 351, endPoint x: 386, endPoint y: 272, distance: 284.8
copy form "Kā eksperimenta laikā tiek novērtēts ūdens iztvaikošanas daudzums? Nosakot ūden…"
click at [871, 294] on label "Augi spēj uzsūkt ūdeni tikai no saknēm" at bounding box center [534, 282] width 808 height 42
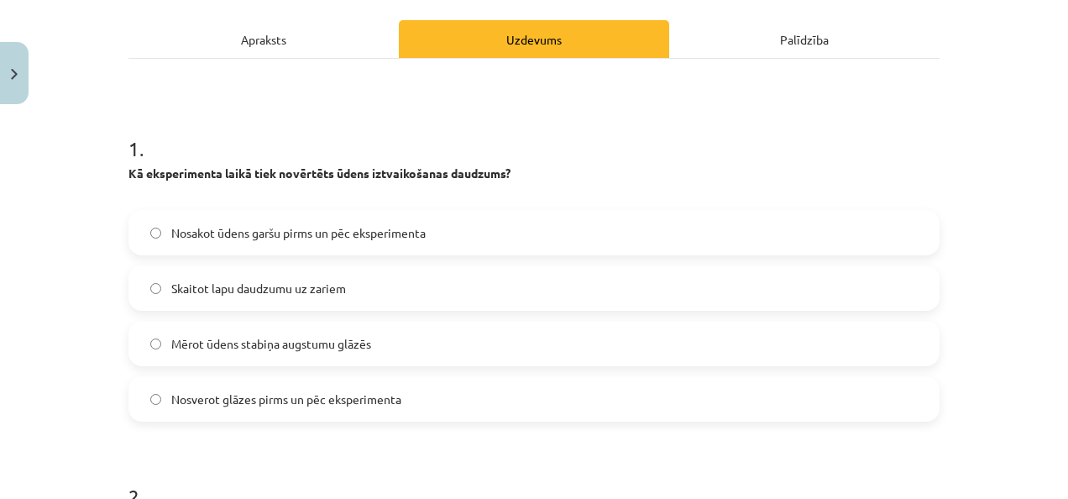
scroll to position [227, 0]
click at [406, 388] on label "Nosverot glāzes pirms un pēc eksperimenta" at bounding box center [534, 399] width 808 height 42
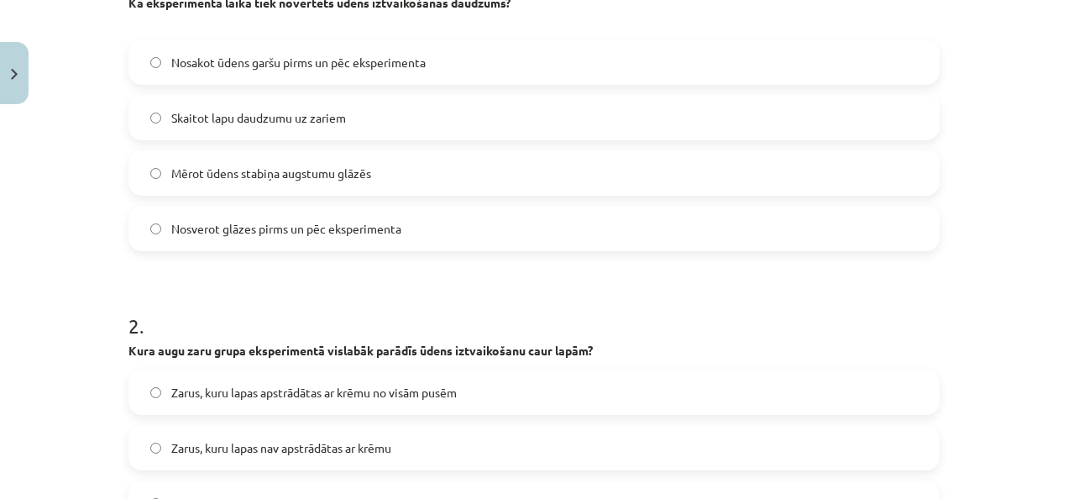
scroll to position [564, 0]
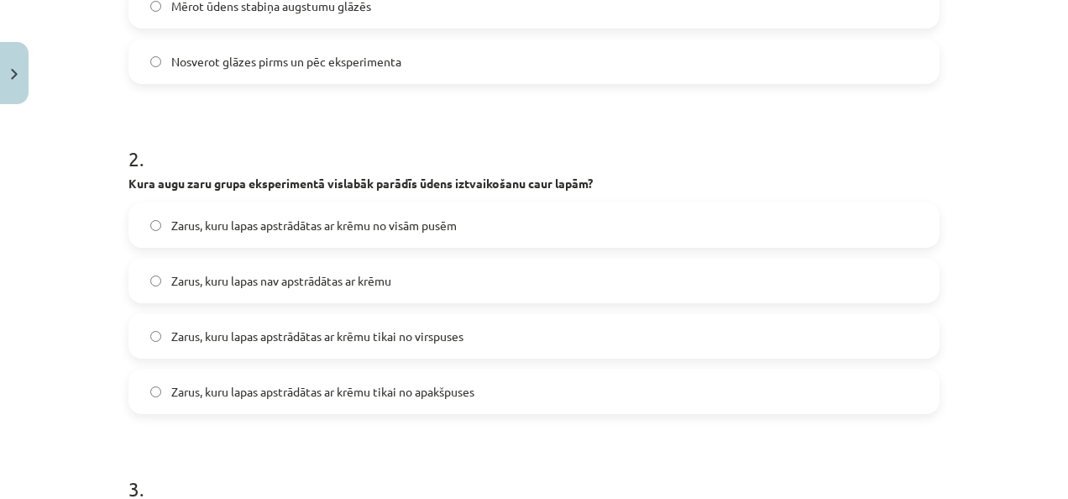
click at [282, 213] on label "Zarus, kuru lapas apstrādātas ar krēmu no visām pusēm" at bounding box center [534, 225] width 808 height 42
click at [383, 274] on span "Zarus, kuru lapas nav apstrādātas ar krēmu" at bounding box center [281, 281] width 220 height 18
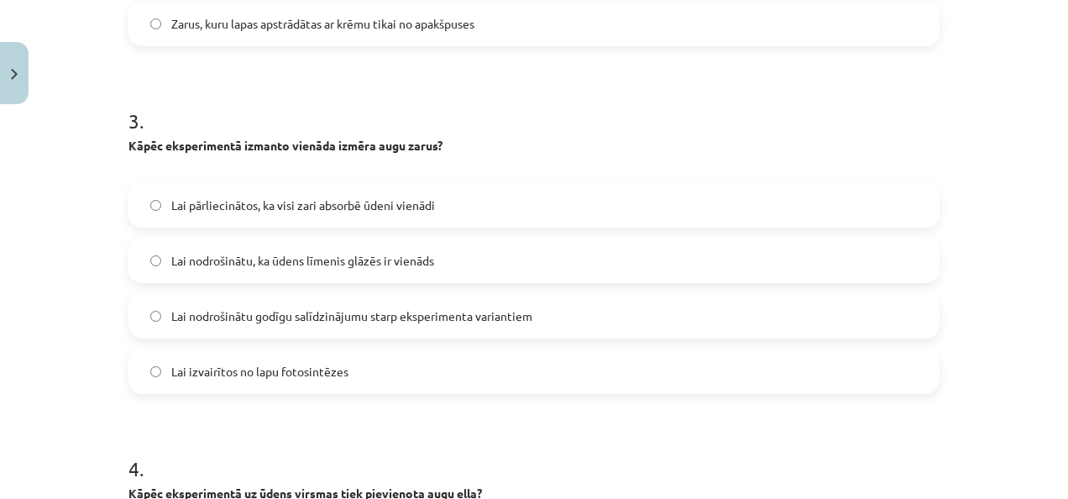
scroll to position [932, 0]
click at [506, 326] on label "Lai nodrošinātu godīgu salīdzinājumu starp eksperimenta variantiem" at bounding box center [534, 316] width 808 height 42
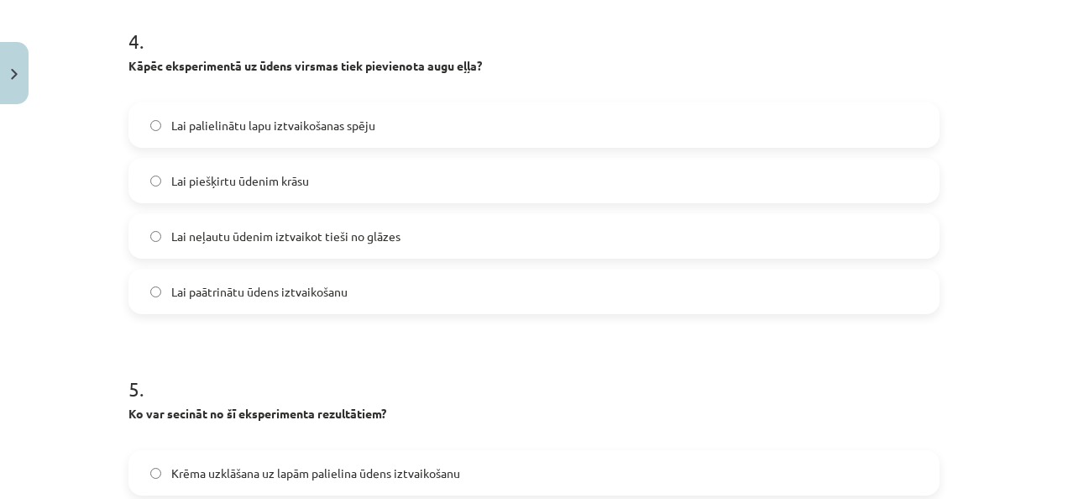
scroll to position [1362, 0]
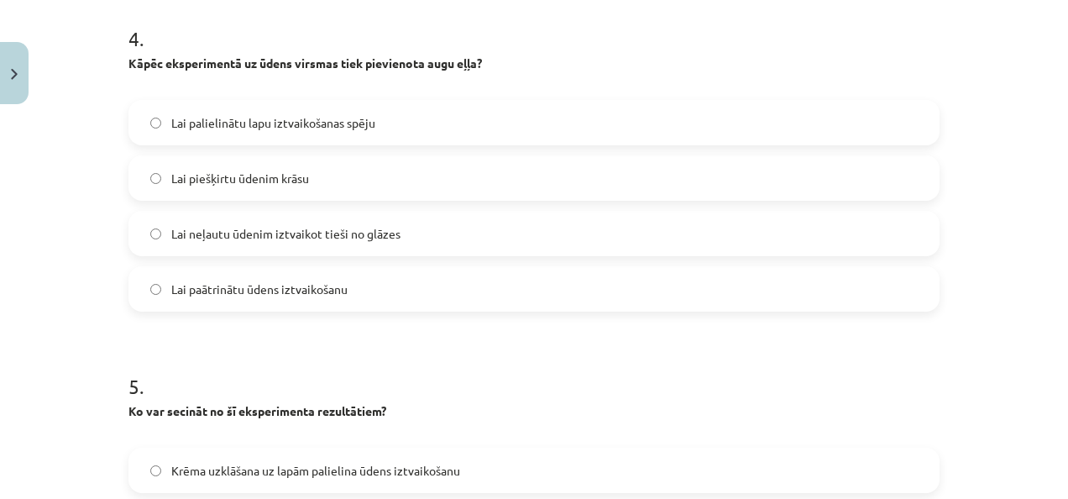
click at [335, 229] on span "Lai neļautu ūdenim iztvaikot tieši no glāzes" at bounding box center [285, 234] width 229 height 18
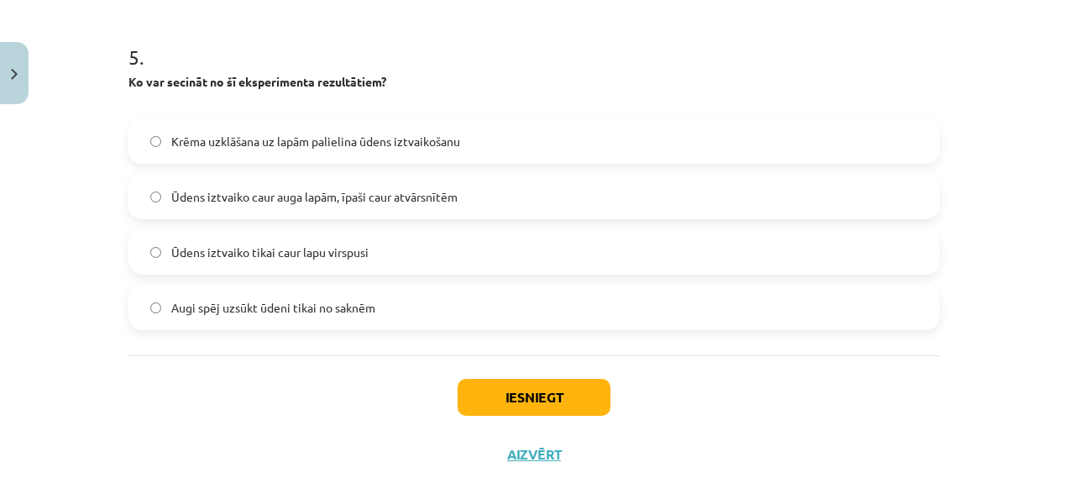
scroll to position [1692, 0]
click at [312, 180] on label "Ūdens iztvaiko caur auga lapām, īpaši caur atvārsnītēm" at bounding box center [534, 195] width 808 height 42
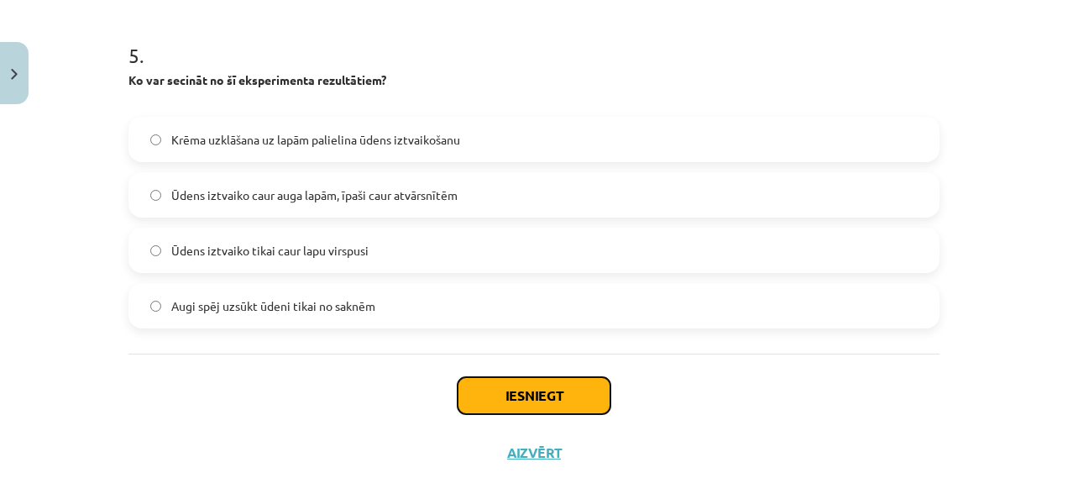
click at [501, 392] on button "Iesniegt" at bounding box center [533, 395] width 153 height 37
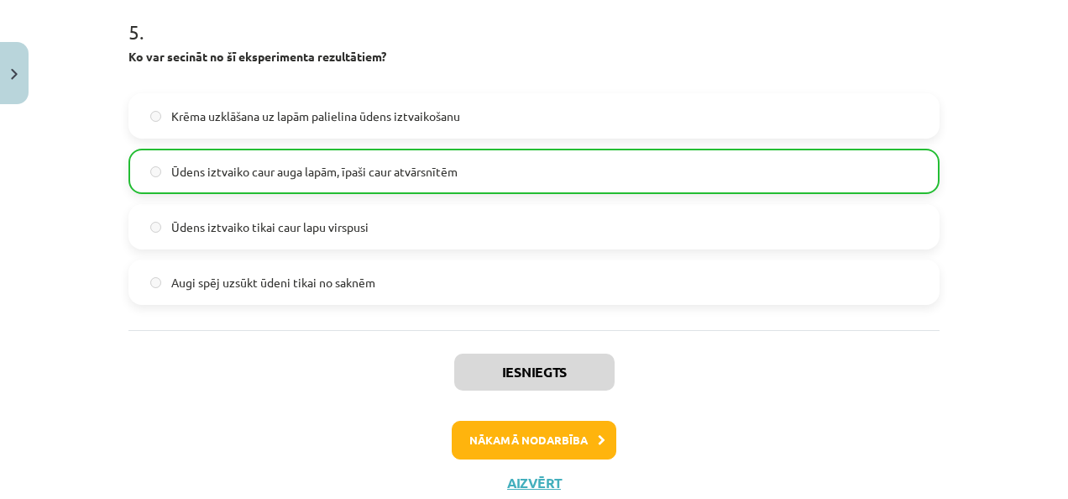
scroll to position [1768, 0]
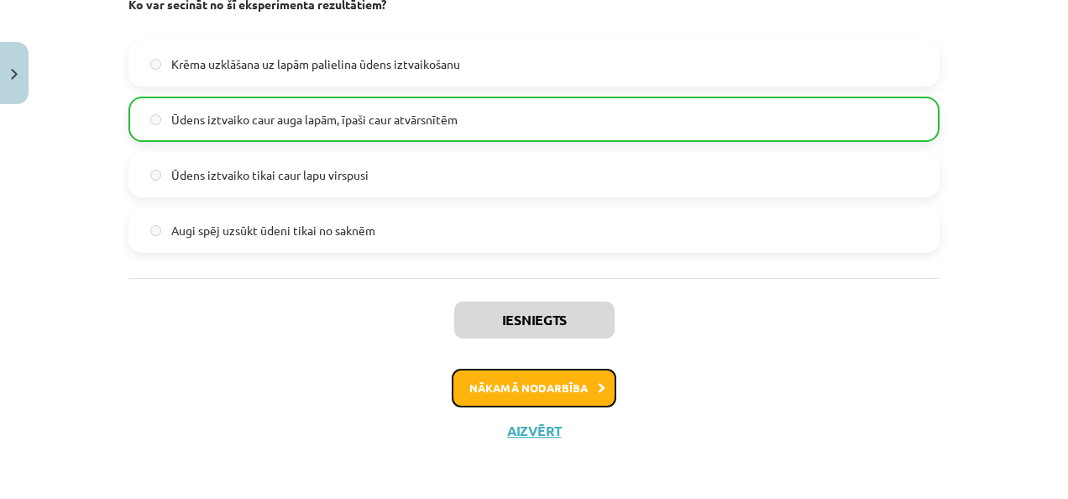
click at [564, 381] on button "Nākamā nodarbība" at bounding box center [534, 387] width 165 height 39
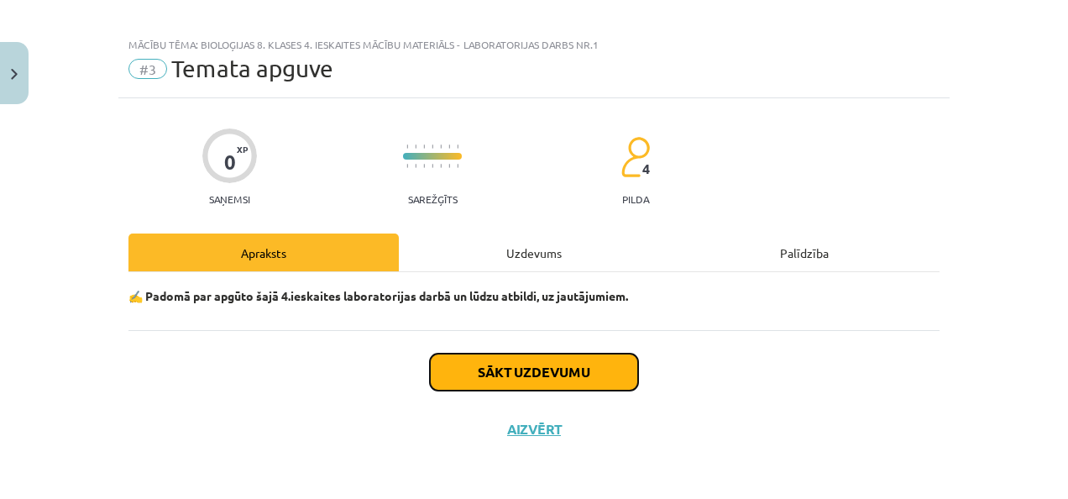
click at [566, 375] on button "Sākt uzdevumu" at bounding box center [534, 371] width 208 height 37
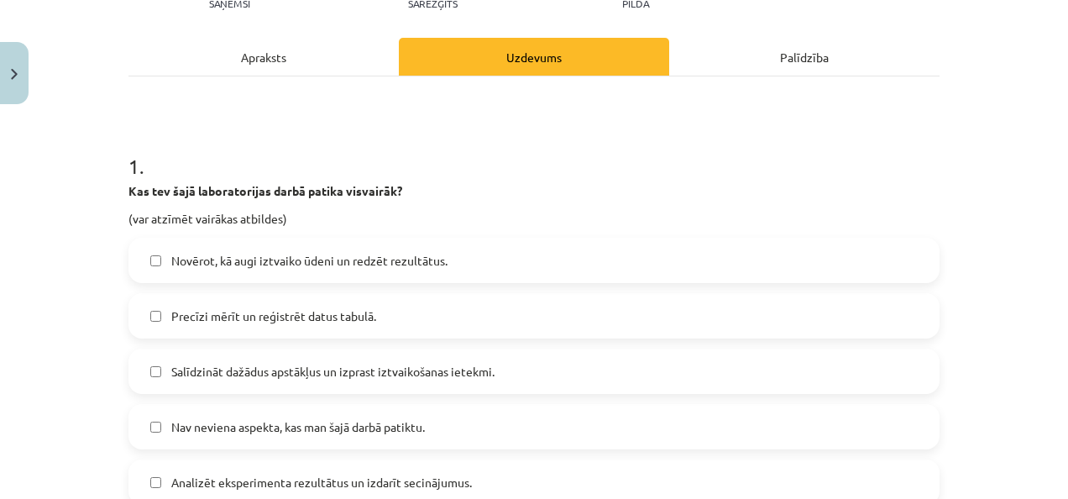
scroll to position [207, 0]
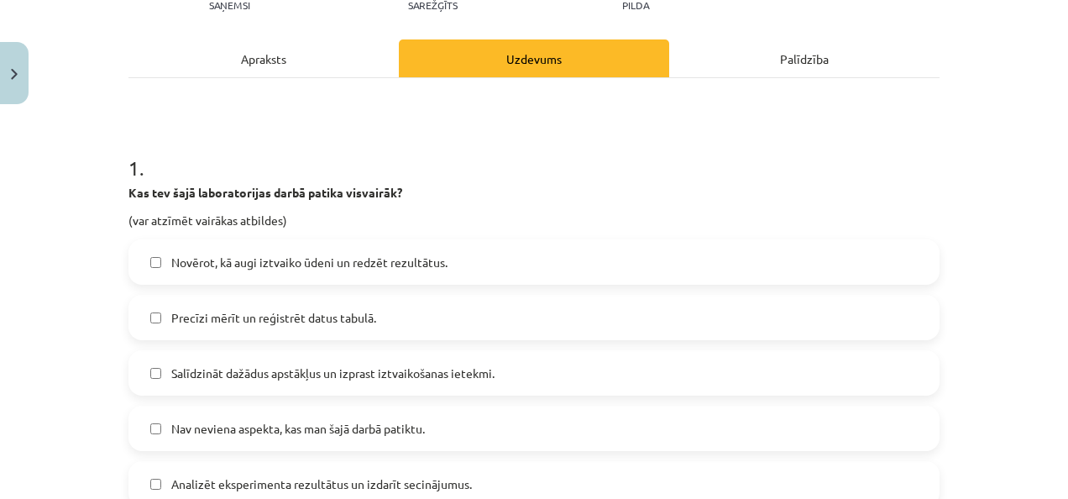
click at [277, 384] on label "Salīdzināt dažādus apstākļus un izprast iztvaikošanas ietekmi." at bounding box center [534, 373] width 808 height 42
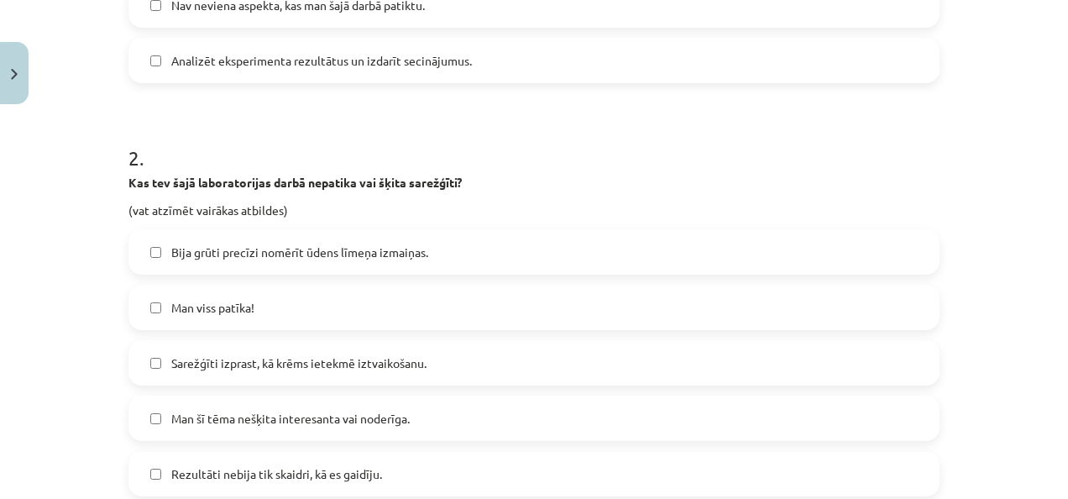
click at [448, 405] on label "Man šī tēma nešķita interesanta vai noderīga." at bounding box center [534, 418] width 808 height 42
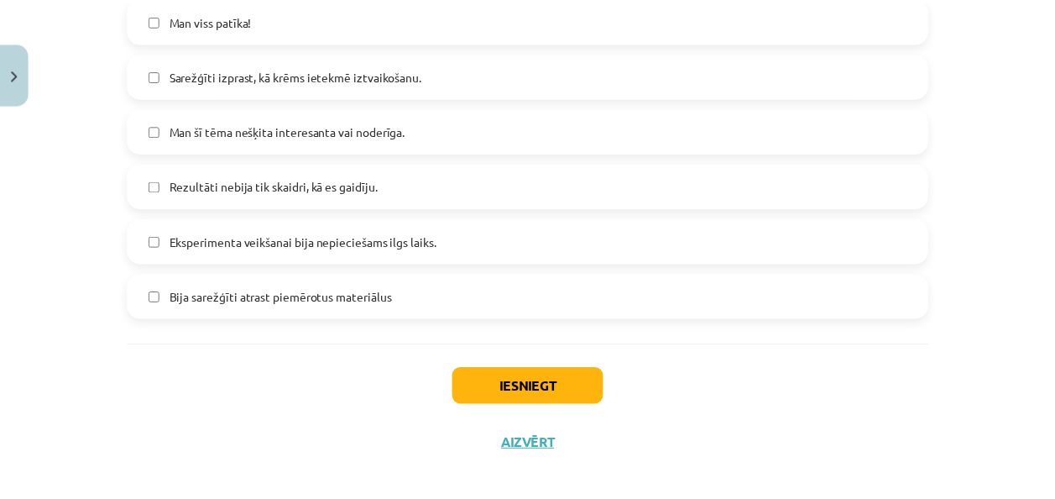
scroll to position [933, 0]
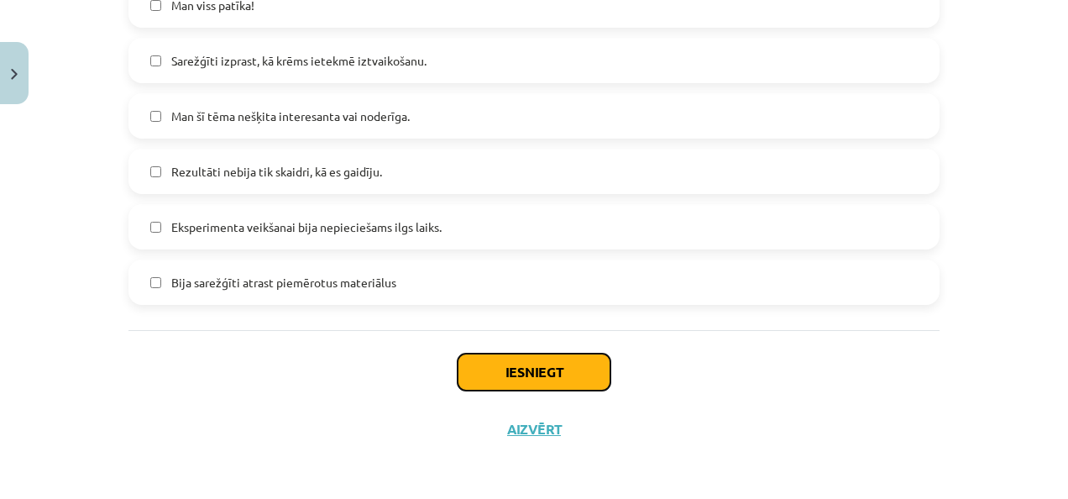
click at [491, 389] on button "Iesniegt" at bounding box center [533, 371] width 153 height 37
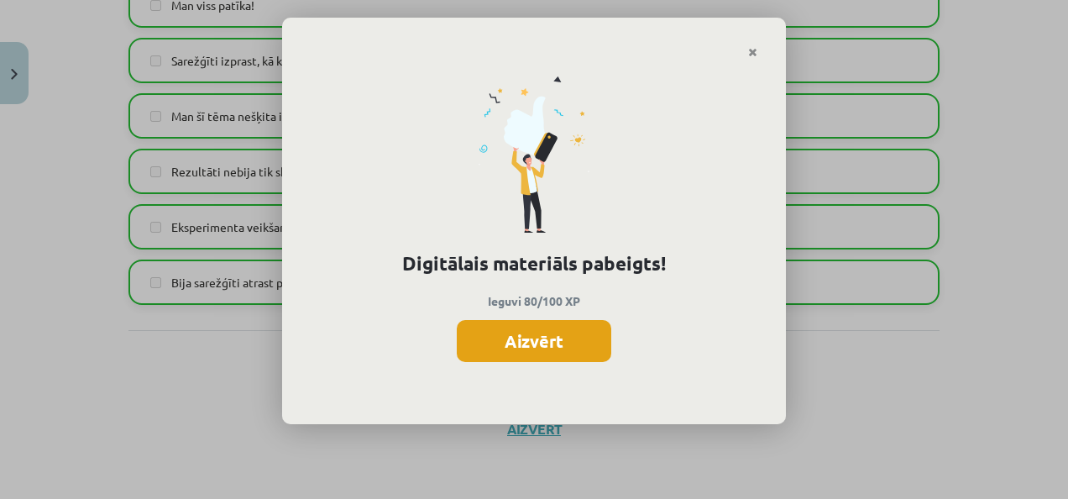
click at [550, 342] on button "Aizvērt" at bounding box center [534, 341] width 154 height 42
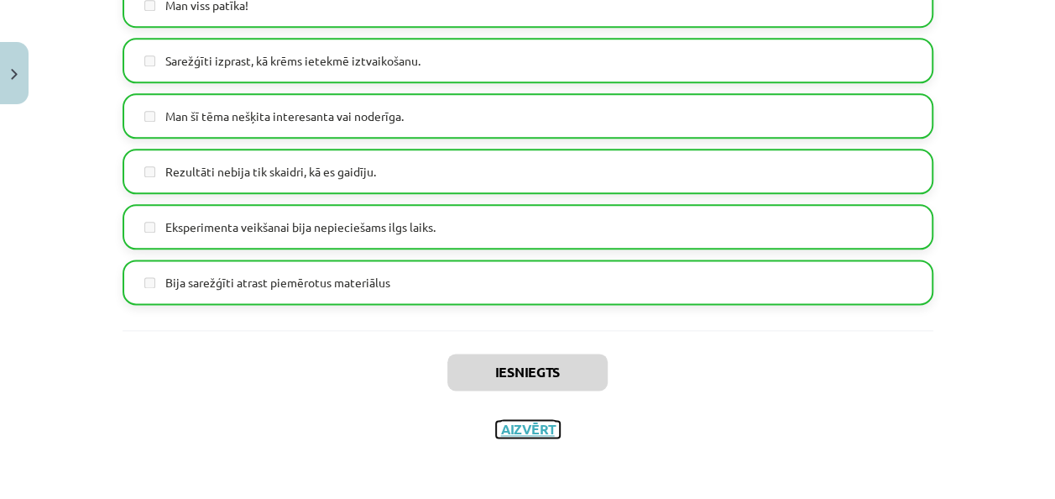
click at [521, 421] on button "Aizvērt" at bounding box center [528, 429] width 64 height 17
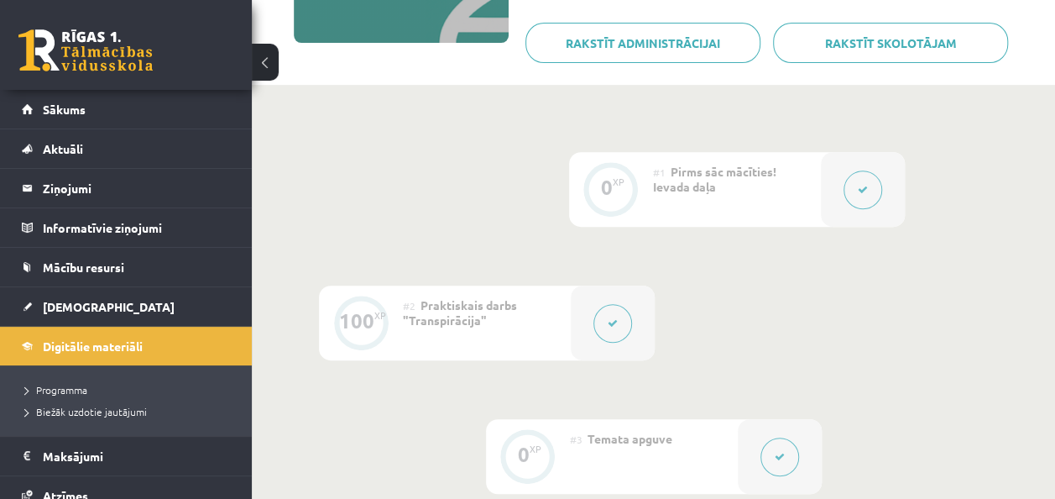
scroll to position [0, 0]
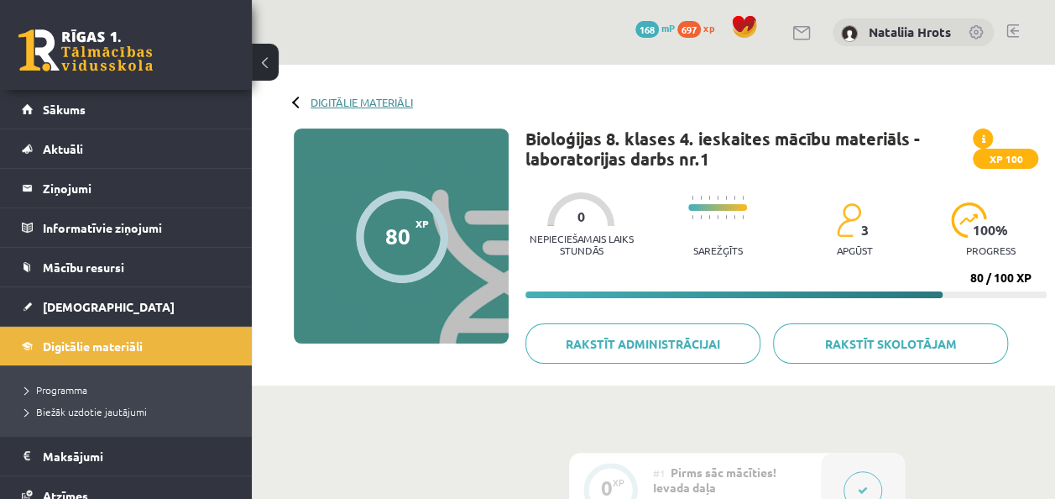
click at [402, 102] on link "Digitālie materiāli" at bounding box center [362, 102] width 102 height 13
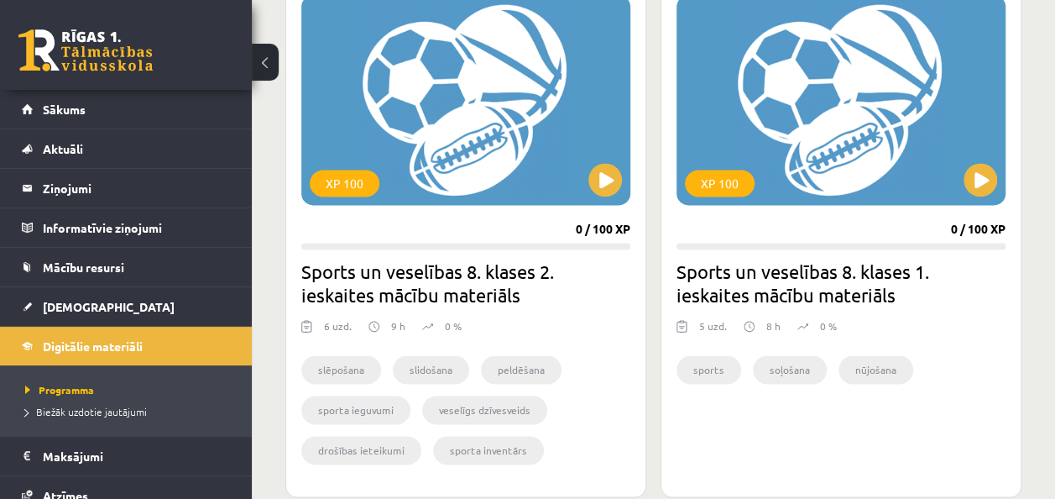
scroll to position [1030, 0]
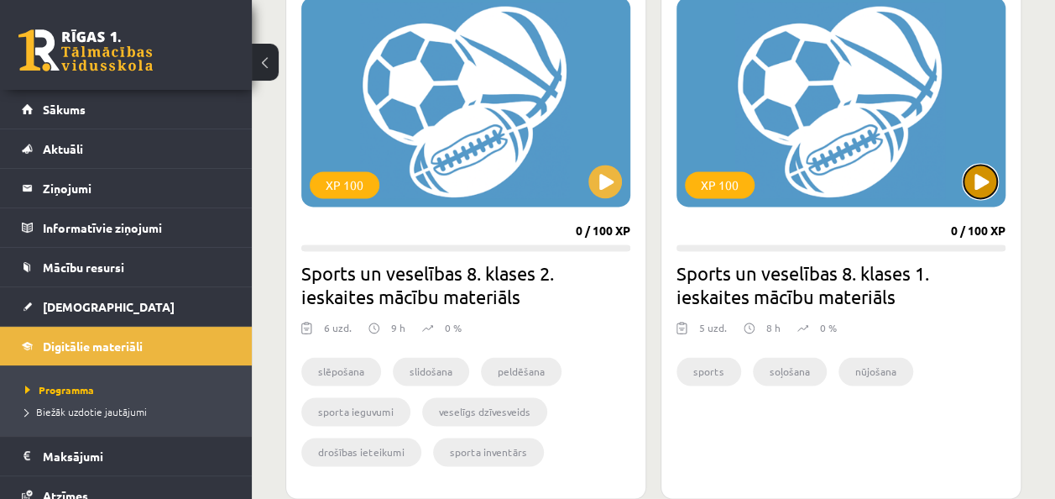
click at [980, 168] on button at bounding box center [981, 182] width 34 height 34
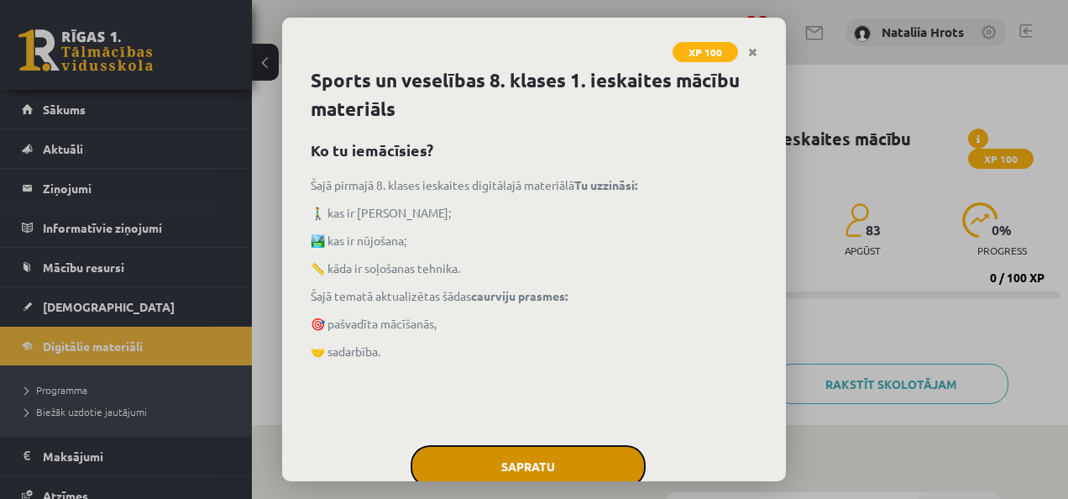
click at [581, 458] on button "Sapratu" at bounding box center [527, 466] width 235 height 42
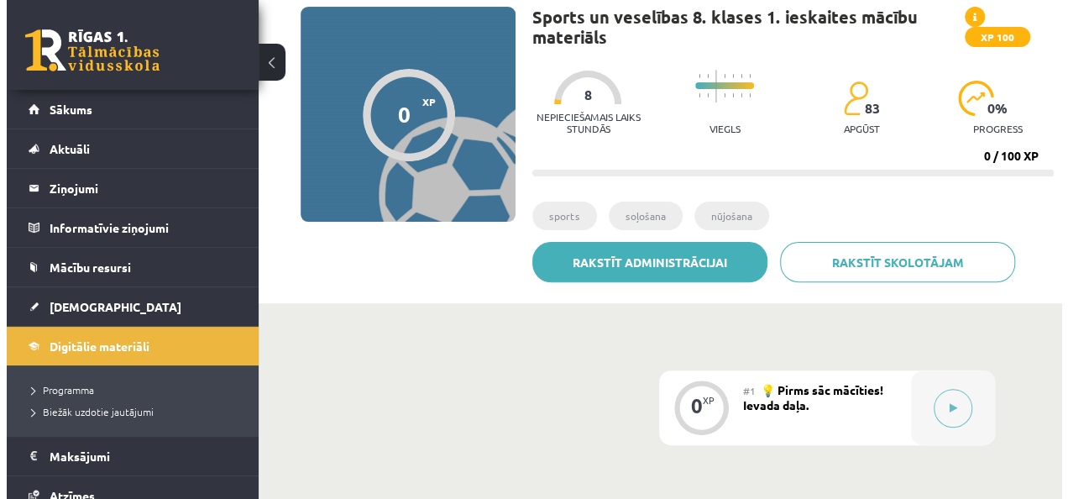
scroll to position [187, 0]
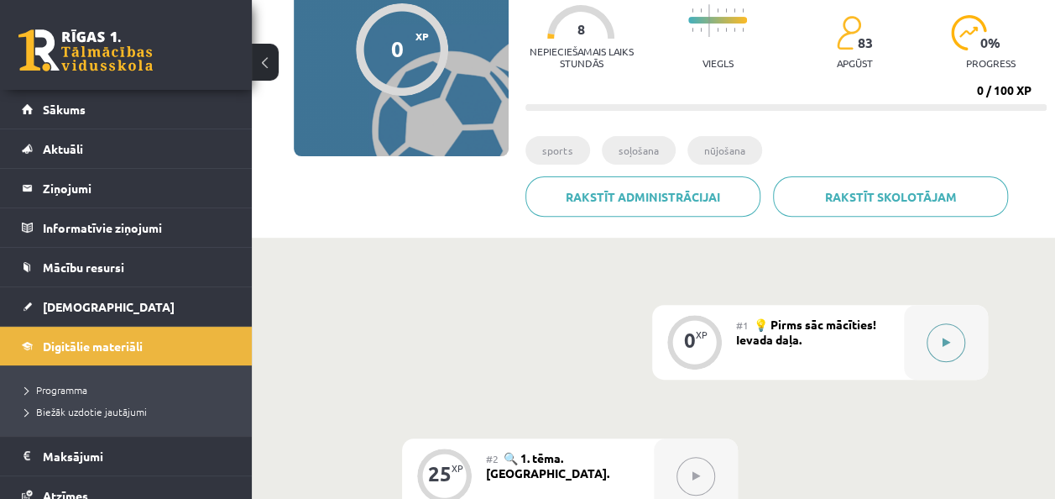
click at [924, 350] on div at bounding box center [946, 342] width 84 height 75
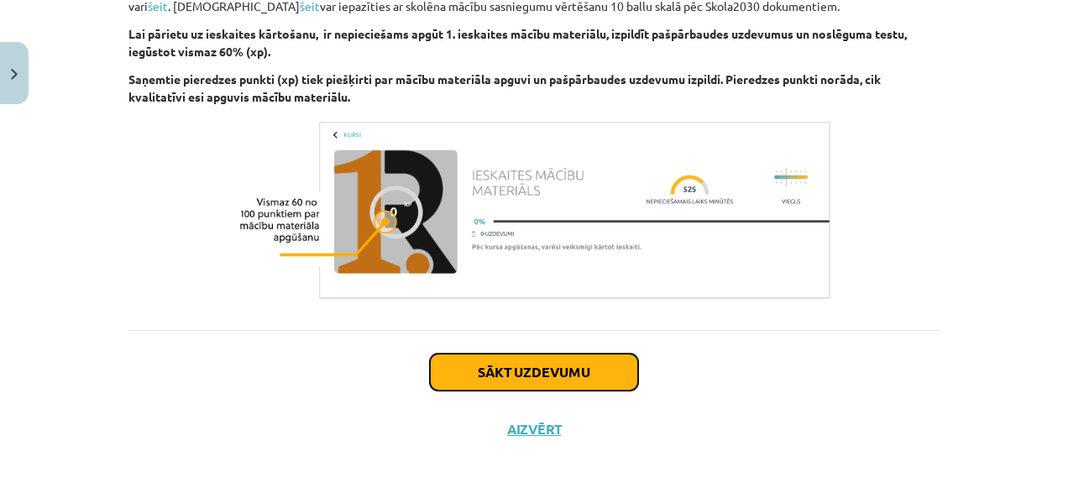
click at [552, 376] on button "Sākt uzdevumu" at bounding box center [534, 371] width 208 height 37
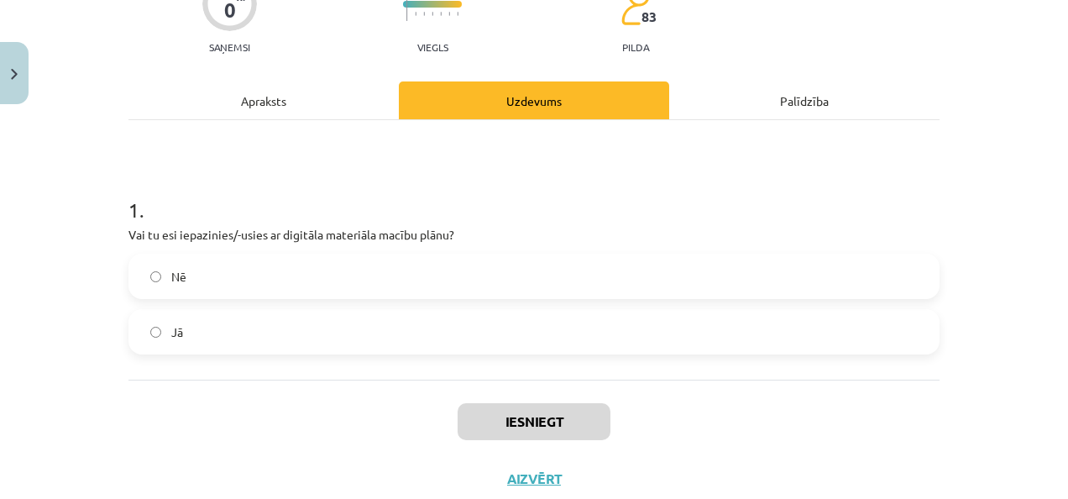
scroll to position [165, 0]
click at [268, 340] on label "Jā" at bounding box center [534, 332] width 808 height 42
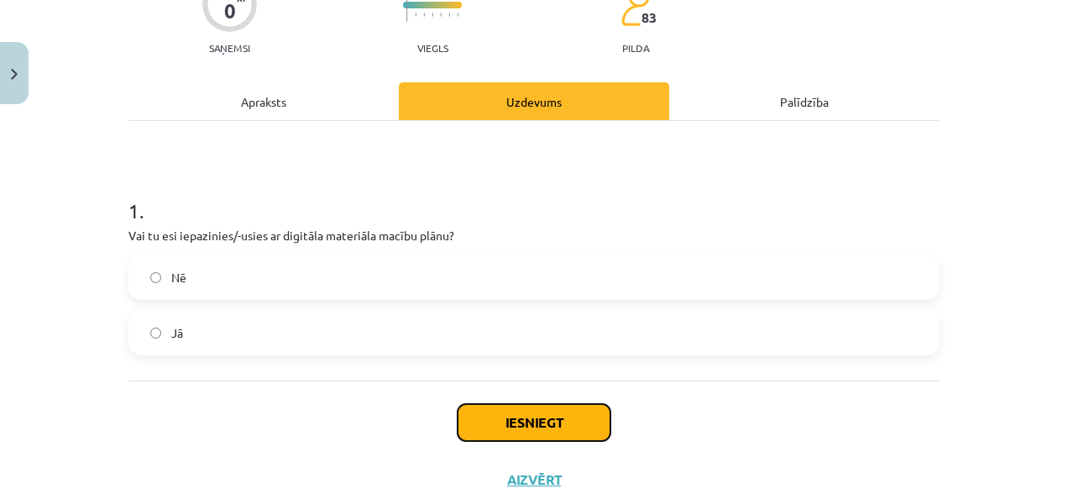
click at [534, 413] on button "Iesniegt" at bounding box center [533, 422] width 153 height 37
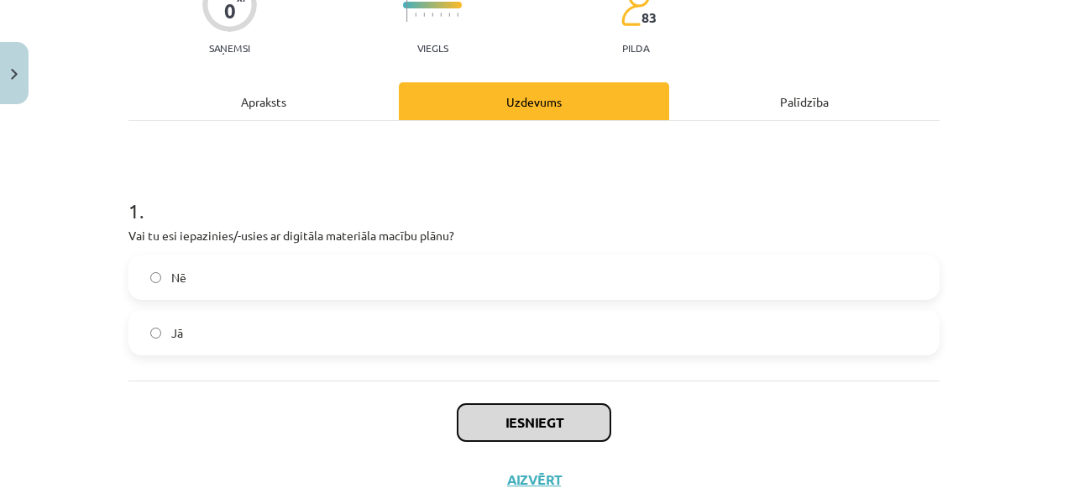
scroll to position [215, 0]
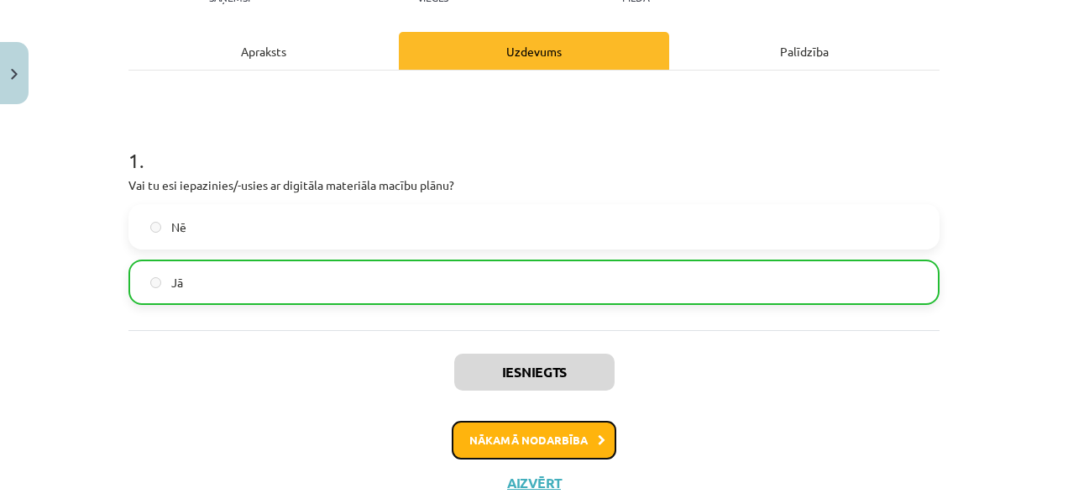
click at [557, 430] on button "Nākamā nodarbība" at bounding box center [534, 440] width 165 height 39
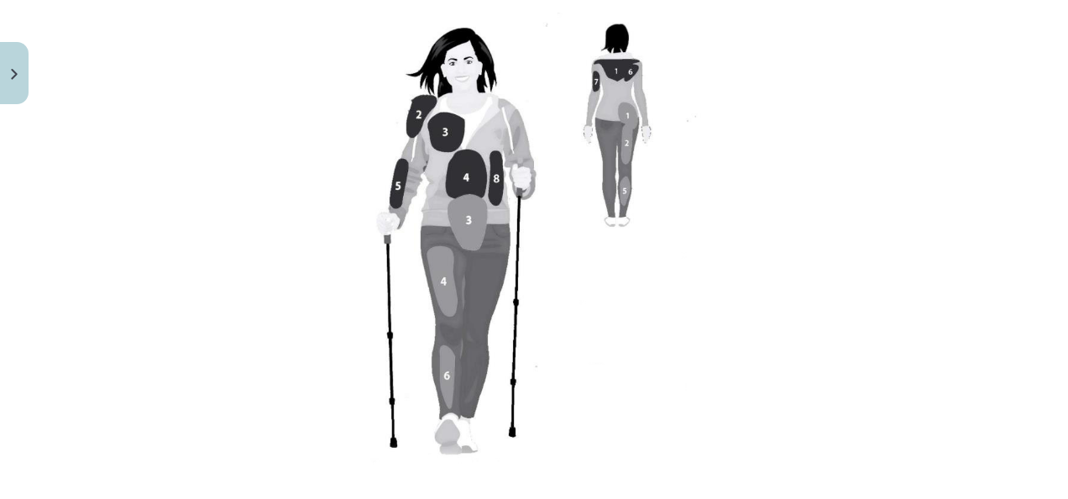
scroll to position [1620, 0]
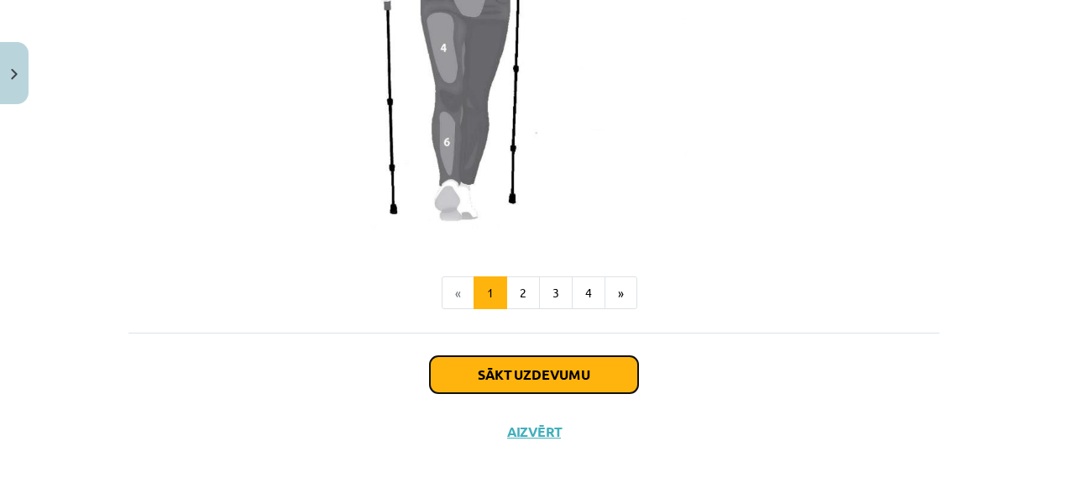
click at [515, 374] on button "Sākt uzdevumu" at bounding box center [534, 374] width 208 height 37
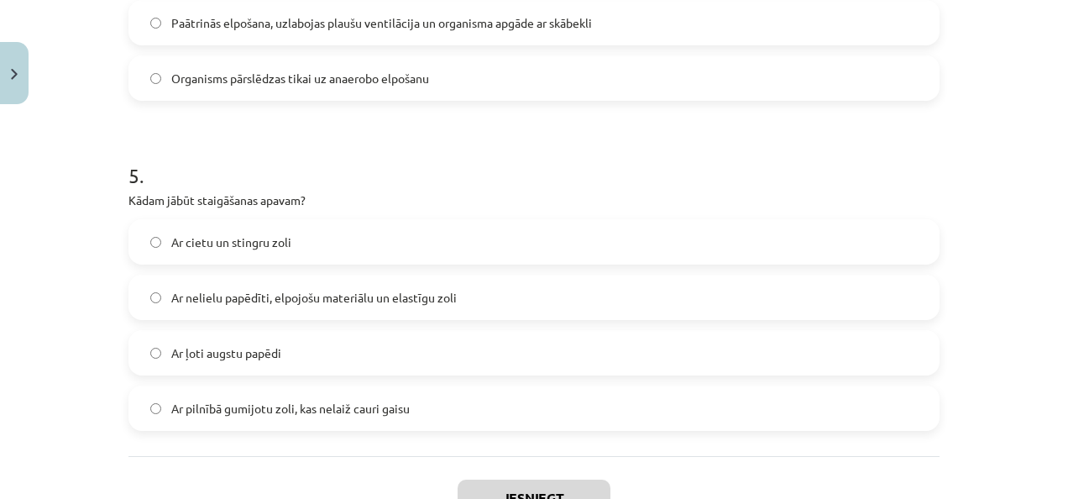
scroll to position [1645, 0]
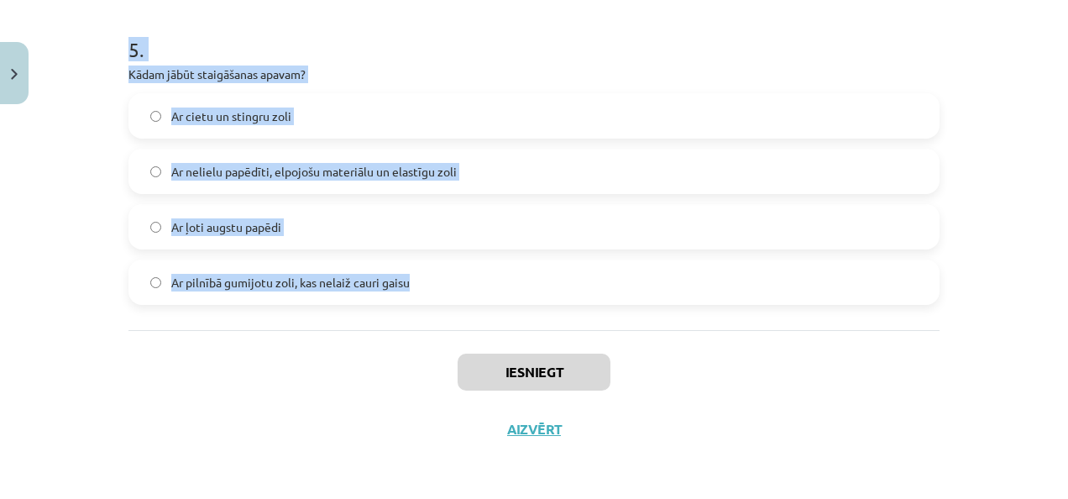
drag, startPoint x: 118, startPoint y: 354, endPoint x: 433, endPoint y: 294, distance: 321.4
copy form "Lorem ipsumdol sitametcons adipiscin elitsedd? Eiusm temporin Utlabo etdolore M…"
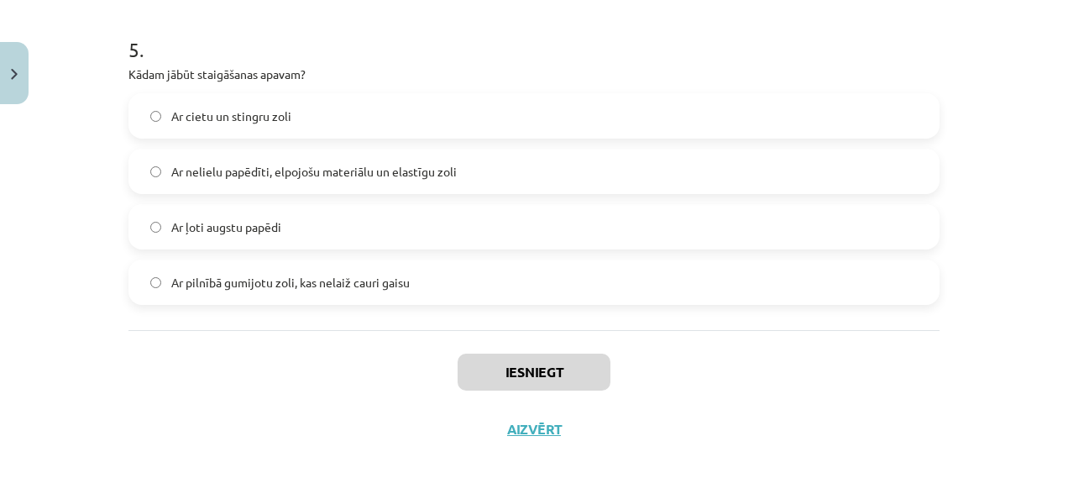
click at [926, 430] on div "Iesniegt Aizvērt" at bounding box center [533, 389] width 811 height 118
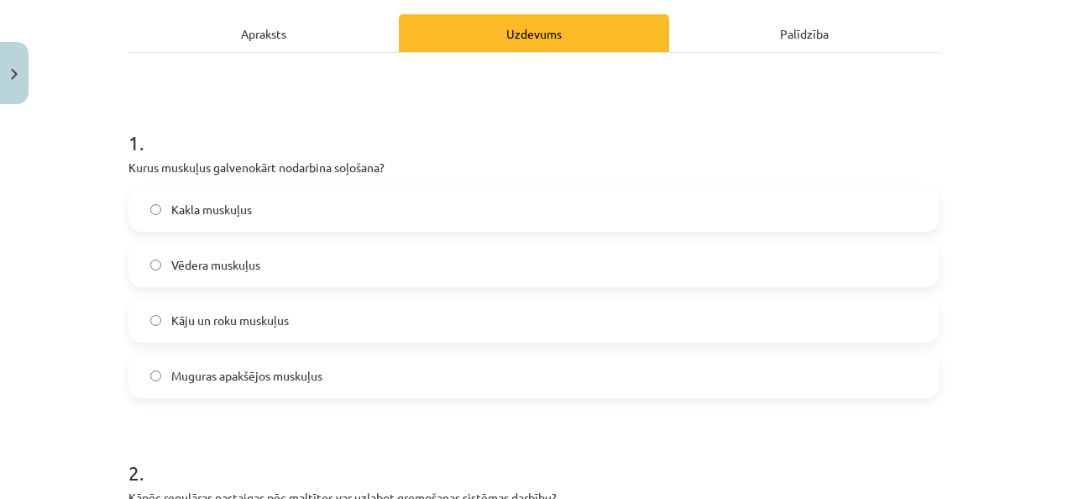
scroll to position [233, 0]
click at [541, 327] on label "Kāju un roku muskuļus" at bounding box center [534, 319] width 808 height 42
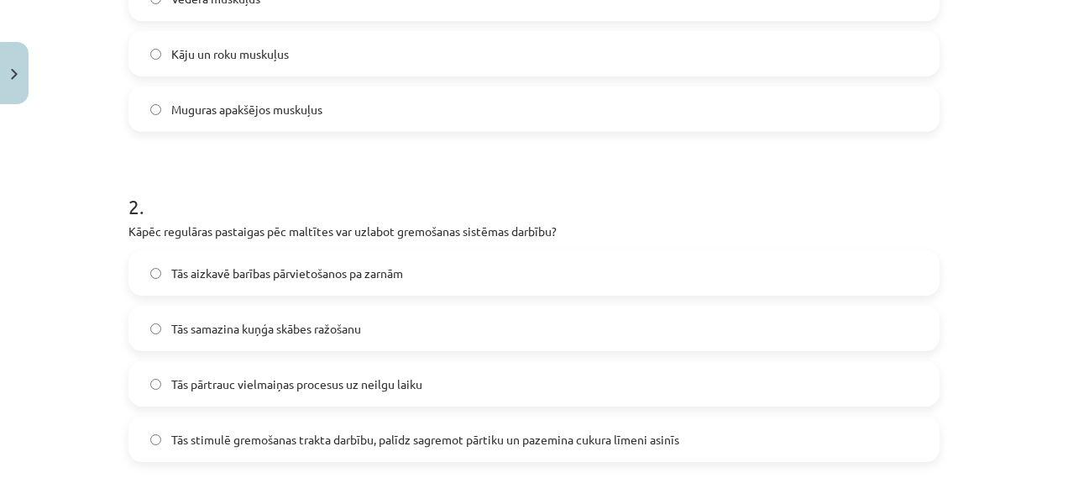
scroll to position [498, 0]
click at [384, 425] on label "Tās stimulē gremošanas trakta darbību, palīdz sagremot pārtiku un pazemina cuku…" at bounding box center [534, 440] width 808 height 42
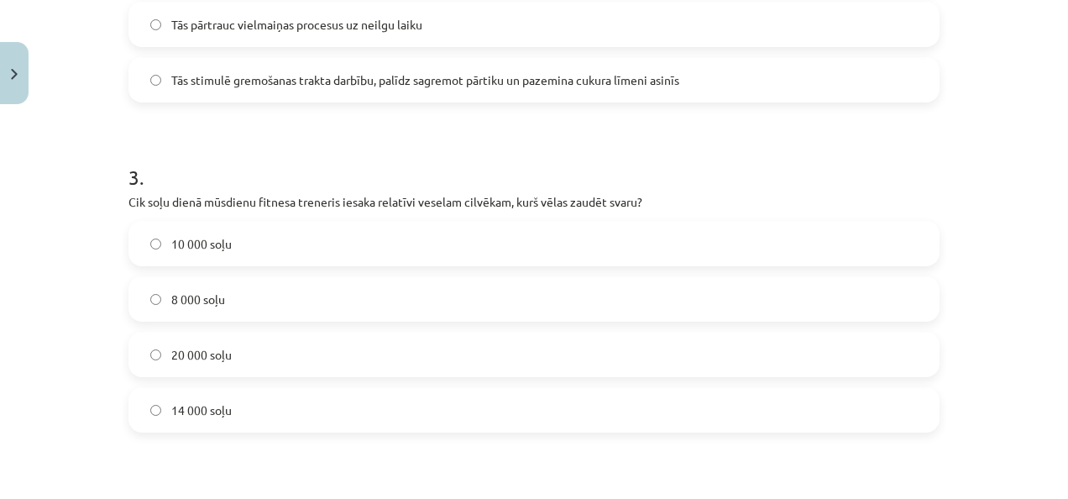
scroll to position [857, 0]
click at [281, 259] on label "10 000 soļu" at bounding box center [534, 244] width 808 height 42
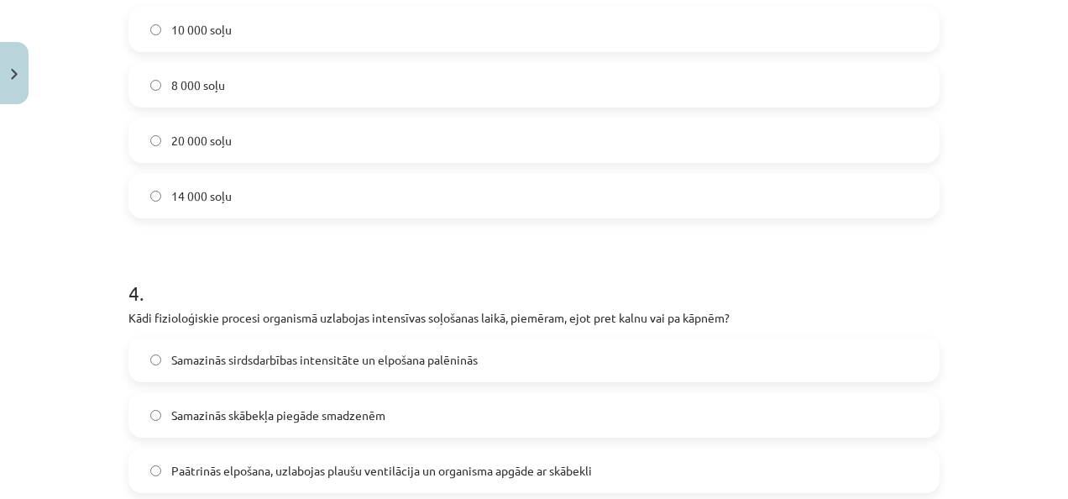
scroll to position [1320, 0]
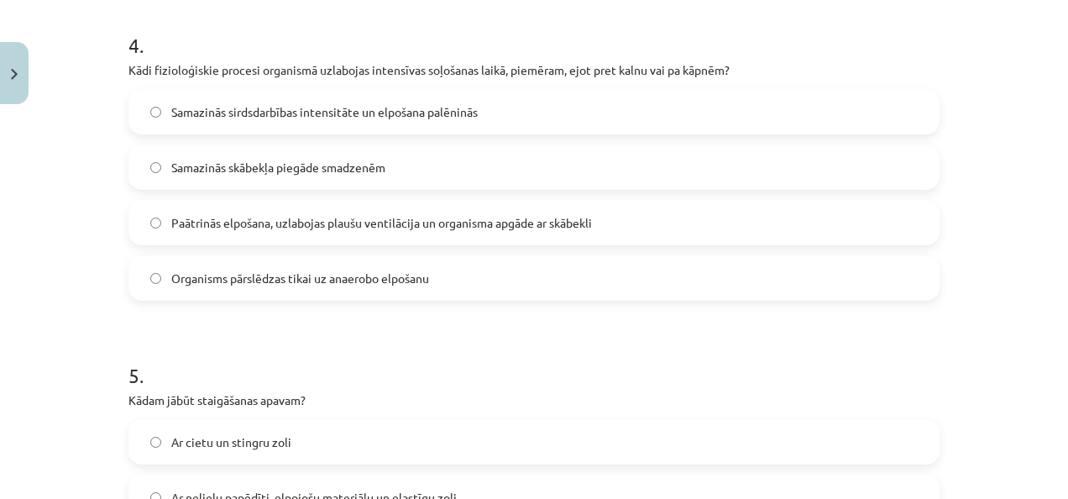
click at [304, 243] on div "Paātrinās elpošana, uzlabojas plaušu ventilācija un organisma apgāde ar skābekli" at bounding box center [533, 222] width 811 height 45
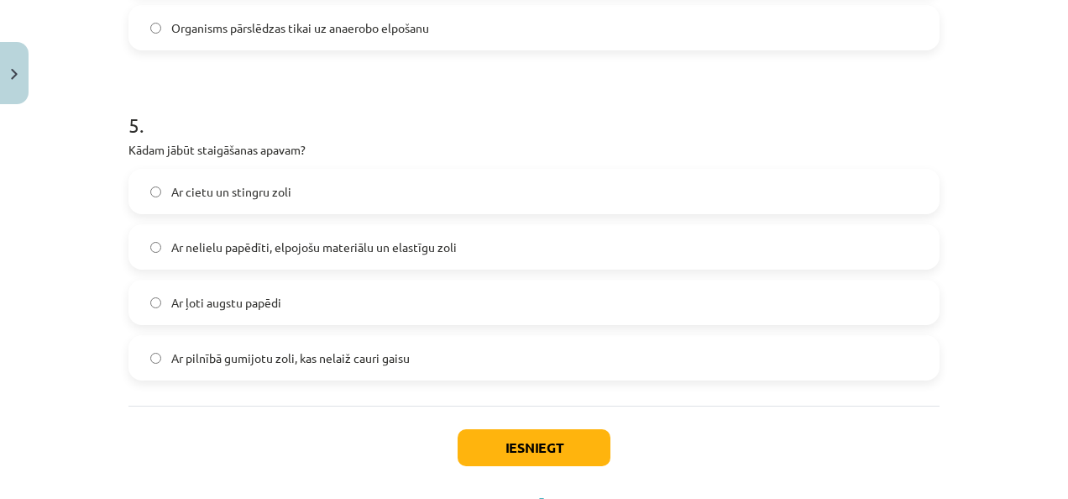
scroll to position [1595, 0]
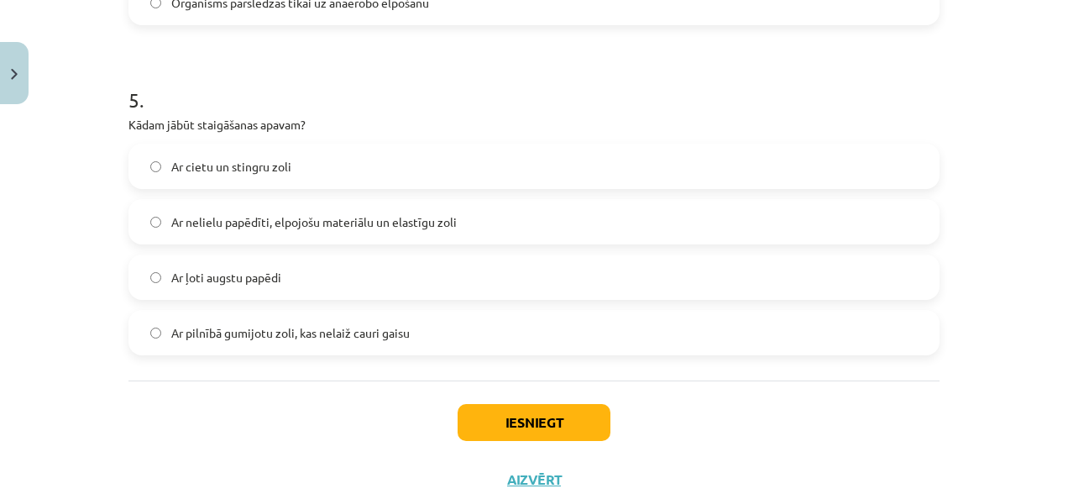
click at [270, 214] on span "Ar nelielu papēdīti, elpojošu materiālu un elastīgu zoli" at bounding box center [313, 222] width 285 height 18
click at [499, 424] on button "Iesniegt" at bounding box center [533, 422] width 153 height 37
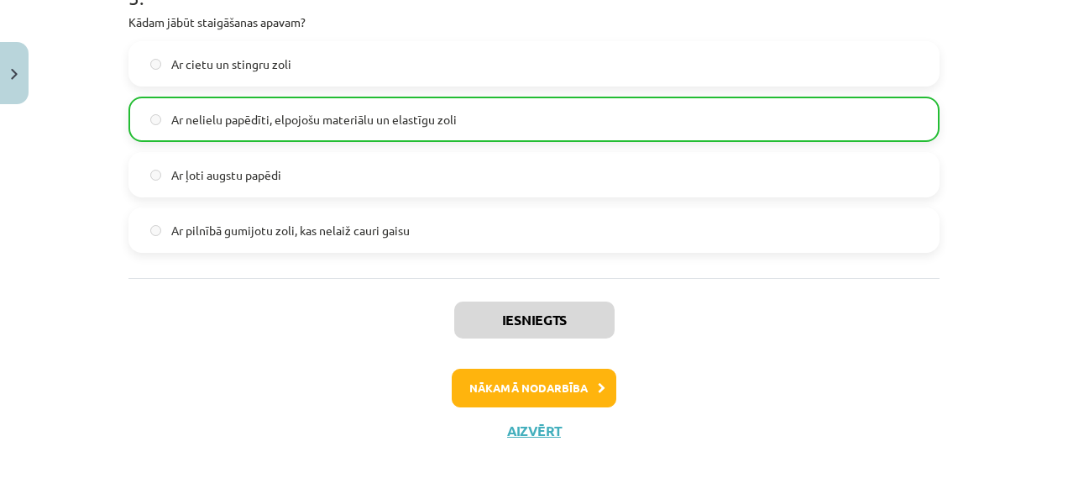
scroll to position [1697, 0]
click at [558, 387] on button "Nākamā nodarbība" at bounding box center [534, 387] width 165 height 39
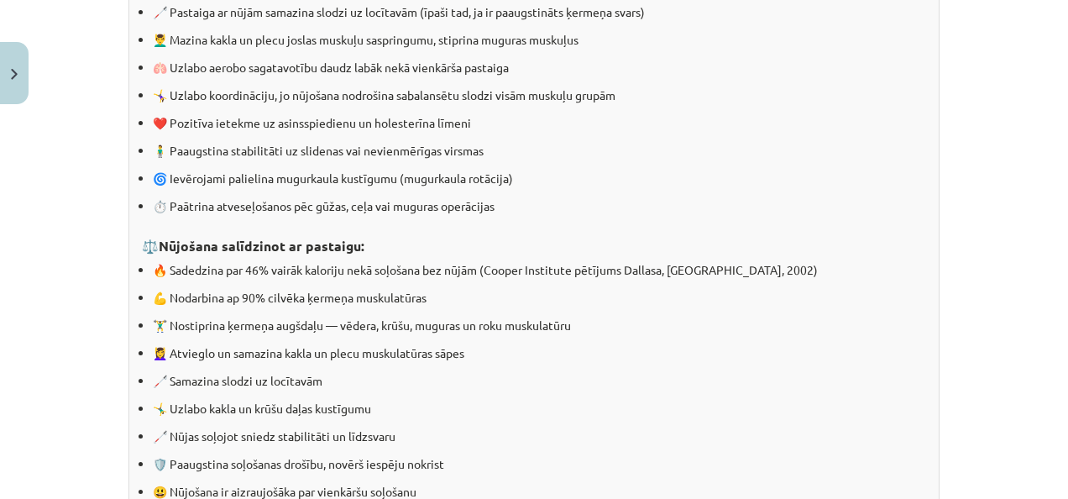
scroll to position [1805, 0]
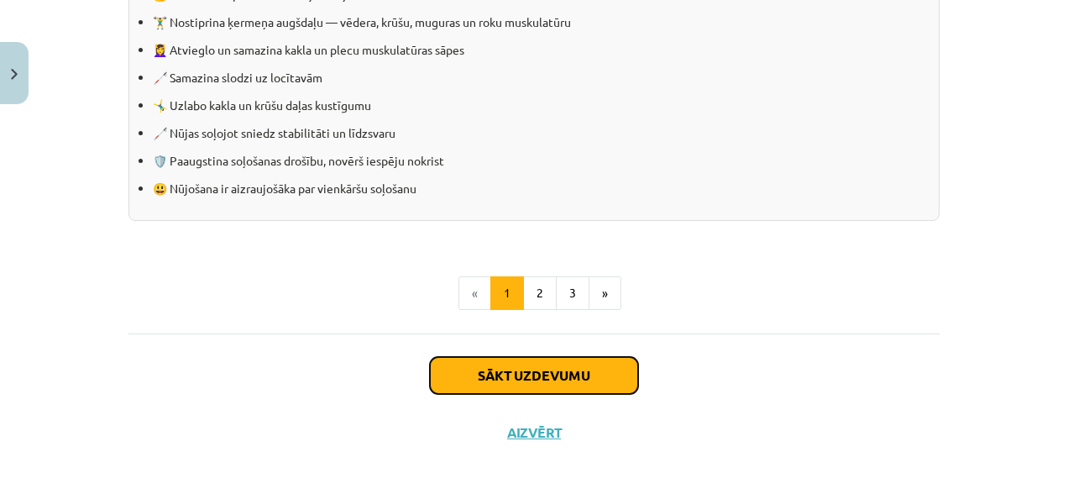
click at [567, 374] on button "Sākt uzdevumu" at bounding box center [534, 375] width 208 height 37
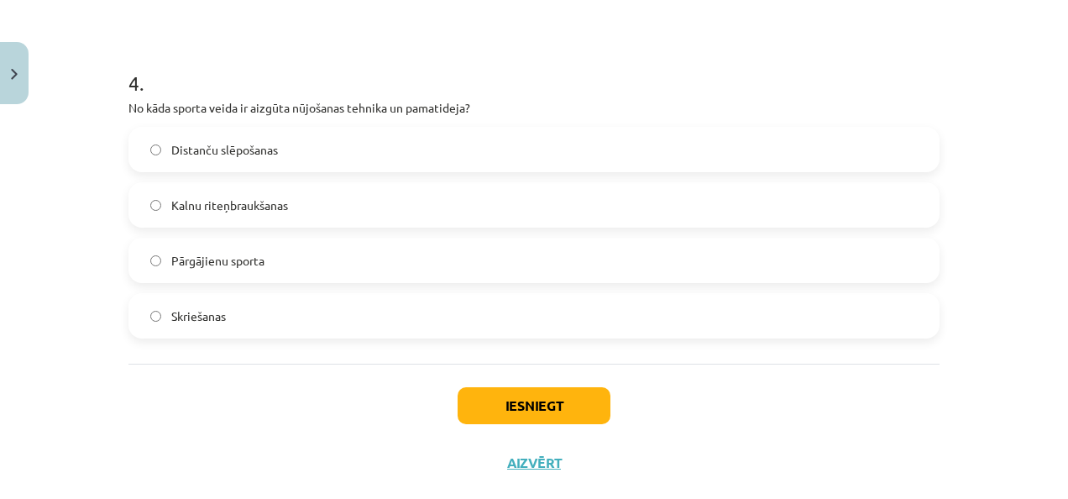
scroll to position [1366, 0]
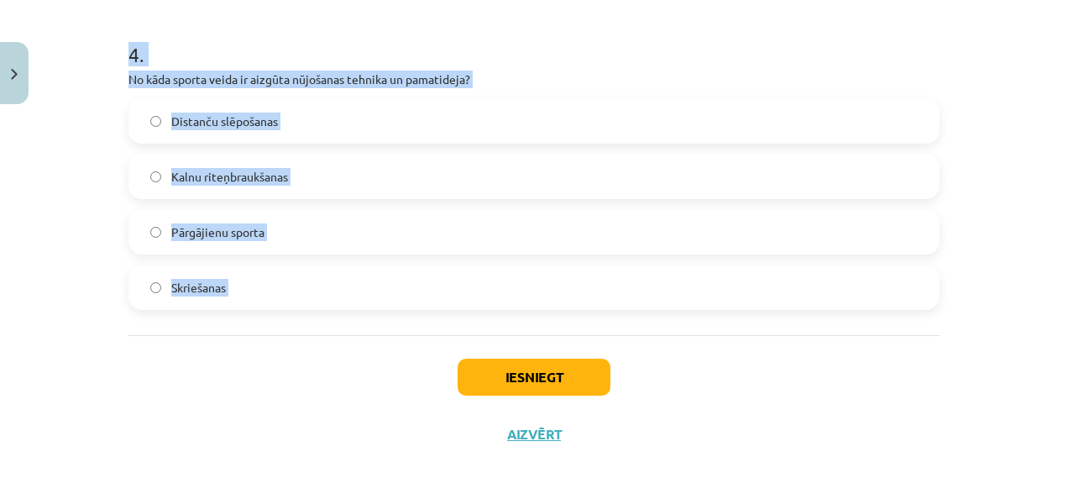
drag, startPoint x: 115, startPoint y: 353, endPoint x: 342, endPoint y: 329, distance: 228.7
copy form "Lorem ip dolorsi ametcons adipiscin elits? Doe temporinci utla etdolo Mag aliqu…"
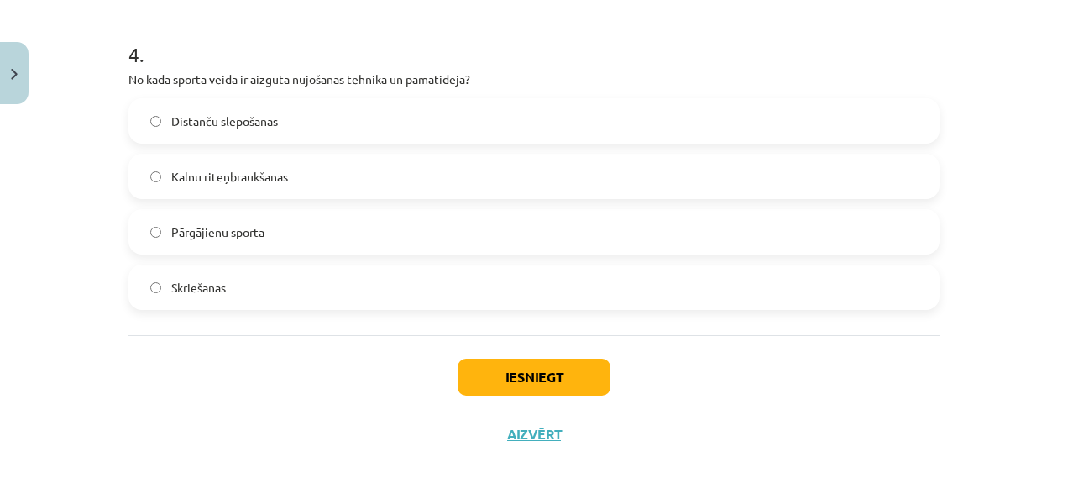
click at [771, 363] on div "Iesniegt Aizvērt" at bounding box center [533, 394] width 811 height 118
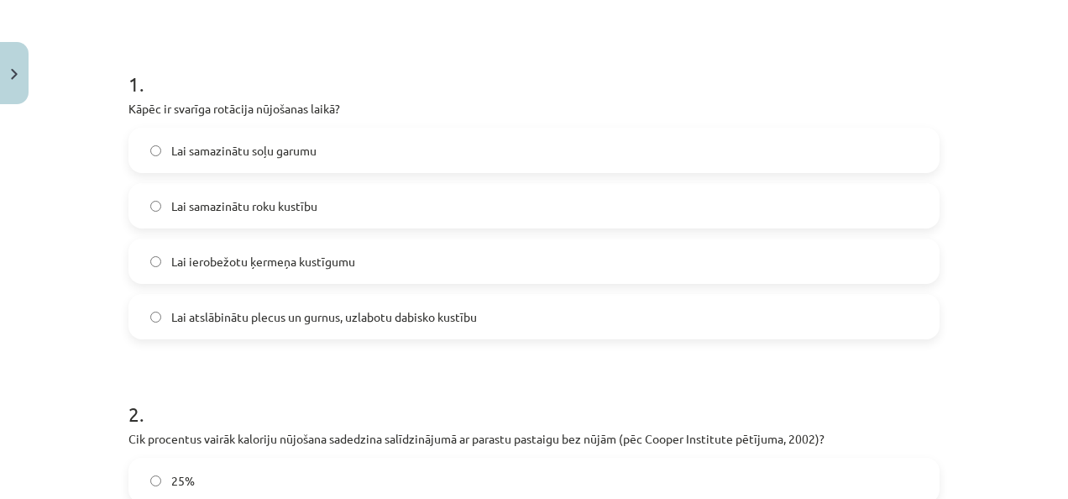
scroll to position [290, 0]
click at [337, 317] on span "Lai atslābinātu plecus un gurnus, uzlabotu dabisko kustību" at bounding box center [324, 319] width 306 height 18
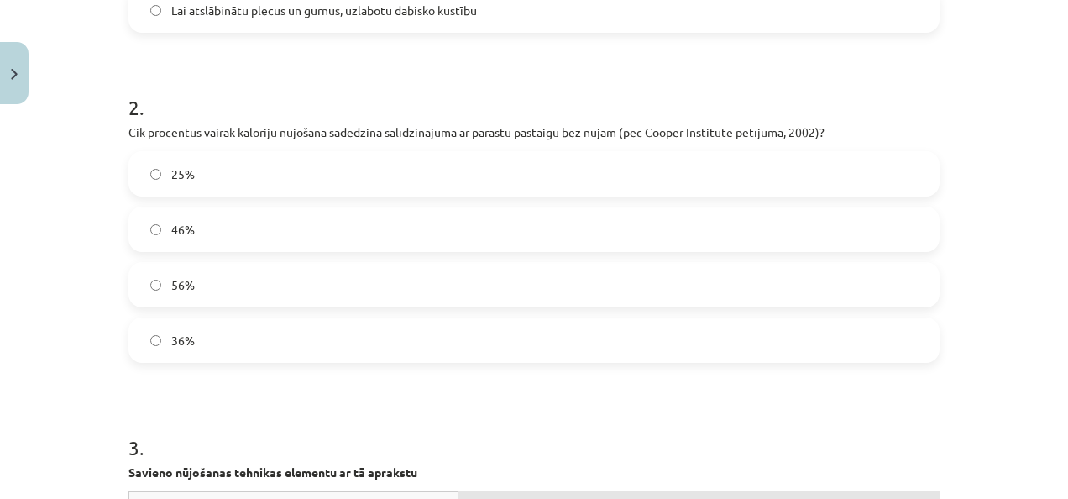
scroll to position [598, 0]
click at [191, 223] on label "46%" at bounding box center [534, 228] width 808 height 42
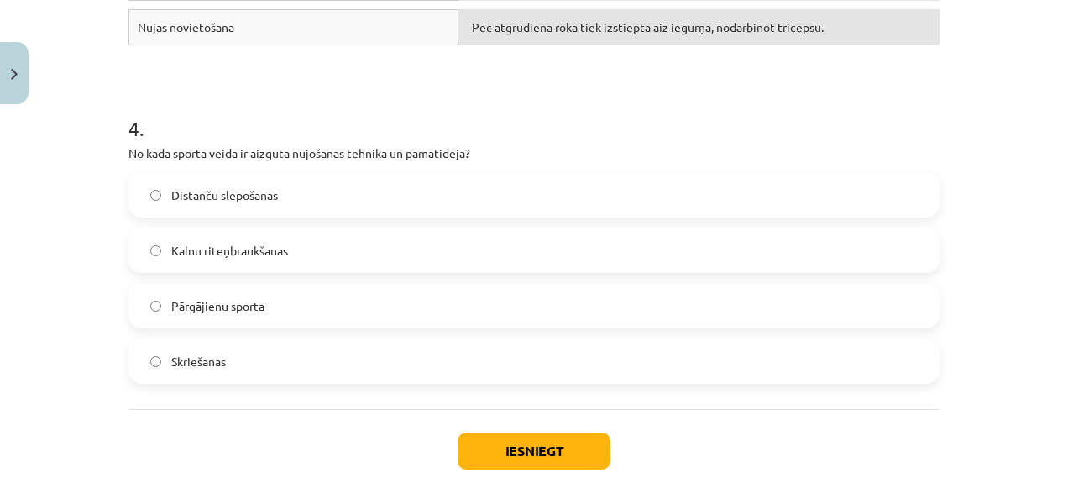
scroll to position [1291, 0]
click at [250, 200] on label "Distanču slēpošanas" at bounding box center [534, 196] width 808 height 42
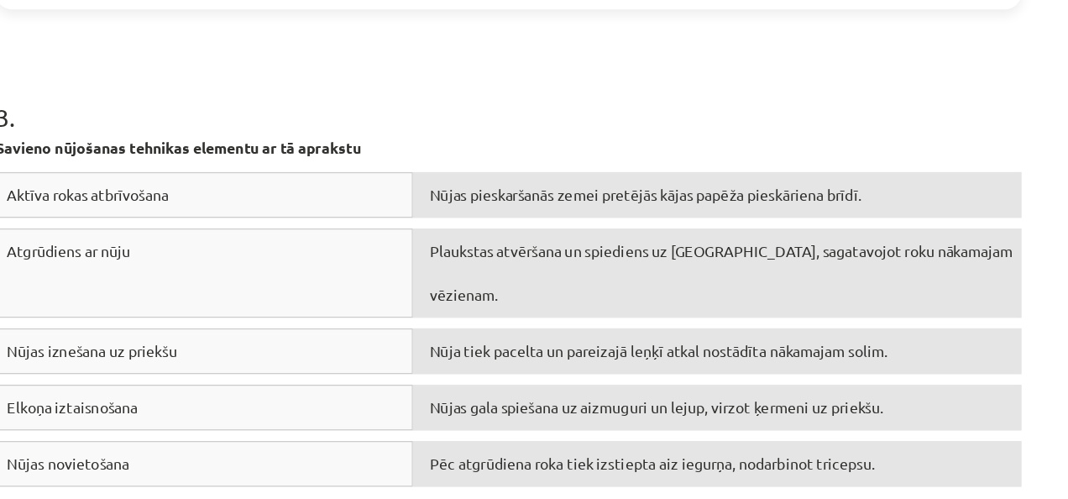
scroll to position [186, 0]
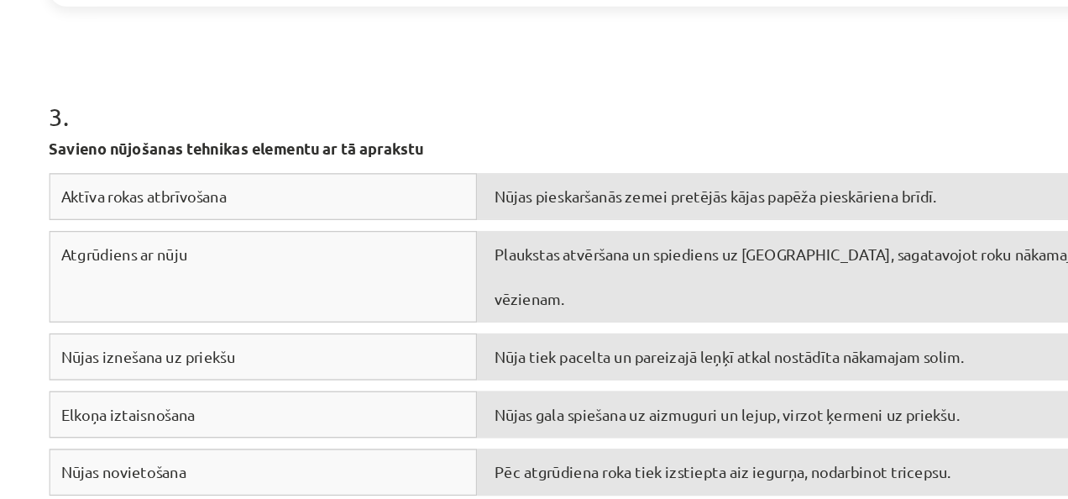
click at [578, 197] on div "Nūjas pieskaršanās zemei pretējās kājas papēža pieskāriena brīdī." at bounding box center [698, 188] width 481 height 36
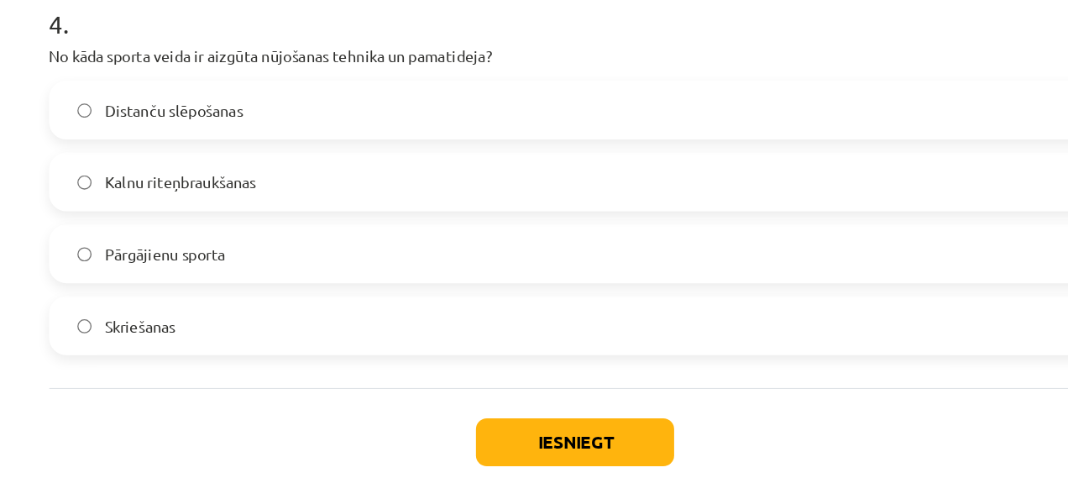
scroll to position [186, 0]
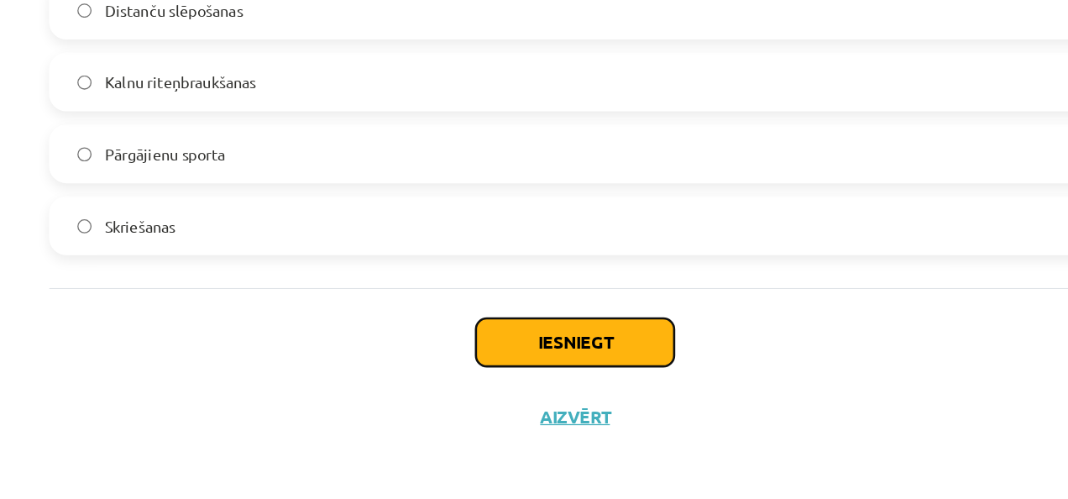
click at [546, 370] on button "Iesniegt" at bounding box center [533, 376] width 153 height 37
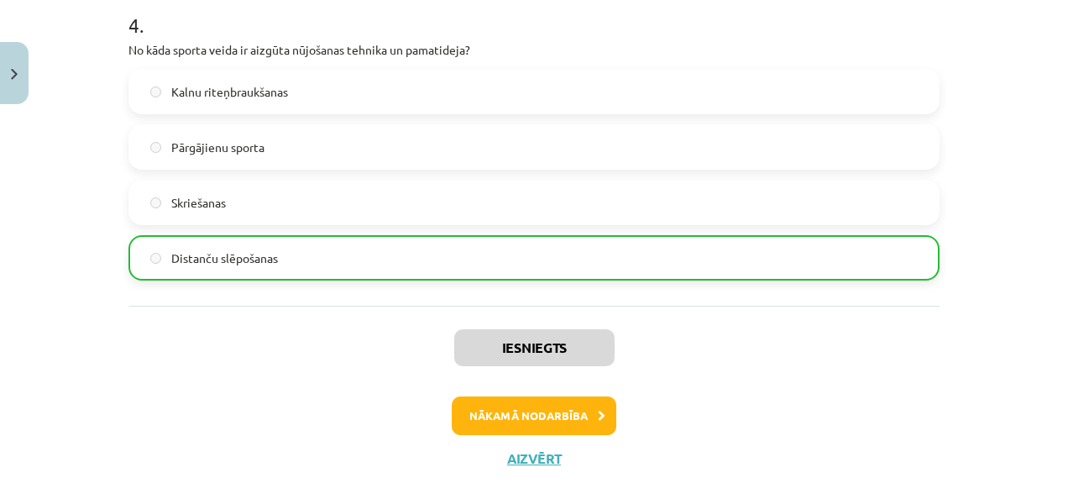
scroll to position [1396, 0]
click at [517, 396] on button "Nākamā nodarbība" at bounding box center [534, 414] width 165 height 39
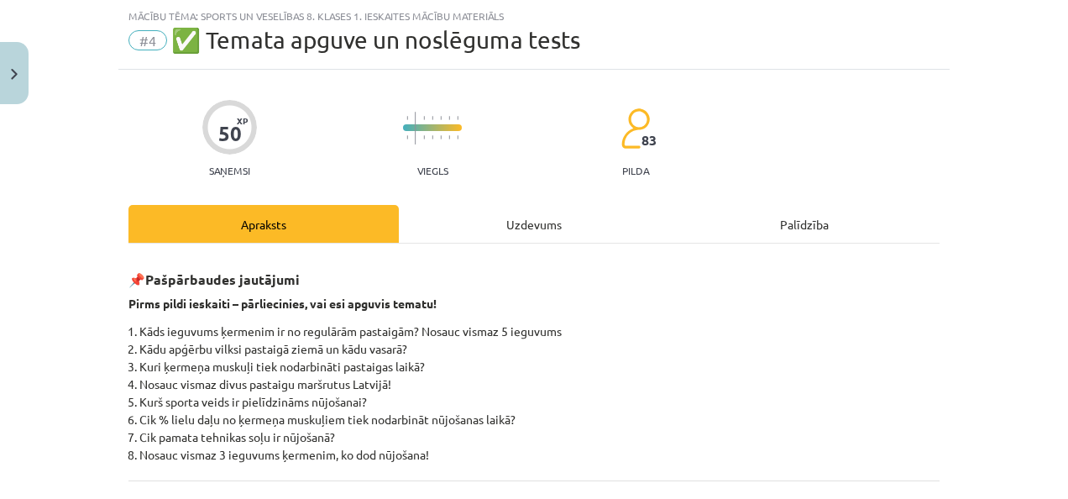
scroll to position [269, 0]
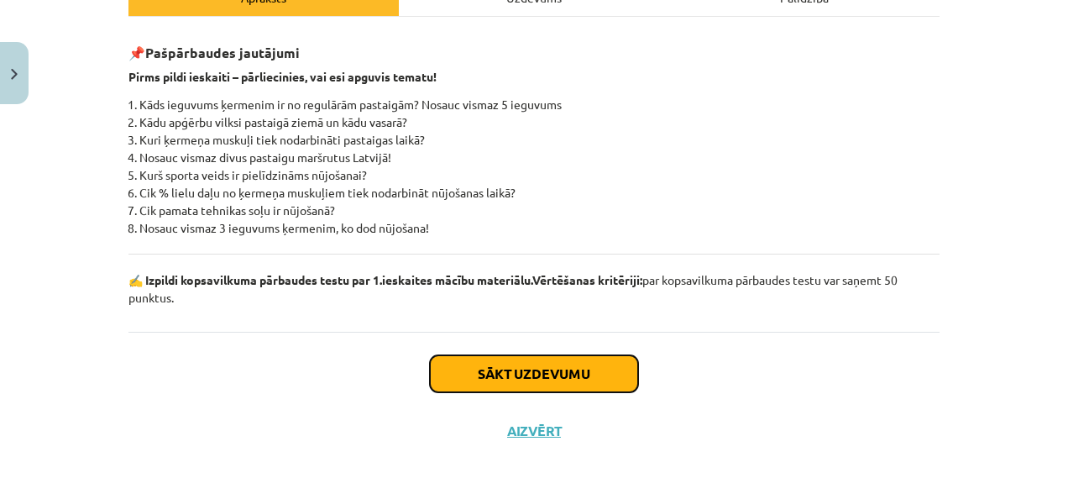
click at [501, 363] on button "Sākt uzdevumu" at bounding box center [534, 373] width 208 height 37
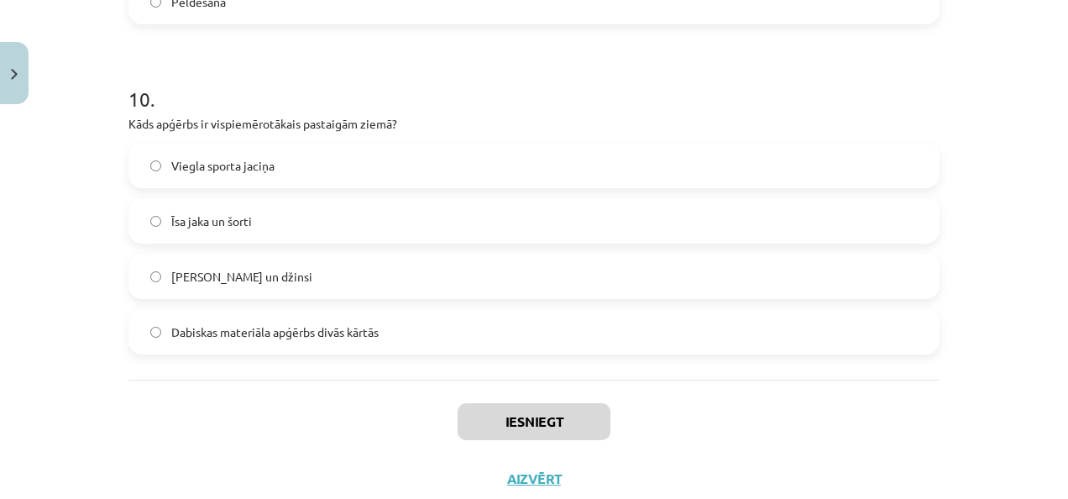
scroll to position [3295, 0]
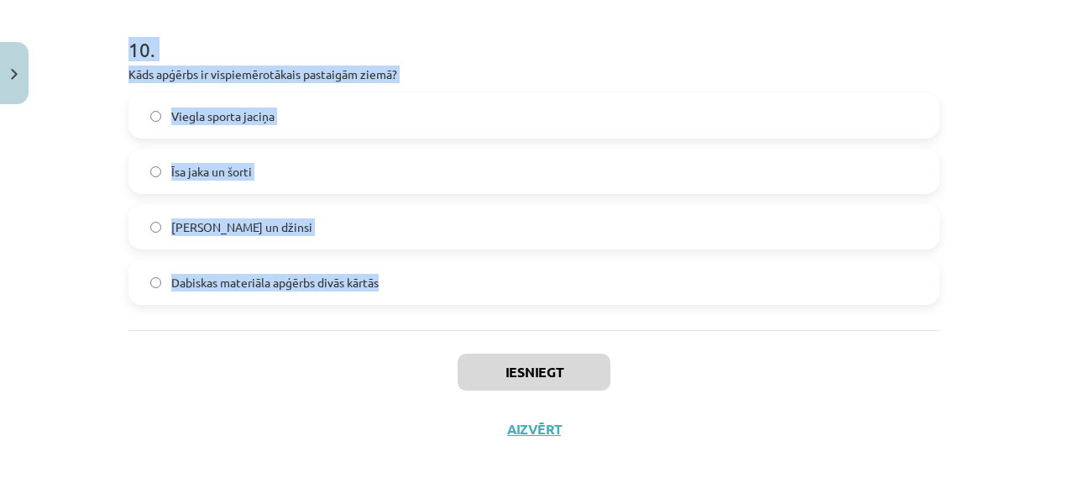
drag, startPoint x: 119, startPoint y: 280, endPoint x: 515, endPoint y: 289, distance: 395.4
copy form "Lorem ip dolor si ametcons adipis elitsed? Doeiusmo te incidi utlaboreet do mag…"
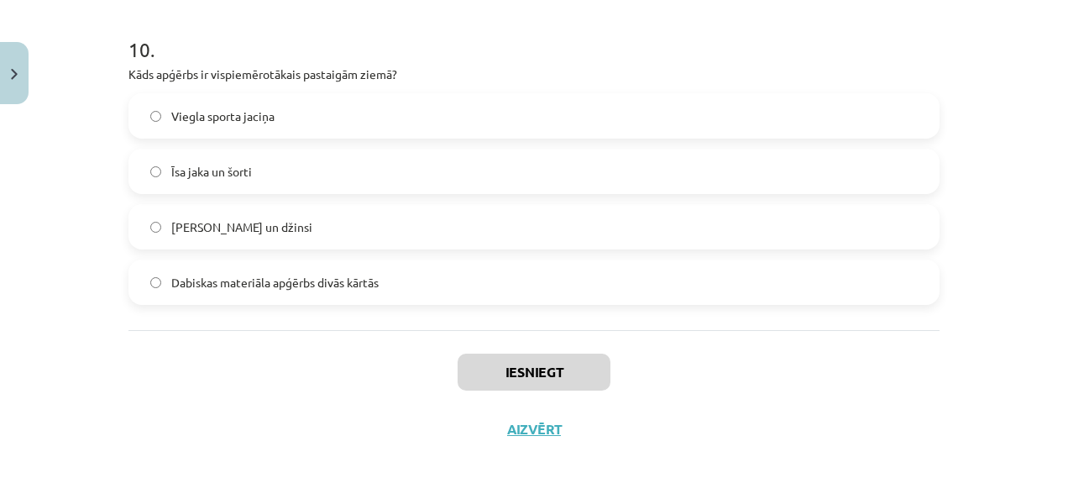
click at [781, 358] on div "Iesniegt Aizvērt" at bounding box center [533, 389] width 811 height 118
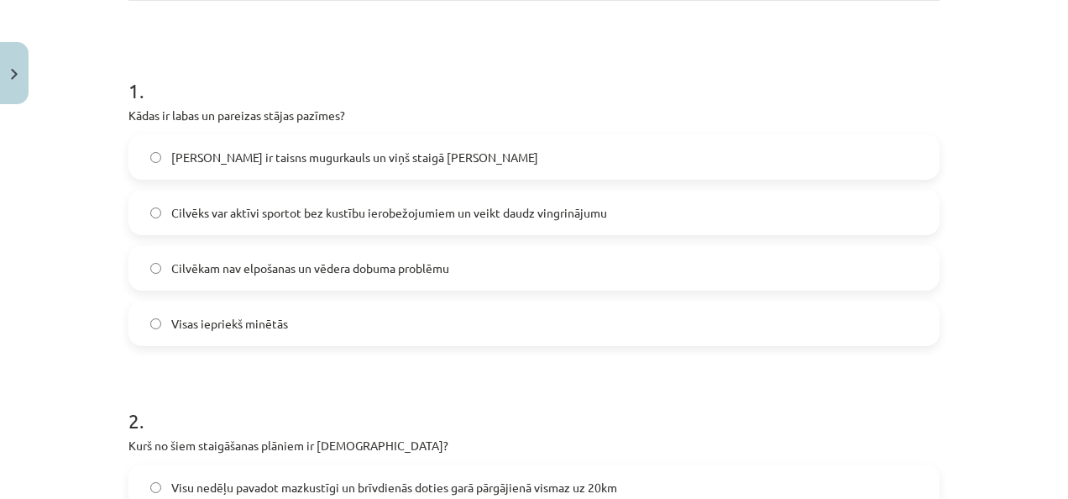
scroll to position [284, 0]
click at [374, 313] on label "Visas iepriekš minētās" at bounding box center [534, 324] width 808 height 42
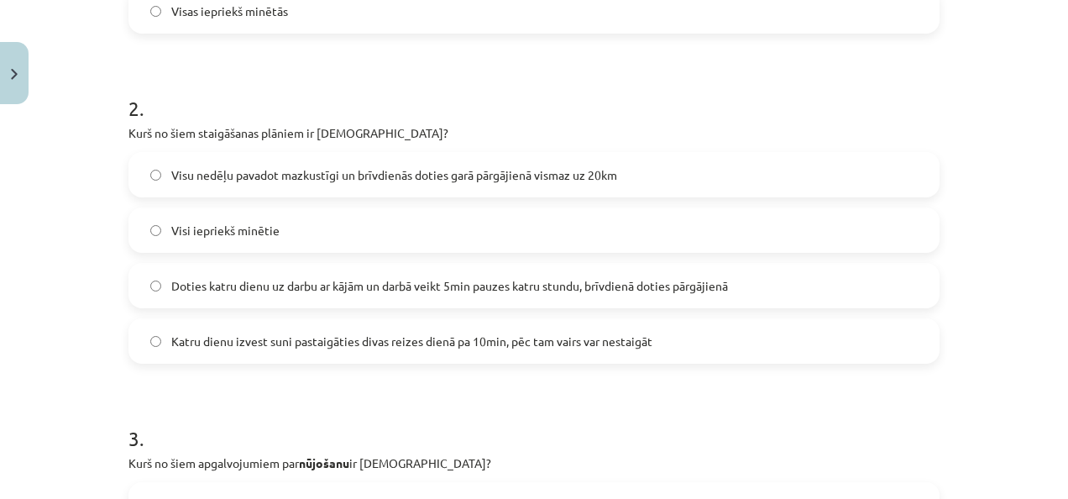
scroll to position [596, 0]
click at [401, 295] on label "Doties katru dienu uz darbu ar kājām un darbā veikt 5min pauzes katru stundu, b…" at bounding box center [534, 286] width 808 height 42
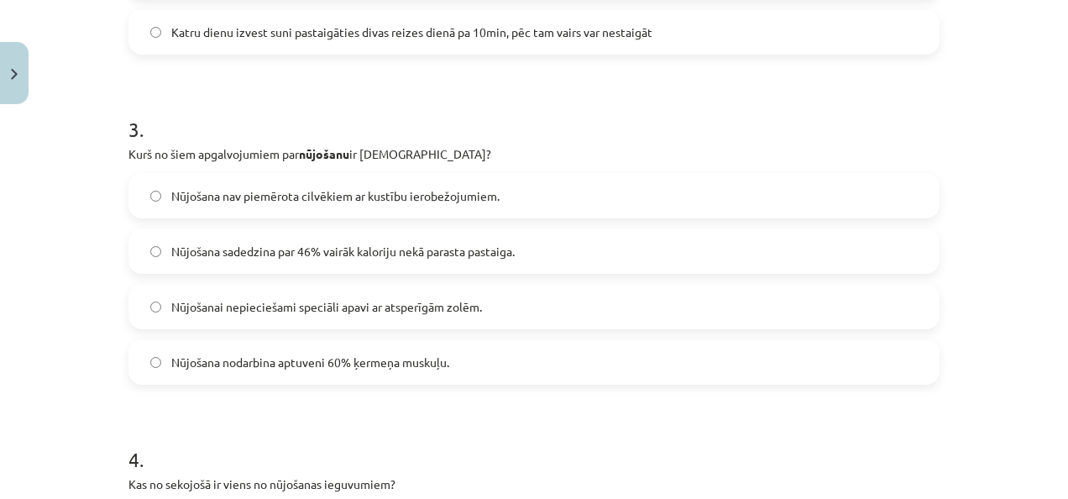
scroll to position [905, 0]
click at [303, 240] on label "Nūjošana sadedzina par 46% vairāk kaloriju nekā parasta pastaiga." at bounding box center [534, 252] width 808 height 42
click at [307, 359] on span "Nūjošana nodarbina aptuveni 60% ķermeņa muskuļu." at bounding box center [310, 363] width 278 height 18
click at [287, 254] on span "Nūjošana sadedzina par 46% vairāk kaloriju nekā parasta pastaiga." at bounding box center [342, 252] width 343 height 18
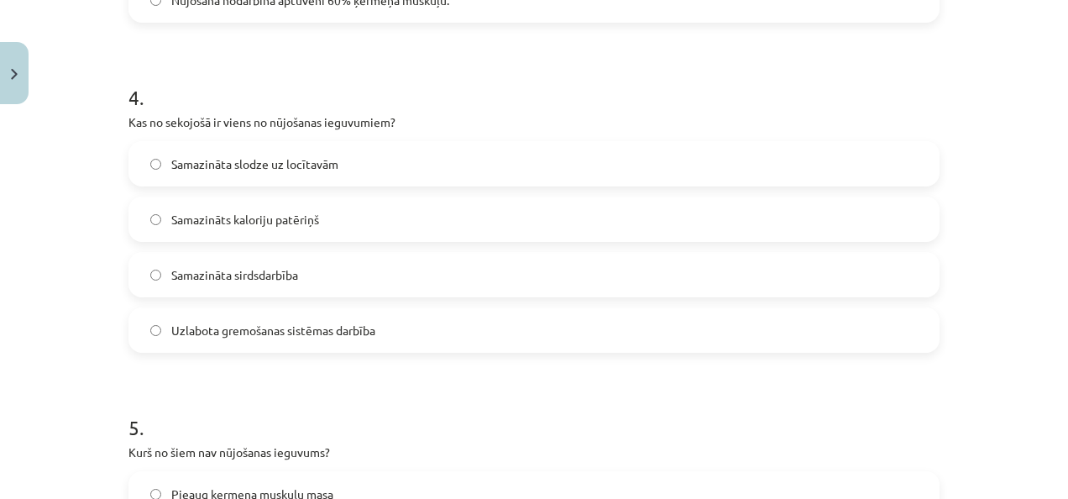
scroll to position [1267, 0]
click at [295, 153] on label "Samazināta slodze uz locītavām" at bounding box center [534, 165] width 808 height 42
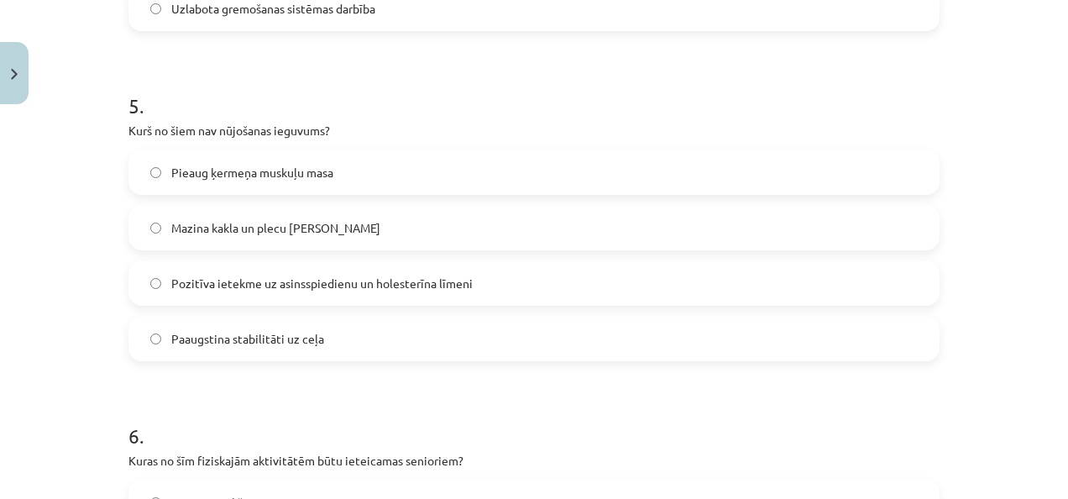
scroll to position [1588, 0]
click at [301, 181] on label "Pieaug ķermeņa muskuļu masa" at bounding box center [534, 173] width 808 height 42
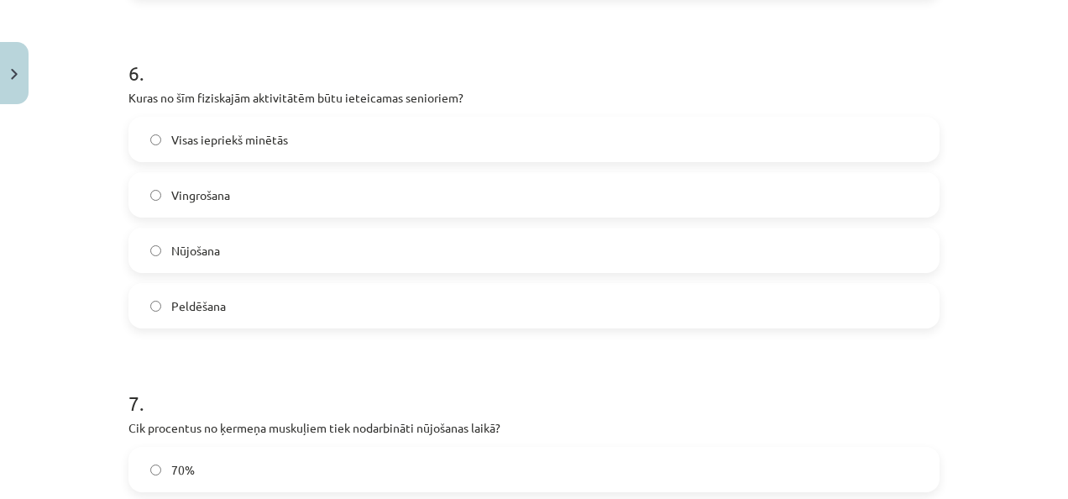
scroll to position [1951, 0]
click at [311, 129] on label "Visas iepriekš minētās" at bounding box center [534, 140] width 808 height 42
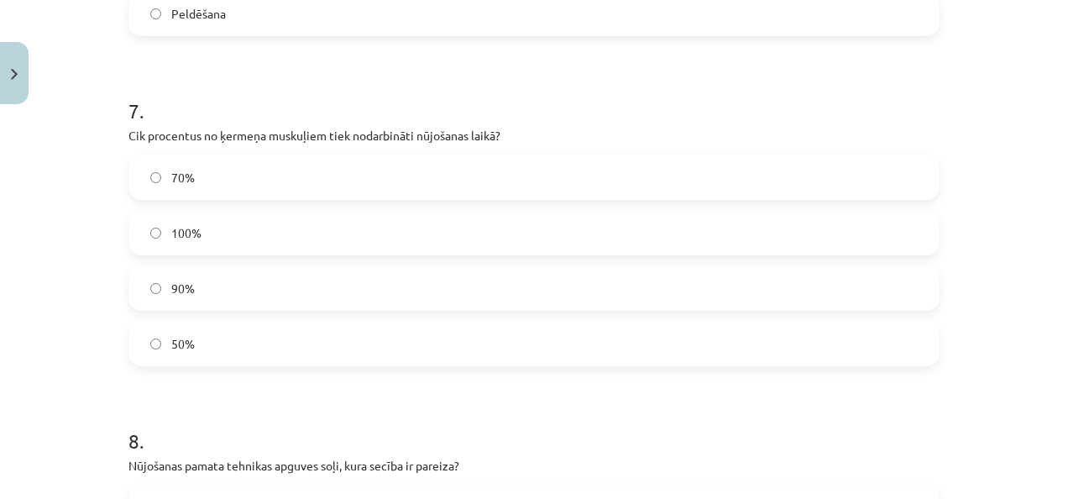
scroll to position [2243, 0]
click at [272, 181] on label "70%" at bounding box center [534, 178] width 808 height 42
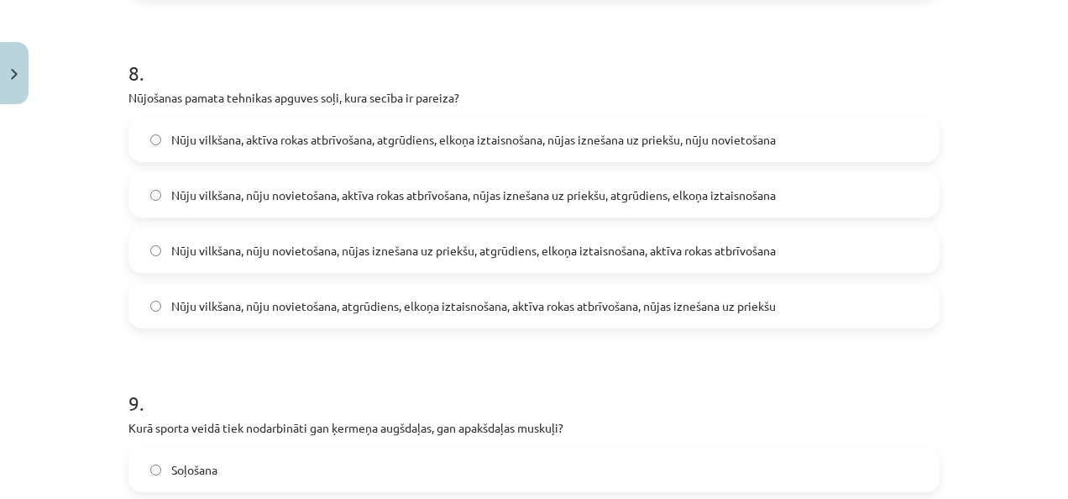
scroll to position [2611, 0]
click at [302, 149] on label "Nūju vilkšana, aktīva rokas atbrīvošana, atgrūdiens, elkoņa iztaisnošana, nūjas…" at bounding box center [534, 140] width 808 height 42
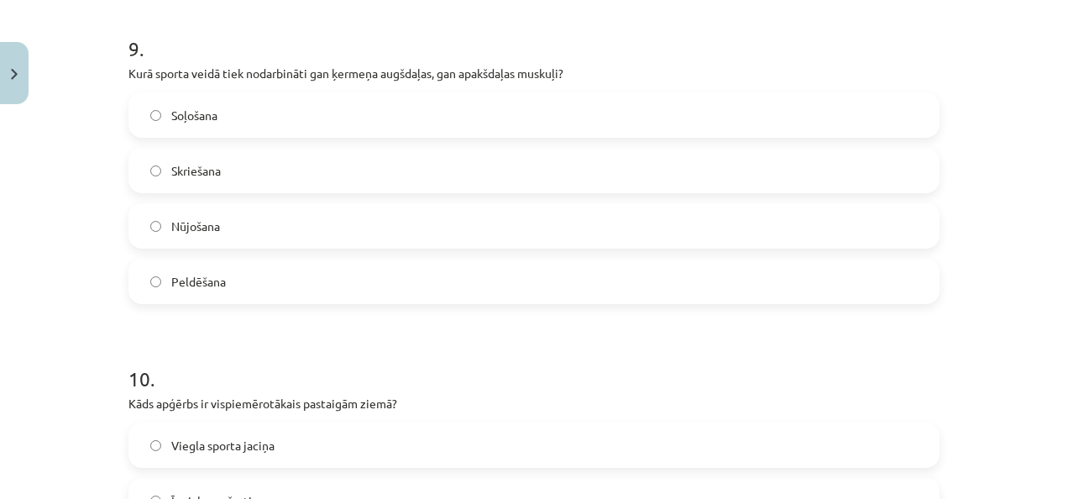
scroll to position [2966, 0]
click at [329, 231] on label "Nūjošana" at bounding box center [534, 225] width 808 height 42
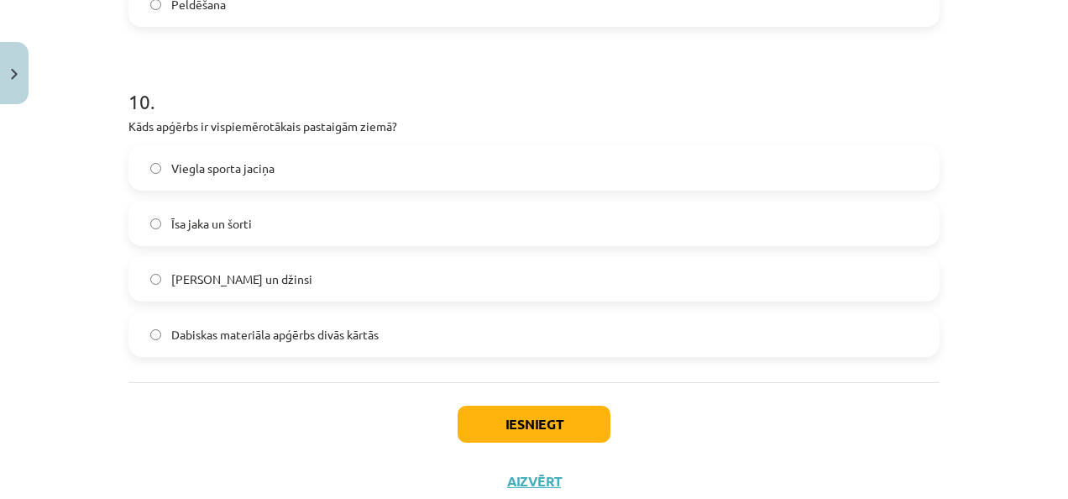
scroll to position [3243, 0]
click at [324, 349] on label "Dabiskas materiāla apģērbs divās kārtās" at bounding box center [534, 333] width 808 height 42
click at [495, 410] on button "Iesniegt" at bounding box center [533, 423] width 153 height 37
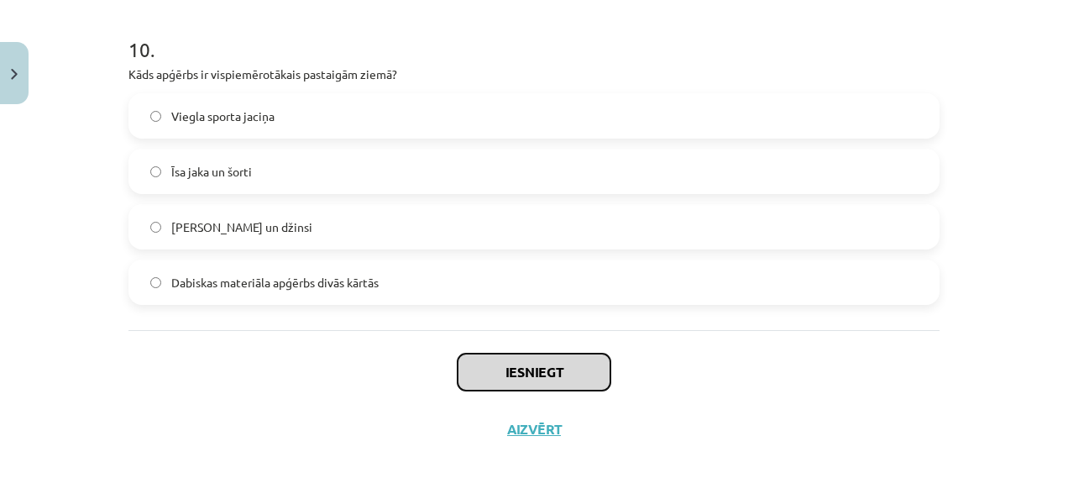
scroll to position [3295, 0]
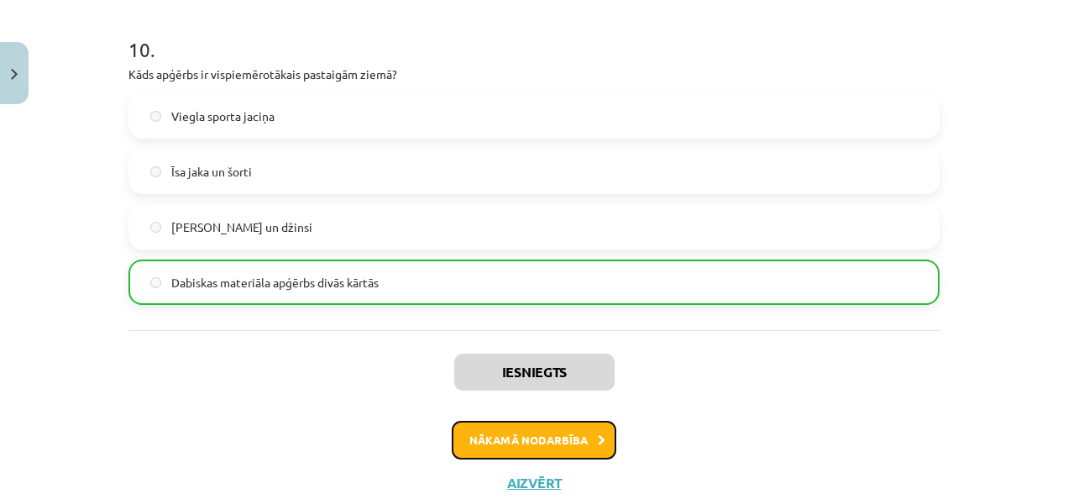
click at [525, 456] on button "Nākamā nodarbība" at bounding box center [534, 440] width 165 height 39
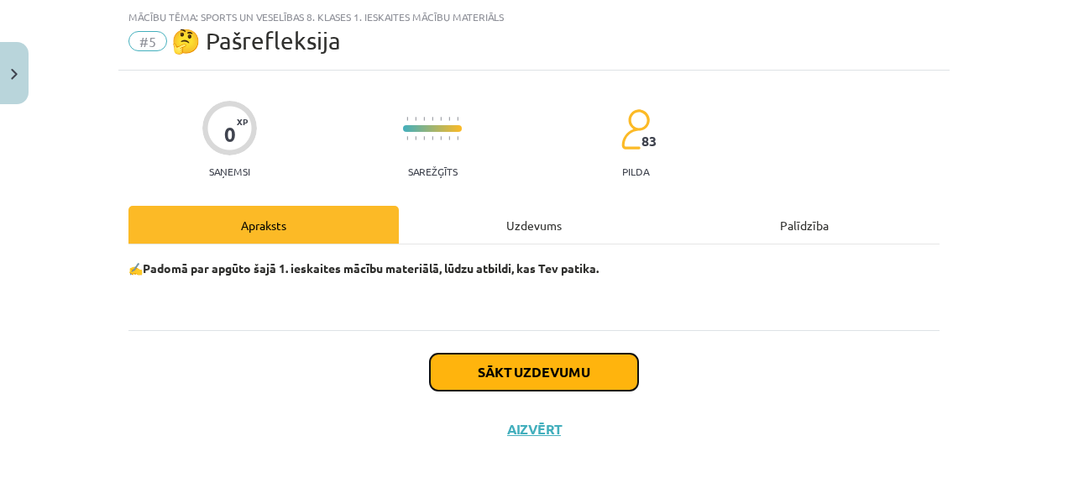
click at [494, 384] on button "Sākt uzdevumu" at bounding box center [534, 371] width 208 height 37
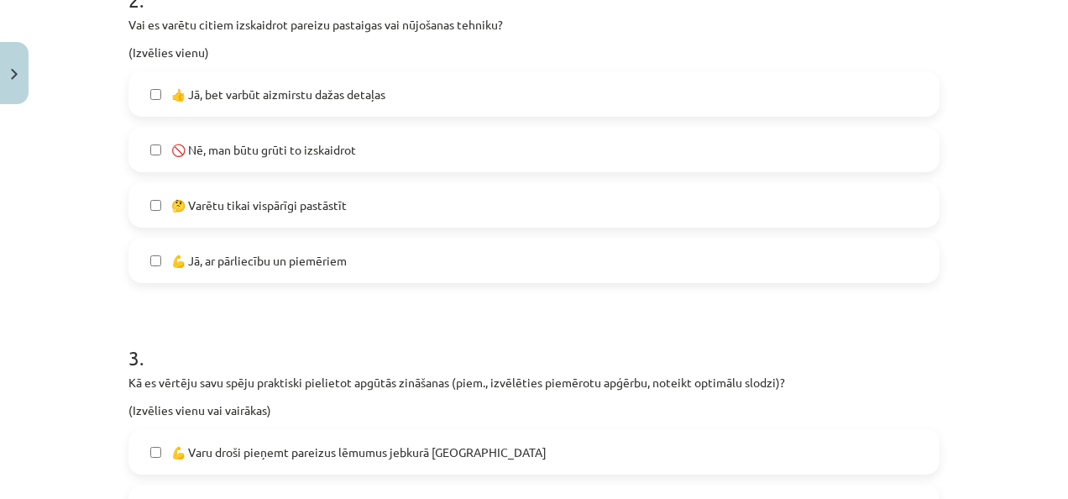
scroll to position [729, 0]
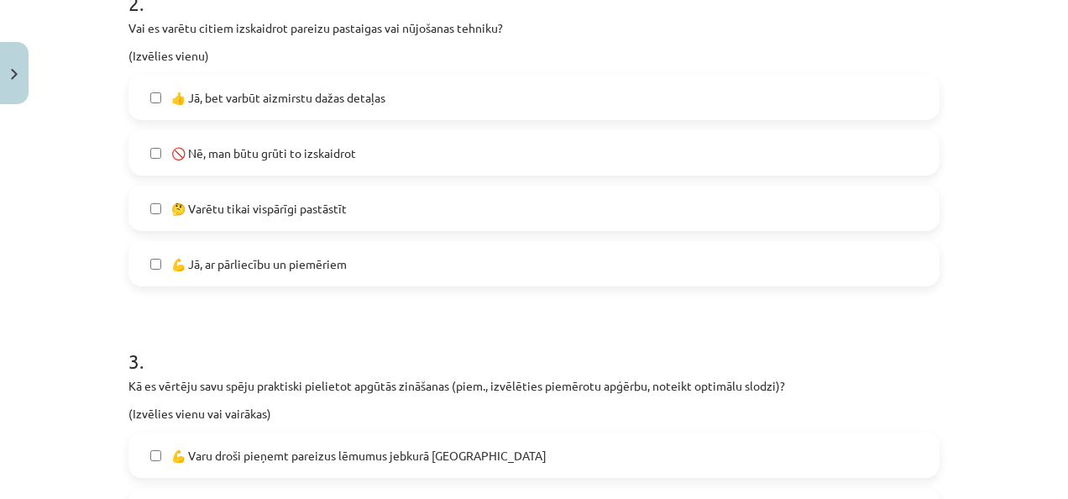
click at [193, 107] on label "👍 Jā, bet varbūt aizmirstu dažas detaļas" at bounding box center [534, 97] width 808 height 42
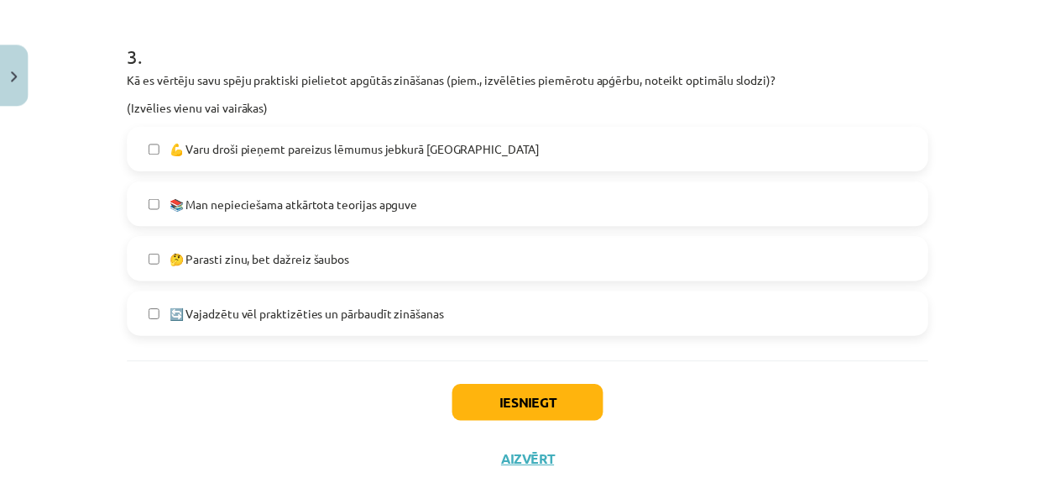
scroll to position [1069, 0]
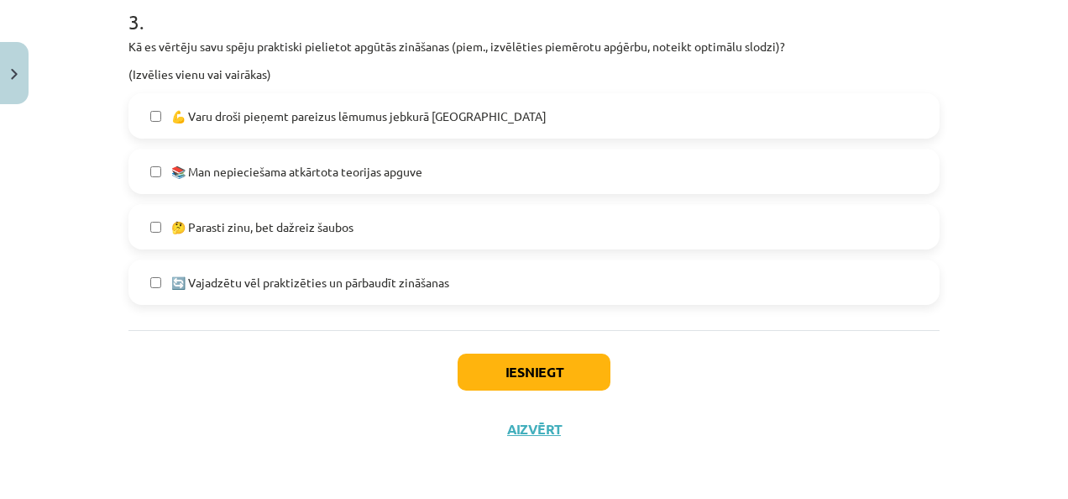
click at [268, 159] on label "📚 Man nepieciešama atkārtota teorijas apguve" at bounding box center [534, 171] width 808 height 42
click at [505, 365] on button "Iesniegt" at bounding box center [533, 371] width 153 height 37
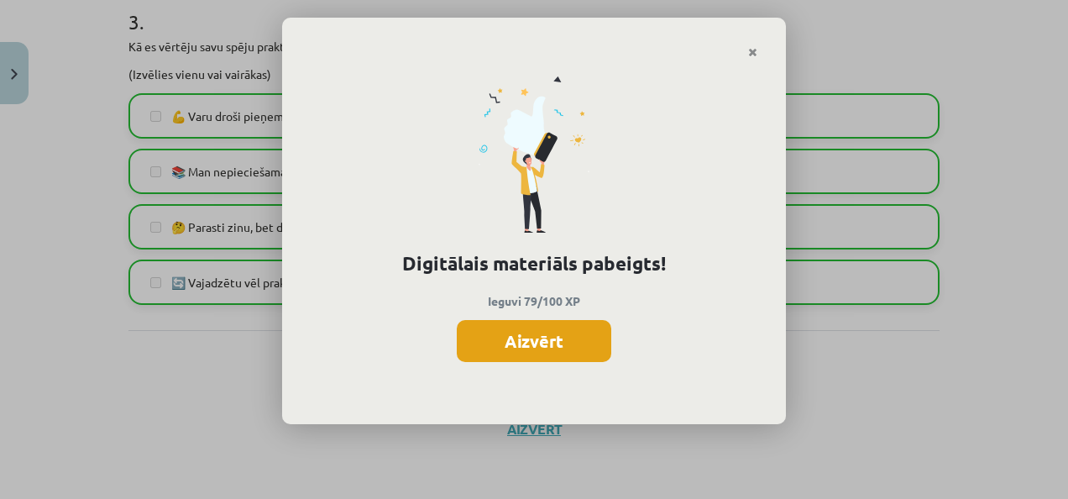
drag, startPoint x: 538, startPoint y: 353, endPoint x: 493, endPoint y: 341, distance: 46.8
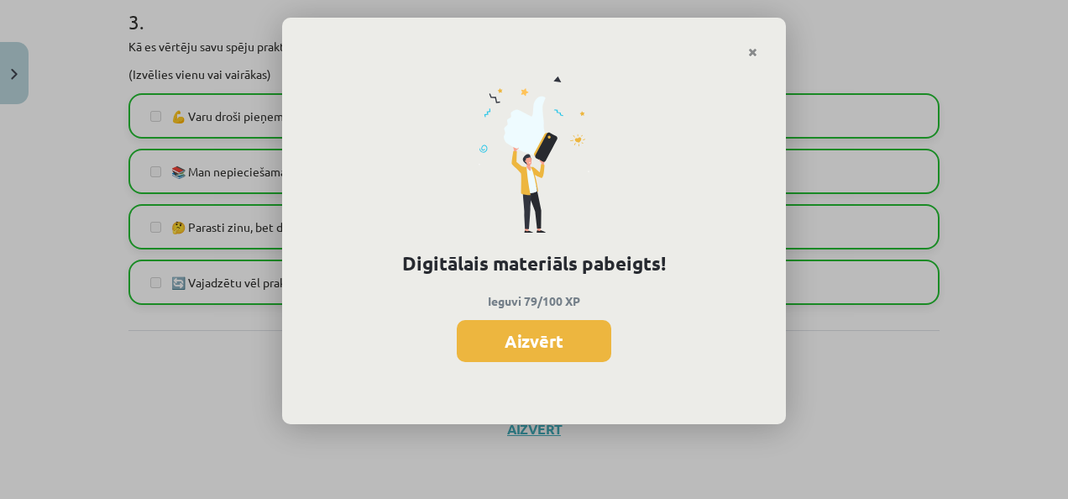
click at [492, 342] on button "Aizvērt" at bounding box center [534, 341] width 154 height 42
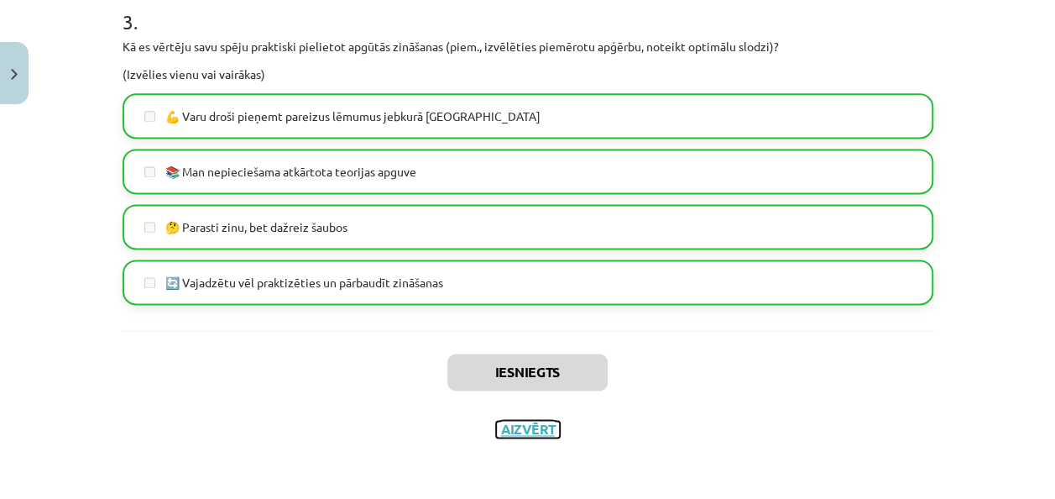
click at [522, 423] on button "Aizvērt" at bounding box center [528, 429] width 64 height 17
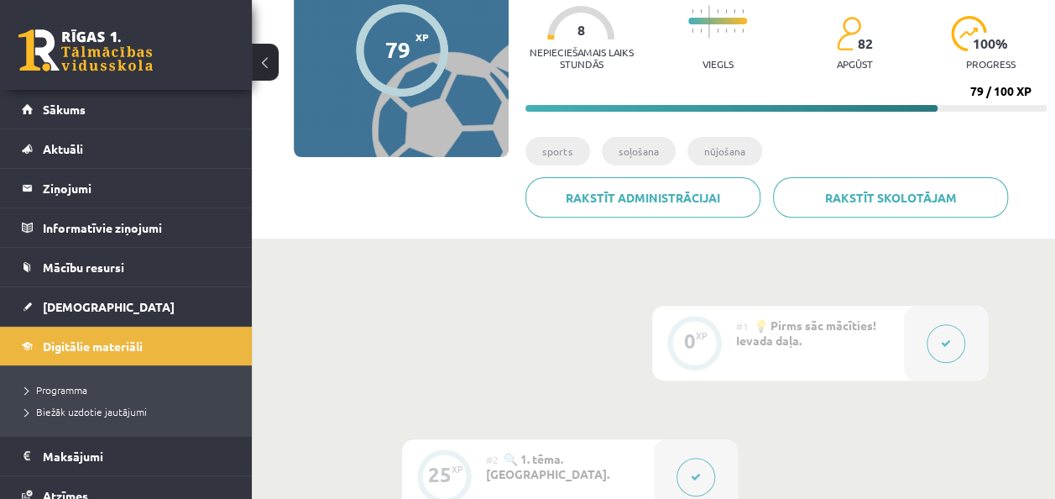
scroll to position [0, 0]
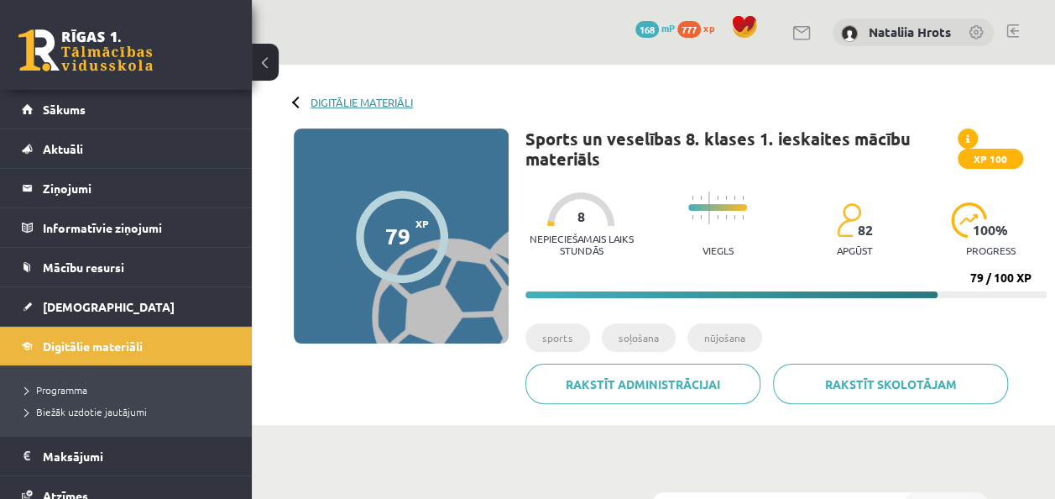
click at [343, 99] on link "Digitālie materiāli" at bounding box center [362, 102] width 102 height 13
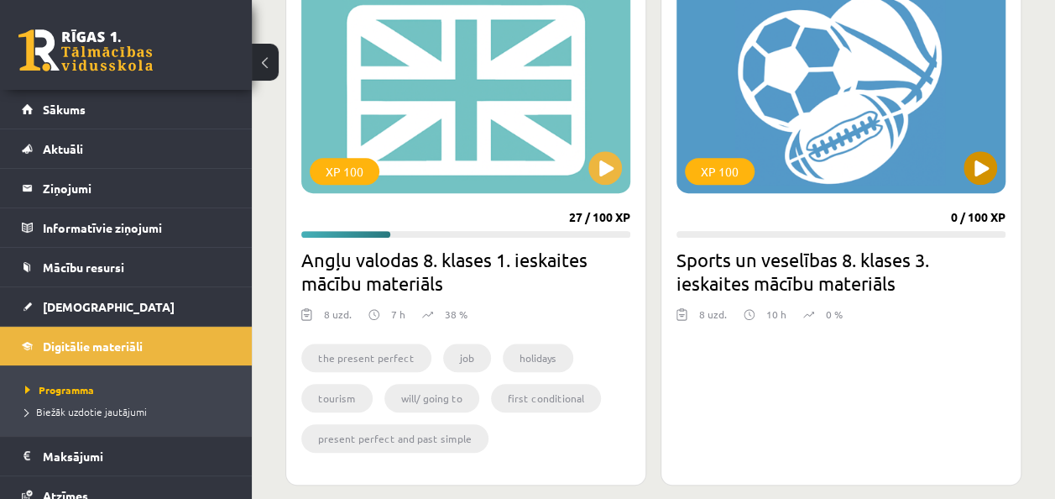
scroll to position [512, 0]
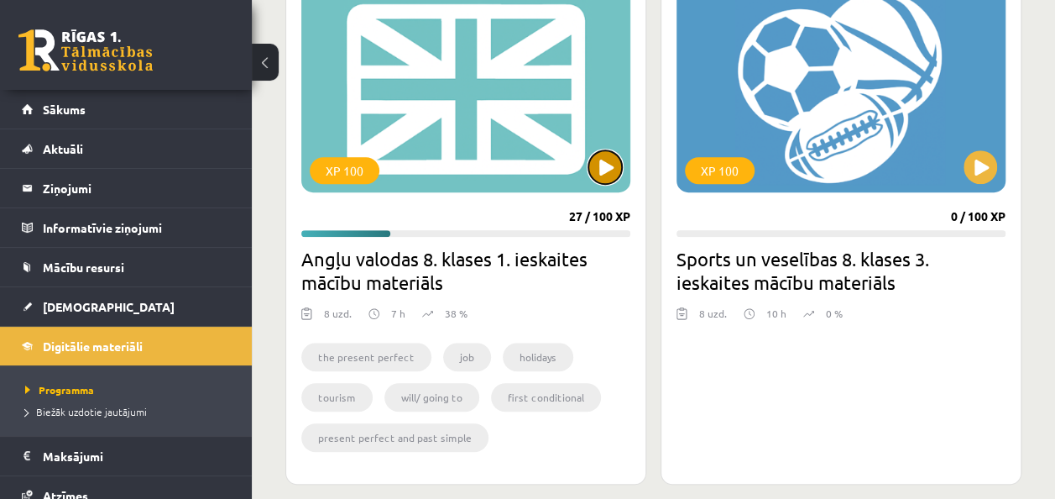
click at [606, 153] on button at bounding box center [605, 167] width 34 height 34
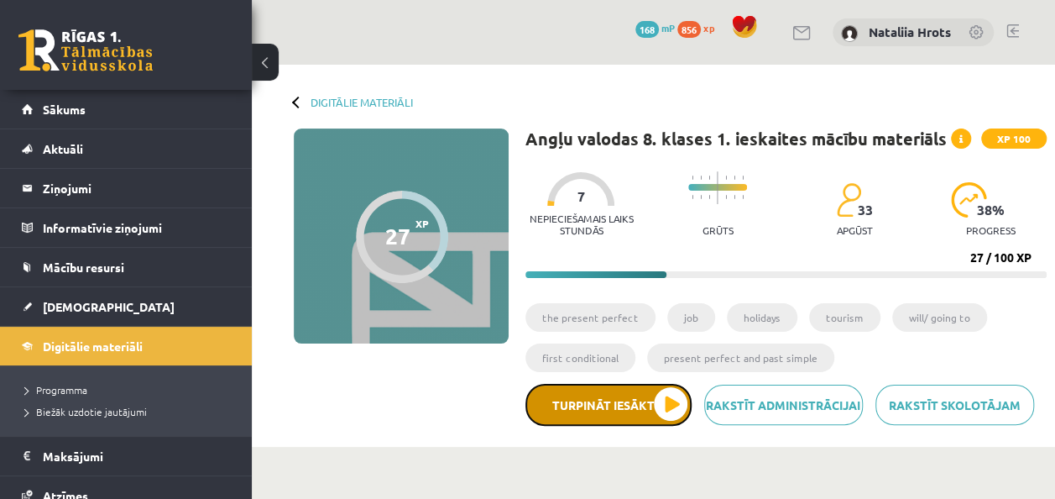
click at [671, 406] on button "Turpināt iesākto" at bounding box center [608, 405] width 166 height 42
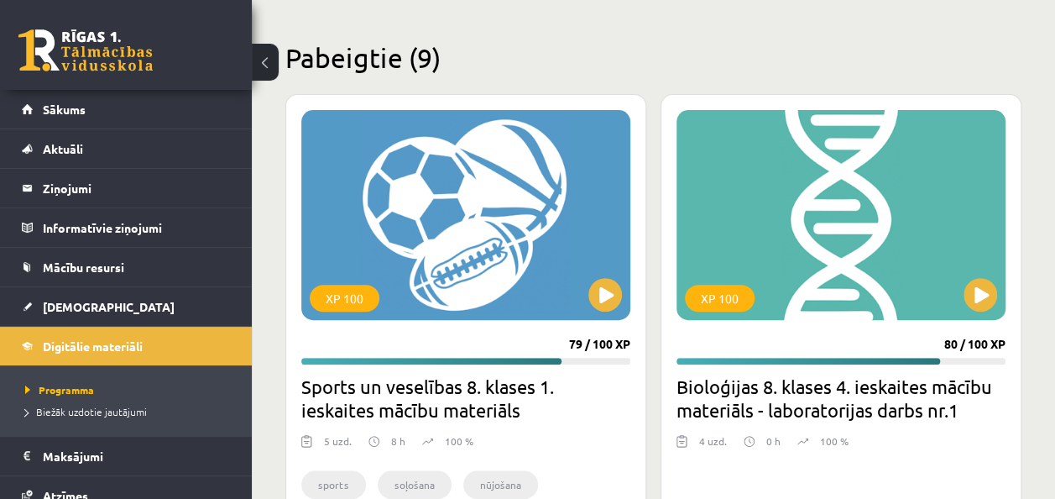
scroll to position [3386, 0]
